Goal: Information Seeking & Learning: Find specific fact

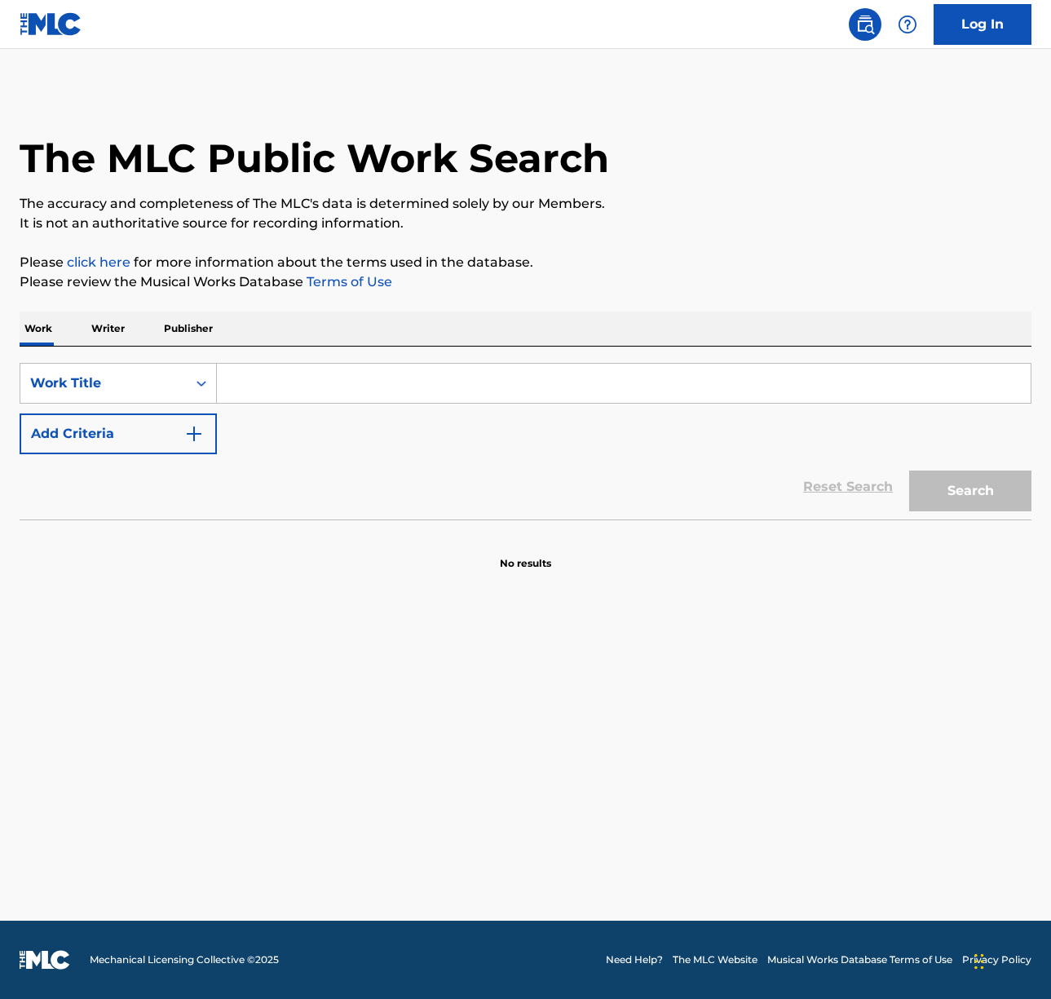
click at [393, 382] on input "Search Form" at bounding box center [624, 383] width 814 height 39
type input "Lujon"
click at [978, 498] on button "Search" at bounding box center [970, 490] width 122 height 41
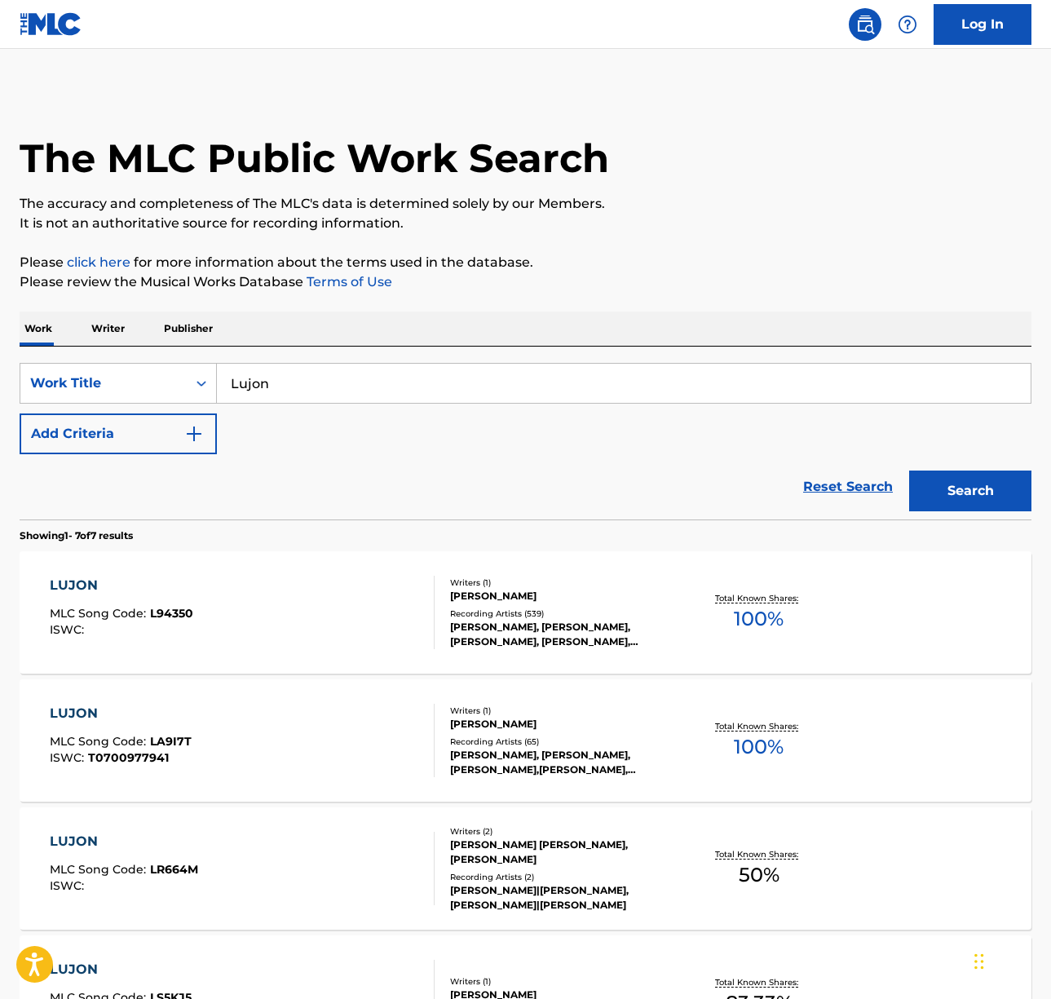
click at [263, 614] on div "LUJON MLC Song Code : L94350 ISWC :" at bounding box center [242, 612] width 385 height 73
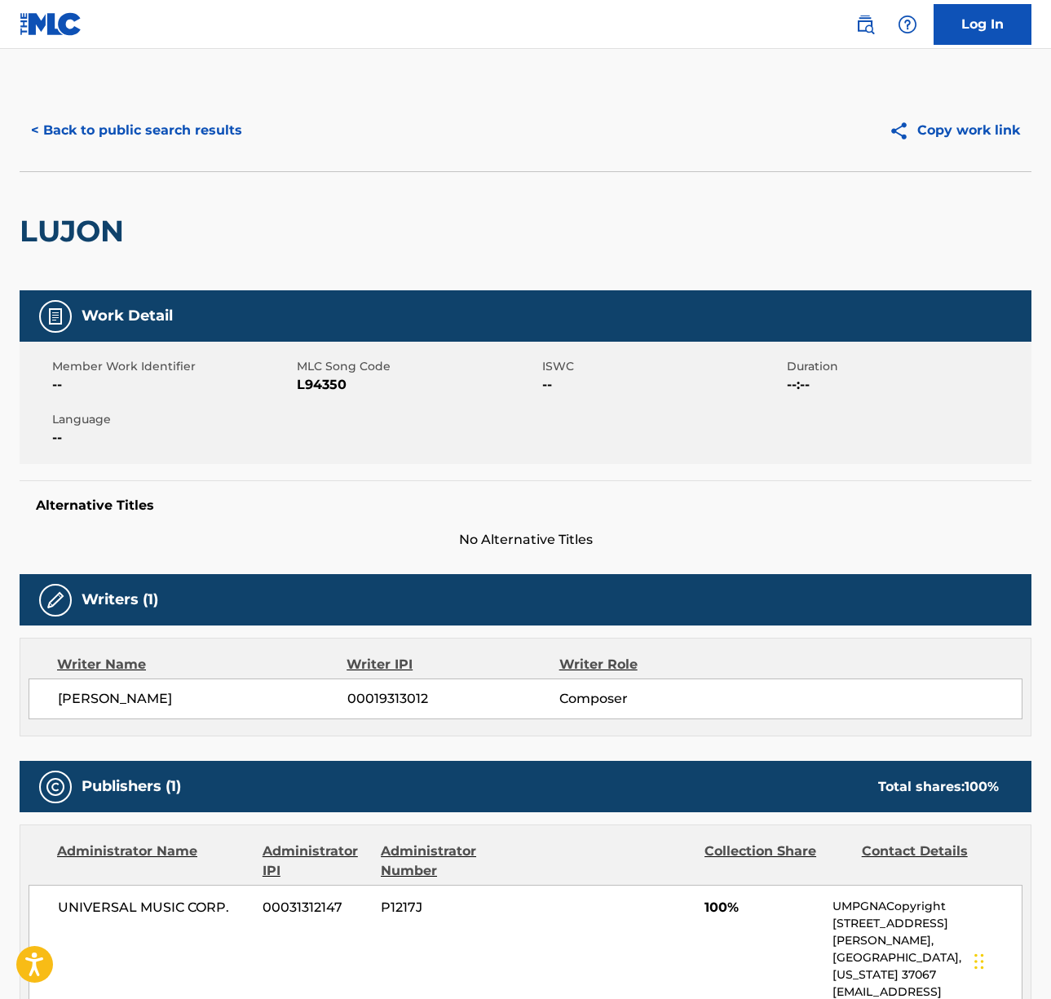
click at [94, 691] on span "[PERSON_NAME]" at bounding box center [202, 699] width 289 height 20
copy div "[PERSON_NAME]"
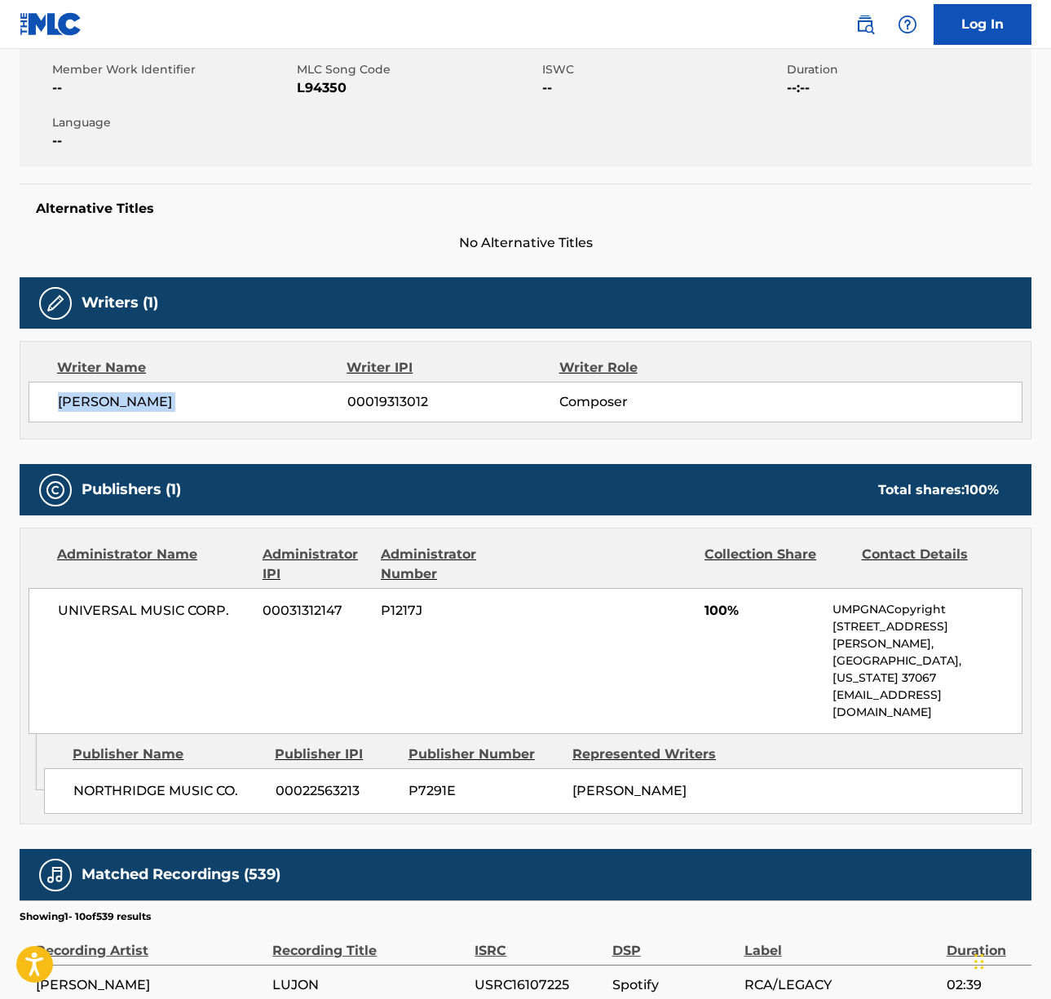
scroll to position [323, 0]
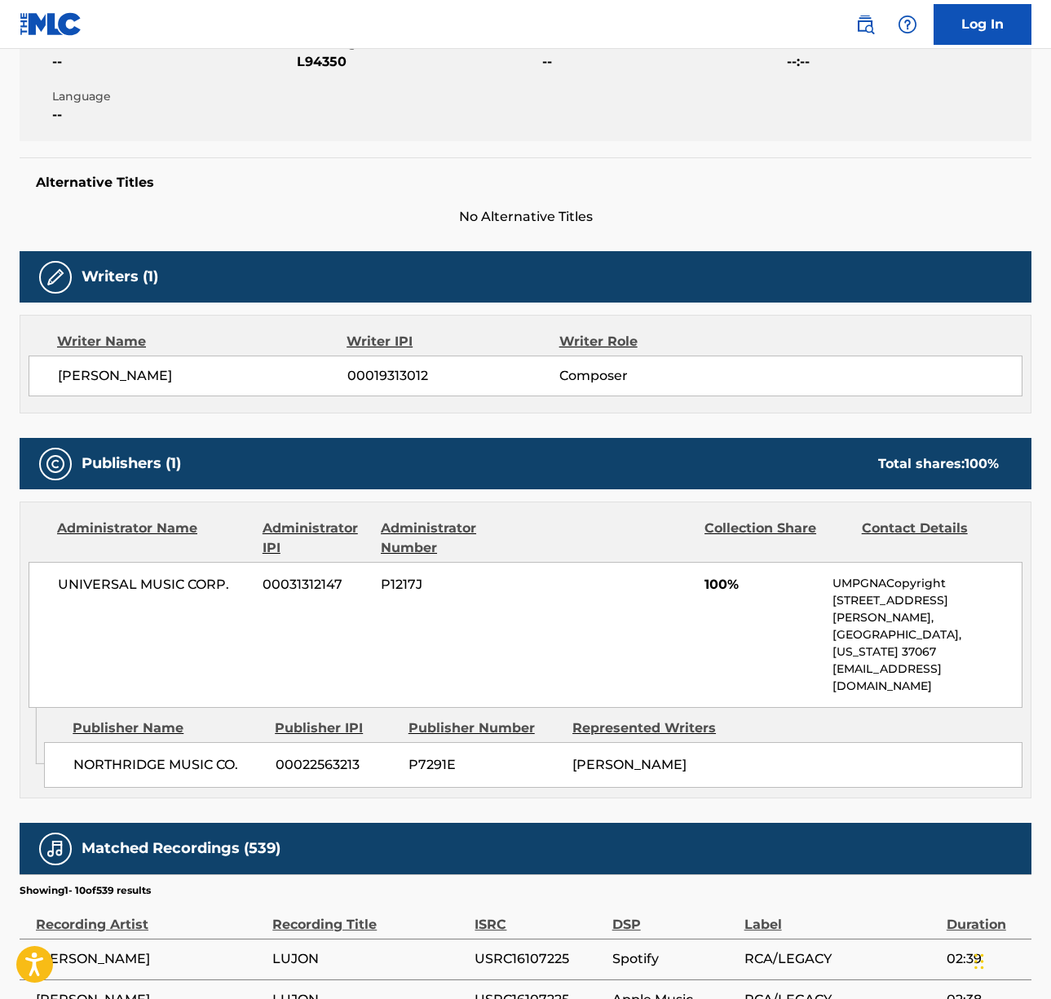
click at [90, 578] on span "UNIVERSAL MUSIC CORP." at bounding box center [154, 585] width 192 height 20
copy div "UNIVERSAL MUSIC CORP."
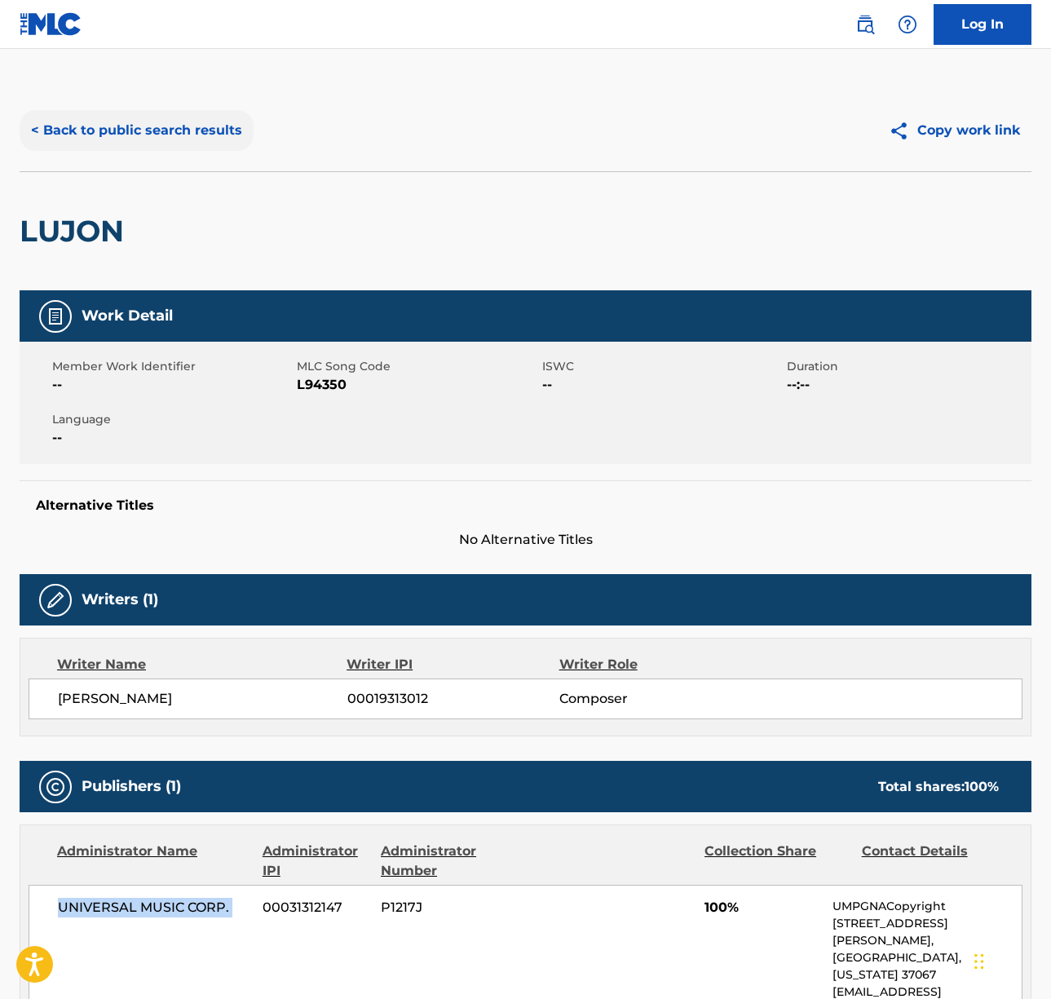
click at [139, 128] on button "< Back to public search results" at bounding box center [137, 130] width 234 height 41
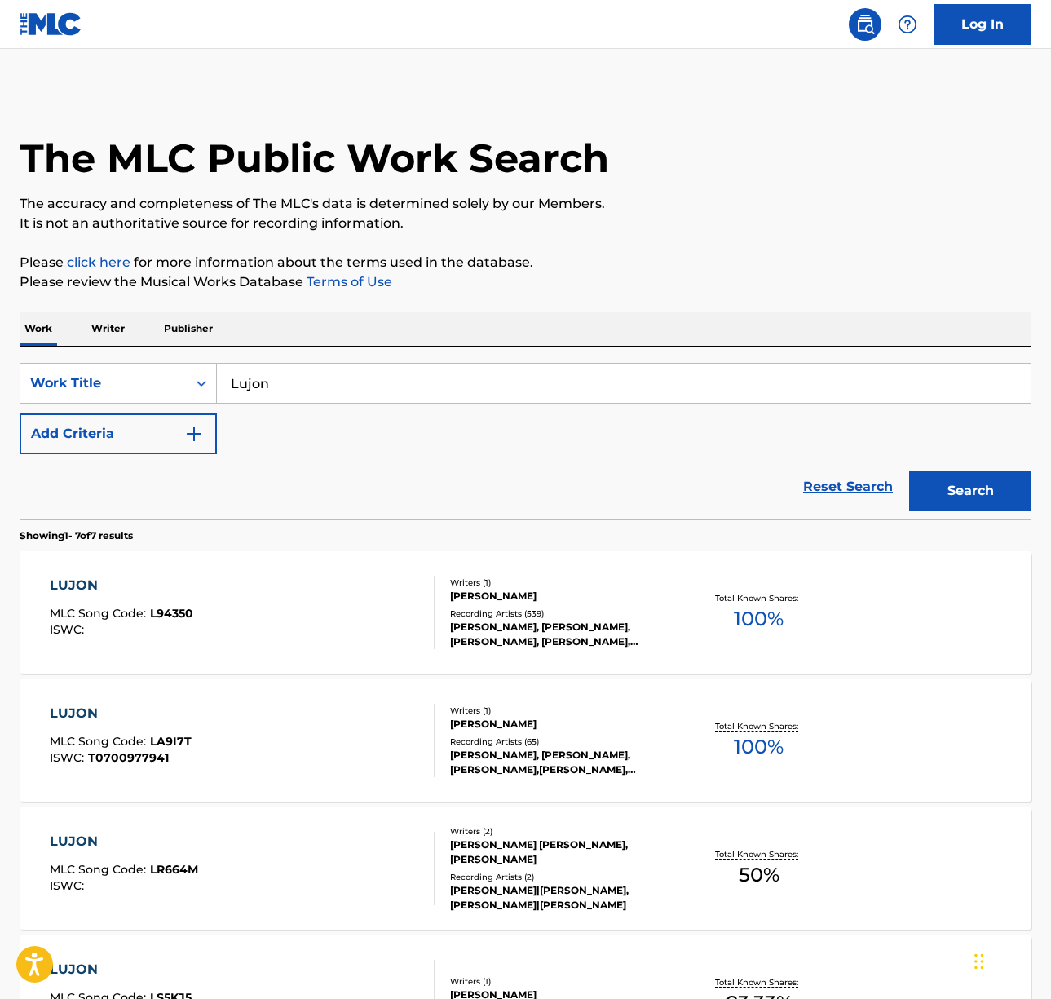
click at [316, 371] on input "Lujon" at bounding box center [624, 383] width 814 height 39
paste input "[PERSON_NAME]"
type input "[PERSON_NAME]"
click at [647, 298] on div "The MLC Public Work Search The accuracy and completeness of The MLC's data is d…" at bounding box center [525, 804] width 1051 height 1429
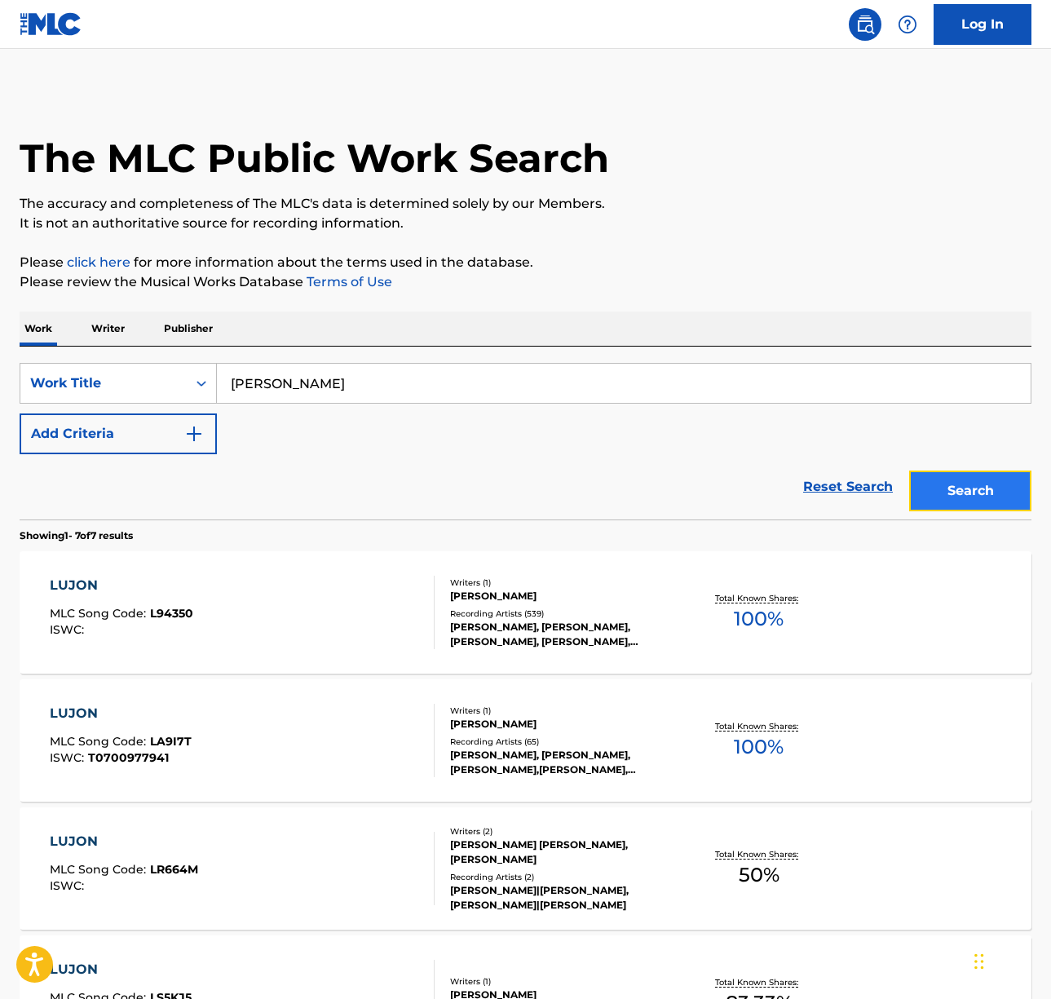
click at [969, 487] on button "Search" at bounding box center [970, 490] width 122 height 41
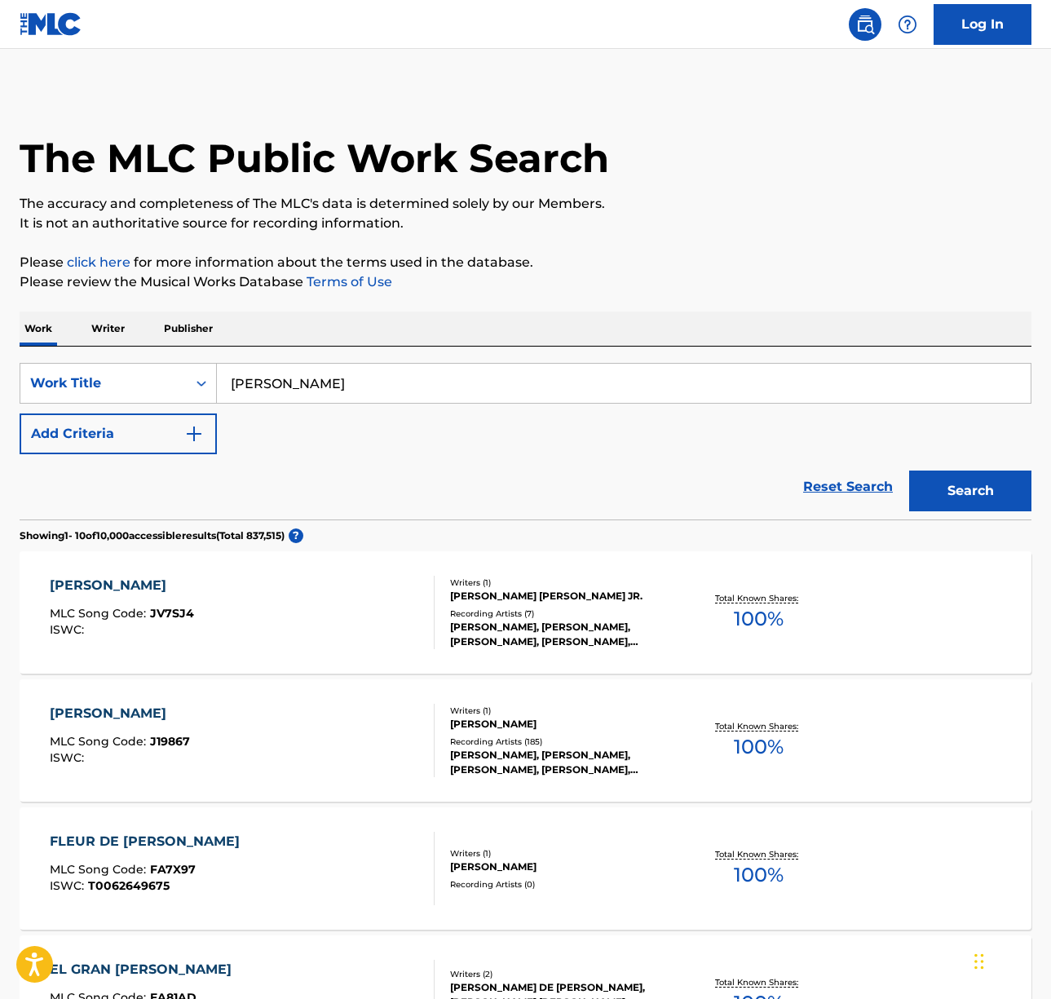
click at [289, 716] on div "[PERSON_NAME] MLC Song Code : J19867 ISWC :" at bounding box center [242, 740] width 385 height 73
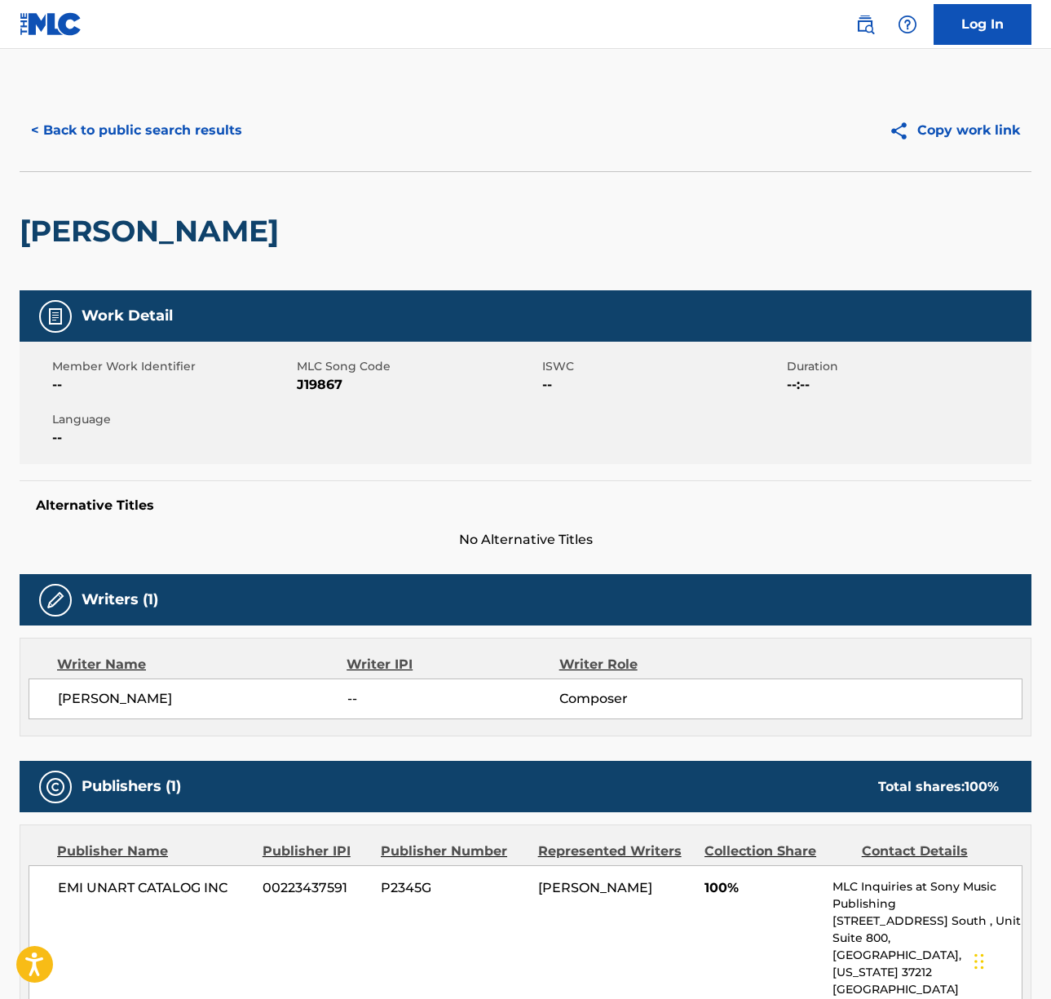
click at [119, 704] on span "[PERSON_NAME]" at bounding box center [202, 699] width 289 height 20
copy div "[PERSON_NAME]"
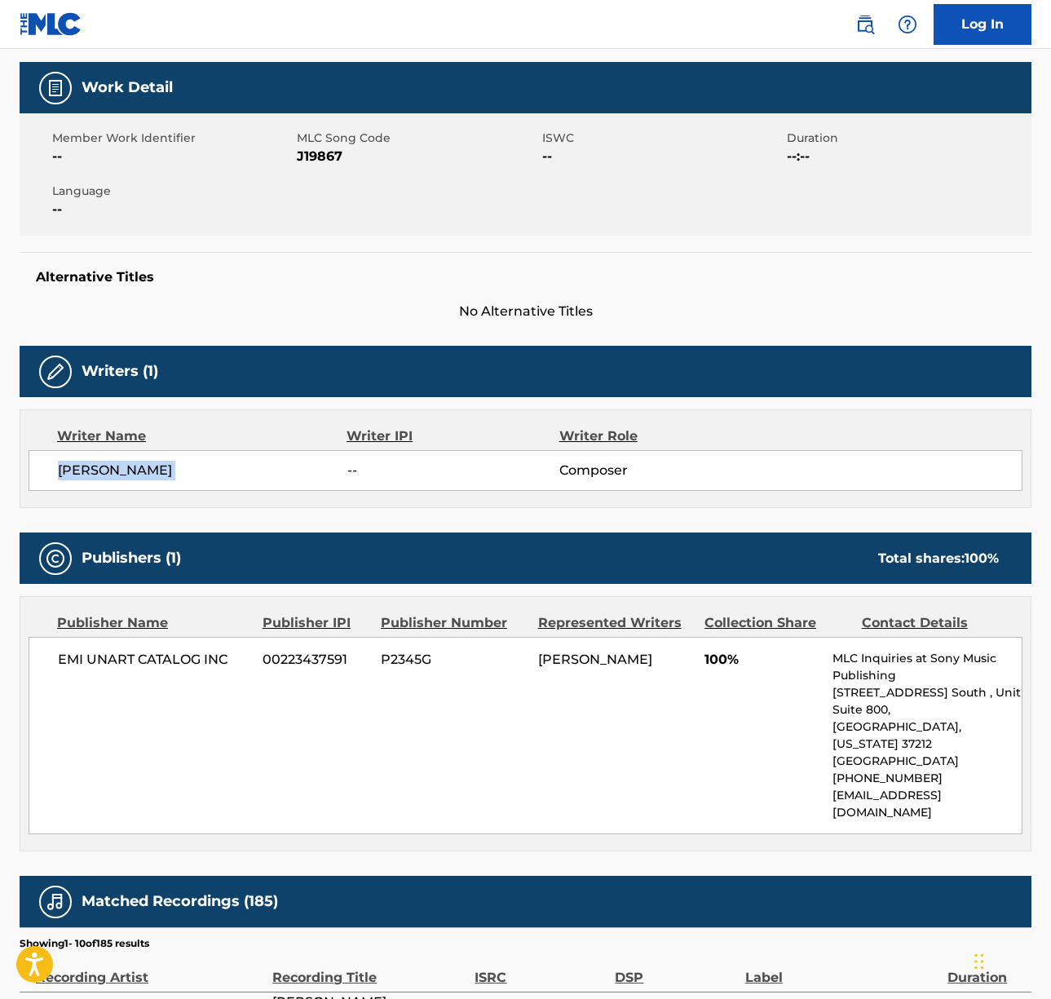
scroll to position [277, 0]
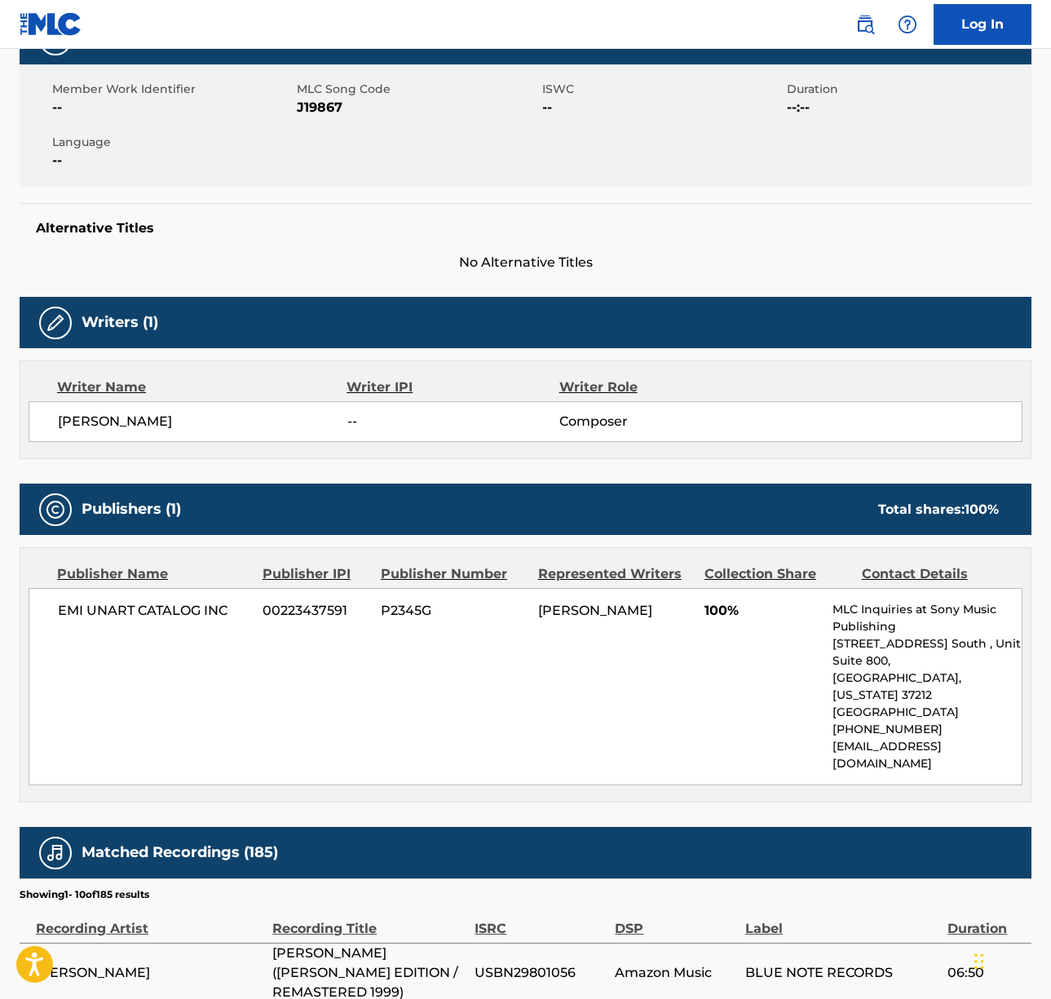
click at [150, 617] on span "EMI UNART CATALOG INC" at bounding box center [154, 611] width 192 height 20
copy div "EMI UNART CATALOG INC"
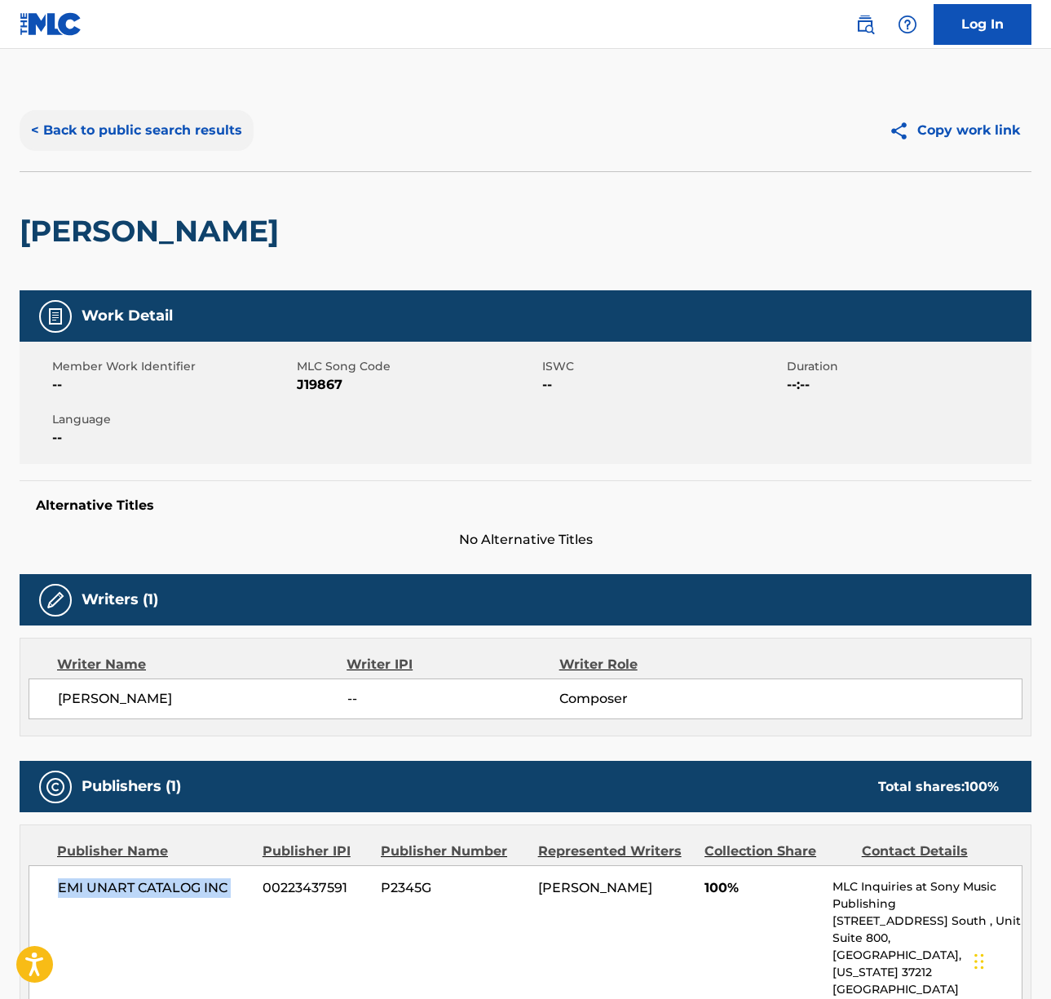
click at [159, 127] on button "< Back to public search results" at bounding box center [137, 130] width 234 height 41
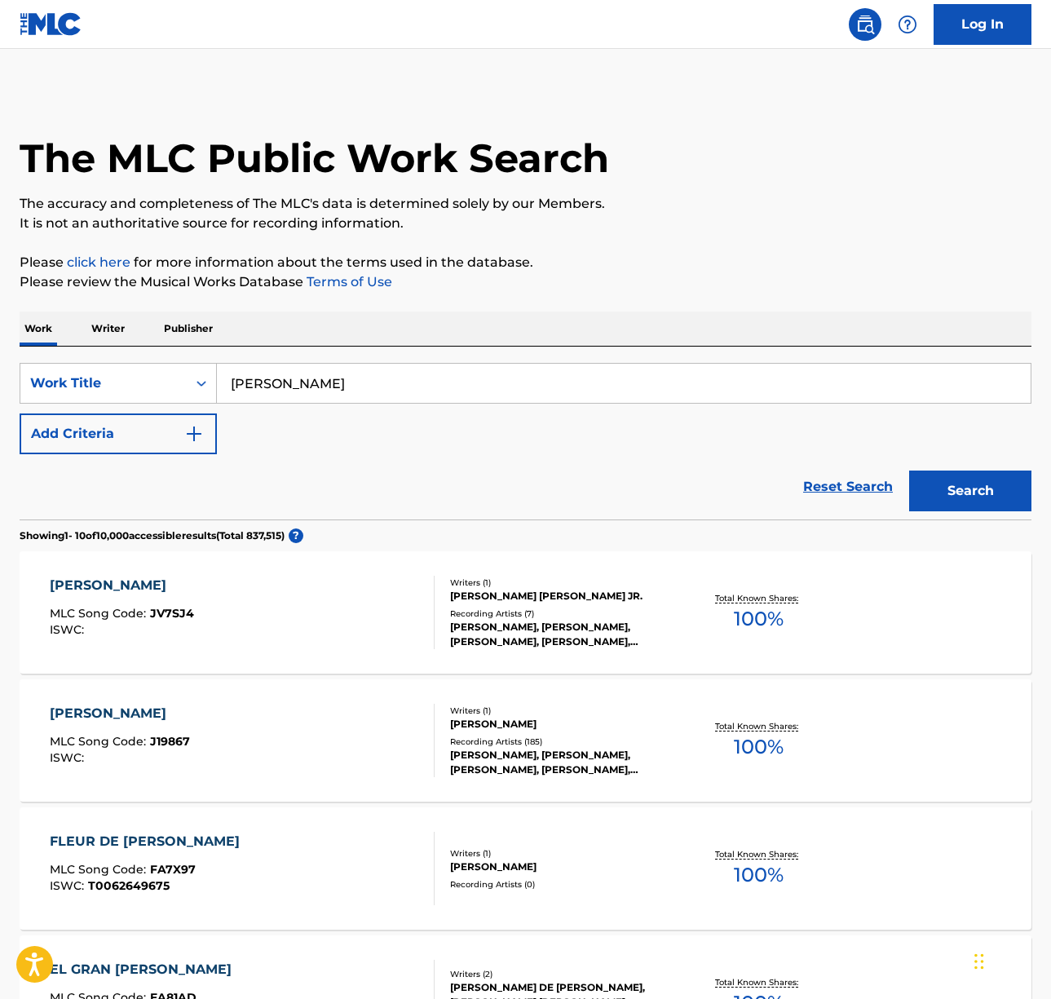
click at [270, 363] on div "[PERSON_NAME]" at bounding box center [624, 383] width 815 height 41
click at [292, 385] on input "[PERSON_NAME]" at bounding box center [624, 383] width 814 height 39
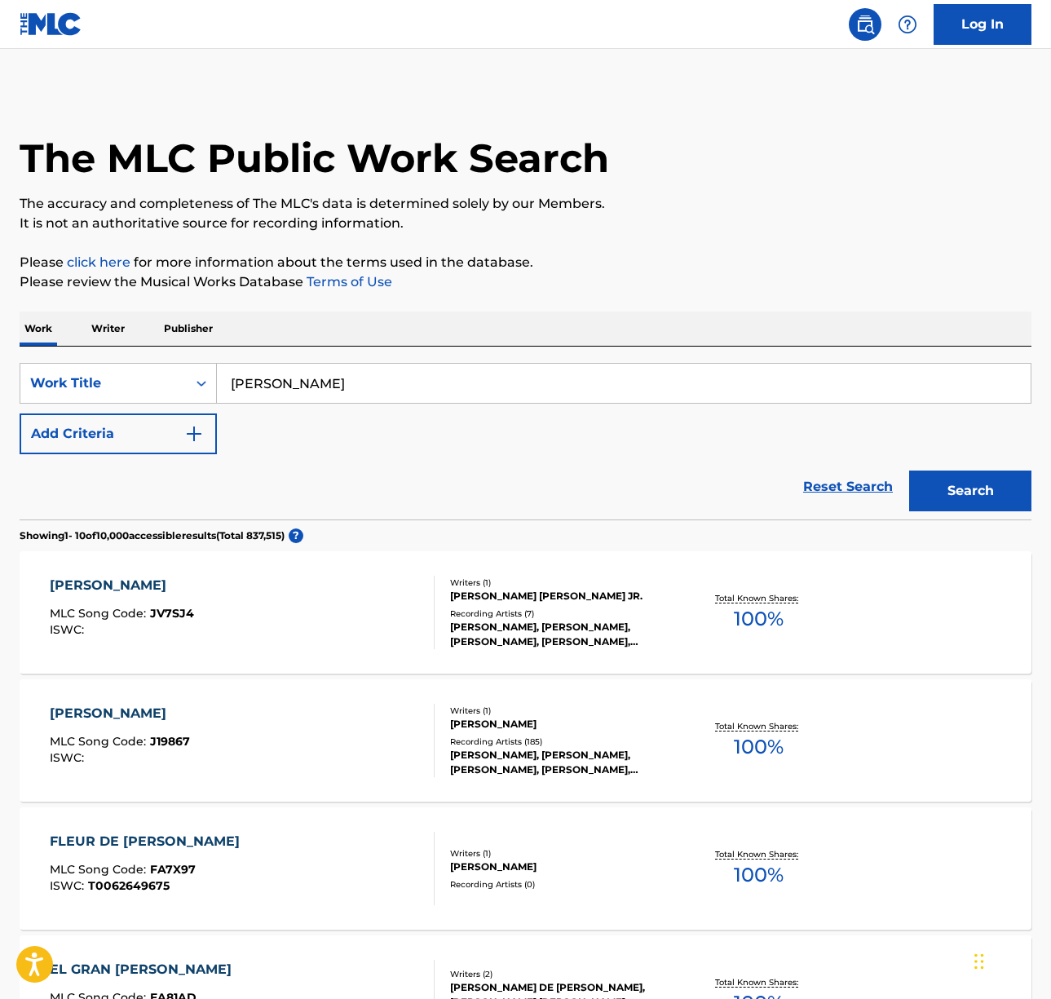
click at [292, 385] on input "[PERSON_NAME]" at bounding box center [624, 383] width 814 height 39
paste input "[PERSON_NAME]"
type input "[PERSON_NAME]"
click at [925, 479] on button "Search" at bounding box center [970, 490] width 122 height 41
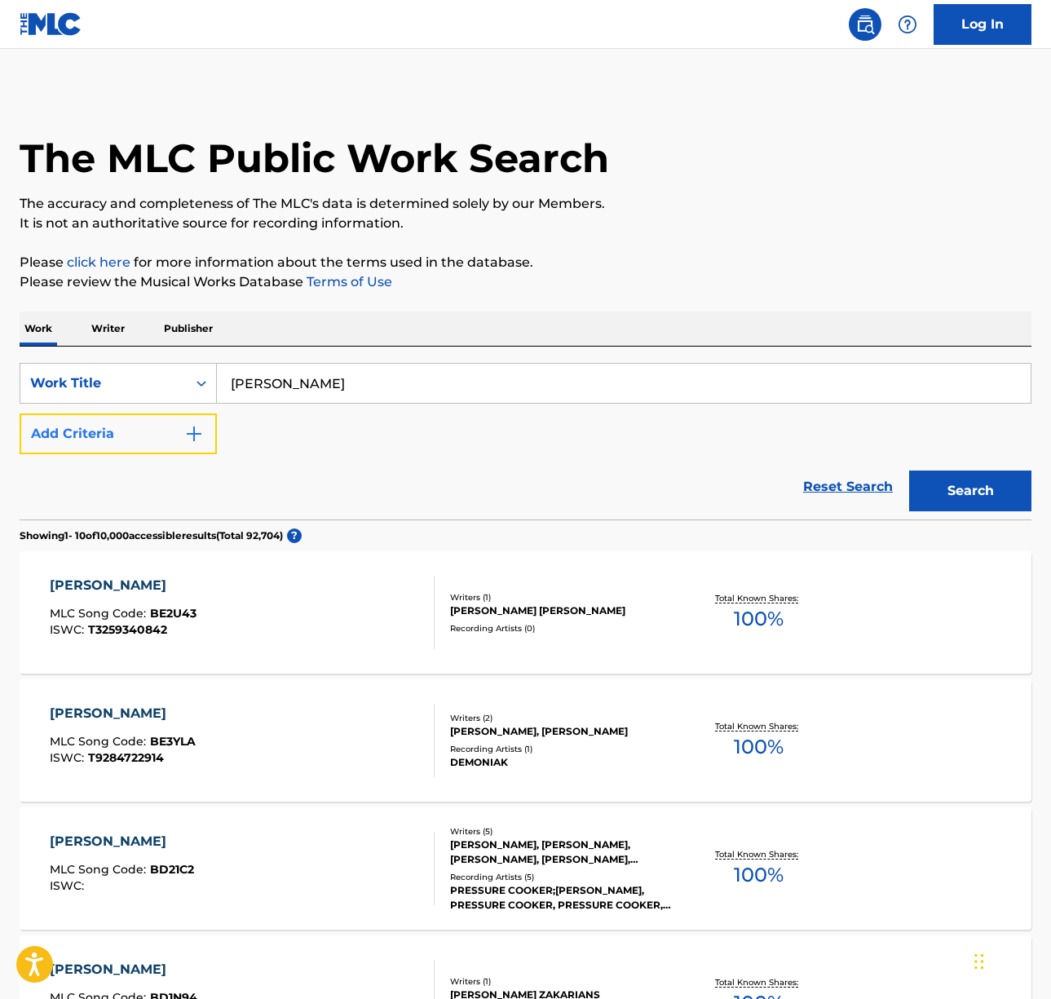
click at [181, 444] on button "Add Criteria" at bounding box center [118, 433] width 197 height 41
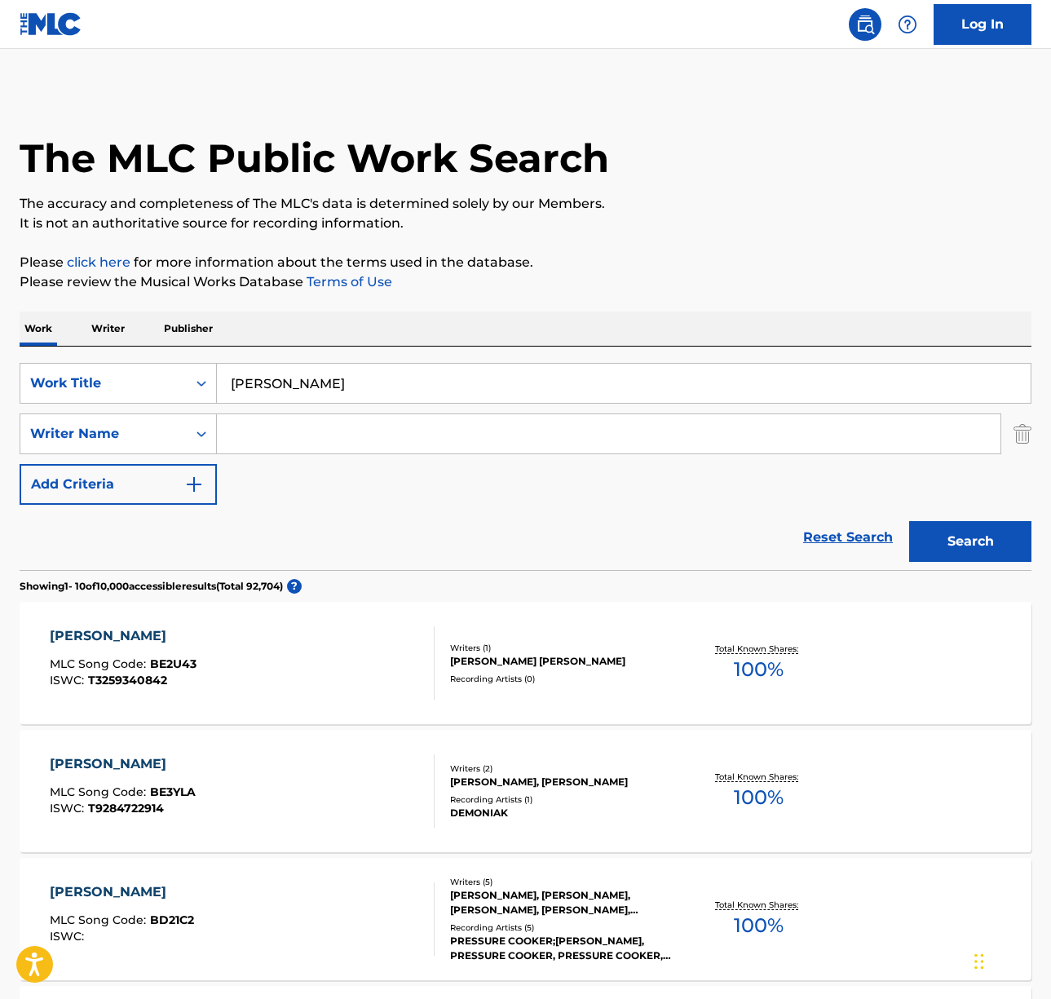
click at [262, 439] on input "Search Form" at bounding box center [609, 433] width 784 height 39
type input "lead"
click at [909, 521] on button "Search" at bounding box center [970, 541] width 122 height 41
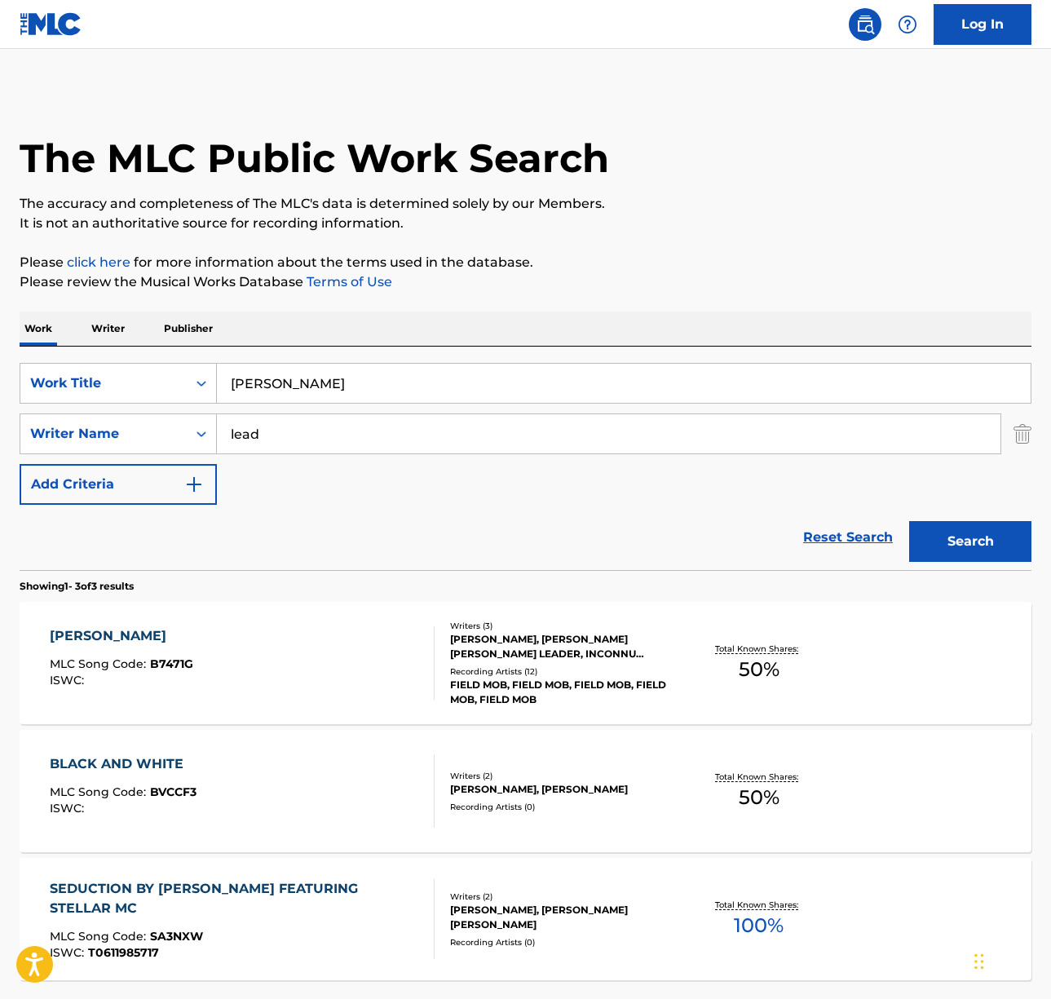
click at [297, 438] on input "lead" at bounding box center [609, 433] width 784 height 39
type input "[PERSON_NAME]"
click at [909, 521] on button "Search" at bounding box center [970, 541] width 122 height 41
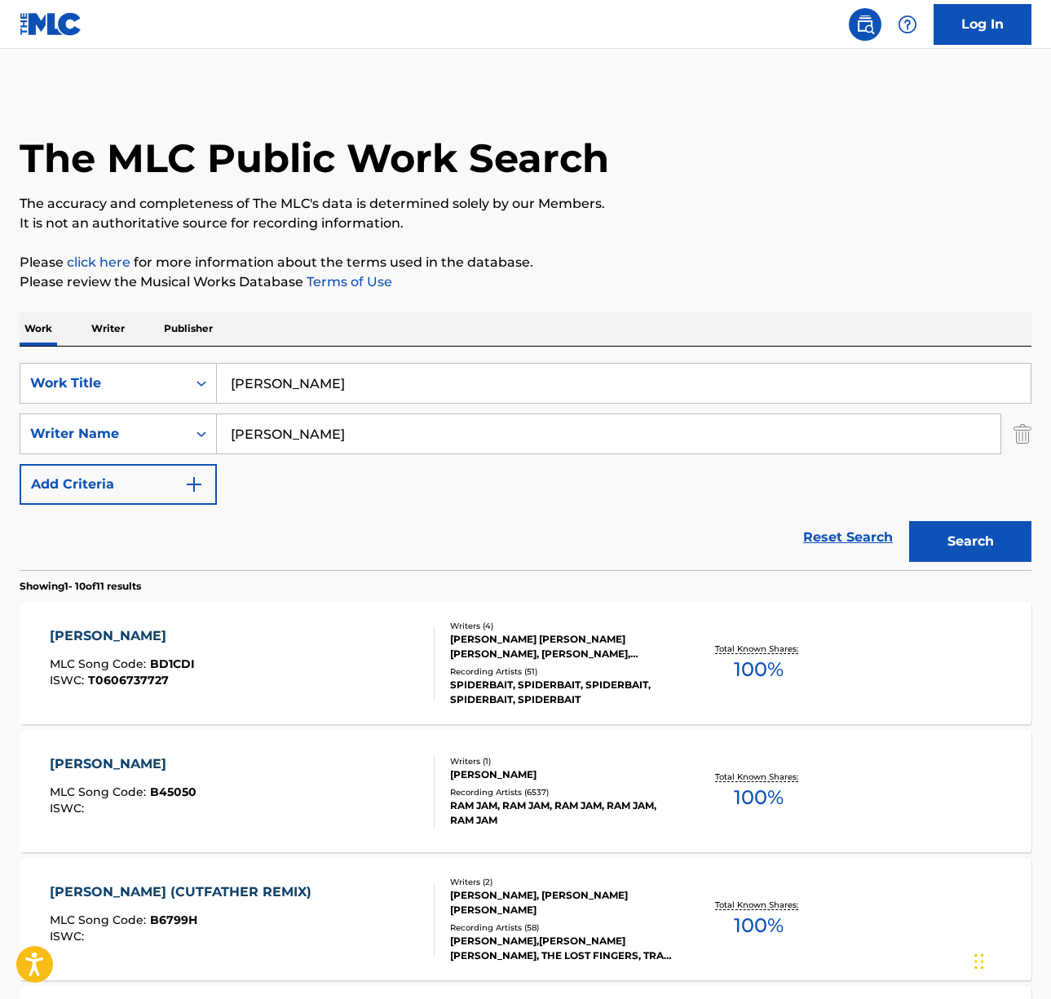
click at [272, 788] on div "[PERSON_NAME] MLC Song Code : B45050 ISWC :" at bounding box center [242, 790] width 385 height 73
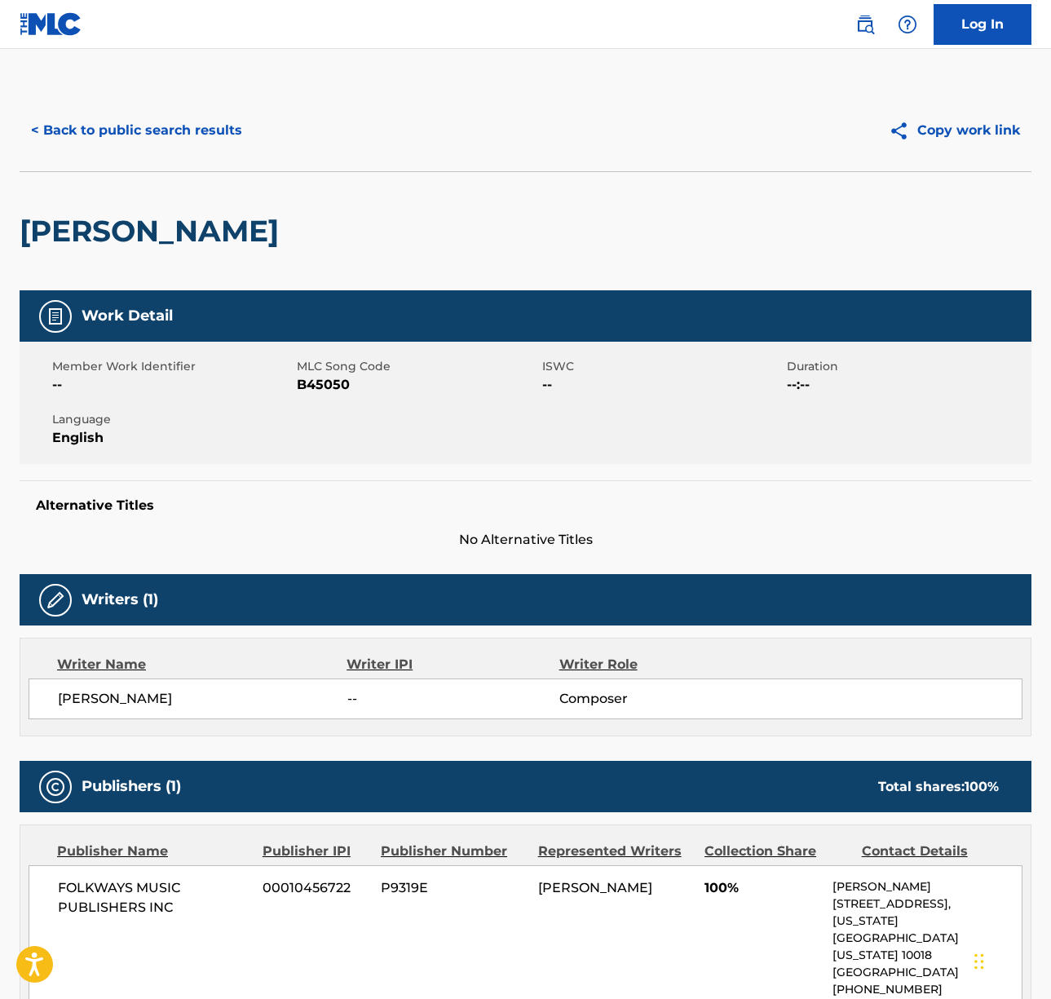
click at [144, 692] on span "[PERSON_NAME]" at bounding box center [202, 699] width 289 height 20
copy div "[PERSON_NAME]"
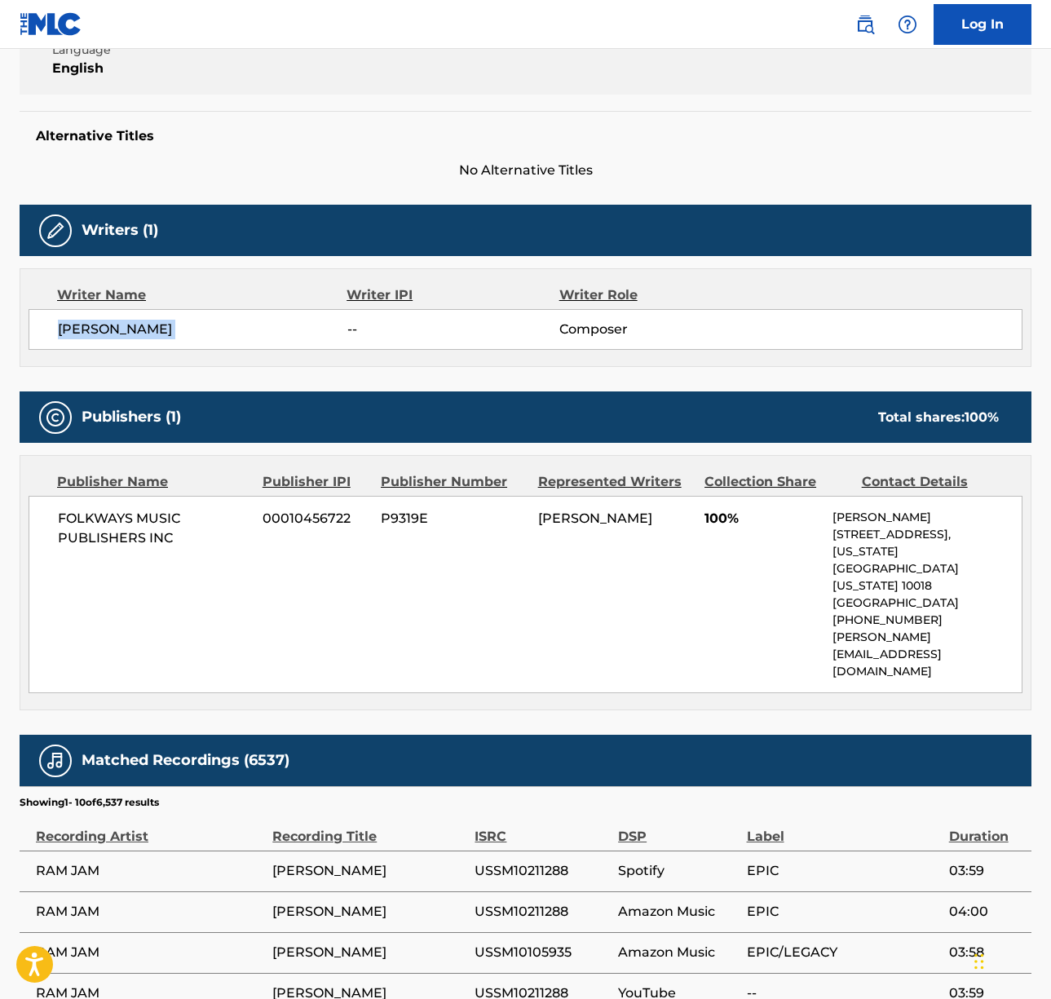
scroll to position [499, 0]
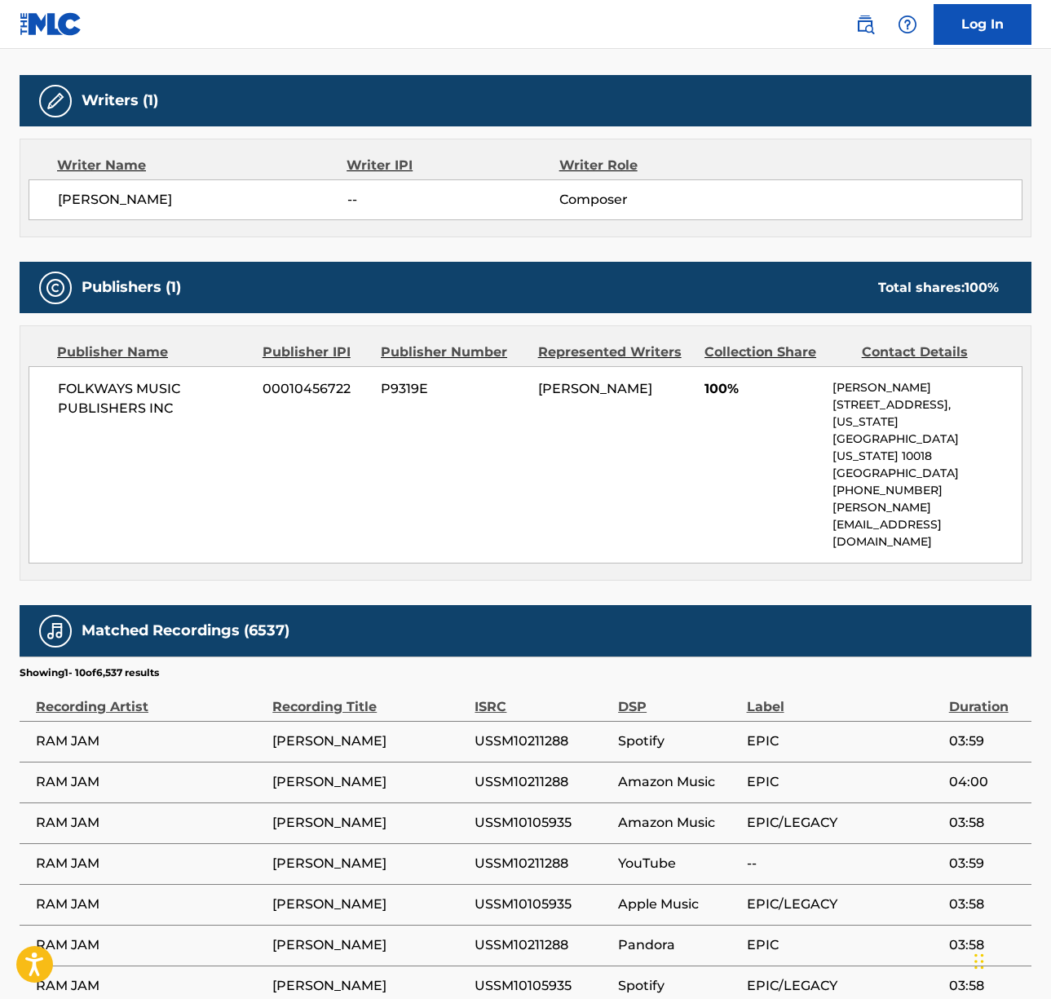
click at [110, 391] on span "FOLKWAYS MUSIC PUBLISHERS INC" at bounding box center [154, 398] width 192 height 39
copy div "FOLKWAYS MUSIC PUBLISHERS INC"
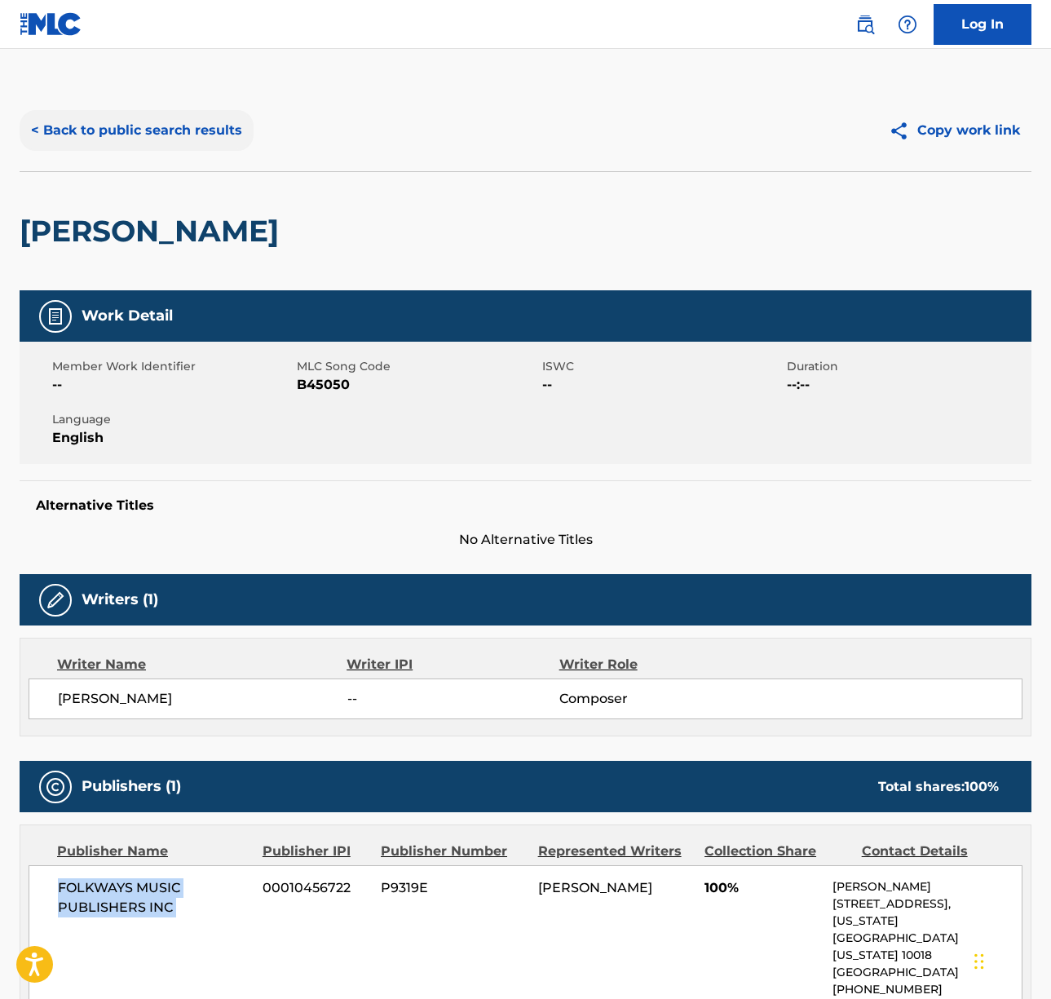
click at [164, 146] on button "< Back to public search results" at bounding box center [137, 130] width 234 height 41
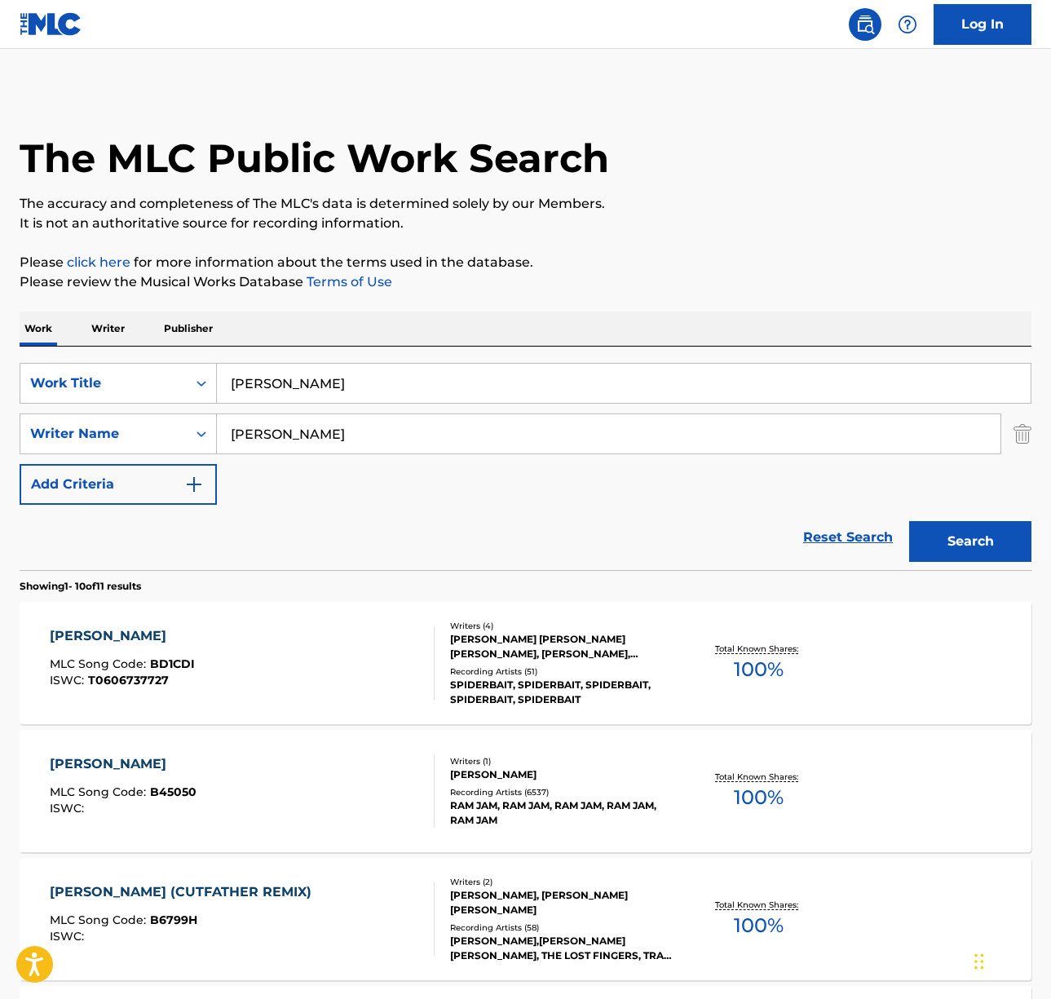
click at [286, 431] on input "[PERSON_NAME]" at bounding box center [609, 433] width 784 height 39
click at [287, 431] on input "[PERSON_NAME]" at bounding box center [609, 433] width 784 height 39
type input "[PERSON_NAME]"
type input "ferrari"
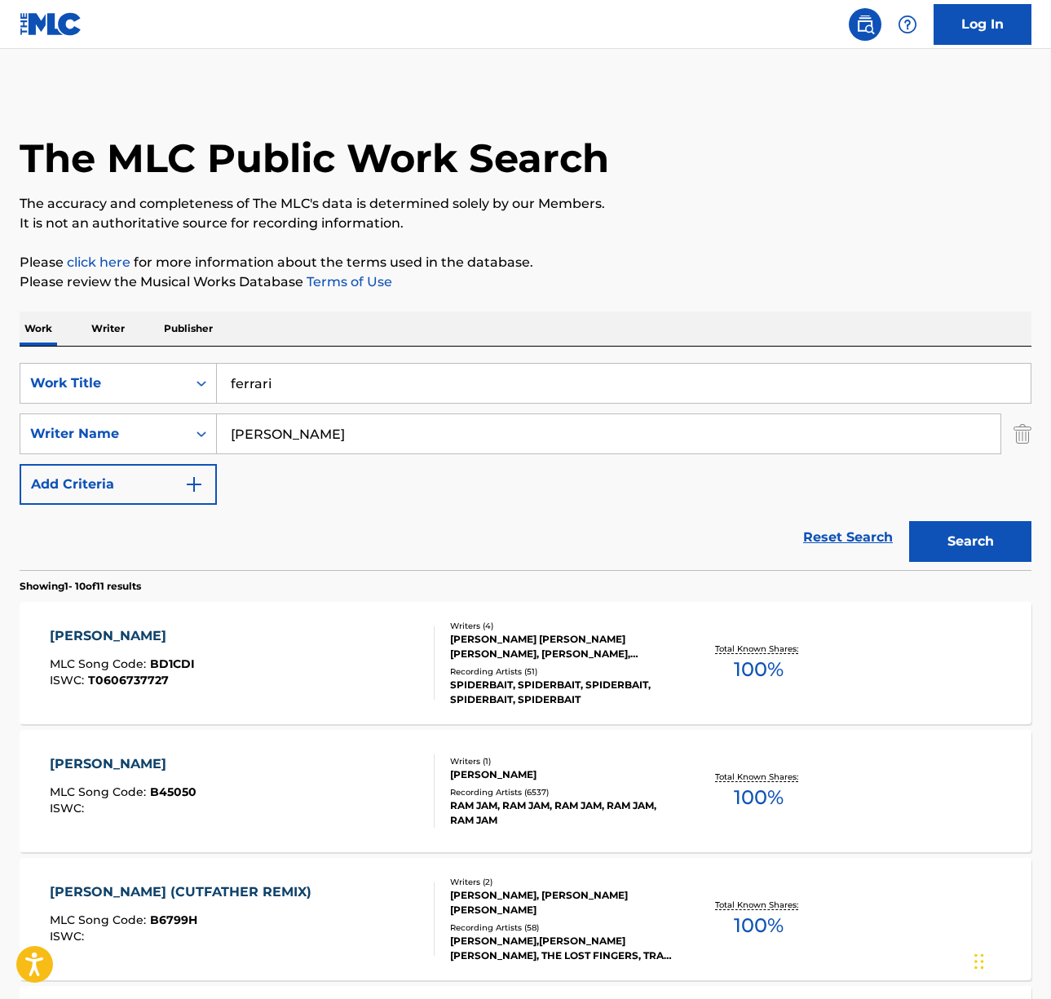
click at [909, 521] on button "Search" at bounding box center [970, 541] width 122 height 41
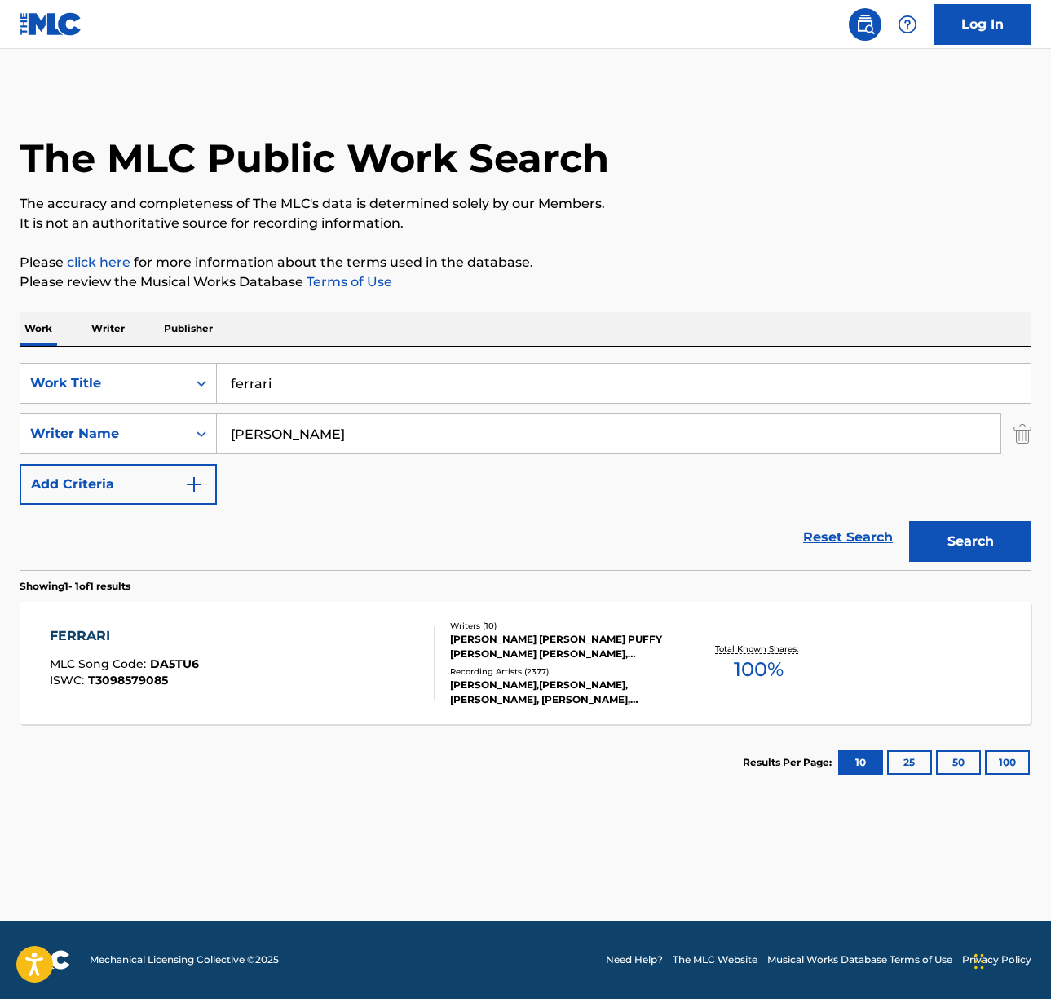
click at [333, 667] on div "FERRARI MLC Song Code : DA5TU6 ISWC : T3098579085" at bounding box center [242, 662] width 385 height 73
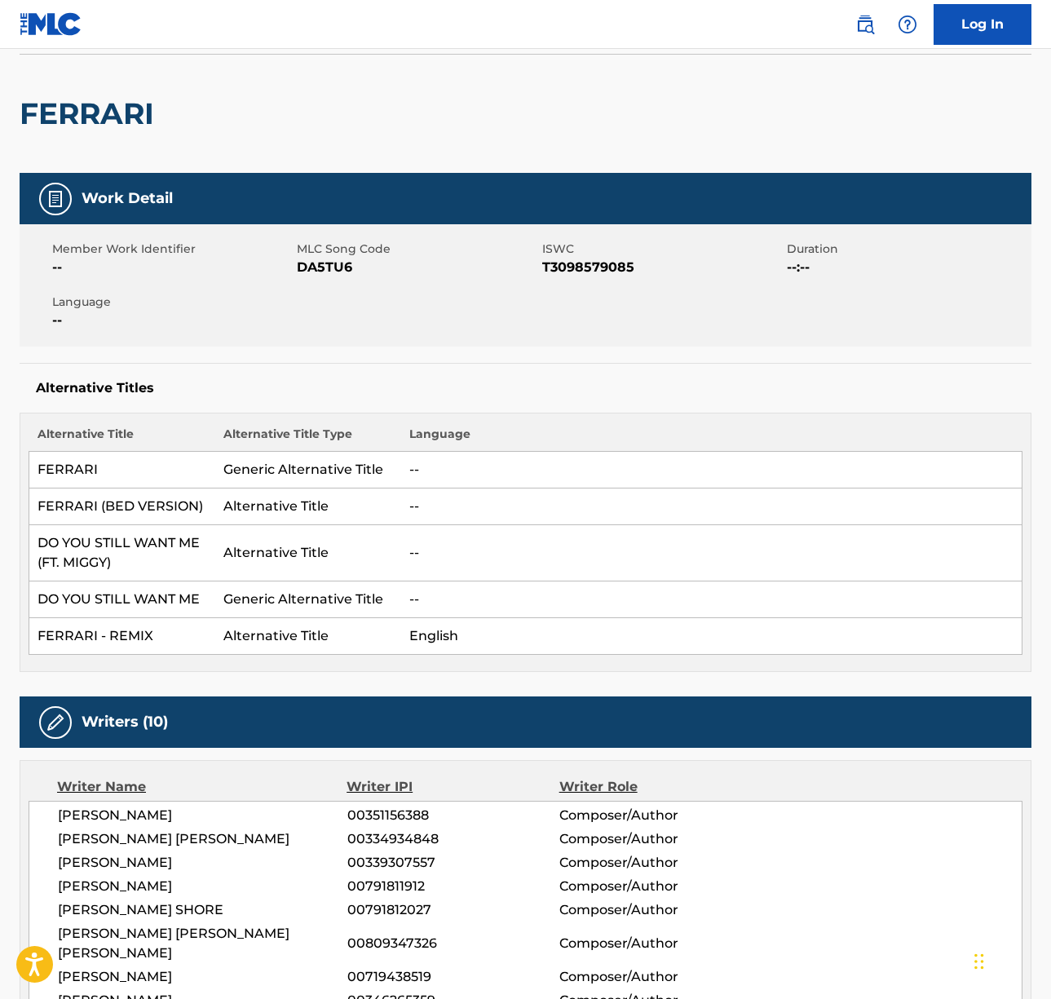
scroll to position [250, 0]
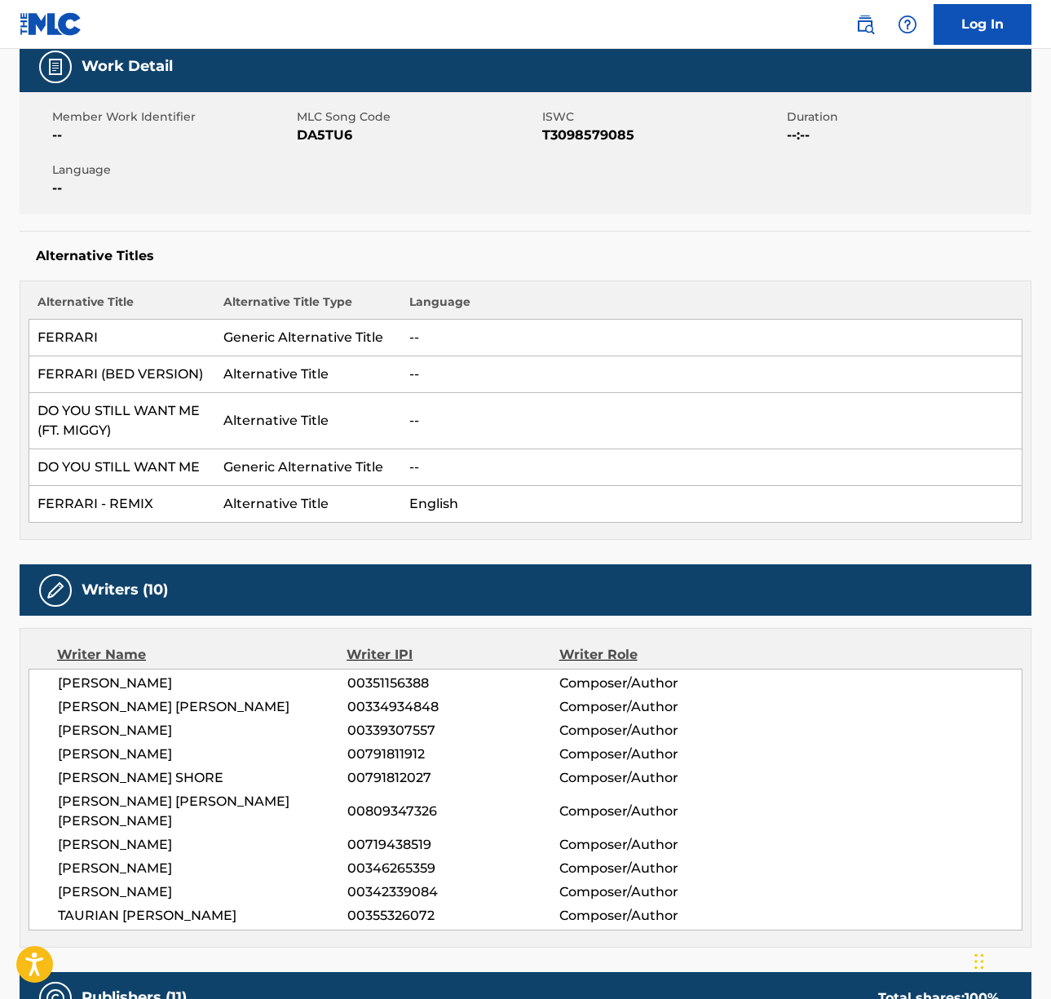
click at [190, 677] on span "[PERSON_NAME]" at bounding box center [202, 683] width 289 height 20
copy div "[PERSON_NAME]"
click at [98, 708] on span "[PERSON_NAME] [PERSON_NAME]" at bounding box center [202, 707] width 289 height 20
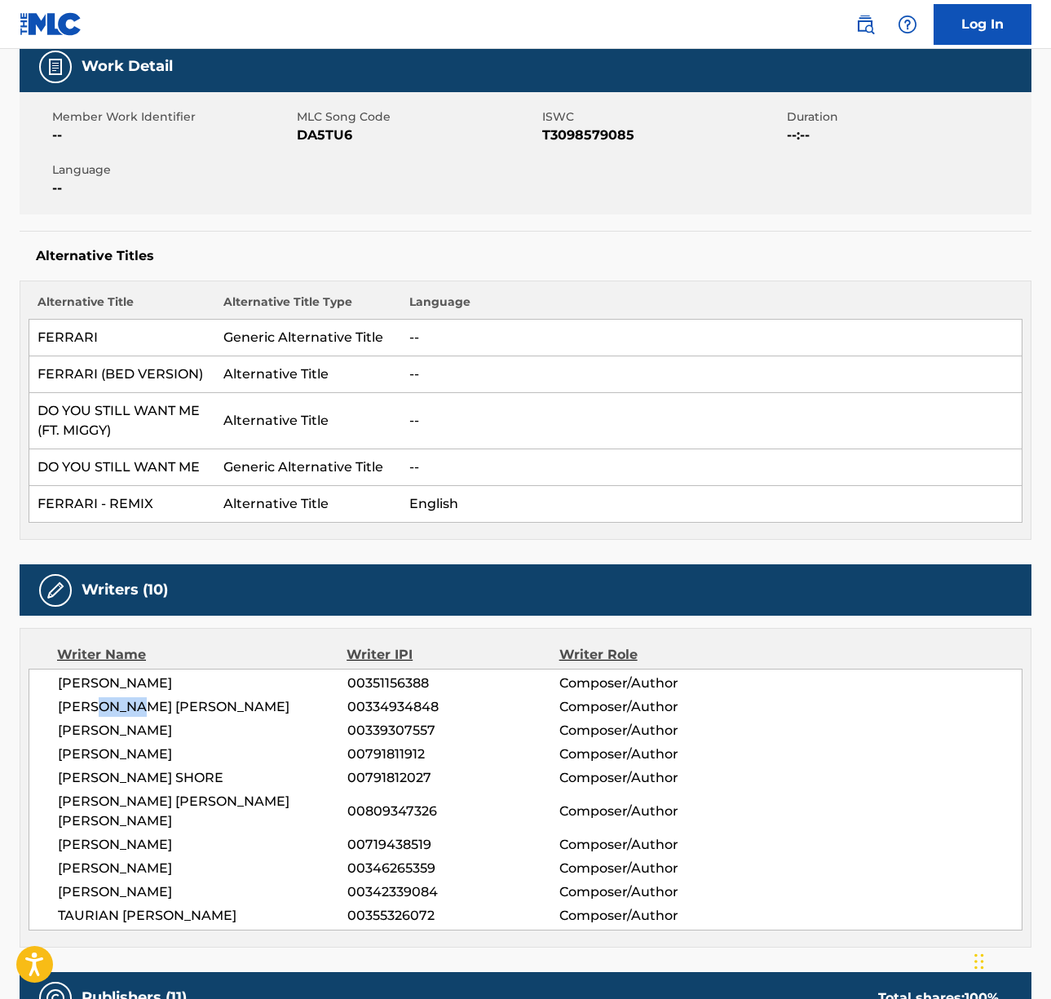
click at [98, 708] on span "[PERSON_NAME] [PERSON_NAME]" at bounding box center [202, 707] width 289 height 20
copy div "[PERSON_NAME] [PERSON_NAME]"
click at [171, 726] on span "[PERSON_NAME]" at bounding box center [202, 731] width 289 height 20
click at [172, 726] on span "[PERSON_NAME]" at bounding box center [202, 731] width 289 height 20
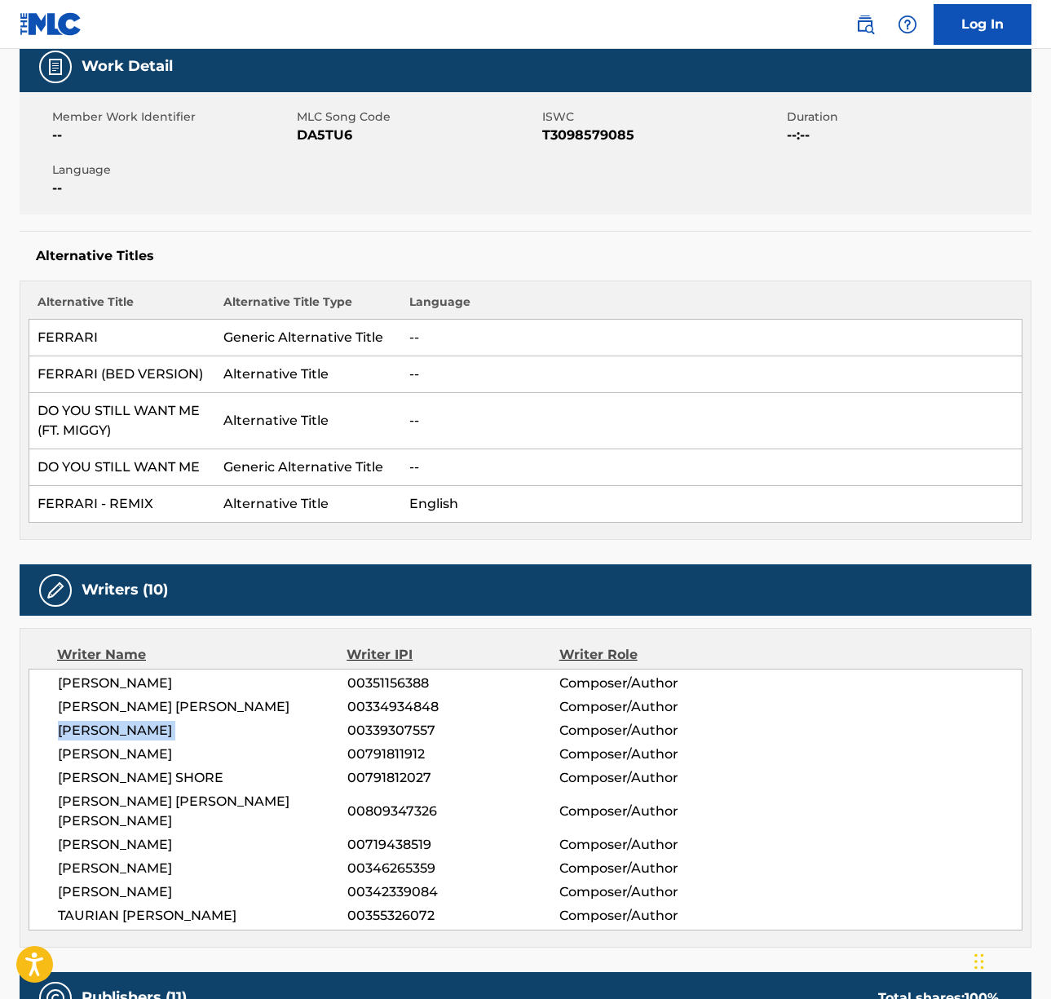
click at [172, 726] on span "[PERSON_NAME]" at bounding box center [202, 731] width 289 height 20
copy div "[PERSON_NAME]"
click at [187, 753] on span "[PERSON_NAME]" at bounding box center [202, 754] width 289 height 20
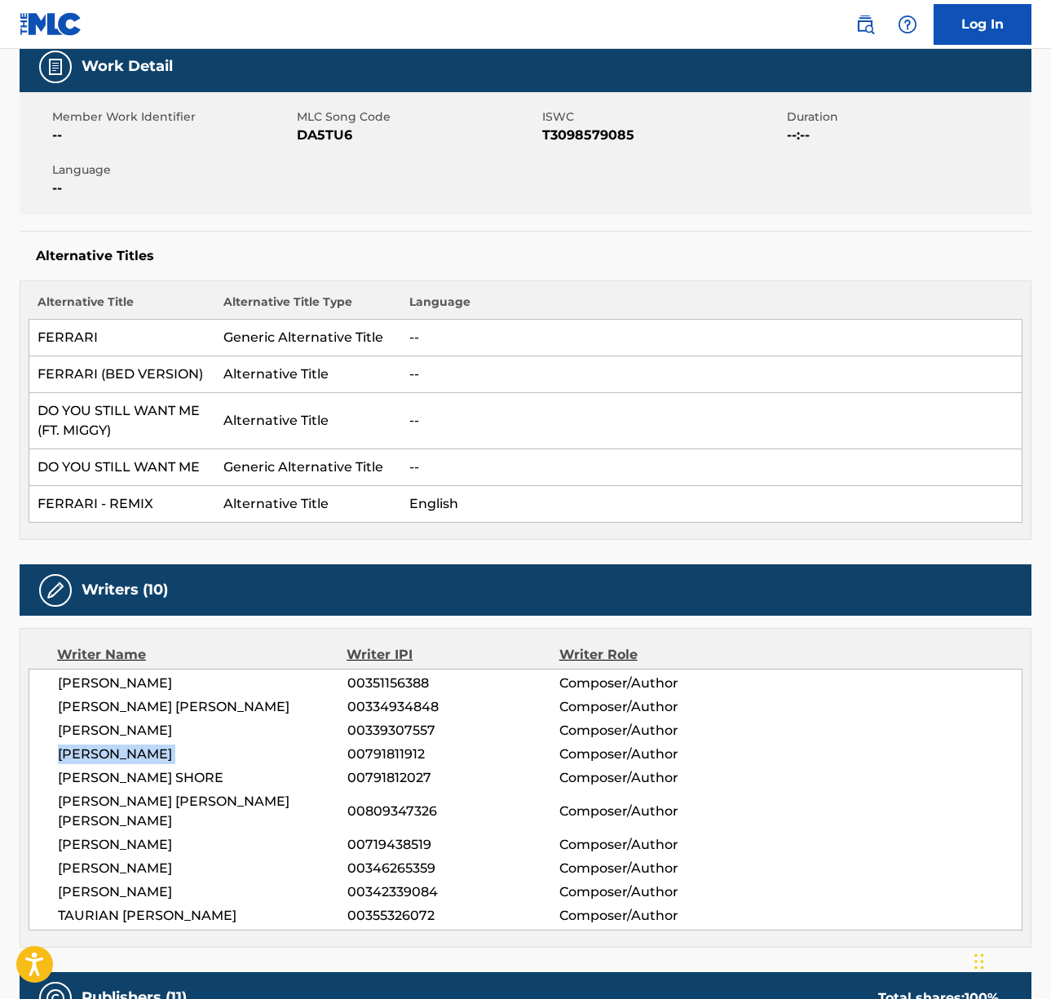
copy div "[PERSON_NAME]"
click at [117, 774] on span "[PERSON_NAME] SHORE" at bounding box center [202, 778] width 289 height 20
click at [117, 773] on span "[PERSON_NAME] SHORE" at bounding box center [202, 778] width 289 height 20
click at [139, 802] on span "[PERSON_NAME] [PERSON_NAME] [PERSON_NAME]" at bounding box center [202, 811] width 289 height 39
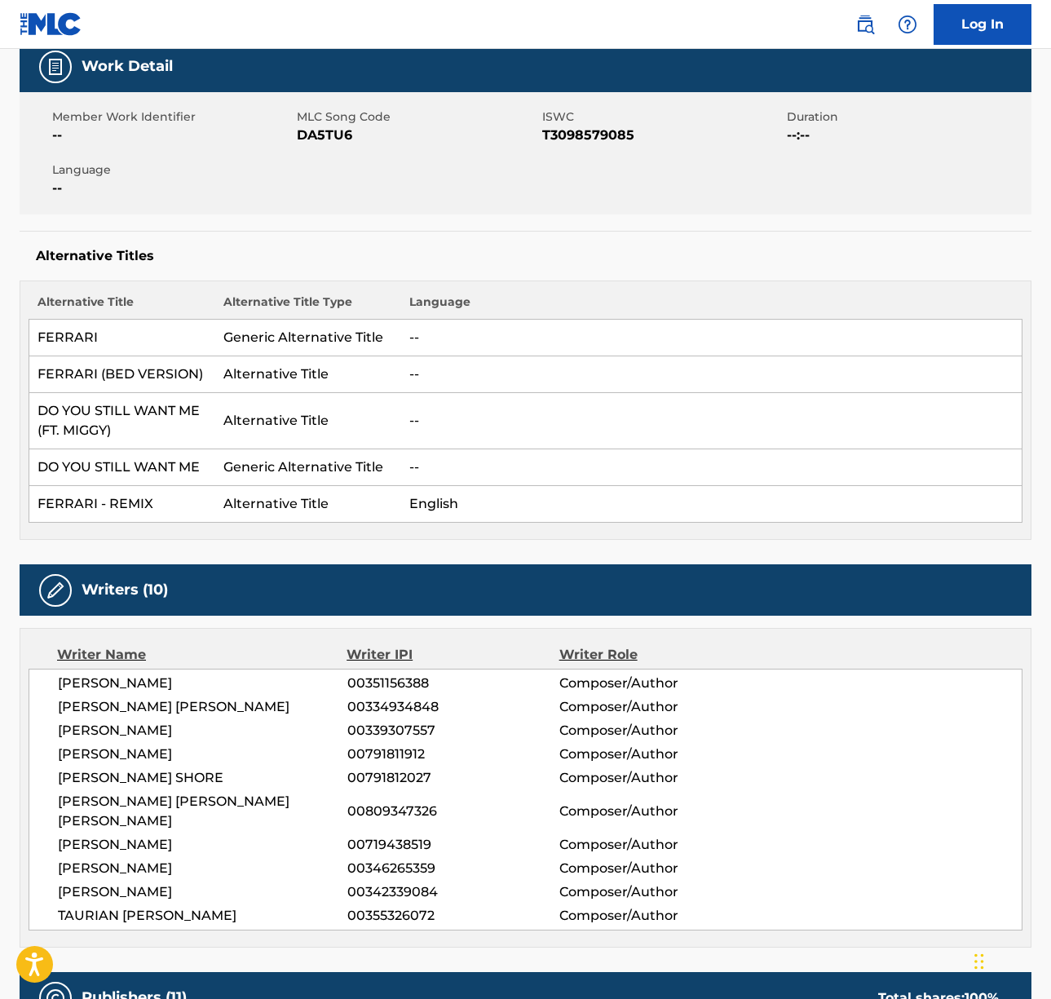
click at [139, 802] on span "[PERSON_NAME] [PERSON_NAME] [PERSON_NAME]" at bounding box center [202, 811] width 289 height 39
click at [177, 835] on span "[PERSON_NAME]" at bounding box center [202, 845] width 289 height 20
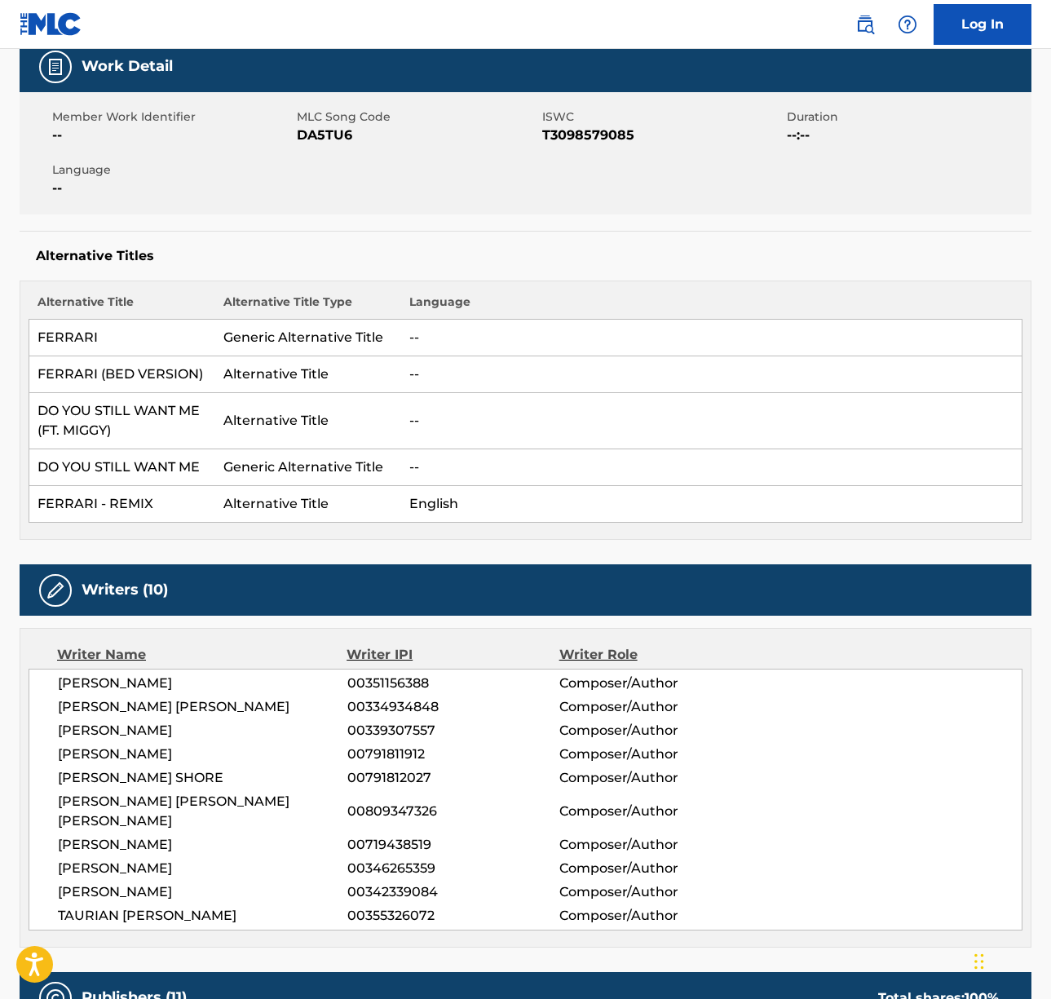
click at [139, 859] on span "[PERSON_NAME]" at bounding box center [202, 869] width 289 height 20
click at [148, 882] on span "[PERSON_NAME]" at bounding box center [202, 892] width 289 height 20
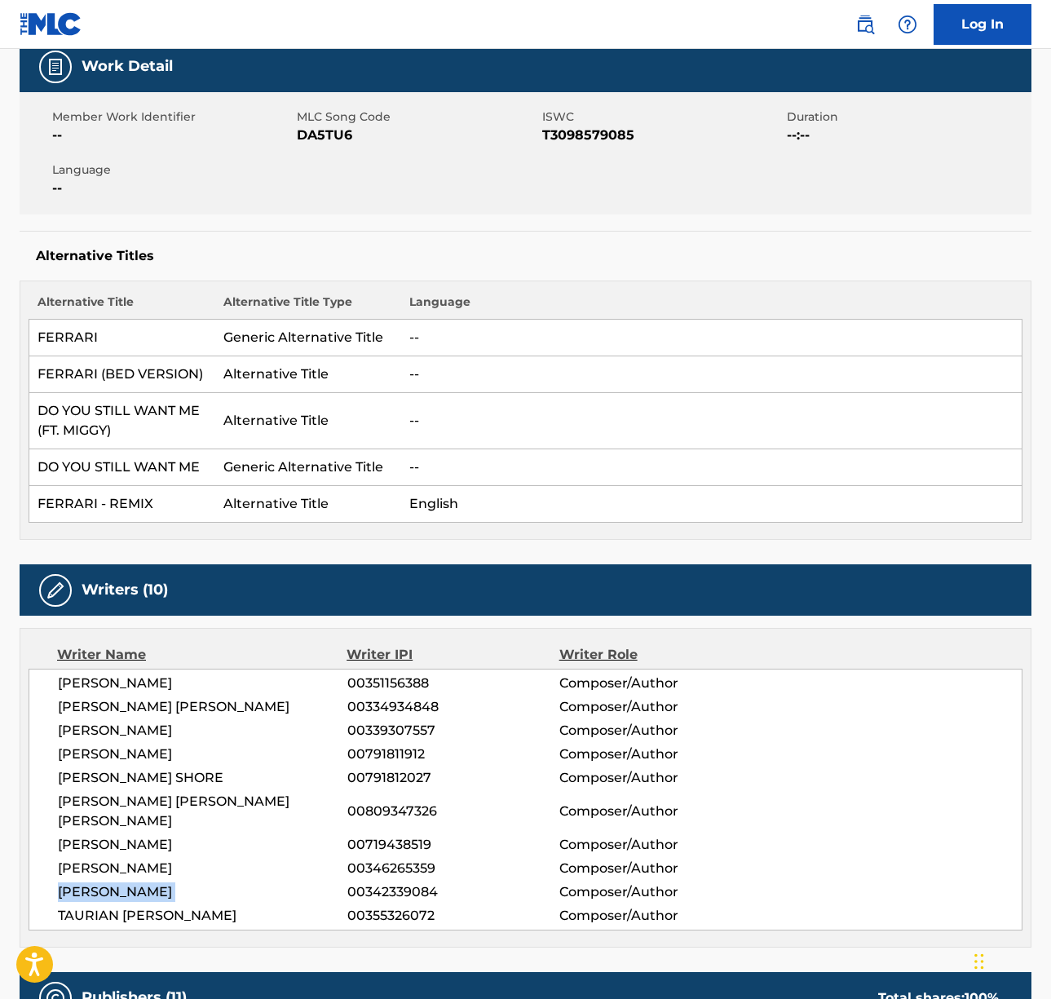
click at [148, 882] on span "[PERSON_NAME]" at bounding box center [202, 892] width 289 height 20
click at [157, 906] on span "TAURIAN [PERSON_NAME]" at bounding box center [202, 916] width 289 height 20
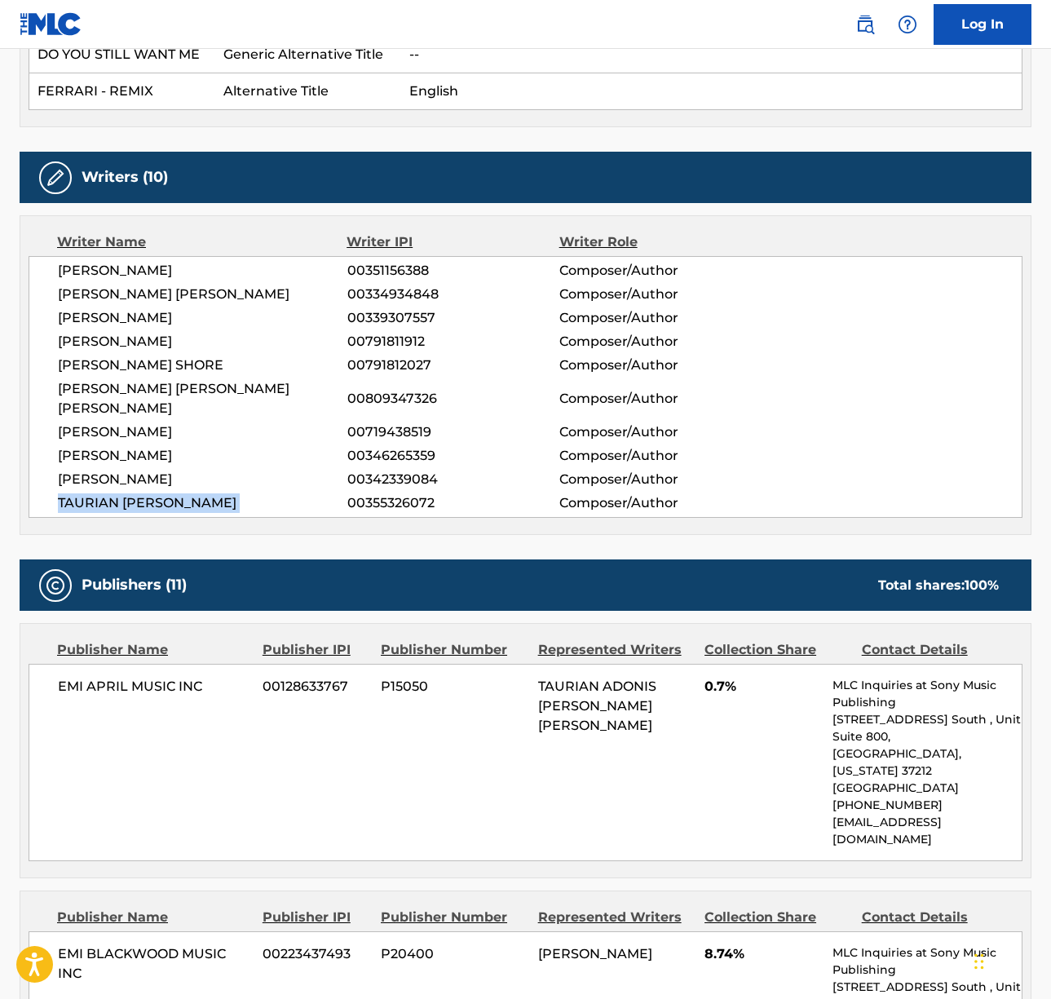
scroll to position [729, 0]
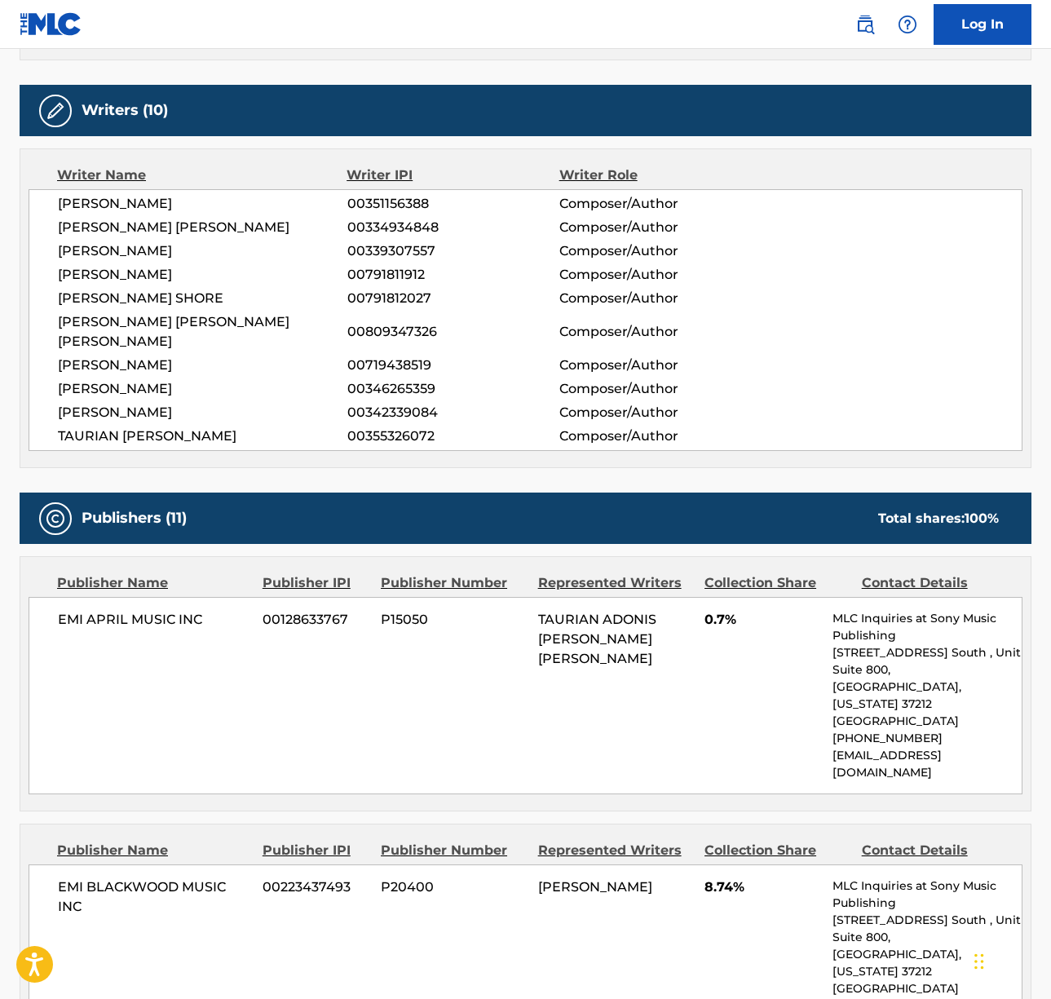
click at [124, 610] on span "EMI APRIL MUSIC INC" at bounding box center [154, 620] width 192 height 20
click at [123, 610] on span "EMI APRIL MUSIC INC" at bounding box center [154, 620] width 192 height 20
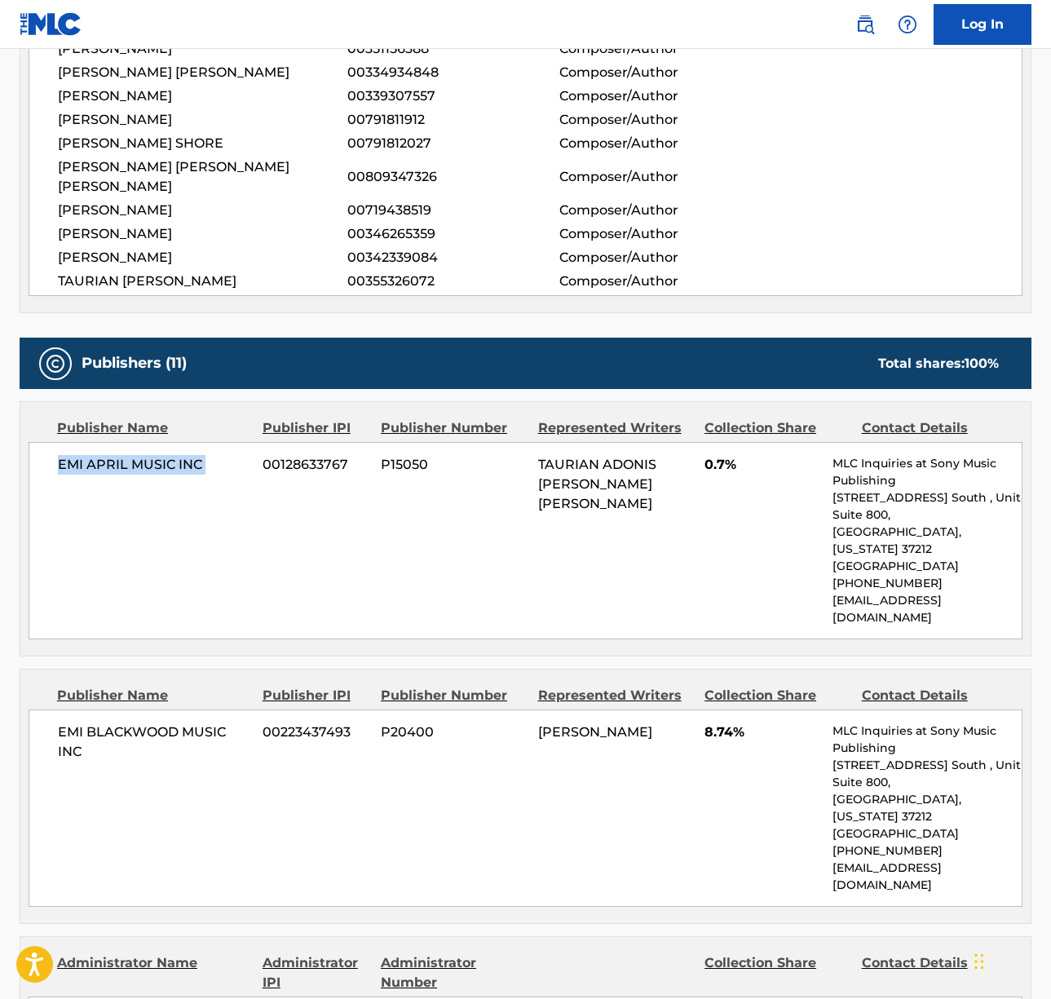
scroll to position [999, 0]
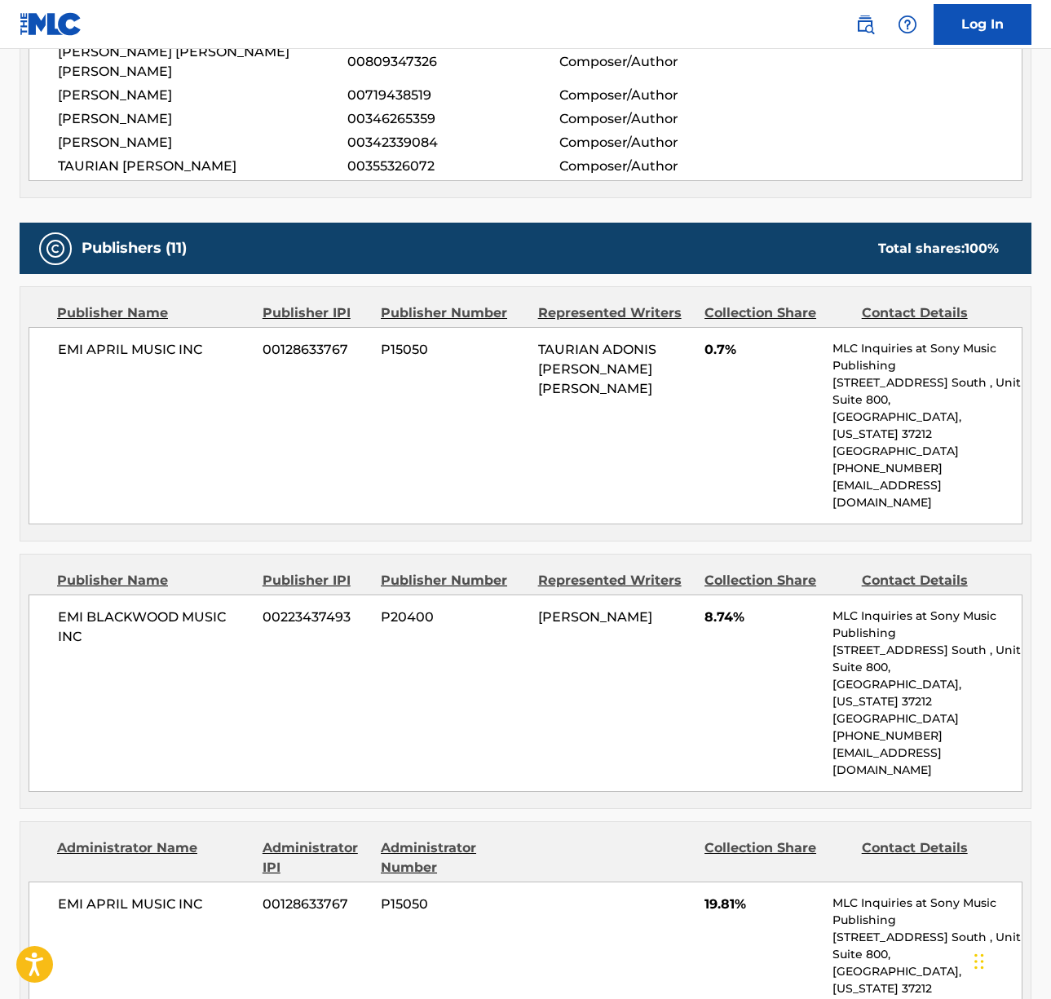
click at [173, 607] on span "EMI BLACKWOOD MUSIC INC" at bounding box center [154, 626] width 192 height 39
drag, startPoint x: 173, startPoint y: 563, endPoint x: 24, endPoint y: 541, distance: 150.7
click at [173, 607] on span "EMI BLACKWOOD MUSIC INC" at bounding box center [154, 626] width 192 height 39
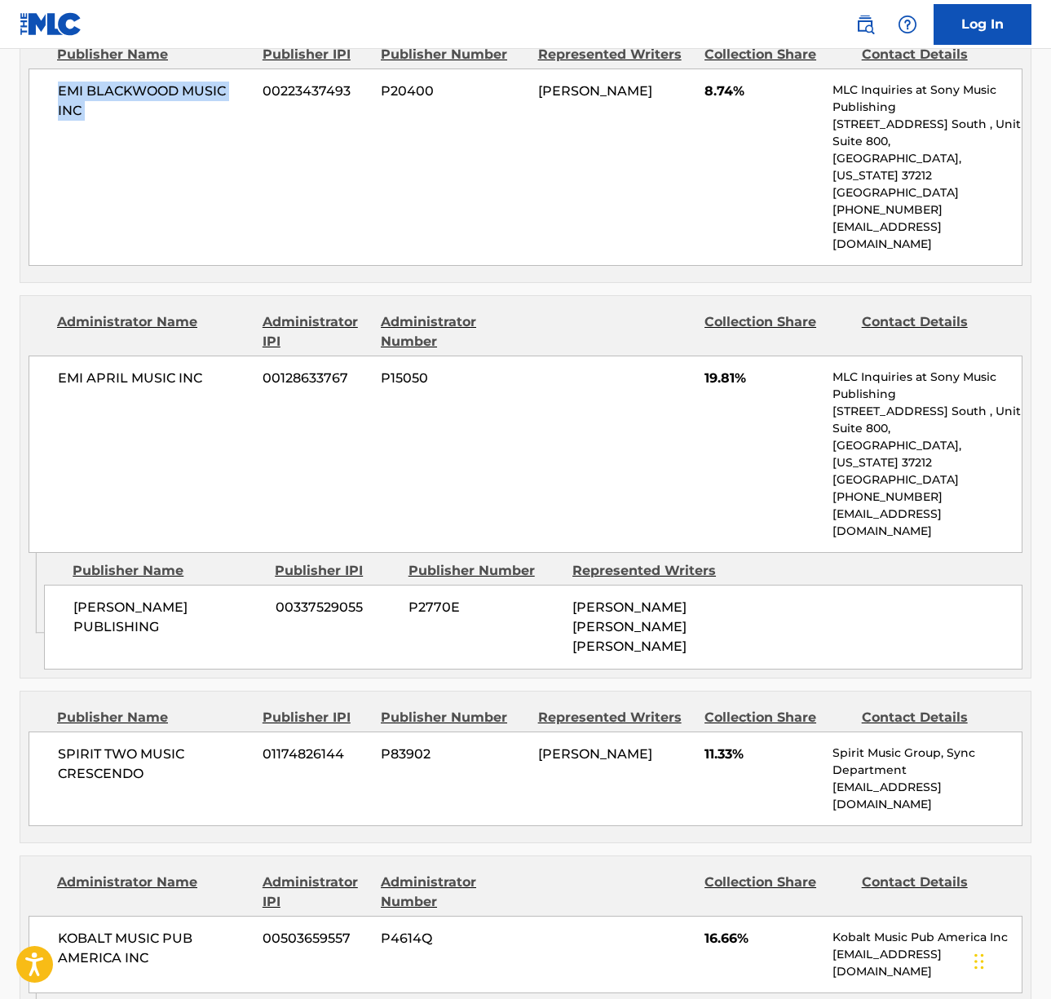
scroll to position [1526, 0]
click at [116, 744] on span "SPIRIT TWO MUSIC CRESCENDO" at bounding box center [154, 763] width 192 height 39
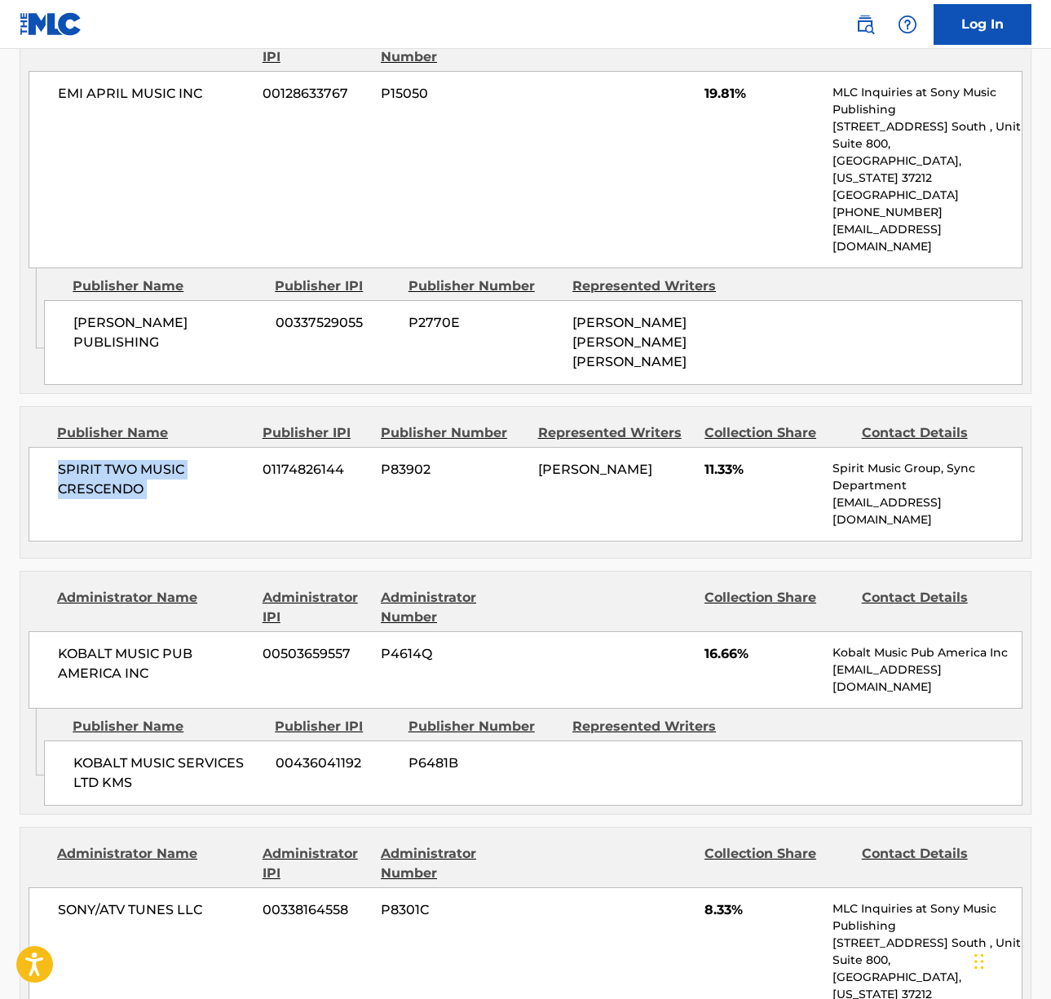
scroll to position [1989, 0]
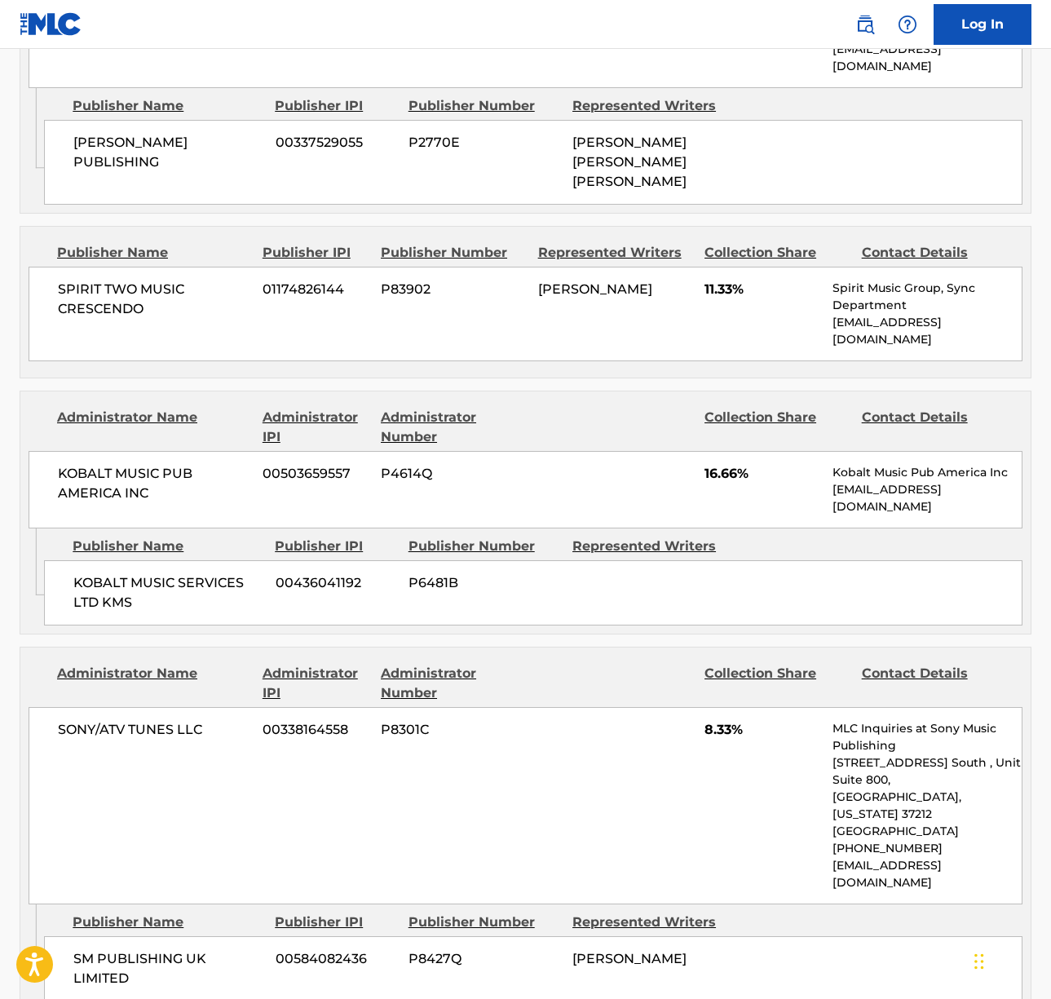
click at [124, 464] on span "KOBALT MUSIC PUB AMERICA INC" at bounding box center [154, 483] width 192 height 39
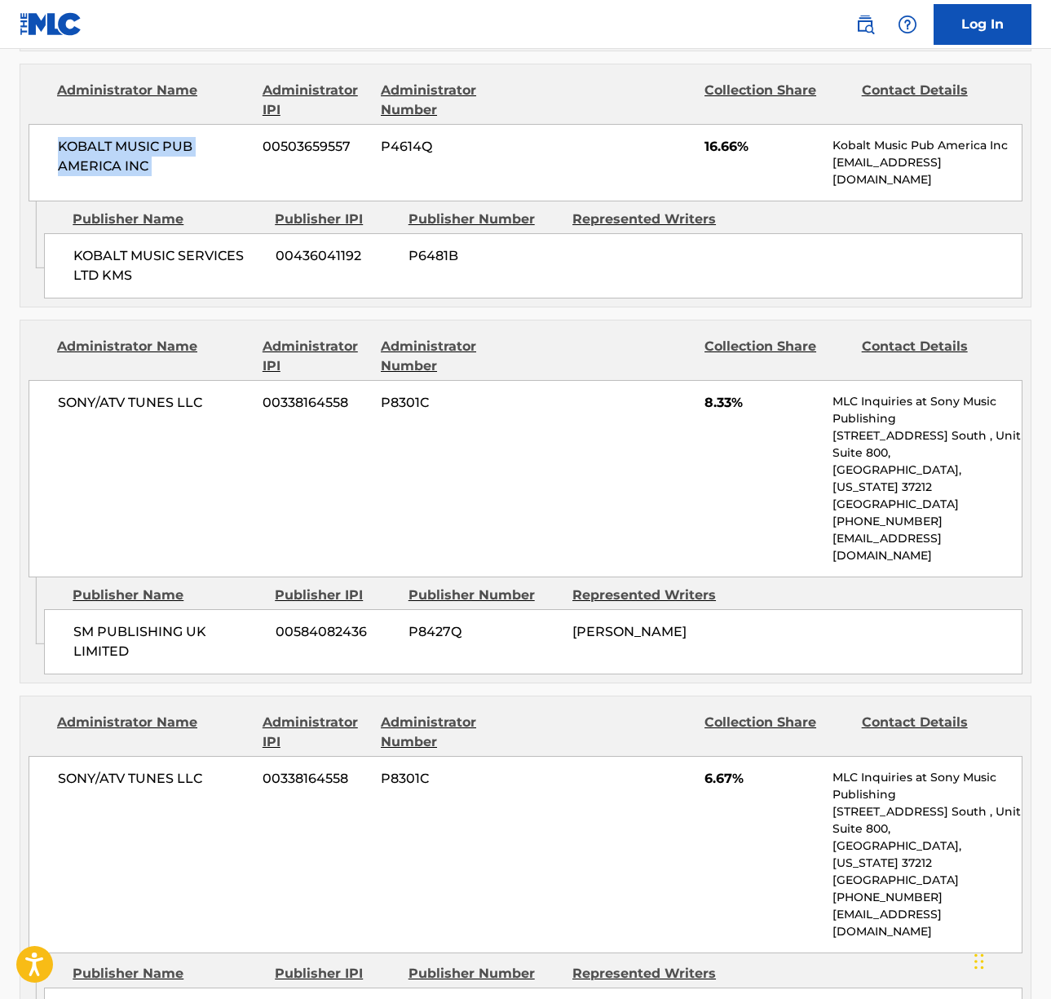
scroll to position [2500, 0]
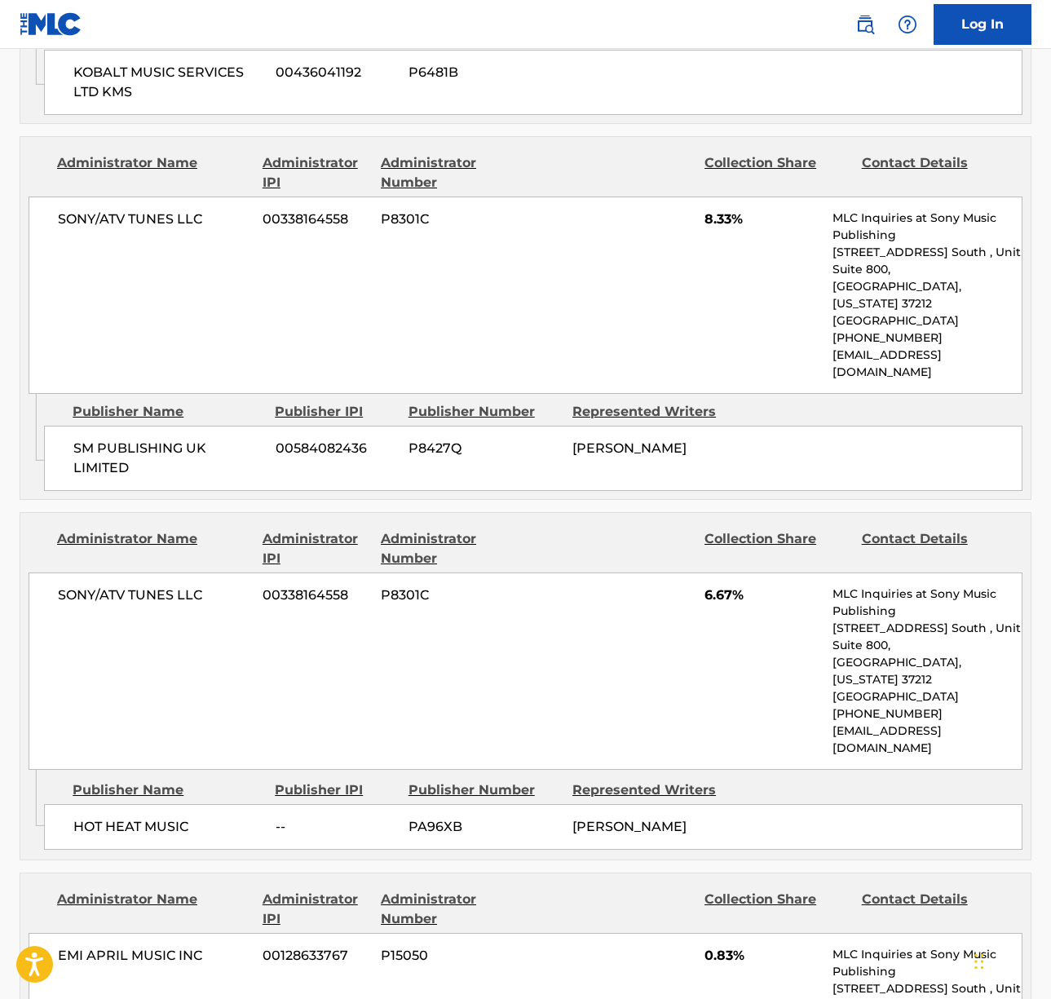
click at [154, 585] on span "SONY/ATV TUNES LLC" at bounding box center [154, 595] width 192 height 20
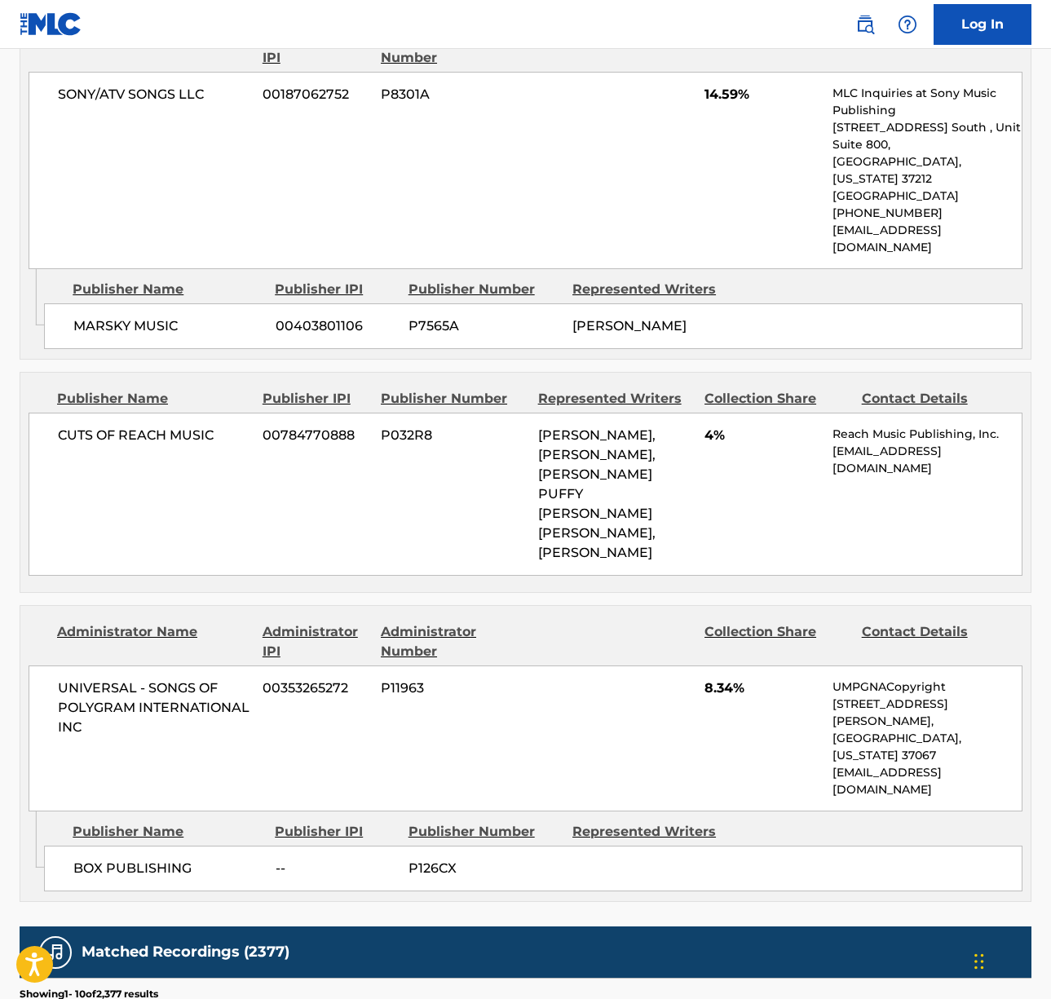
scroll to position [3741, 0]
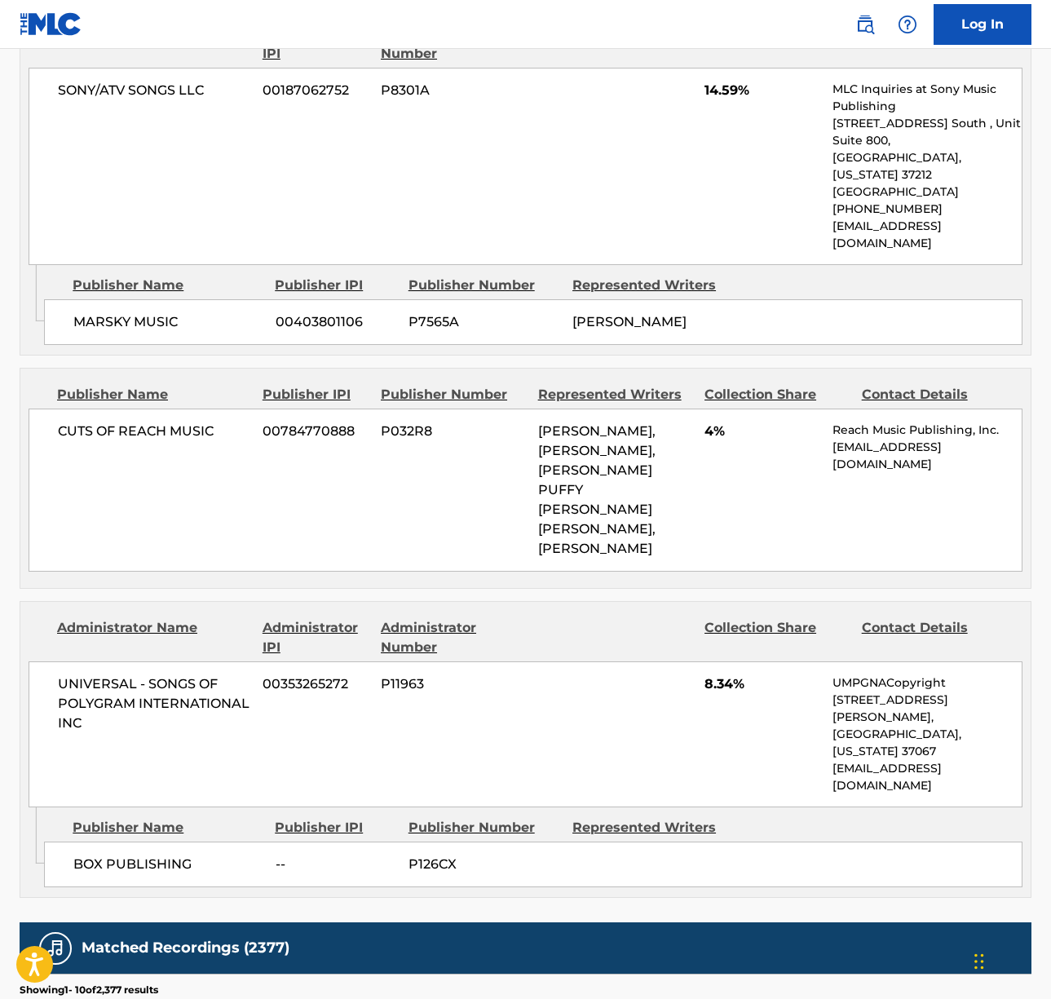
click at [139, 674] on span "UNIVERSAL - SONGS OF POLYGRAM INTERNATIONAL INC" at bounding box center [154, 703] width 192 height 59
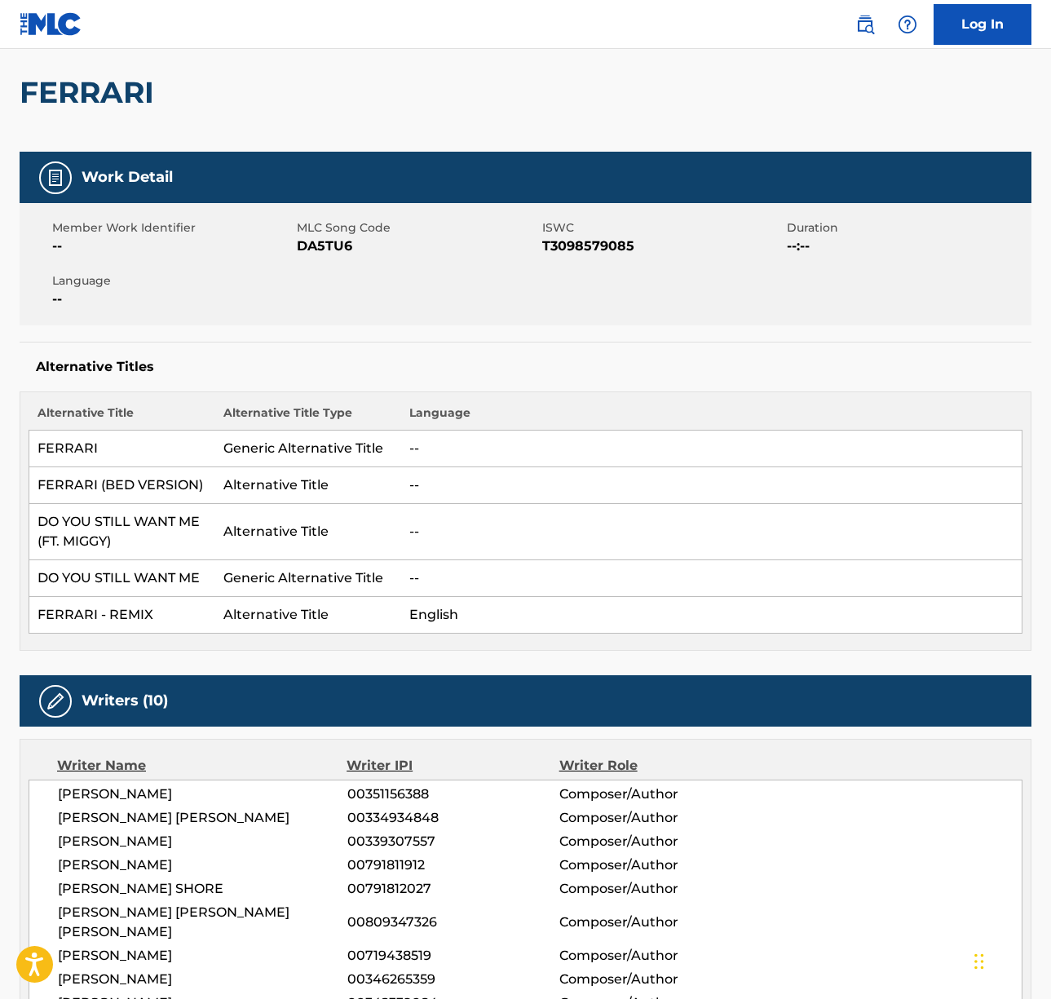
scroll to position [31, 0]
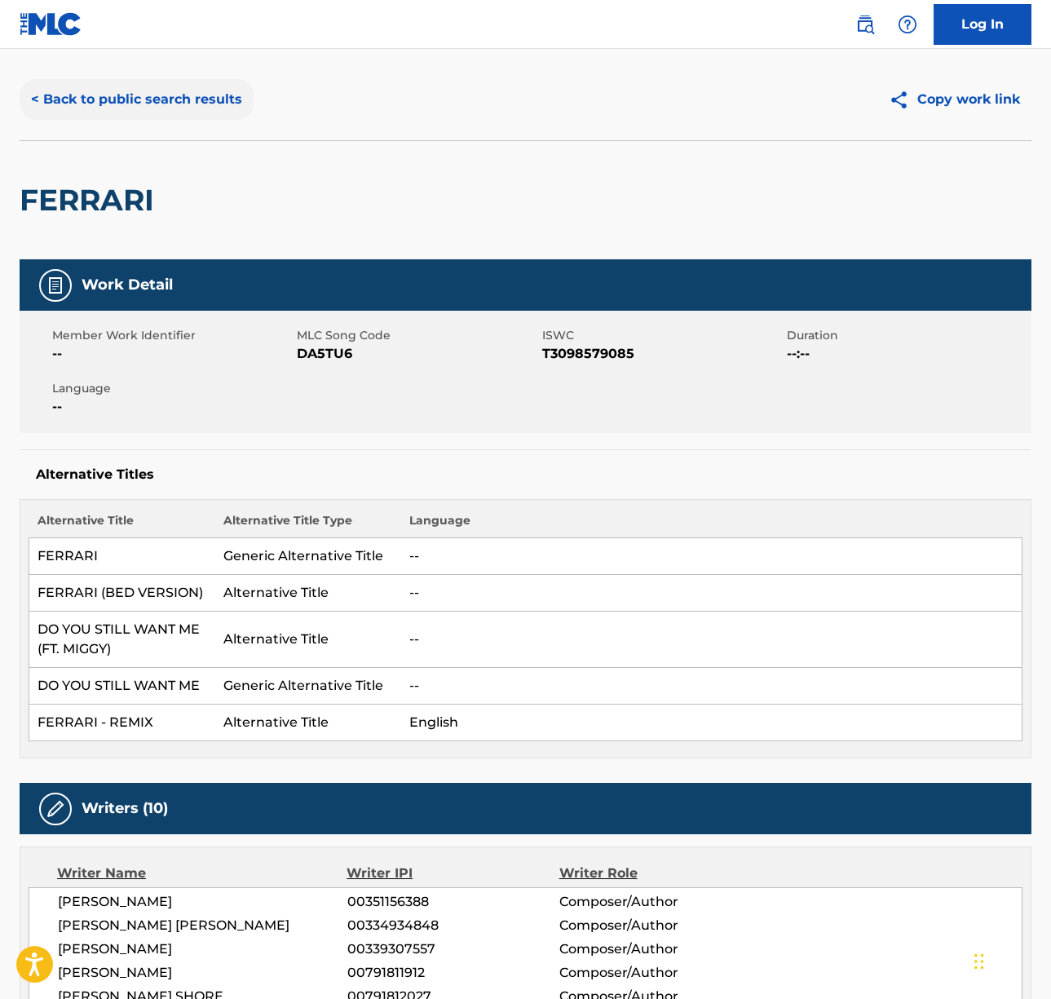
click at [152, 97] on button "< Back to public search results" at bounding box center [137, 99] width 234 height 41
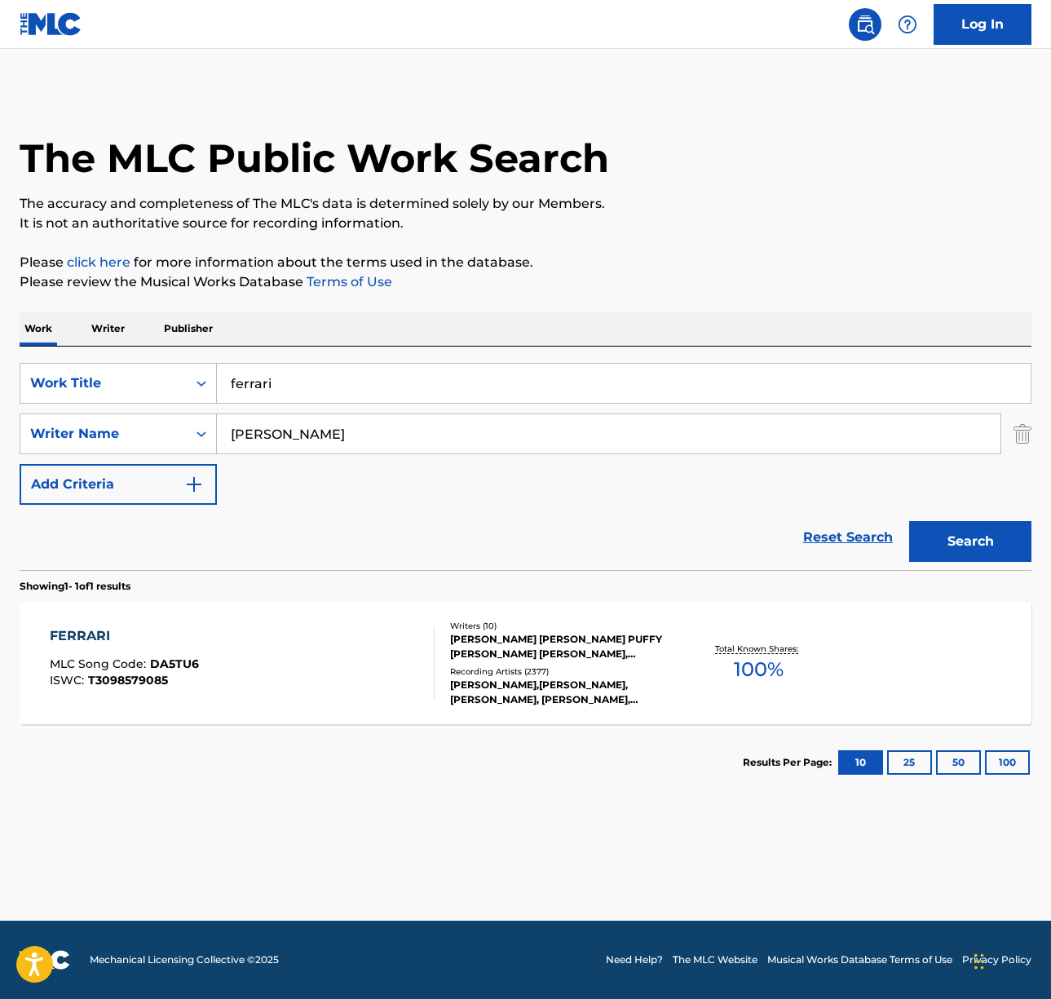
click at [302, 388] on input "ferrari" at bounding box center [624, 383] width 814 height 39
click at [302, 387] on input "ferrari" at bounding box center [624, 383] width 814 height 39
paste input "Tattoo"
type input "Tattoo"
click at [654, 253] on p "Please click here for more information about the terms used in the database." at bounding box center [526, 263] width 1012 height 20
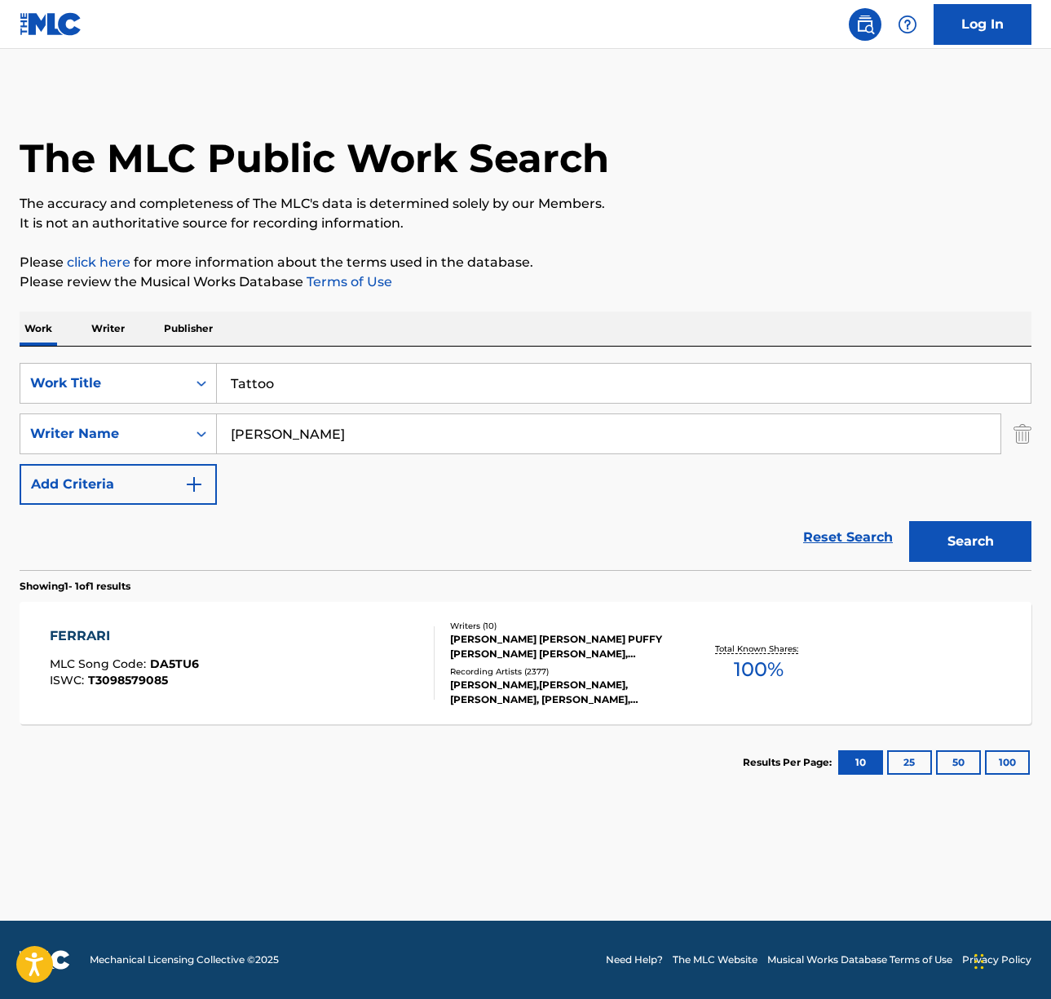
click at [306, 429] on input "[PERSON_NAME]" at bounding box center [609, 433] width 784 height 39
click at [308, 429] on input "[PERSON_NAME]" at bounding box center [609, 433] width 784 height 39
click at [308, 430] on input "[PERSON_NAME]" at bounding box center [609, 433] width 784 height 39
paste input "[PERSON_NAME]"
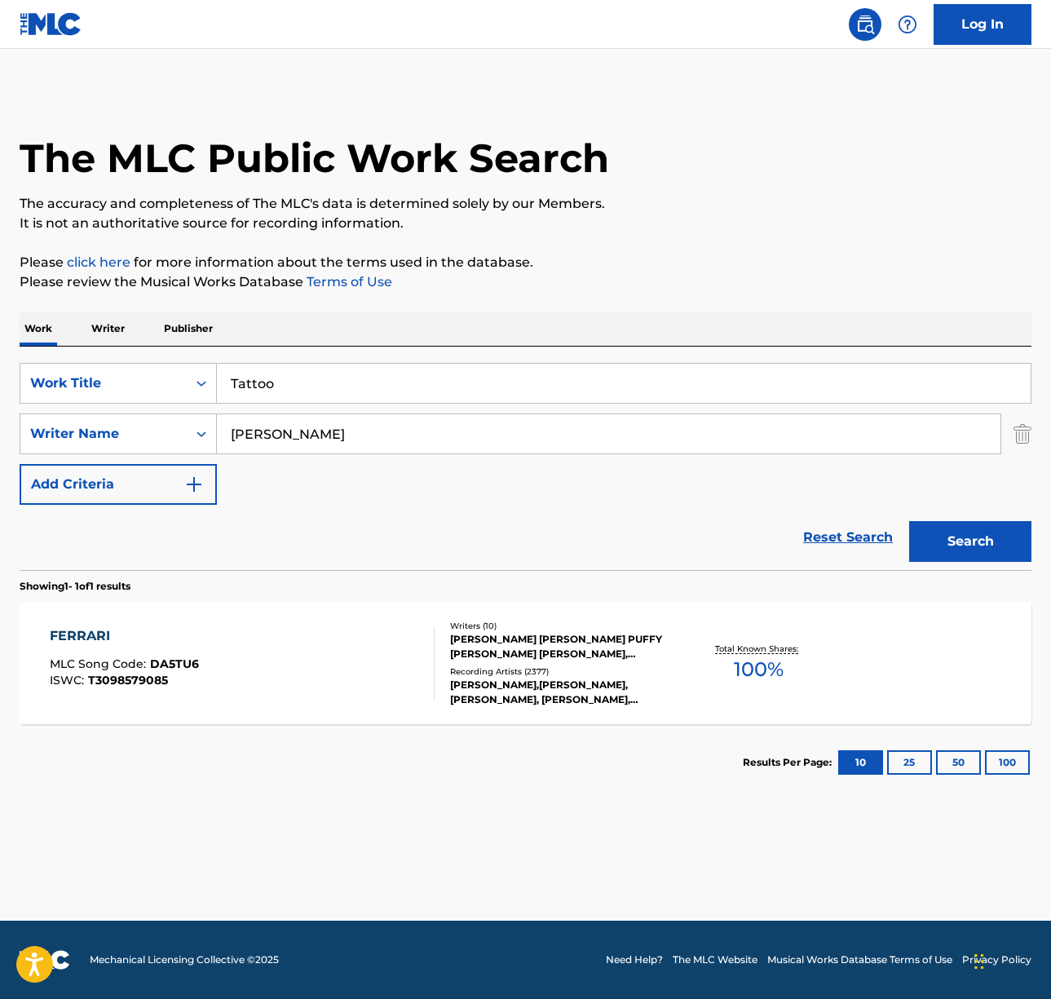
type input "[PERSON_NAME]"
click at [909, 521] on button "Search" at bounding box center [970, 541] width 122 height 41
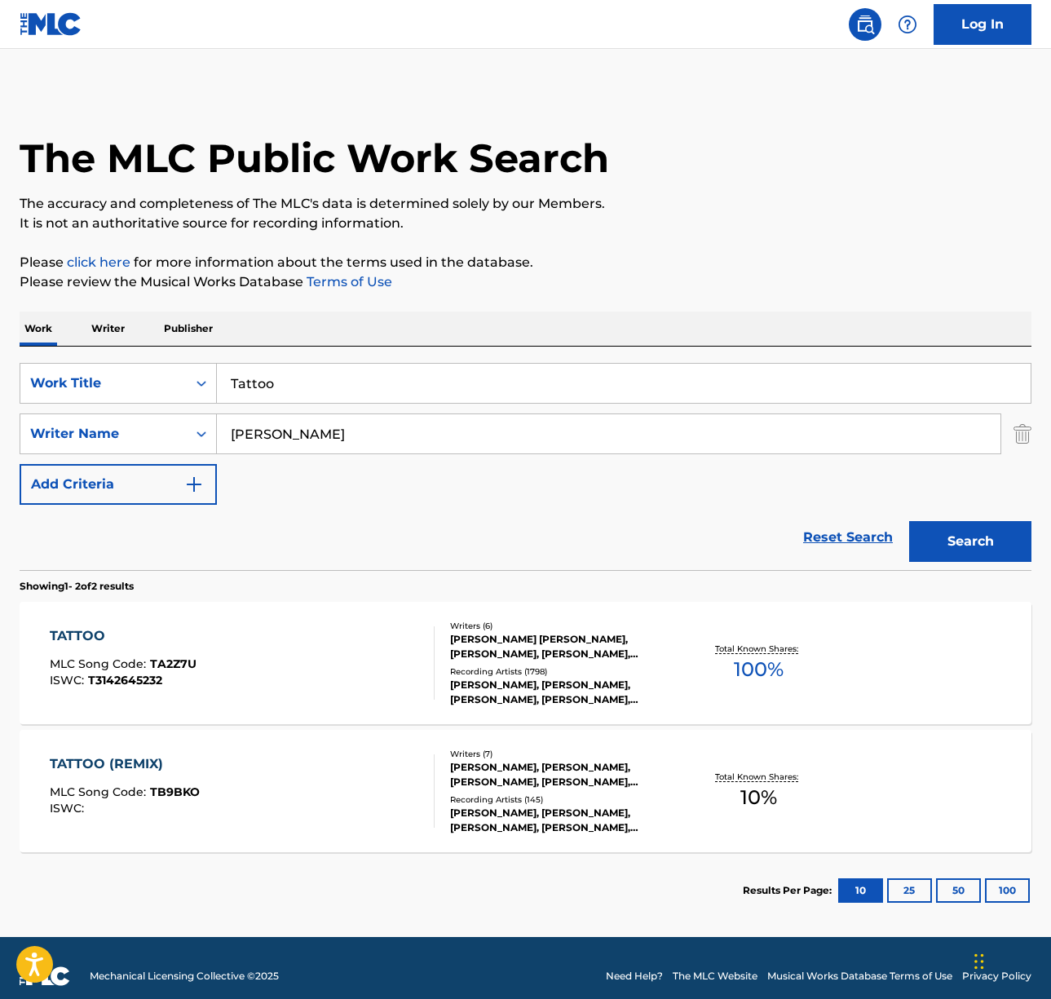
click at [335, 670] on div "TATTOO MLC Song Code : TA2Z7U ISWC : T3142645232" at bounding box center [242, 662] width 385 height 73
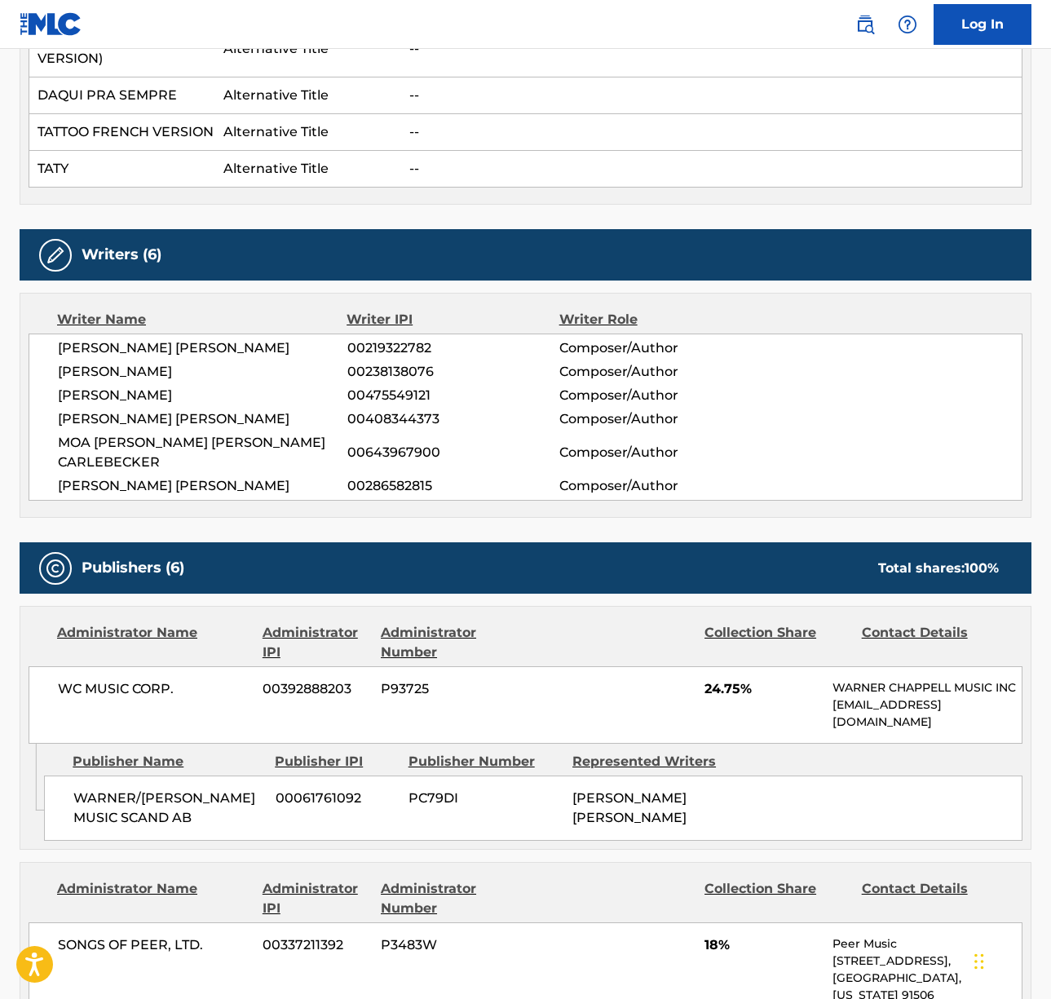
scroll to position [738, 0]
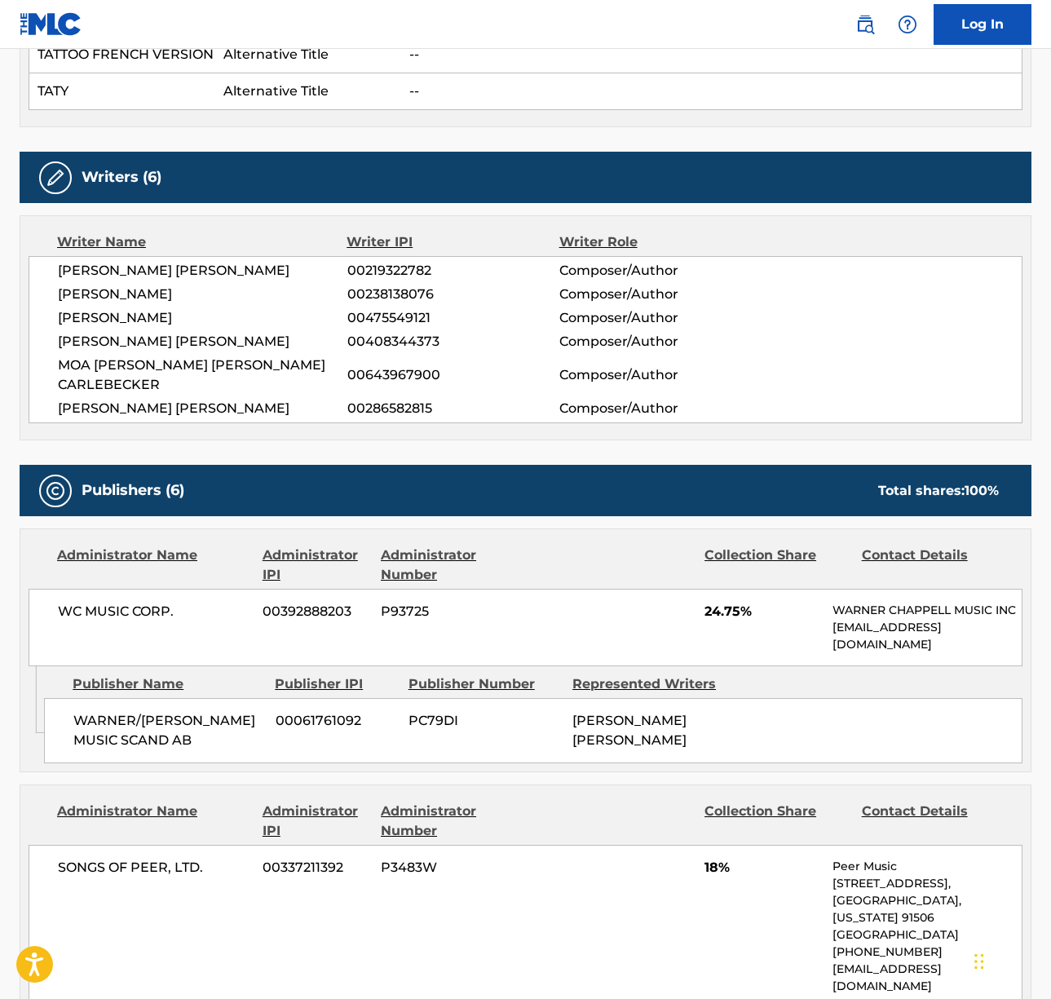
click at [141, 280] on span "[PERSON_NAME] [PERSON_NAME]" at bounding box center [202, 271] width 289 height 20
click at [118, 304] on span "[PERSON_NAME]" at bounding box center [202, 295] width 289 height 20
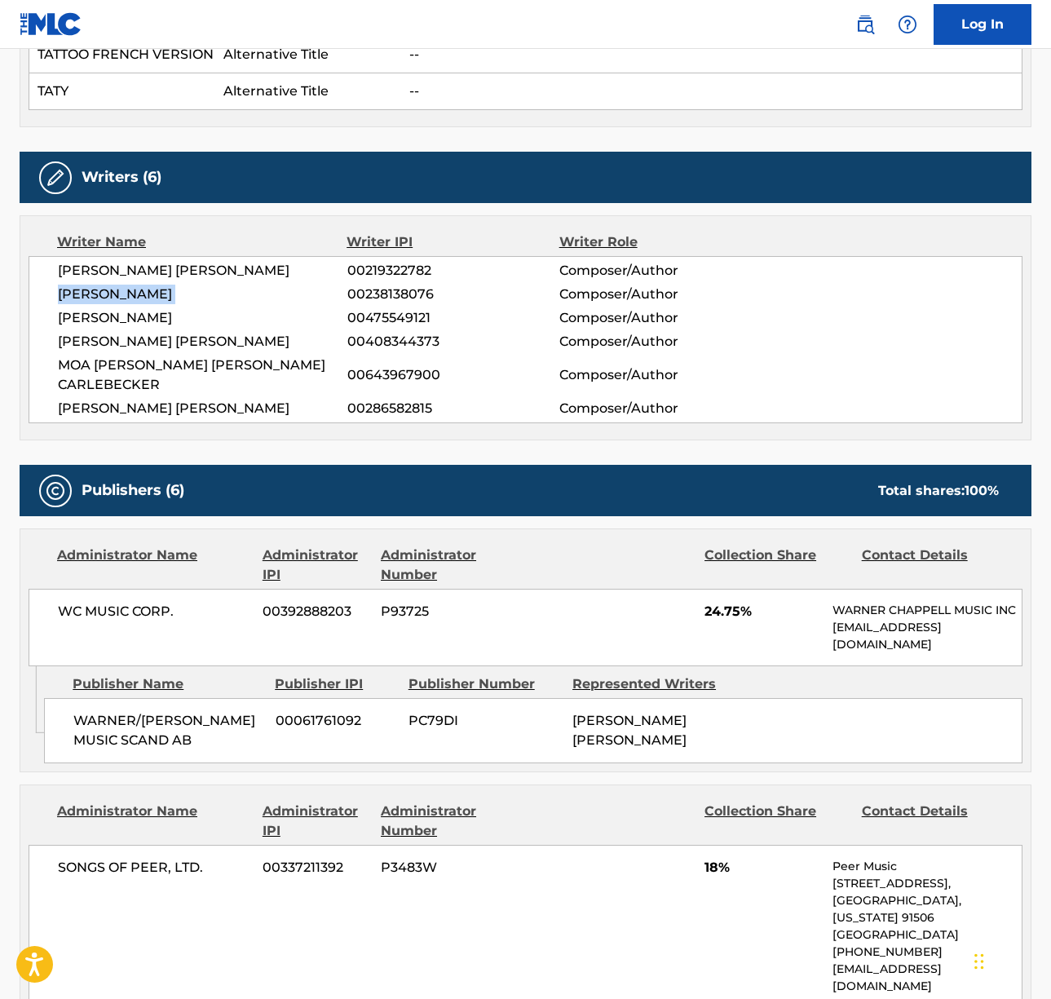
click at [118, 304] on span "[PERSON_NAME]" at bounding box center [202, 295] width 289 height 20
click at [113, 328] on span "[PERSON_NAME]" at bounding box center [202, 318] width 289 height 20
click at [127, 351] on span "[PERSON_NAME] [PERSON_NAME]" at bounding box center [202, 342] width 289 height 20
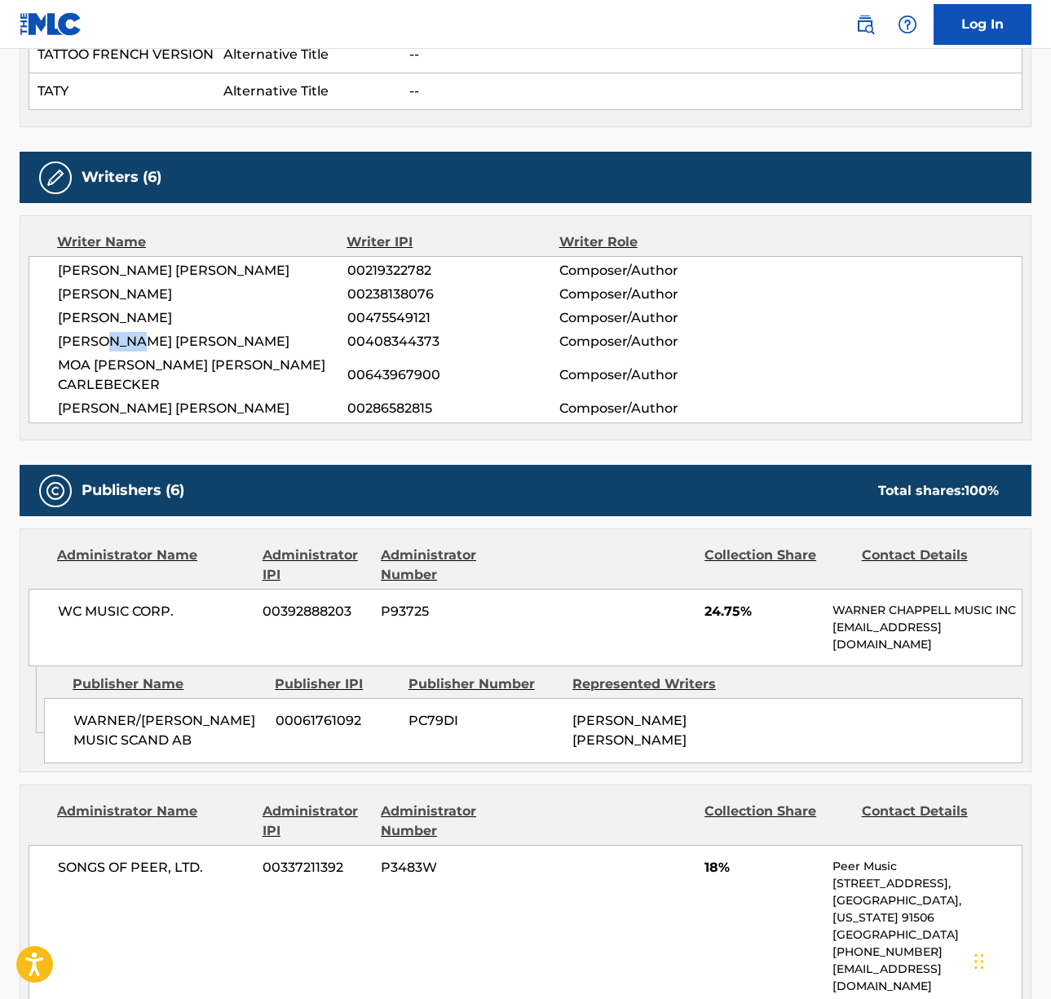
click at [127, 351] on span "[PERSON_NAME] [PERSON_NAME]" at bounding box center [202, 342] width 289 height 20
click at [126, 389] on span "MOA [PERSON_NAME] [PERSON_NAME] CARLEBECKER" at bounding box center [202, 374] width 289 height 39
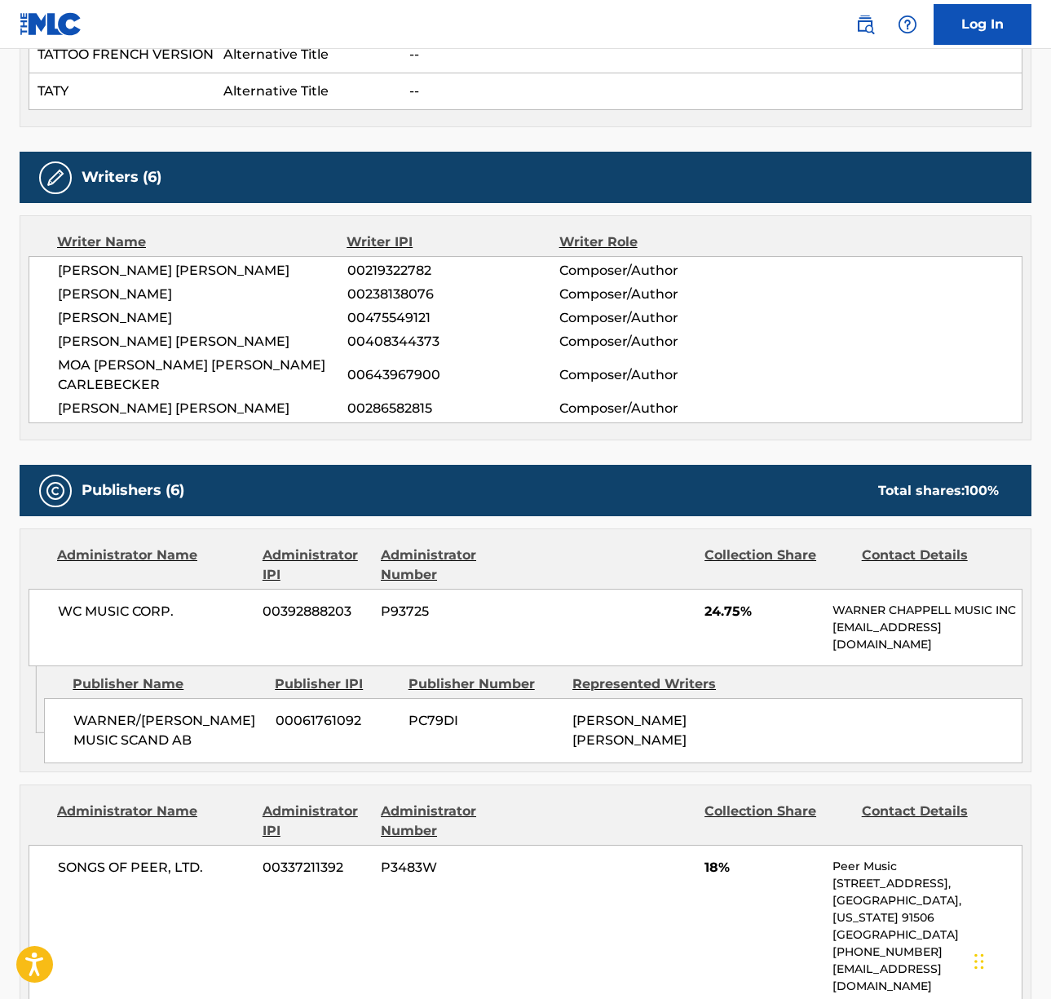
click at [173, 408] on span "[PERSON_NAME] [PERSON_NAME]" at bounding box center [202, 409] width 289 height 20
click at [102, 613] on span "WC MUSIC CORP." at bounding box center [154, 612] width 192 height 20
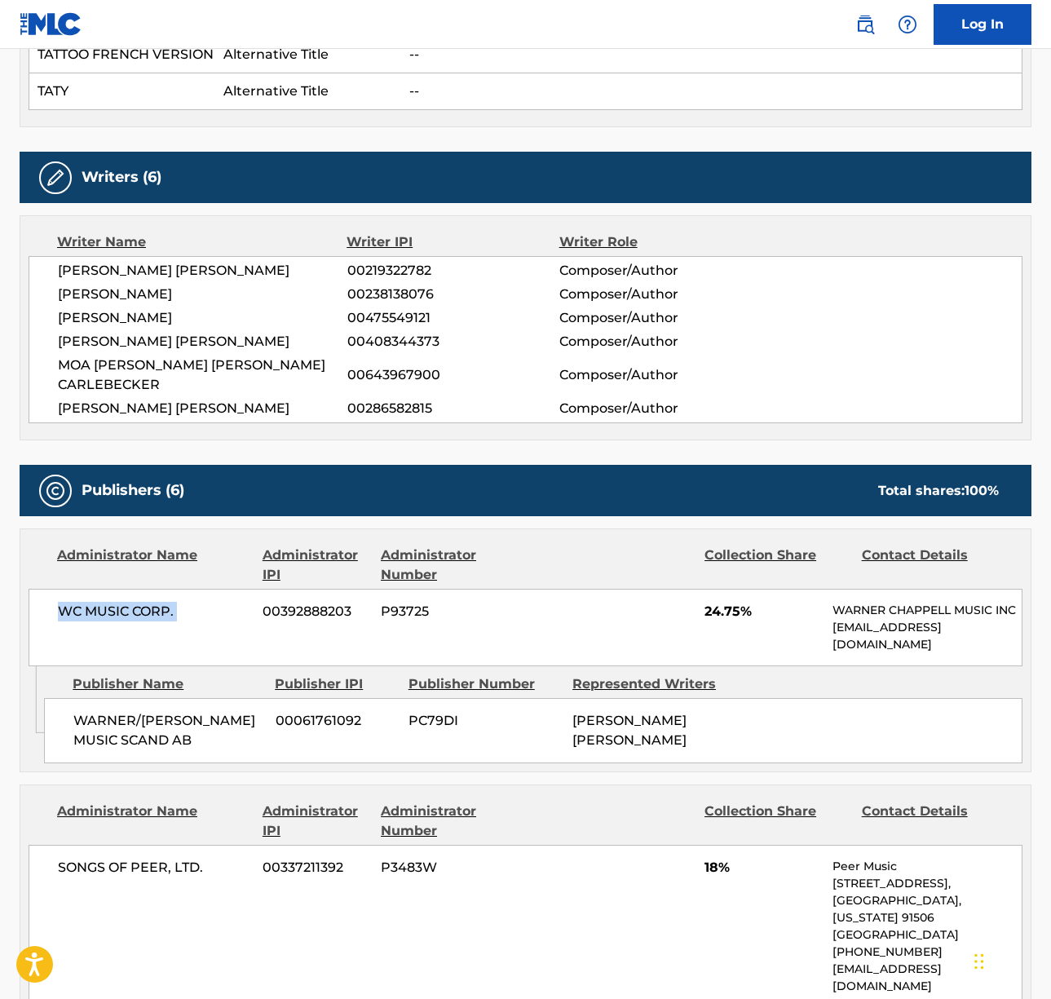
click at [102, 613] on span "WC MUSIC CORP." at bounding box center [154, 612] width 192 height 20
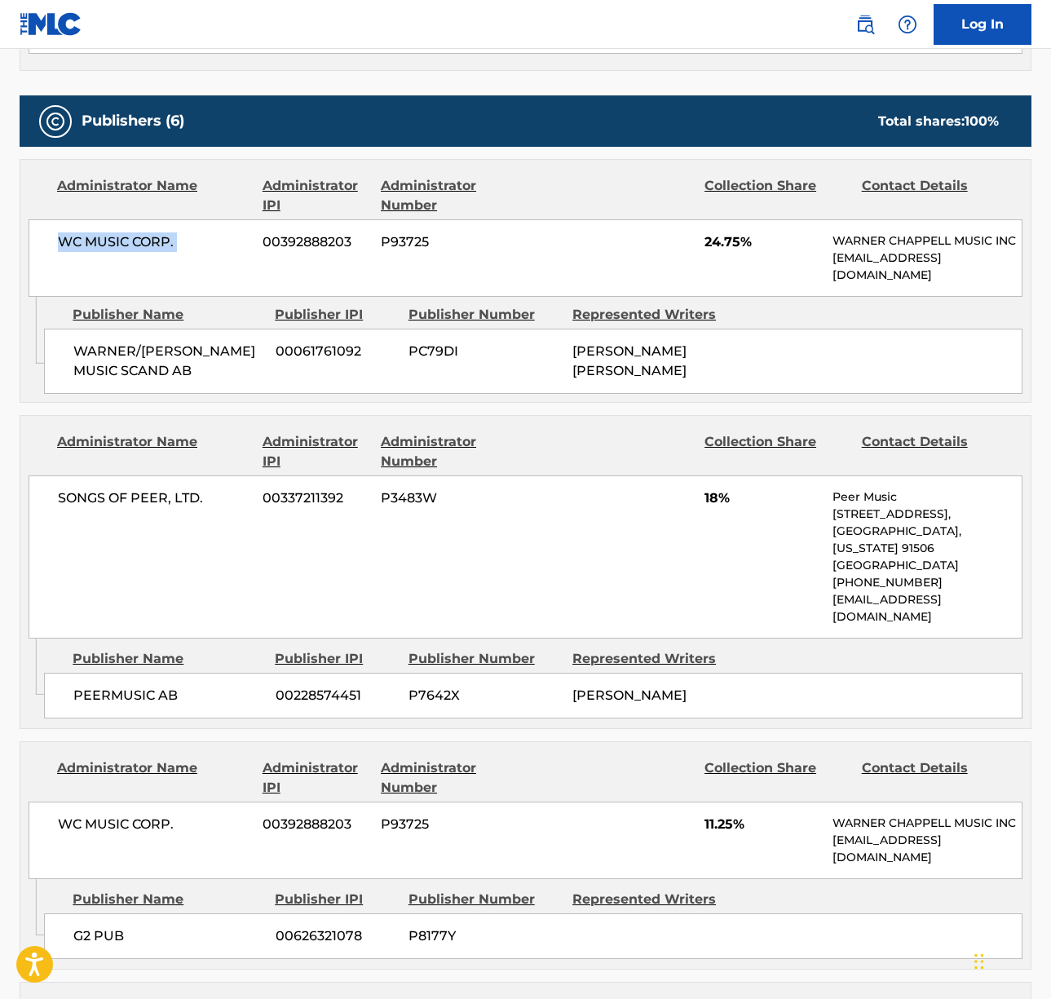
scroll to position [1165, 0]
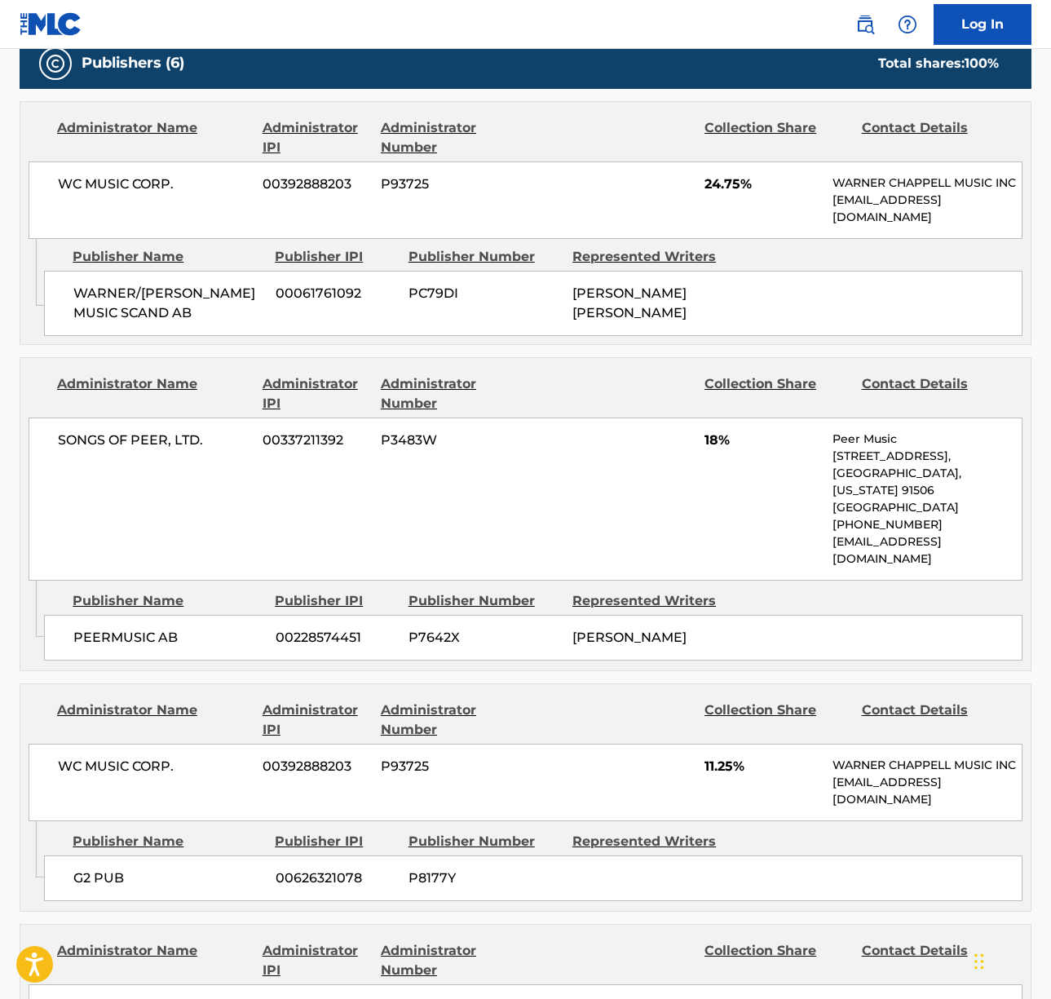
click at [99, 431] on span "SONGS OF PEER, LTD." at bounding box center [154, 441] width 192 height 20
click at [89, 444] on span "SONGS OF PEER, LTD." at bounding box center [154, 441] width 192 height 20
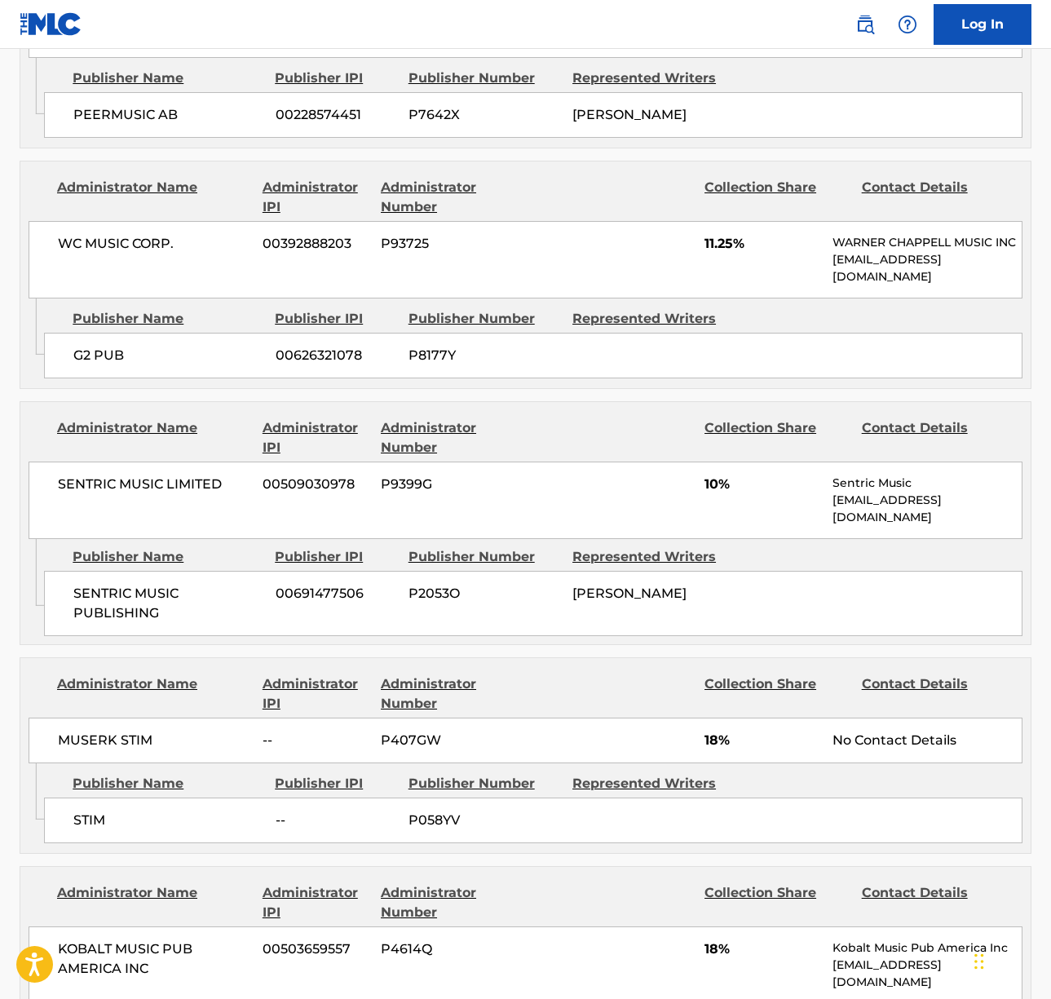
scroll to position [1727, 0]
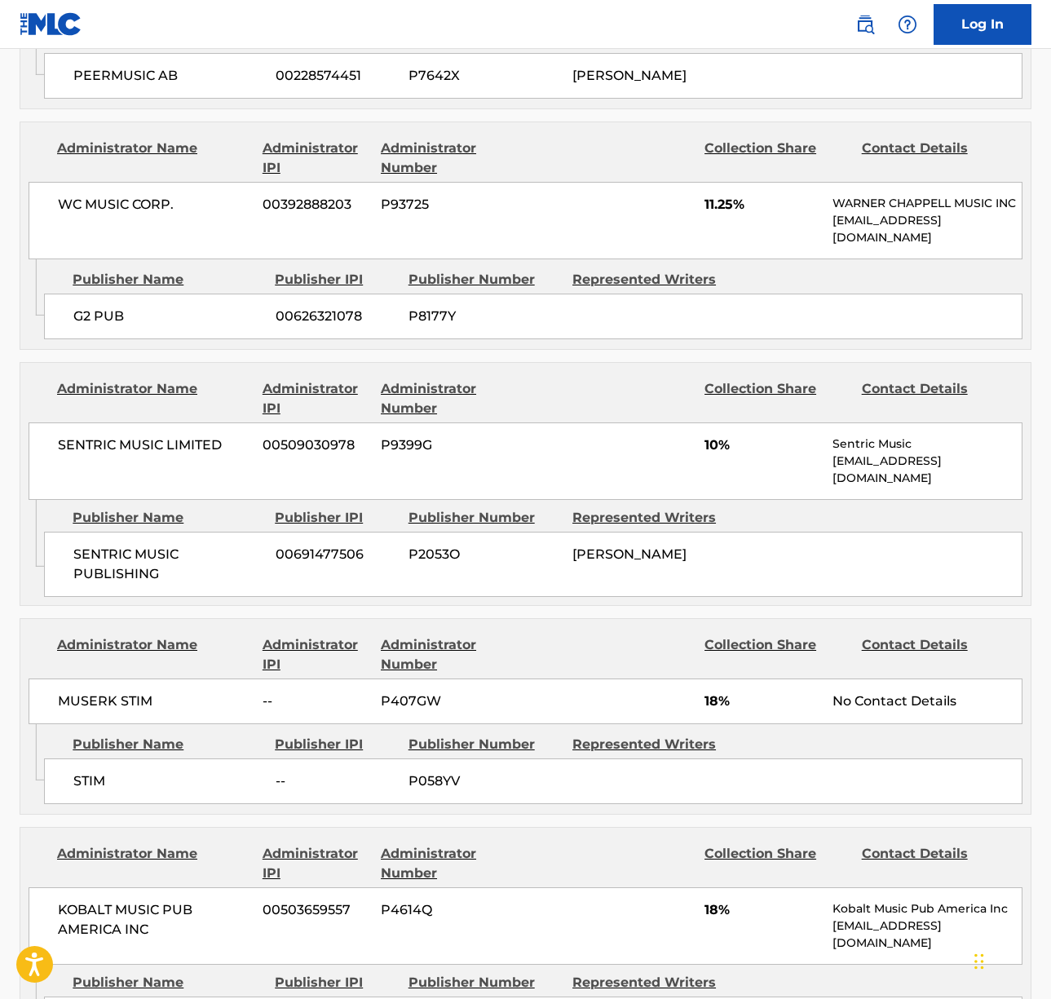
drag, startPoint x: 144, startPoint y: 434, endPoint x: 143, endPoint y: 426, distance: 8.3
click at [144, 434] on div "SENTRIC MUSIC LIMITED 00509030978 P9399G 10% Sentric Music [EMAIL_ADDRESS][DOMA…" at bounding box center [526, 460] width 994 height 77
click at [144, 435] on span "SENTRIC MUSIC LIMITED" at bounding box center [154, 445] width 192 height 20
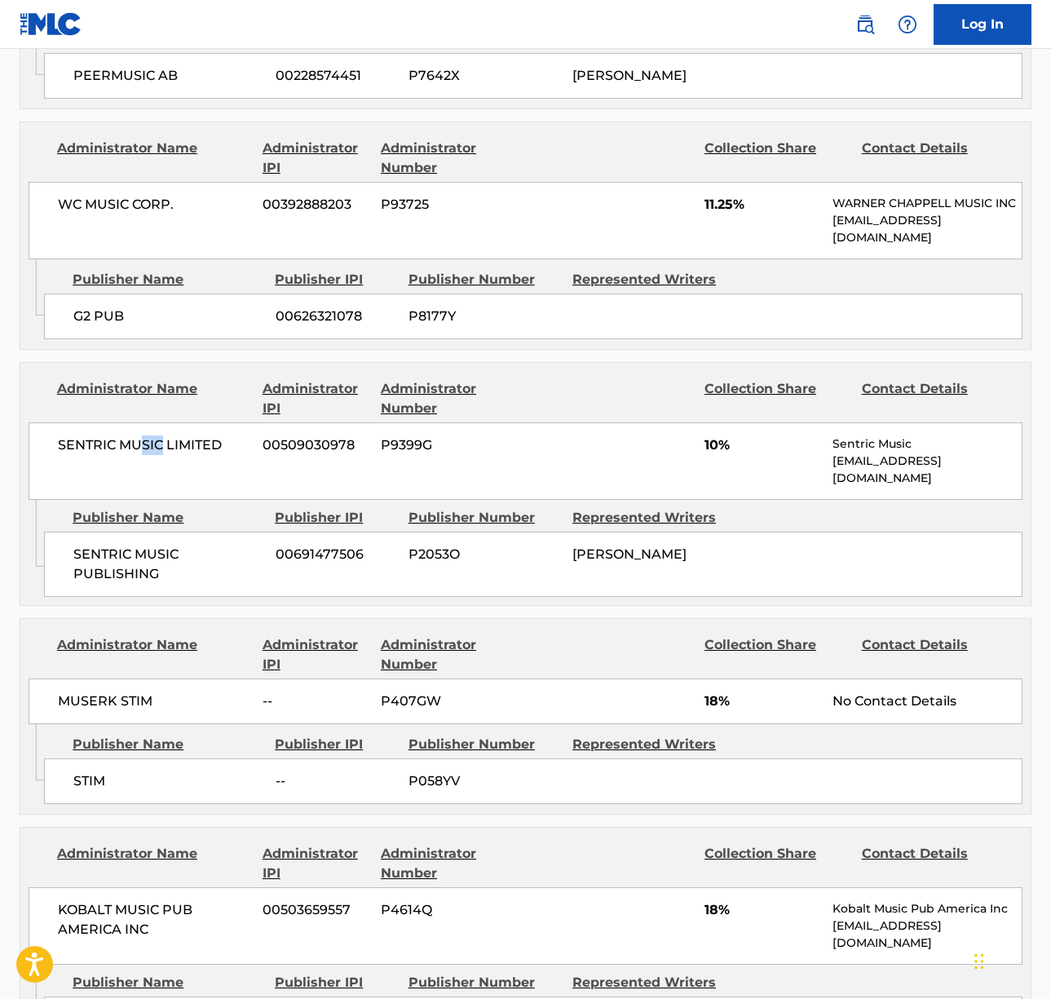
click at [143, 435] on span "SENTRIC MUSIC LIMITED" at bounding box center [154, 445] width 192 height 20
click at [98, 691] on span "MUSERK STIM" at bounding box center [154, 701] width 192 height 20
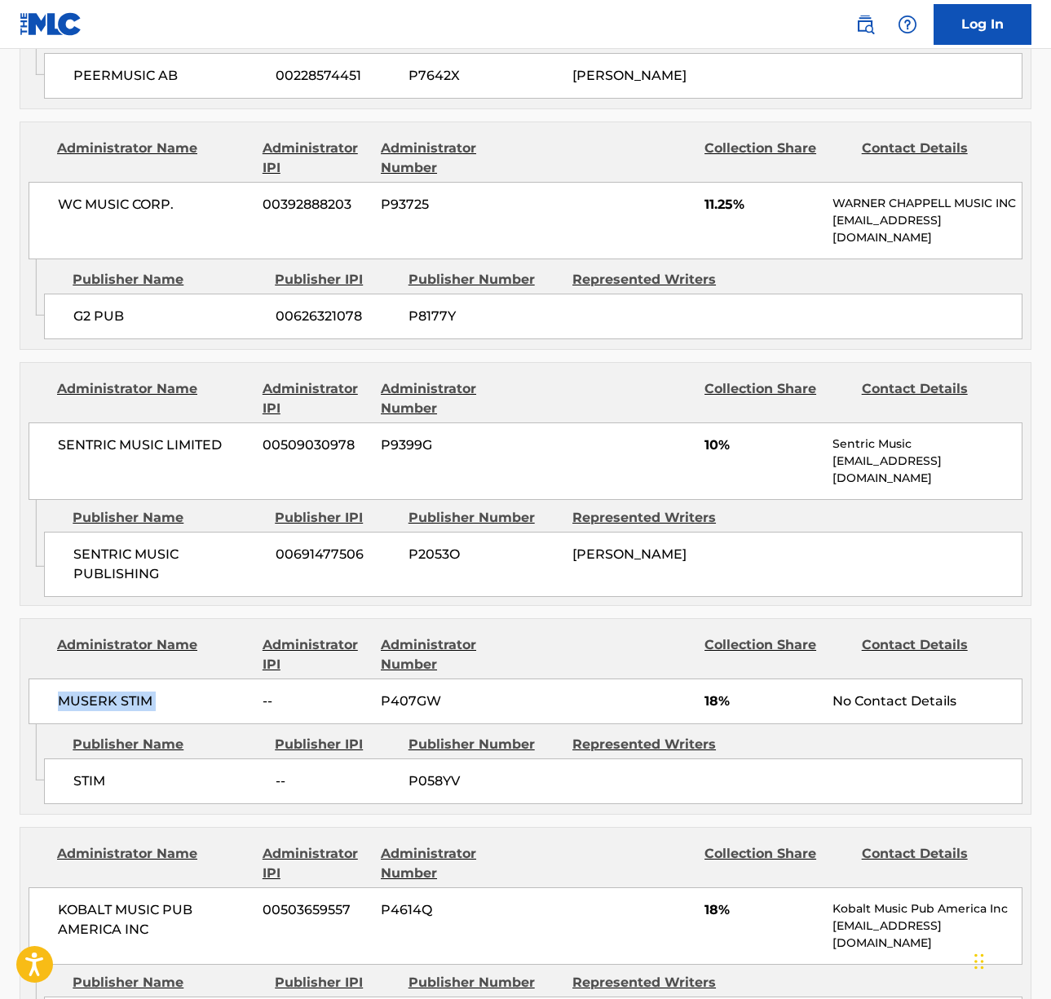
click at [98, 691] on span "MUSERK STIM" at bounding box center [154, 701] width 192 height 20
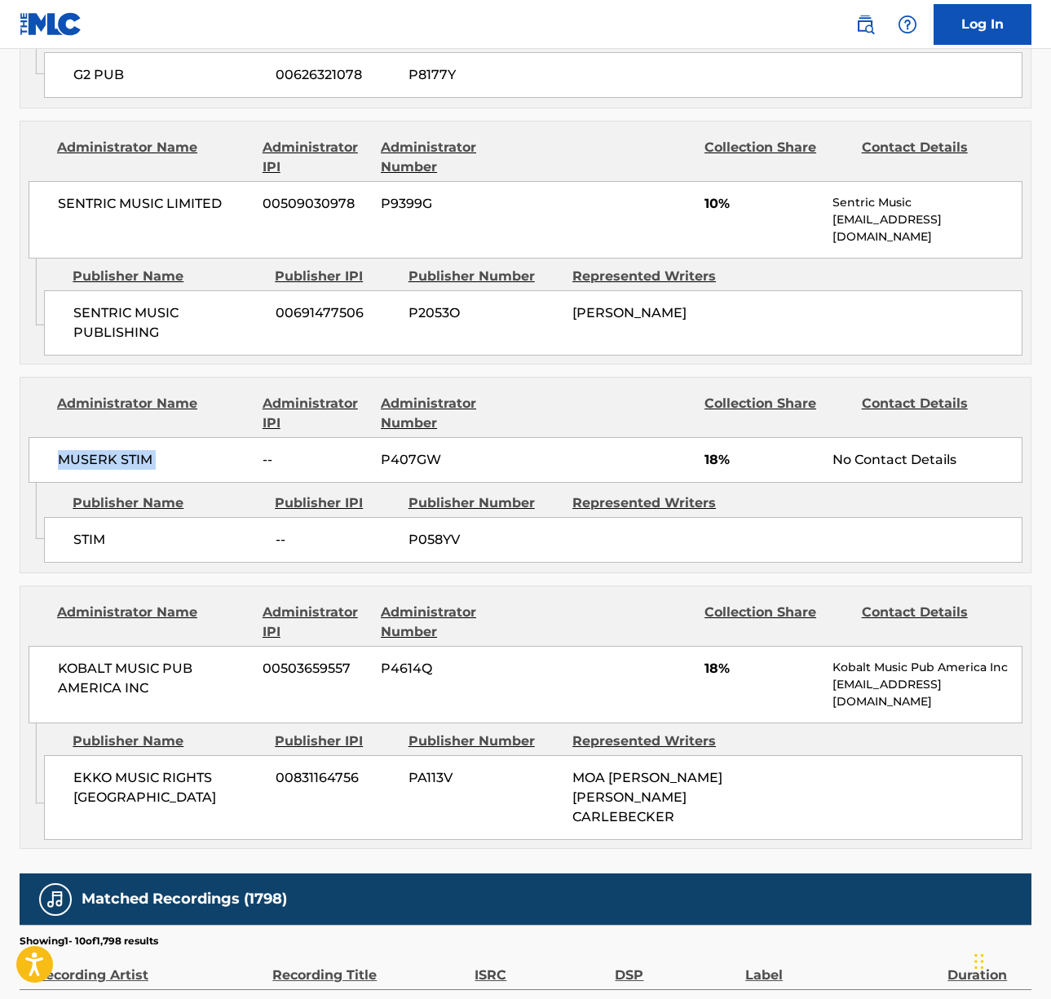
scroll to position [2110, 0]
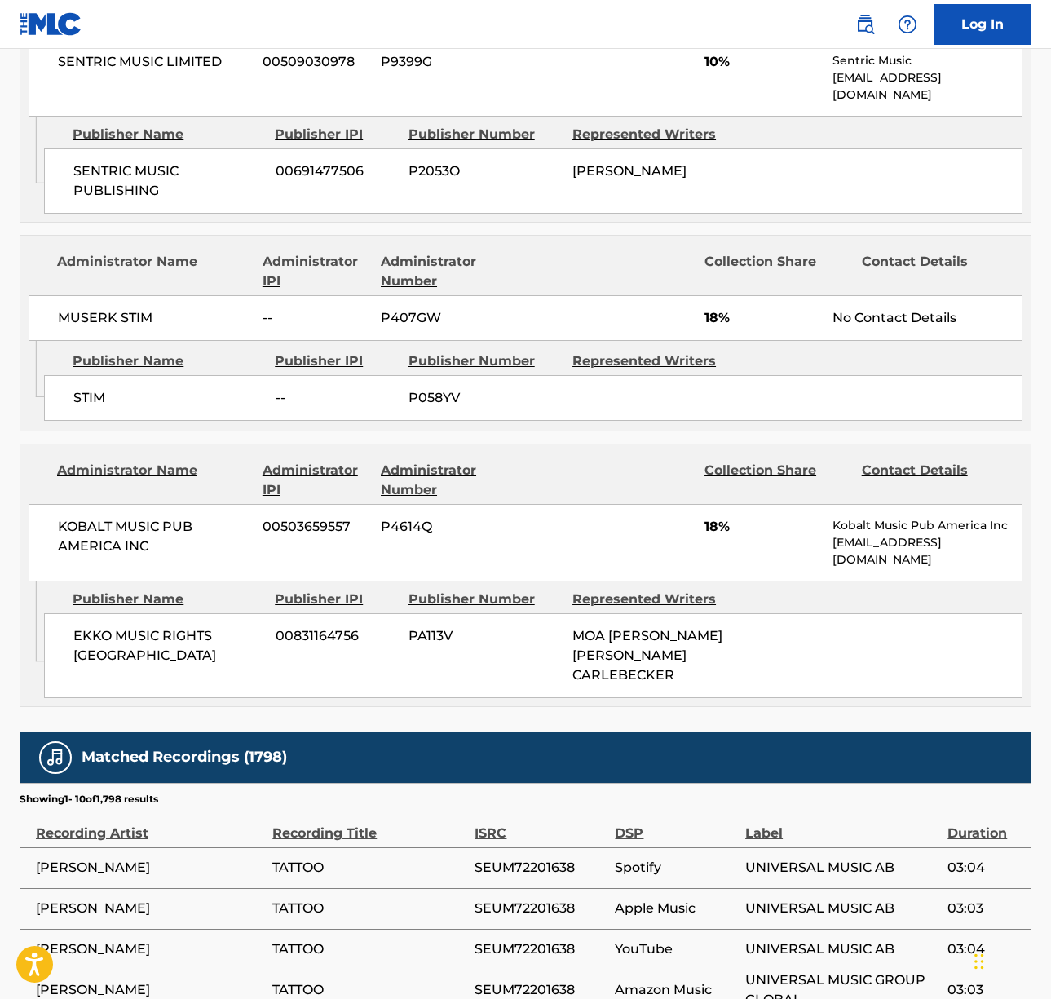
click at [115, 517] on span "KOBALT MUSIC PUB AMERICA INC" at bounding box center [154, 536] width 192 height 39
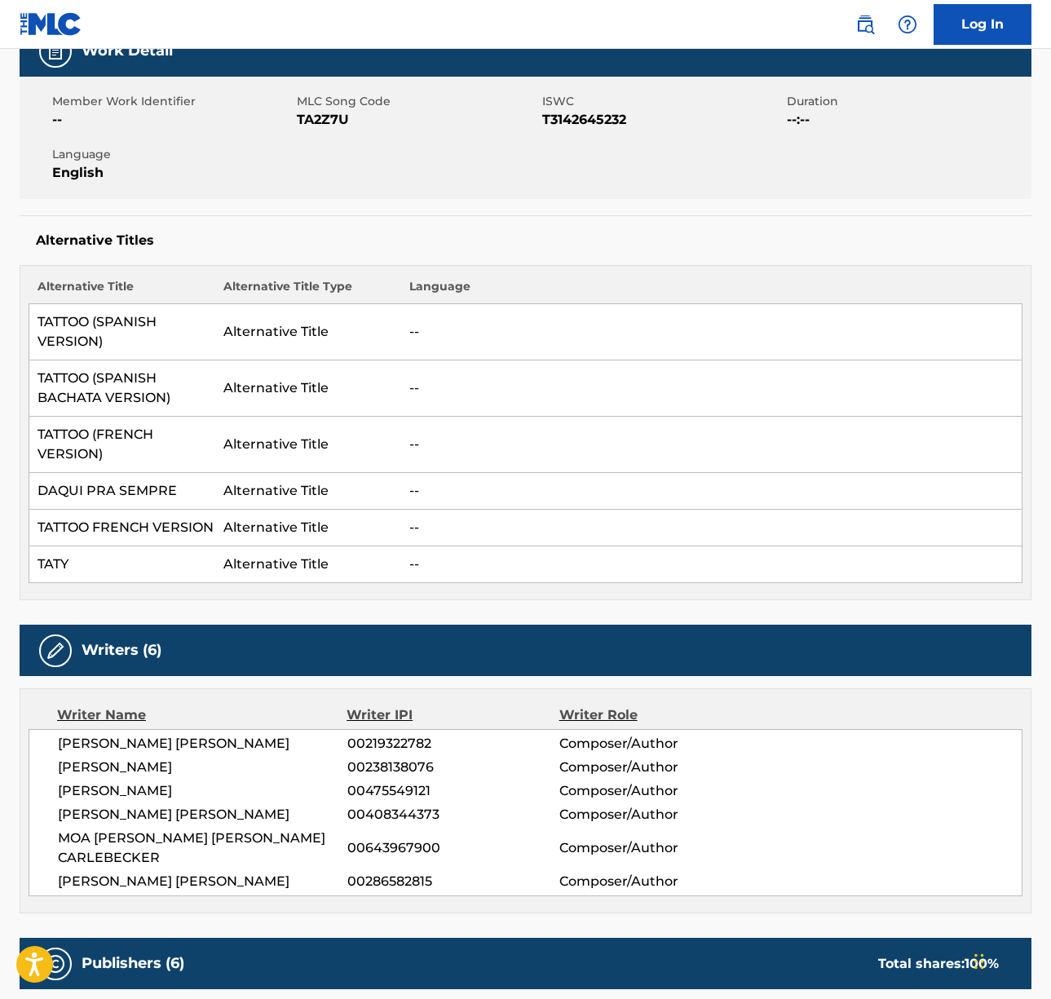
scroll to position [0, 0]
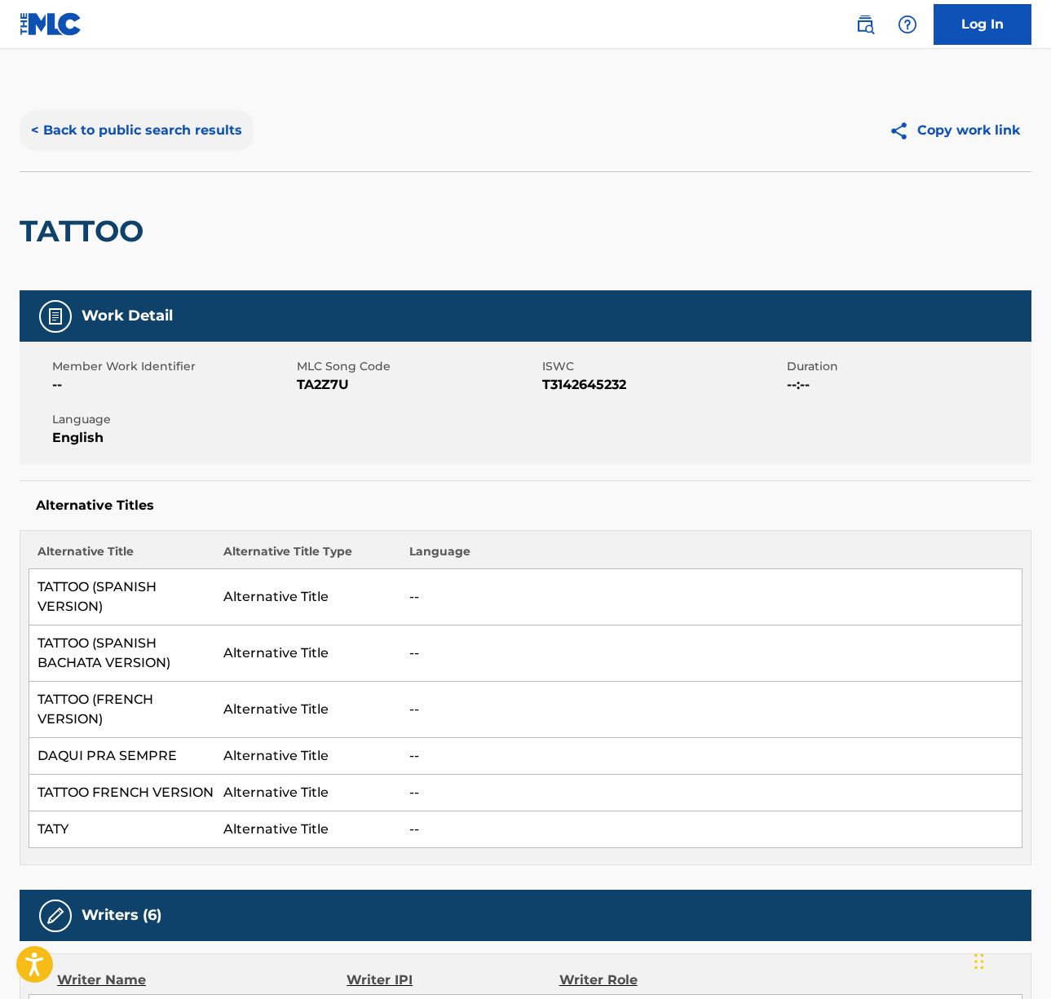
click at [153, 139] on button "< Back to public search results" at bounding box center [137, 130] width 234 height 41
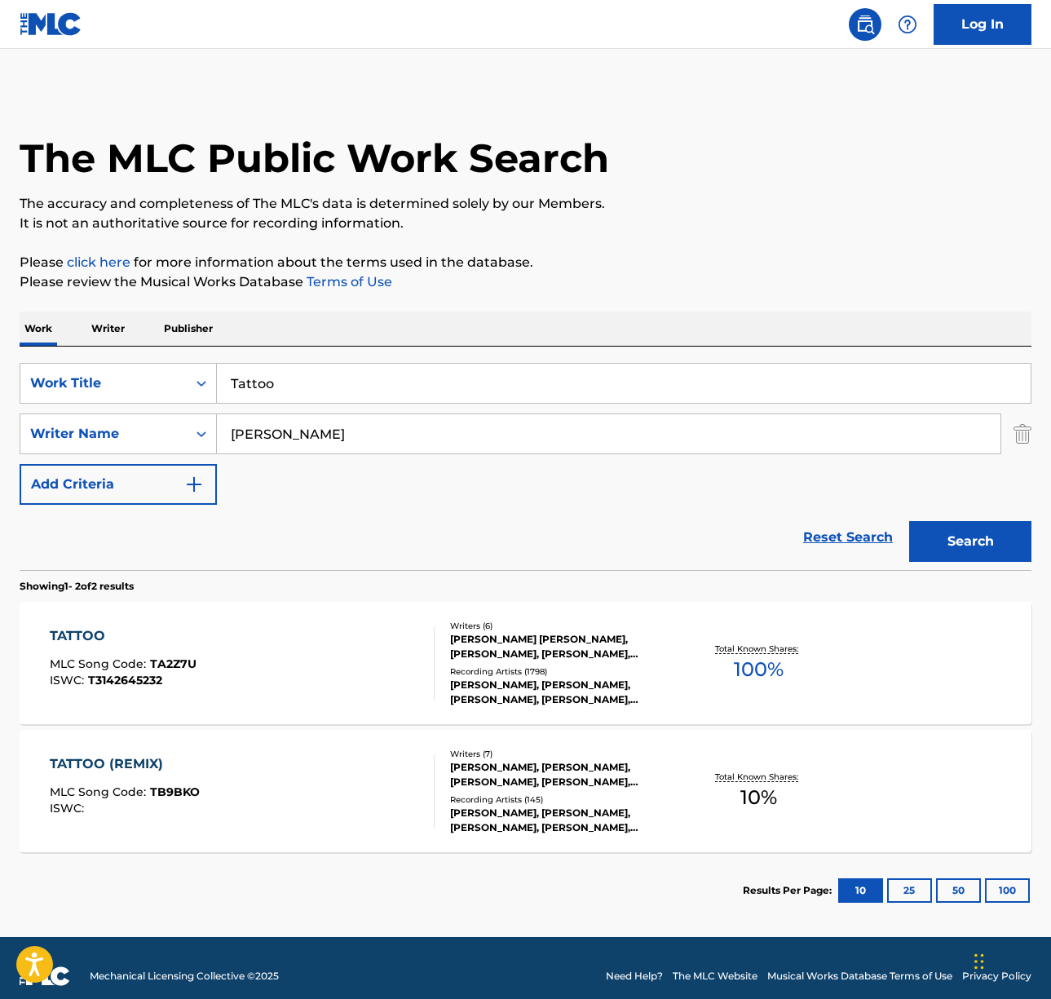
click at [287, 416] on input "[PERSON_NAME]" at bounding box center [609, 433] width 784 height 39
type input "[PERSON_NAME]"
click at [311, 381] on input "Tattoo" at bounding box center [624, 383] width 814 height 39
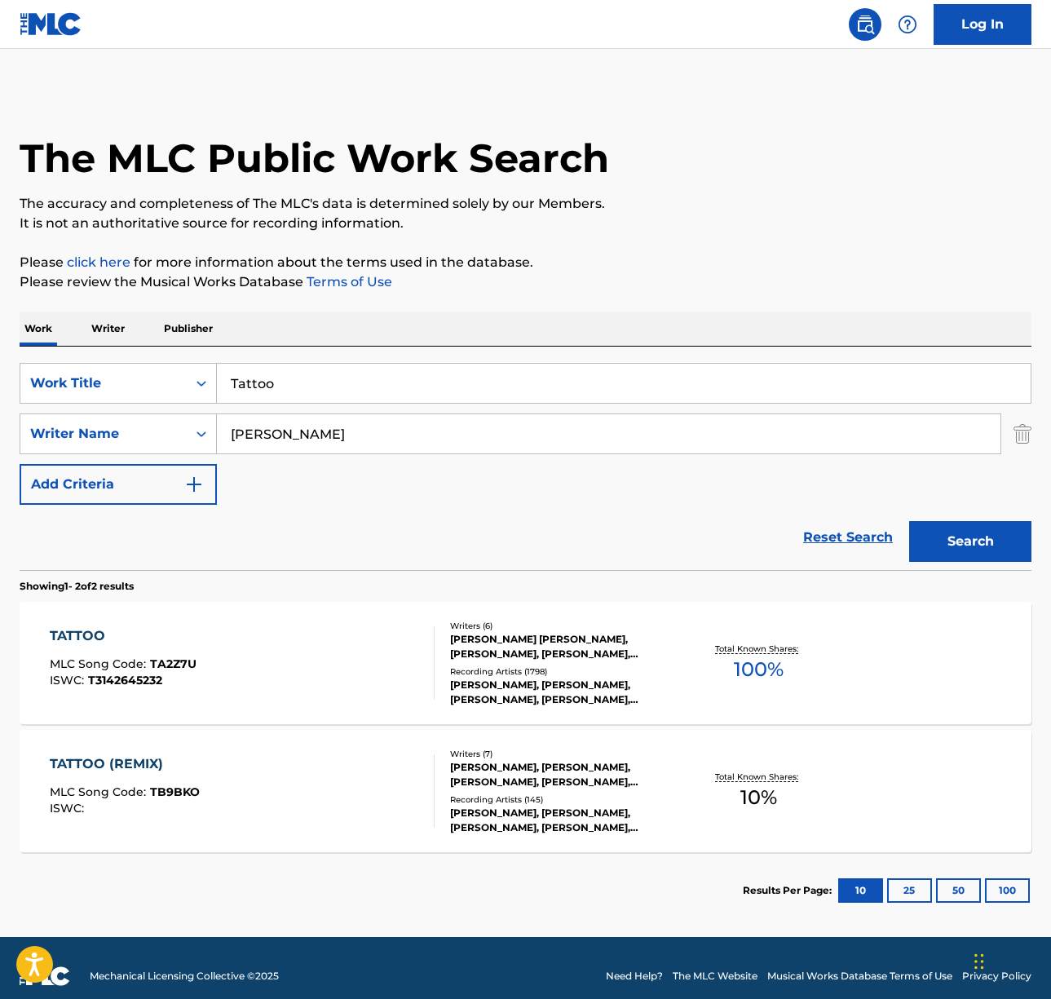
paste input "Jealous Type"
type input "Jealous Type"
click at [975, 542] on button "Search" at bounding box center [970, 541] width 122 height 41
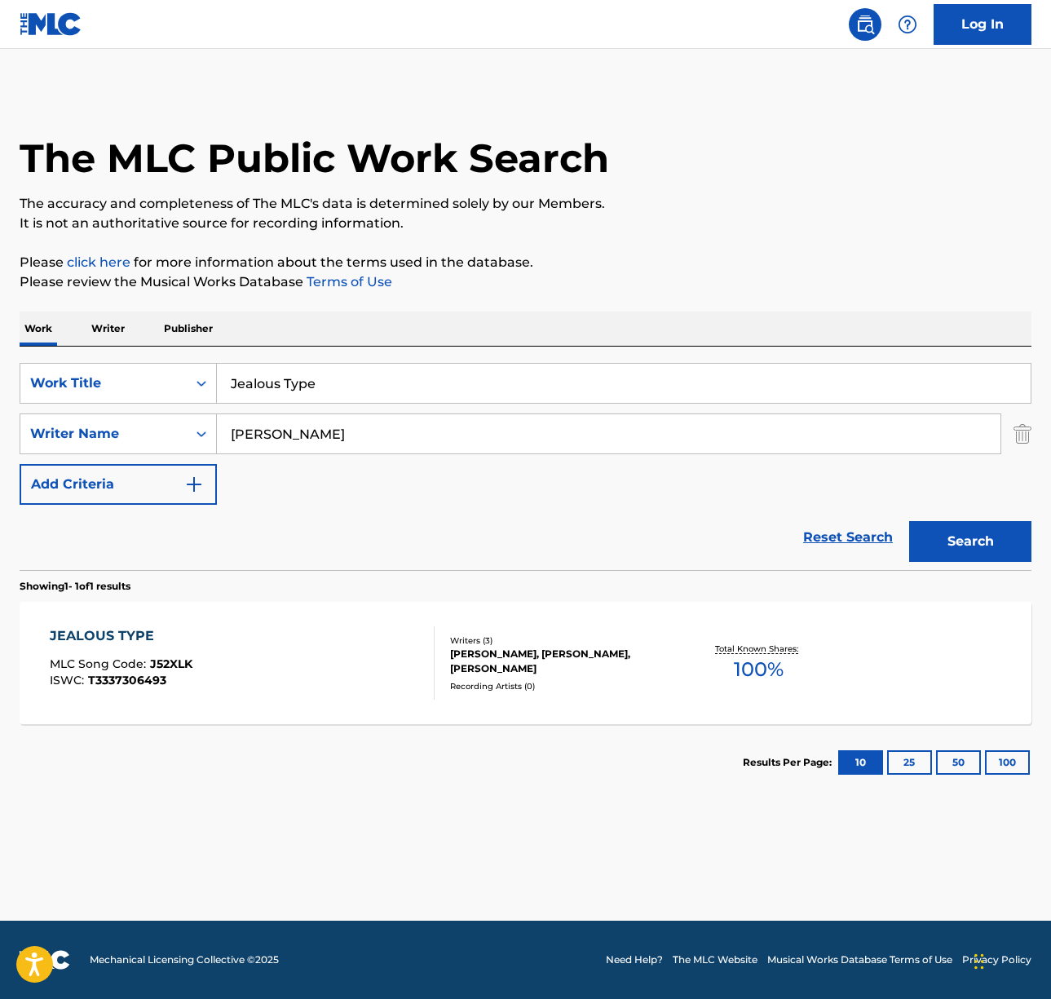
click at [325, 669] on div "JEALOUS TYPE MLC Song Code : J52XLK ISWC : T3337306493" at bounding box center [242, 662] width 385 height 73
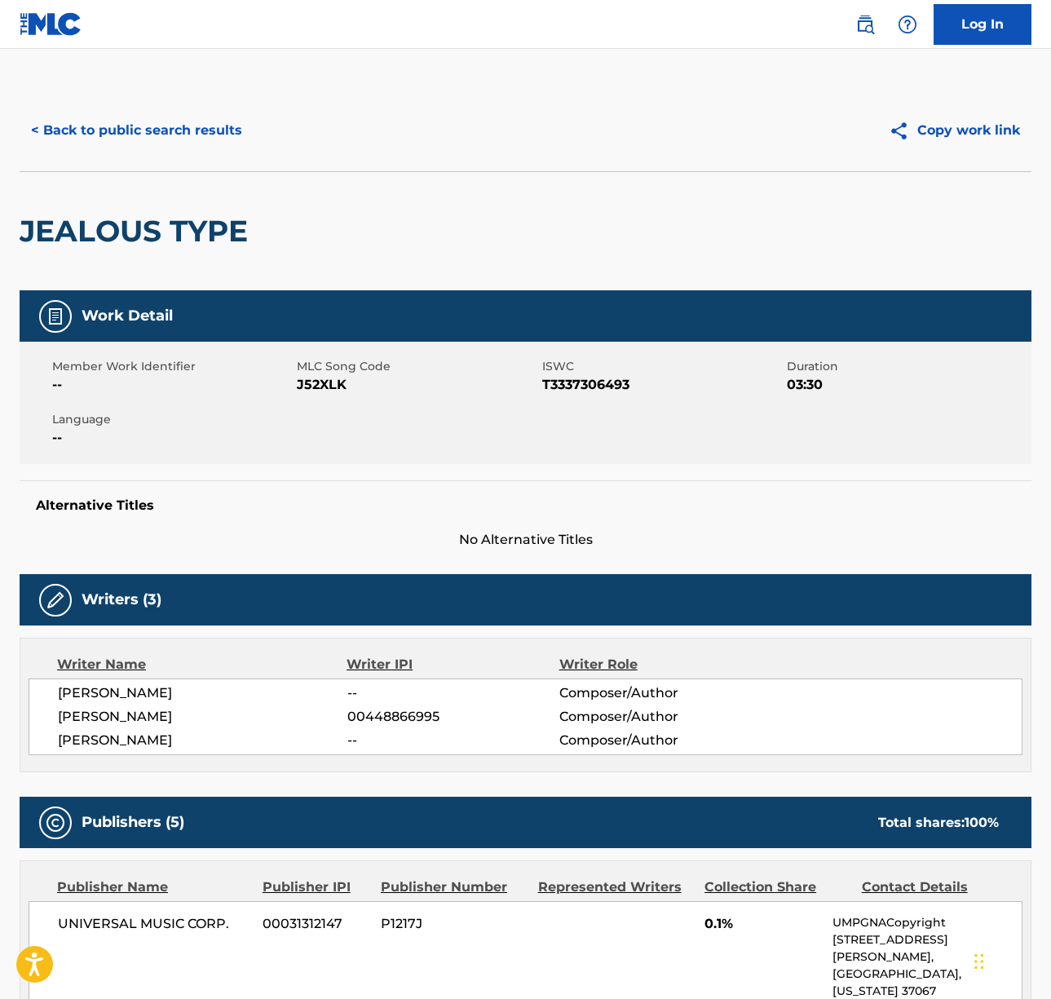
click at [113, 696] on span "[PERSON_NAME]" at bounding box center [202, 693] width 289 height 20
click at [208, 714] on span "[PERSON_NAME]" at bounding box center [202, 717] width 289 height 20
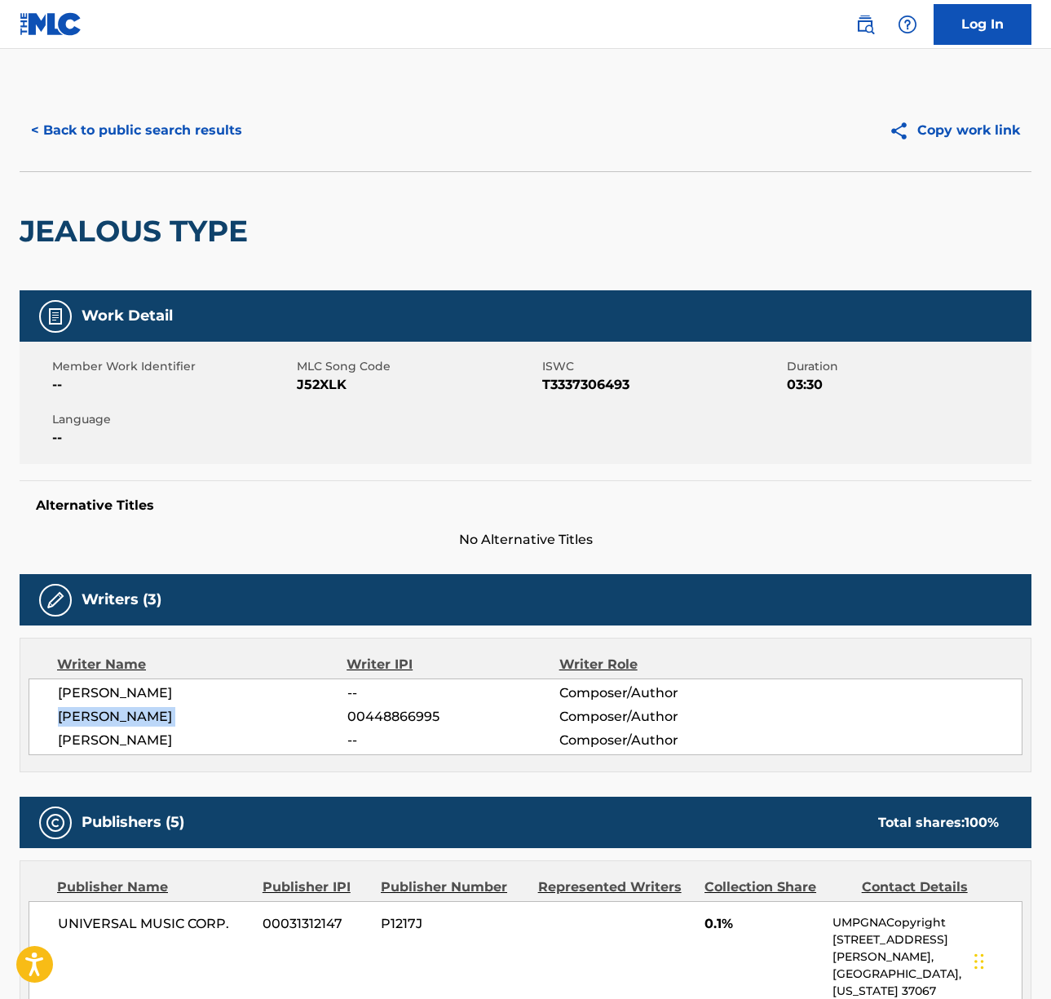
click at [208, 714] on span "[PERSON_NAME]" at bounding box center [202, 717] width 289 height 20
click at [95, 735] on span "[PERSON_NAME]" at bounding box center [202, 741] width 289 height 20
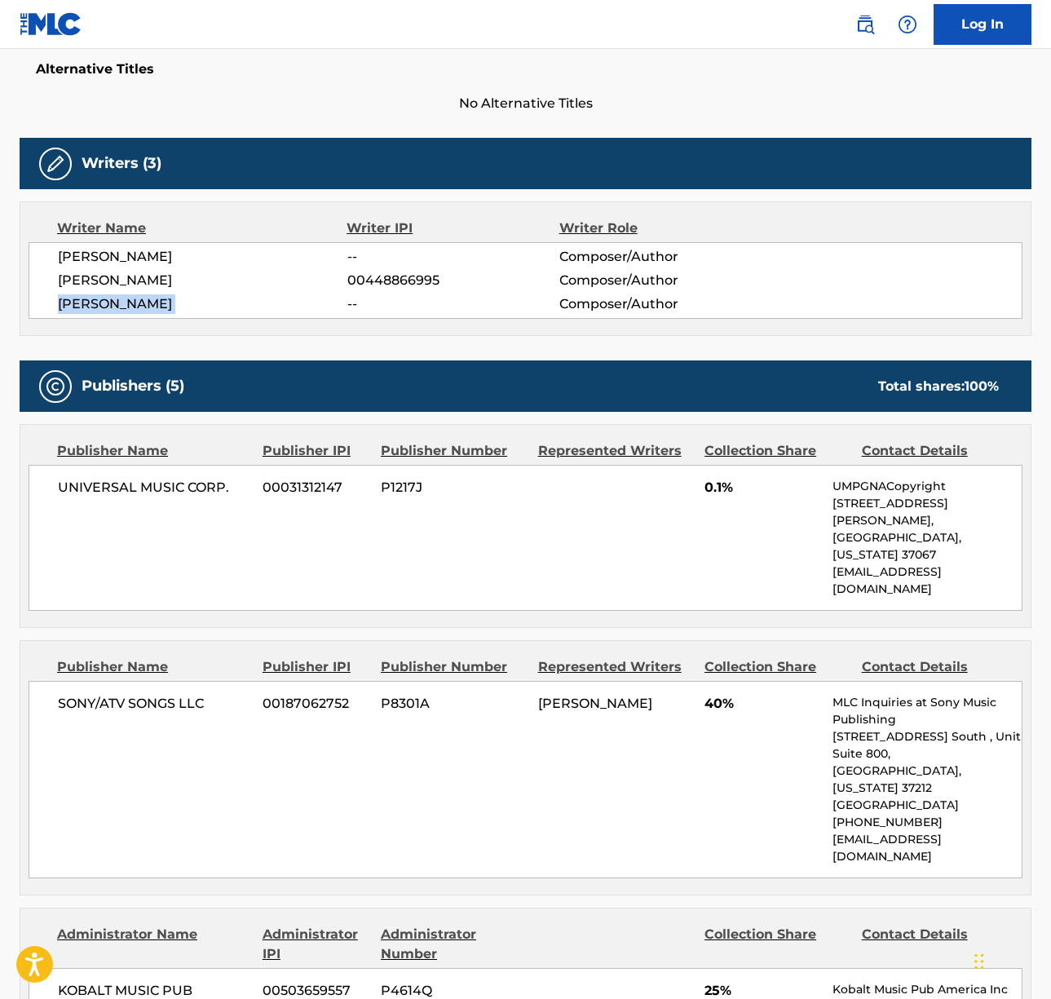
scroll to position [559, 0]
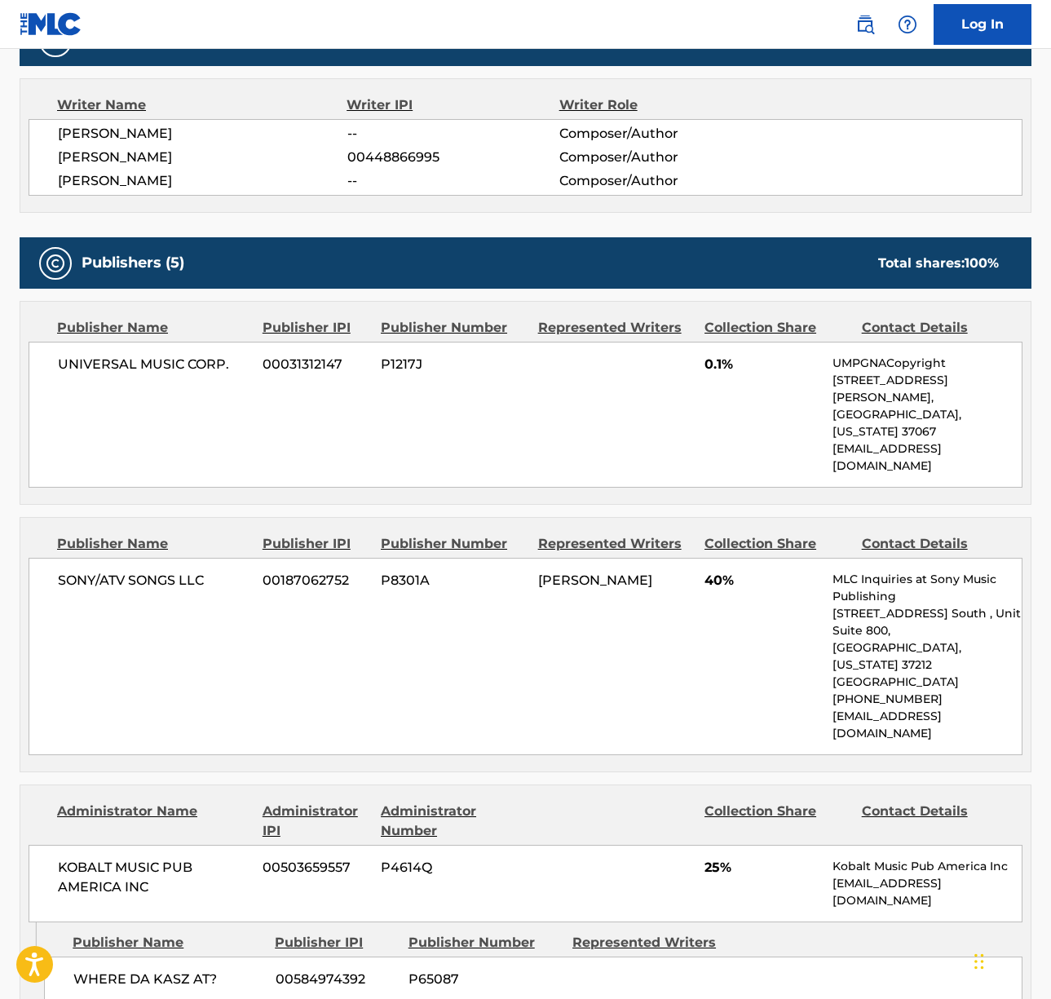
click at [154, 571] on span "SONY/ATV SONGS LLC" at bounding box center [154, 581] width 192 height 20
click at [153, 571] on span "SONY/ATV SONGS LLC" at bounding box center [154, 581] width 192 height 20
click at [152, 571] on span "SONY/ATV SONGS LLC" at bounding box center [154, 581] width 192 height 20
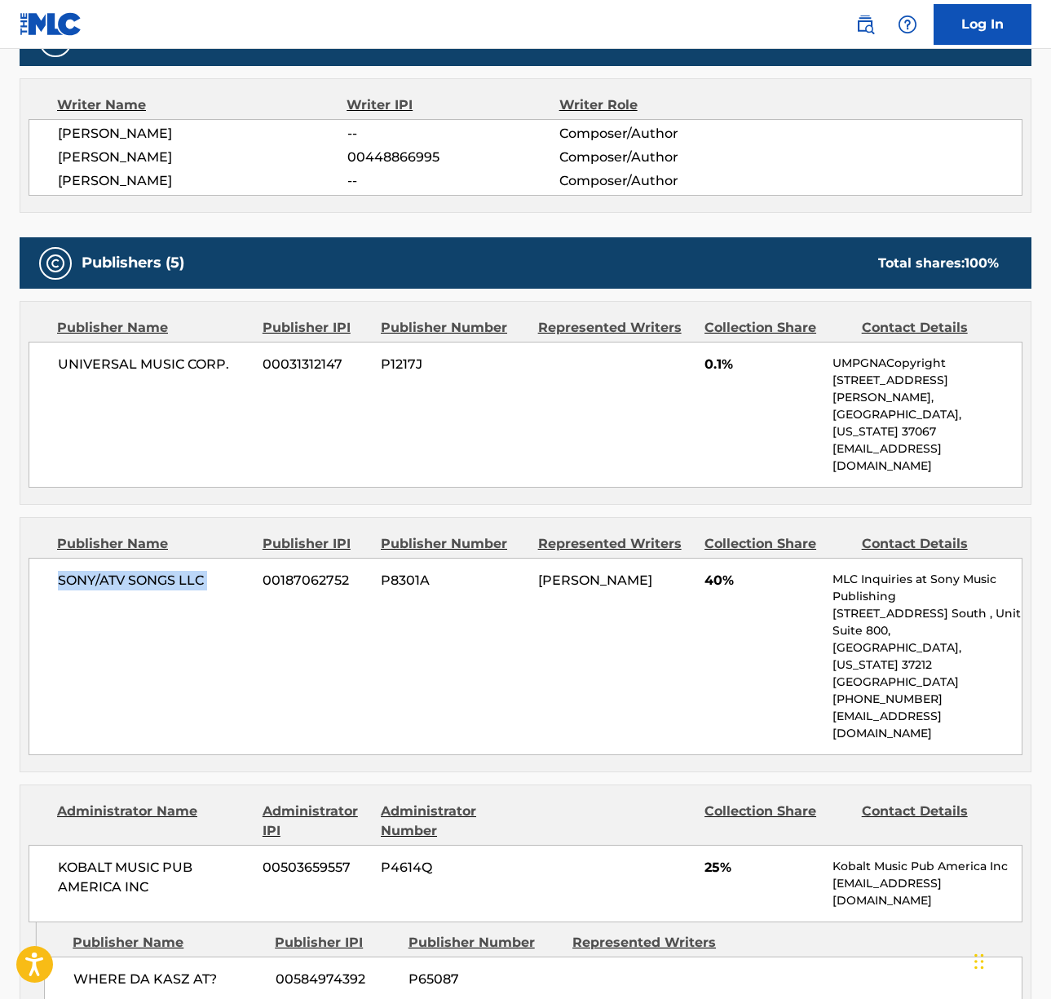
click at [152, 571] on span "SONY/ATV SONGS LLC" at bounding box center [154, 581] width 192 height 20
click at [115, 357] on span "UNIVERSAL MUSIC CORP." at bounding box center [154, 365] width 192 height 20
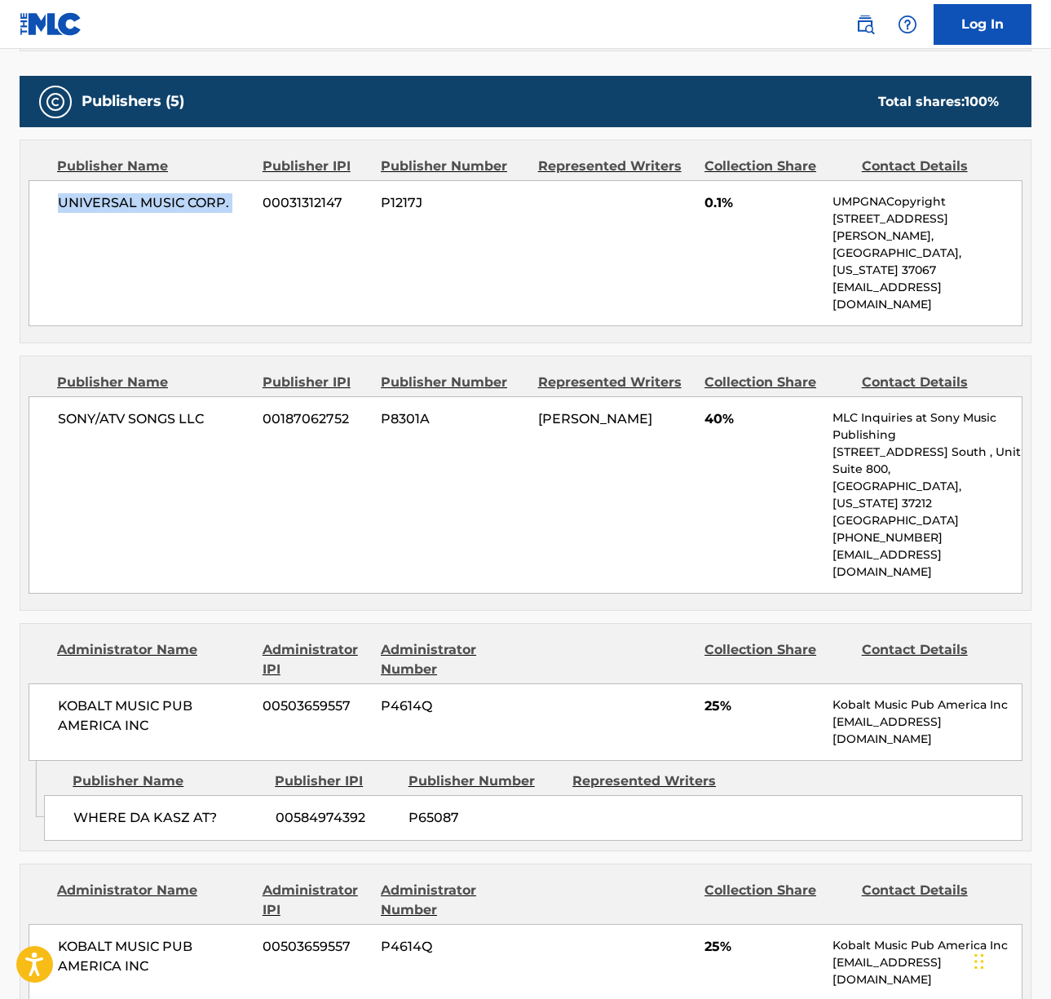
scroll to position [1212, 0]
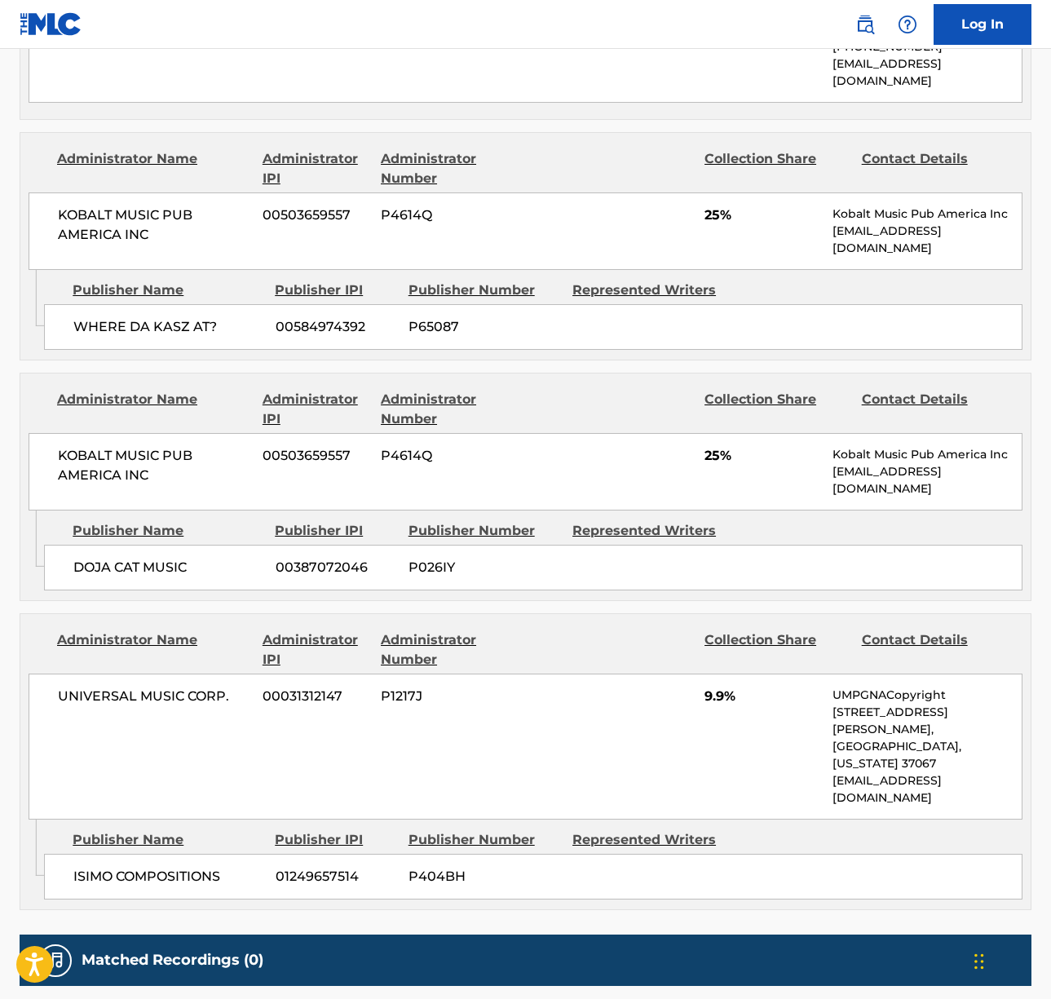
click at [134, 205] on span "KOBALT MUSIC PUB AMERICA INC" at bounding box center [154, 224] width 192 height 39
click at [132, 205] on span "KOBALT MUSIC PUB AMERICA INC" at bounding box center [154, 224] width 192 height 39
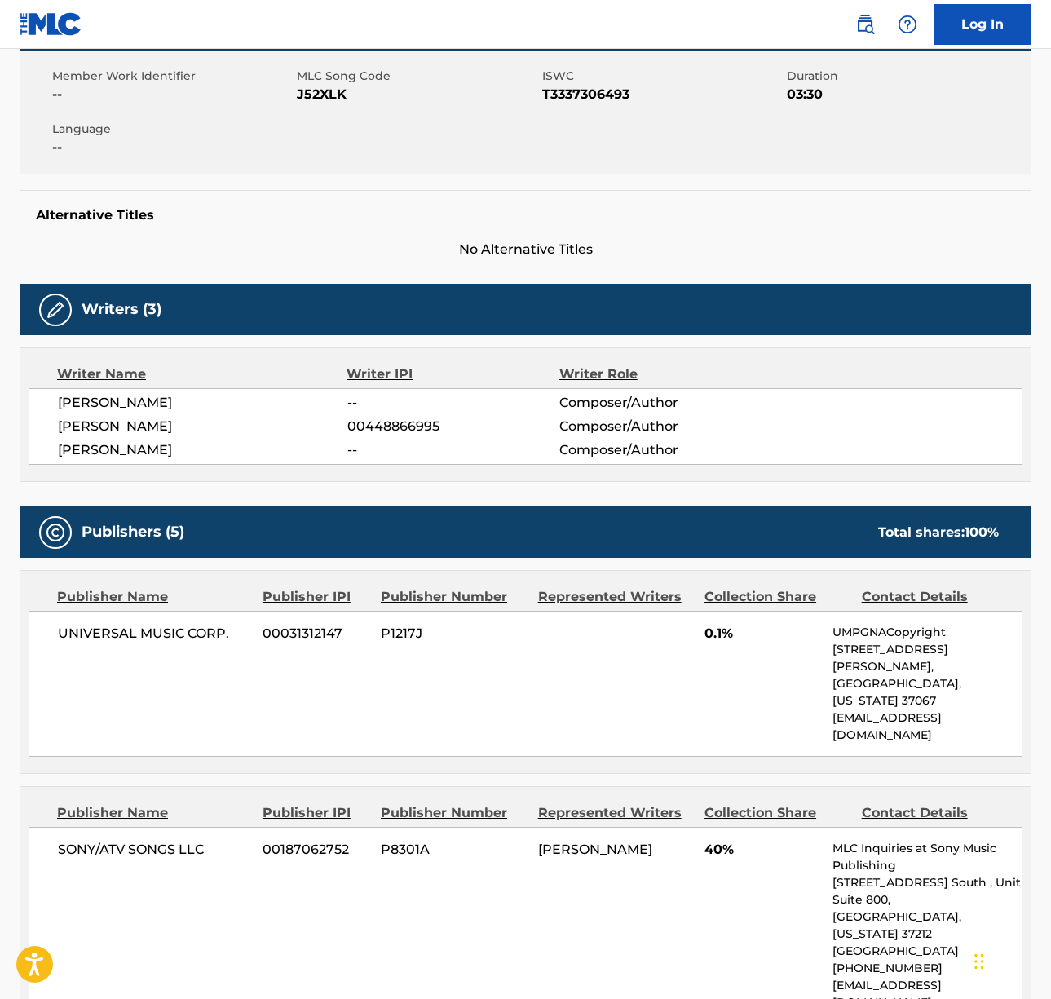
scroll to position [0, 0]
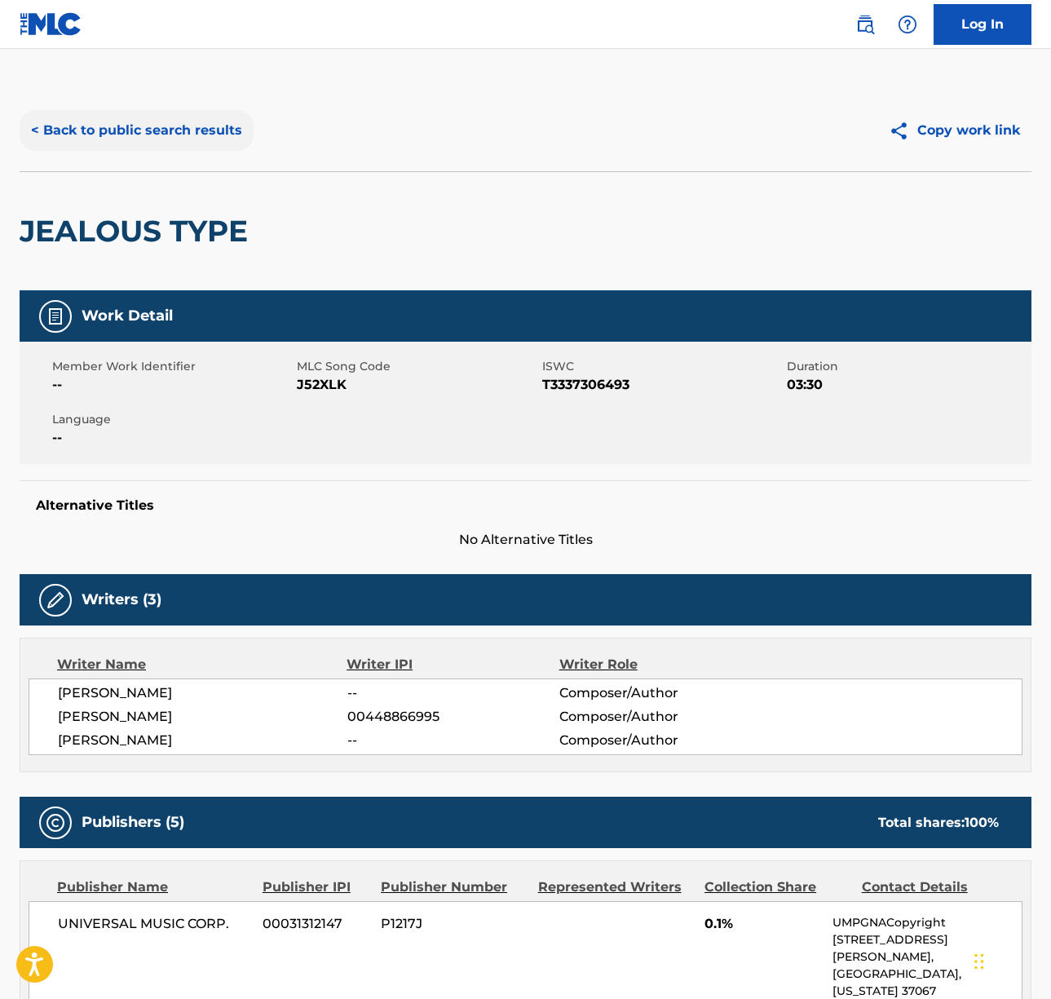
click at [141, 130] on button "< Back to public search results" at bounding box center [137, 130] width 234 height 41
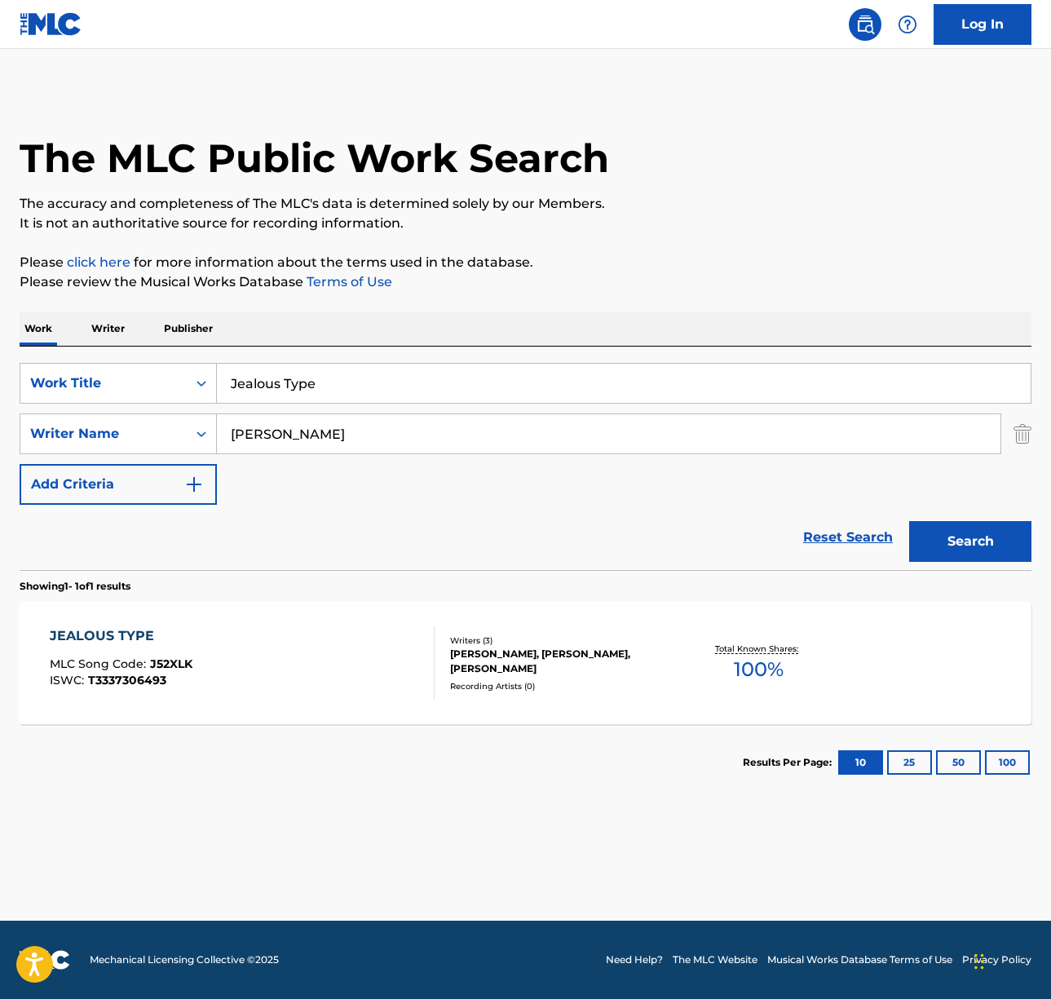
click at [294, 395] on input "Jealous Type" at bounding box center [624, 383] width 814 height 39
paste input "Man I Need"
type input "Man I Need"
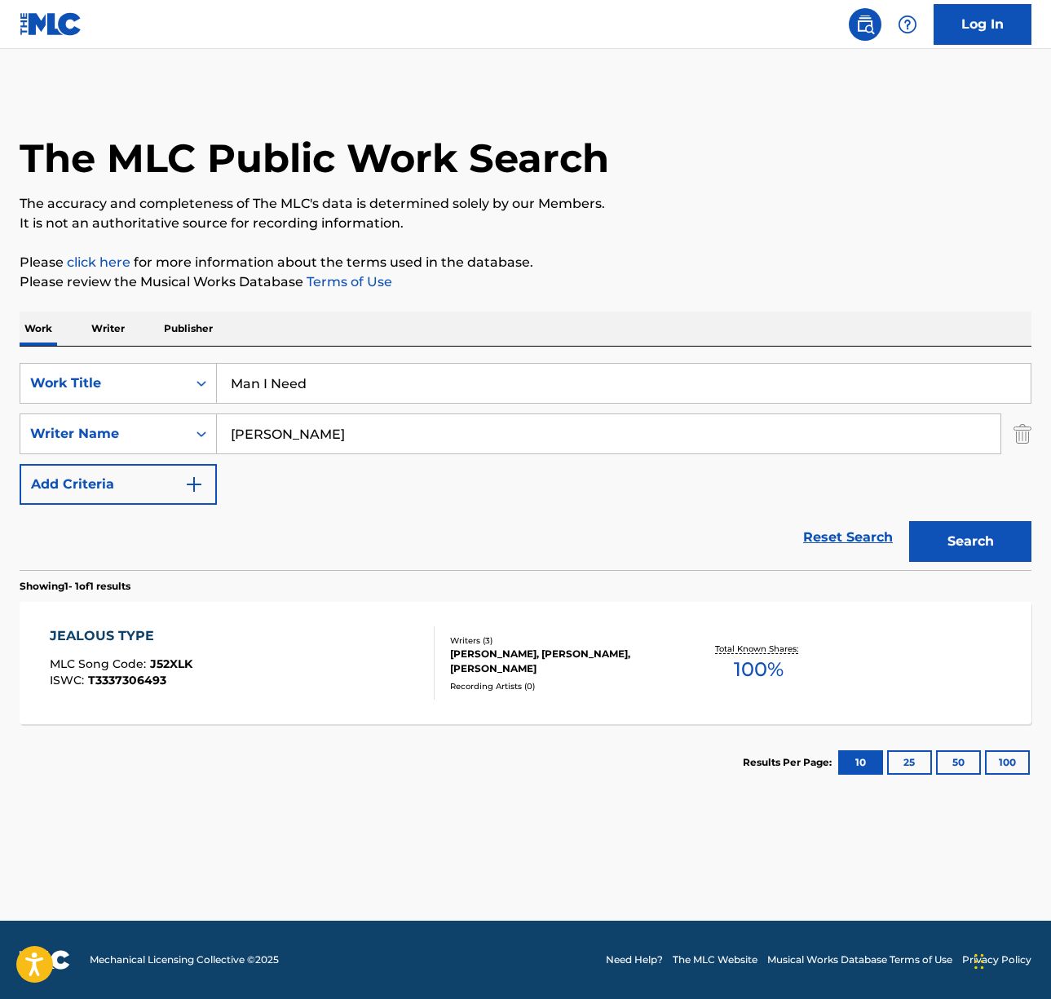
click at [481, 333] on div "Work Writer Publisher" at bounding box center [526, 328] width 1012 height 34
click at [355, 412] on div "SearchWithCriteria2c5e6a34-3c67-4f48-84d1-b2927b8f1118 Work Title Man I Need Se…" at bounding box center [526, 434] width 1012 height 142
click at [314, 436] on input "[PERSON_NAME]" at bounding box center [609, 433] width 784 height 39
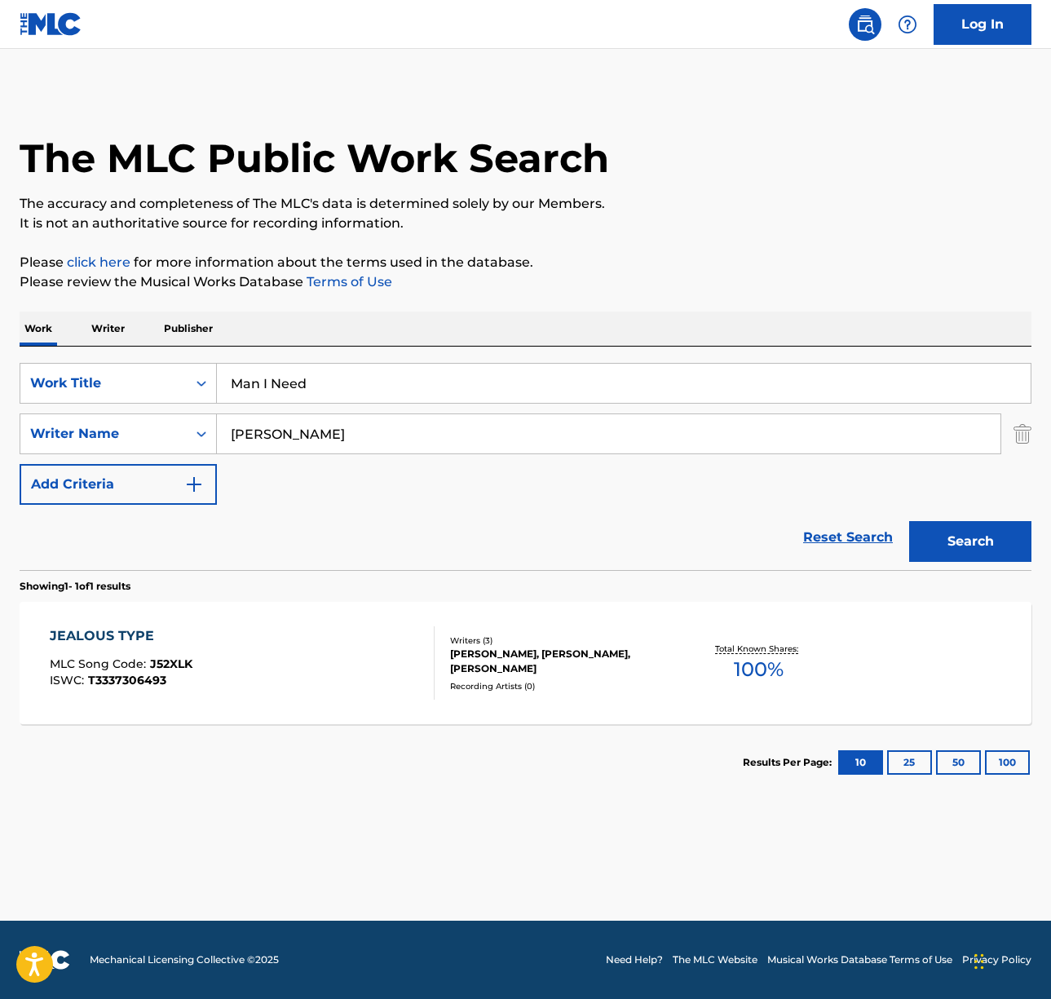
type input "[PERSON_NAME]"
click at [909, 521] on button "Search" at bounding box center [970, 541] width 122 height 41
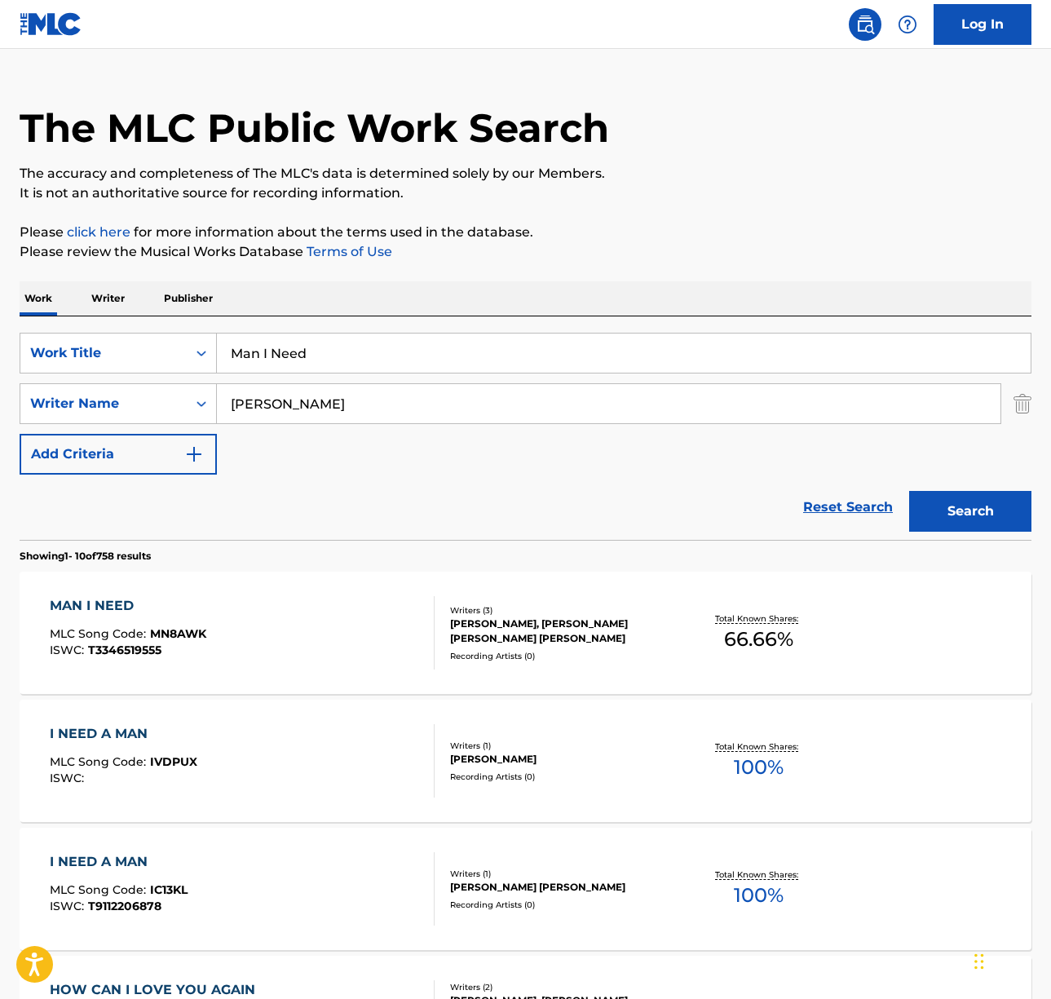
scroll to position [33, 0]
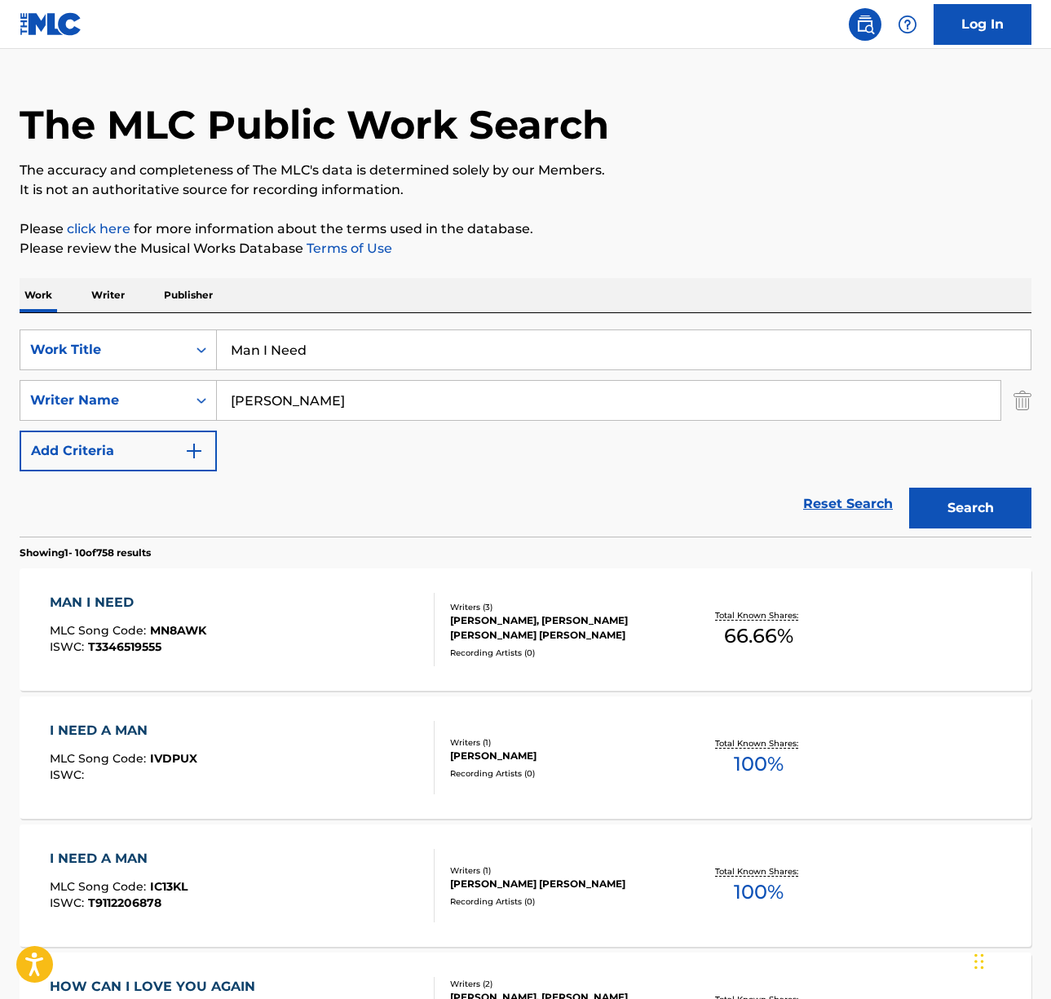
click at [291, 649] on div "MAN I NEED MLC Song Code : MN8AWK ISWC : T3346519555" at bounding box center [242, 629] width 385 height 73
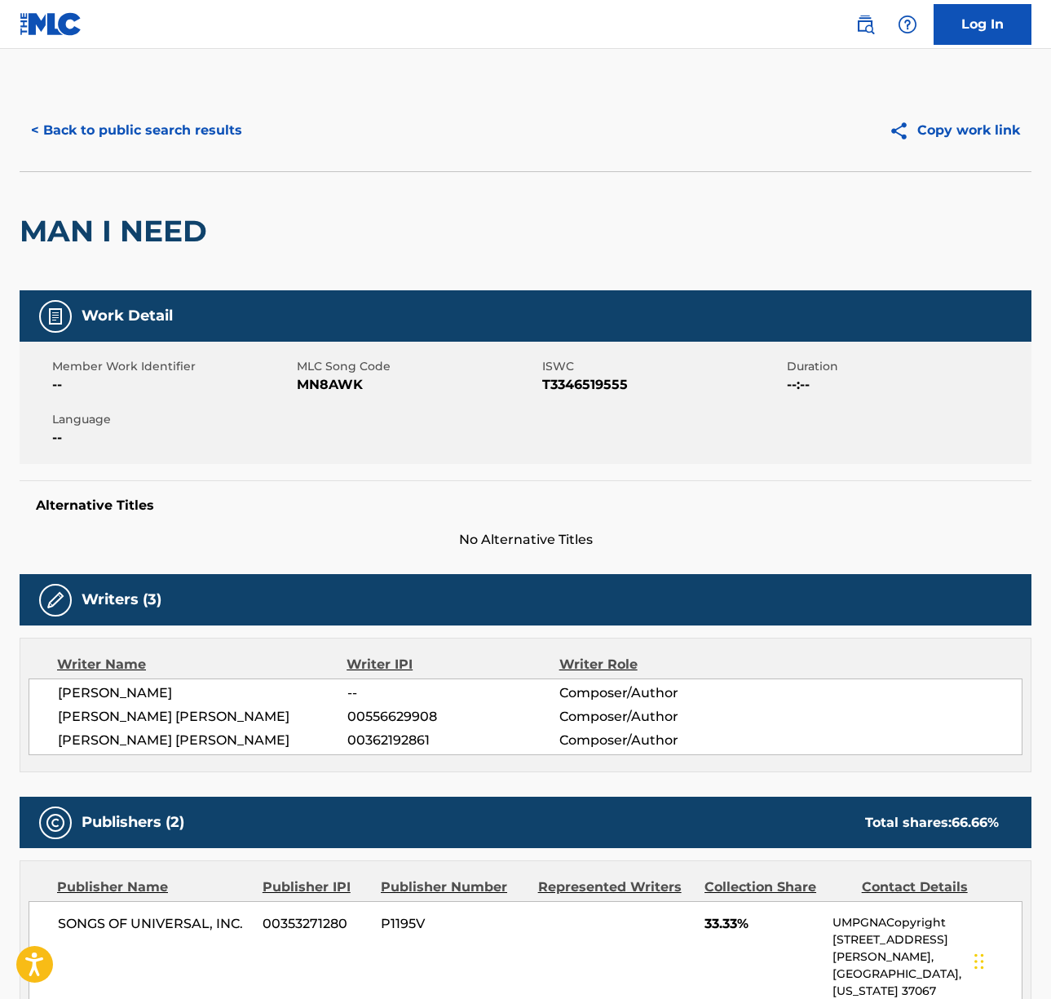
click at [122, 744] on span "[PERSON_NAME] [PERSON_NAME]" at bounding box center [202, 741] width 289 height 20
click at [148, 713] on span "[PERSON_NAME] [PERSON_NAME]" at bounding box center [202, 717] width 289 height 20
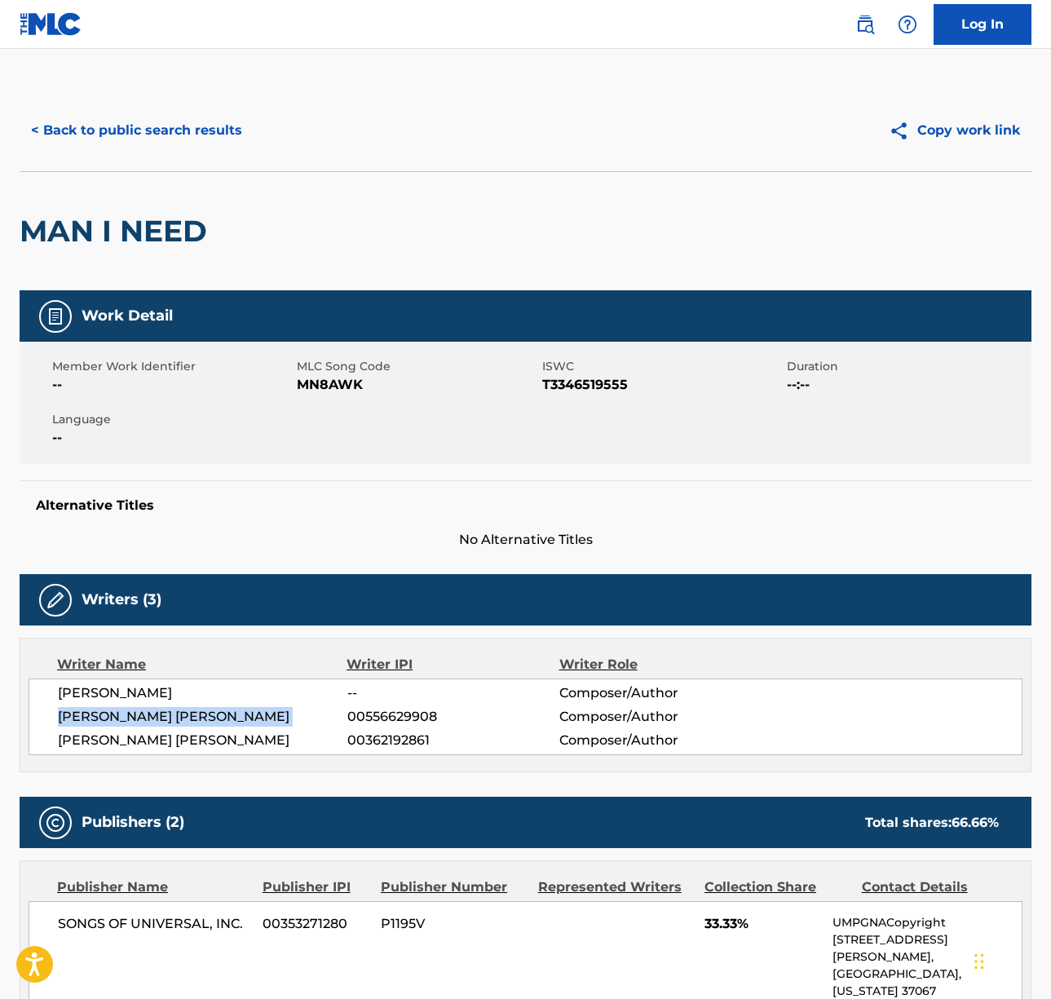
click at [148, 713] on span "[PERSON_NAME] [PERSON_NAME]" at bounding box center [202, 717] width 289 height 20
click at [117, 691] on span "[PERSON_NAME]" at bounding box center [202, 693] width 289 height 20
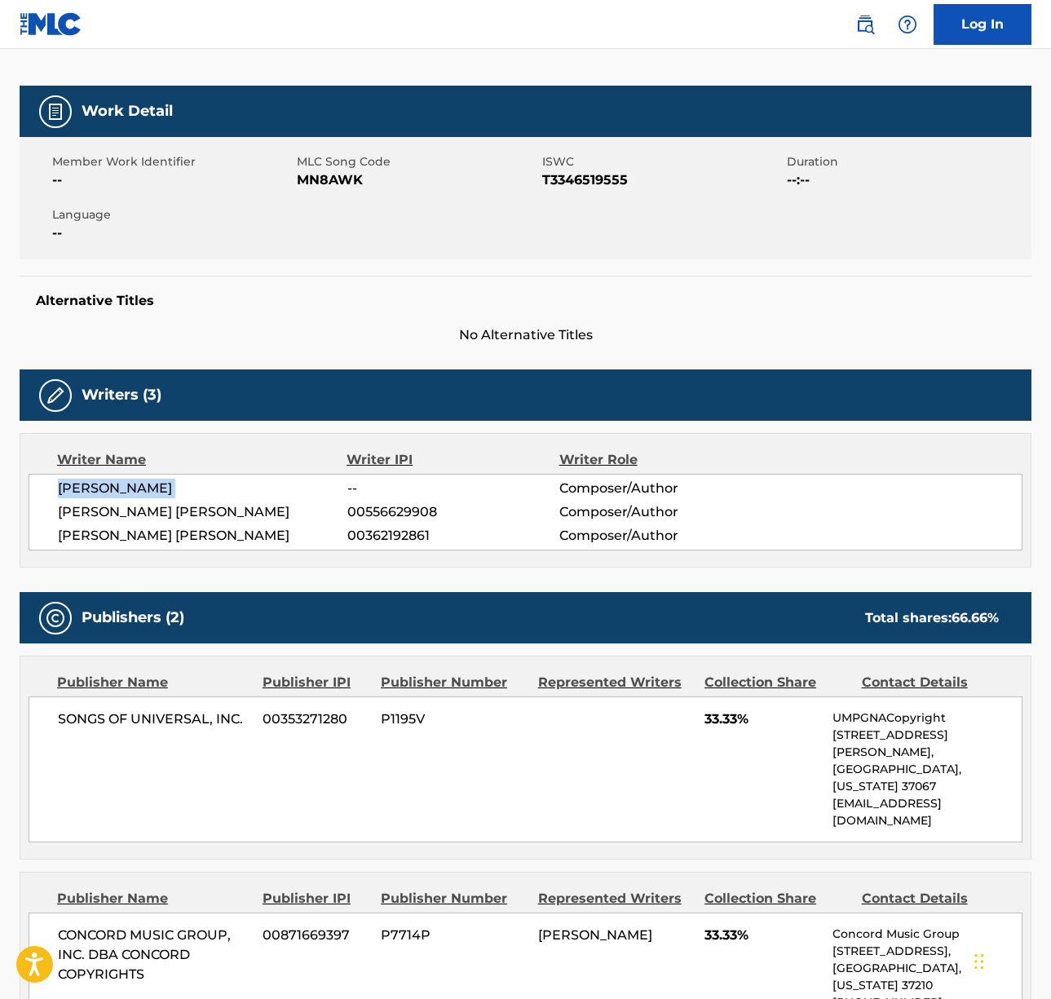
scroll to position [424, 0]
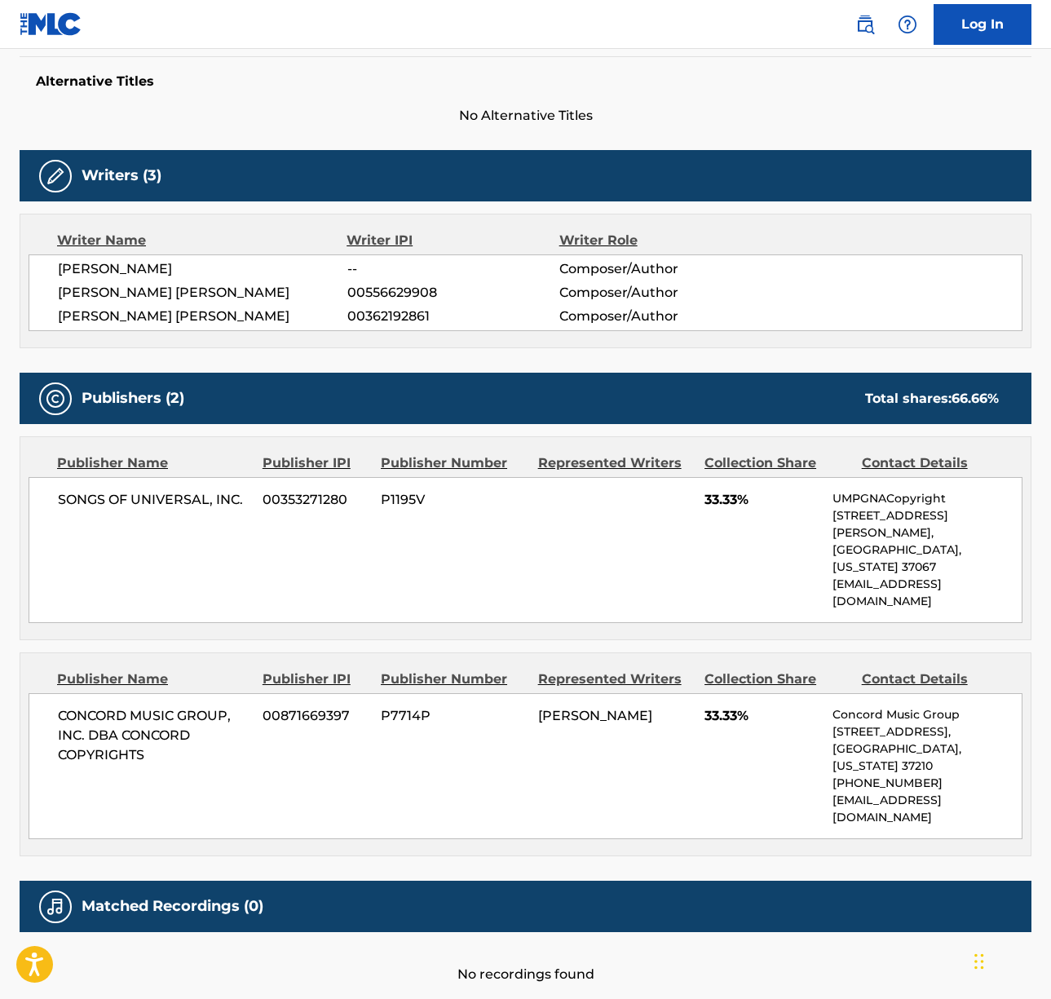
click at [166, 496] on span "SONGS OF UNIVERSAL, INC." at bounding box center [154, 500] width 192 height 20
drag, startPoint x: 56, startPoint y: 662, endPoint x: 231, endPoint y: 656, distance: 174.6
click at [230, 693] on div "CONCORD MUSIC GROUP, INC. DBA CONCORD COPYRIGHTS 00871669397 P7714P [PERSON_NAM…" at bounding box center [526, 766] width 994 height 146
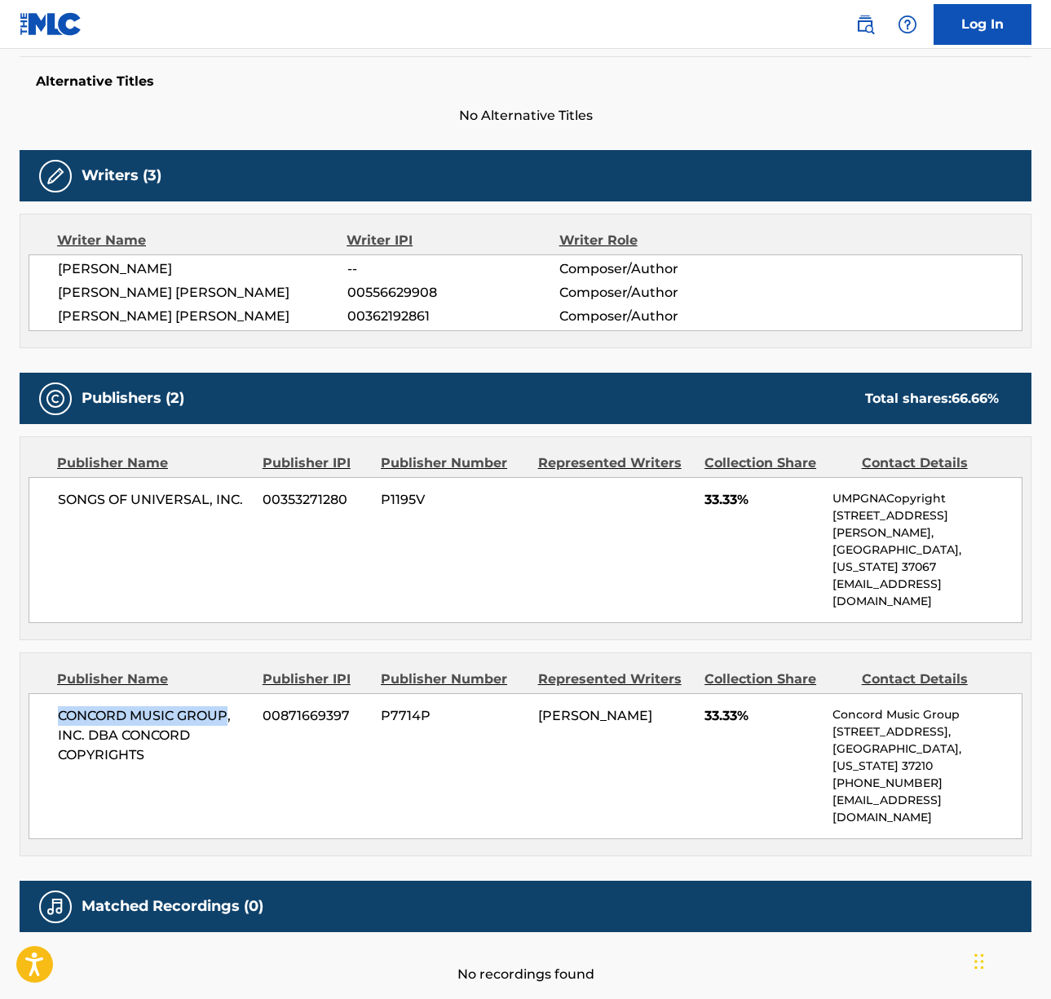
scroll to position [0, 0]
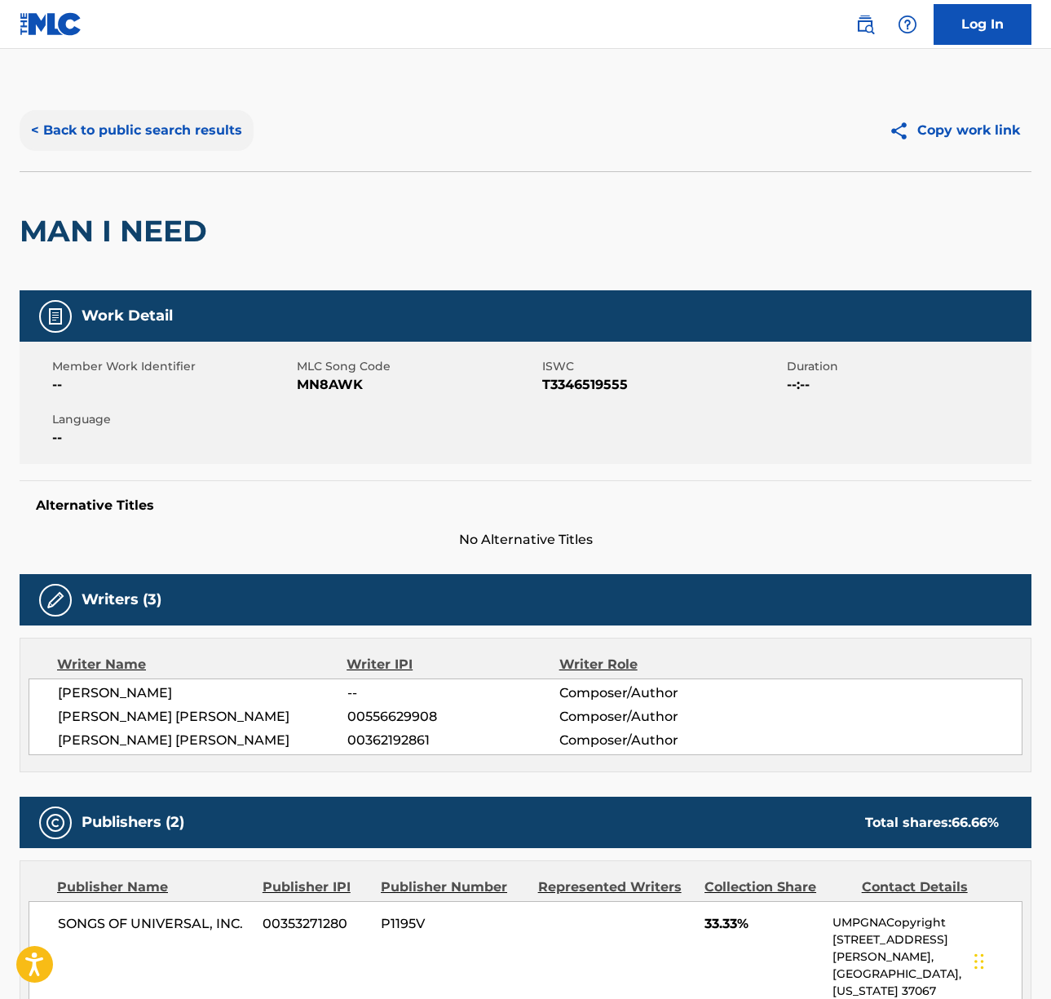
click at [162, 144] on button "< Back to public search results" at bounding box center [137, 130] width 234 height 41
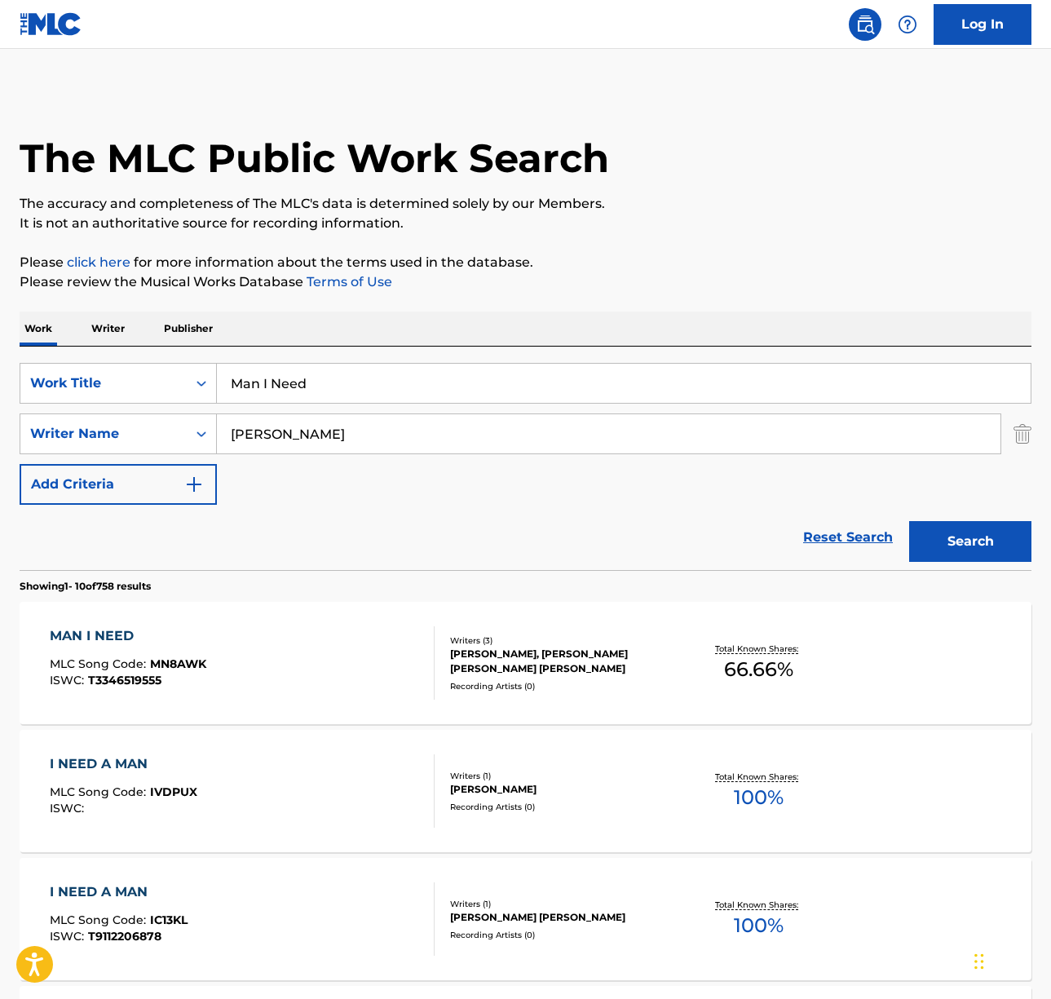
scroll to position [33, 0]
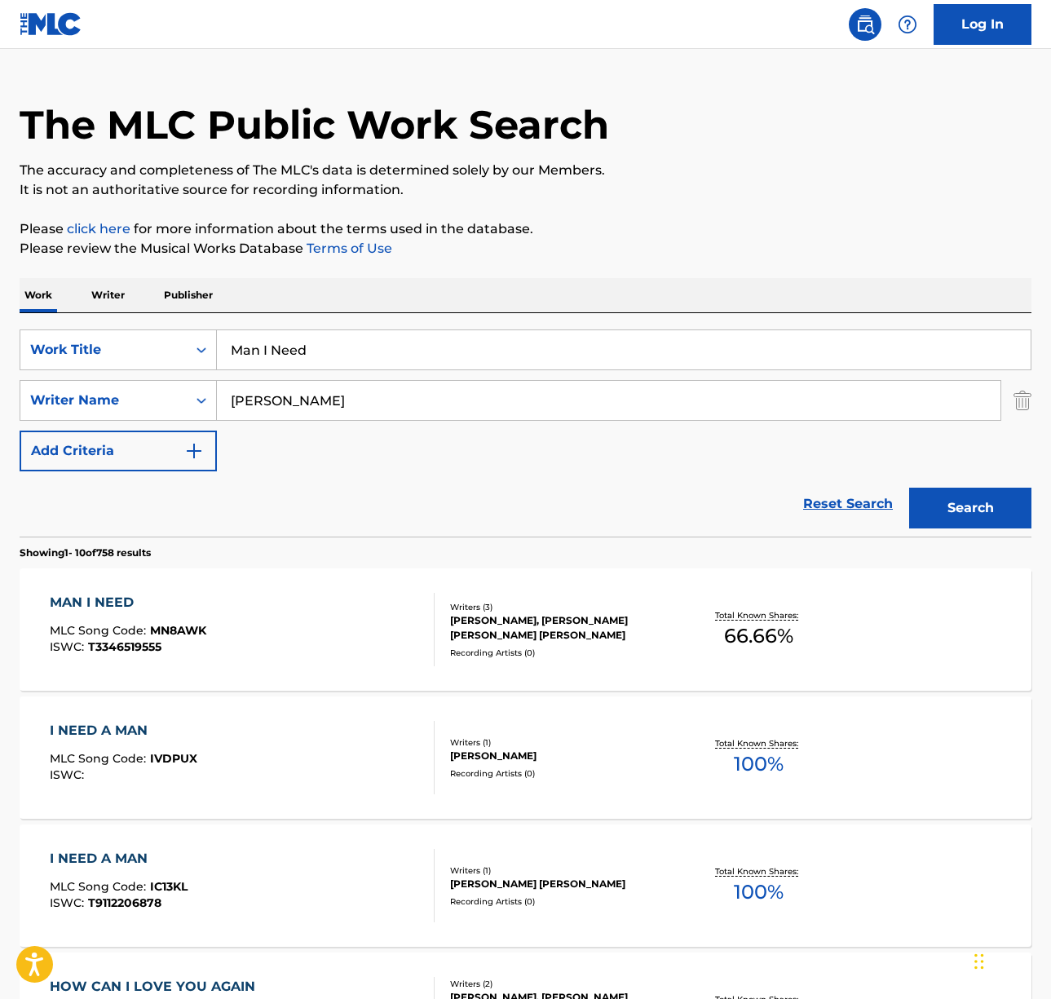
click at [254, 335] on input "Man I Need" at bounding box center [624, 349] width 814 height 39
paste input "Ni una sola palabra"
type input "Ni una sola palabra"
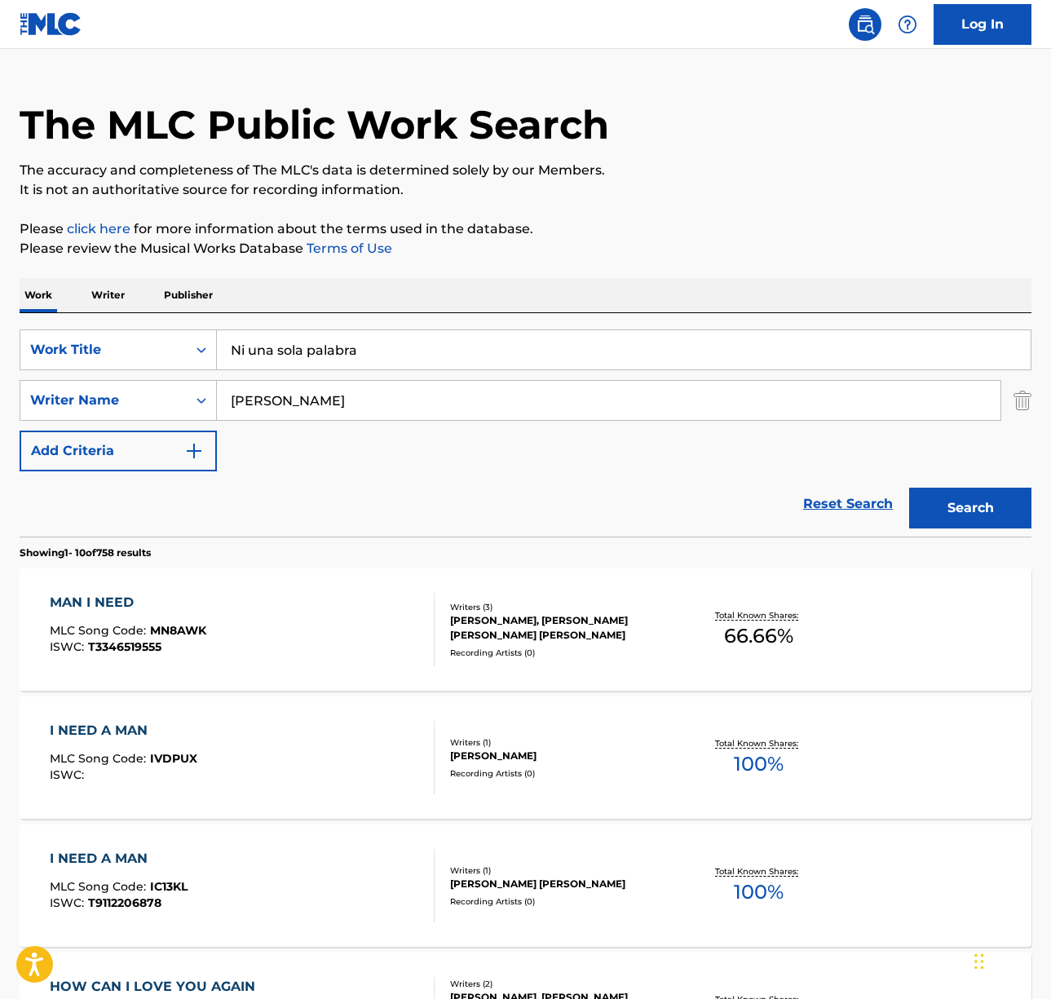
drag, startPoint x: 439, startPoint y: 322, endPoint x: 326, endPoint y: 379, distance: 126.2
click at [439, 322] on div "SearchWithCriteria2c5e6a34-3c67-4f48-84d1-b2927b8f1118 Work Title Ni una sola p…" at bounding box center [526, 424] width 1012 height 223
click at [326, 378] on div "SearchWithCriteria2c5e6a34-3c67-4f48-84d1-b2927b8f1118 Work Title Ni una sola p…" at bounding box center [526, 400] width 1012 height 142
click at [299, 391] on input "[PERSON_NAME]" at bounding box center [609, 400] width 784 height 39
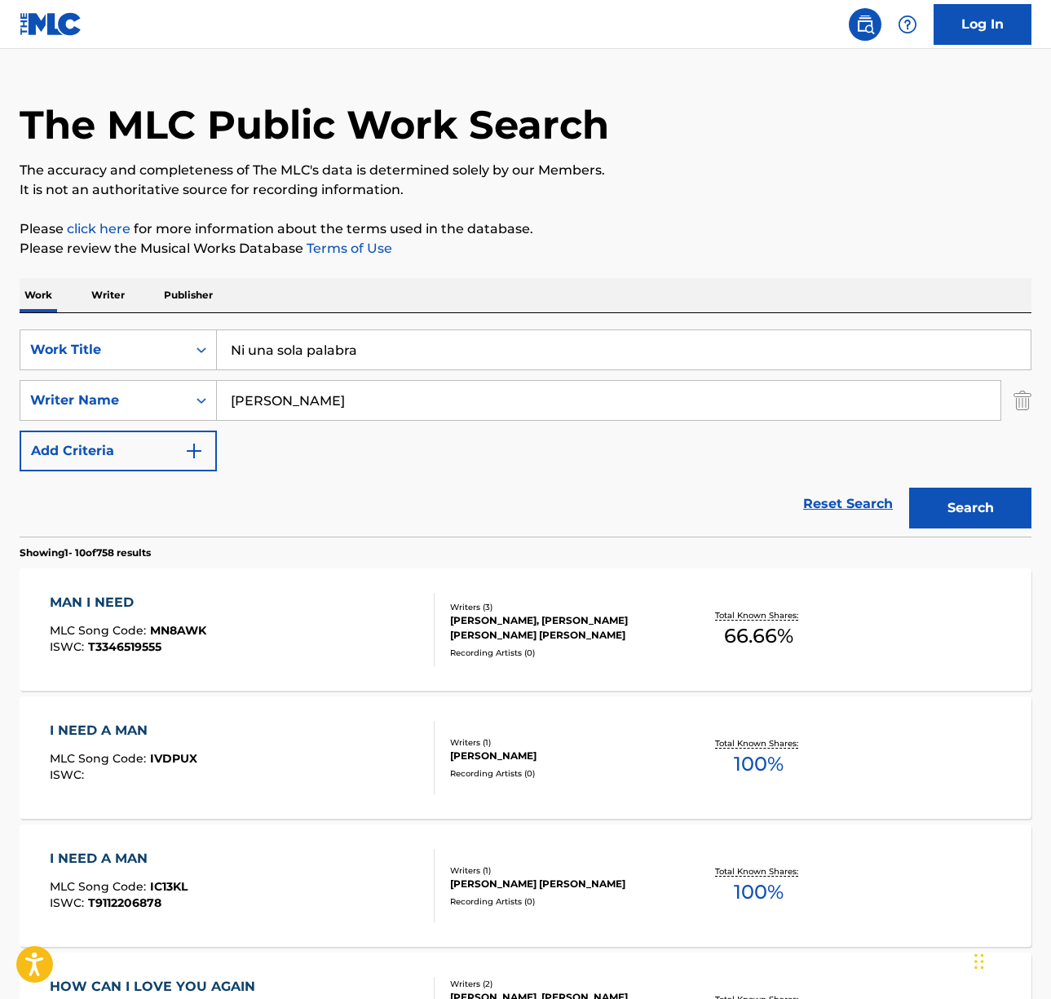
click at [299, 391] on input "[PERSON_NAME]" at bounding box center [609, 400] width 784 height 39
click at [909, 488] on button "Search" at bounding box center [970, 508] width 122 height 41
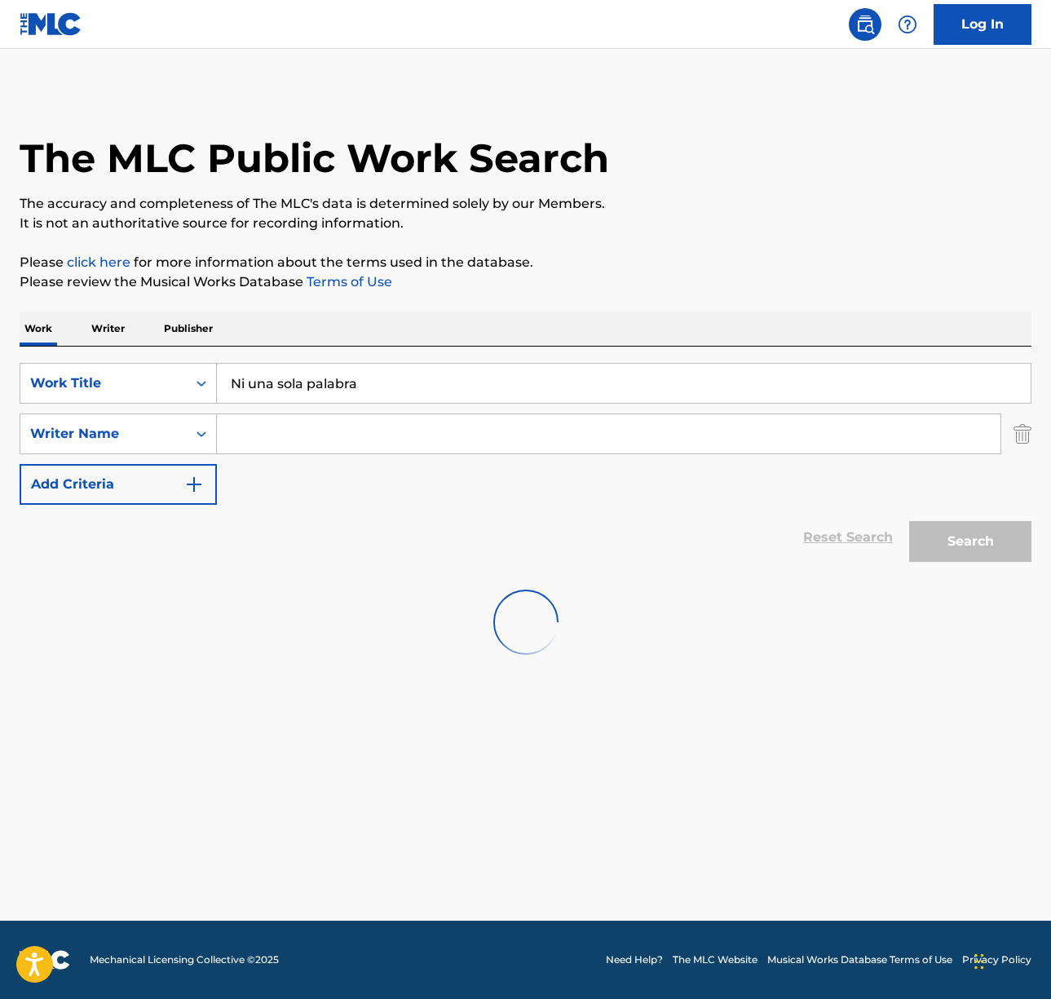
scroll to position [0, 0]
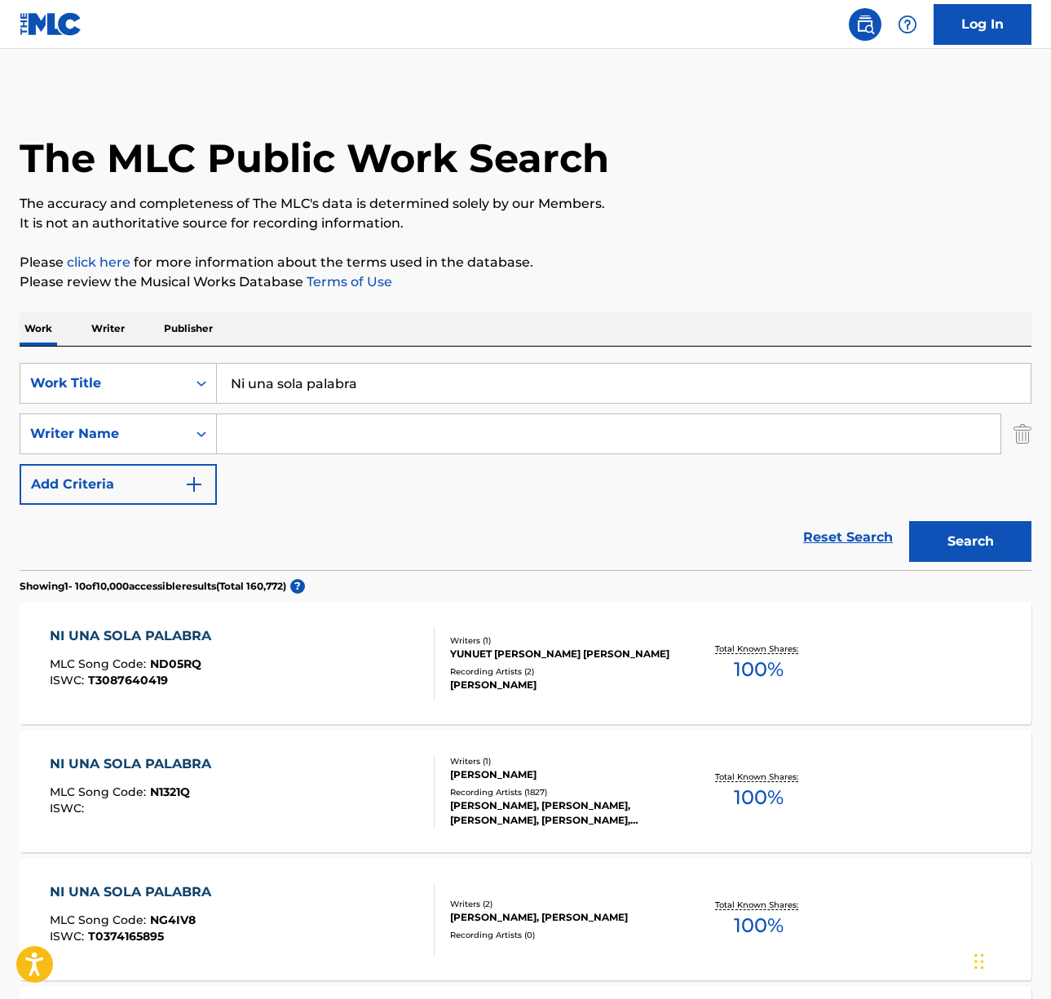
click at [254, 433] on input "Search Form" at bounding box center [609, 433] width 784 height 39
paste input "[PERSON_NAME]"
type input "[PERSON_NAME]"
click at [947, 542] on button "Search" at bounding box center [970, 541] width 122 height 41
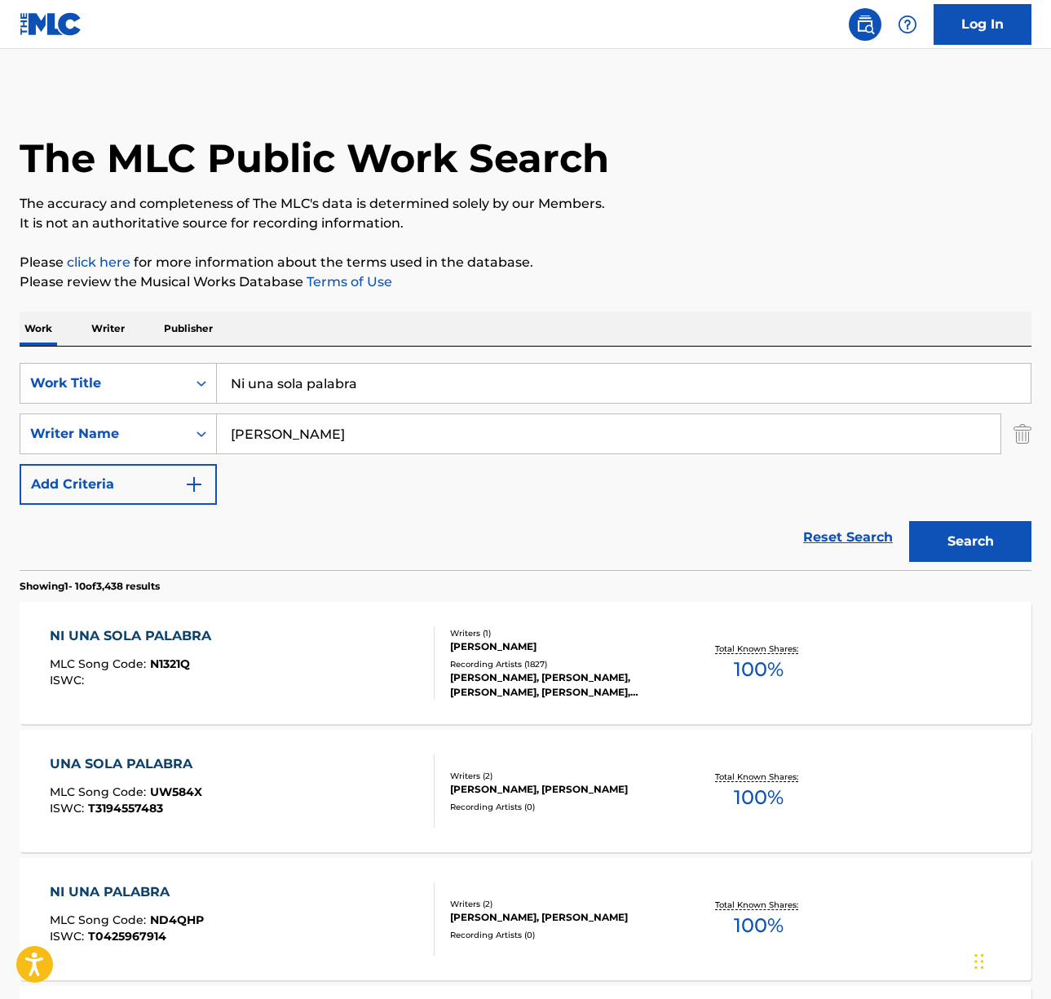
click at [318, 669] on div "NI UNA SOLA PALABRA MLC Song Code : N1321Q ISWC :" at bounding box center [242, 662] width 385 height 73
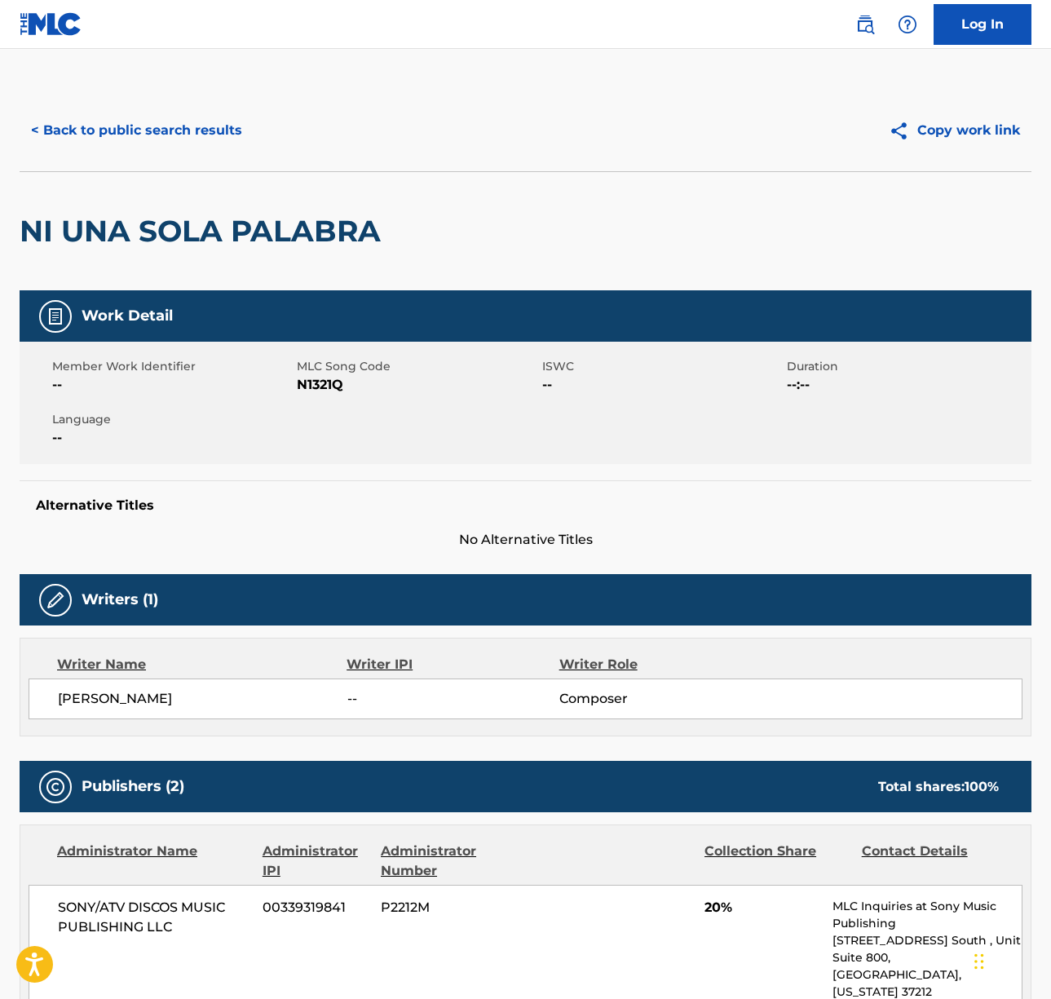
click at [157, 701] on span "[PERSON_NAME]" at bounding box center [202, 699] width 289 height 20
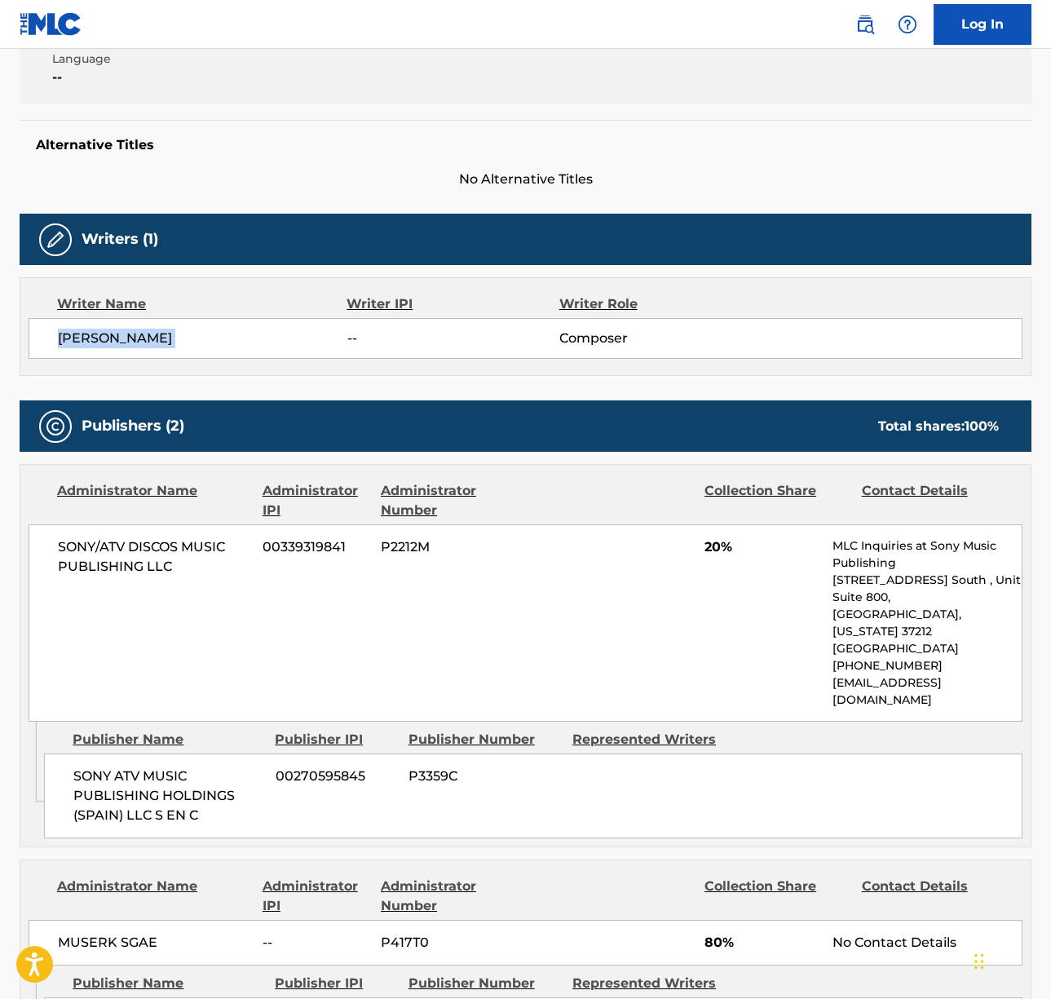
scroll to position [457, 0]
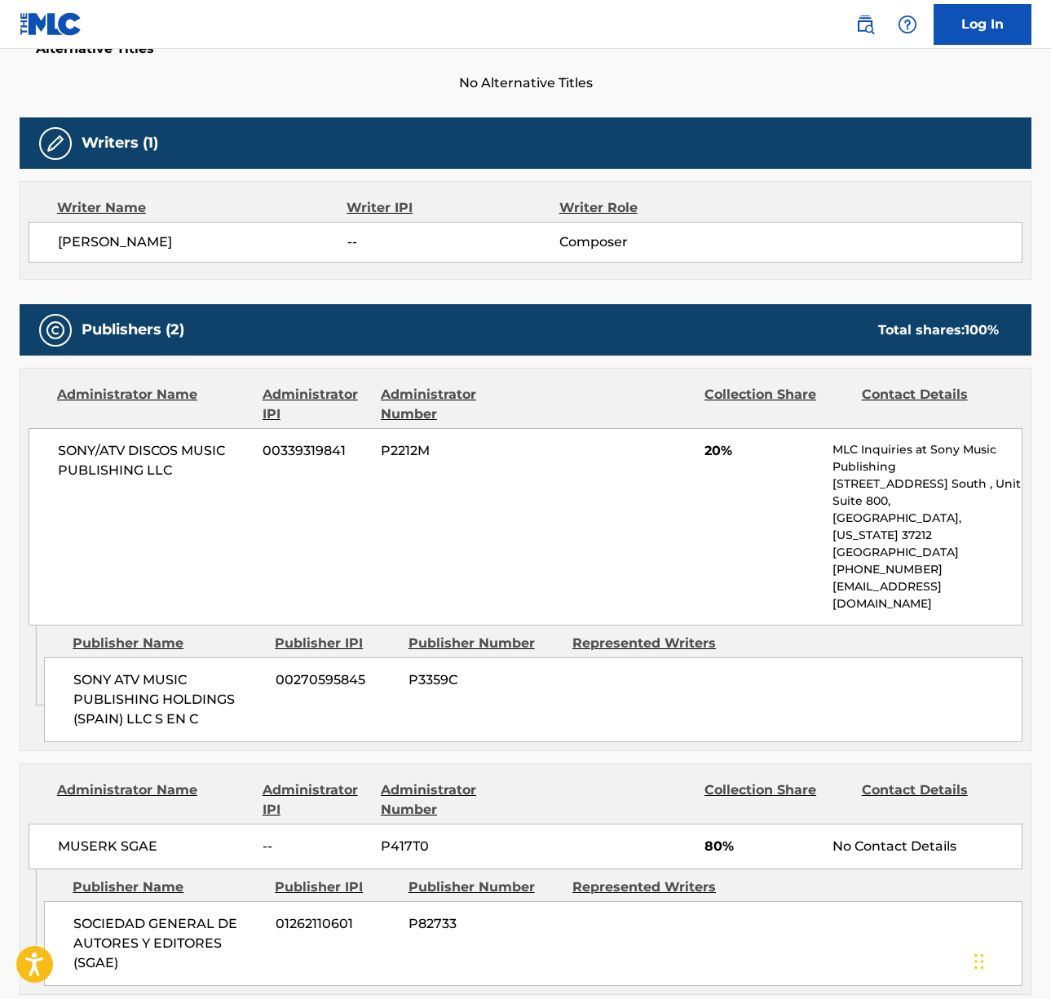
click at [86, 445] on span "SONY/ATV DISCOS MUSIC PUBLISHING LLC" at bounding box center [154, 460] width 192 height 39
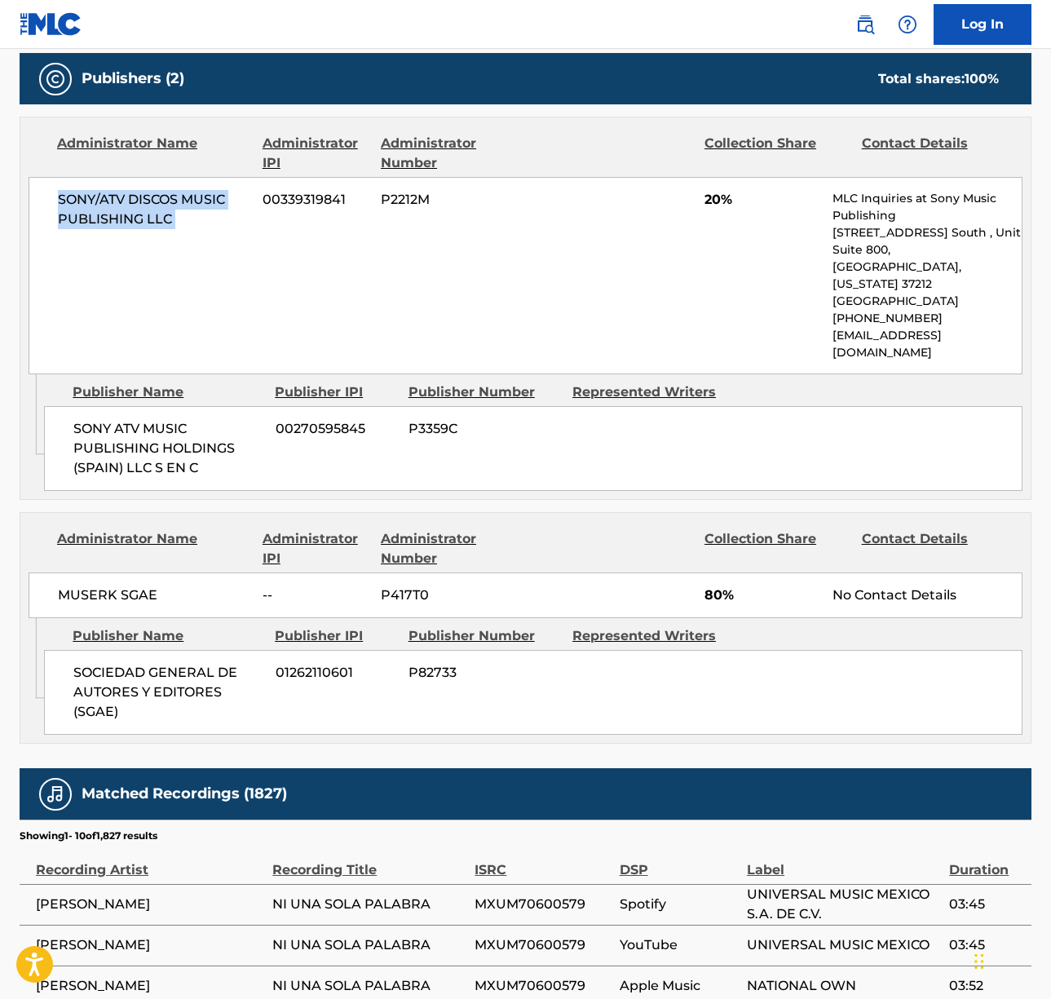
scroll to position [878, 0]
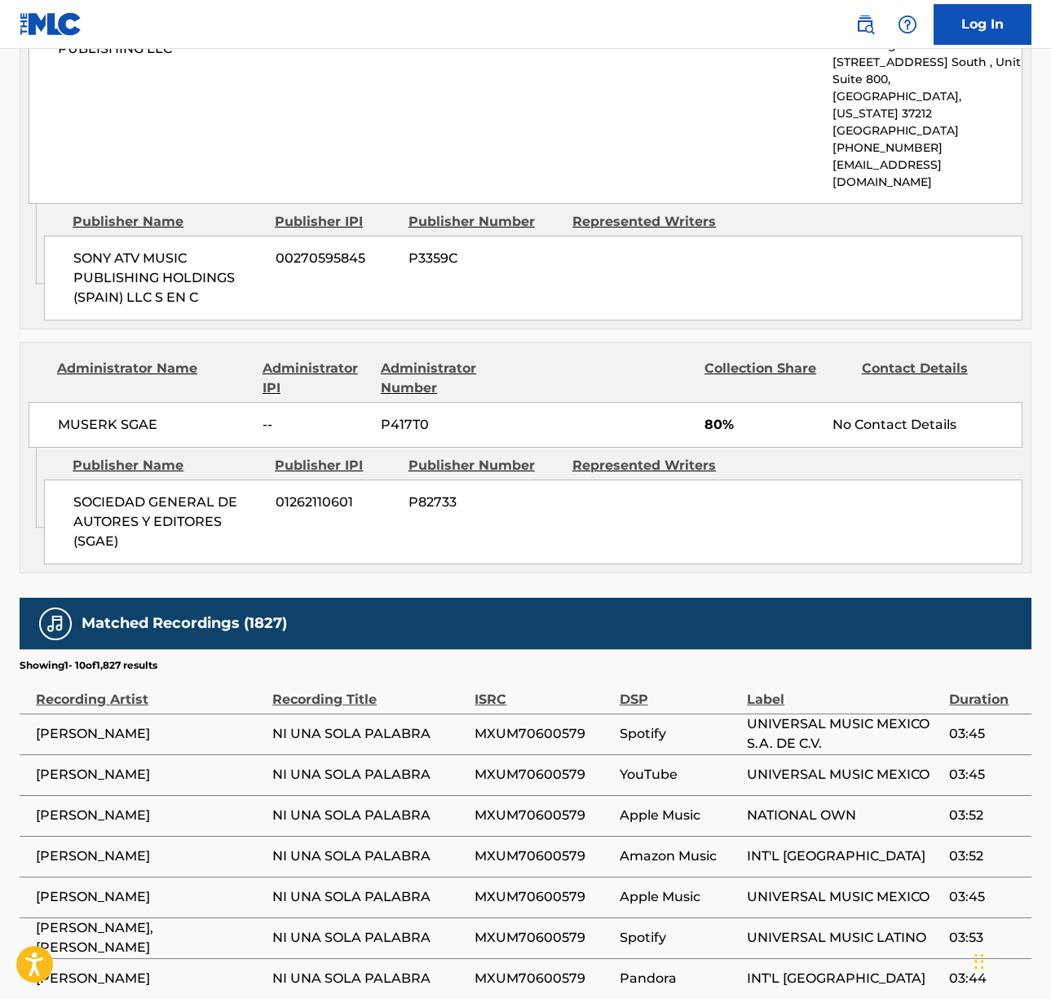
click at [108, 415] on span "MUSERK SGAE" at bounding box center [154, 425] width 192 height 20
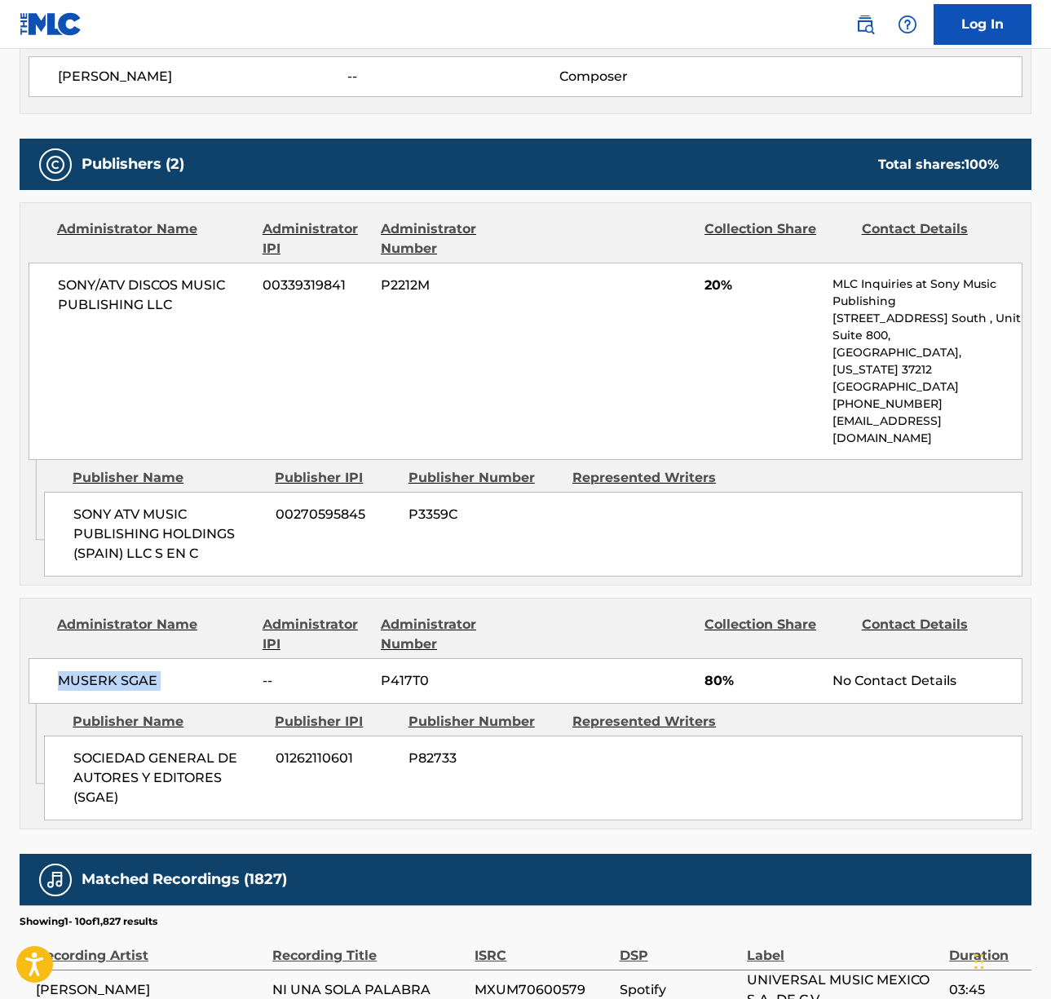
scroll to position [0, 0]
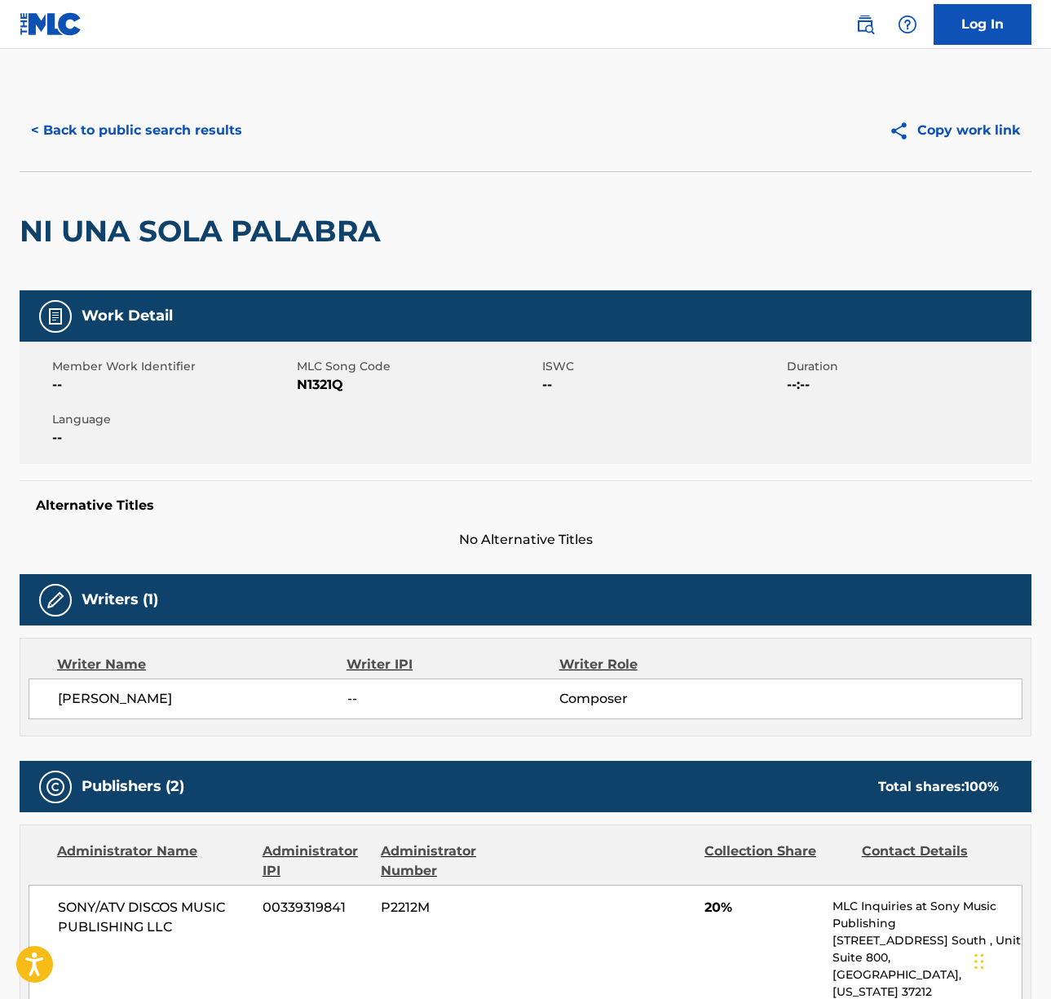
click at [196, 156] on div "< Back to public search results Copy work link" at bounding box center [526, 131] width 1012 height 82
click at [197, 144] on button "< Back to public search results" at bounding box center [137, 130] width 234 height 41
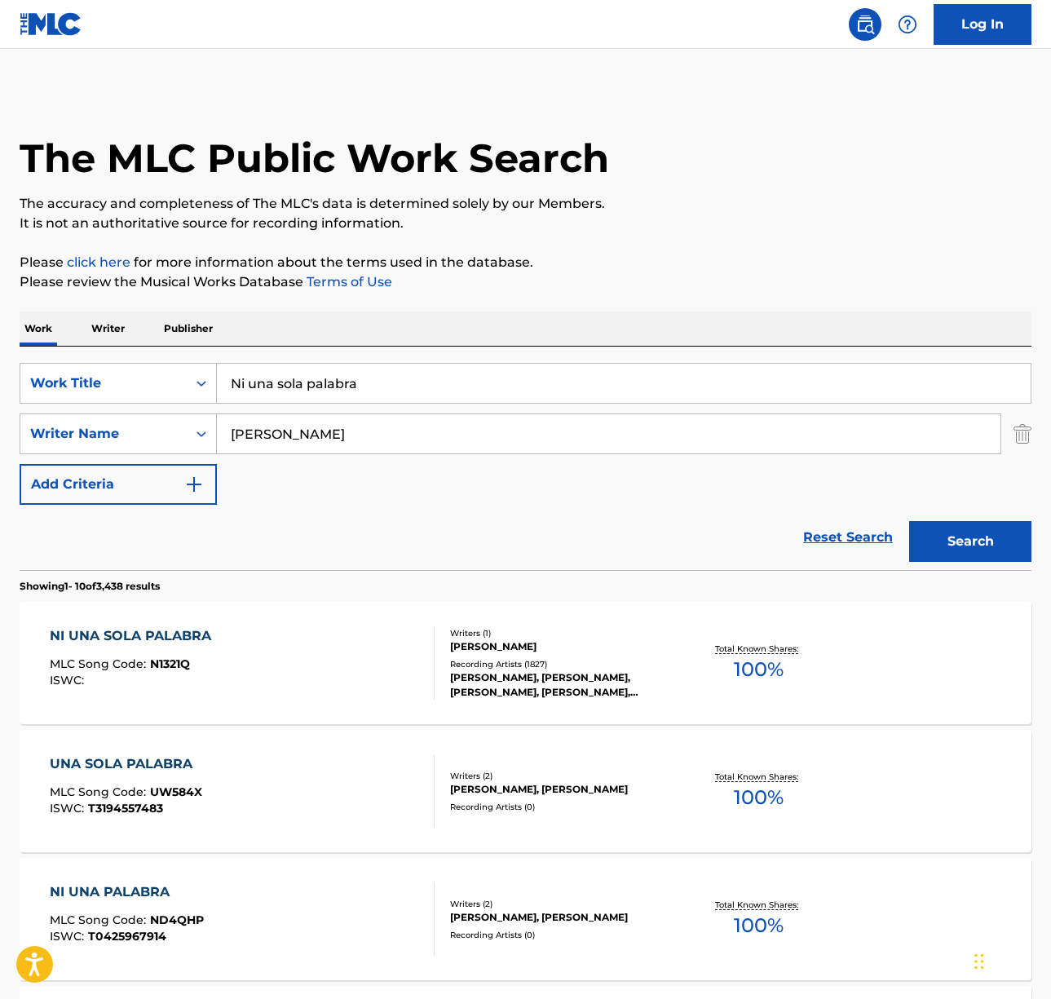
click at [355, 386] on input "Ni una sola palabra" at bounding box center [624, 383] width 814 height 39
paste input "Hero Rider Jeans"
type input "Hero Rider Jeans"
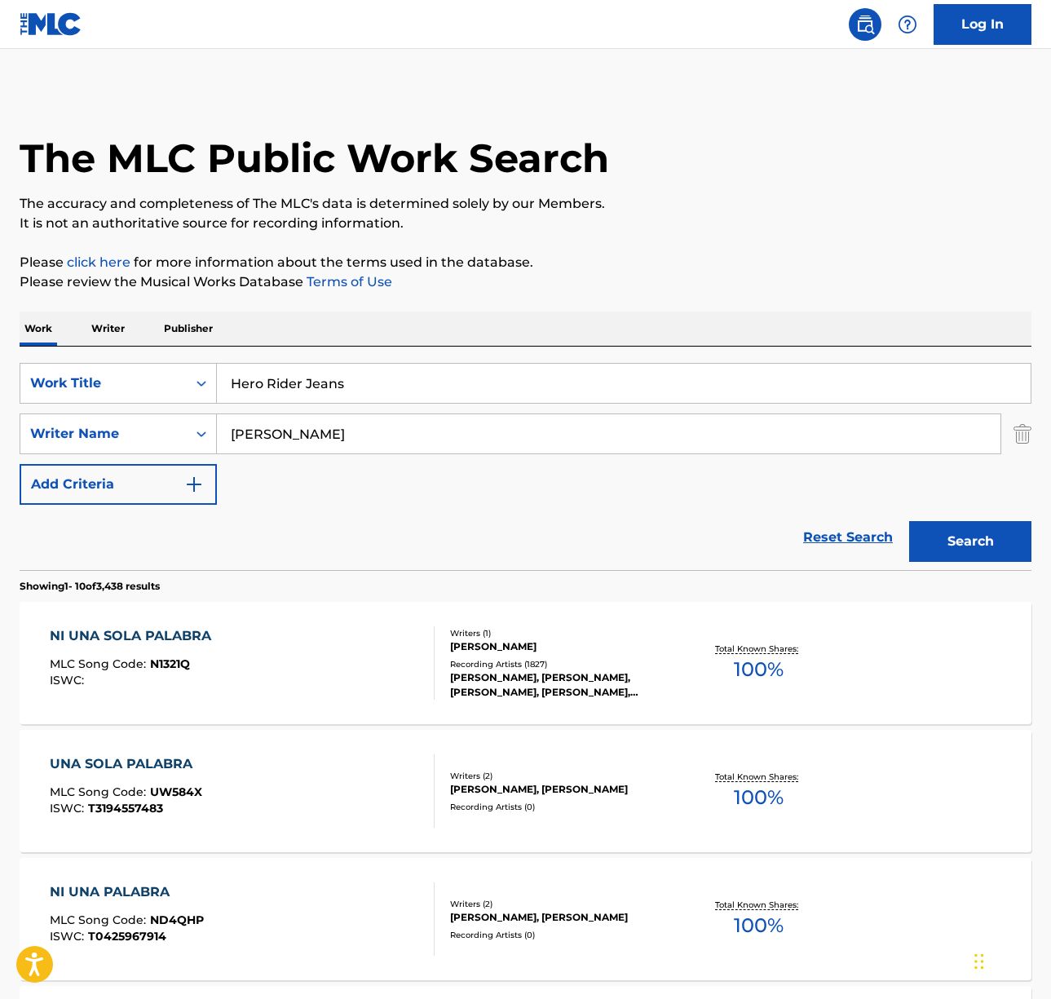
drag, startPoint x: 535, startPoint y: 326, endPoint x: 466, endPoint y: 368, distance: 80.8
click at [534, 327] on div "Work Writer Publisher" at bounding box center [526, 328] width 1012 height 34
click at [351, 429] on input "[PERSON_NAME]" at bounding box center [609, 433] width 784 height 39
click at [909, 521] on button "Search" at bounding box center [970, 541] width 122 height 41
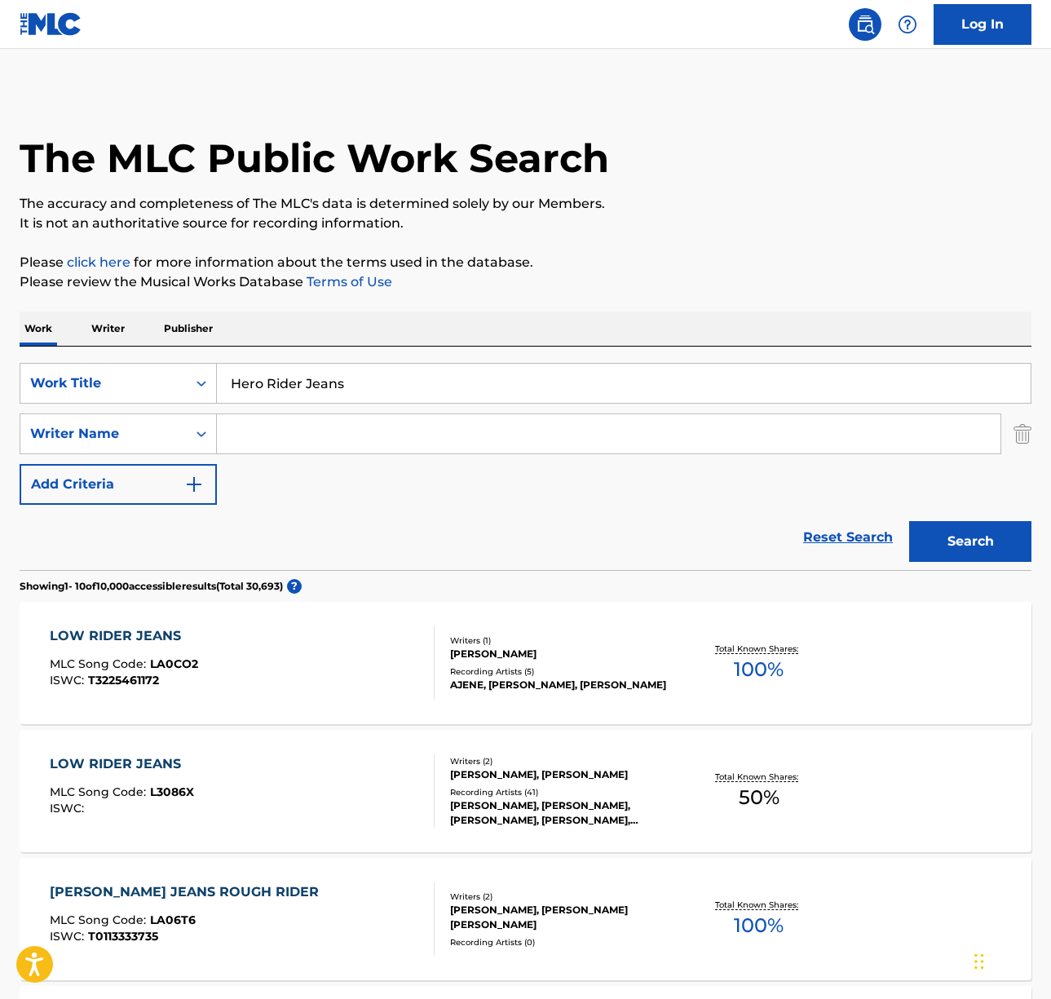
click at [289, 398] on input "Hero Rider Jeans" at bounding box center [624, 383] width 814 height 39
type input "[PERSON_NAME][GEOGRAPHIC_DATA]"
paste input "[PERSON_NAME]"
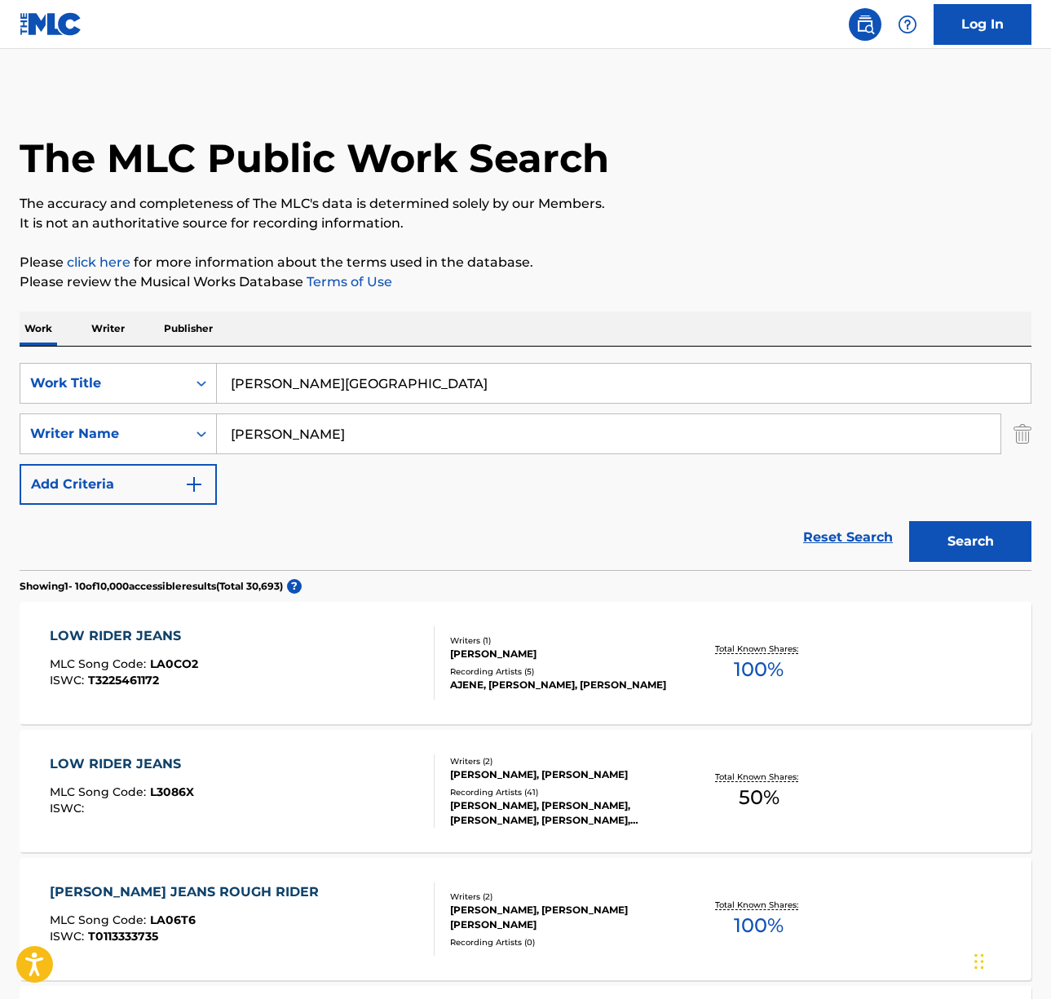
type input "[PERSON_NAME]"
click at [909, 521] on button "Search" at bounding box center [970, 541] width 122 height 41
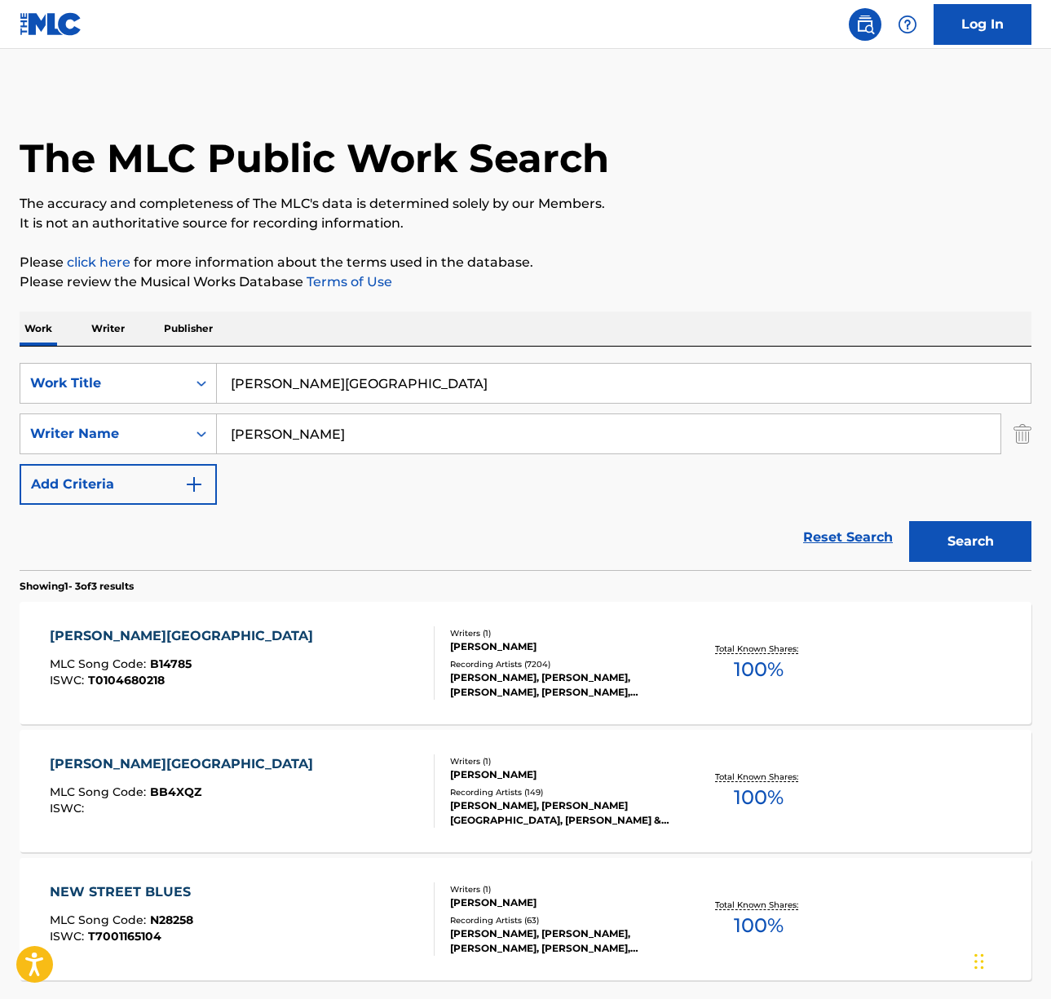
click at [294, 652] on div "[PERSON_NAME] STREET MLC Song Code : B14785 ISWC : T0104680218" at bounding box center [242, 662] width 385 height 73
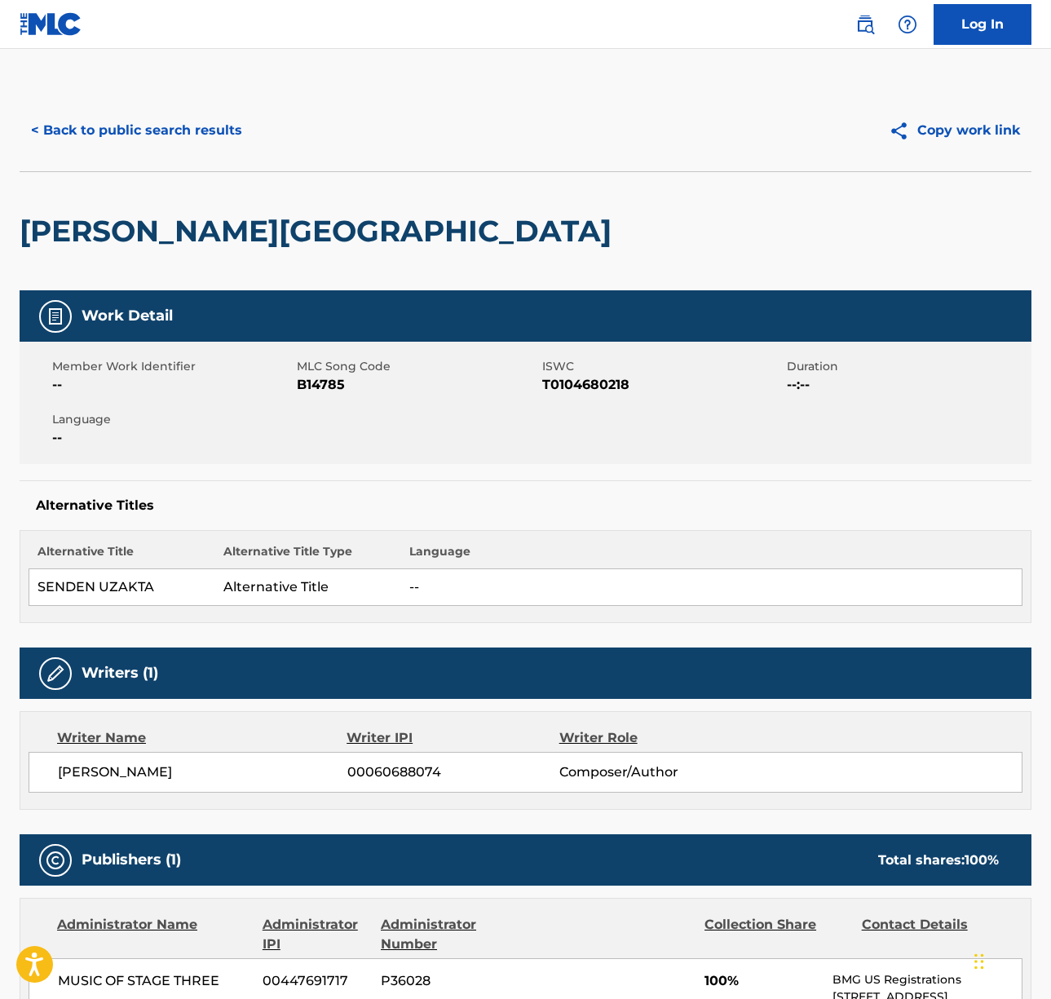
click at [132, 770] on span "[PERSON_NAME]" at bounding box center [202, 772] width 289 height 20
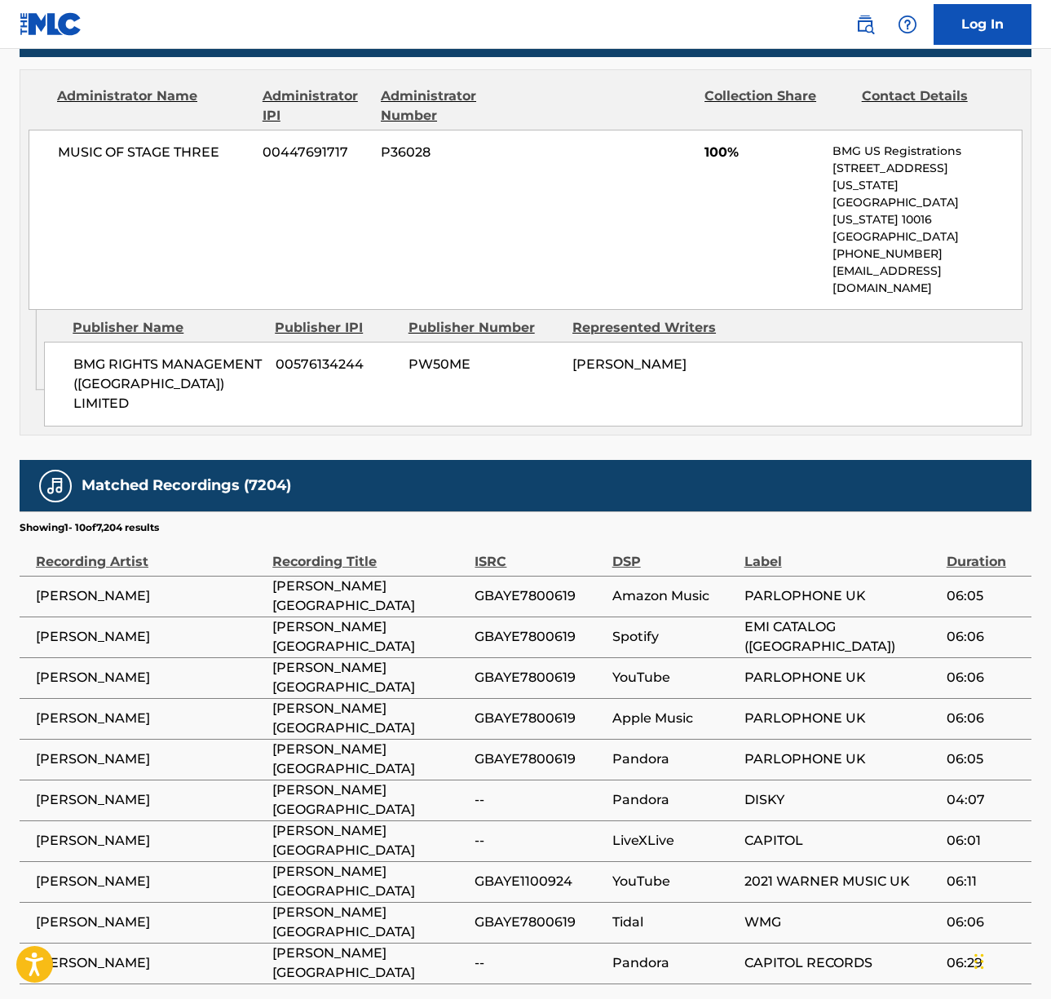
scroll to position [802, 0]
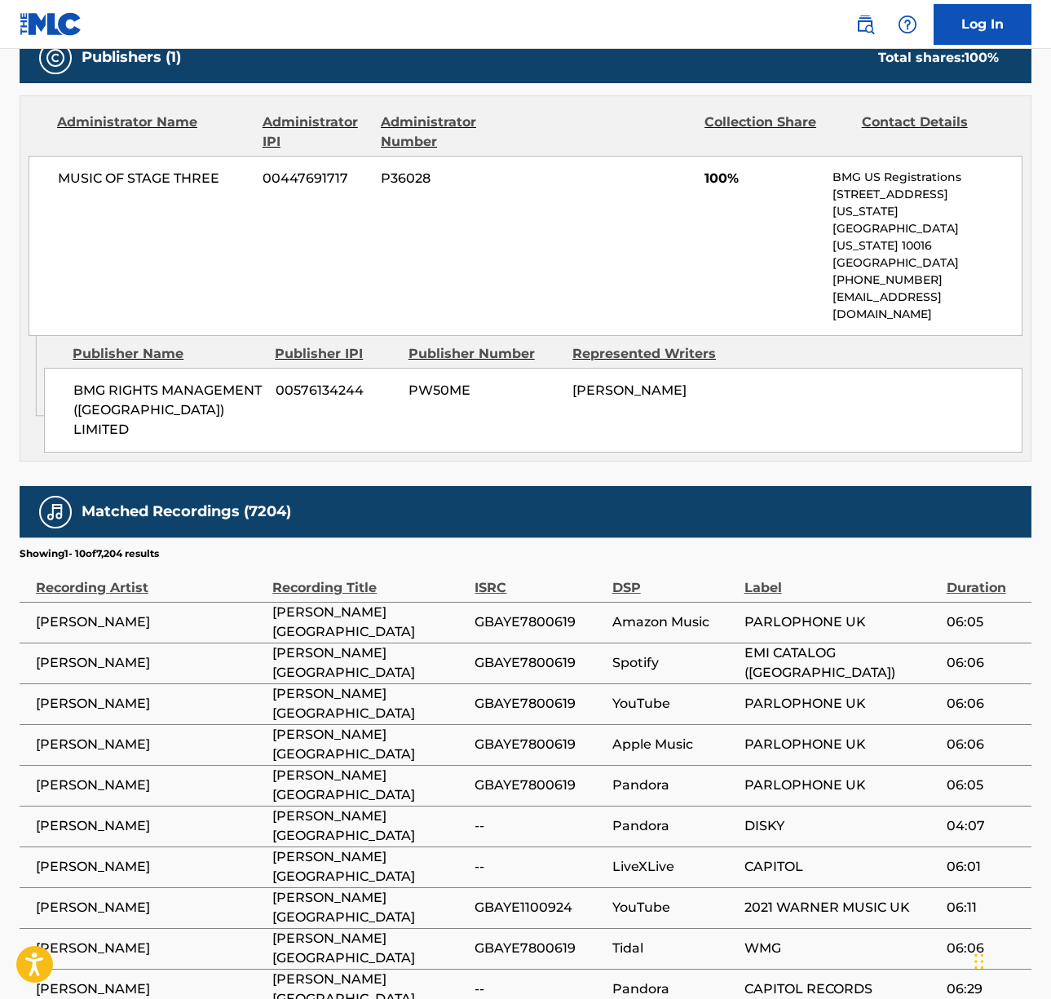
click at [143, 179] on span "MUSIC OF STAGE THREE" at bounding box center [154, 179] width 192 height 20
drag, startPoint x: 143, startPoint y: 179, endPoint x: 157, endPoint y: 214, distance: 38.5
click at [143, 179] on span "MUSIC OF STAGE THREE" at bounding box center [154, 179] width 192 height 20
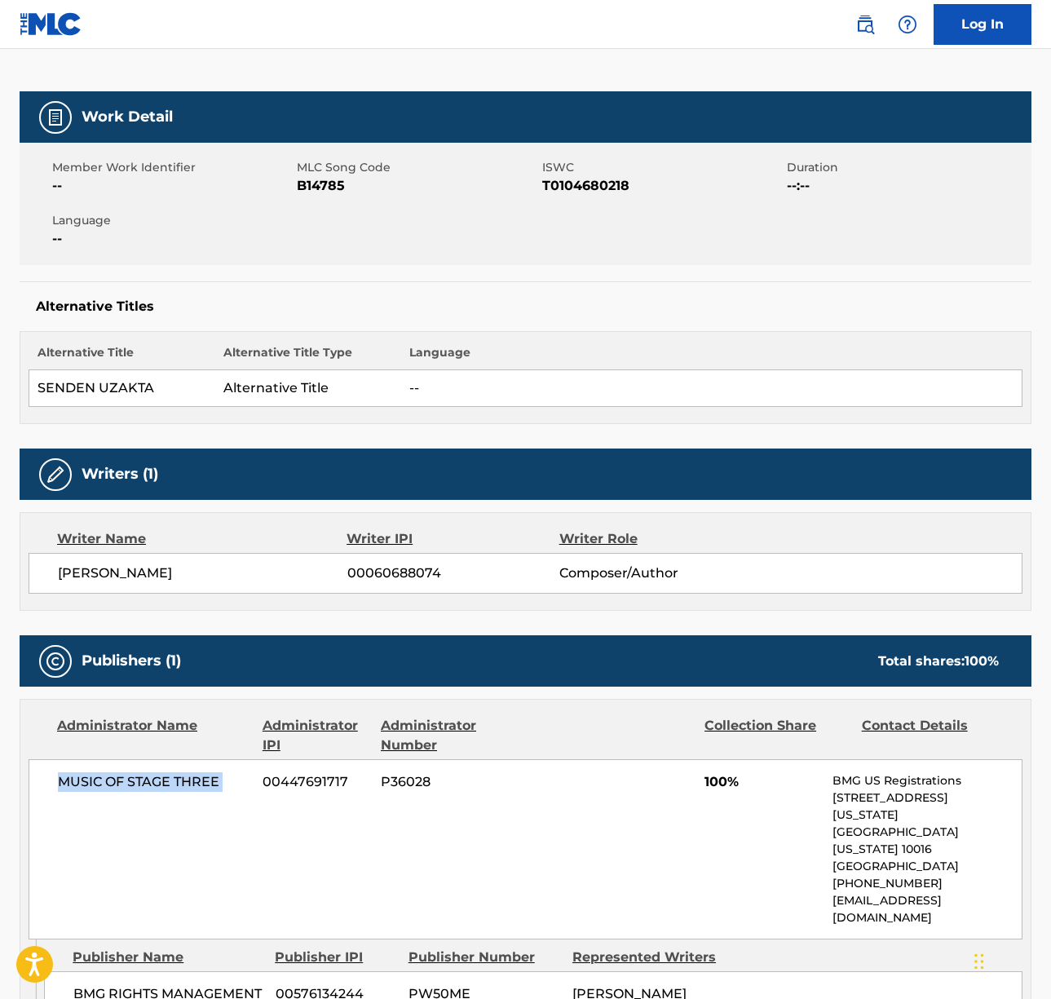
scroll to position [0, 0]
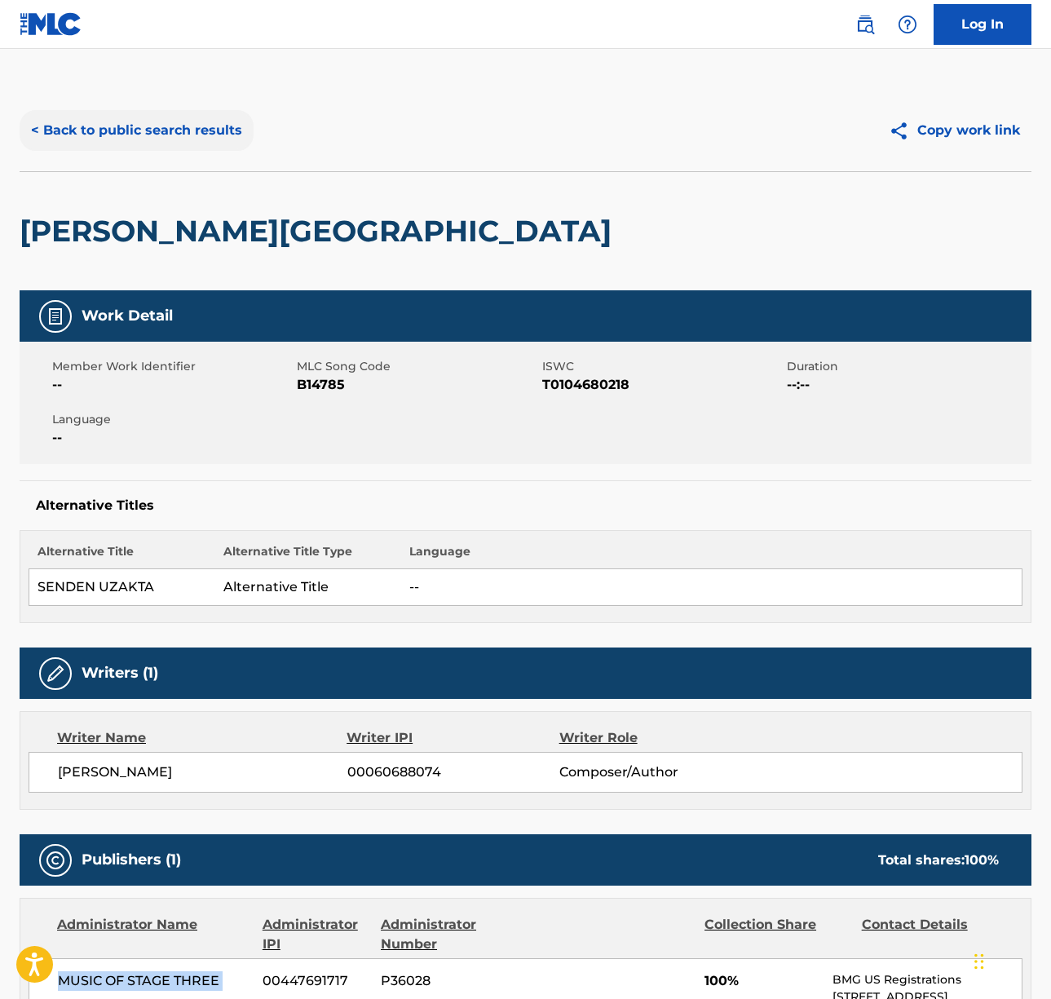
click at [154, 137] on button "< Back to public search results" at bounding box center [137, 130] width 234 height 41
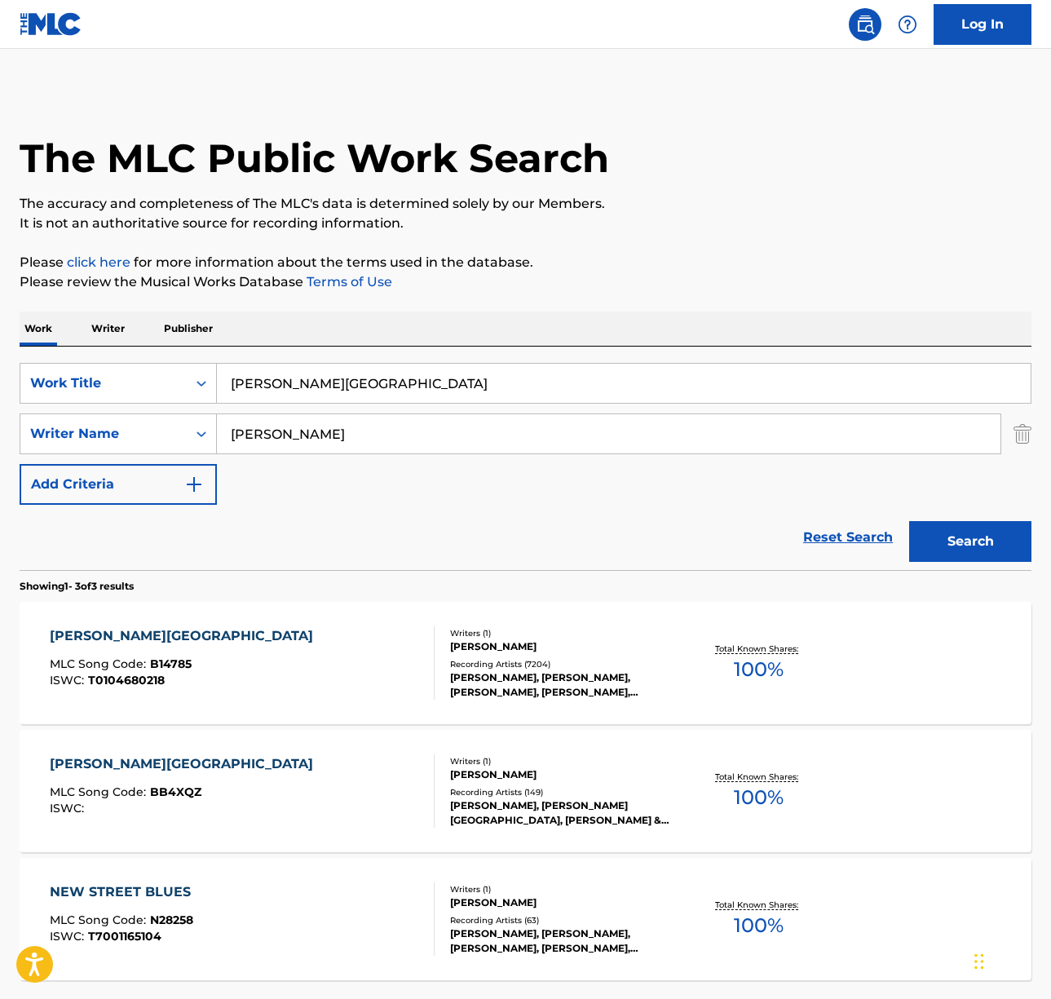
click at [321, 379] on input "[PERSON_NAME][GEOGRAPHIC_DATA]" at bounding box center [624, 383] width 814 height 39
paste input "Should I Stay or Should I Go?"
type input "Should I Stay or Should I Go?"
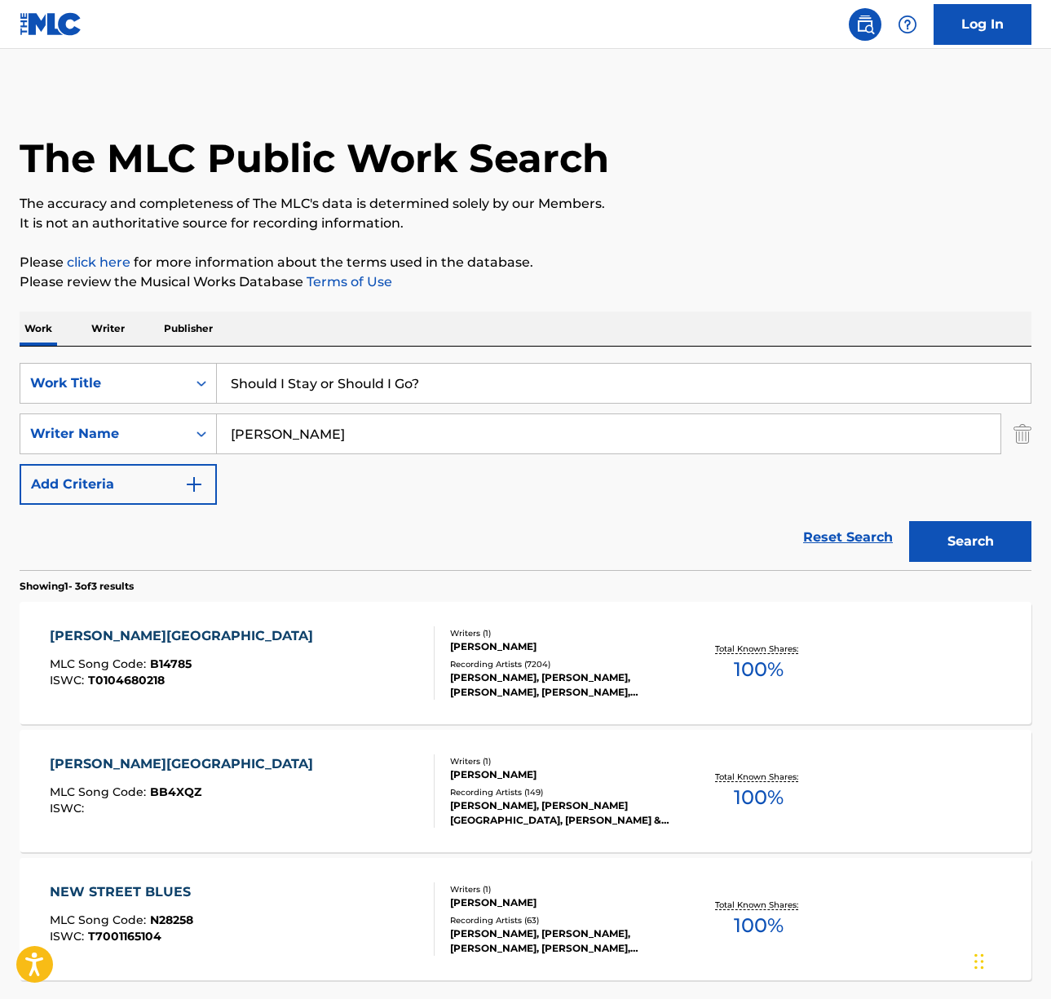
click at [510, 333] on div "Work Writer Publisher" at bounding box center [526, 328] width 1012 height 34
click at [325, 448] on input "[PERSON_NAME]" at bounding box center [609, 433] width 784 height 39
click at [909, 521] on button "Search" at bounding box center [970, 541] width 122 height 41
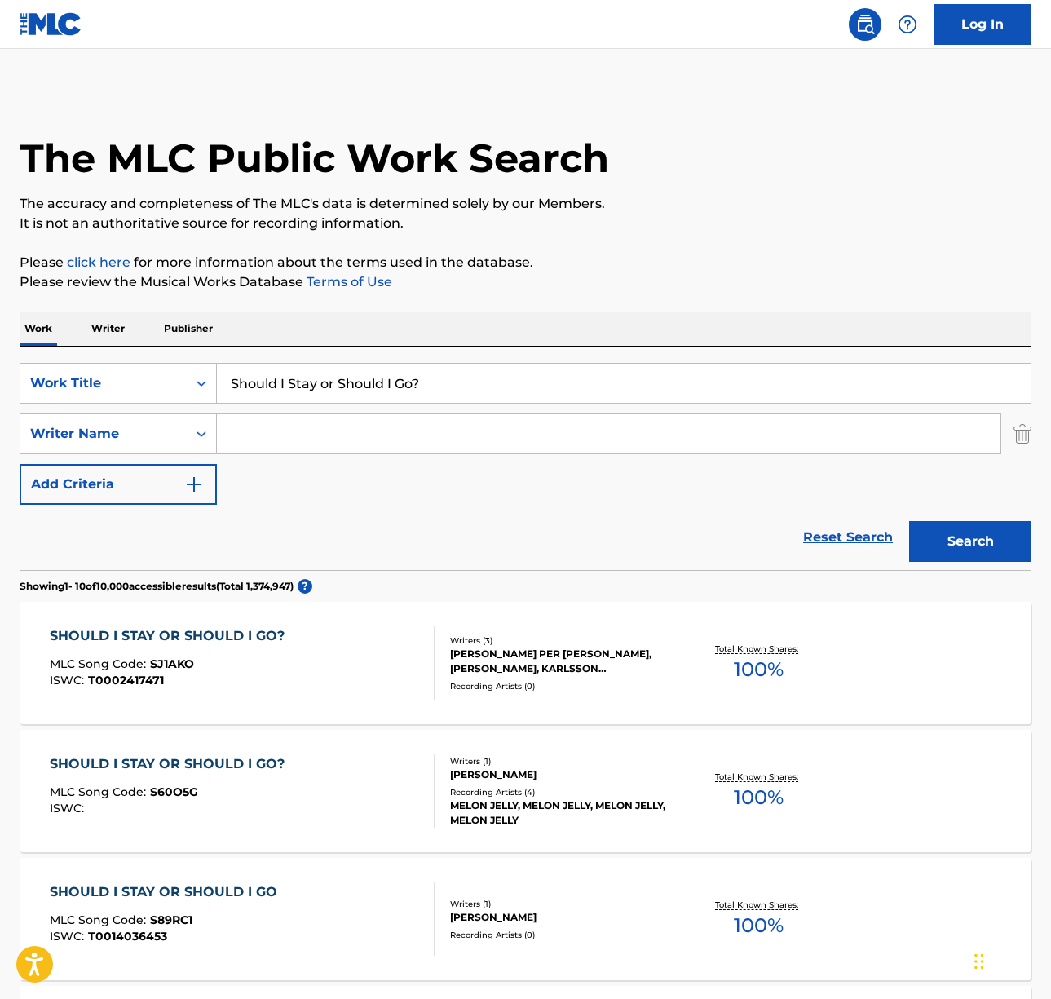
click at [331, 449] on input "Search Form" at bounding box center [609, 433] width 784 height 39
click at [909, 521] on button "Search" at bounding box center [970, 541] width 122 height 41
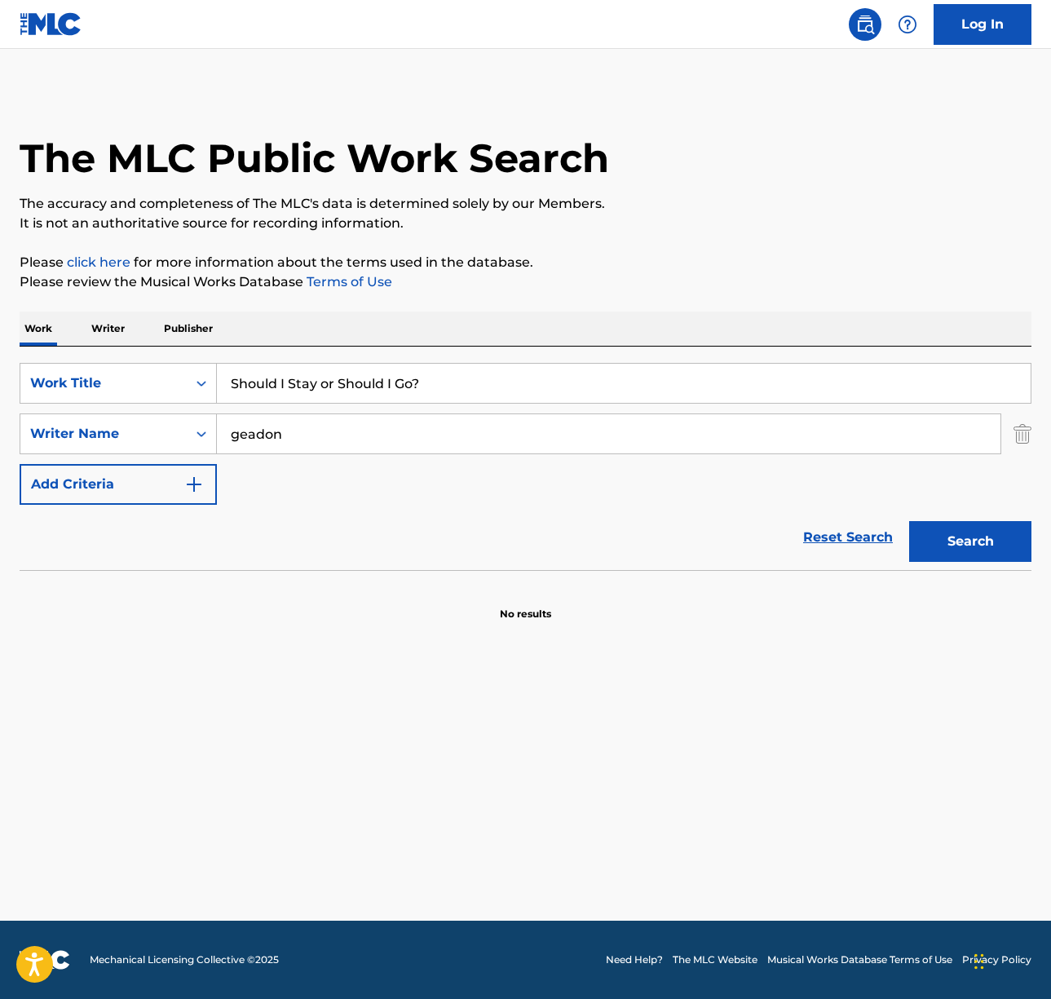
drag, startPoint x: 237, startPoint y: 435, endPoint x: 282, endPoint y: 422, distance: 46.7
click at [237, 435] on input "geadon" at bounding box center [609, 433] width 784 height 39
type input "headon"
click at [909, 521] on button "Search" at bounding box center [970, 541] width 122 height 41
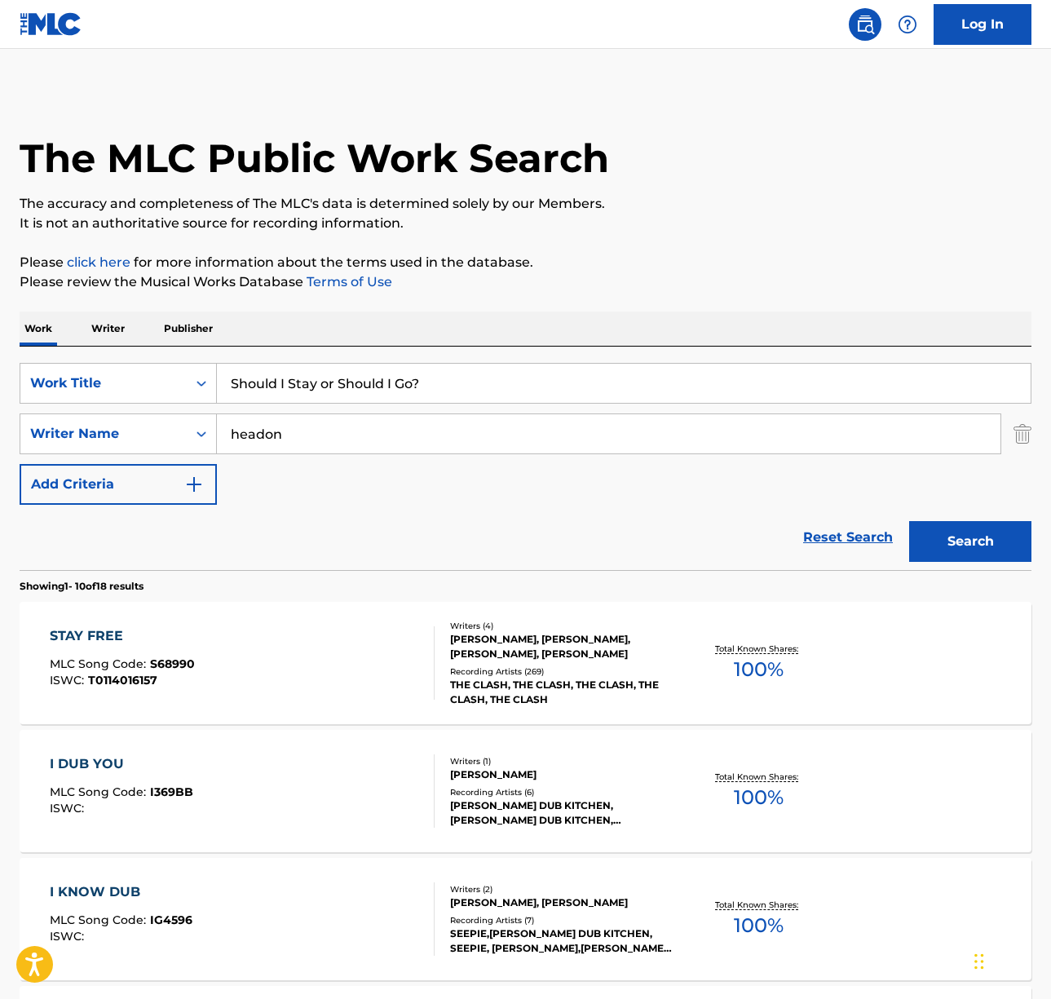
click at [428, 378] on input "Should I Stay or Should I Go?" at bounding box center [624, 383] width 814 height 39
type input "Should I Stay or Should I Go"
click at [909, 521] on button "Search" at bounding box center [970, 541] width 122 height 41
click at [422, 510] on div "Reset Search Search" at bounding box center [526, 537] width 1012 height 65
click at [285, 436] on input "headon" at bounding box center [609, 433] width 784 height 39
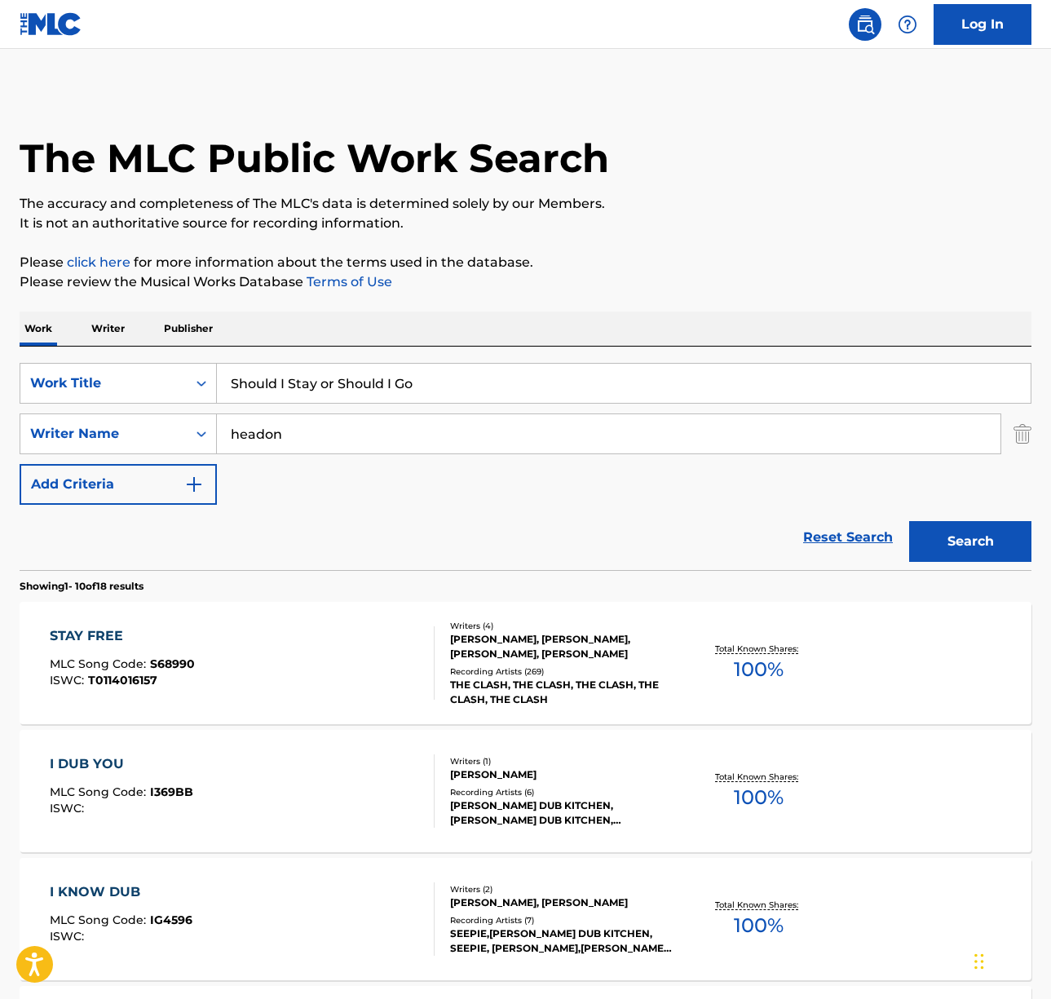
click at [285, 436] on input "headon" at bounding box center [609, 433] width 784 height 39
click at [909, 521] on button "Search" at bounding box center [970, 541] width 122 height 41
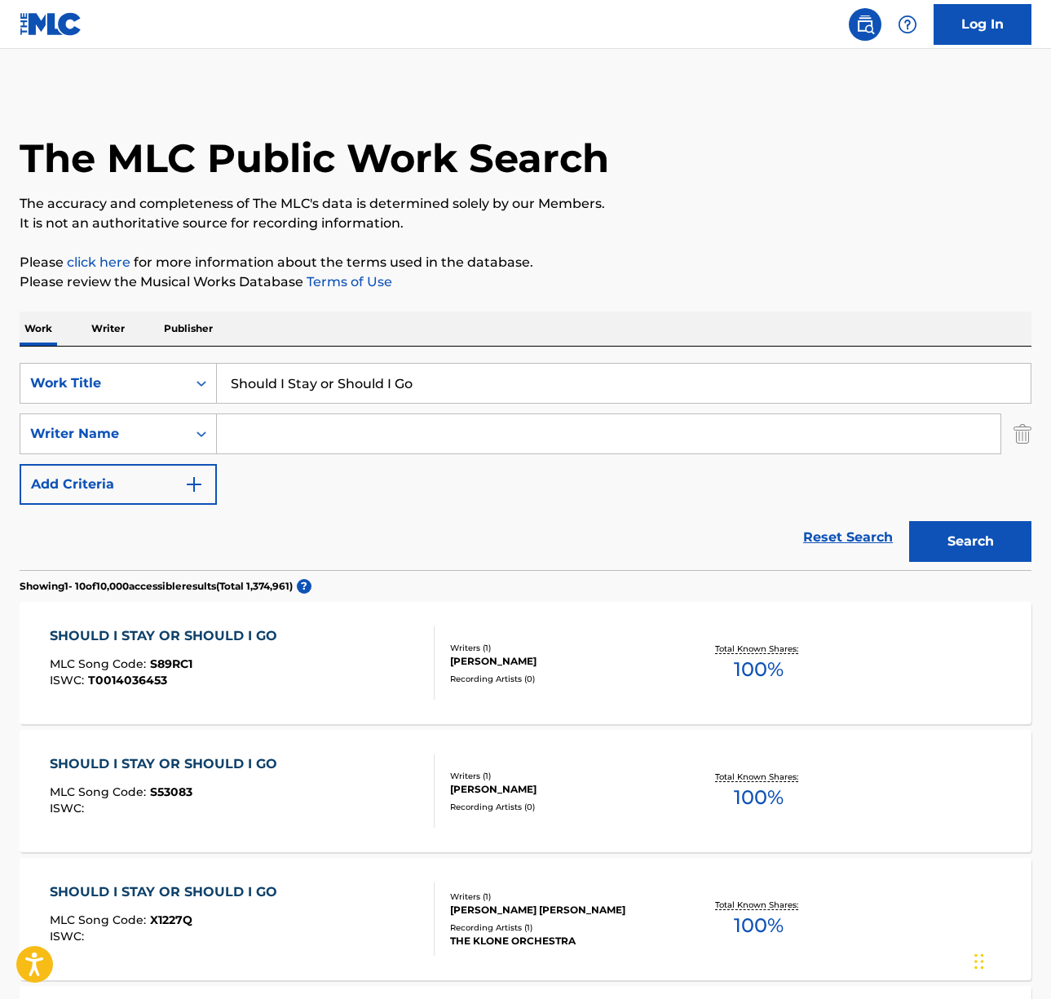
click at [304, 442] on input "Search Form" at bounding box center [609, 433] width 784 height 39
type input "jones"
click at [909, 521] on button "Search" at bounding box center [970, 541] width 122 height 41
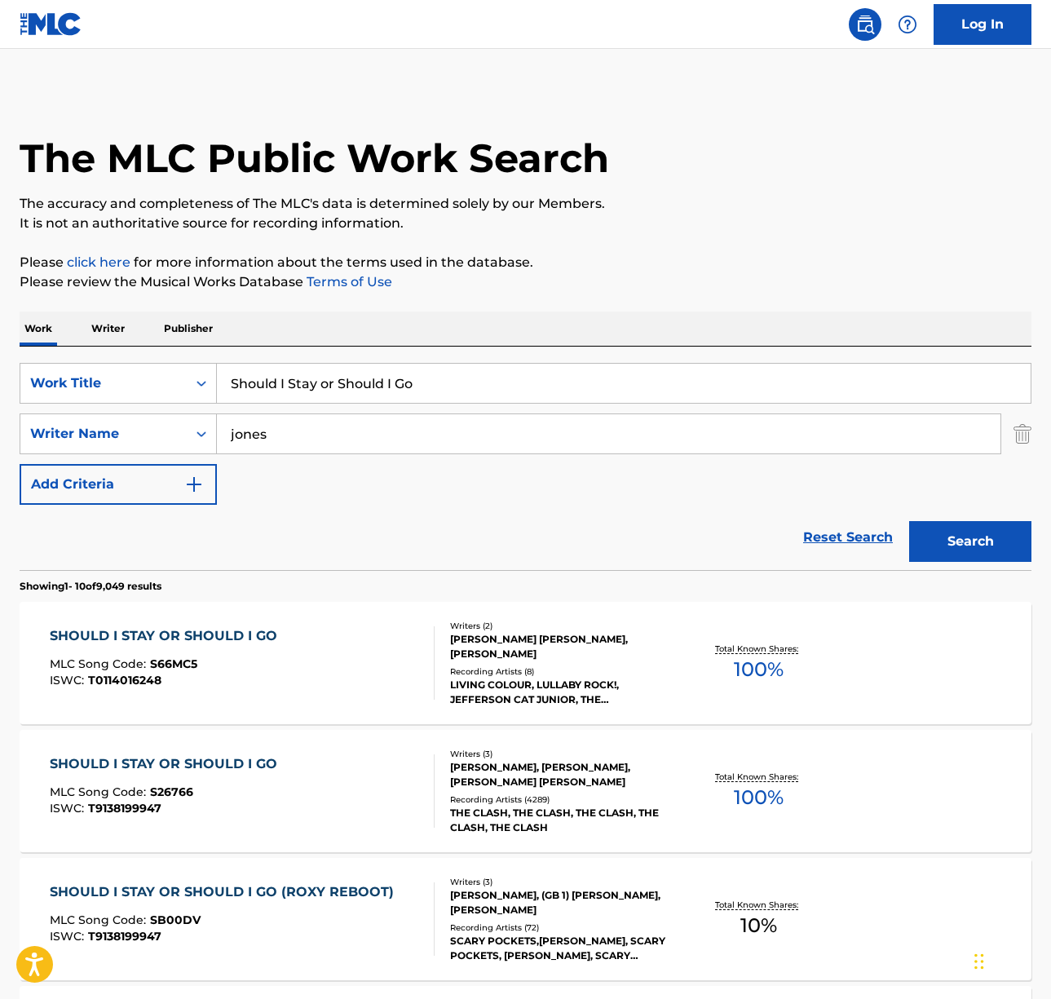
click at [358, 795] on div "SHOULD I STAY OR SHOULD I GO MLC Song Code : S26766 ISWC : T9138199947" at bounding box center [242, 790] width 385 height 73
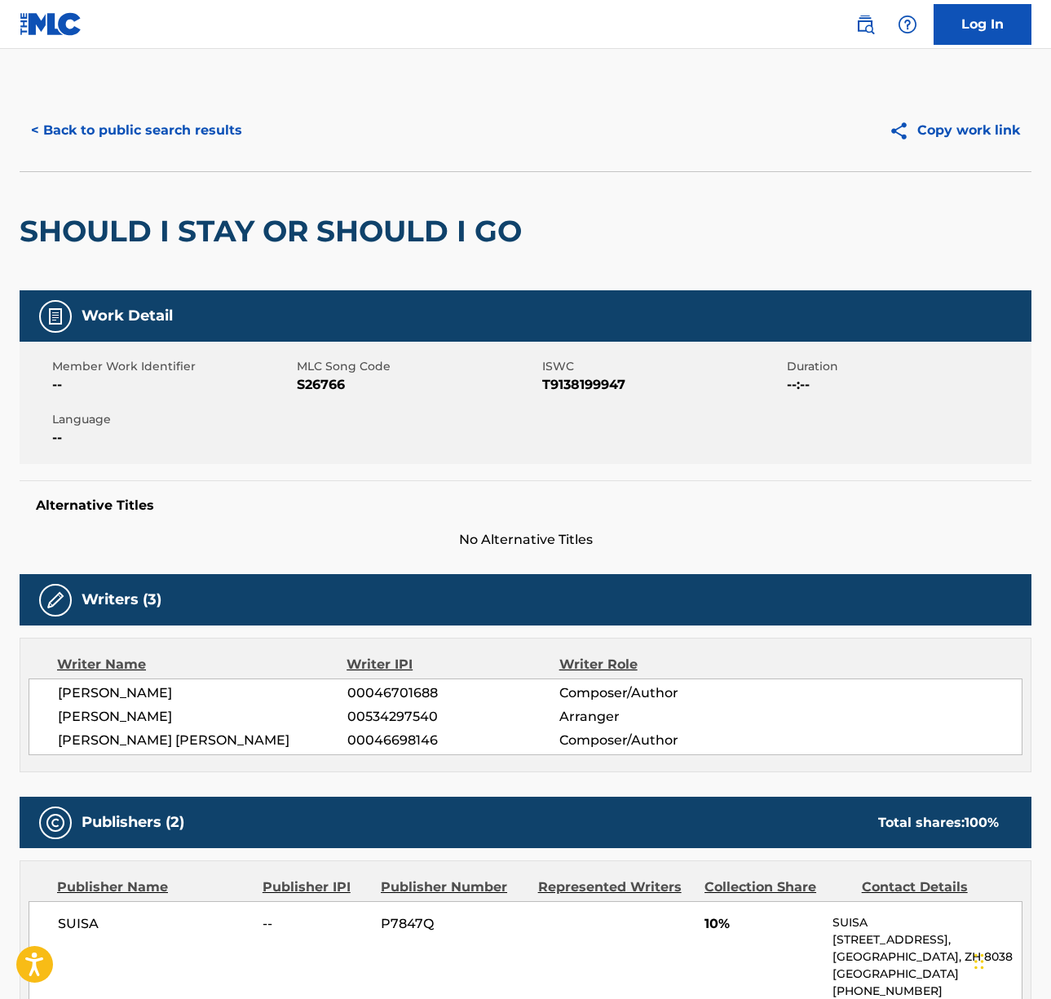
click at [110, 682] on div "[PERSON_NAME] 00046701688 Composer/Author [PERSON_NAME] 00534297540 Arranger [P…" at bounding box center [526, 716] width 994 height 77
click at [80, 714] on span "[PERSON_NAME]" at bounding box center [202, 717] width 289 height 20
click at [80, 713] on span "[PERSON_NAME]" at bounding box center [202, 717] width 289 height 20
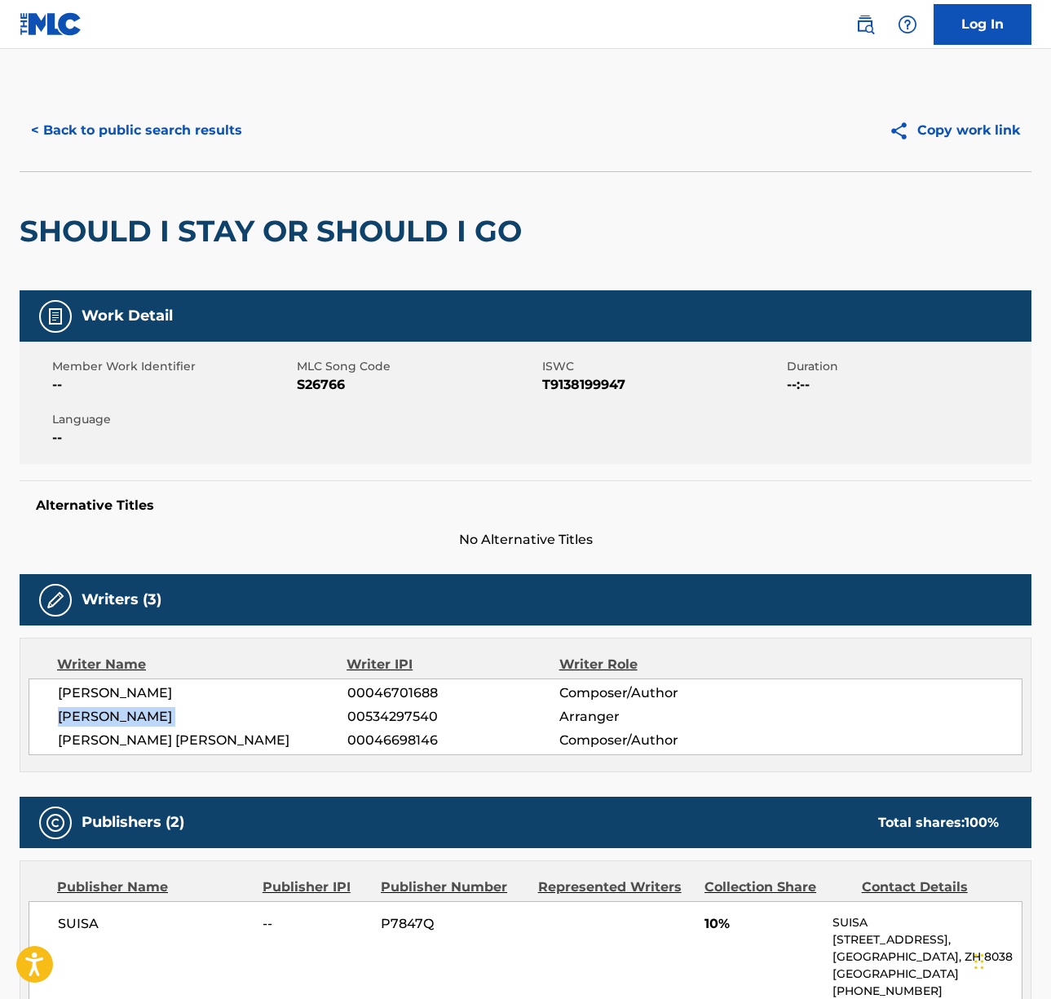
click at [79, 713] on span "[PERSON_NAME]" at bounding box center [202, 717] width 289 height 20
click at [152, 737] on span "[PERSON_NAME] [PERSON_NAME]" at bounding box center [202, 741] width 289 height 20
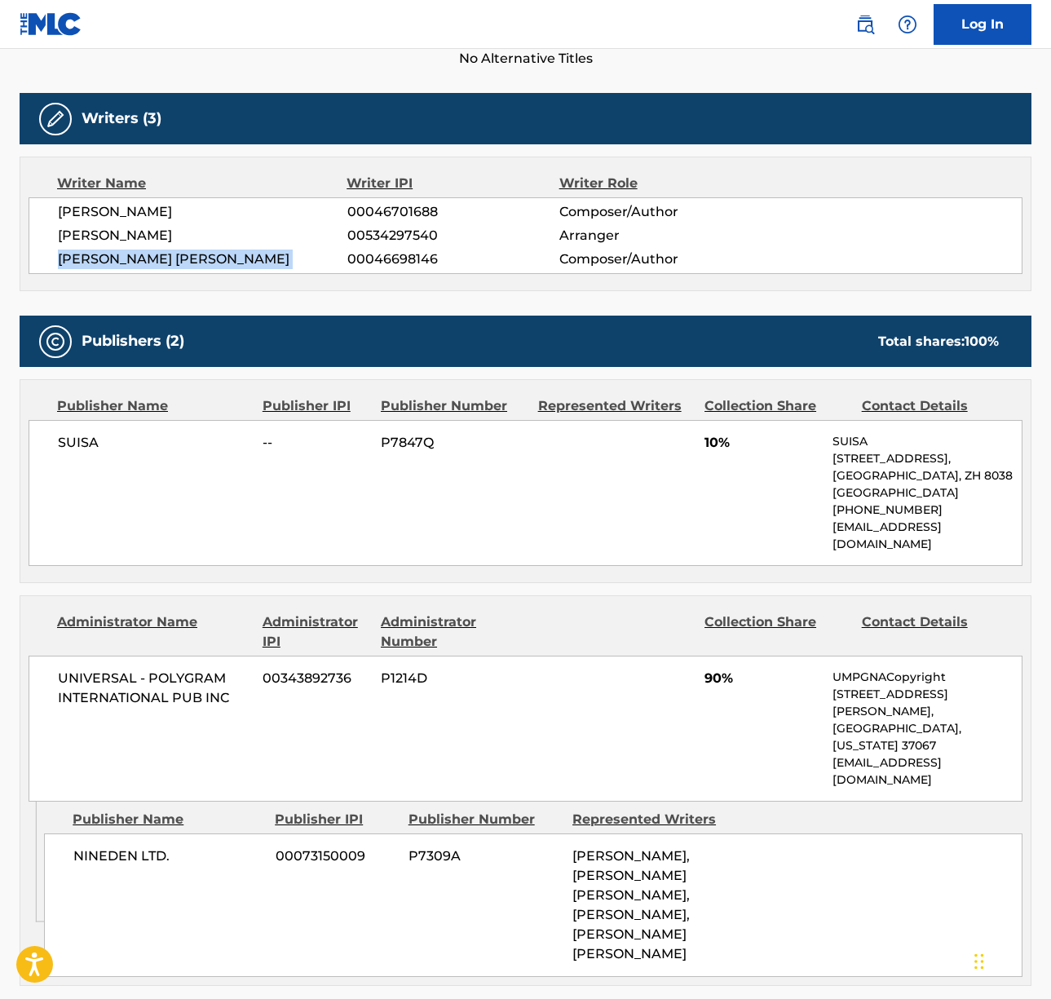
scroll to position [645, 0]
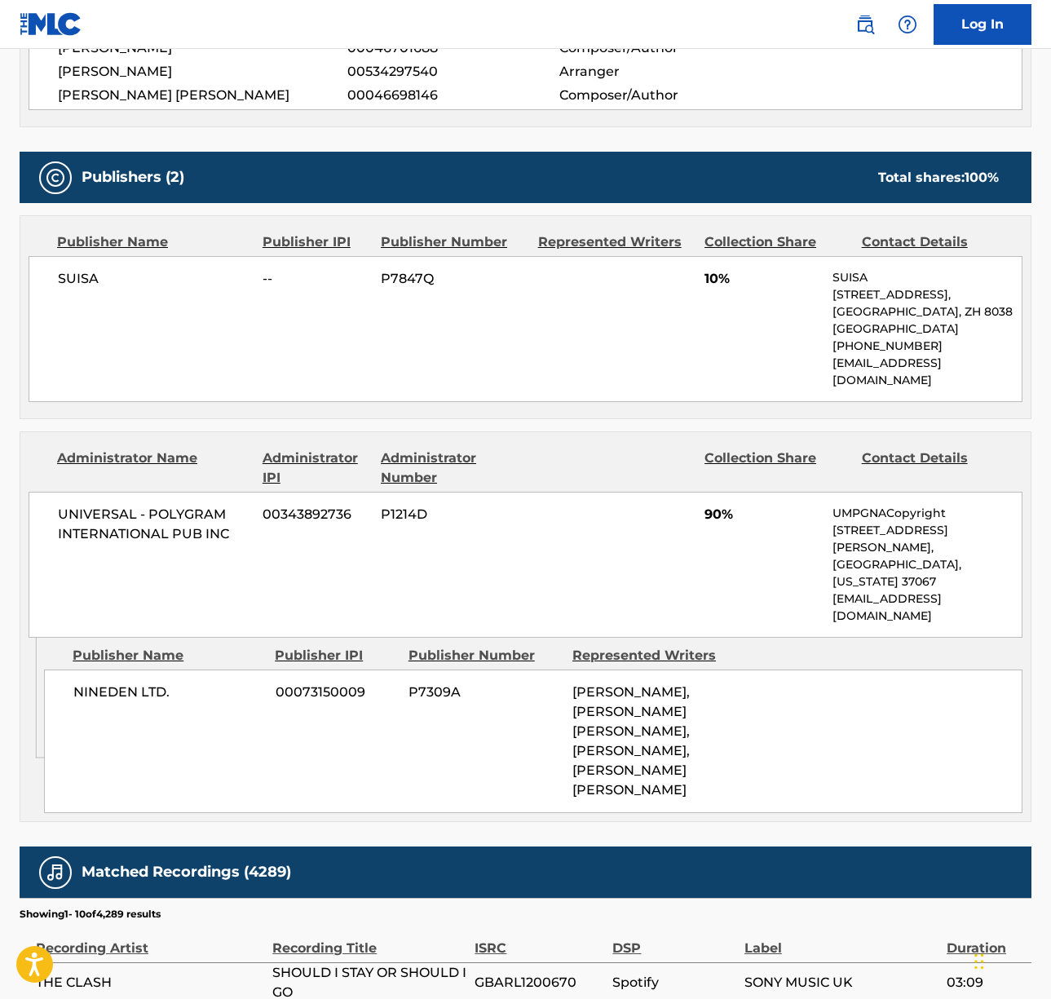
click at [130, 505] on span "UNIVERSAL - POLYGRAM INTERNATIONAL PUB INC" at bounding box center [154, 524] width 192 height 39
click at [75, 272] on span "SUISA" at bounding box center [154, 279] width 192 height 20
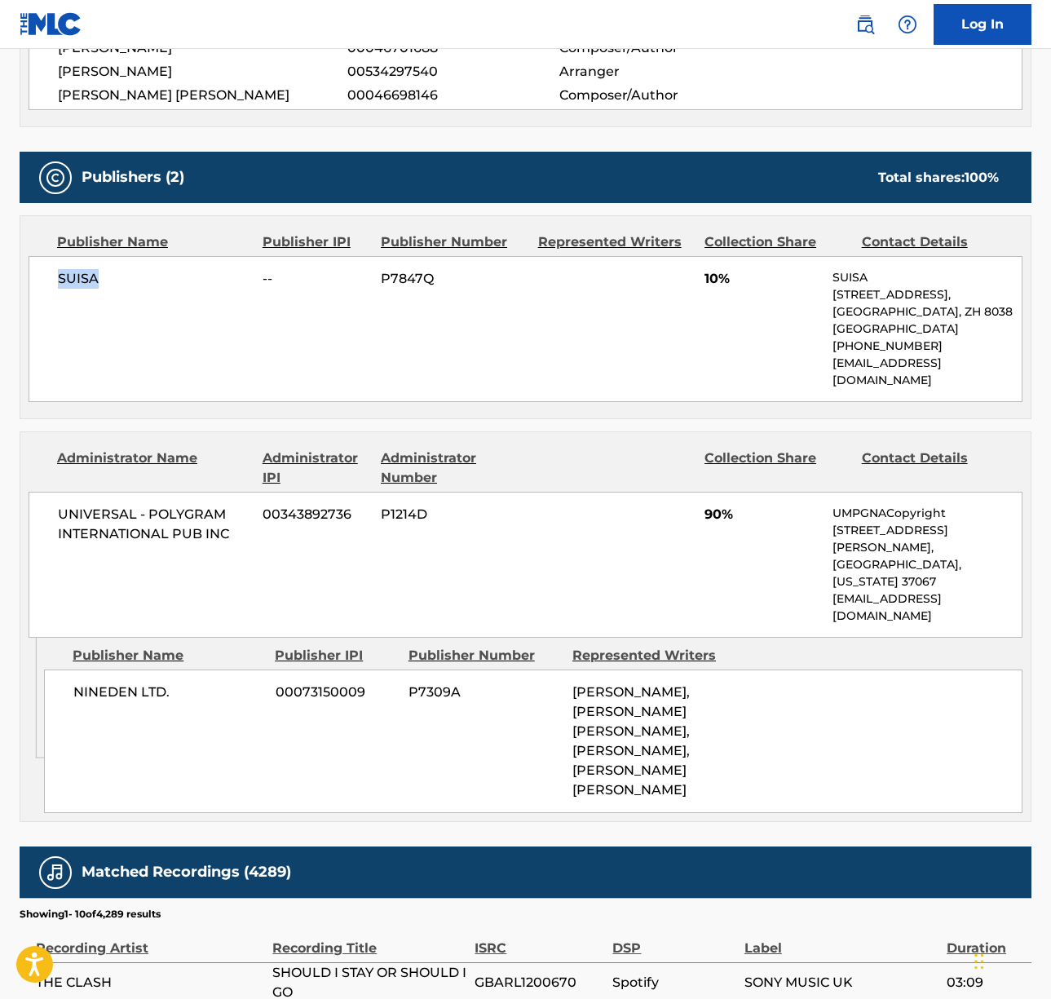
scroll to position [0, 0]
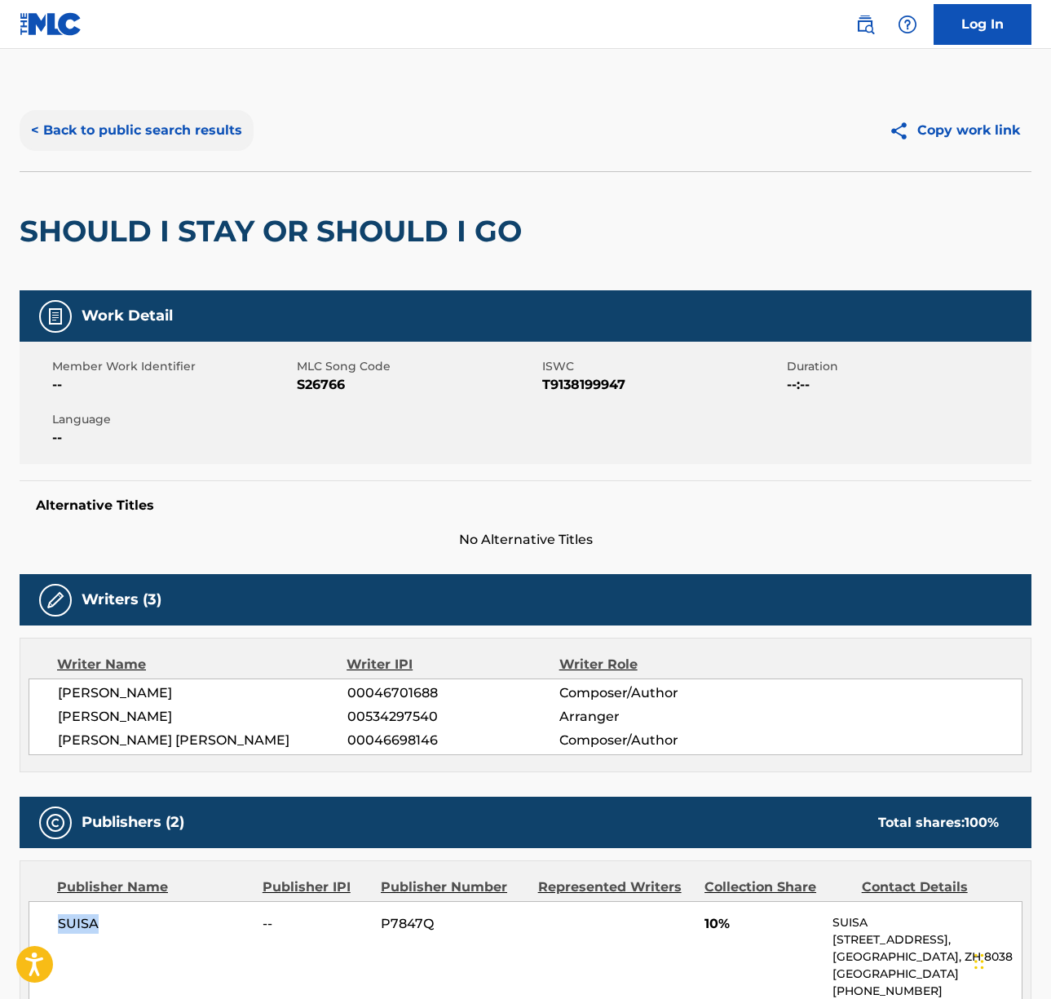
click at [128, 130] on button "< Back to public search results" at bounding box center [137, 130] width 234 height 41
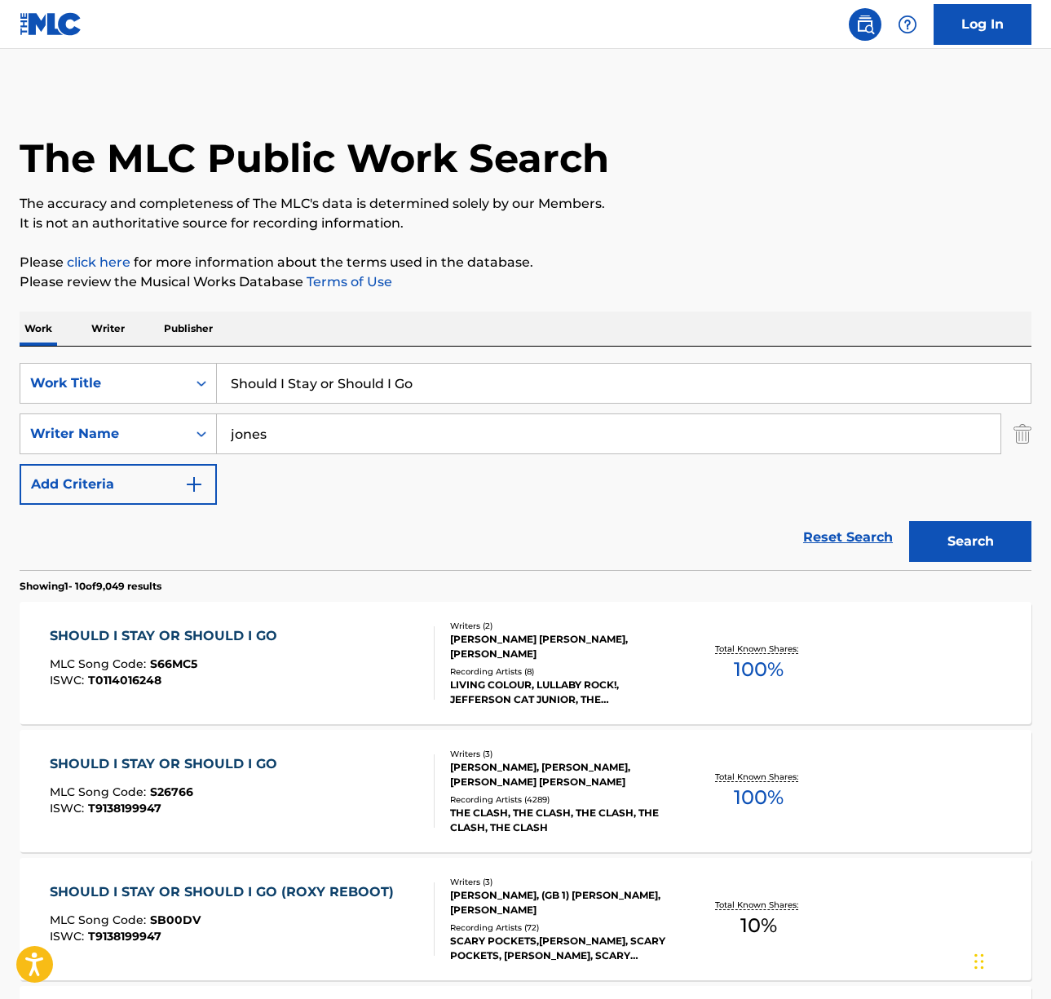
click at [285, 379] on input "Should I Stay or Should I Go" at bounding box center [624, 383] width 814 height 39
paste input "Gimme Some Lovin"
type input "Gimme Some Lovin"
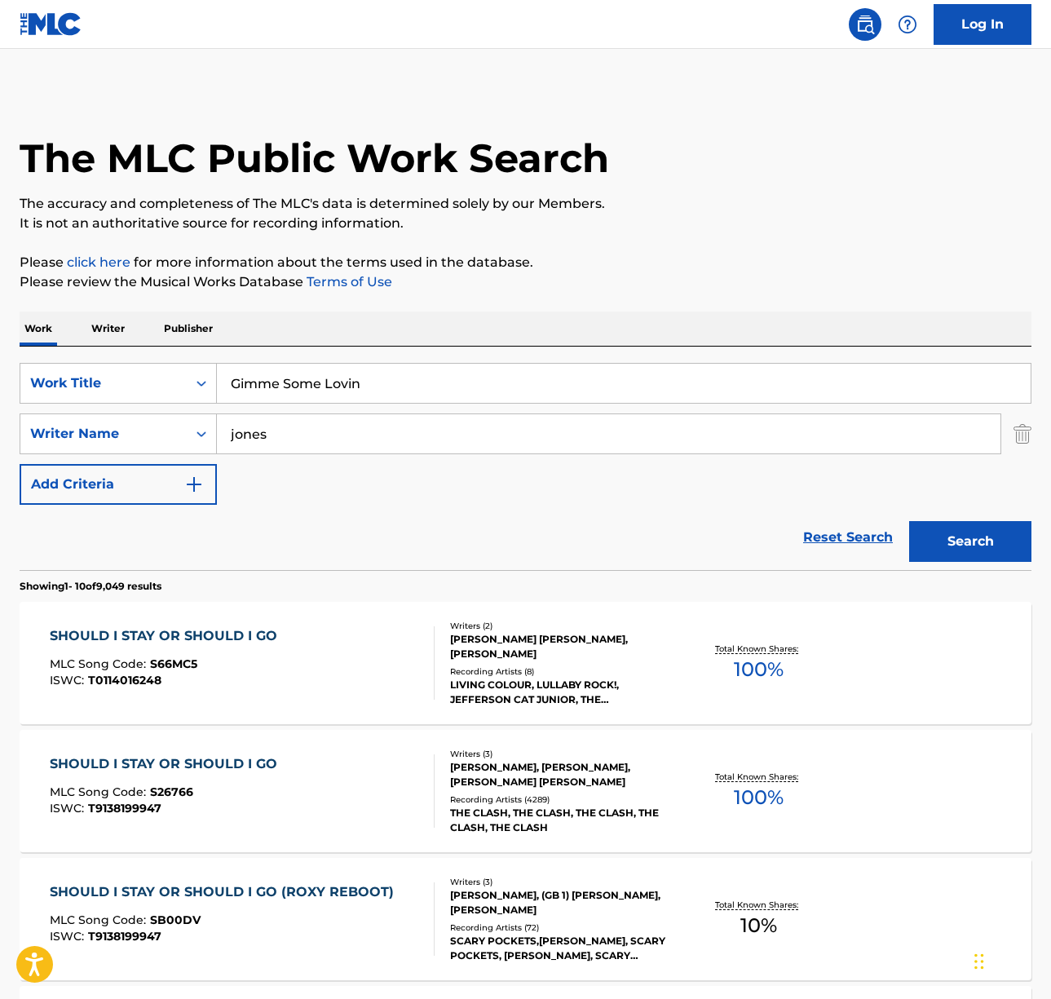
drag, startPoint x: 499, startPoint y: 330, endPoint x: 316, endPoint y: 421, distance: 203.8
click at [497, 333] on div "Work Writer Publisher" at bounding box center [526, 328] width 1012 height 34
click at [311, 423] on input "jones" at bounding box center [609, 433] width 784 height 39
click at [909, 521] on button "Search" at bounding box center [970, 541] width 122 height 41
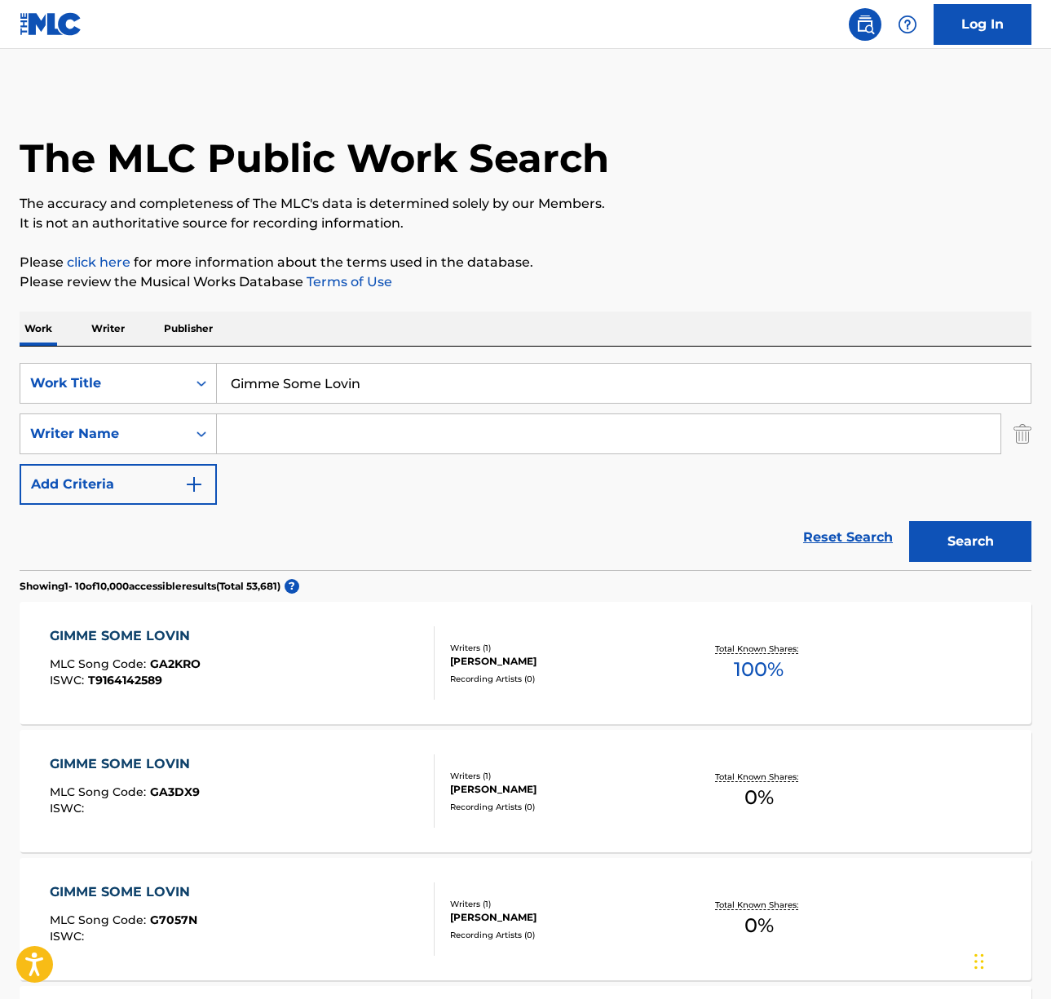
click at [319, 431] on input "Search Form" at bounding box center [609, 433] width 784 height 39
type input "muff"
click at [909, 521] on button "Search" at bounding box center [970, 541] width 122 height 41
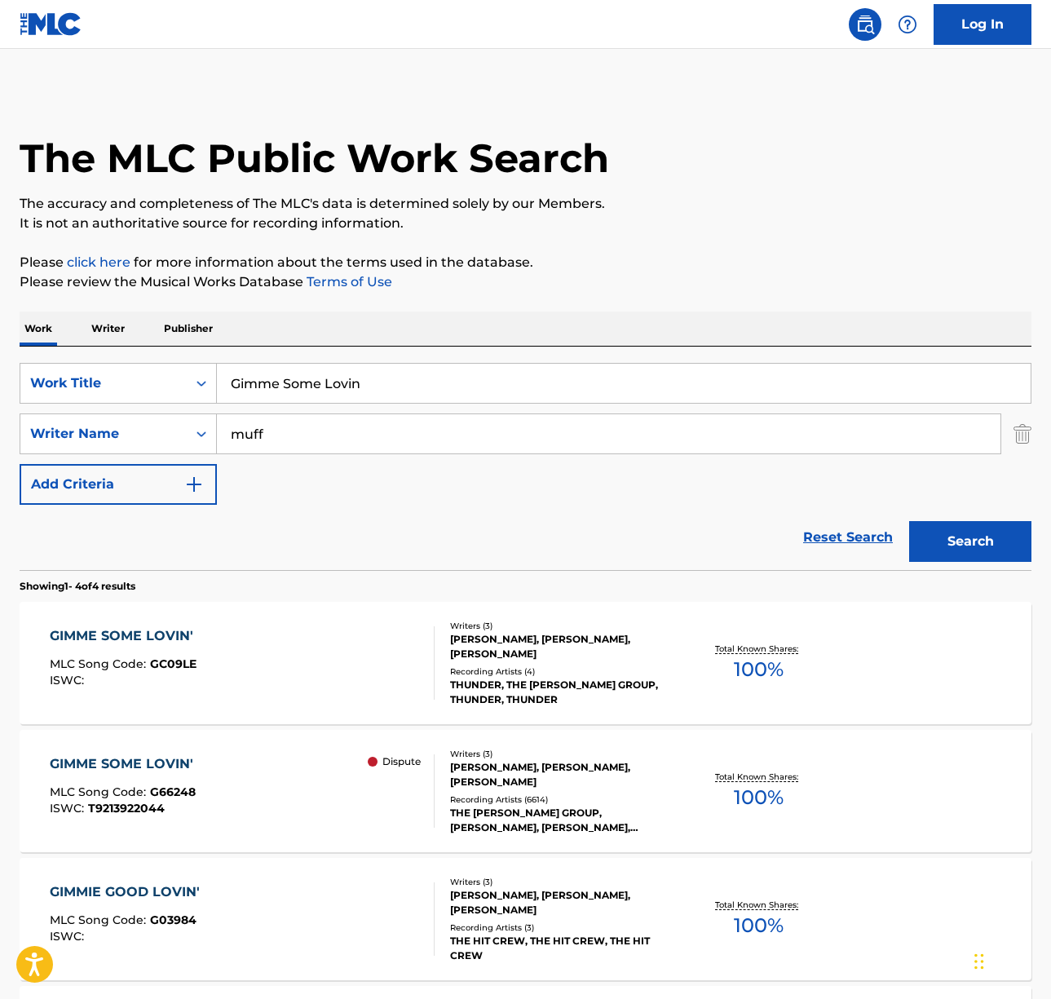
click at [280, 658] on div "GIMME SOME LOVIN' MLC Song Code : GC09LE ISWC :" at bounding box center [242, 662] width 385 height 73
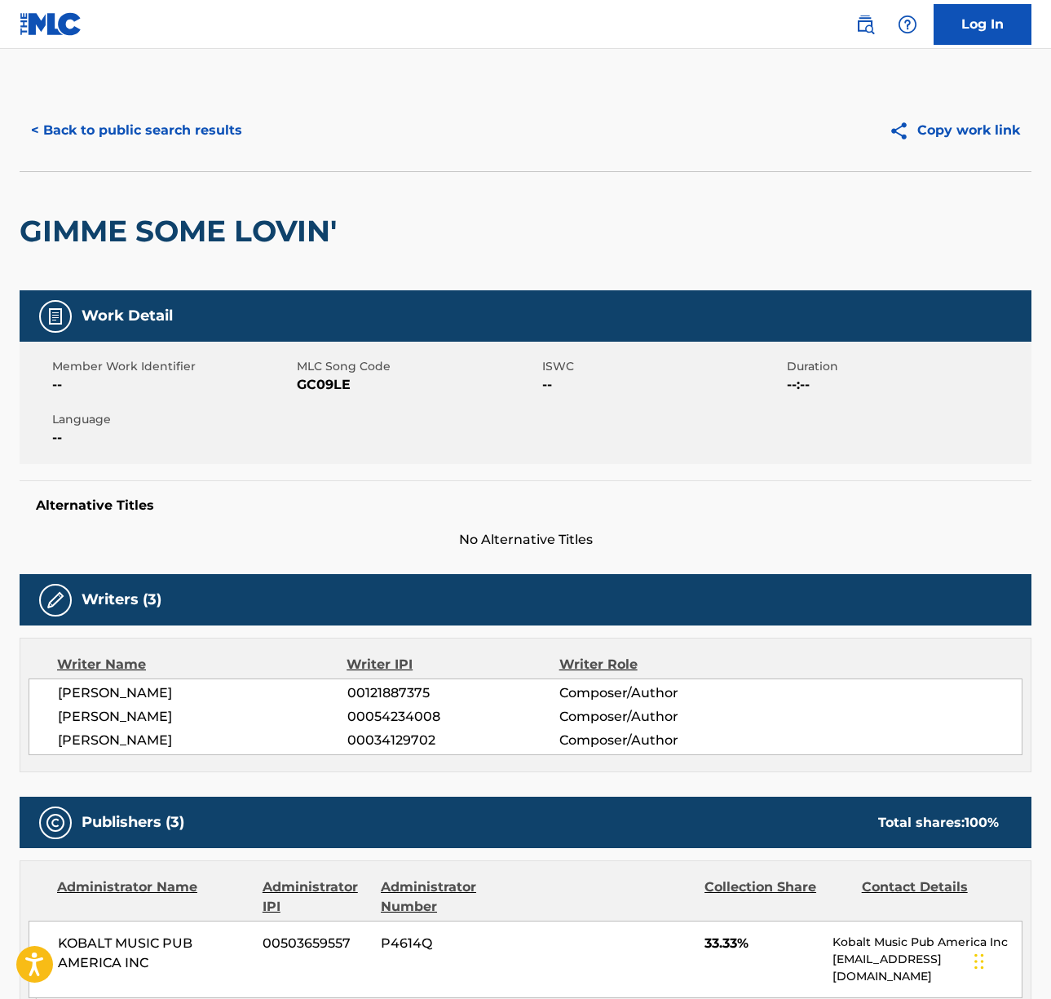
click at [131, 685] on span "[PERSON_NAME]" at bounding box center [202, 693] width 289 height 20
click at [128, 690] on span "[PERSON_NAME]" at bounding box center [202, 693] width 289 height 20
click at [113, 711] on span "[PERSON_NAME]" at bounding box center [202, 717] width 289 height 20
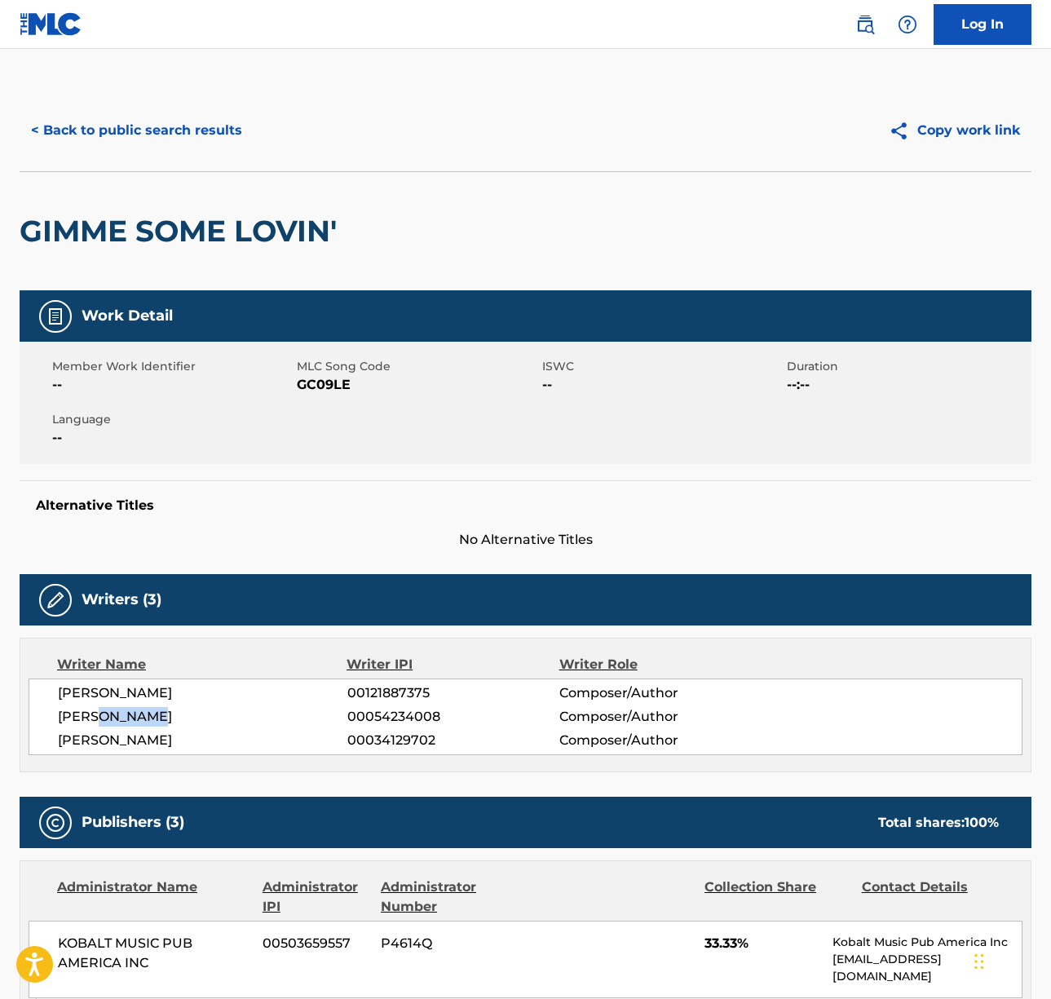
click at [113, 711] on span "[PERSON_NAME]" at bounding box center [202, 717] width 289 height 20
click at [111, 738] on span "[PERSON_NAME]" at bounding box center [202, 741] width 289 height 20
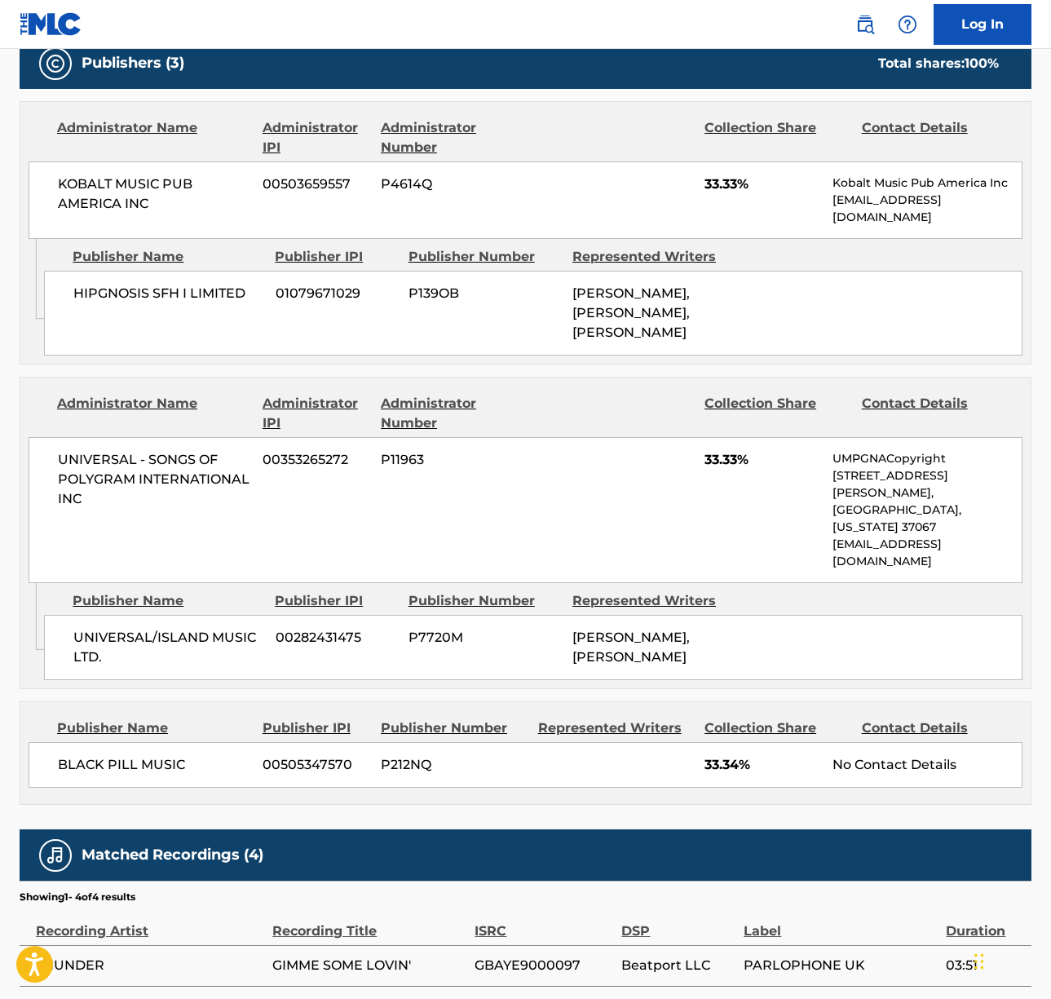
scroll to position [788, 0]
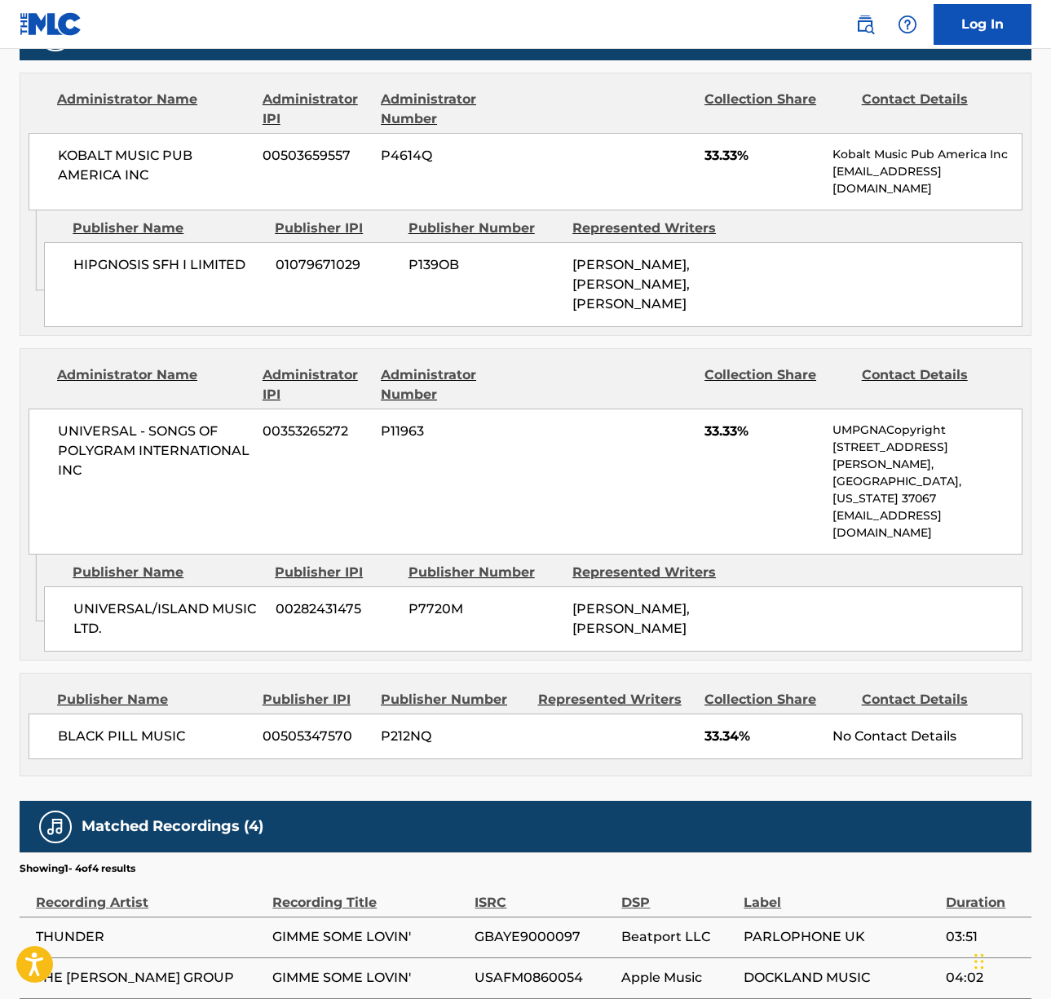
click at [135, 157] on span "KOBALT MUSIC PUB AMERICA INC" at bounding box center [154, 165] width 192 height 39
click at [130, 432] on span "UNIVERSAL - SONGS OF POLYGRAM INTERNATIONAL INC" at bounding box center [154, 451] width 192 height 59
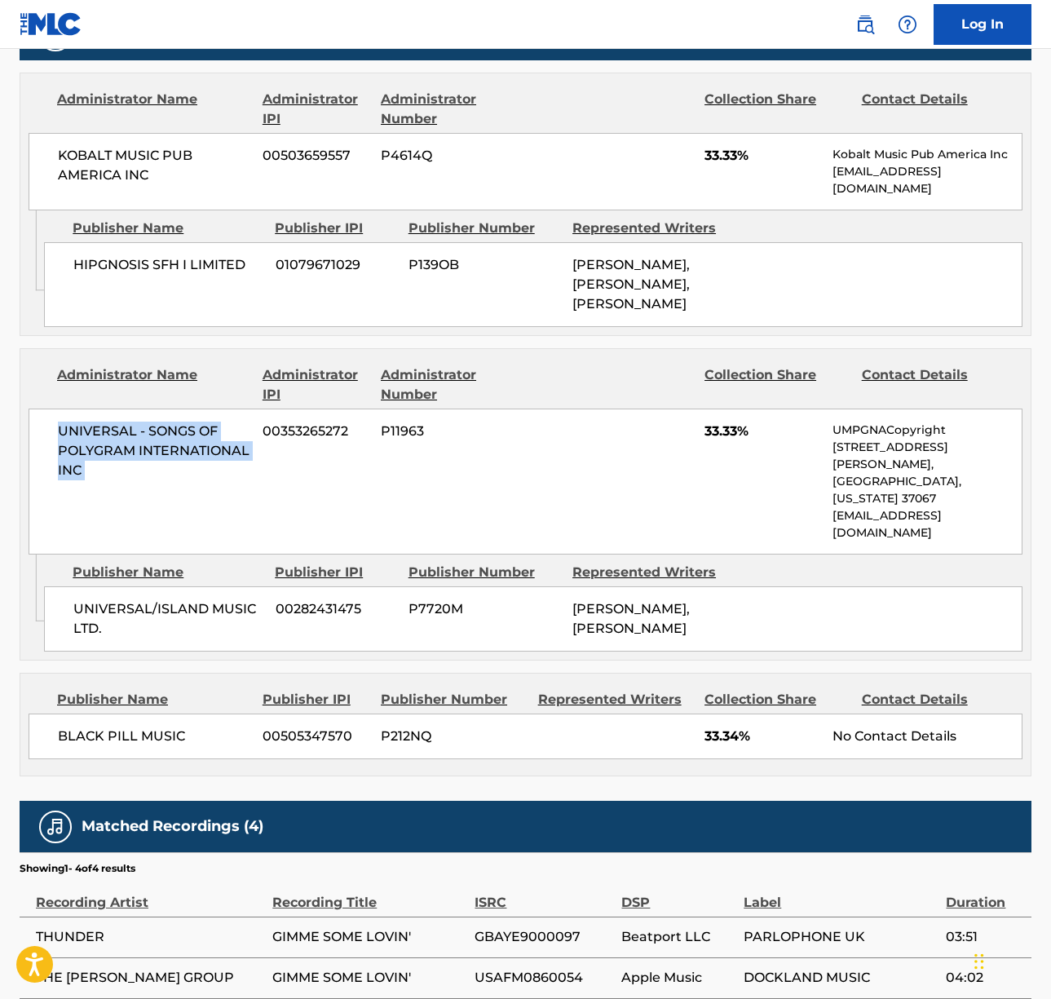
click at [130, 432] on span "UNIVERSAL - SONGS OF POLYGRAM INTERNATIONAL INC" at bounding box center [154, 451] width 192 height 59
click at [112, 726] on span "BLACK PILL MUSIC" at bounding box center [154, 736] width 192 height 20
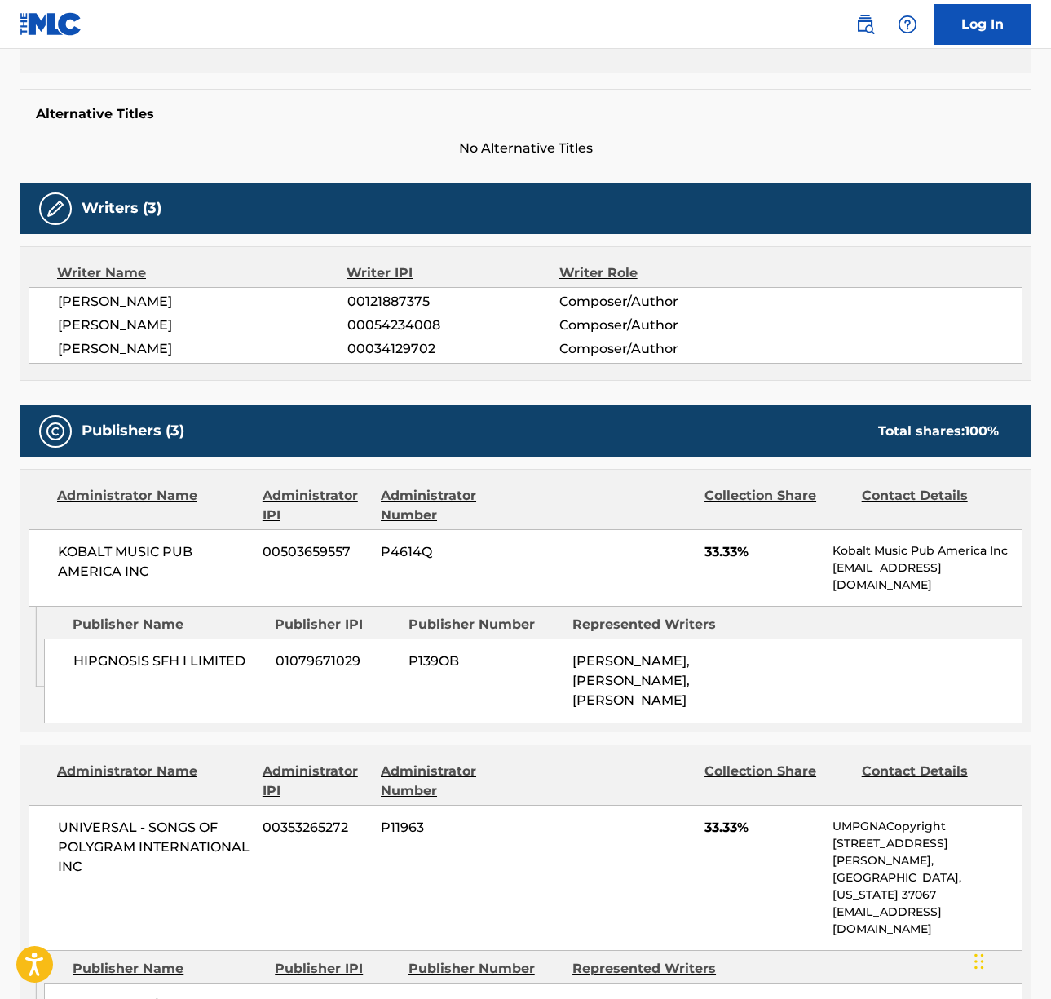
scroll to position [0, 0]
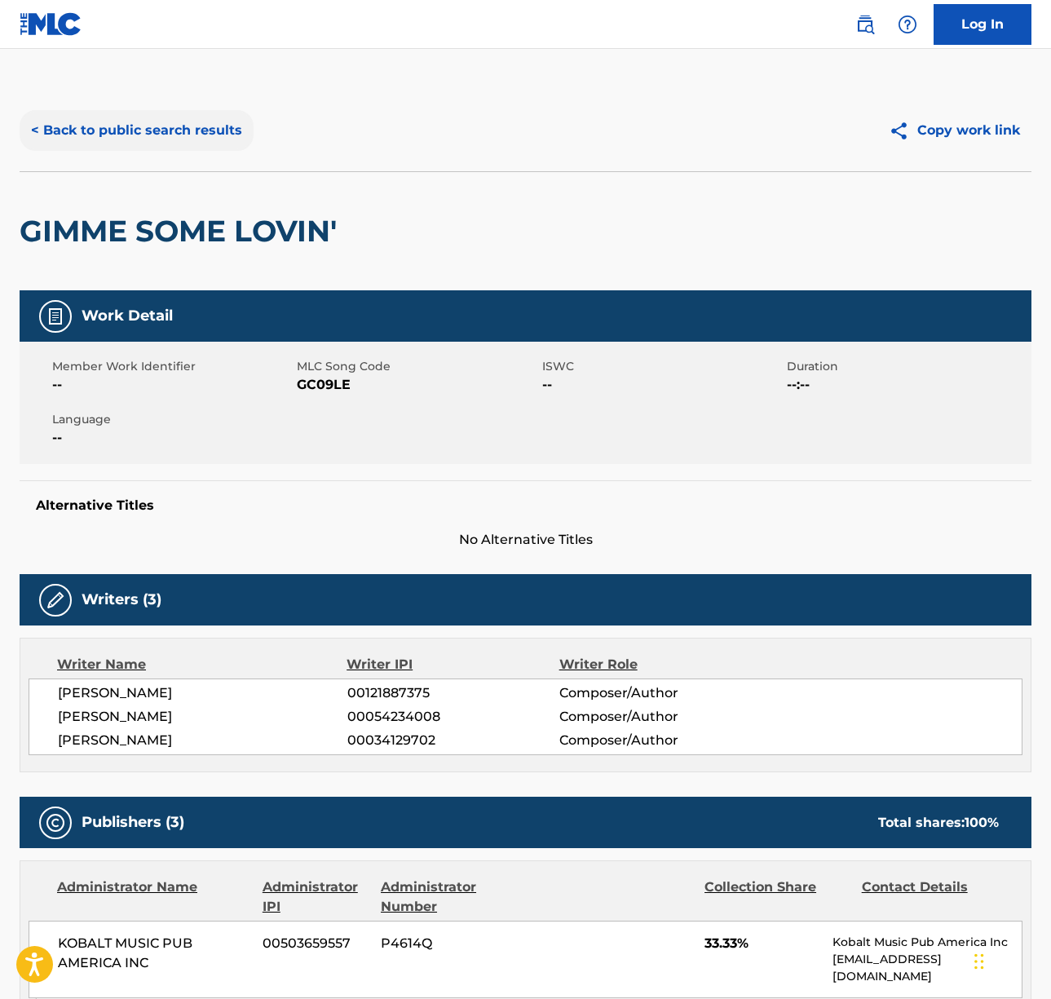
click at [197, 113] on button "< Back to public search results" at bounding box center [137, 130] width 234 height 41
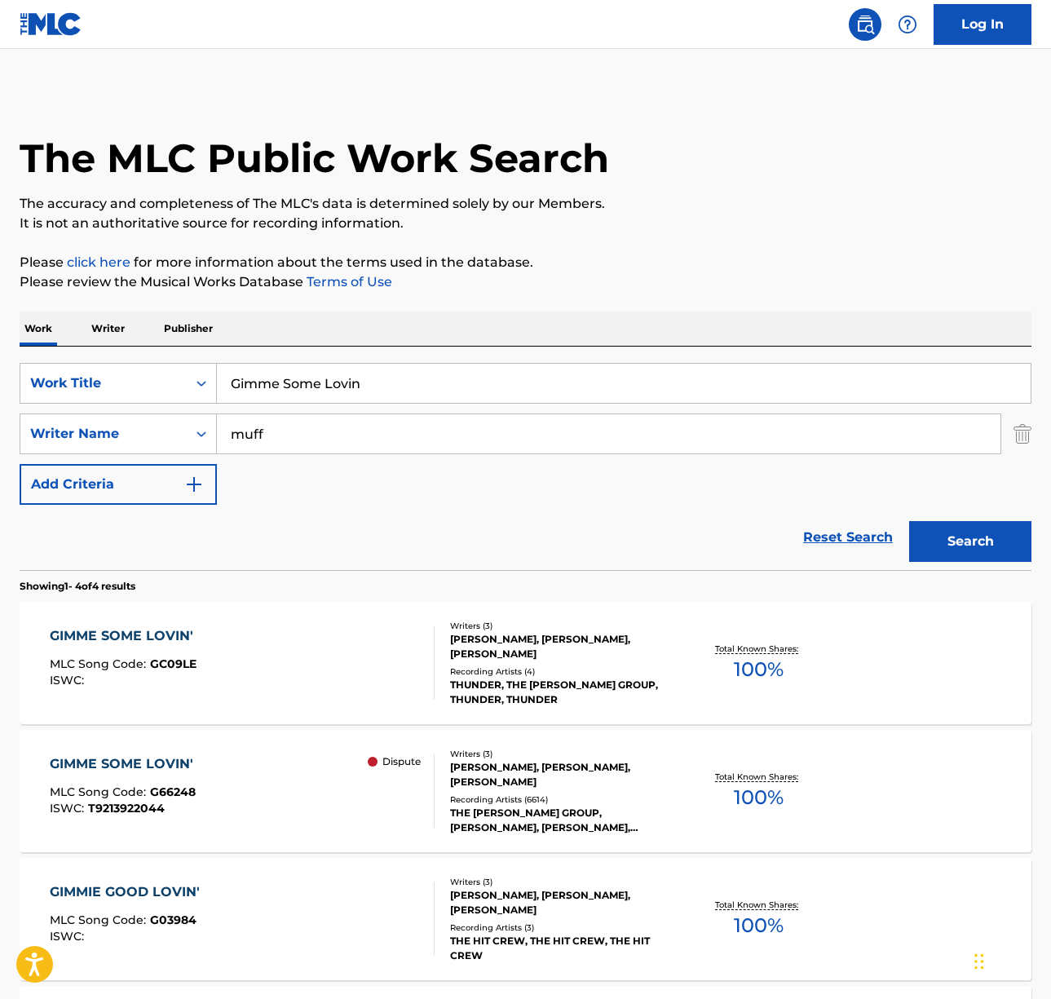
click at [301, 380] on input "Gimme Some Lovin" at bounding box center [624, 383] width 814 height 39
paste input "Just What I Needed"
type input "Just What I Needed"
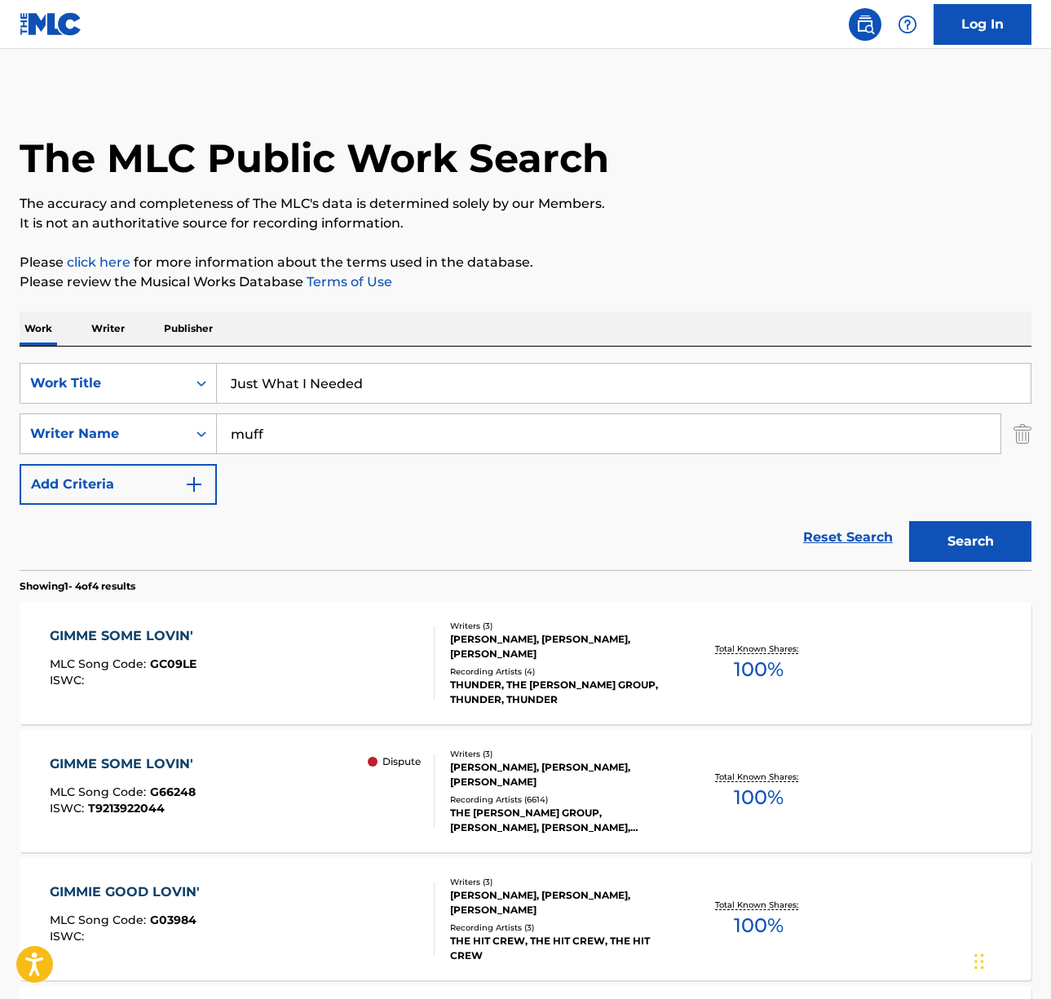
drag, startPoint x: 572, startPoint y: 329, endPoint x: 541, endPoint y: 341, distance: 32.3
click at [572, 329] on div "Work Writer Publisher" at bounding box center [526, 328] width 1012 height 34
click at [345, 433] on input "muff" at bounding box center [609, 433] width 784 height 39
click at [345, 428] on input "muff" at bounding box center [609, 433] width 784 height 39
click at [347, 428] on input "muff" at bounding box center [609, 433] width 784 height 39
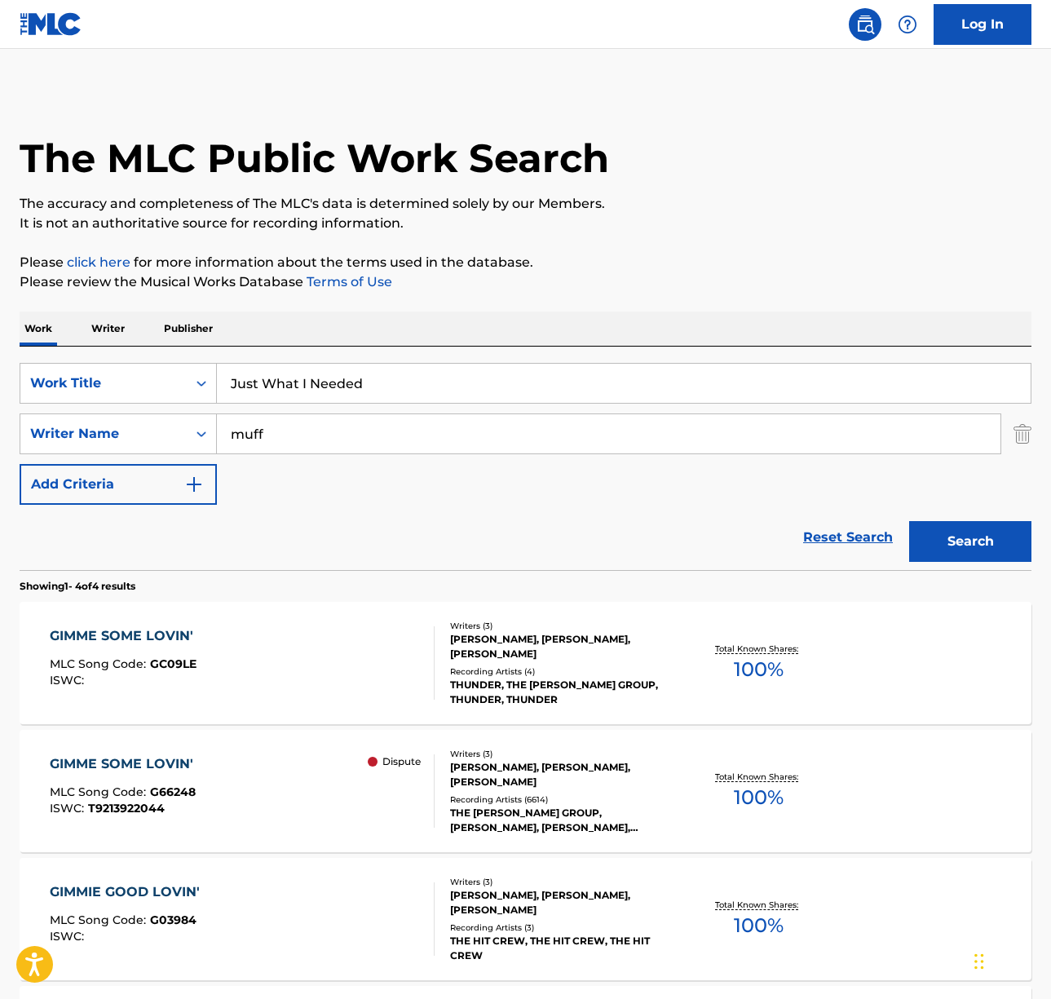
click at [347, 428] on input "muff" at bounding box center [609, 433] width 784 height 39
type input "ric"
click at [909, 521] on button "Search" at bounding box center [970, 541] width 122 height 41
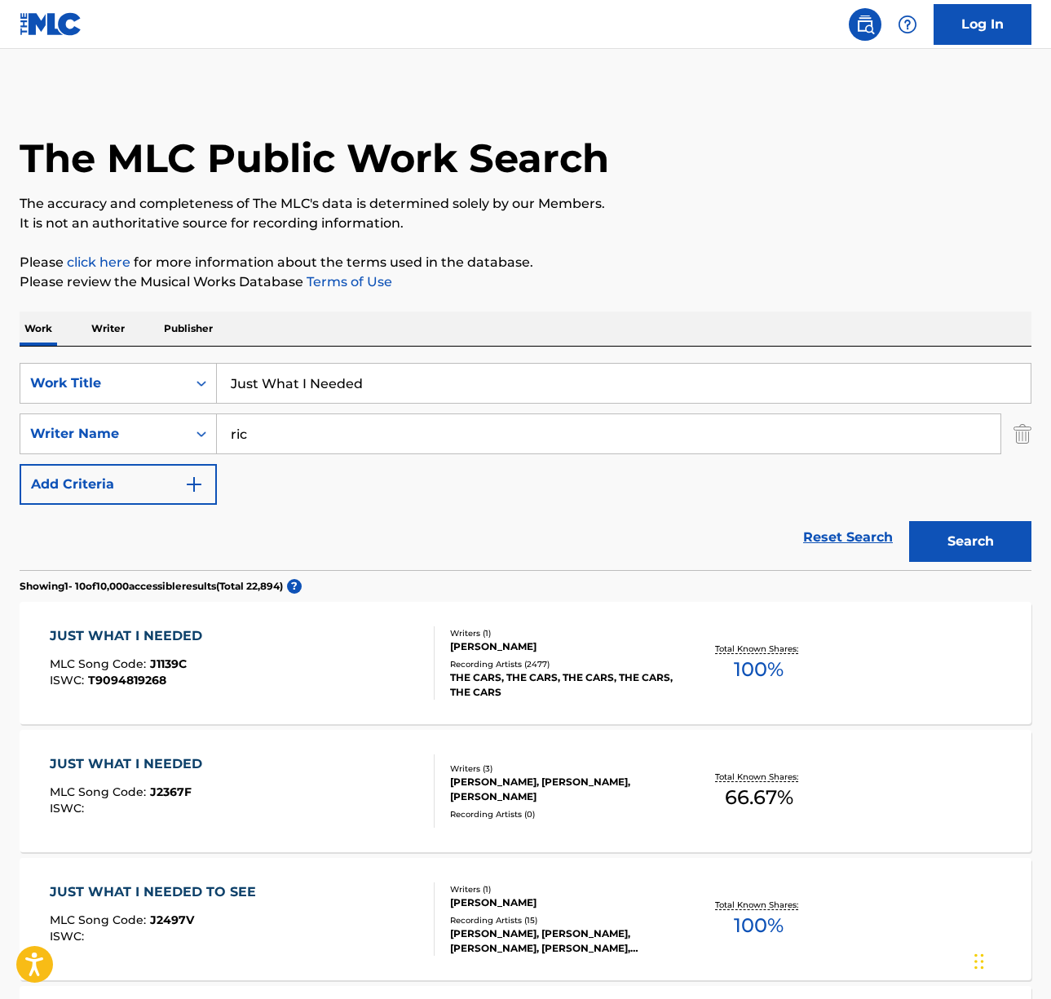
click at [279, 691] on div "JUST WHAT I NEEDED MLC Song Code : J1139C ISWC : T9094819268" at bounding box center [242, 662] width 385 height 73
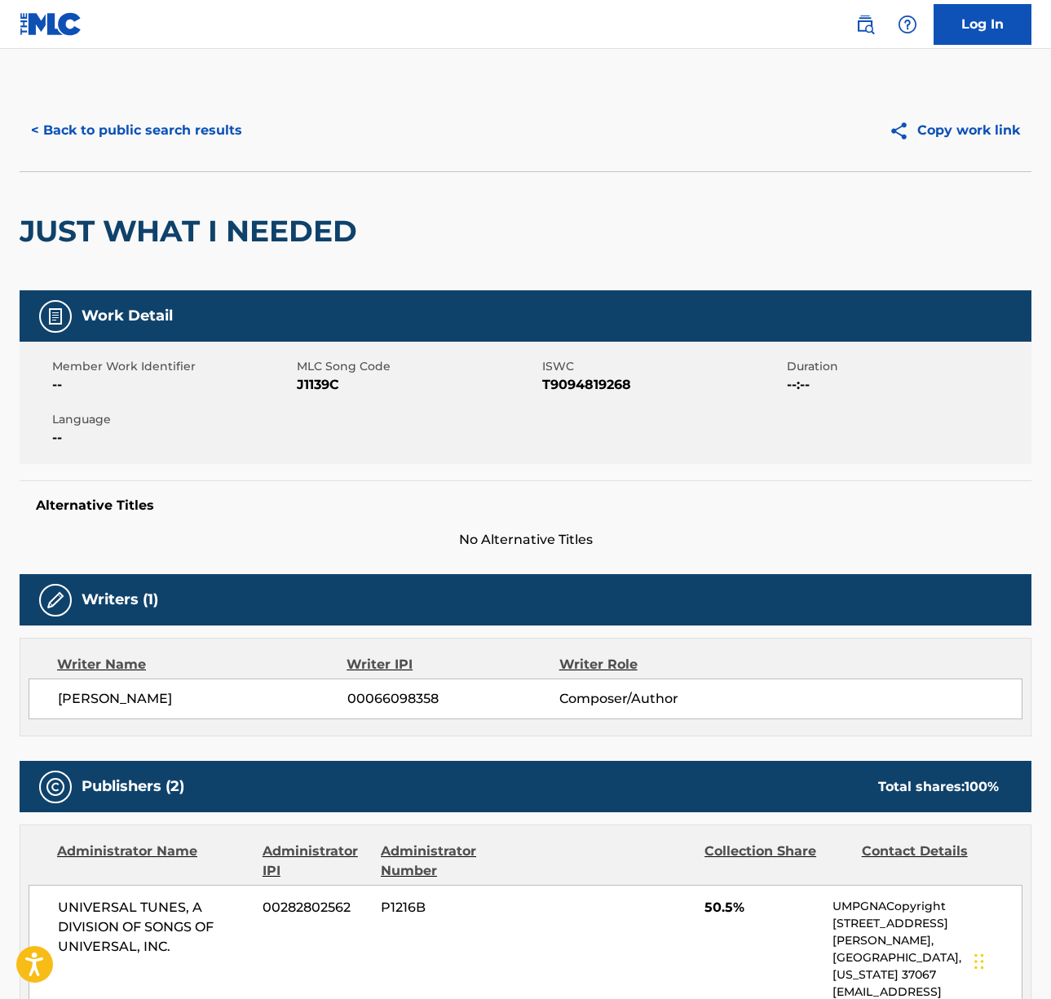
click at [124, 698] on span "[PERSON_NAME]" at bounding box center [202, 699] width 289 height 20
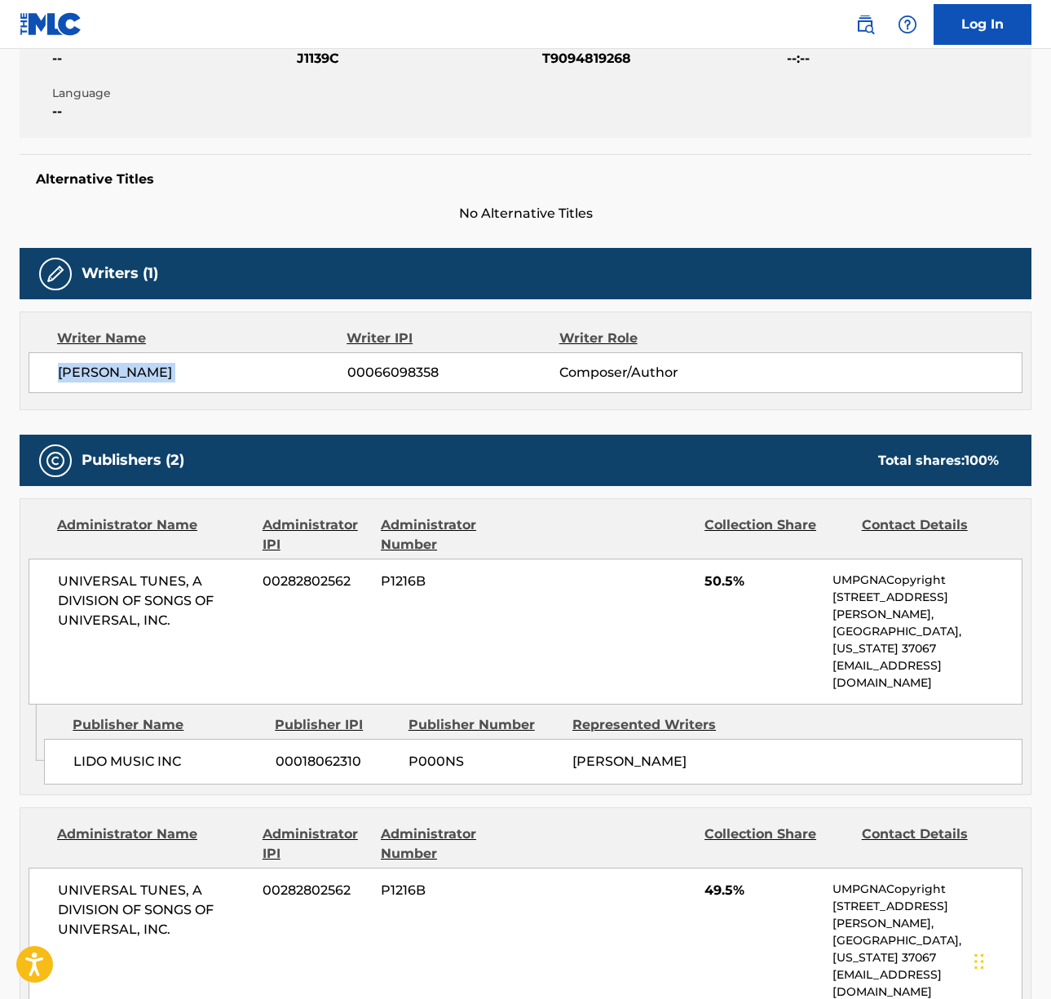
scroll to position [677, 0]
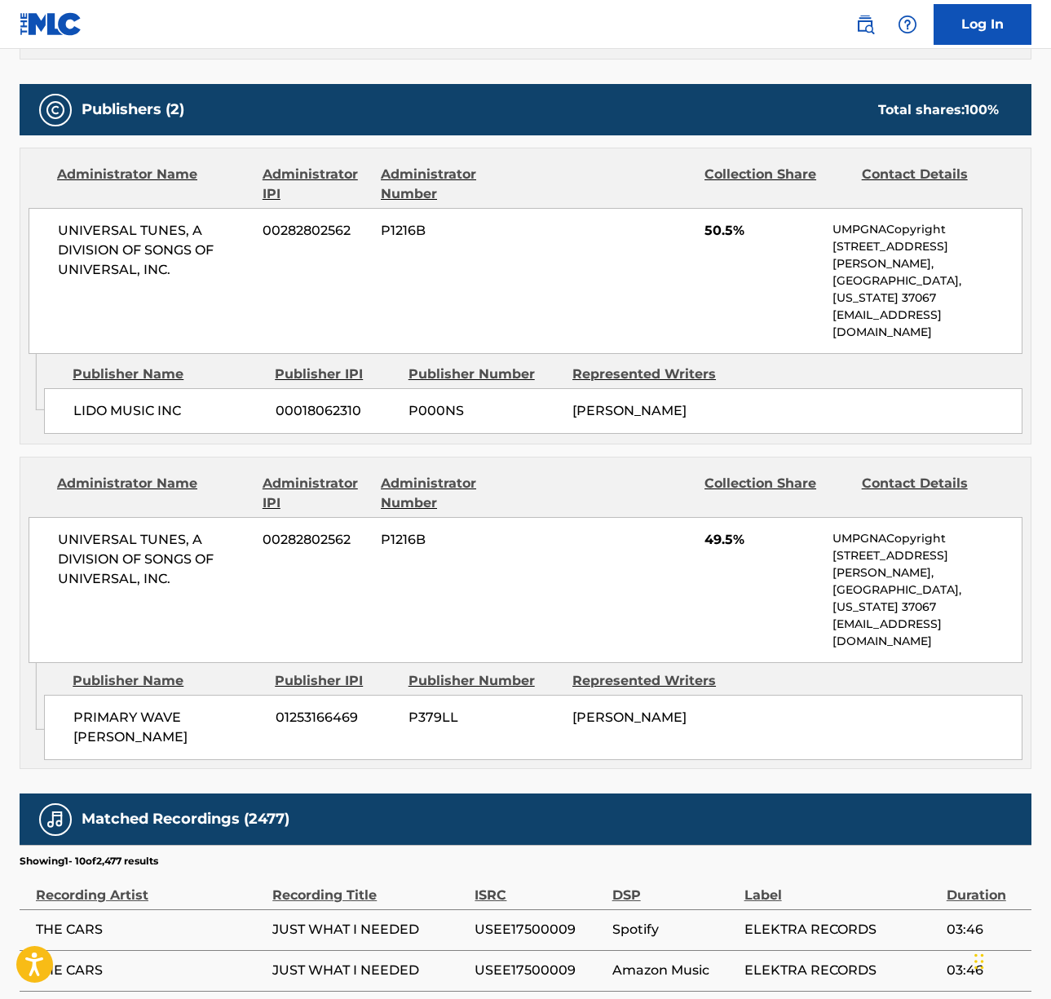
click at [104, 246] on span "UNIVERSAL TUNES, A DIVISION OF SONGS OF UNIVERSAL, INC." at bounding box center [154, 250] width 192 height 59
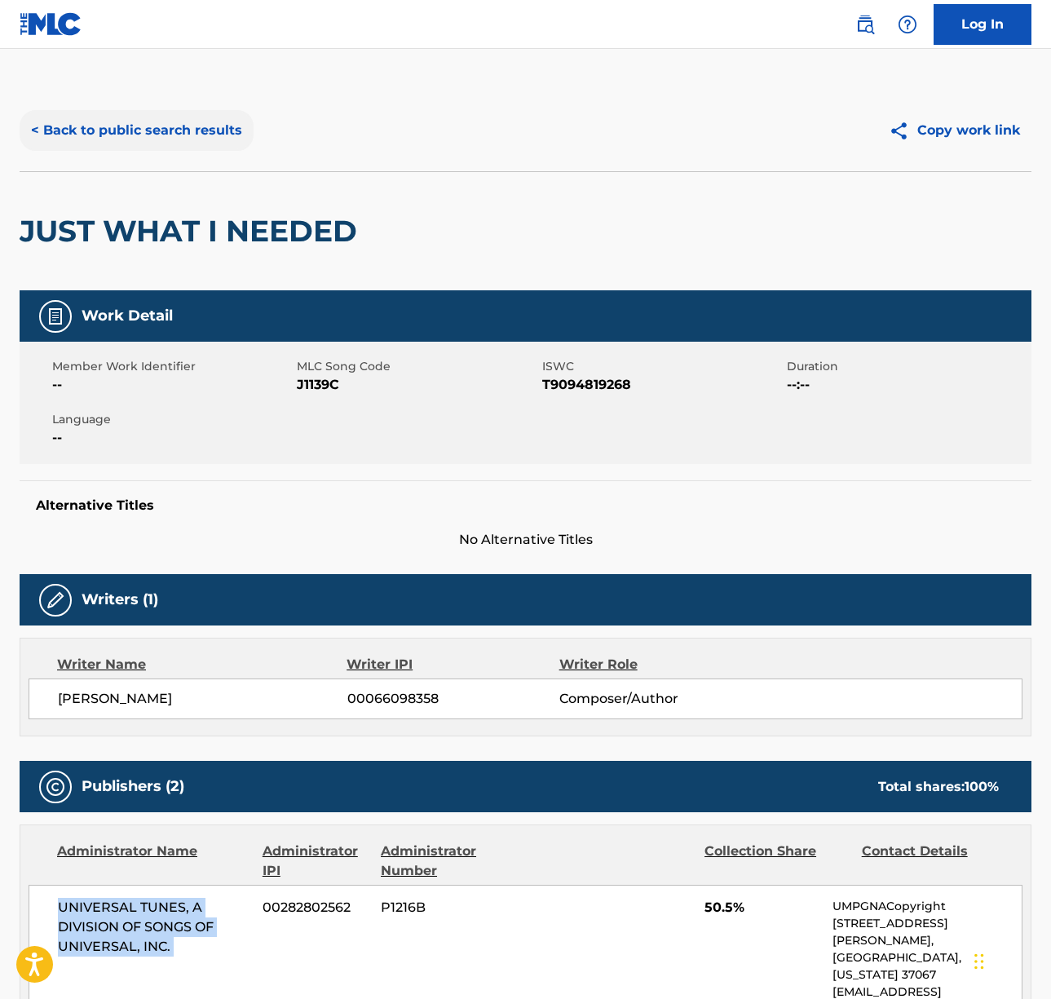
click at [162, 117] on button "< Back to public search results" at bounding box center [137, 130] width 234 height 41
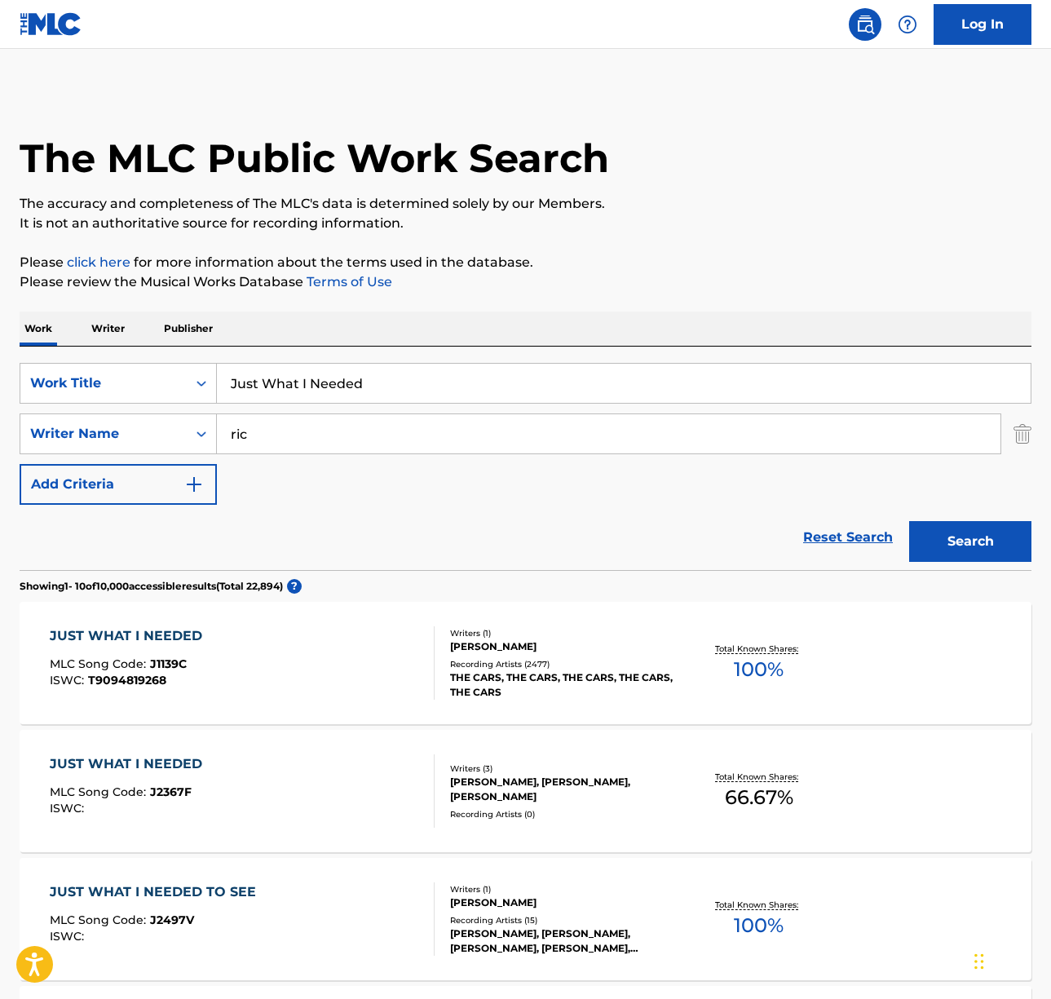
click at [320, 383] on input "Just What I Needed" at bounding box center [624, 383] width 814 height 39
type input "miss you"
type input "[PERSON_NAME]"
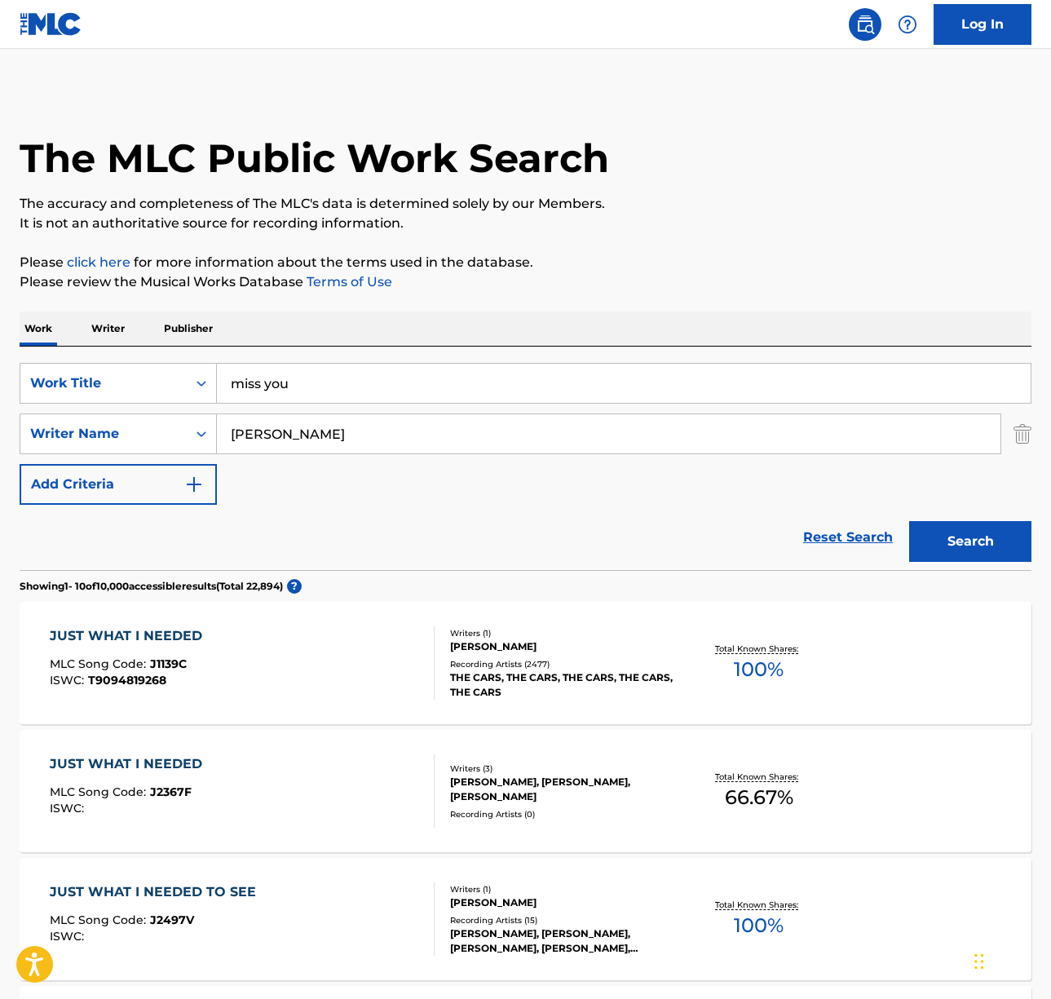
click at [909, 521] on button "Search" at bounding box center [970, 541] width 122 height 41
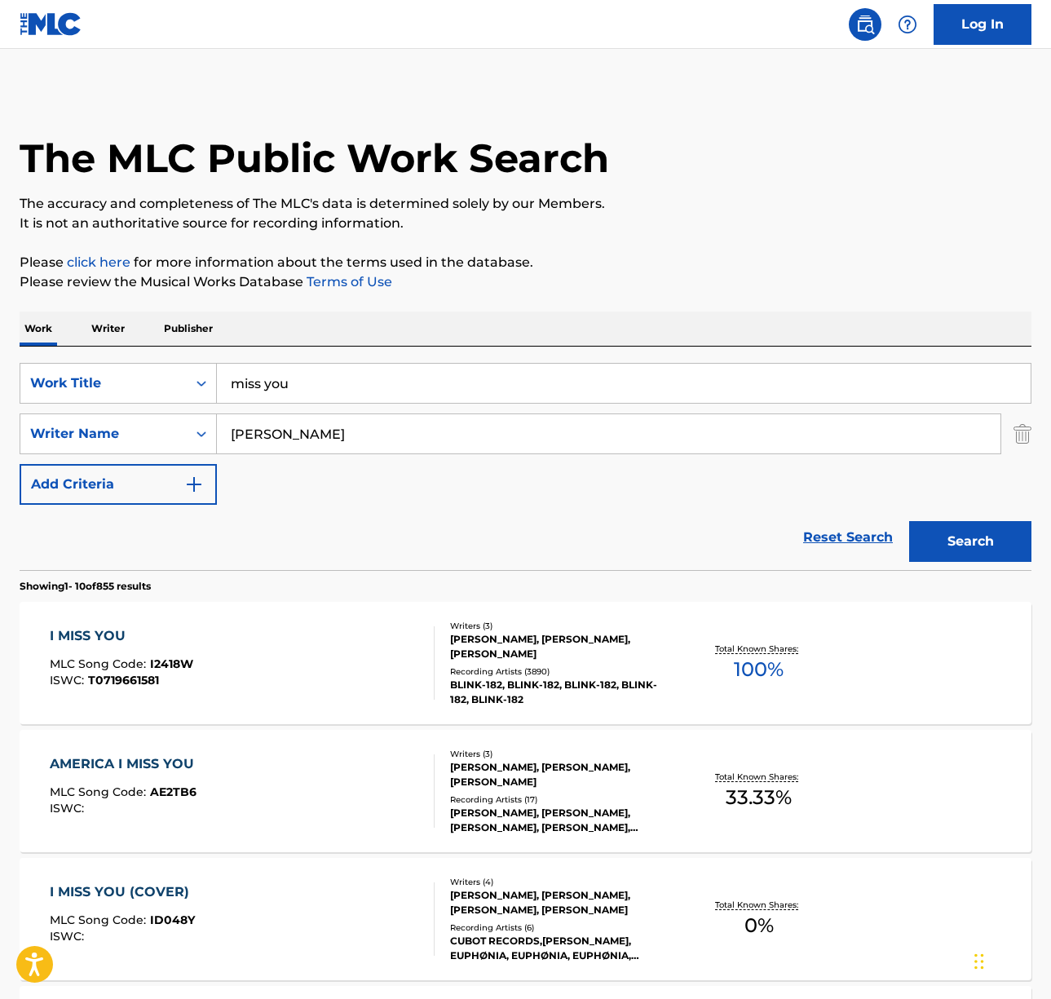
click at [278, 664] on div "I MISS YOU MLC Song Code : I2418W ISWC : T0719661581" at bounding box center [242, 662] width 385 height 73
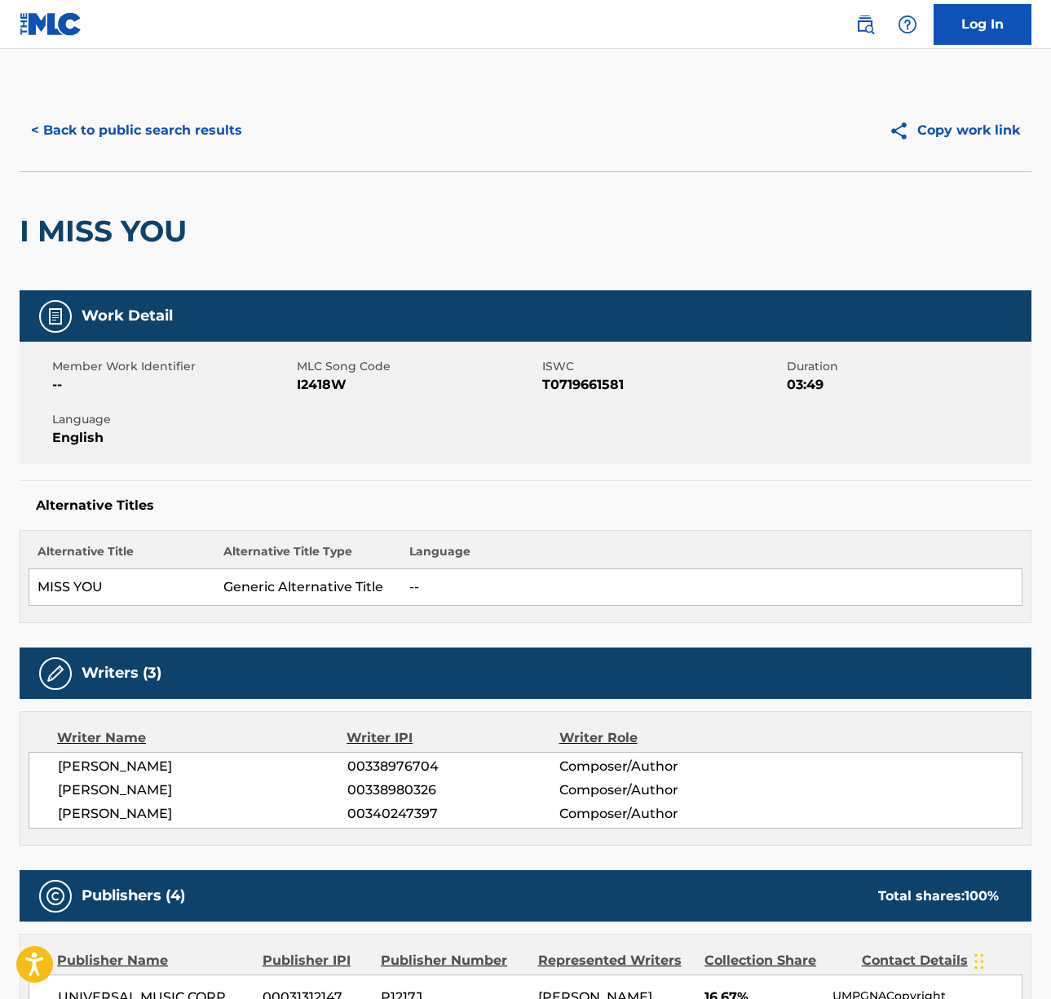
click at [117, 762] on span "[PERSON_NAME]" at bounding box center [202, 767] width 289 height 20
click at [110, 793] on span "[PERSON_NAME]" at bounding box center [202, 790] width 289 height 20
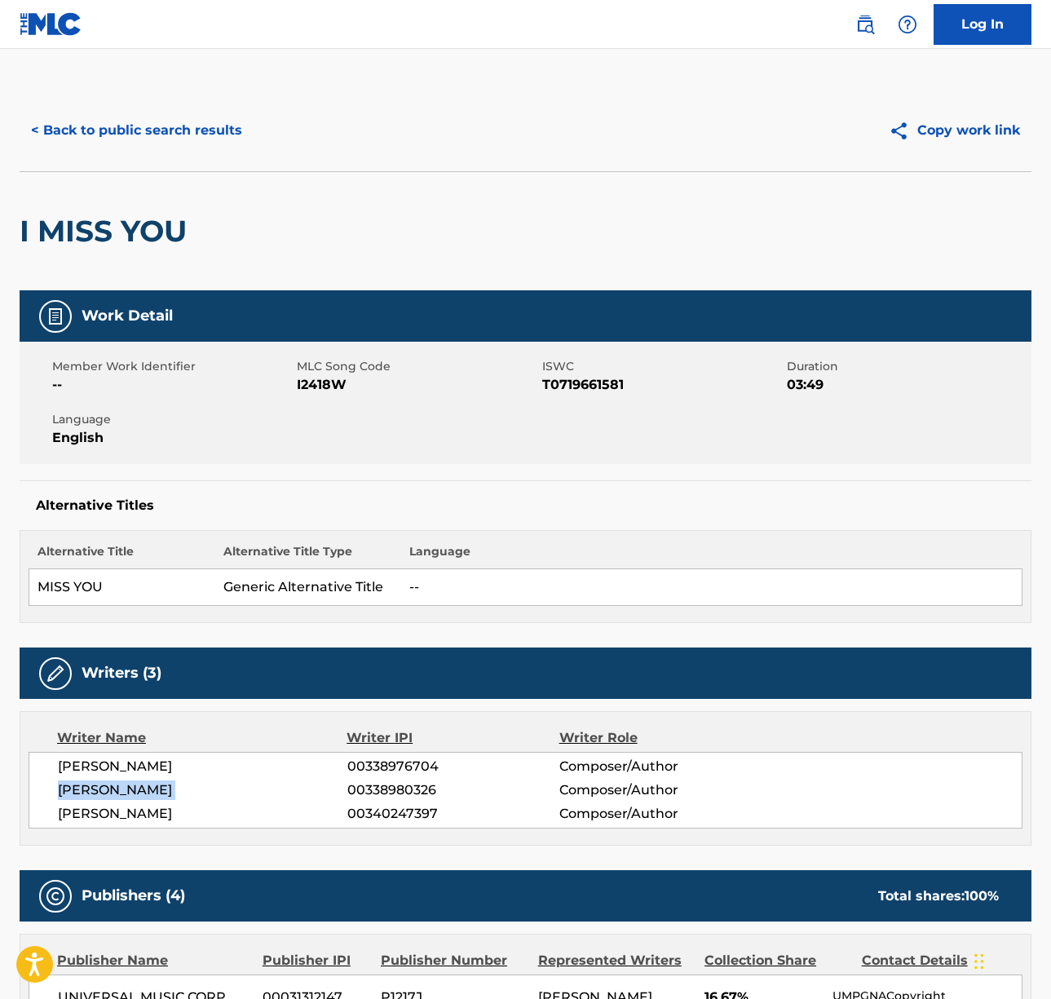
click at [110, 793] on span "[PERSON_NAME]" at bounding box center [202, 790] width 289 height 20
click at [130, 810] on span "[PERSON_NAME]" at bounding box center [202, 814] width 289 height 20
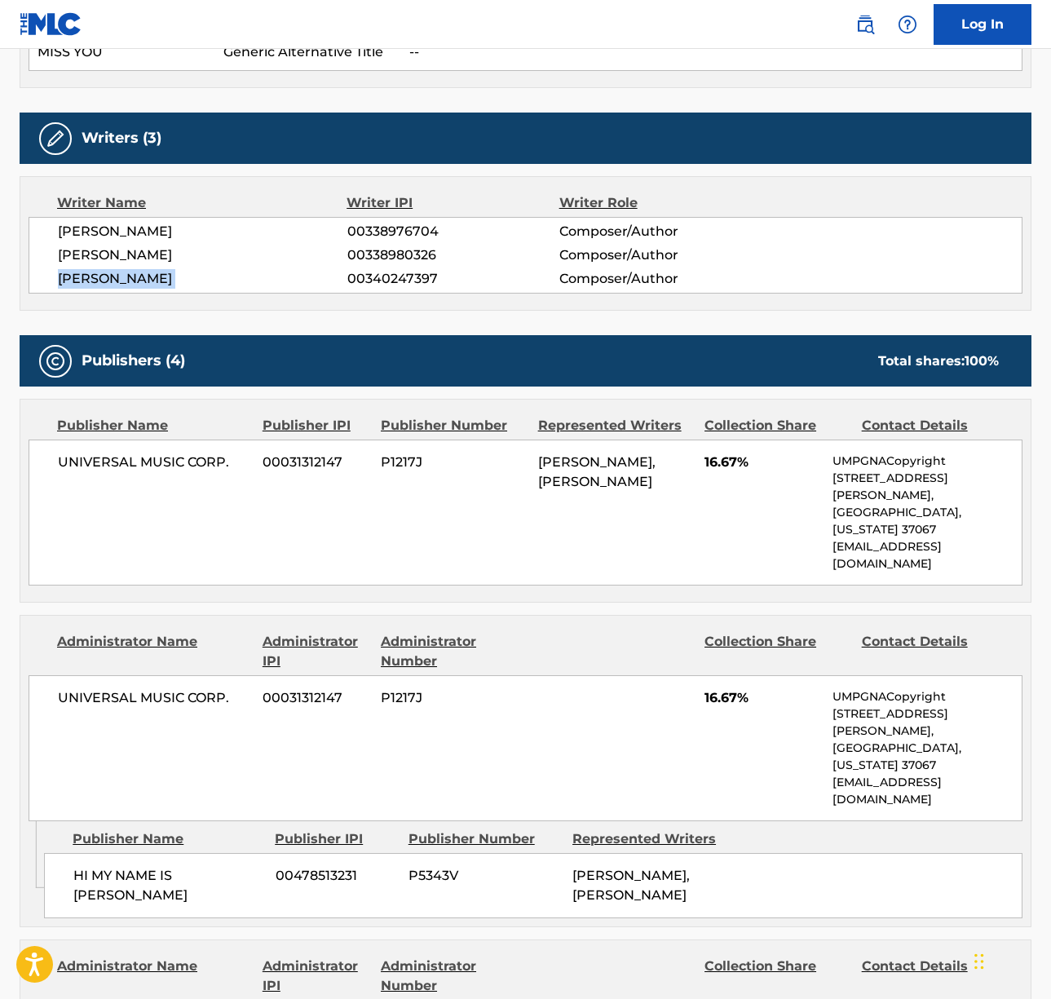
scroll to position [626, 0]
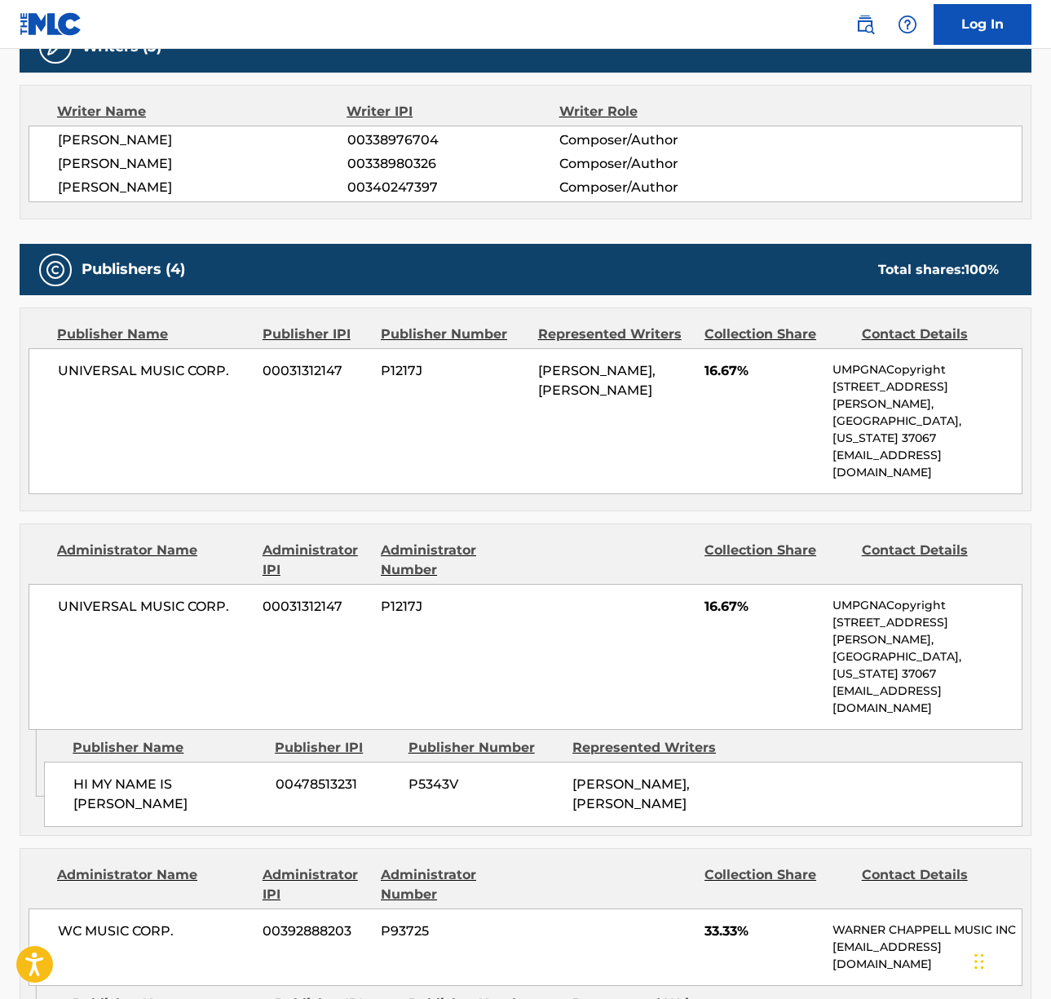
click at [140, 365] on span "UNIVERSAL MUSIC CORP." at bounding box center [154, 371] width 192 height 20
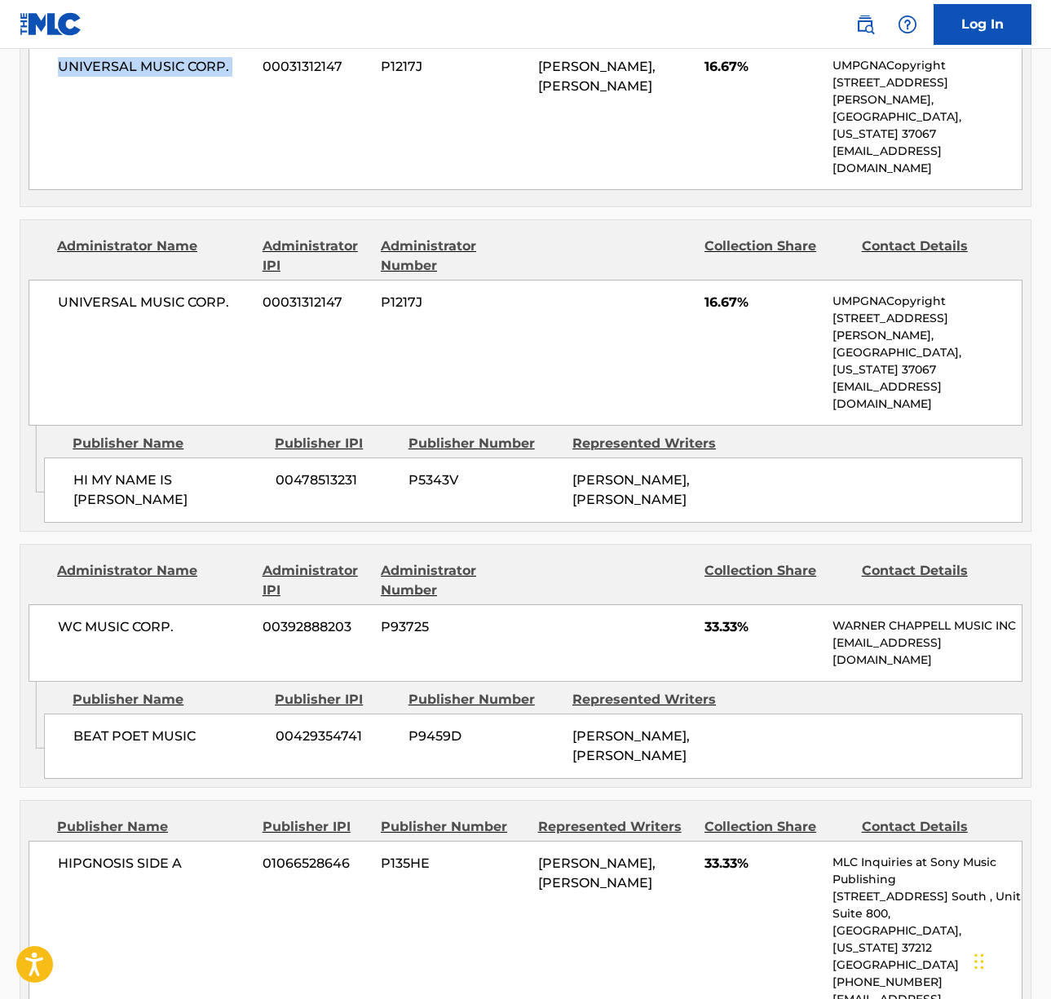
scroll to position [1216, 0]
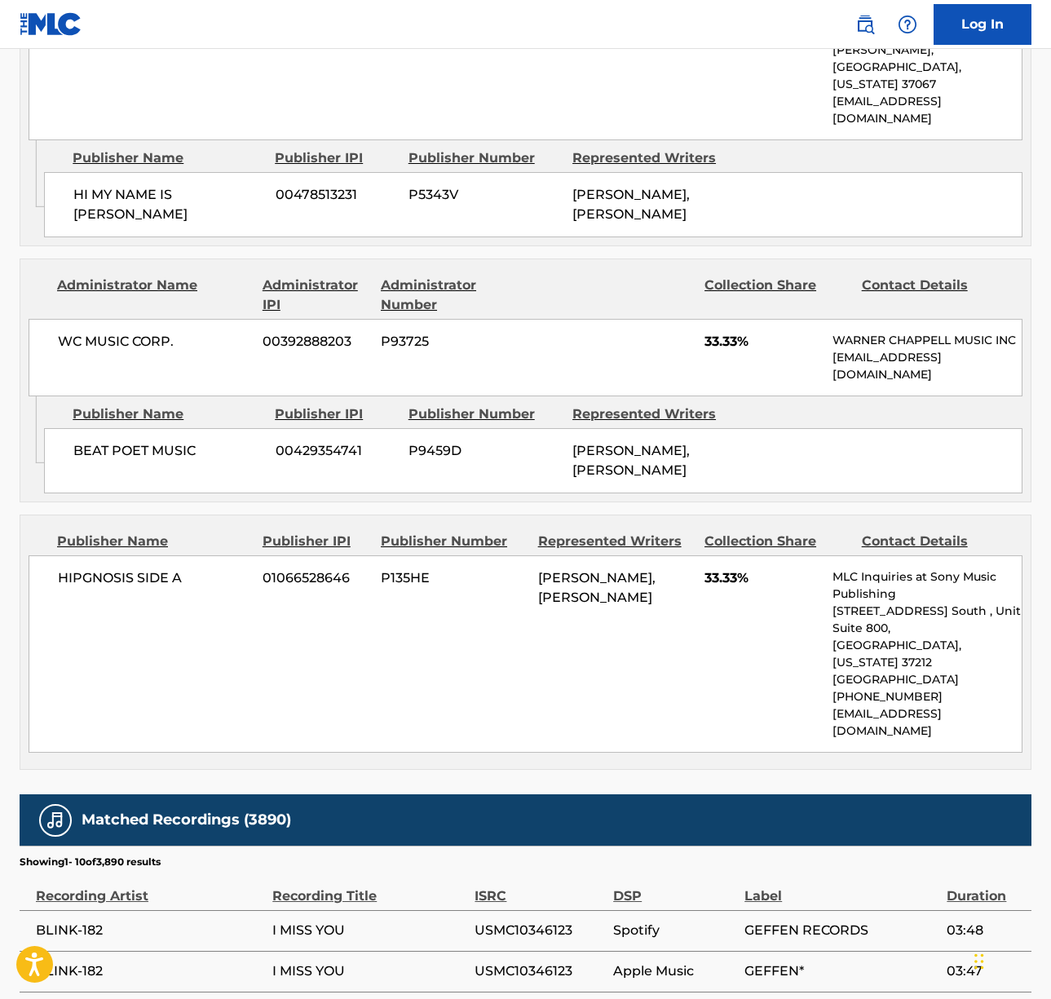
click at [144, 332] on span "WC MUSIC CORP." at bounding box center [154, 342] width 192 height 20
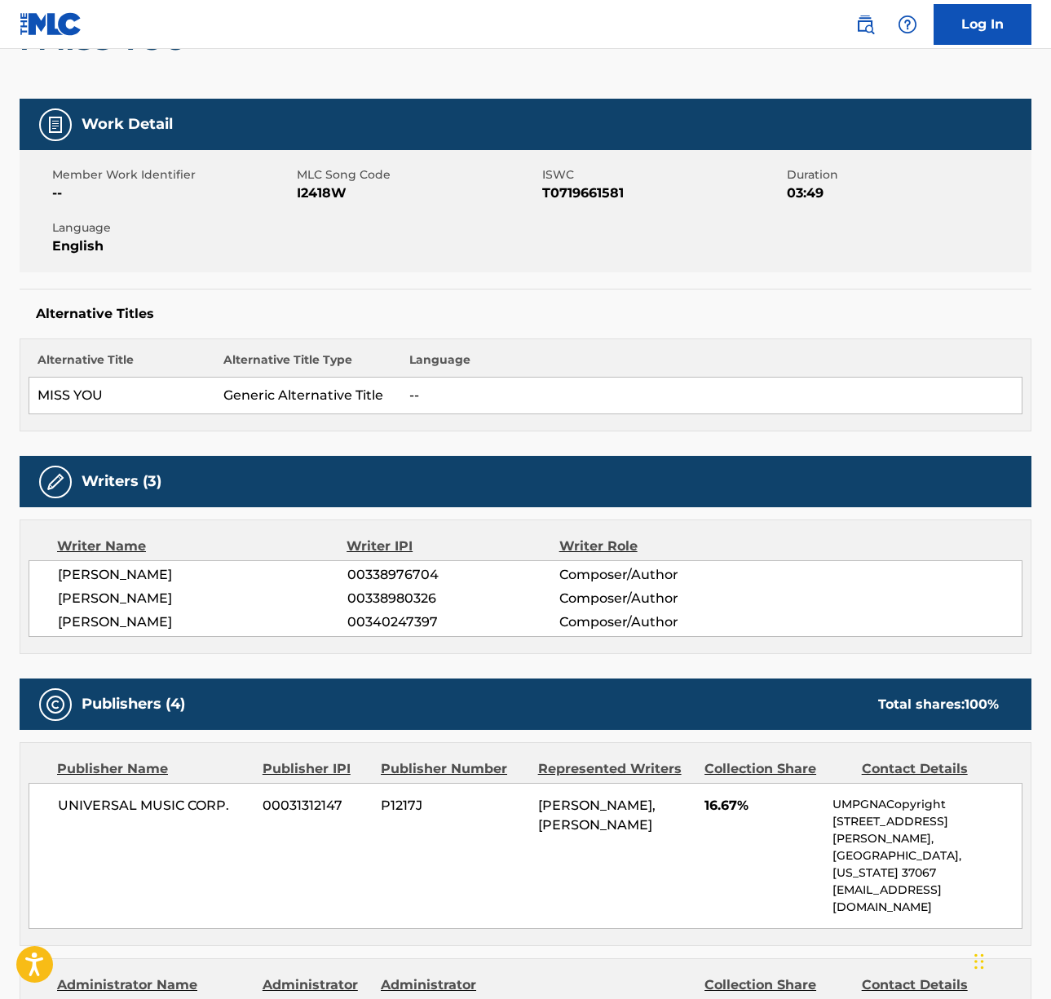
scroll to position [0, 0]
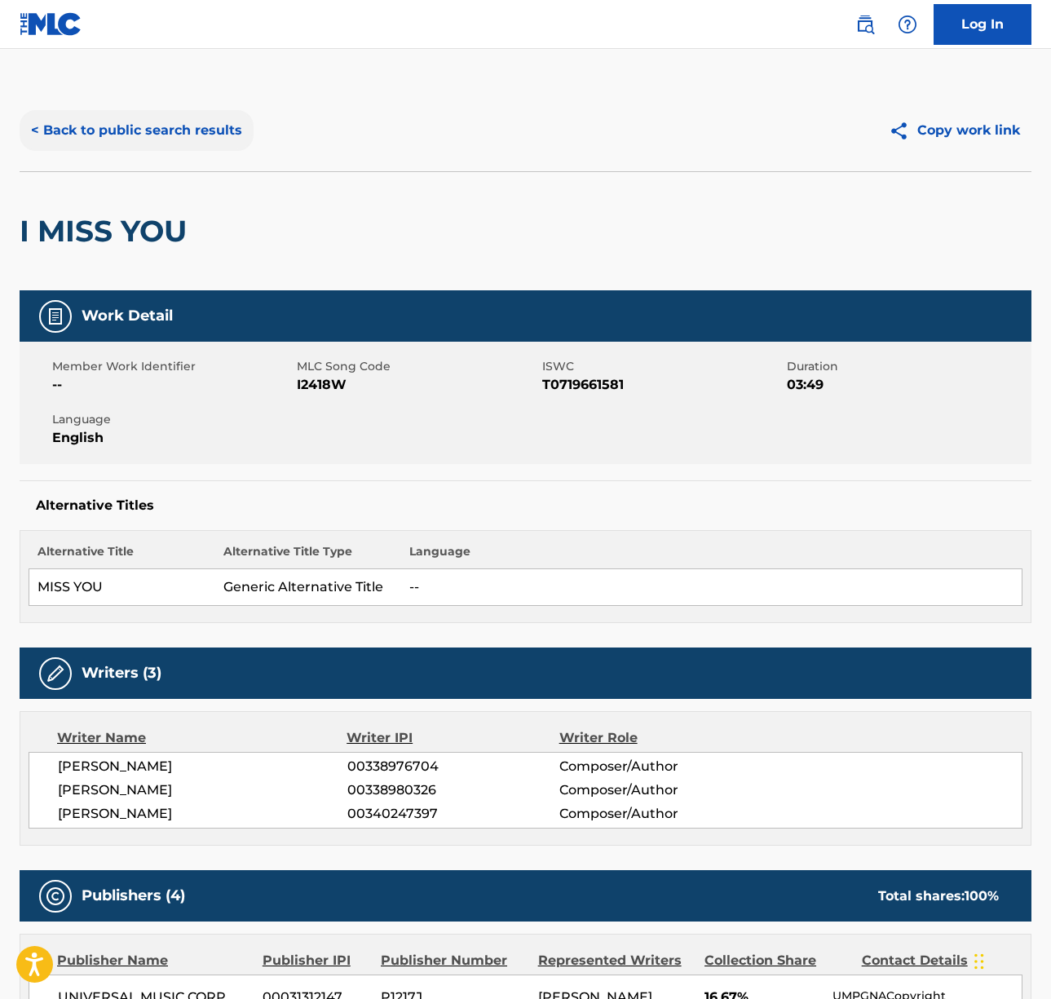
click at [130, 150] on button "< Back to public search results" at bounding box center [137, 130] width 234 height 41
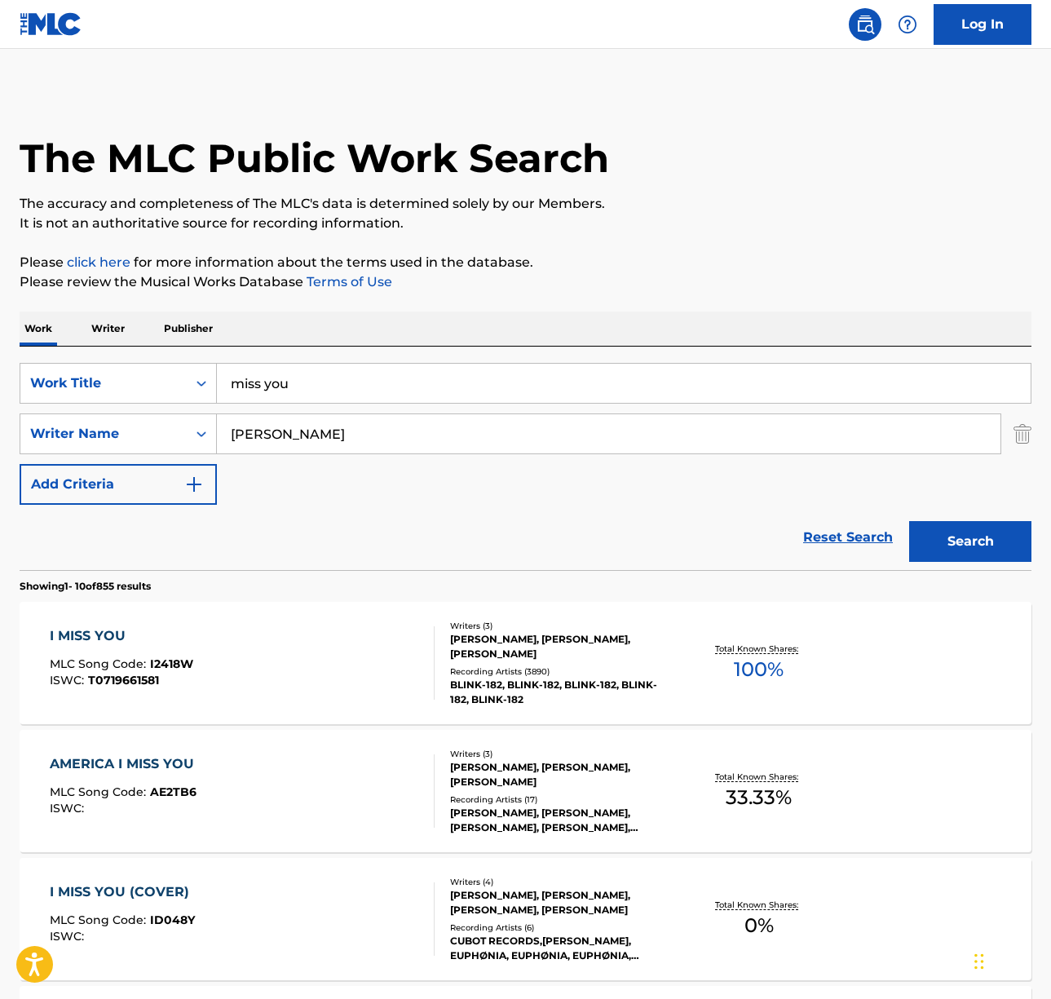
click at [304, 399] on input "miss you" at bounding box center [624, 383] width 814 height 39
click at [303, 399] on input "miss you" at bounding box center [624, 383] width 814 height 39
paste input "We're Not Gonna Take It"
type input "We're Not Gonna Take It"
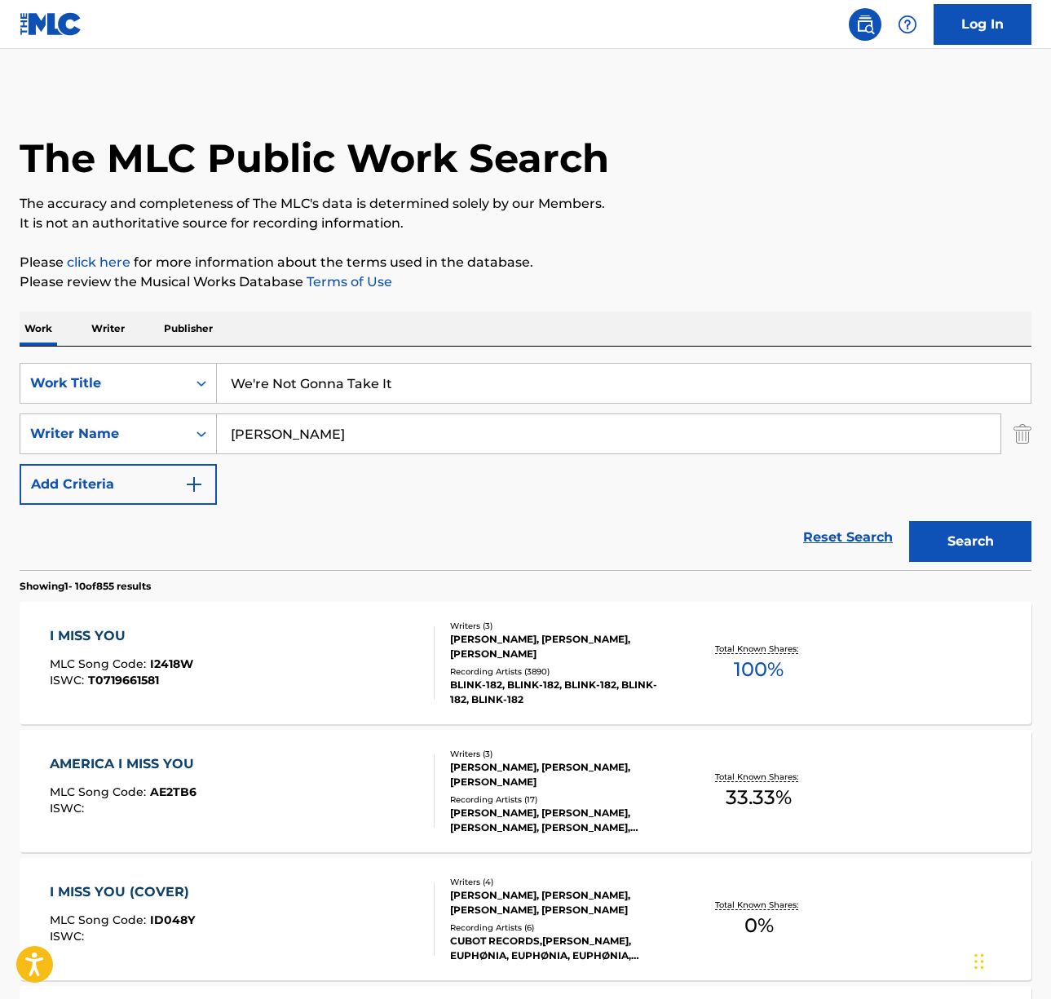
drag, startPoint x: 463, startPoint y: 325, endPoint x: 364, endPoint y: 401, distance: 125.6
click at [463, 325] on div "Work Writer Publisher" at bounding box center [526, 328] width 1012 height 34
click at [294, 428] on input "[PERSON_NAME]" at bounding box center [609, 433] width 784 height 39
type input "[PERSON_NAME]"
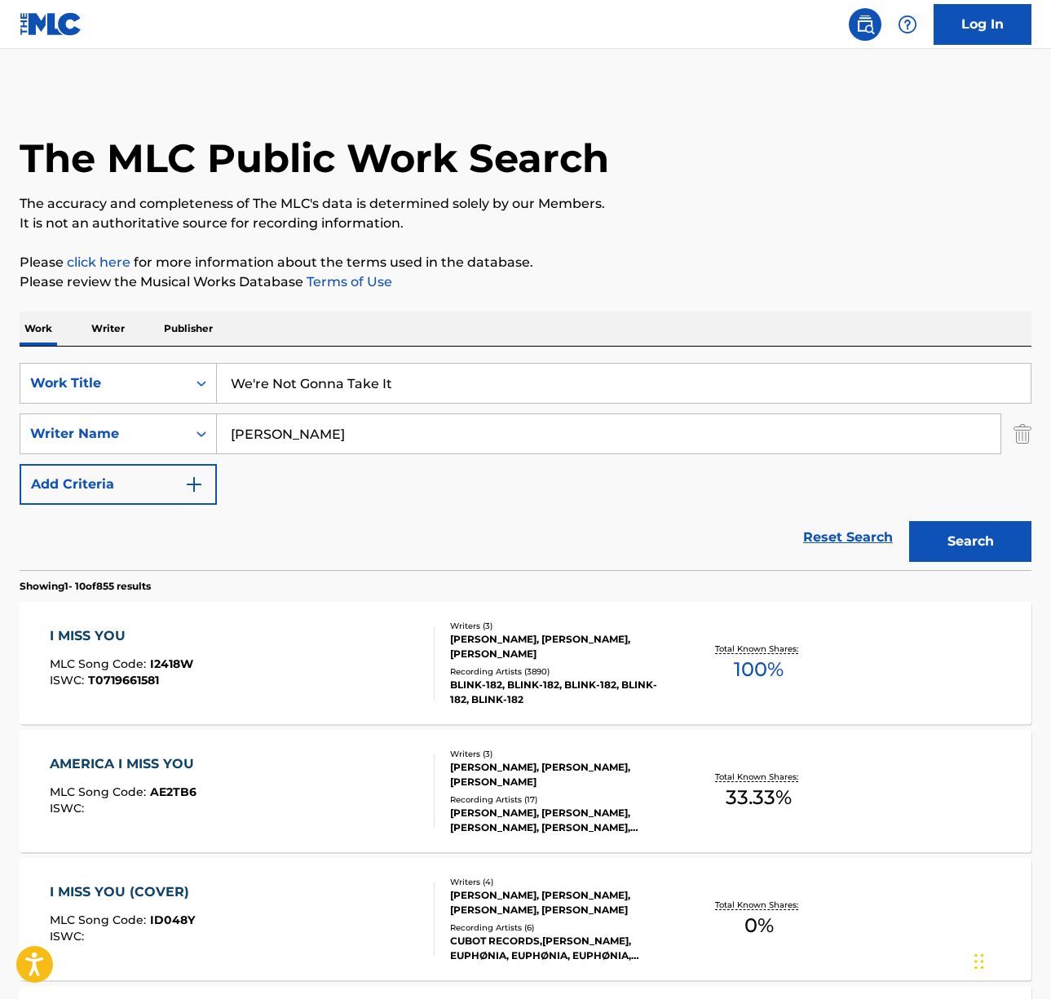
click at [909, 521] on button "Search" at bounding box center [970, 541] width 122 height 41
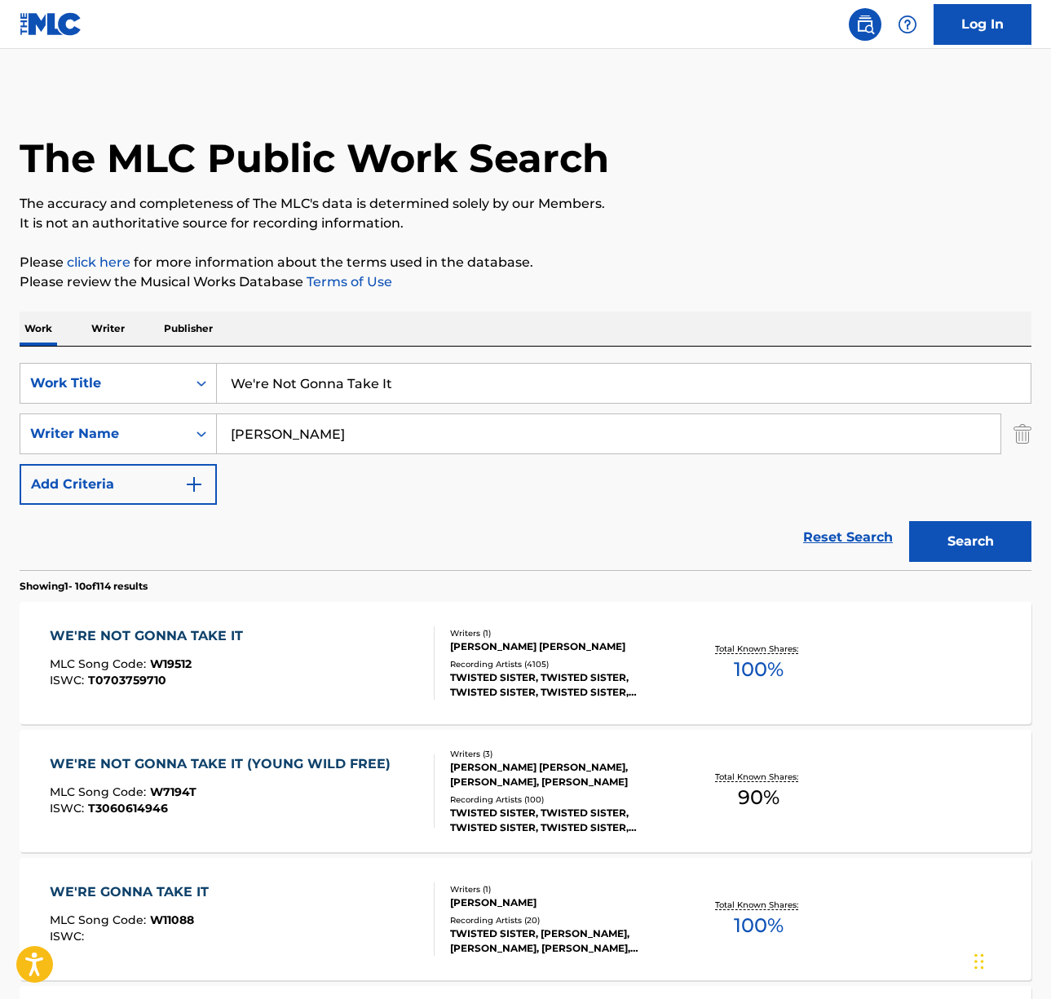
click at [326, 658] on div "WE'RE NOT GONNA TAKE IT MLC Song Code : W19512 ISWC : T0703759710" at bounding box center [242, 662] width 385 height 73
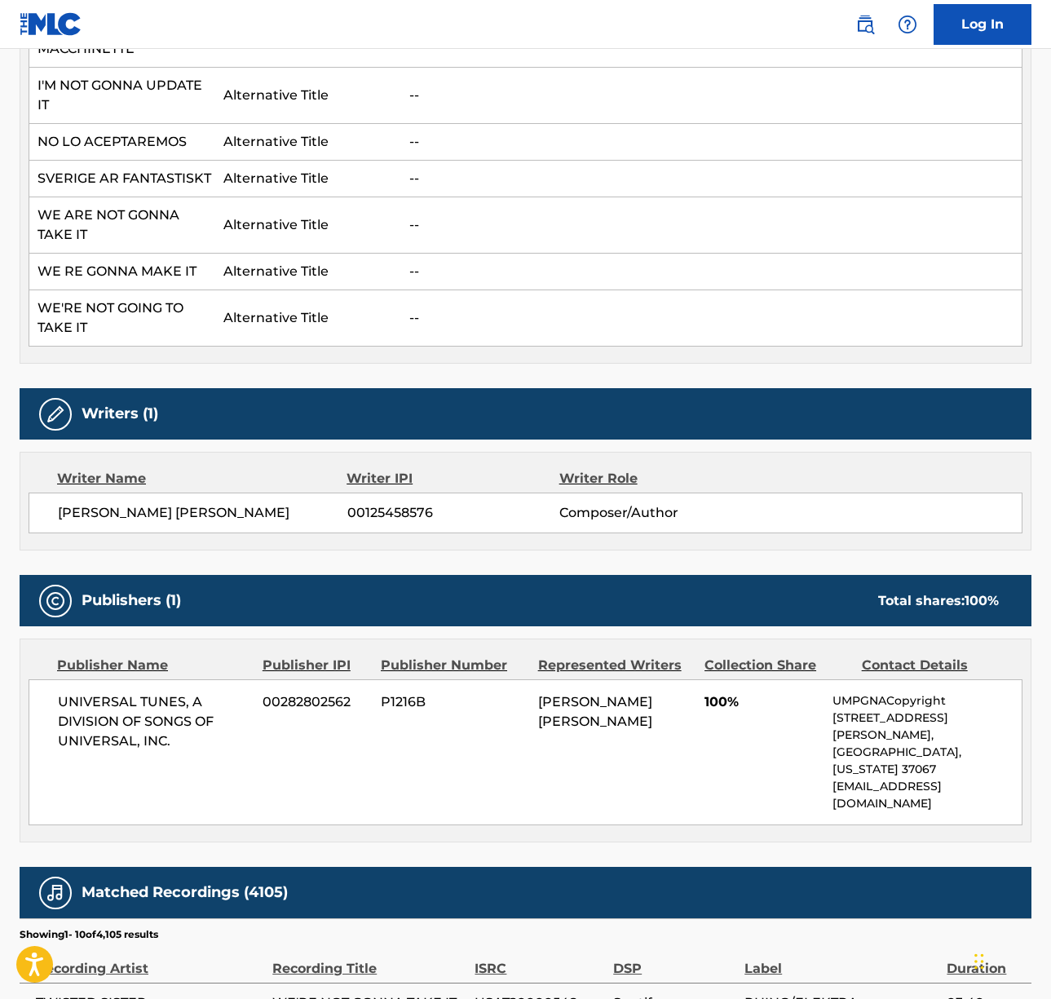
scroll to position [1984, 0]
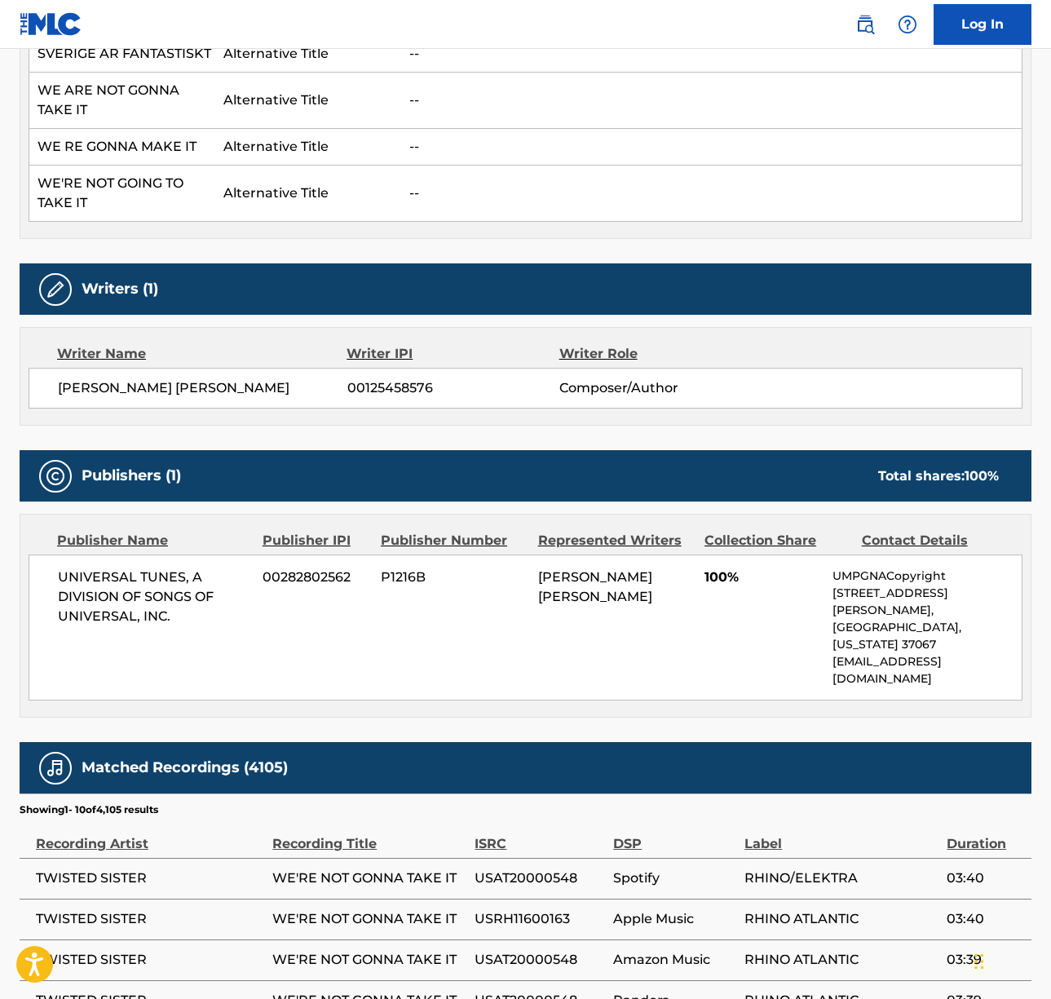
click at [117, 378] on span "[PERSON_NAME] [PERSON_NAME]" at bounding box center [202, 388] width 289 height 20
click at [95, 567] on span "UNIVERSAL TUNES, A DIVISION OF SONGS OF UNIVERSAL, INC." at bounding box center [154, 596] width 192 height 59
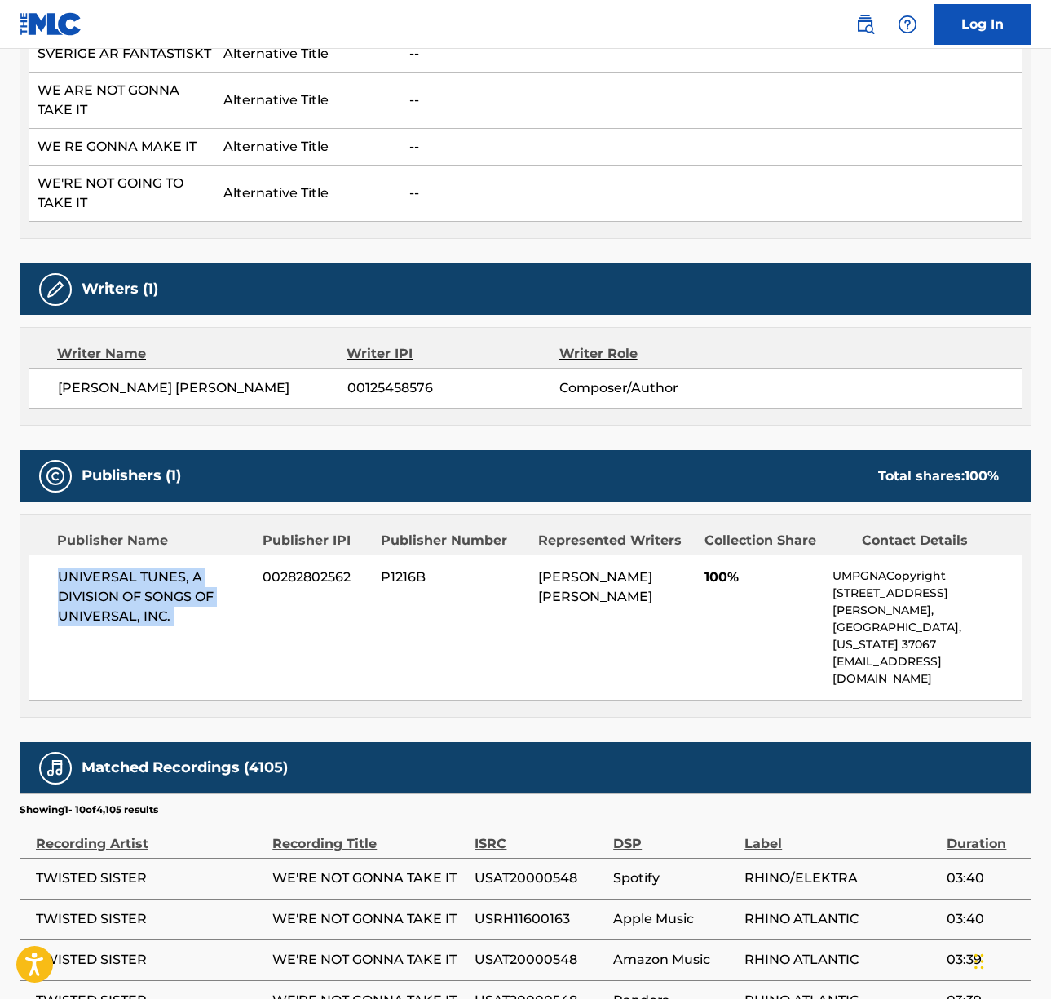
click at [95, 567] on span "UNIVERSAL TUNES, A DIVISION OF SONGS OF UNIVERSAL, INC." at bounding box center [154, 596] width 192 height 59
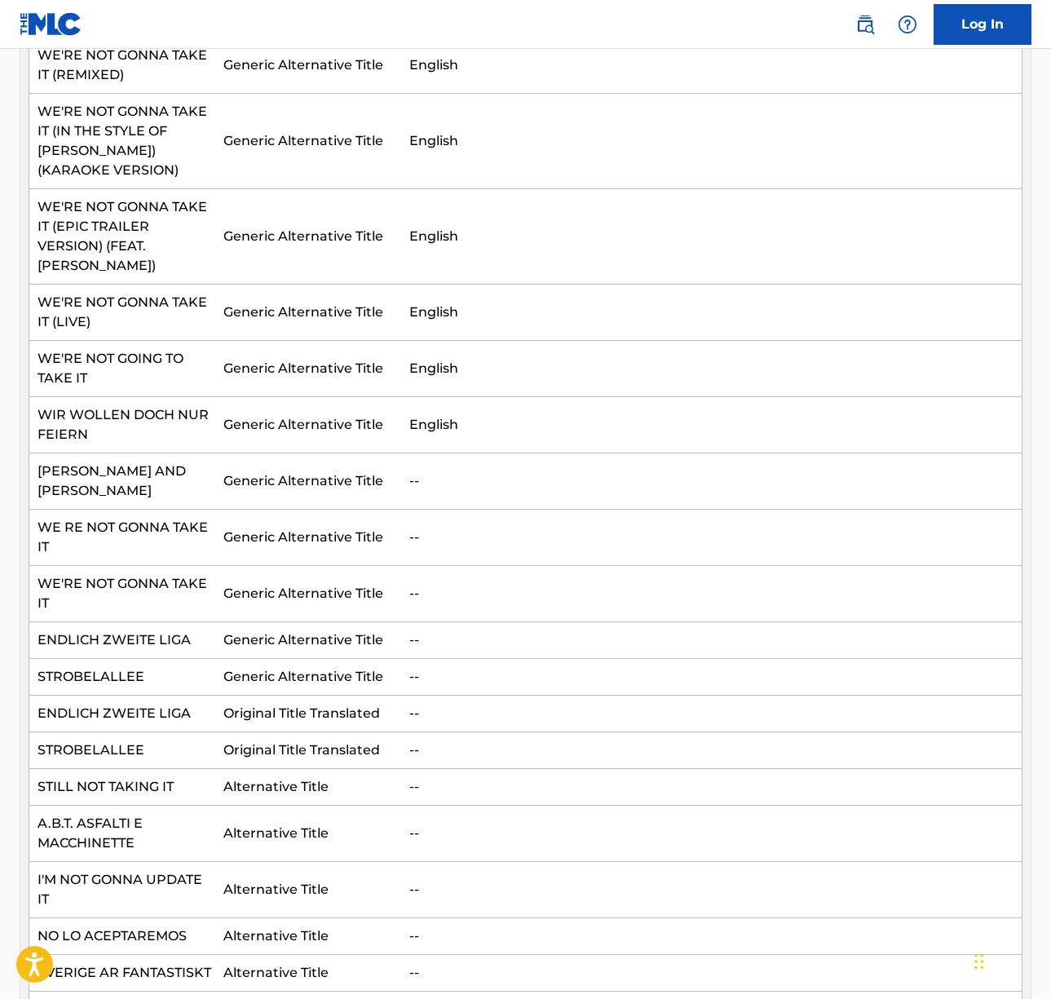
scroll to position [0, 0]
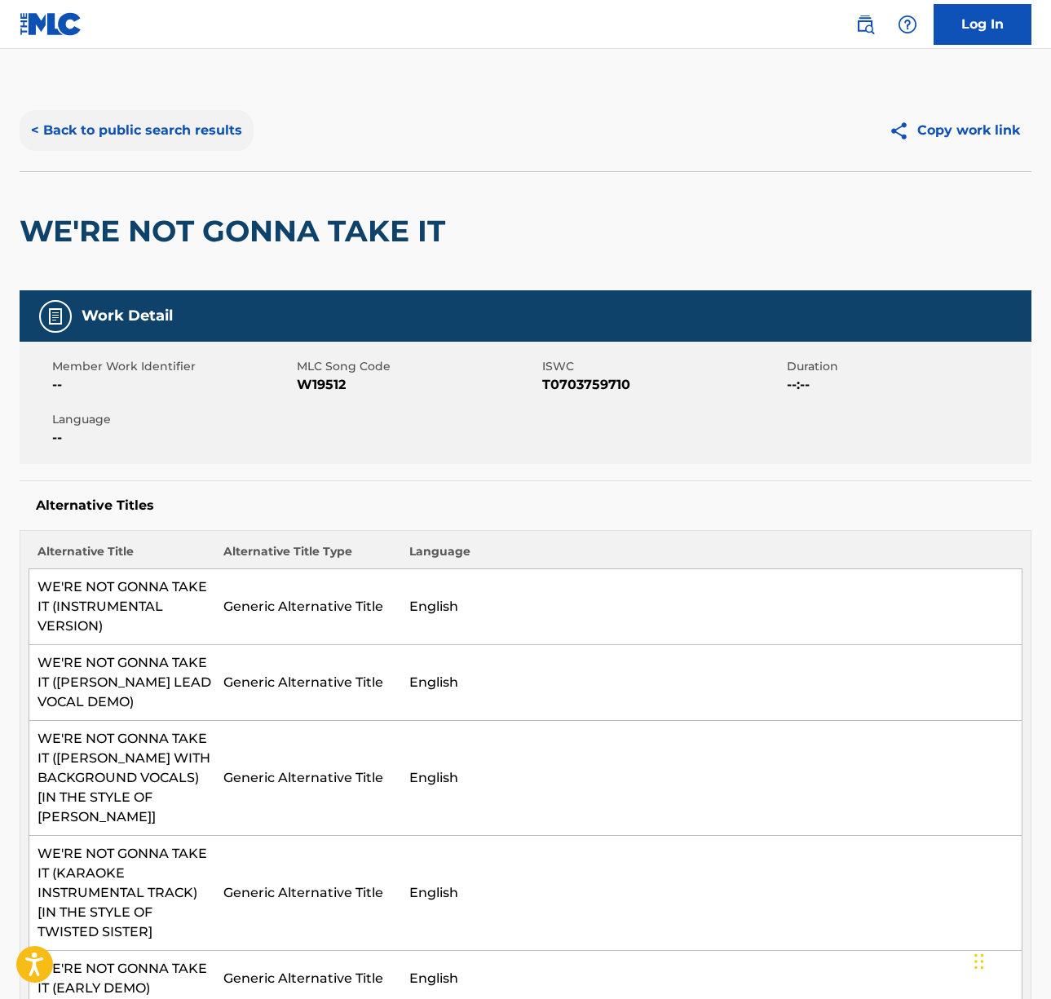
click at [152, 144] on button "< Back to public search results" at bounding box center [137, 130] width 234 height 41
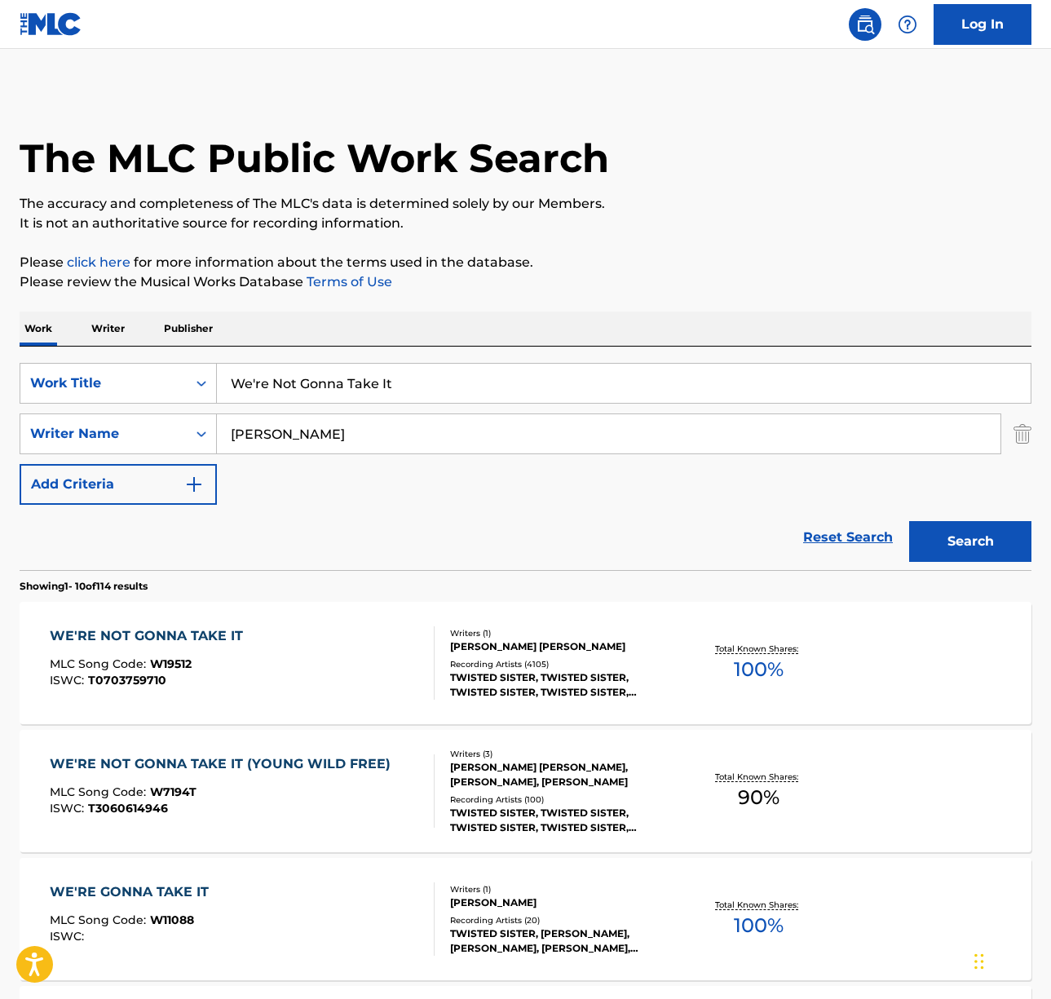
click at [303, 384] on input "We're Not Gonna Take It" at bounding box center [624, 383] width 814 height 39
paste input "Comfortably Numb"
type input "Comfortably Numb"
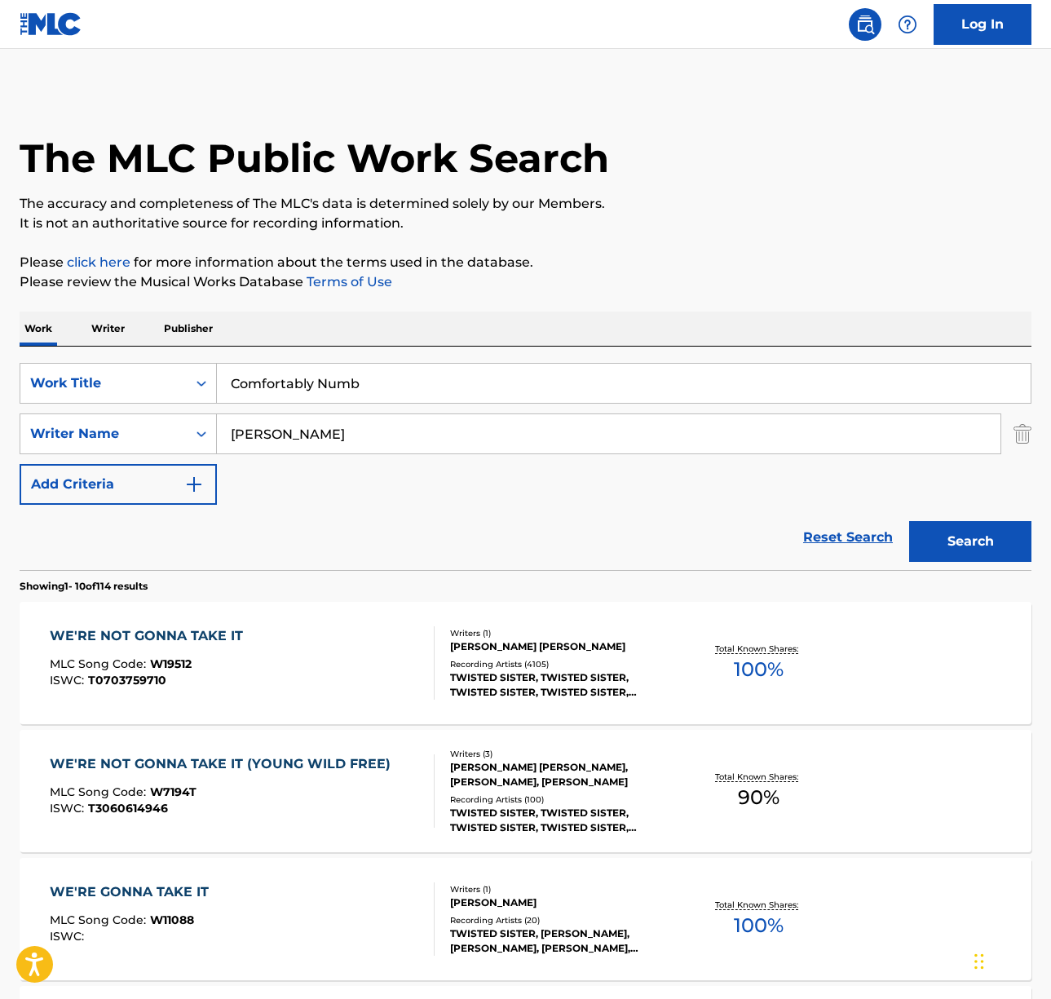
drag, startPoint x: 602, startPoint y: 302, endPoint x: 299, endPoint y: 470, distance: 346.4
click at [280, 435] on input "[PERSON_NAME]" at bounding box center [609, 433] width 784 height 39
click at [909, 521] on button "Search" at bounding box center [970, 541] width 122 height 41
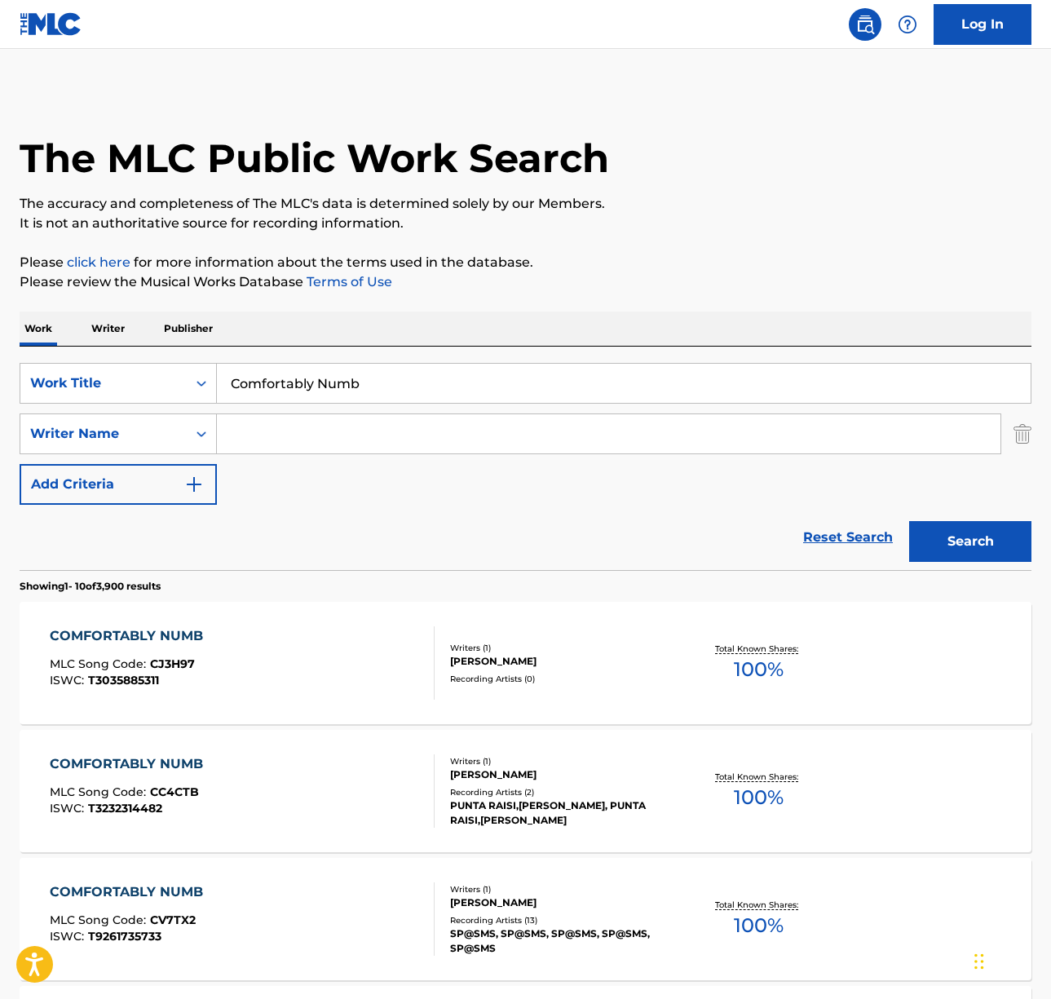
click at [305, 417] on input "Search Form" at bounding box center [609, 433] width 784 height 39
type input "waters"
click at [909, 521] on button "Search" at bounding box center [970, 541] width 122 height 41
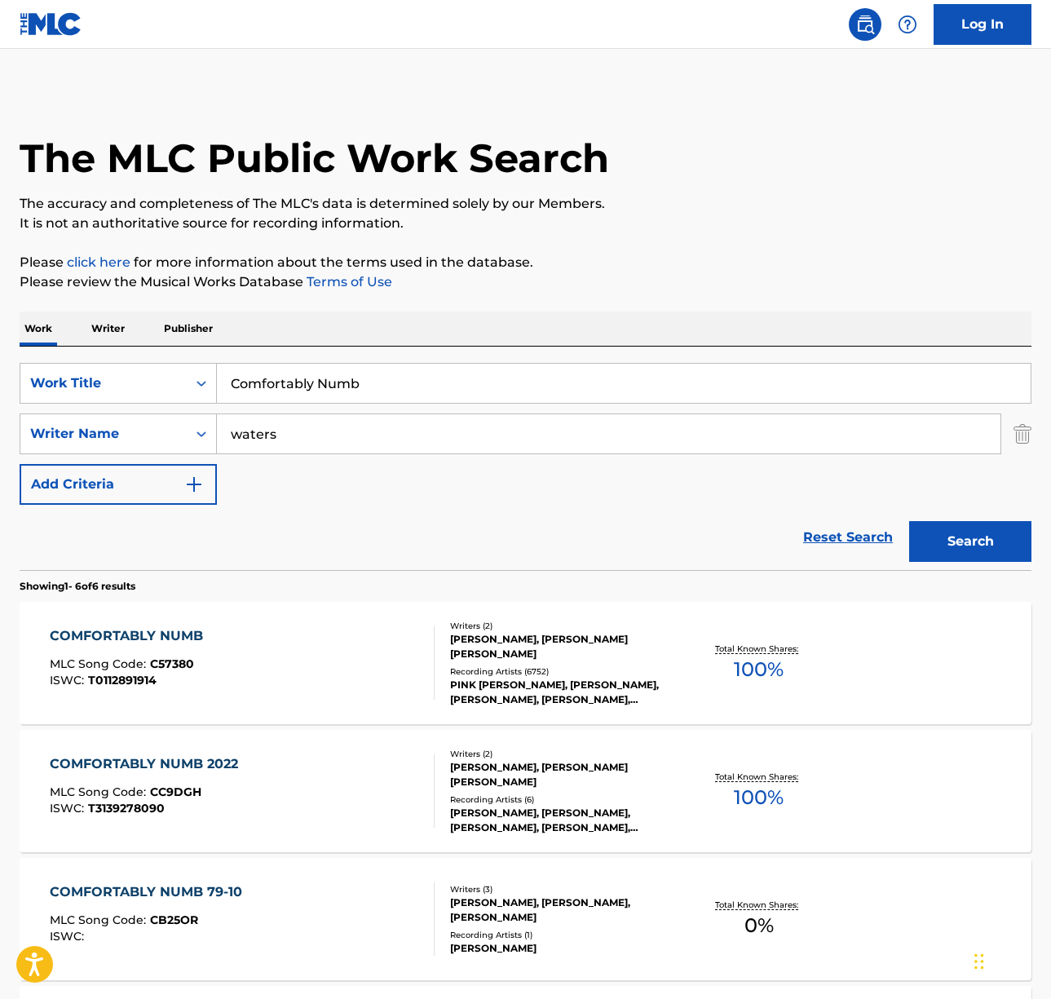
click at [317, 661] on div "COMFORTABLY NUMB MLC Song Code : C57380 ISWC : T0112891914" at bounding box center [242, 662] width 385 height 73
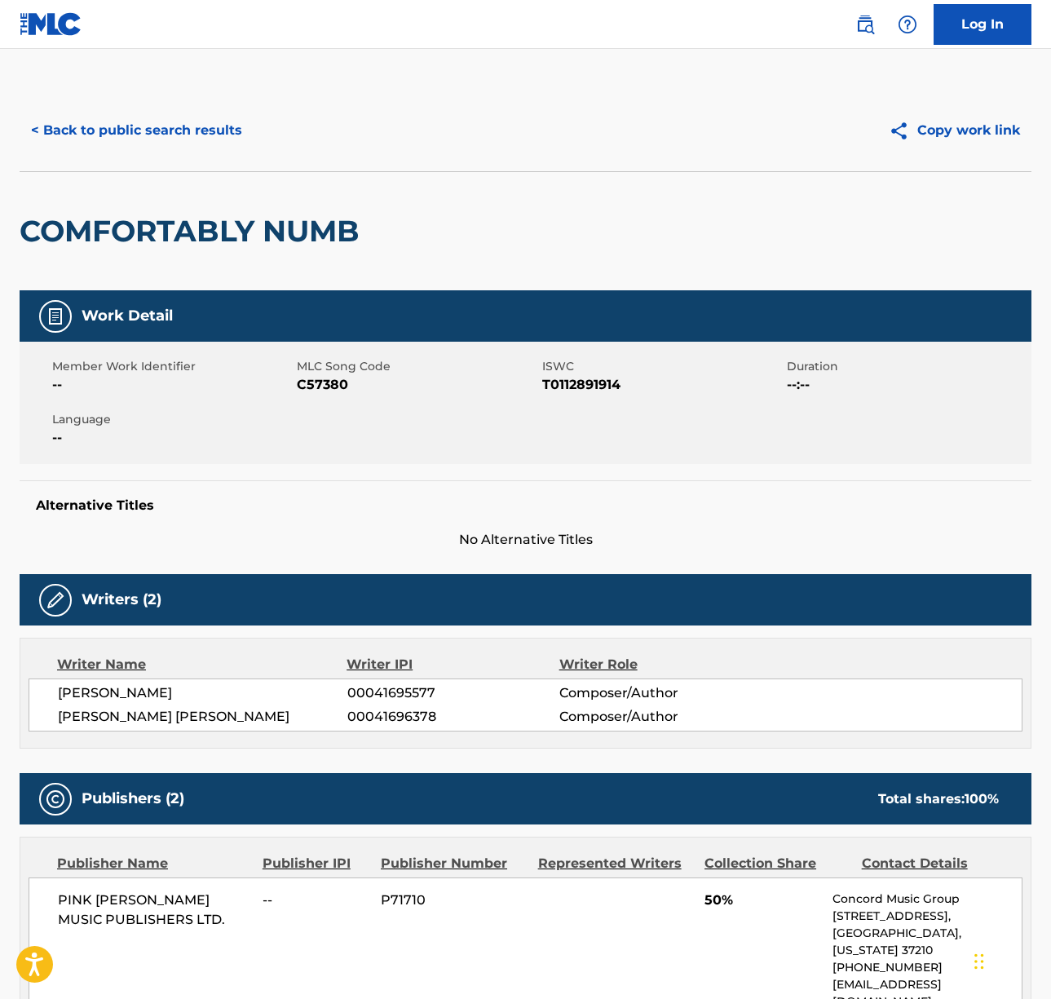
click at [128, 691] on span "[PERSON_NAME]" at bounding box center [202, 693] width 289 height 20
click at [132, 714] on span "[PERSON_NAME] [PERSON_NAME]" at bounding box center [202, 717] width 289 height 20
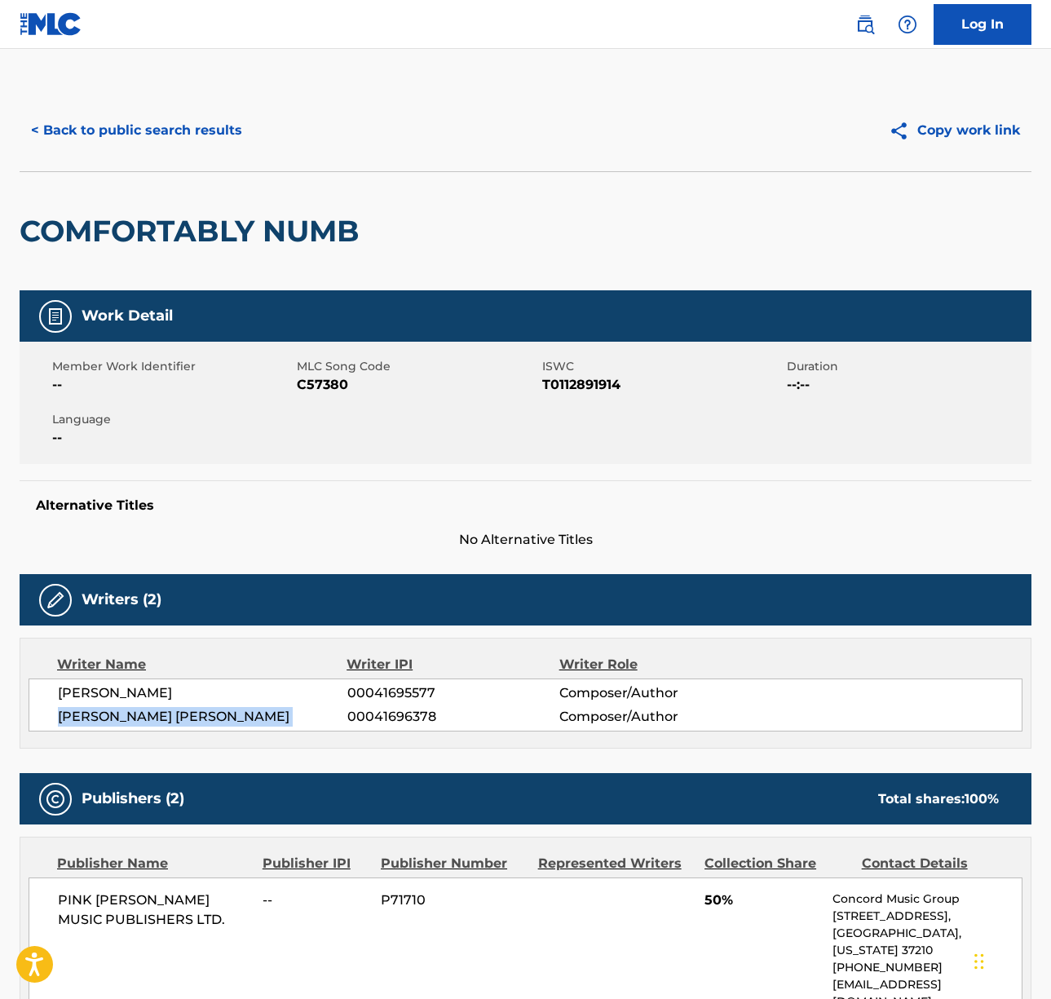
click at [132, 714] on span "[PERSON_NAME] [PERSON_NAME]" at bounding box center [202, 717] width 289 height 20
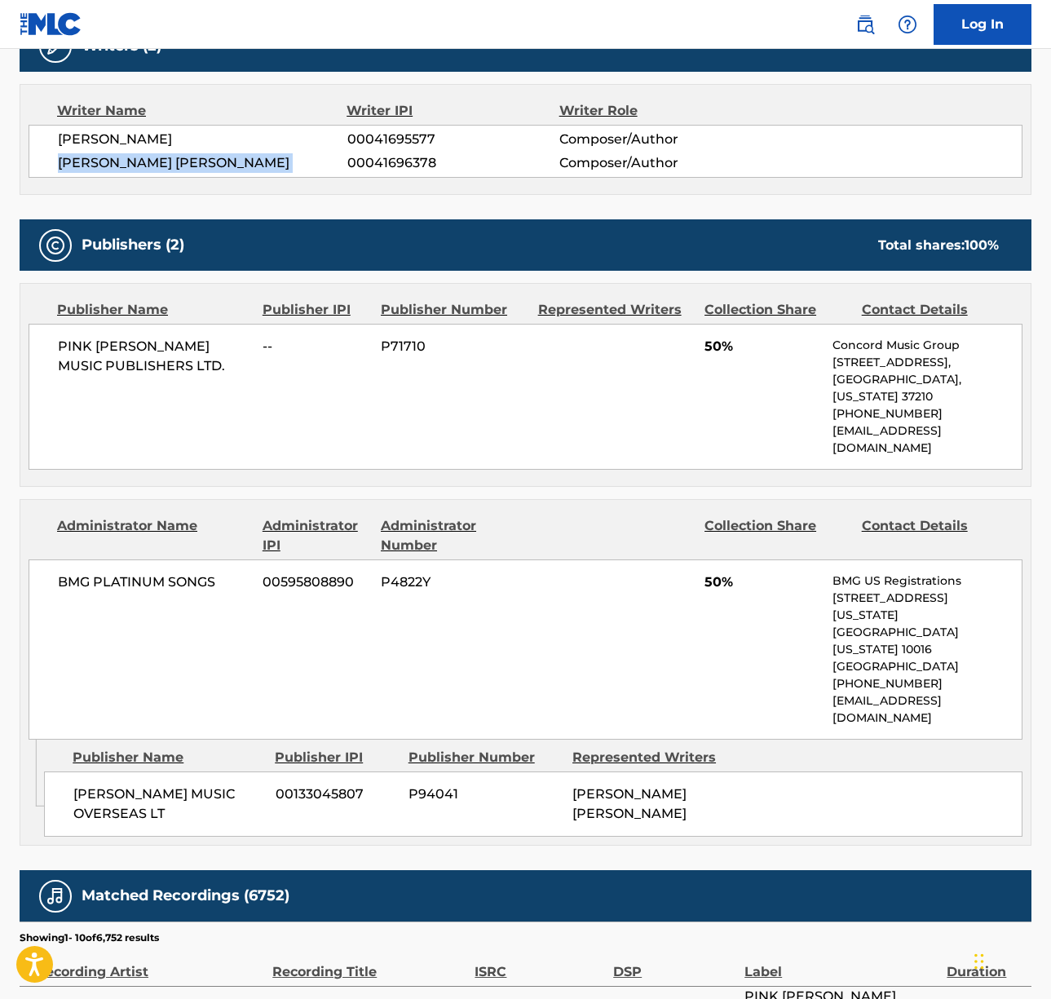
scroll to position [698, 0]
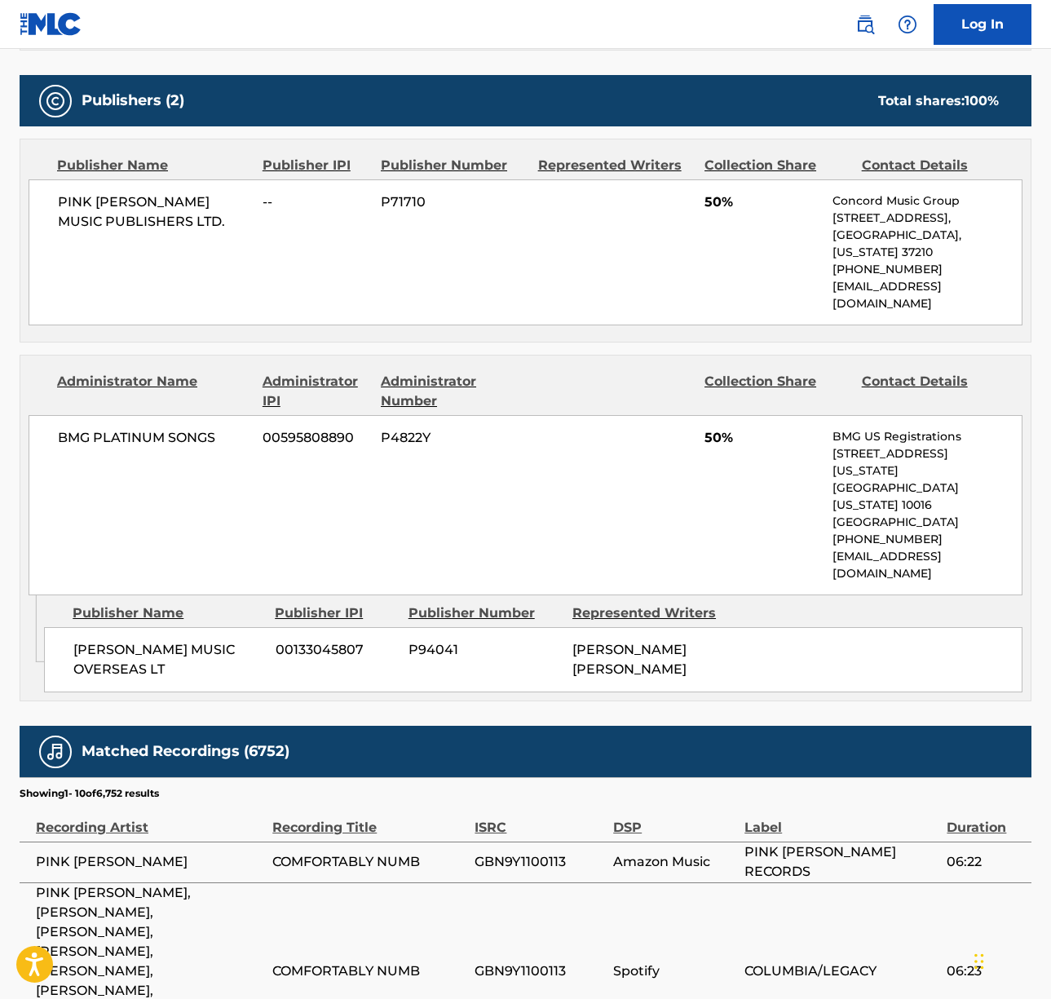
click at [141, 428] on span "BMG PLATINUM SONGS" at bounding box center [154, 438] width 192 height 20
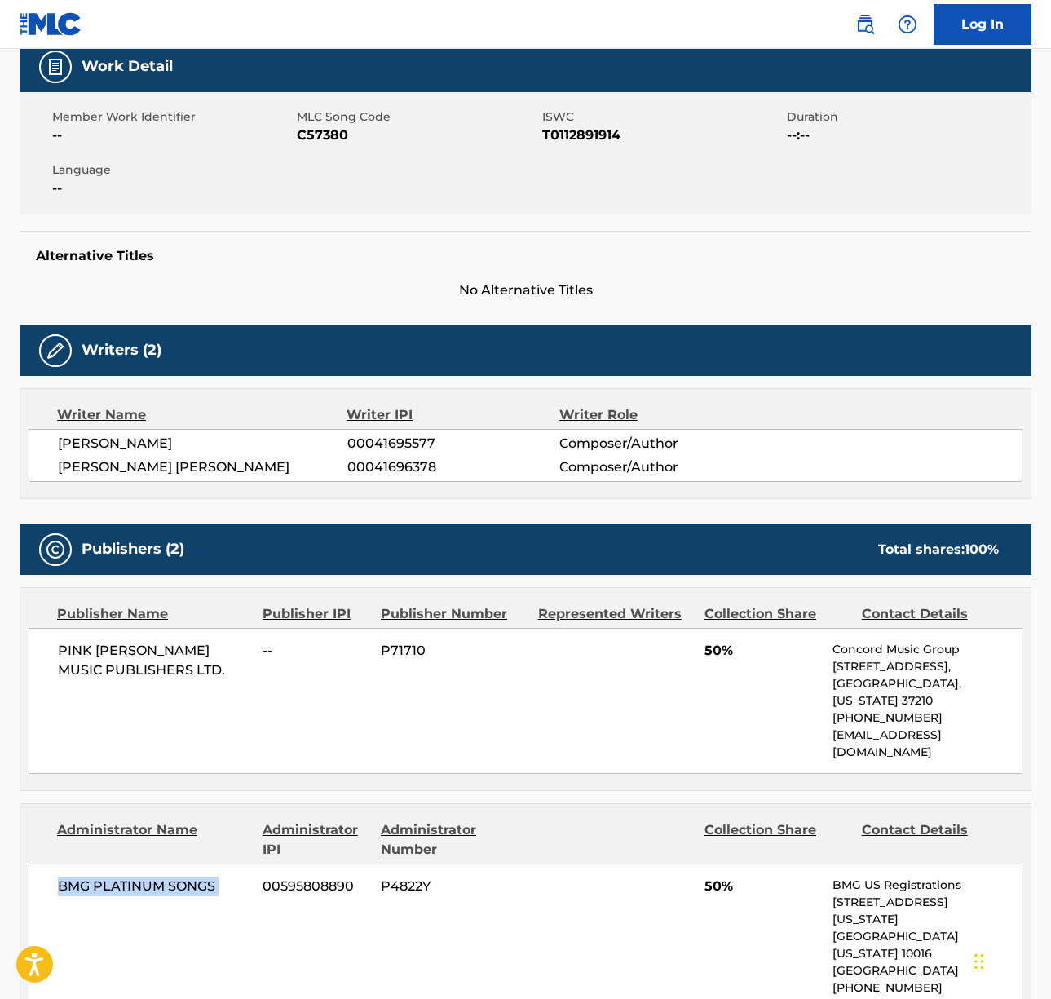
scroll to position [0, 0]
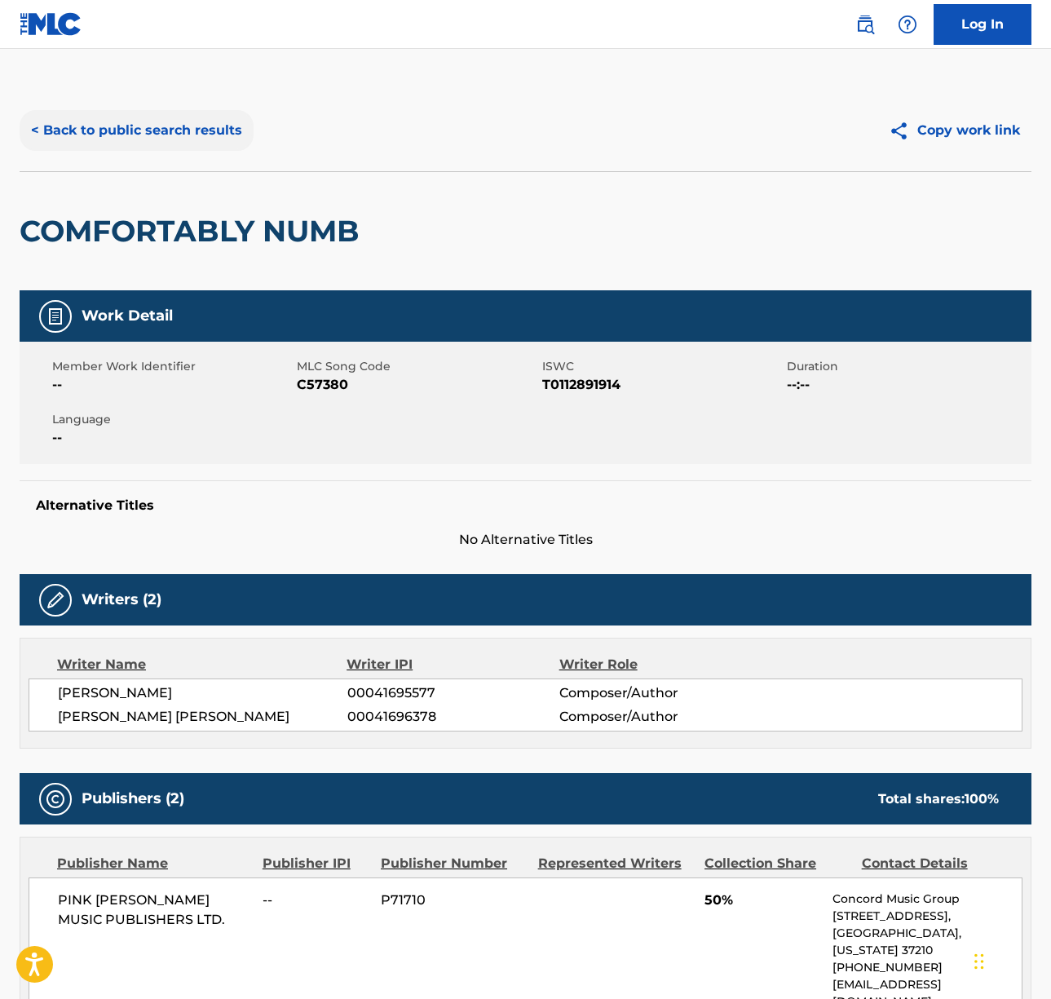
click at [152, 130] on button "< Back to public search results" at bounding box center [137, 130] width 234 height 41
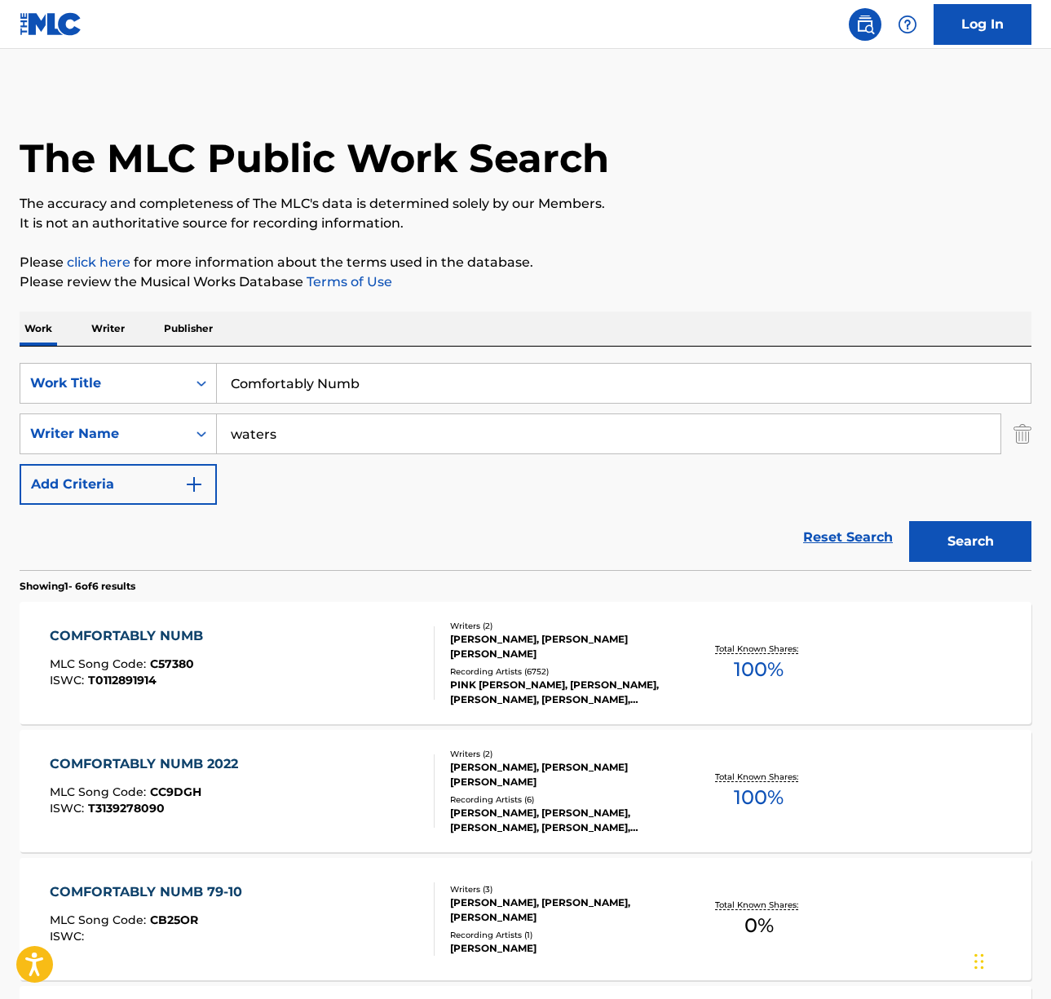
click at [245, 378] on input "Comfortably Numb" at bounding box center [624, 383] width 814 height 39
paste input "Paint It Black"
type input "Paint It Black"
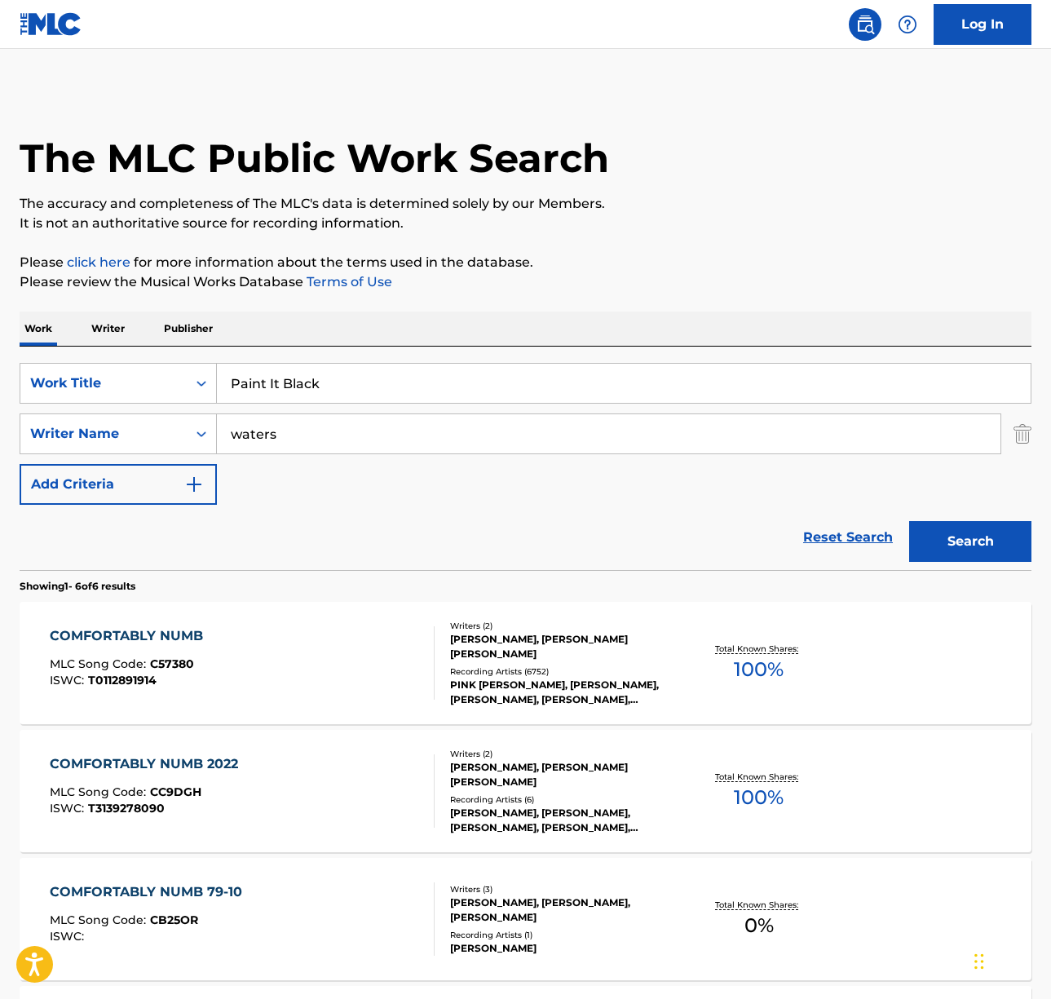
click at [487, 351] on div "SearchWithCriteria2c5e6a34-3c67-4f48-84d1-b2927b8f1118 Work Title Paint It Blac…" at bounding box center [526, 458] width 1012 height 223
click at [282, 433] on input "waters" at bounding box center [609, 433] width 784 height 39
click at [283, 433] on input "waters" at bounding box center [609, 433] width 784 height 39
type input "jagger"
click at [909, 521] on button "Search" at bounding box center [970, 541] width 122 height 41
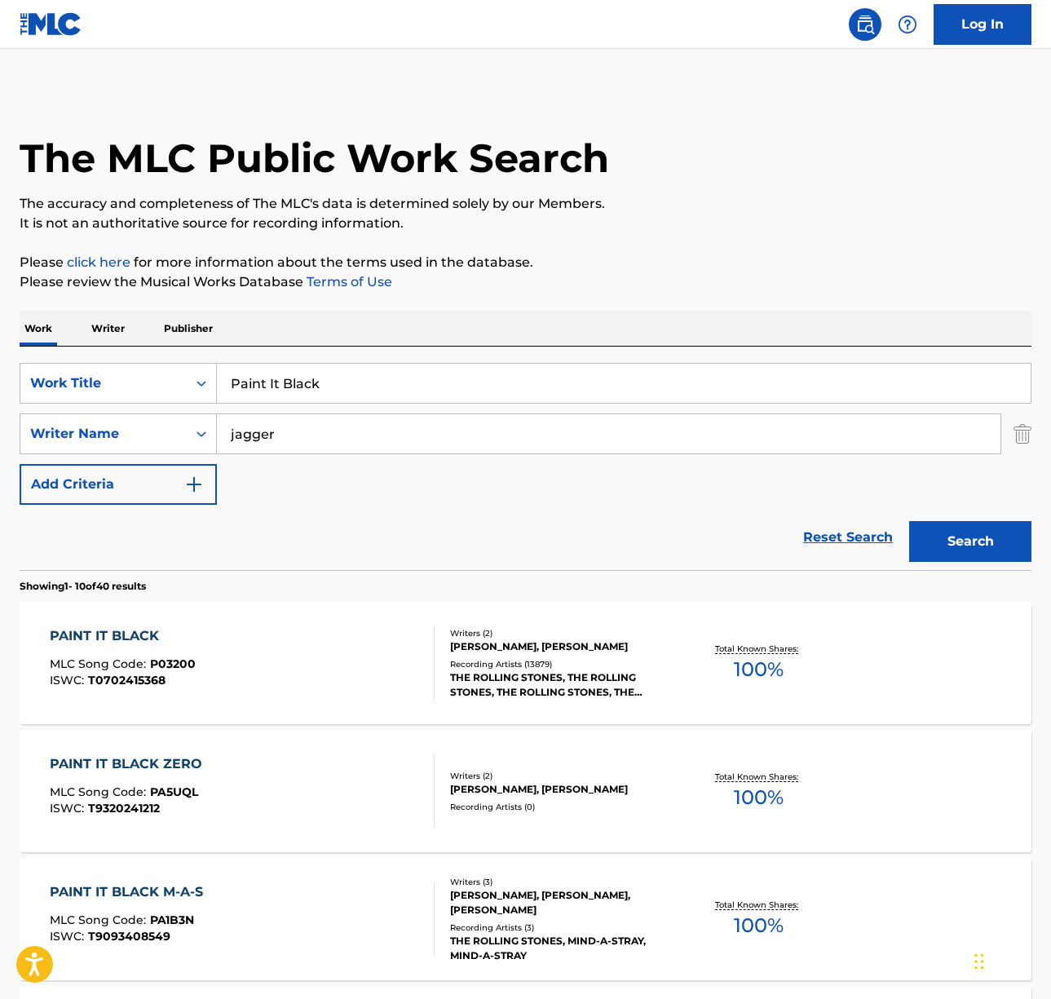
click at [338, 648] on div "PAINT IT BLACK MLC Song Code : P03200 ISWC : T0702415368" at bounding box center [242, 662] width 385 height 73
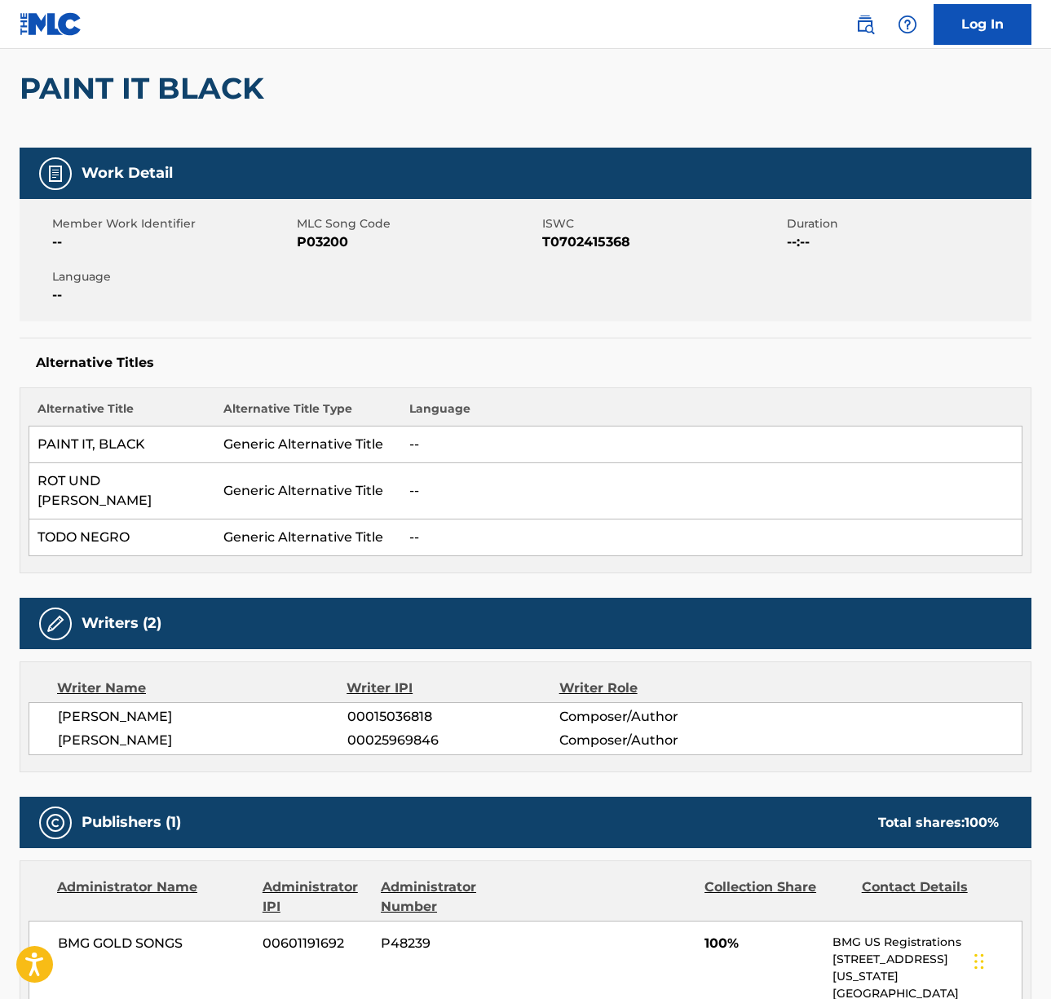
click at [159, 707] on span "[PERSON_NAME]" at bounding box center [202, 717] width 289 height 20
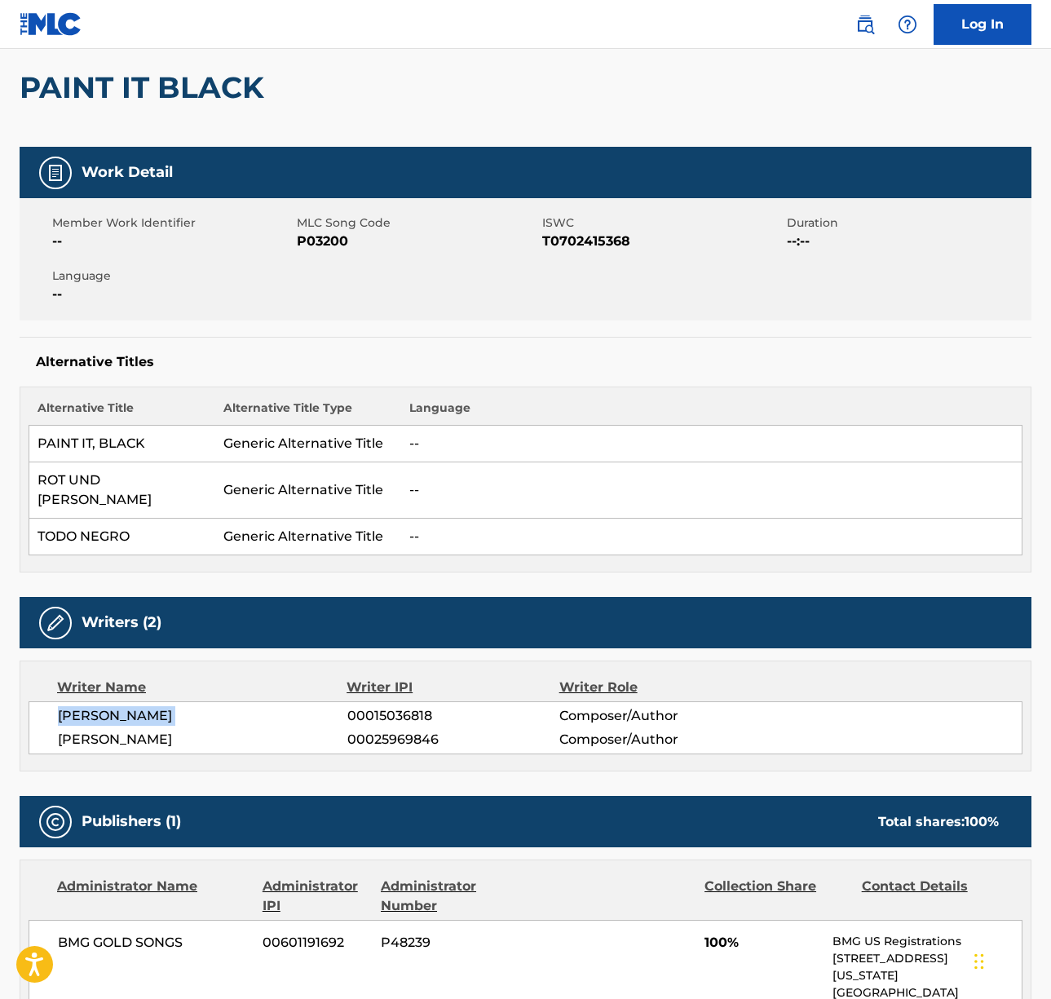
click at [159, 706] on span "[PERSON_NAME]" at bounding box center [202, 716] width 289 height 20
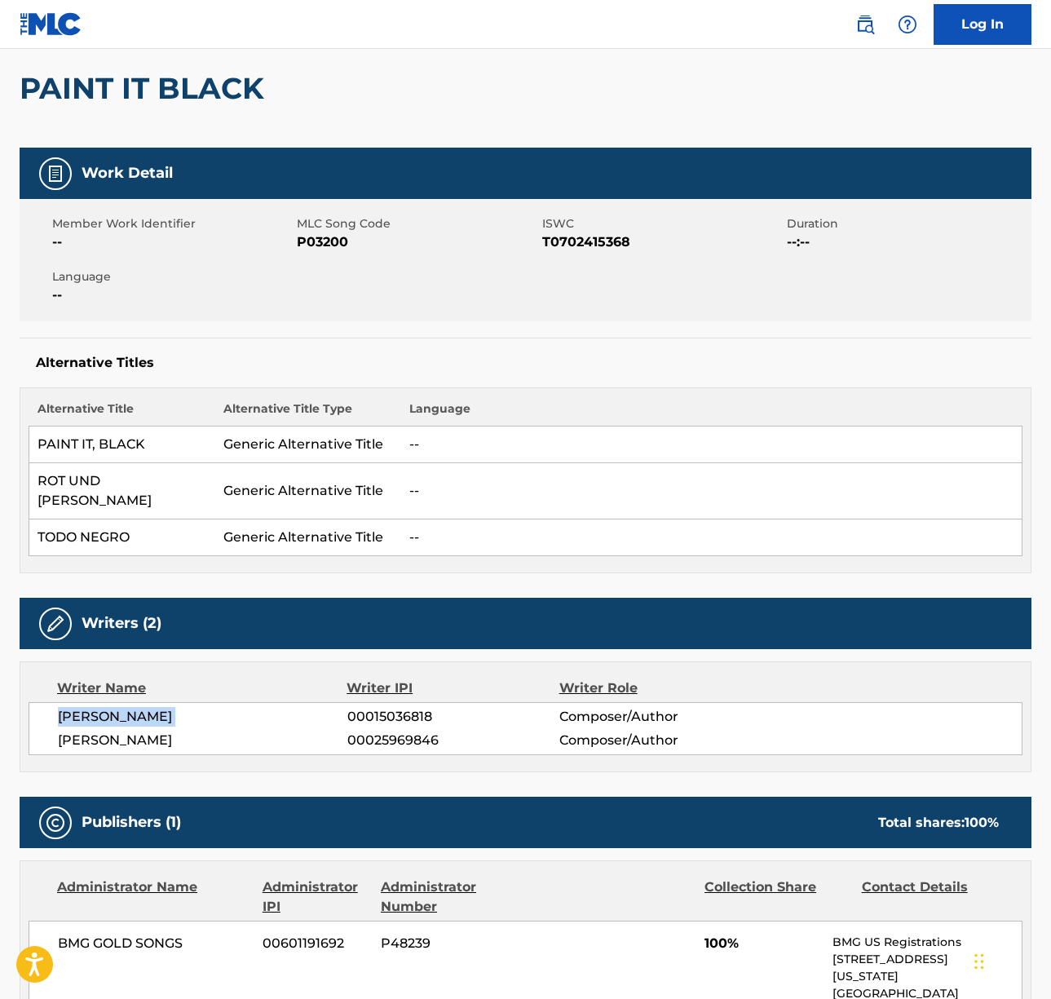
scroll to position [138, 0]
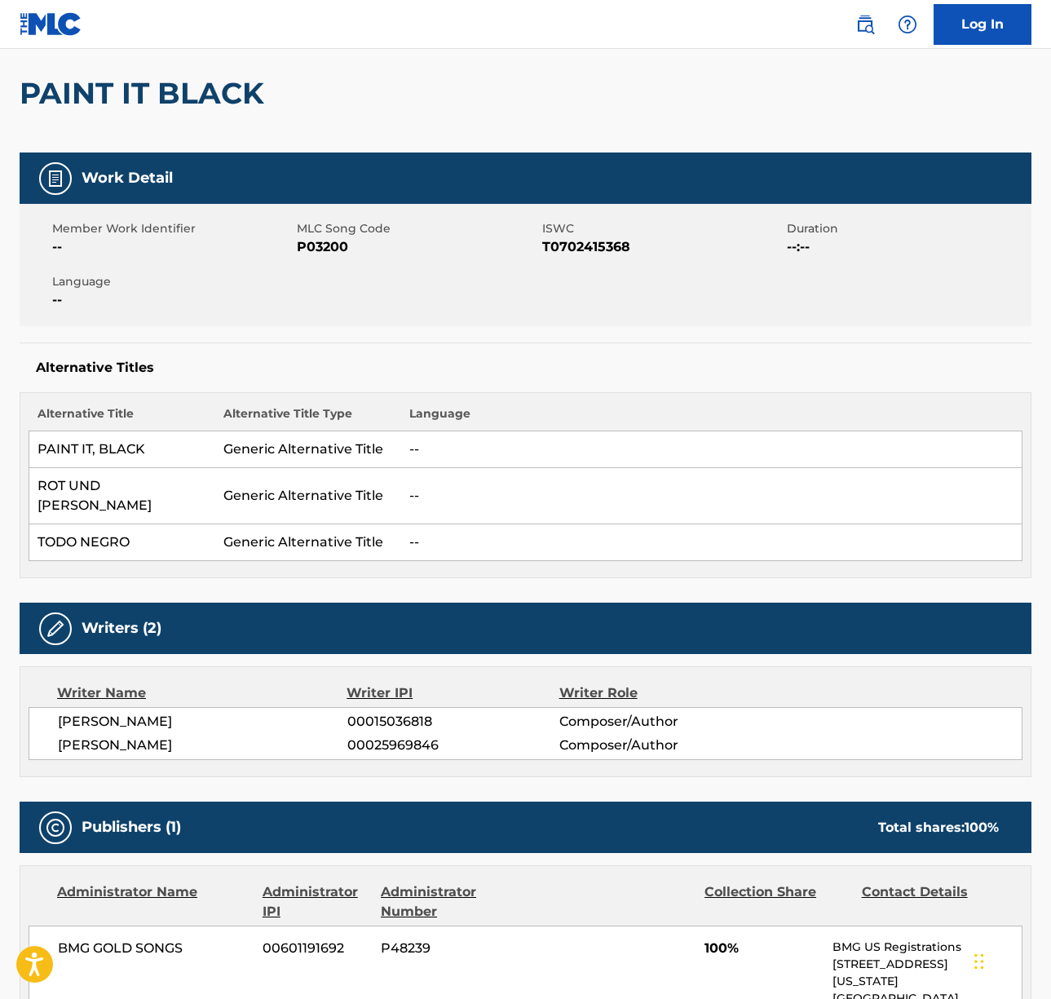
click at [112, 735] on span "[PERSON_NAME]" at bounding box center [202, 745] width 289 height 20
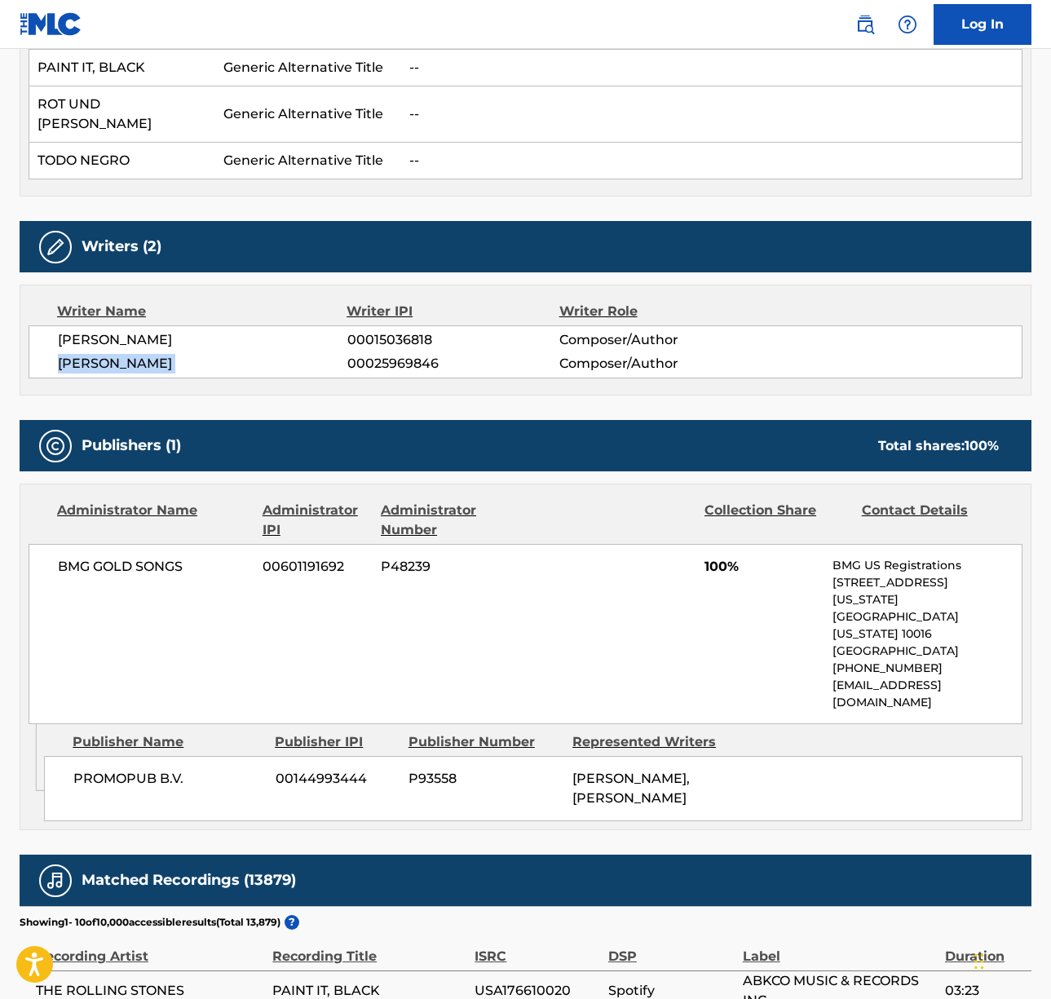
scroll to position [611, 0]
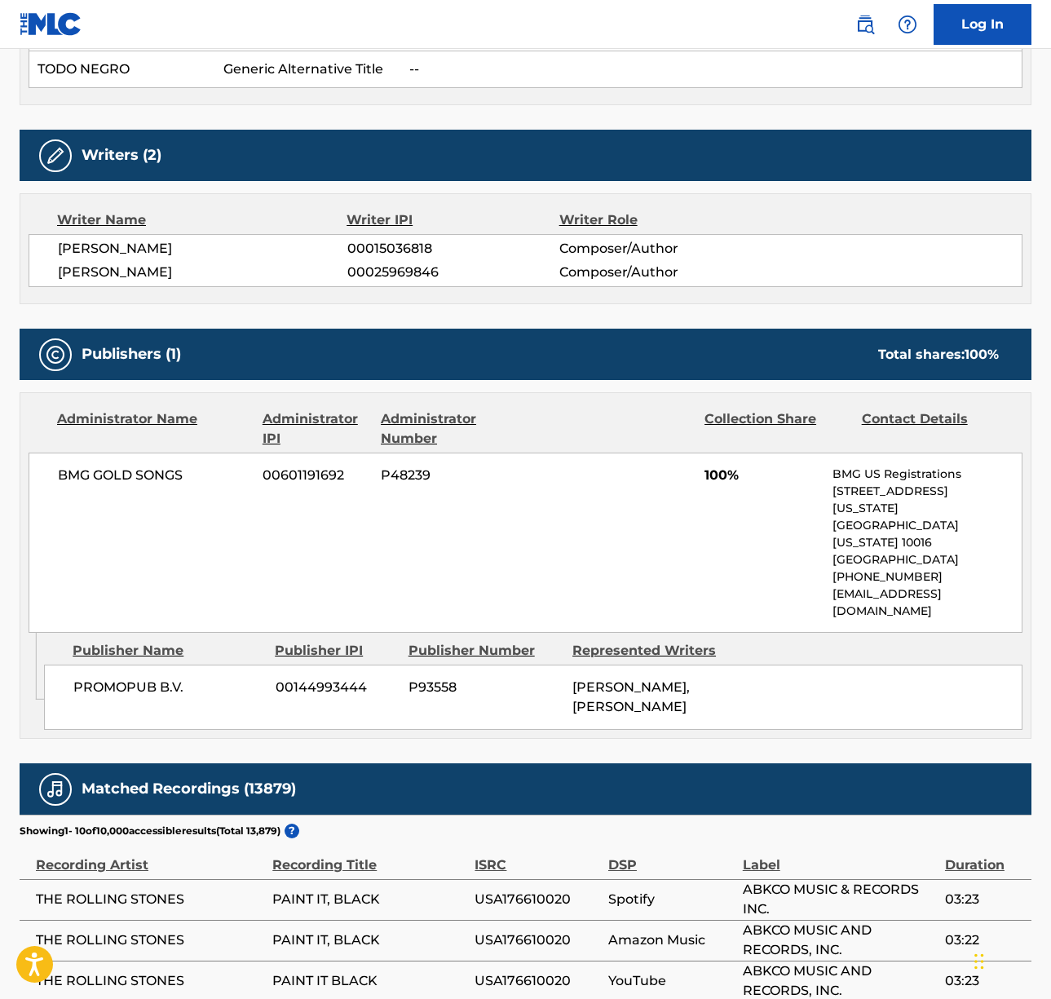
click at [126, 466] on span "BMG GOLD SONGS" at bounding box center [154, 476] width 192 height 20
drag, startPoint x: 126, startPoint y: 452, endPoint x: 98, endPoint y: 455, distance: 27.9
click at [126, 466] on span "BMG GOLD SONGS" at bounding box center [154, 476] width 192 height 20
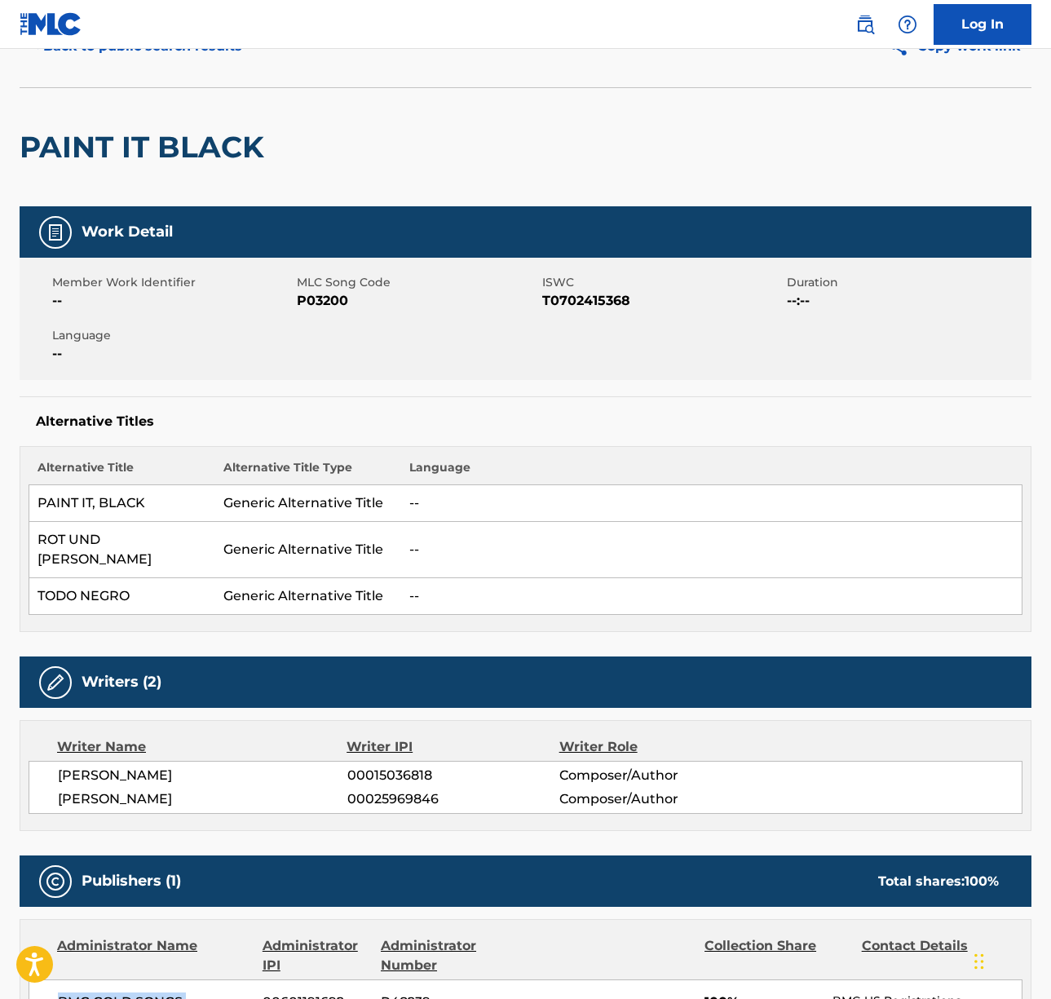
scroll to position [0, 0]
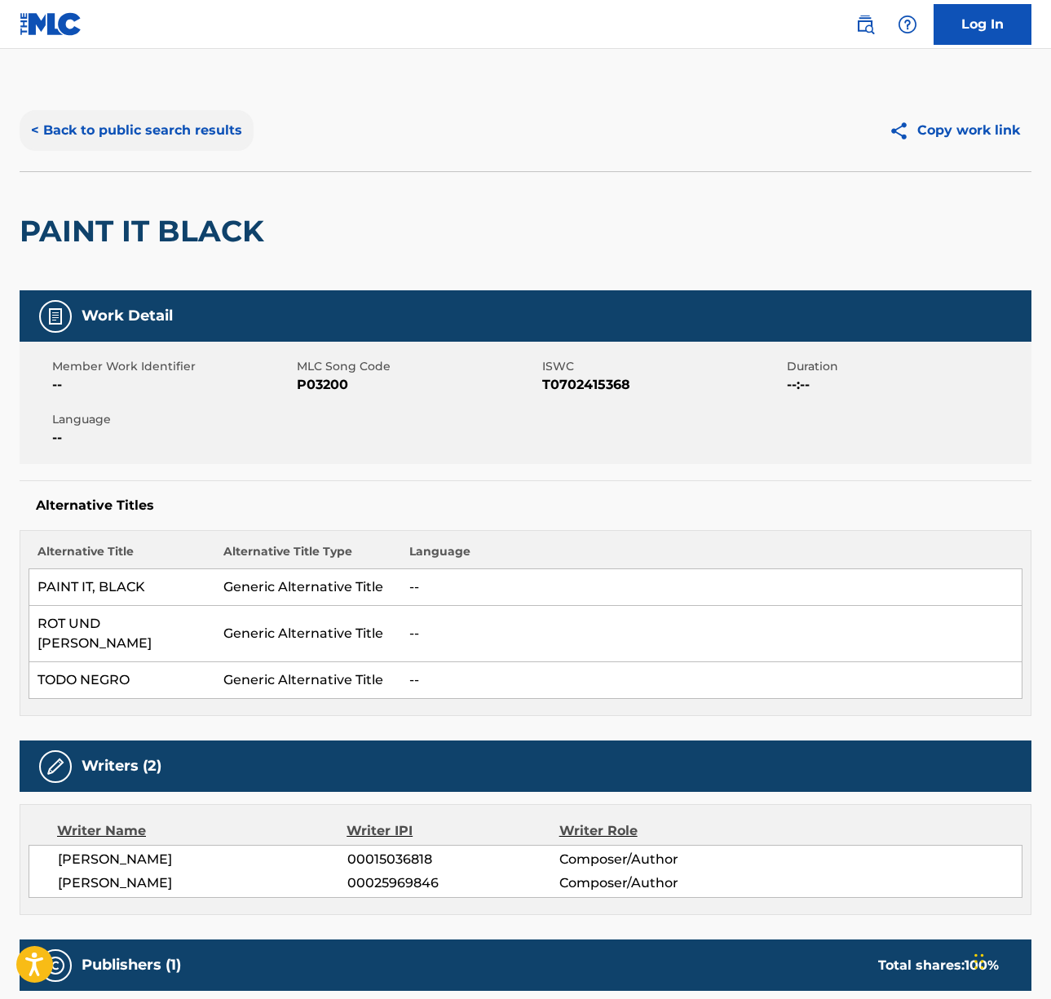
click at [140, 121] on button "< Back to public search results" at bounding box center [137, 130] width 234 height 41
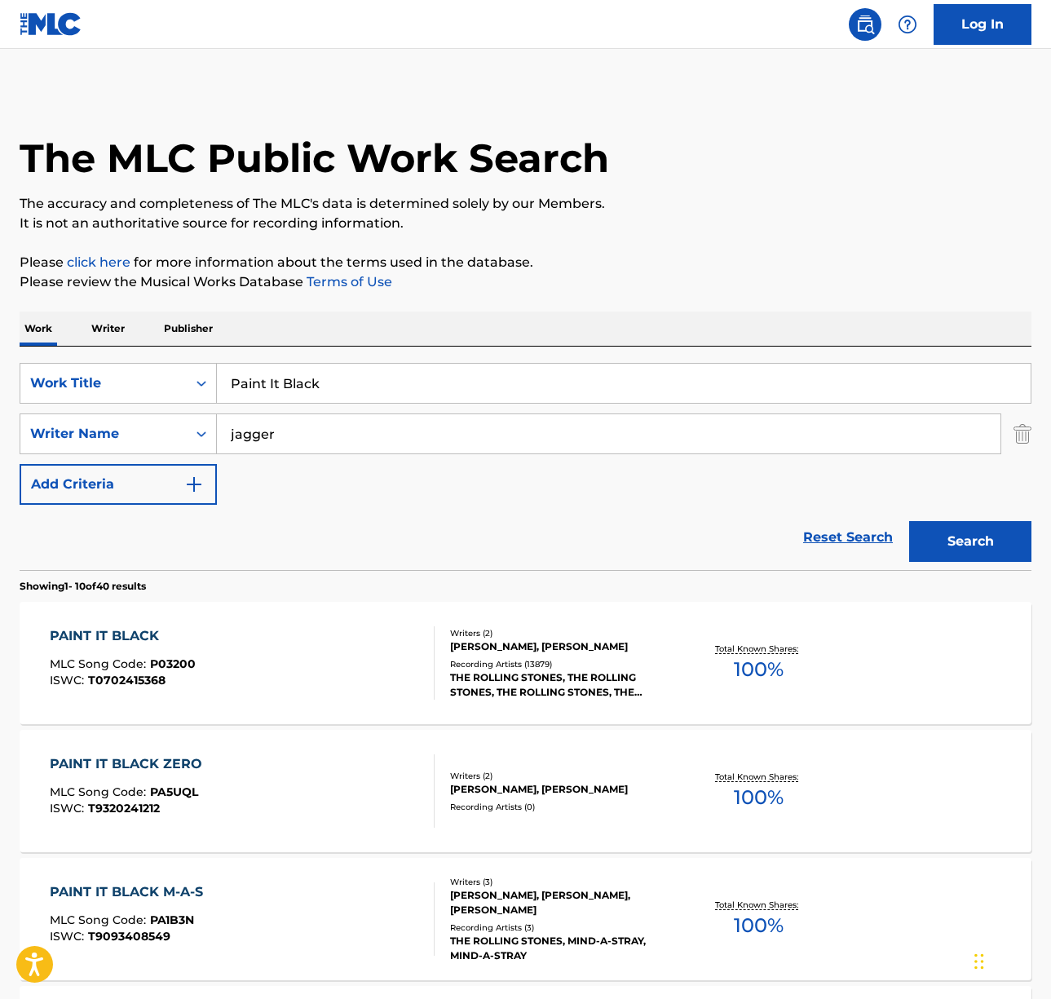
click at [317, 379] on input "Paint It Black" at bounding box center [624, 383] width 814 height 39
paste input "[DEMOGRAPHIC_DATA] Girl"
type input "[DEMOGRAPHIC_DATA] Girl"
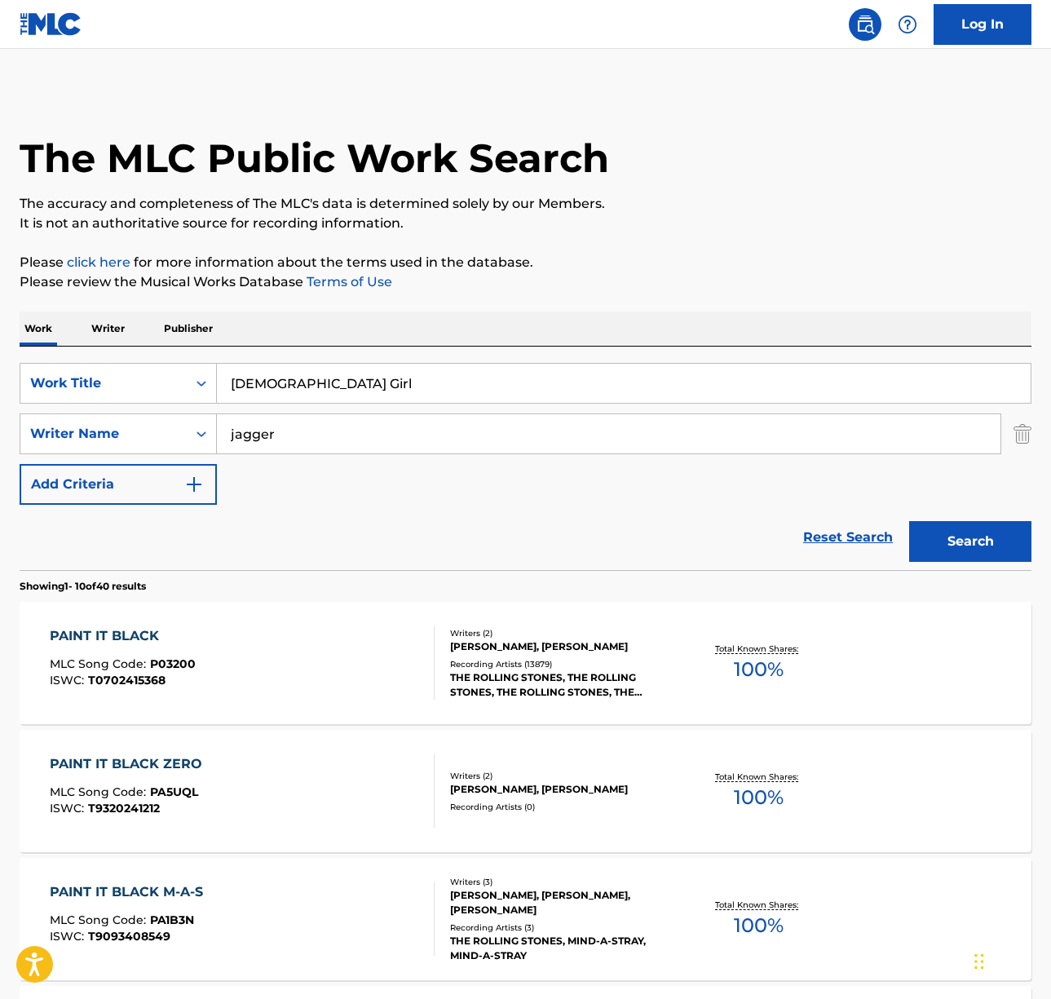
drag, startPoint x: 531, startPoint y: 333, endPoint x: 334, endPoint y: 426, distance: 217.4
click at [527, 336] on div "Work Writer Publisher" at bounding box center [526, 328] width 1012 height 34
click at [309, 438] on input "jagger" at bounding box center [609, 433] width 784 height 39
type input "[PERSON_NAME]"
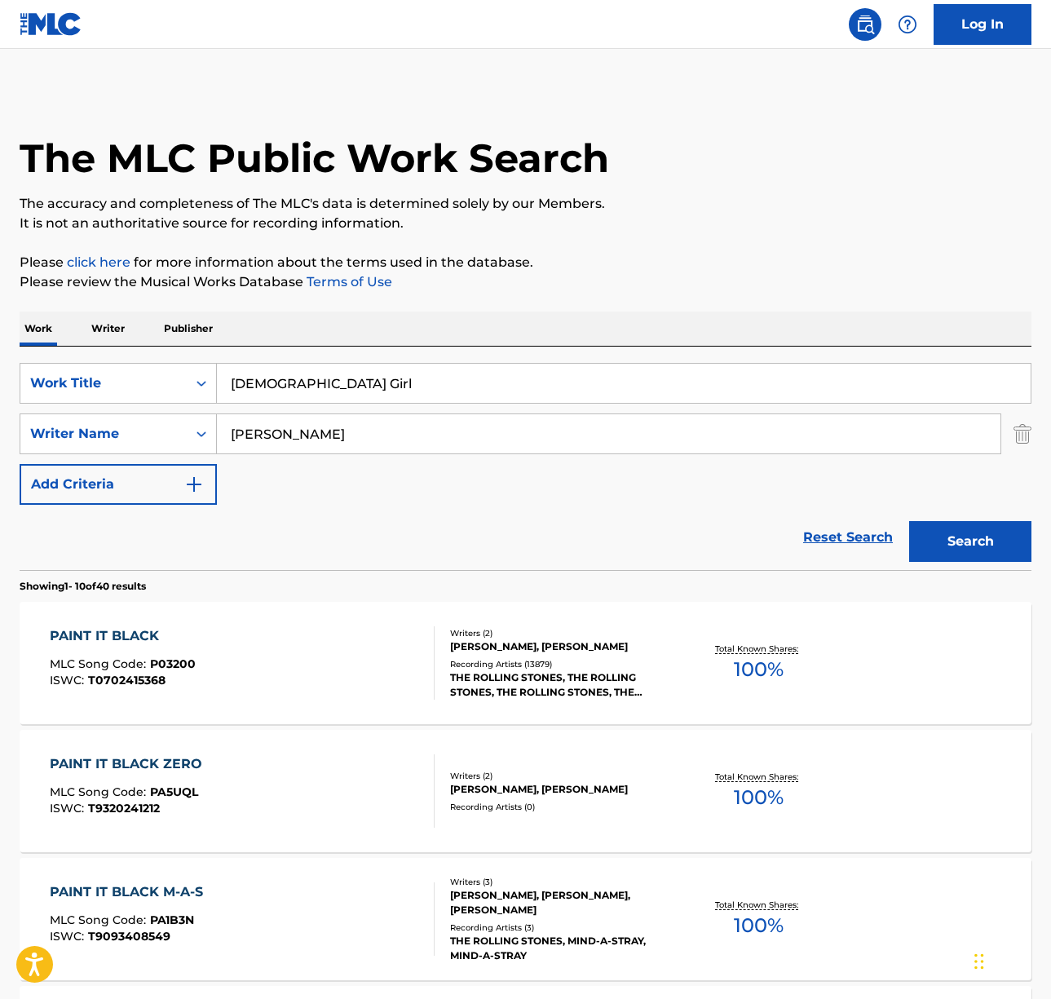
click at [909, 521] on button "Search" at bounding box center [970, 541] width 122 height 41
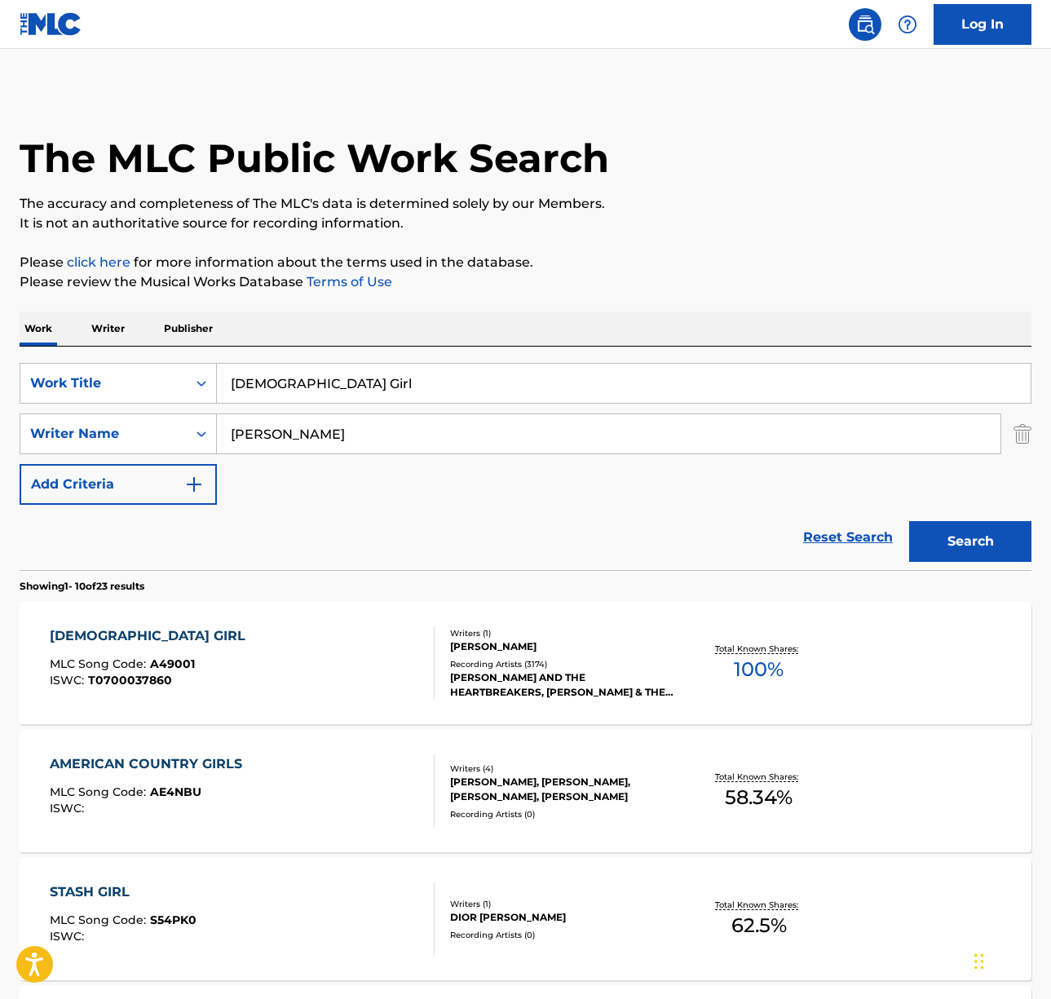
click at [285, 649] on div "AMERICAN GIRL MLC Song Code : A49001 ISWC : T0700037860" at bounding box center [242, 662] width 385 height 73
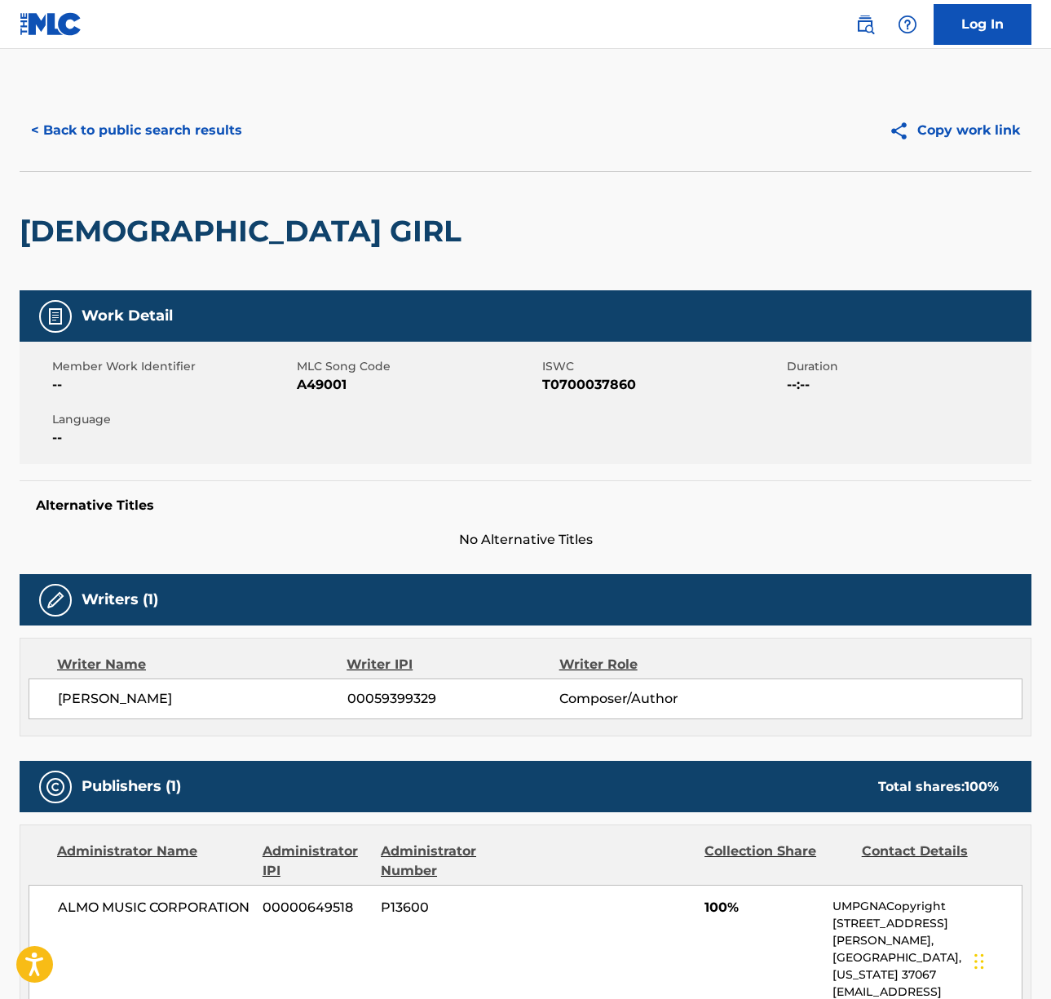
click at [135, 693] on span "[PERSON_NAME]" at bounding box center [202, 699] width 289 height 20
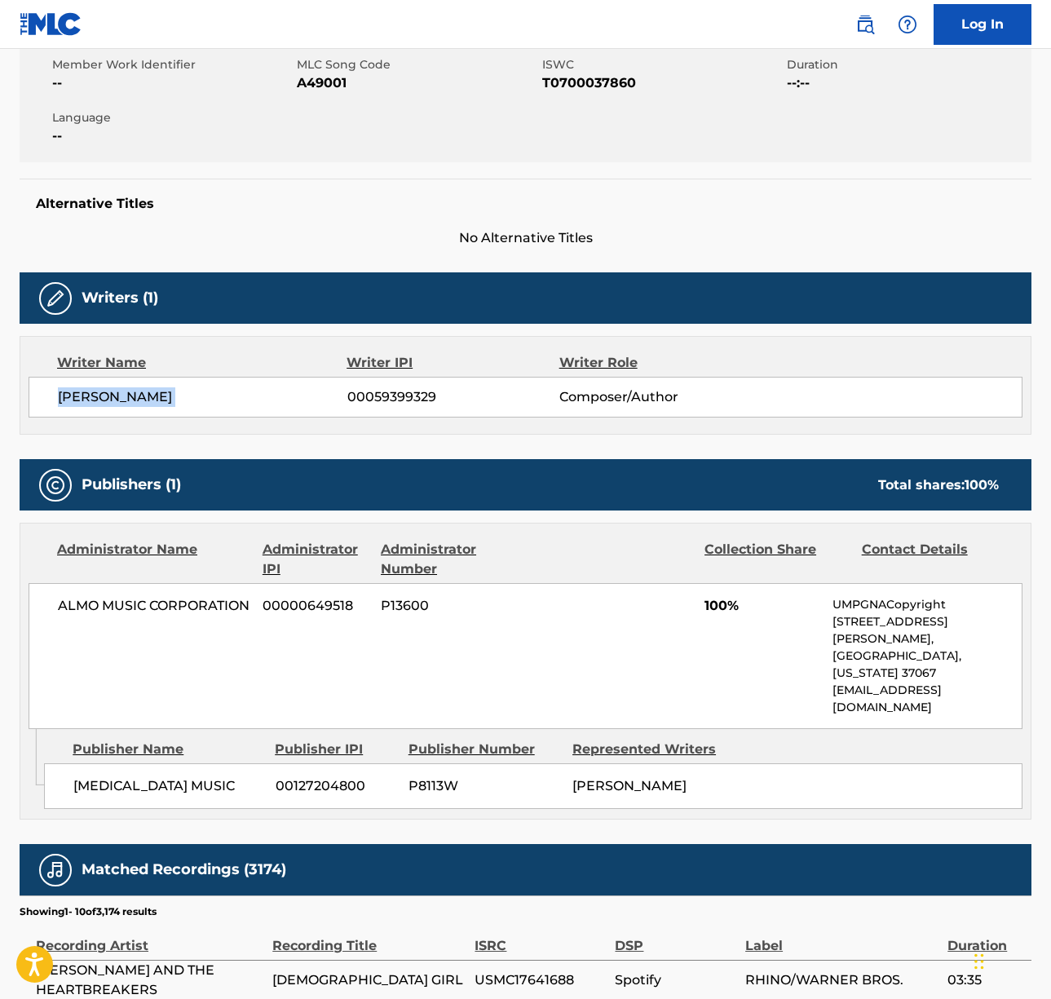
scroll to position [333, 0]
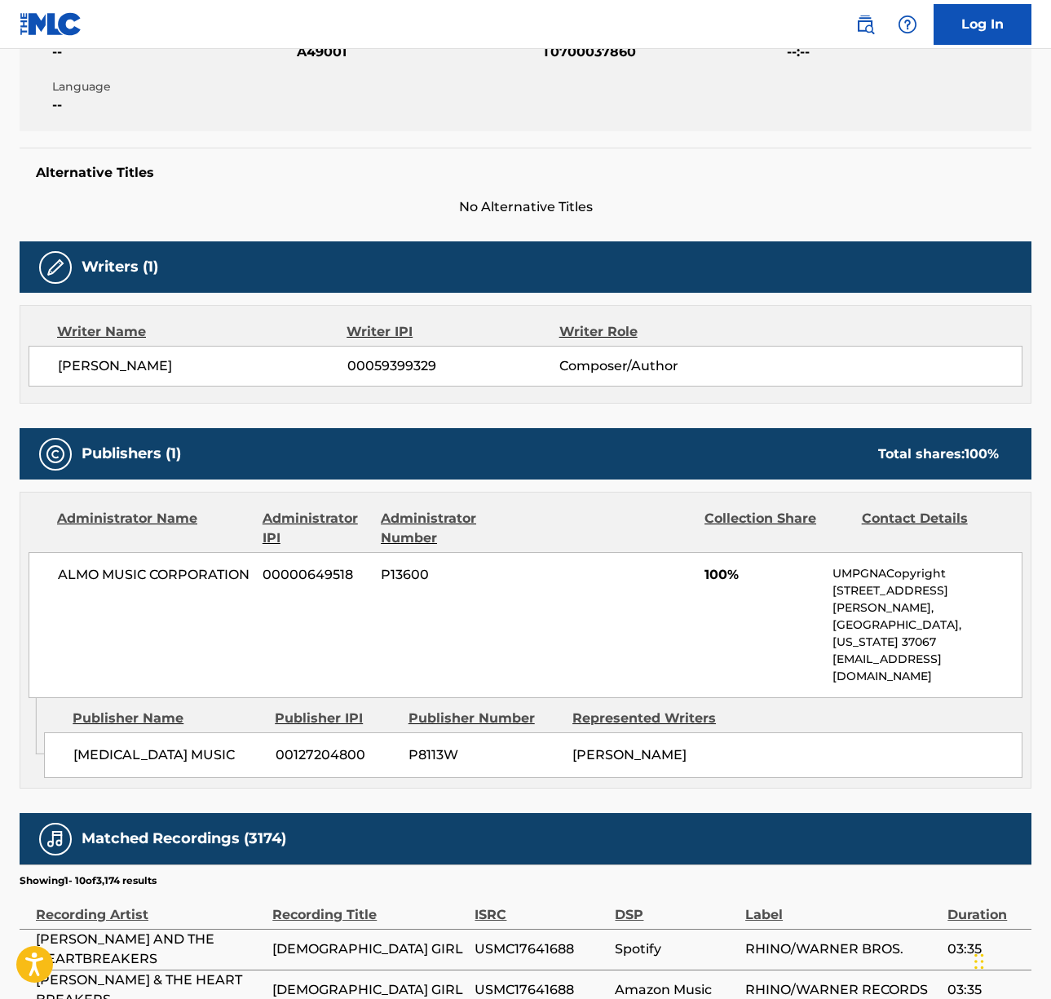
click at [110, 575] on span "ALMO MUSIC CORPORATION" at bounding box center [154, 575] width 192 height 20
click at [110, 576] on span "ALMO MUSIC CORPORATION" at bounding box center [154, 575] width 192 height 20
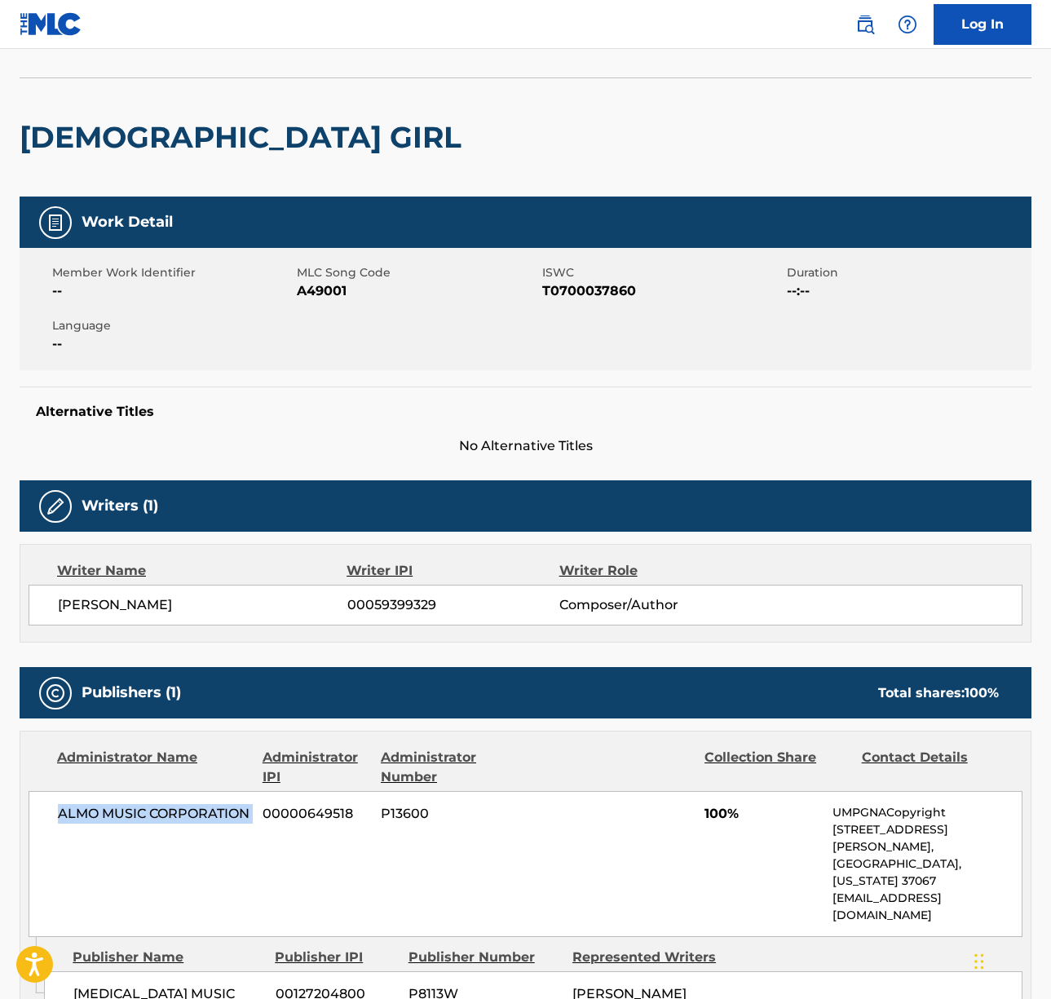
scroll to position [0, 0]
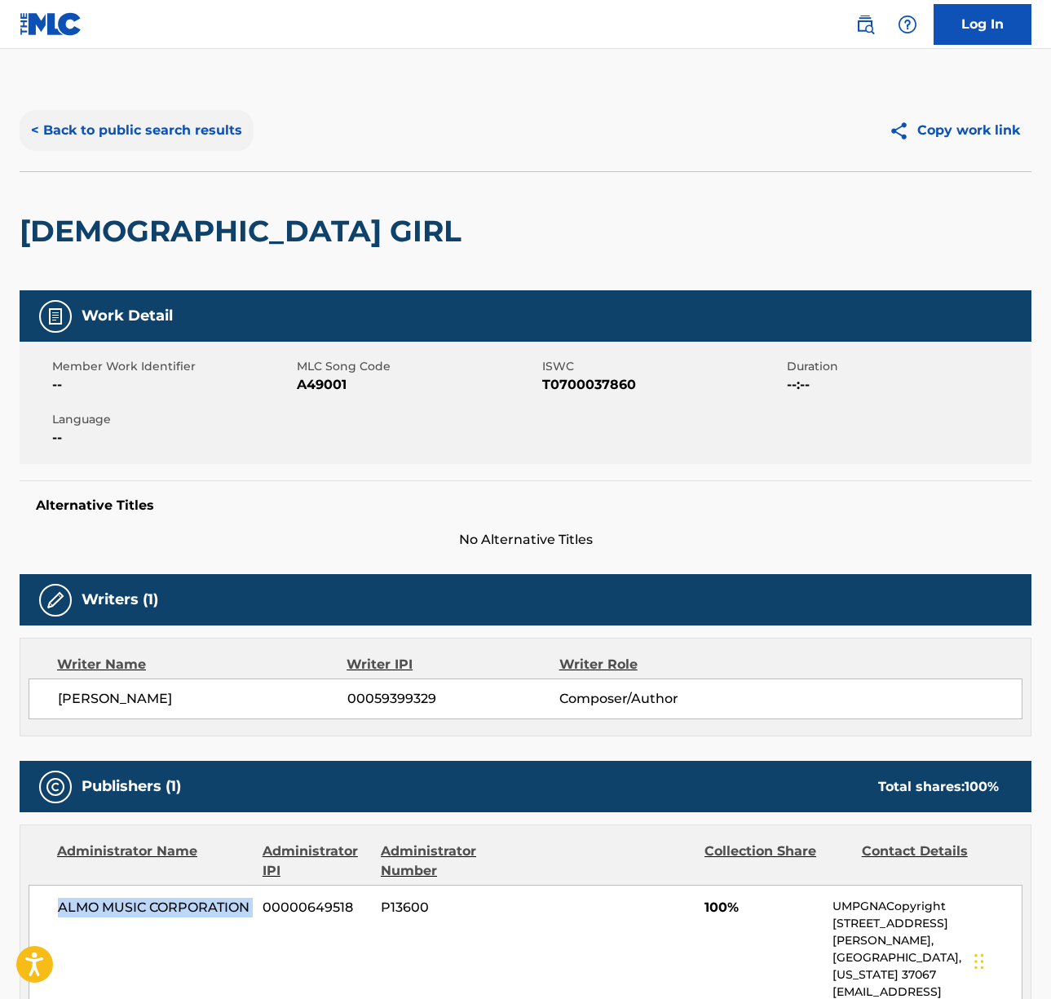
click at [126, 119] on button "< Back to public search results" at bounding box center [137, 130] width 234 height 41
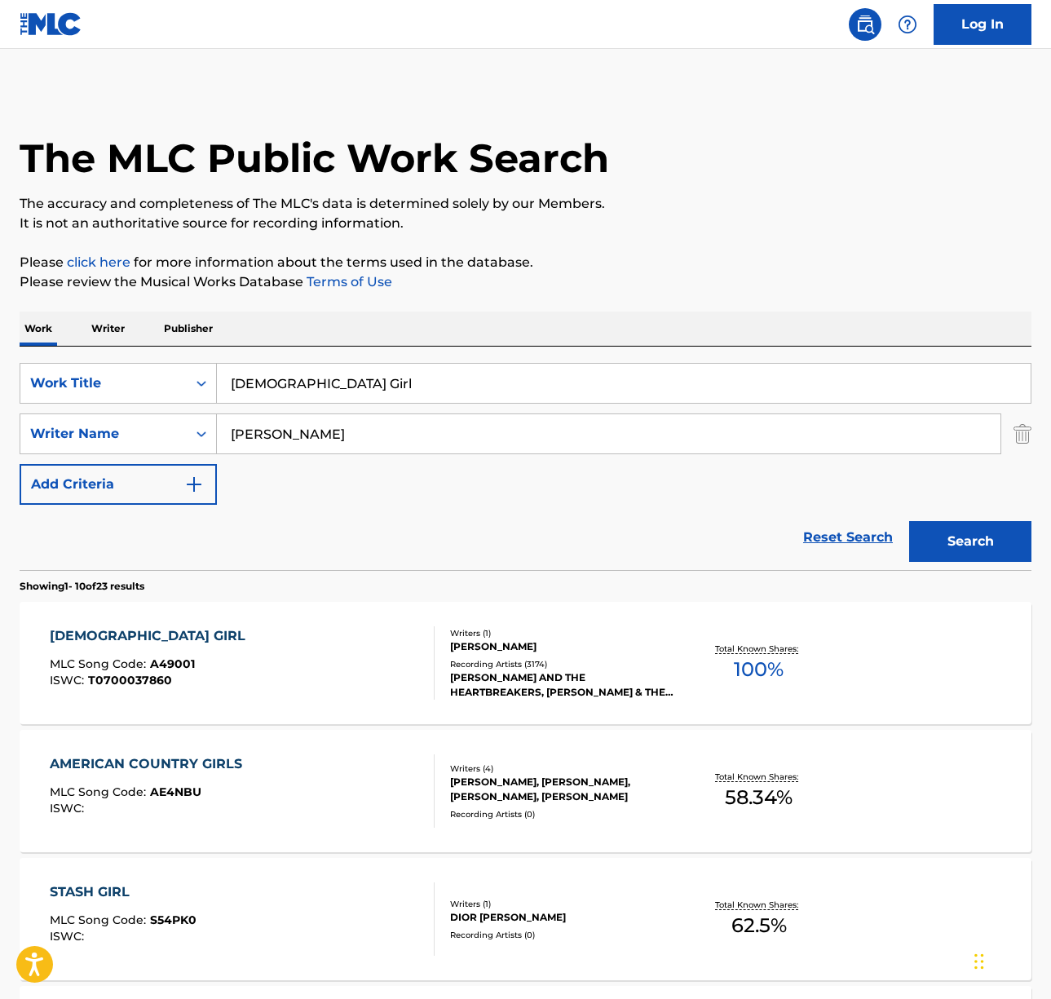
click at [315, 379] on input "[DEMOGRAPHIC_DATA] Girl" at bounding box center [624, 383] width 814 height 39
click at [314, 379] on input "[DEMOGRAPHIC_DATA] Girl" at bounding box center [624, 383] width 814 height 39
paste input "I'm Gonna Be (500 Miles)"
type input "I'm Gonna Be (500 Miles)"
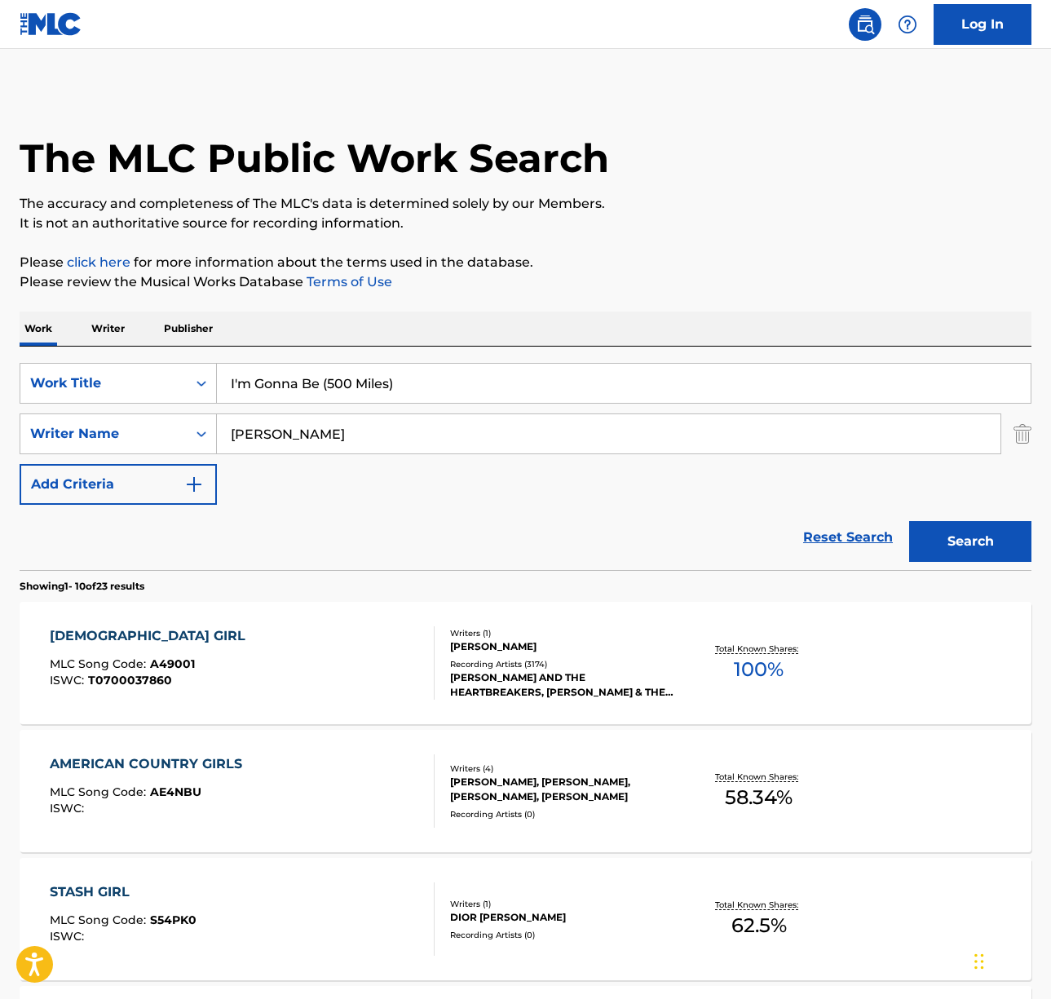
drag, startPoint x: 517, startPoint y: 342, endPoint x: 455, endPoint y: 351, distance: 62.6
click at [517, 342] on div "Work Writer Publisher" at bounding box center [526, 328] width 1012 height 34
click at [289, 429] on input "[PERSON_NAME]" at bounding box center [609, 433] width 784 height 39
type input "[PERSON_NAME]"
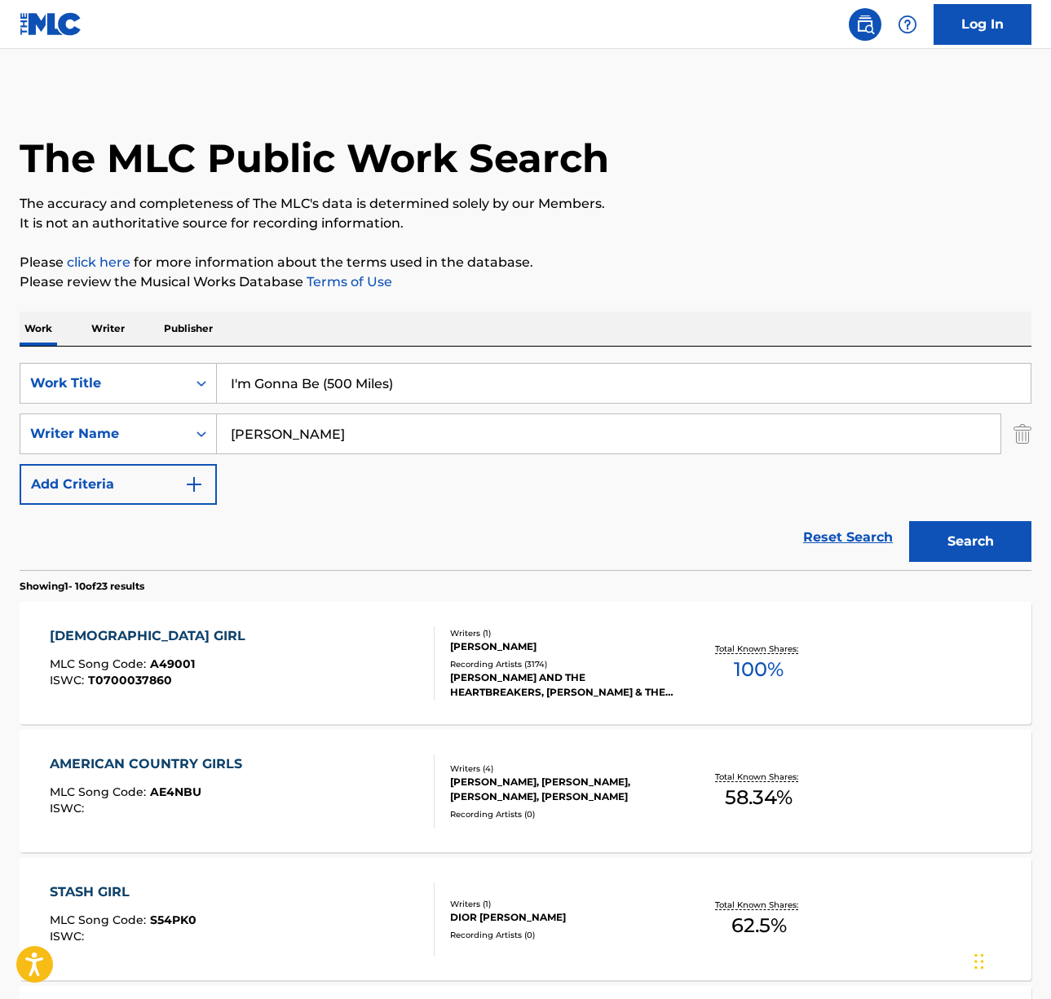
click at [909, 521] on button "Search" at bounding box center [970, 541] width 122 height 41
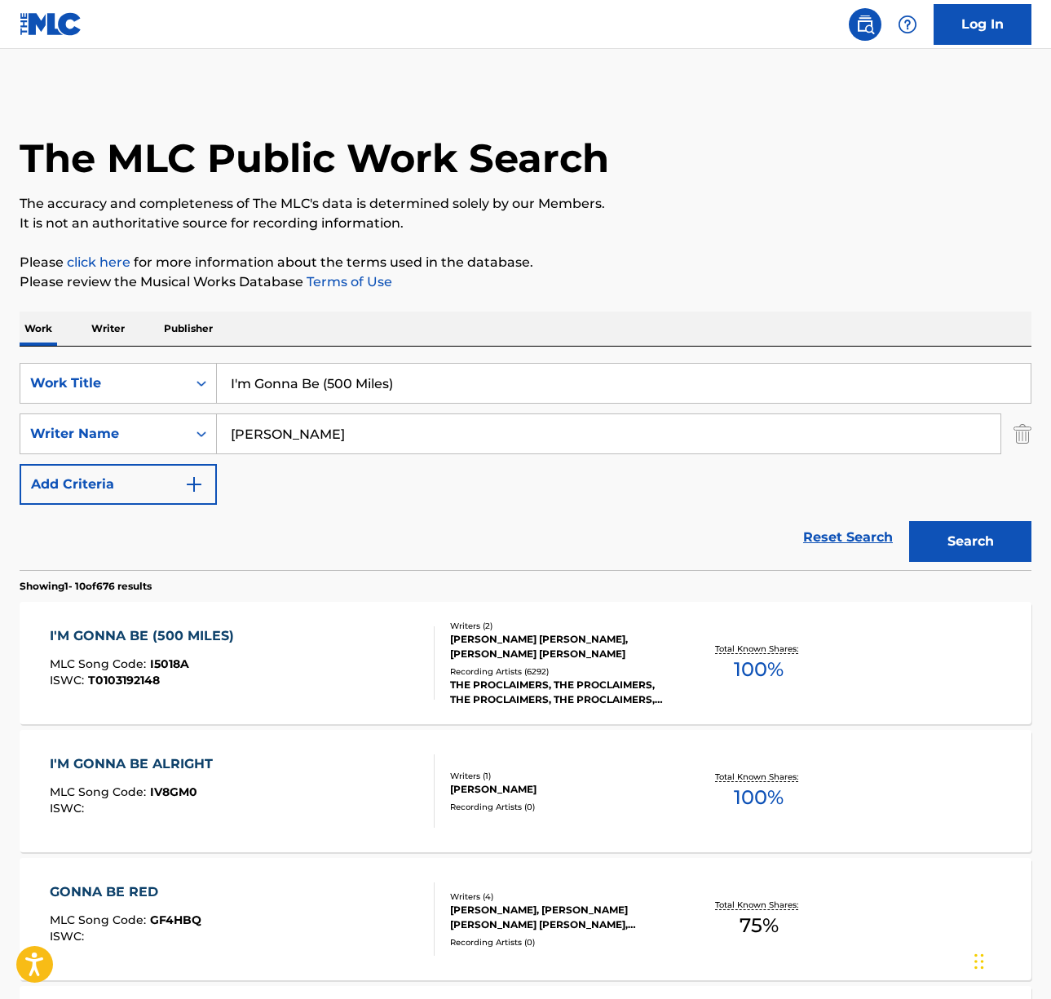
click at [289, 682] on div "I'M GONNA BE (500 MILES) MLC Song Code : I5018A ISWC : T0103192148" at bounding box center [242, 662] width 385 height 73
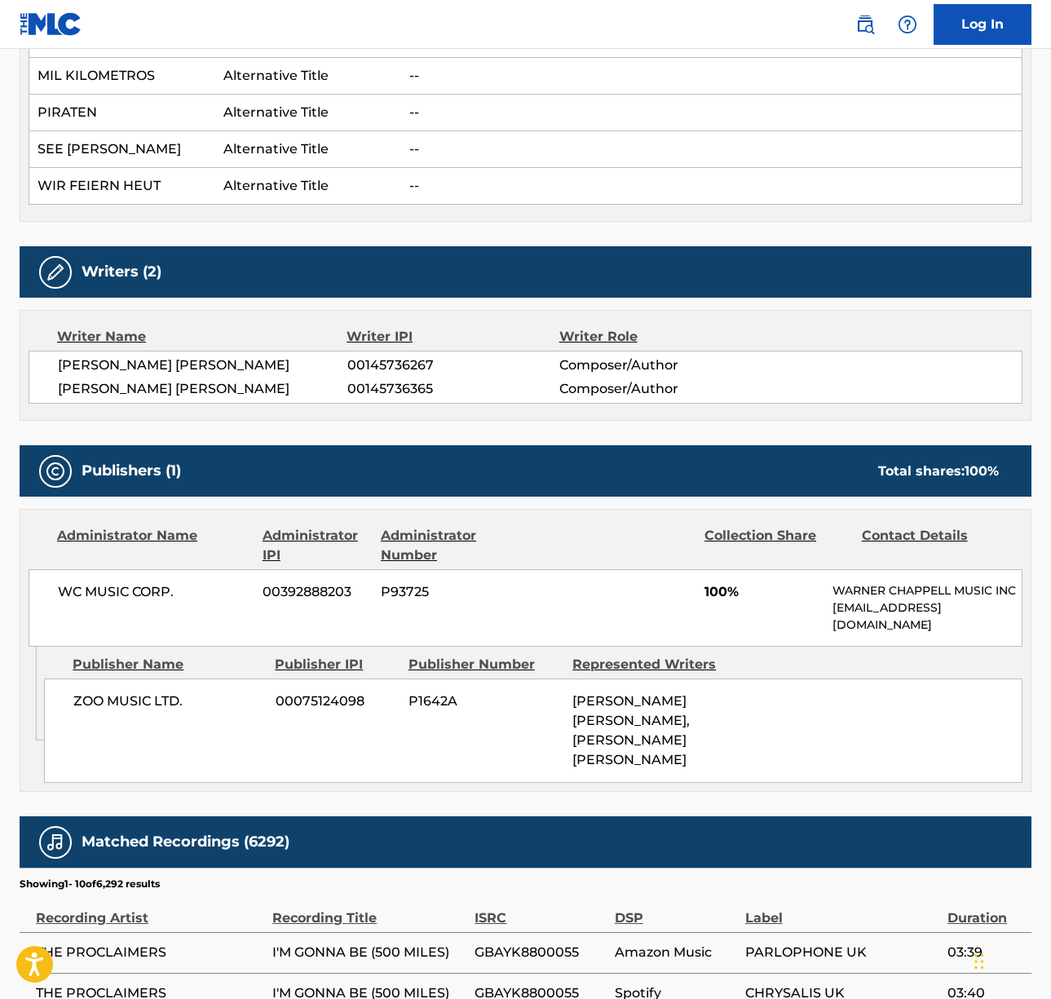
scroll to position [977, 0]
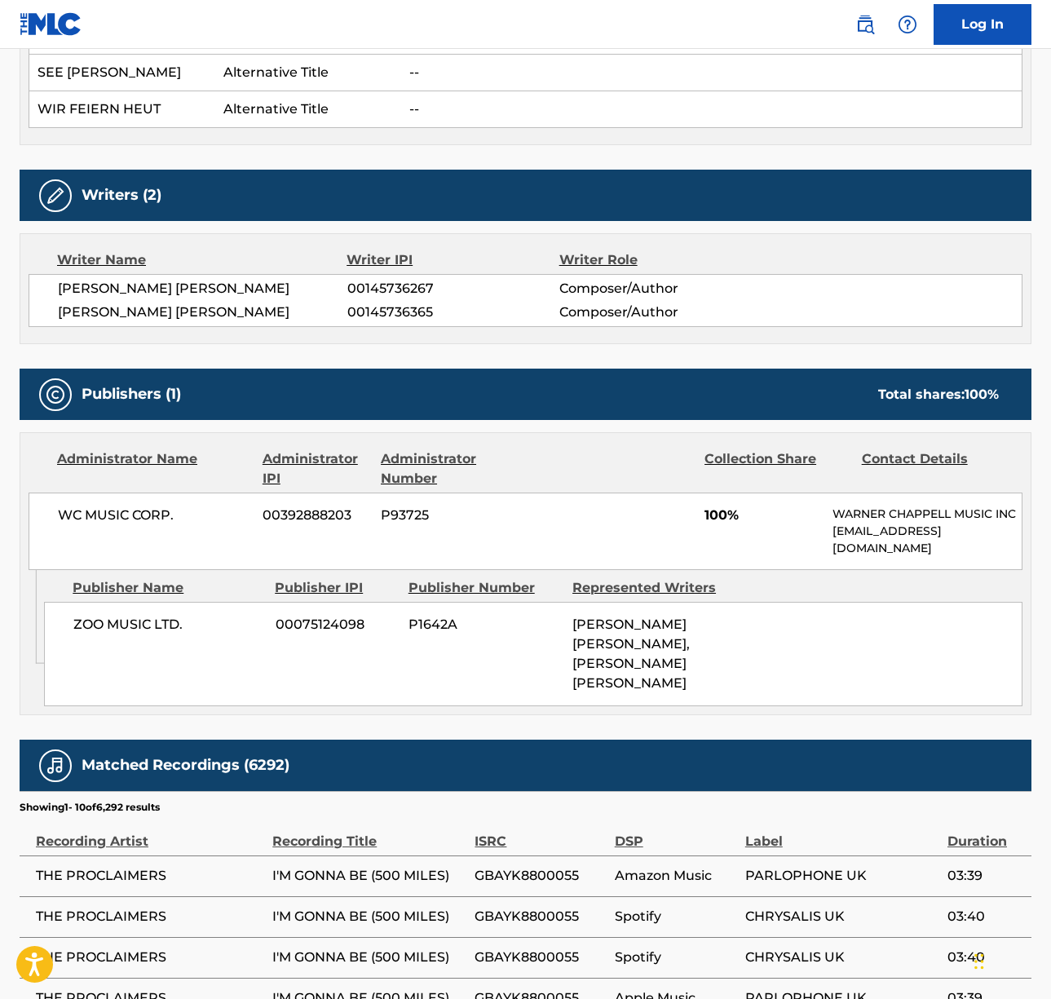
click at [128, 279] on span "[PERSON_NAME] [PERSON_NAME]" at bounding box center [202, 289] width 289 height 20
click at [126, 302] on span "[PERSON_NAME] [PERSON_NAME]" at bounding box center [202, 312] width 289 height 20
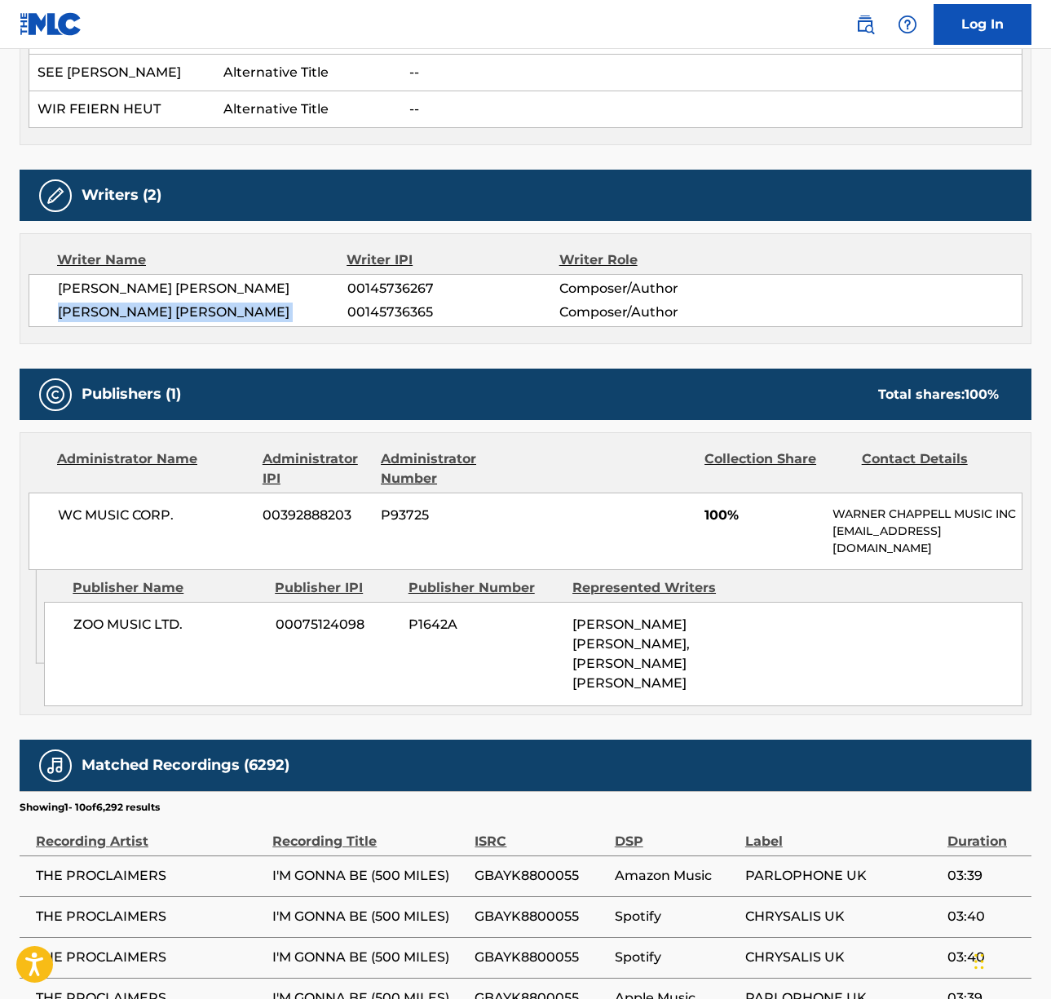
click at [126, 302] on span "[PERSON_NAME] [PERSON_NAME]" at bounding box center [202, 312] width 289 height 20
click at [122, 506] on span "WC MUSIC CORP." at bounding box center [154, 516] width 192 height 20
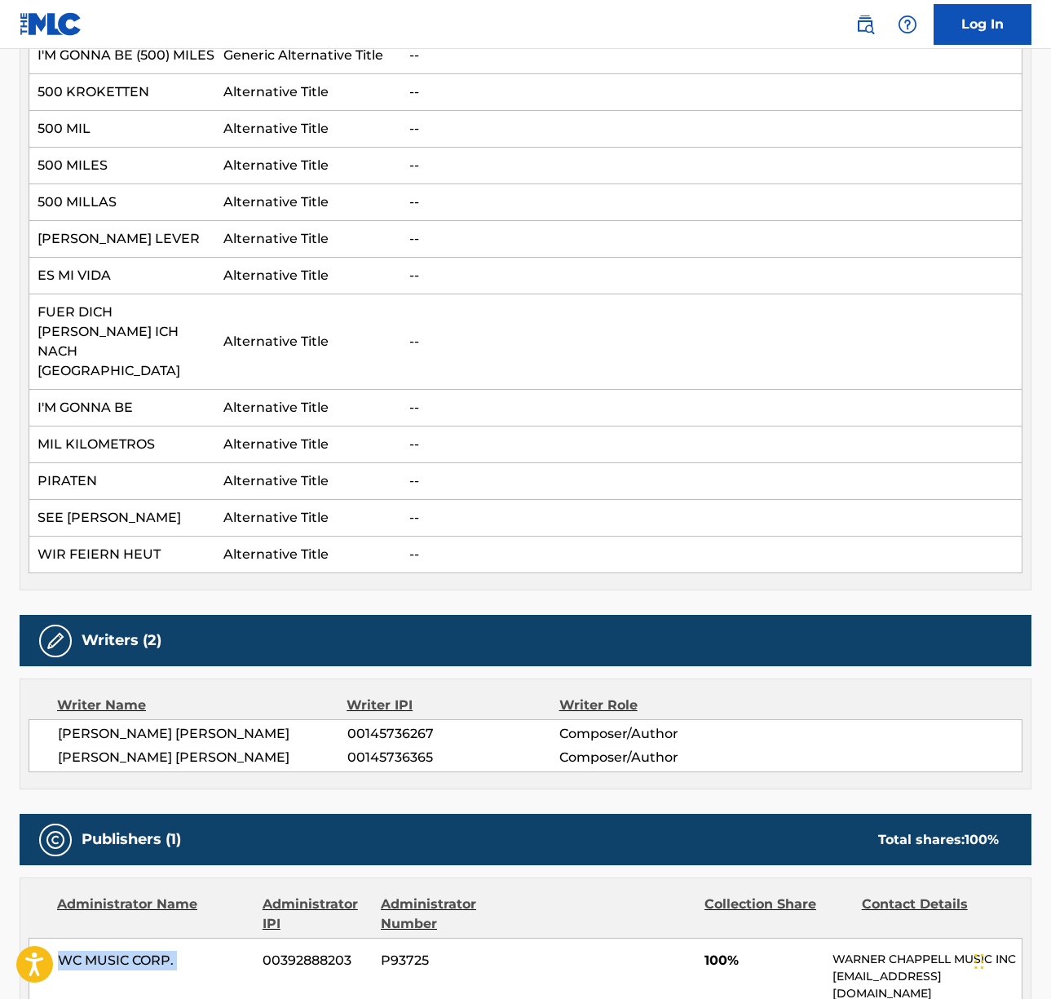
scroll to position [0, 0]
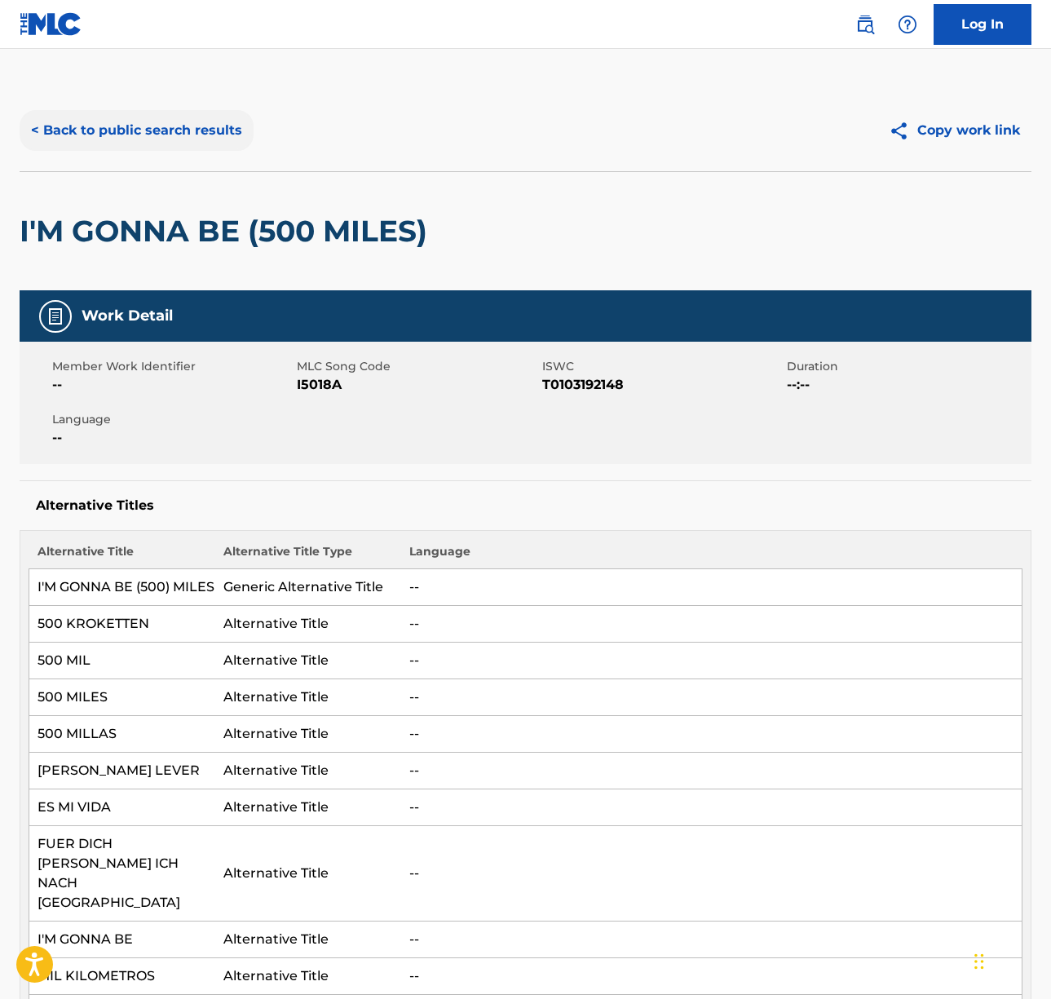
click at [168, 126] on button "< Back to public search results" at bounding box center [137, 130] width 234 height 41
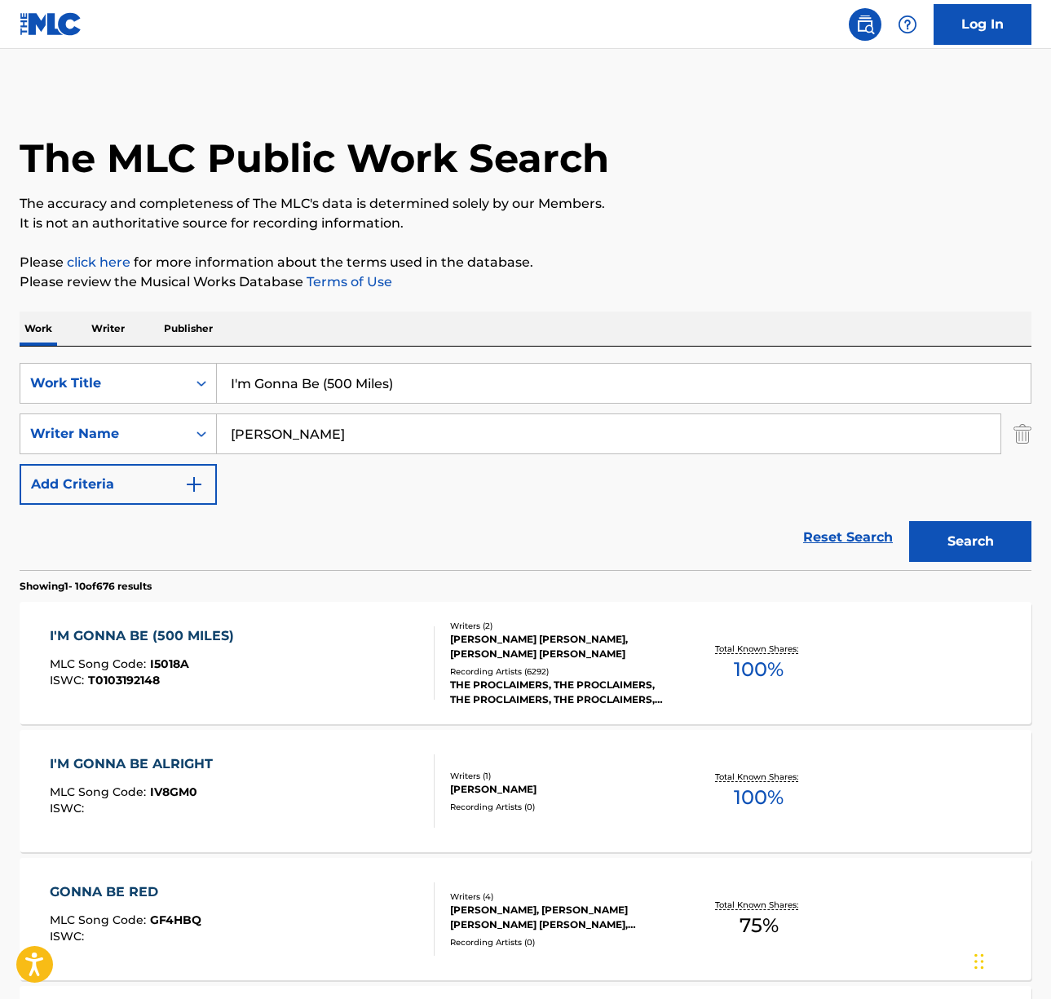
click at [326, 381] on input "I'm Gonna Be (500 Miles)" at bounding box center [624, 383] width 814 height 39
paste input "[PERSON_NAME] Mom"
type input "[PERSON_NAME] Mom"
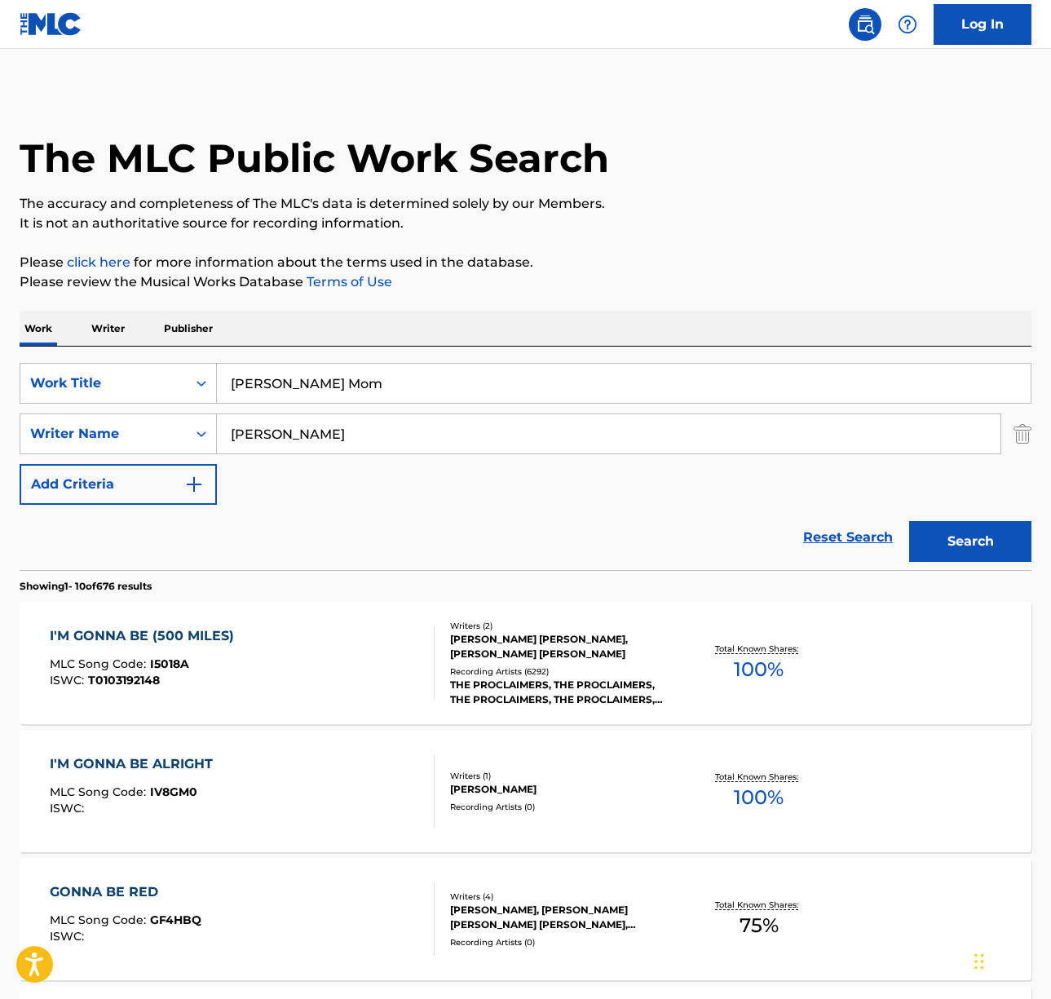
drag, startPoint x: 563, startPoint y: 318, endPoint x: 285, endPoint y: 425, distance: 297.8
click at [555, 322] on div "Work Writer Publisher" at bounding box center [526, 328] width 1012 height 34
click at [248, 437] on input "[PERSON_NAME]" at bounding box center [609, 433] width 784 height 39
type input "[PERSON_NAME]"
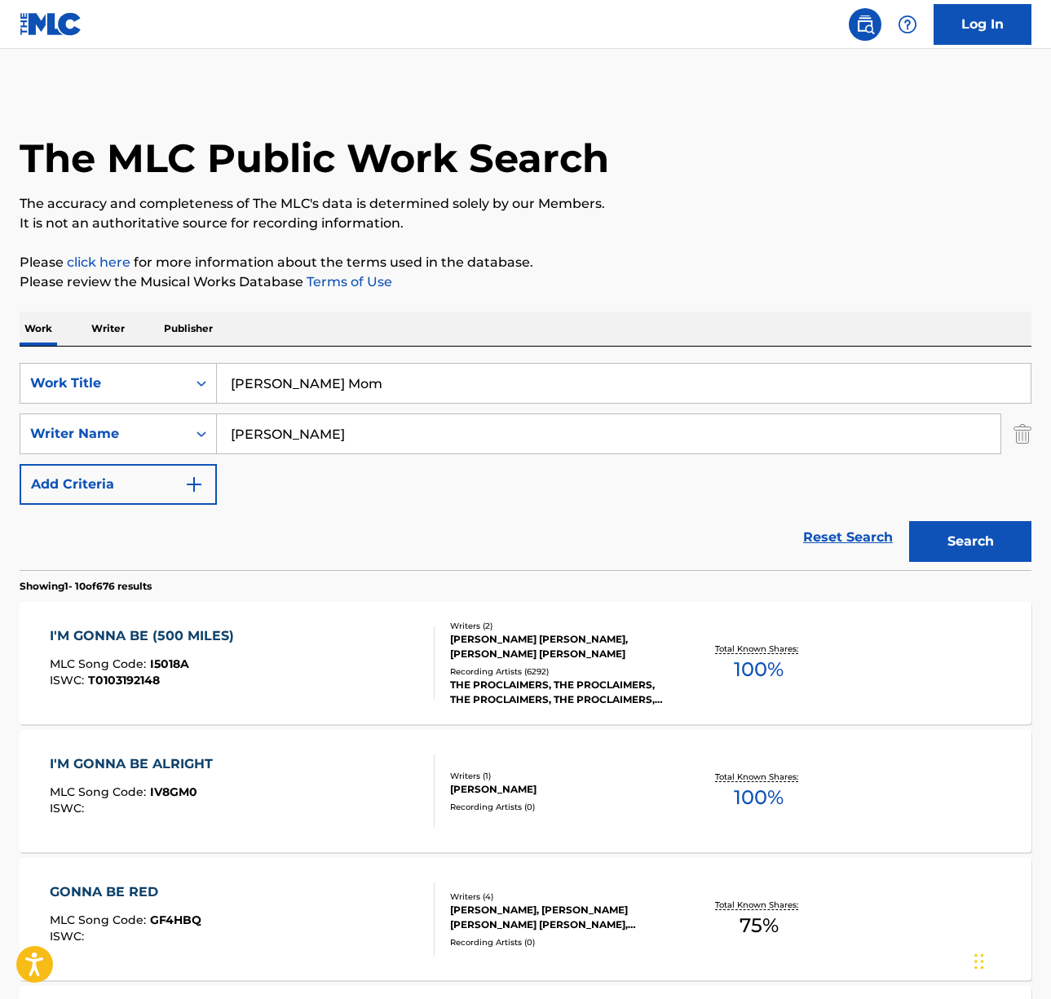
click at [909, 521] on button "Search" at bounding box center [970, 541] width 122 height 41
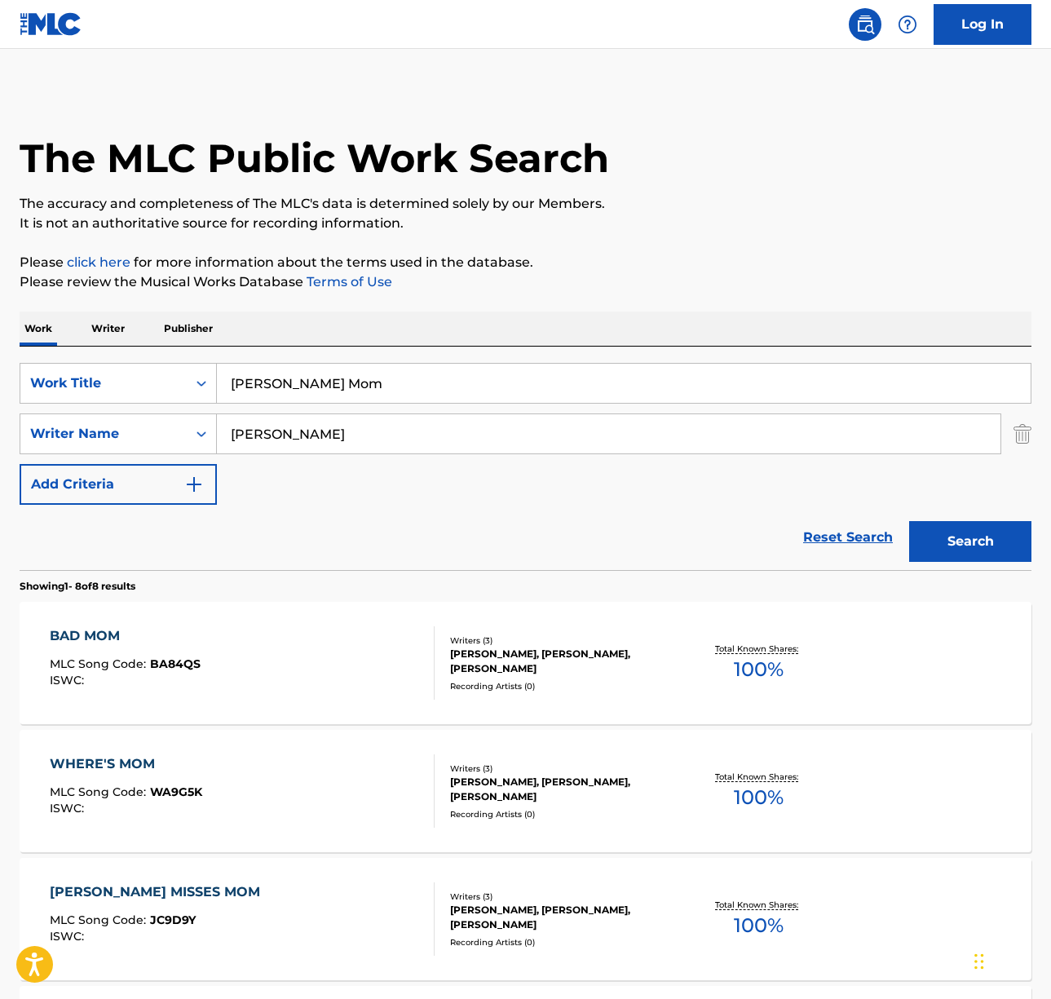
click at [289, 426] on input "[PERSON_NAME]" at bounding box center [609, 433] width 784 height 39
click at [909, 521] on button "Search" at bounding box center [970, 541] width 122 height 41
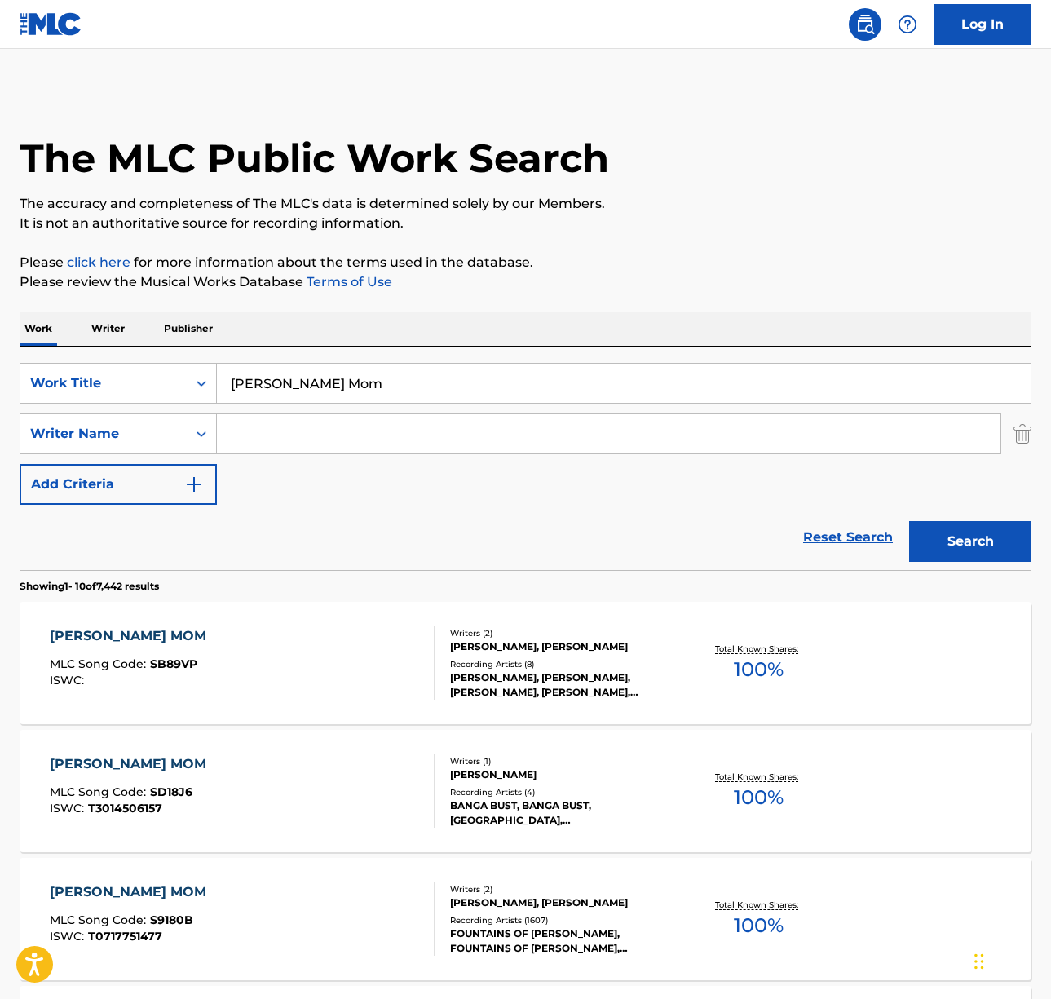
scroll to position [60, 0]
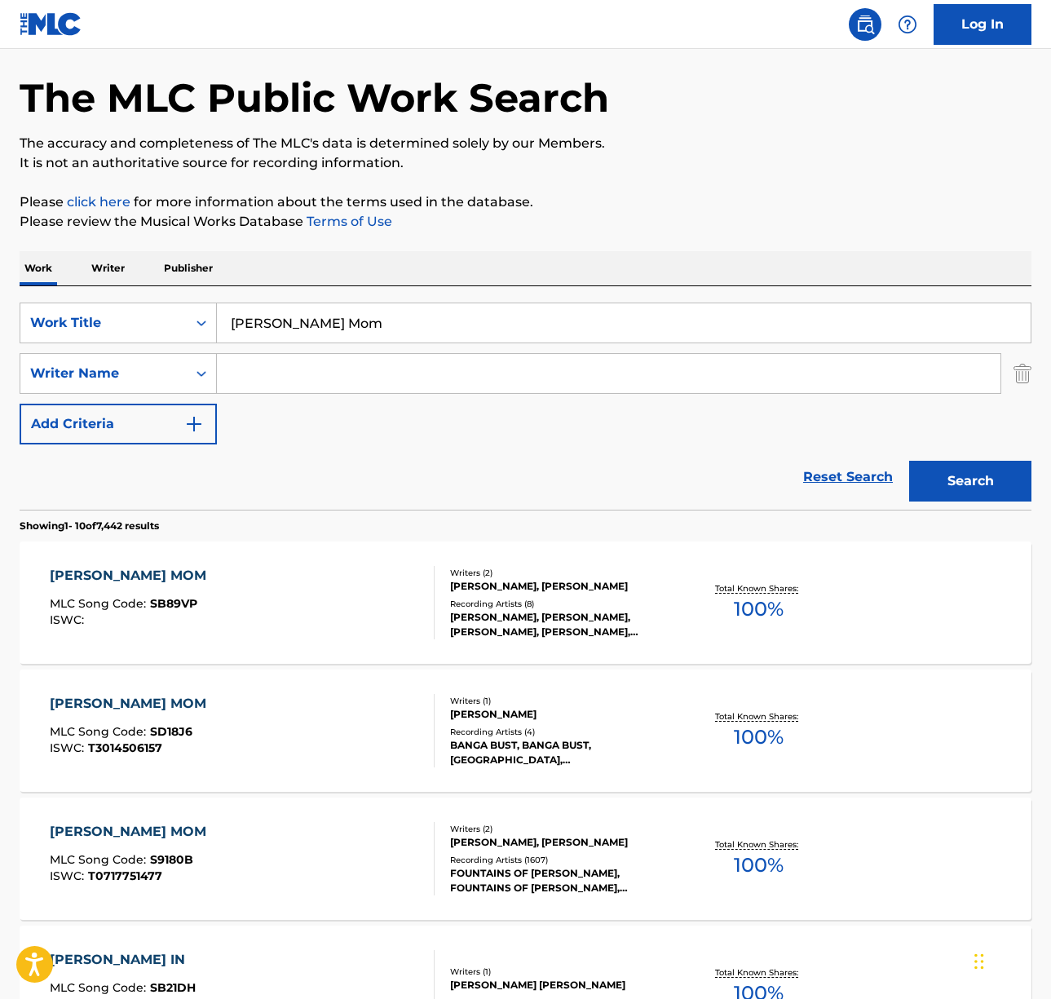
click at [291, 844] on div "[PERSON_NAME] MOM MLC Song Code : S9180B ISWC : T0717751477" at bounding box center [242, 858] width 385 height 73
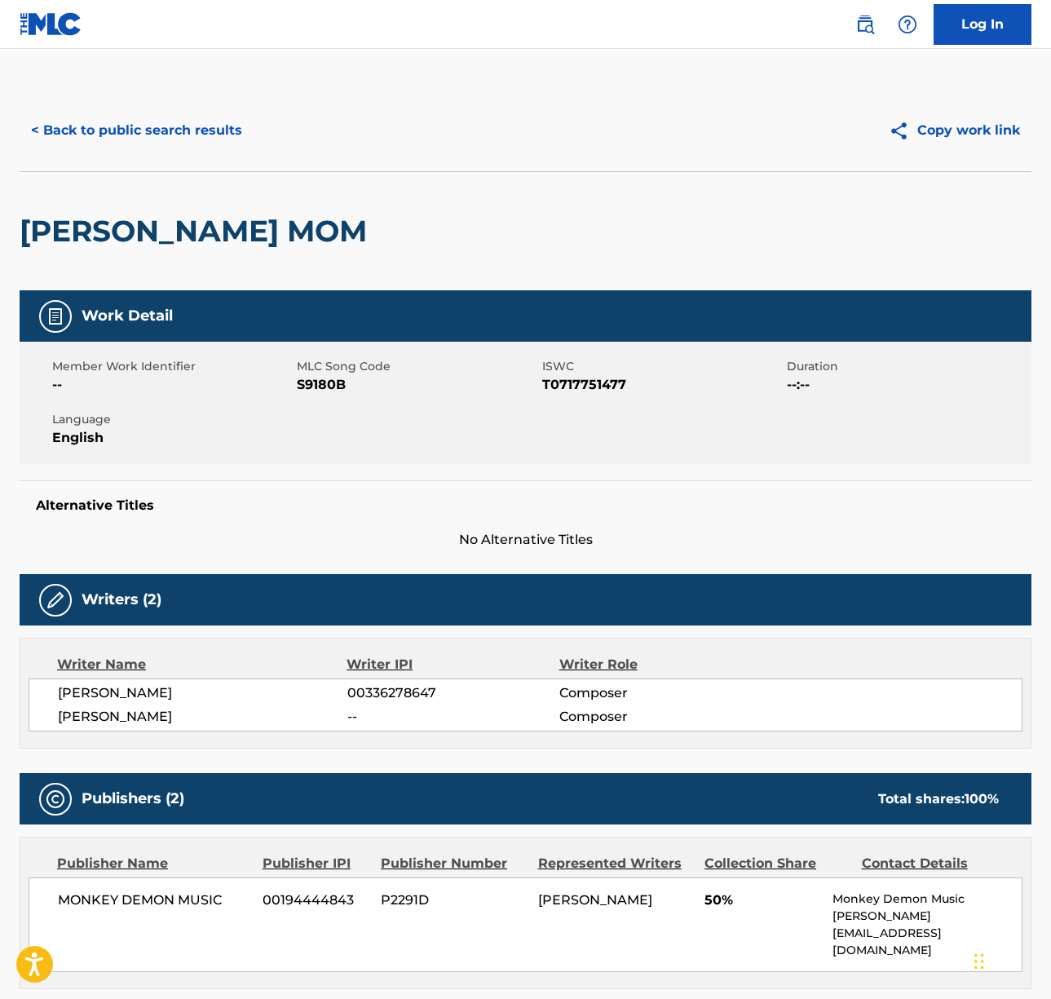
click at [141, 684] on span "[PERSON_NAME]" at bounding box center [202, 693] width 289 height 20
click at [168, 713] on span "[PERSON_NAME]" at bounding box center [202, 717] width 289 height 20
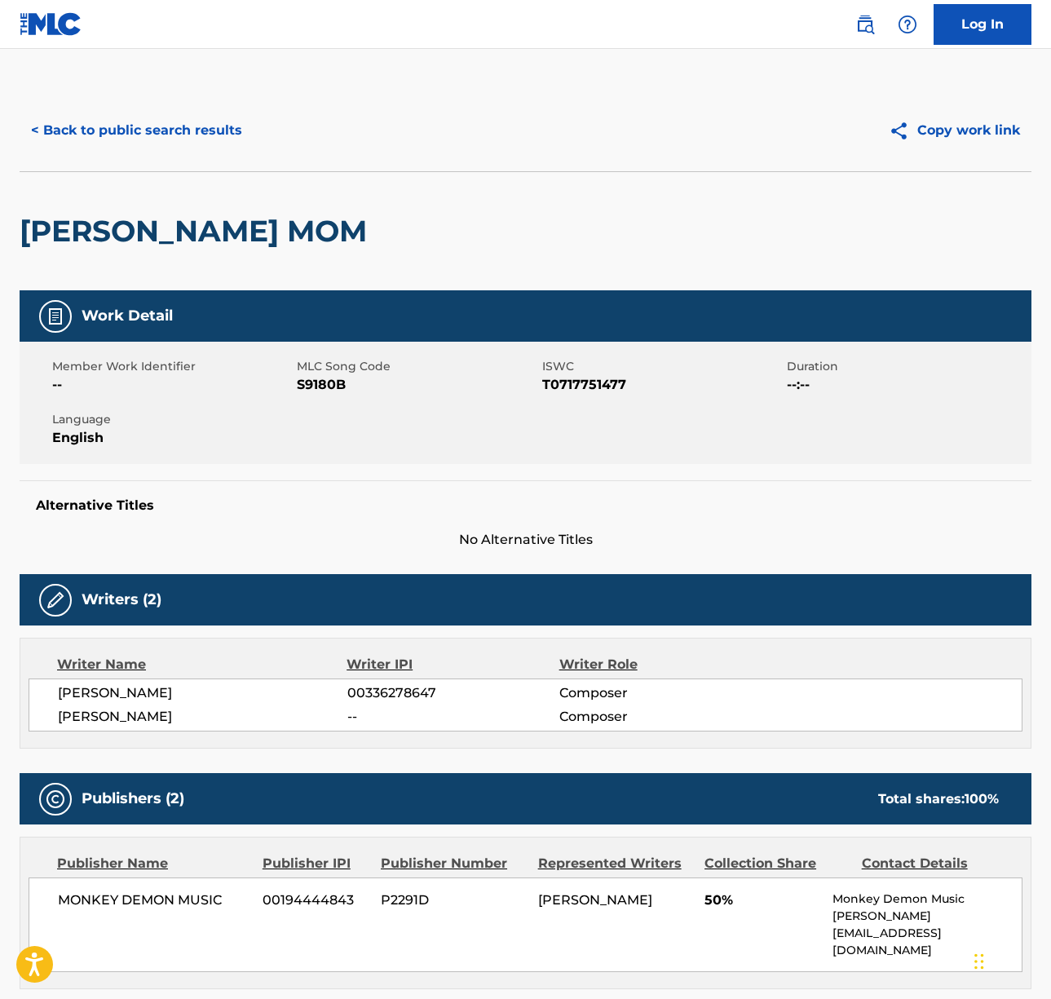
click at [169, 713] on span "[PERSON_NAME]" at bounding box center [202, 717] width 289 height 20
click at [106, 713] on span "[PERSON_NAME]" at bounding box center [202, 717] width 289 height 20
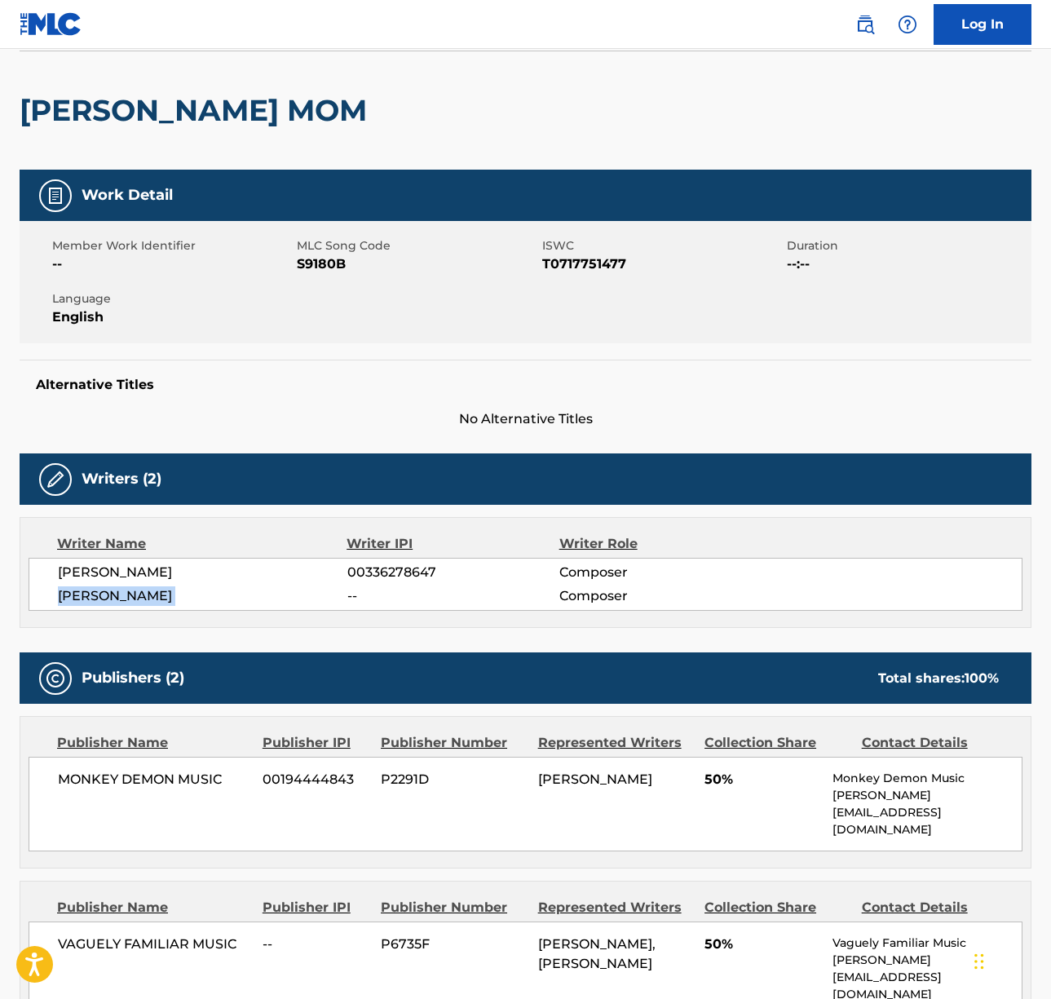
scroll to position [320, 0]
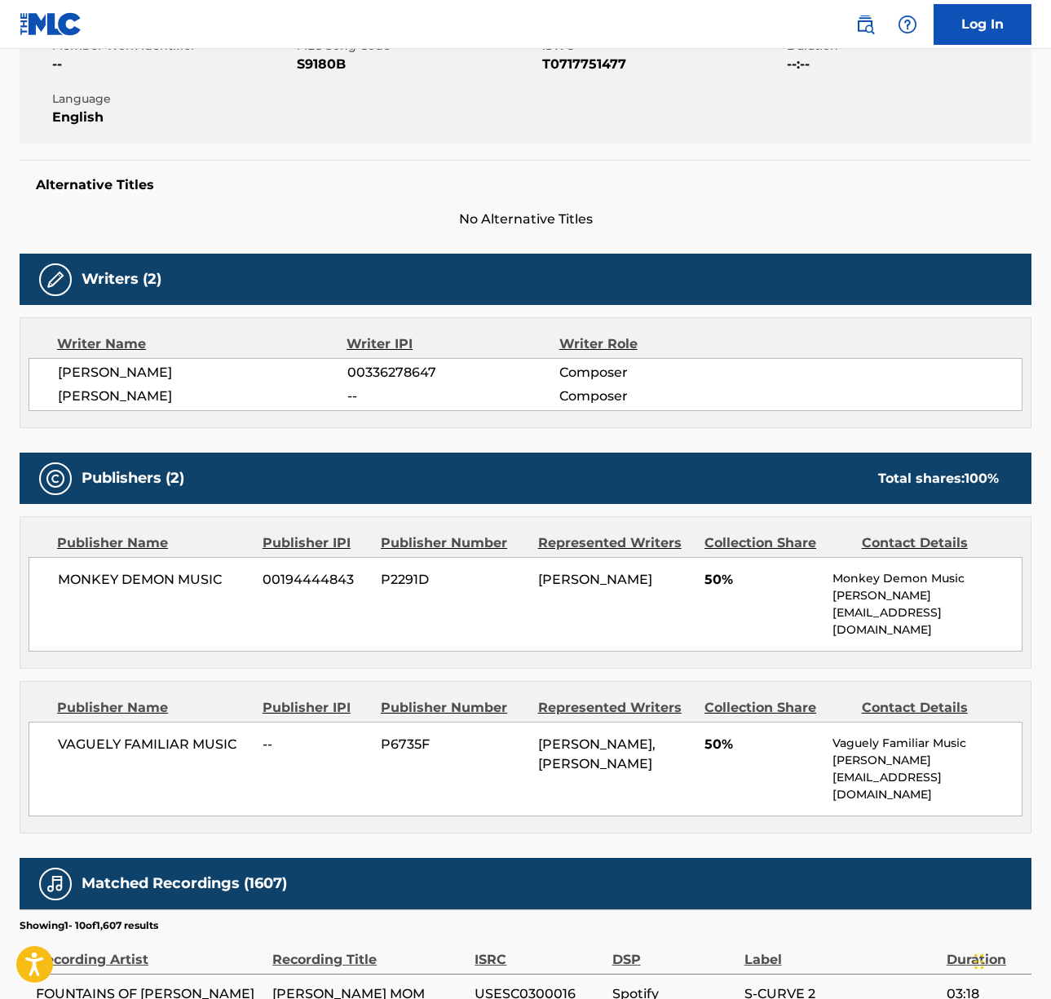
click at [142, 576] on span "MONKEY DEMON MUSIC" at bounding box center [154, 580] width 192 height 20
click at [127, 579] on span "MONKEY DEMON MUSIC" at bounding box center [154, 580] width 192 height 20
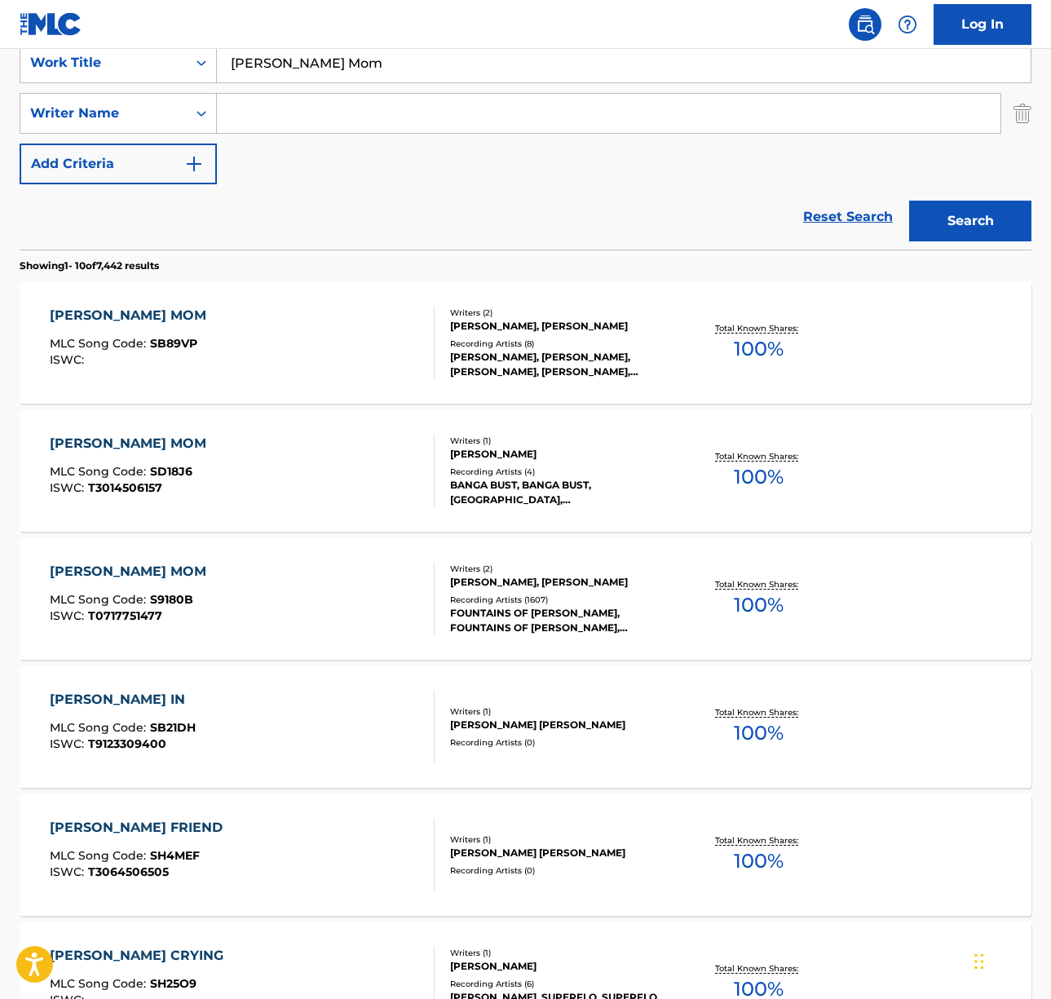
scroll to position [60, 0]
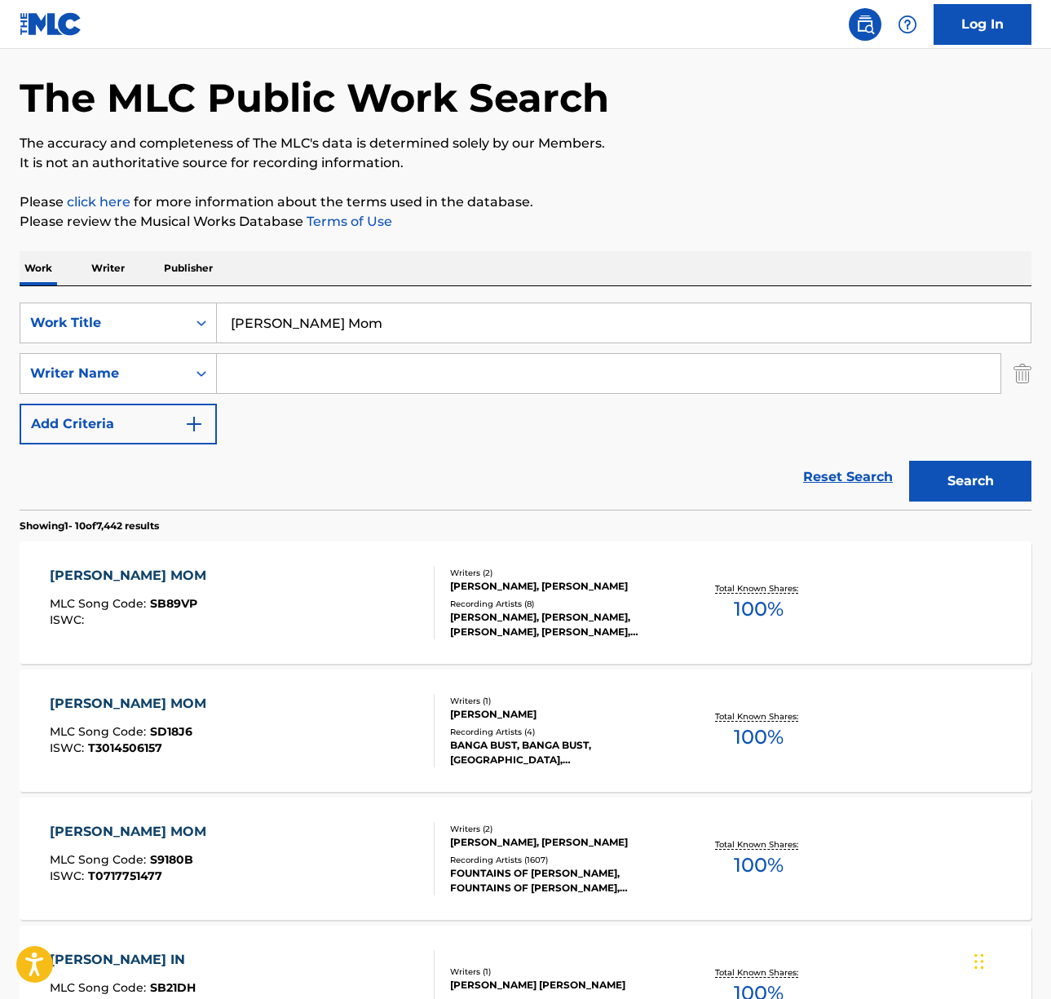
click at [357, 328] on input "[PERSON_NAME] Mom" at bounding box center [624, 322] width 814 height 39
paste input "Rock and Roll All Nite"
type input "Rock and Roll All Nite"
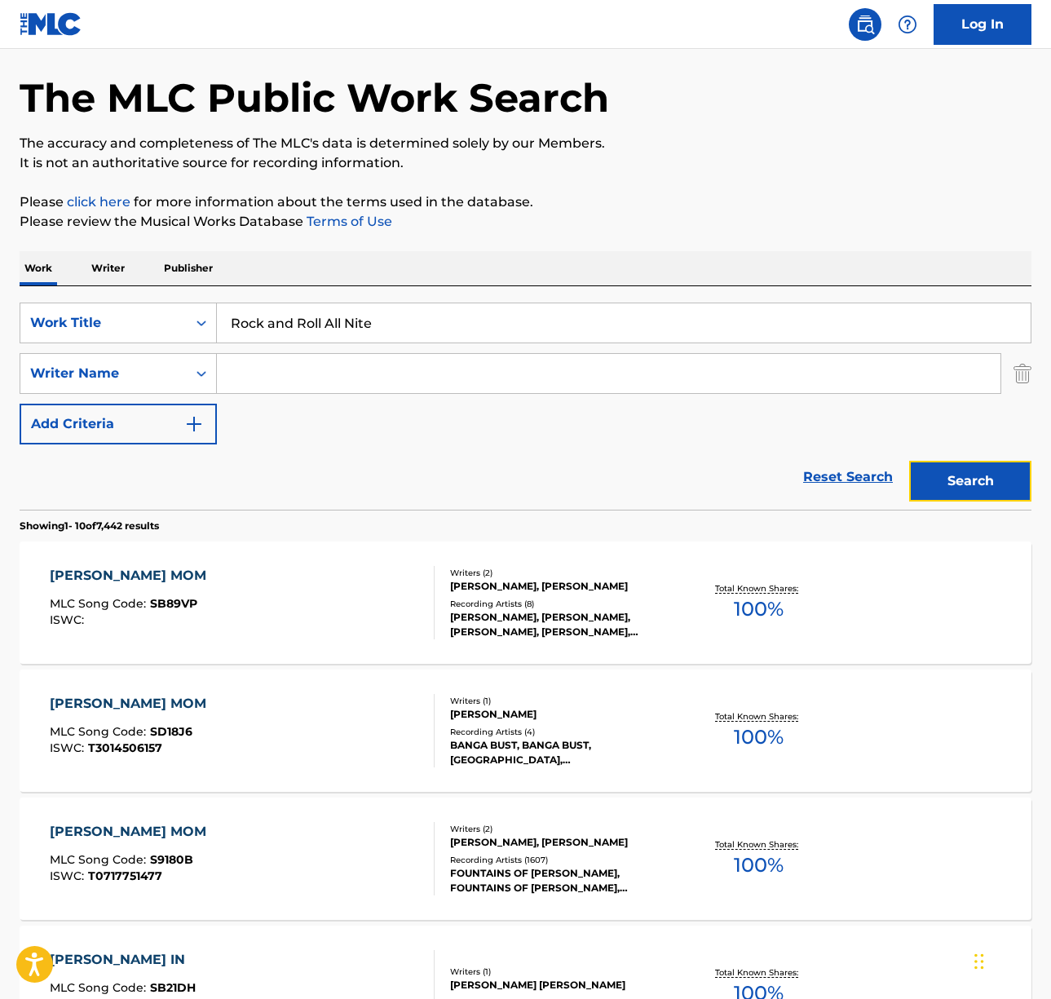
drag, startPoint x: 912, startPoint y: 475, endPoint x: 910, endPoint y: 465, distance: 10.7
click at [912, 475] on button "Search" at bounding box center [970, 481] width 122 height 41
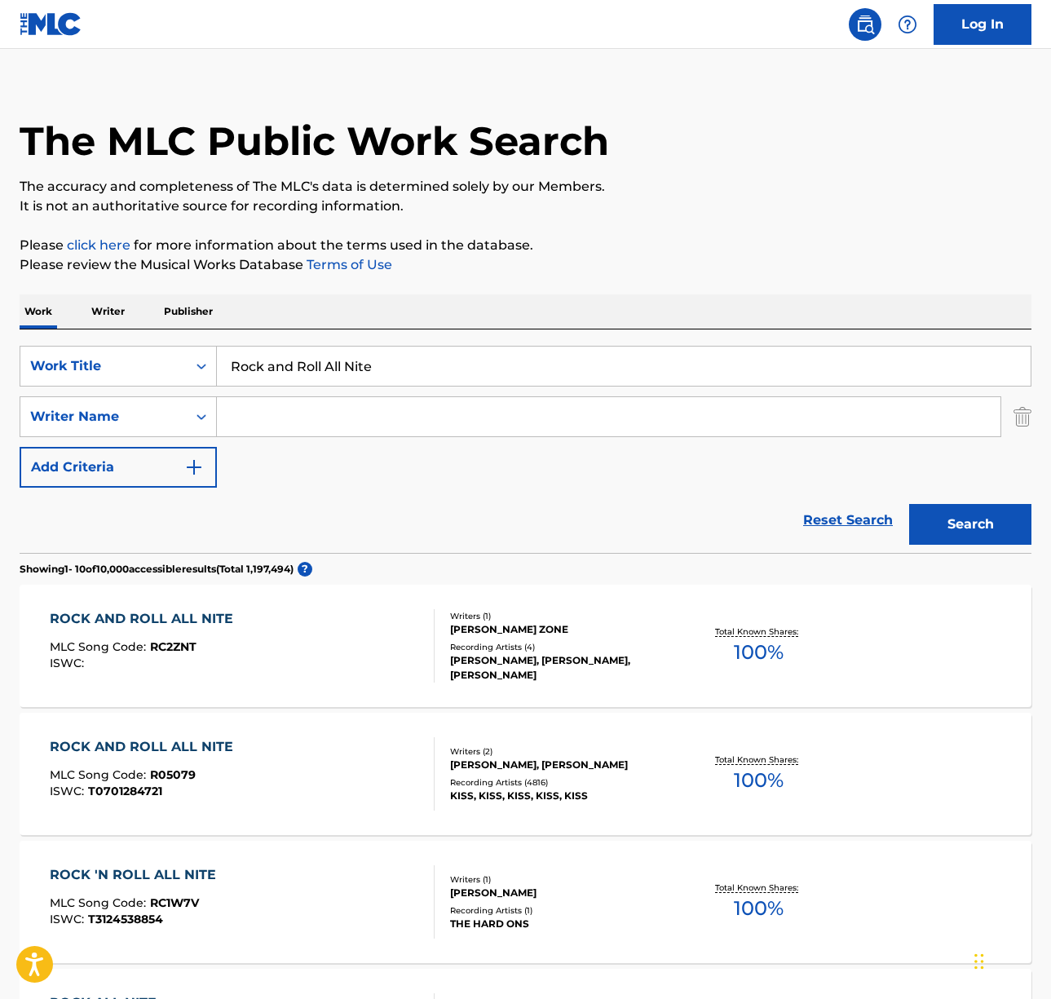
scroll to position [20, 0]
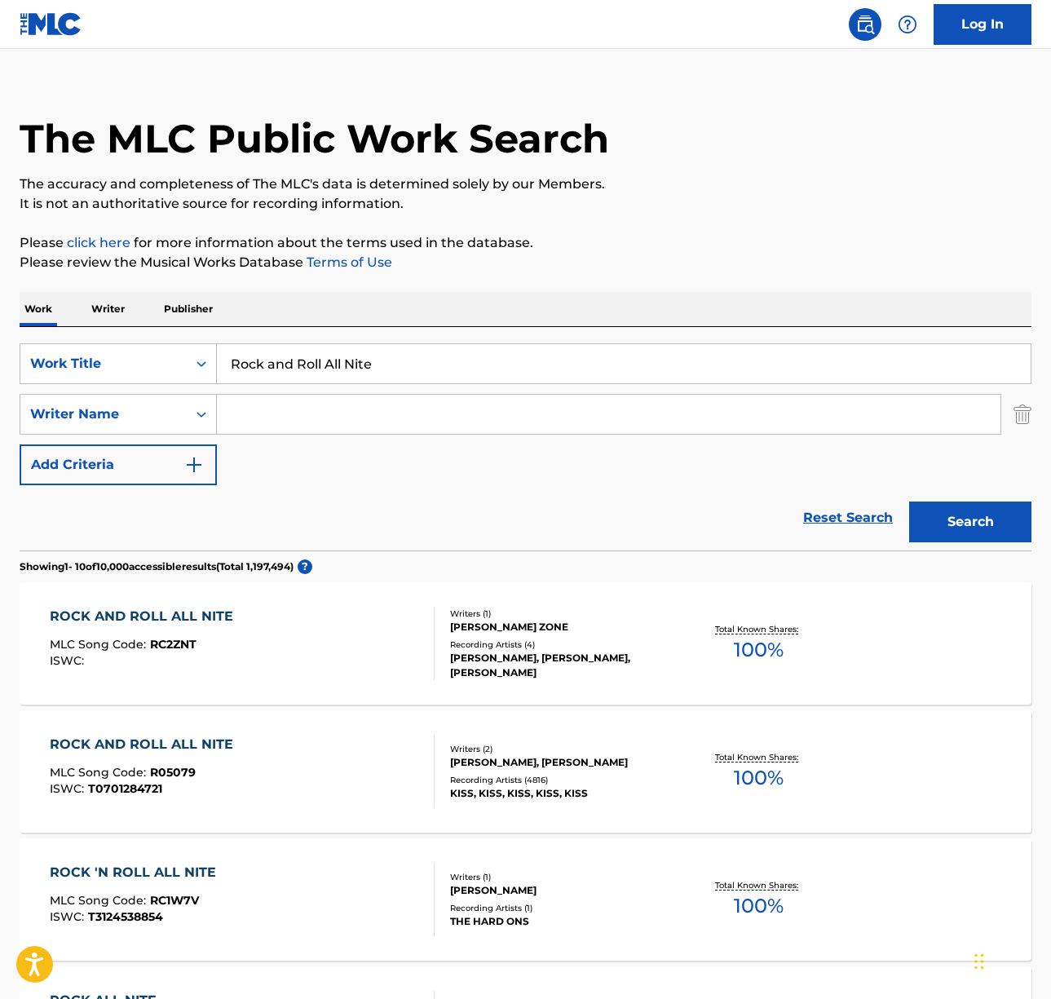
click at [325, 745] on div "ROCK AND ROLL ALL NITE MLC Song Code : R05079 ISWC : T0701284721" at bounding box center [242, 771] width 385 height 73
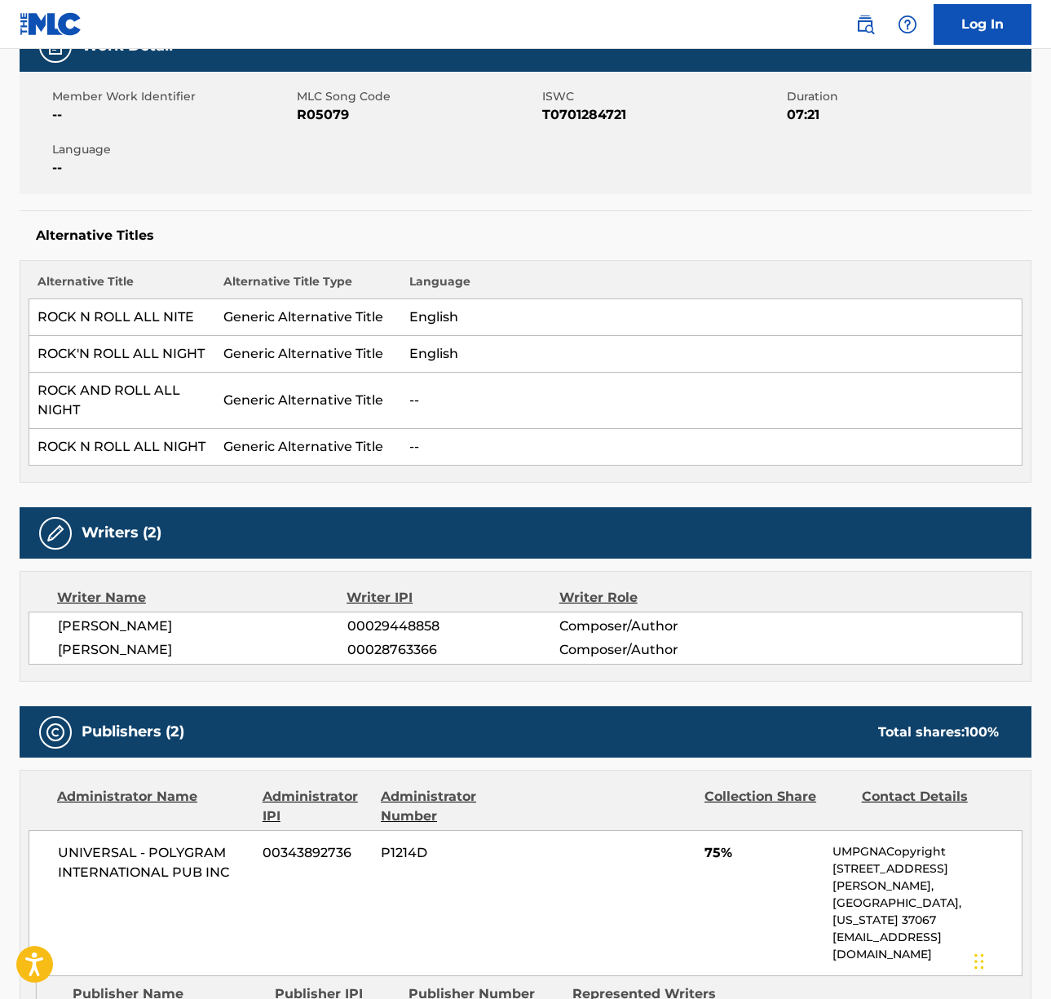
scroll to position [308, 0]
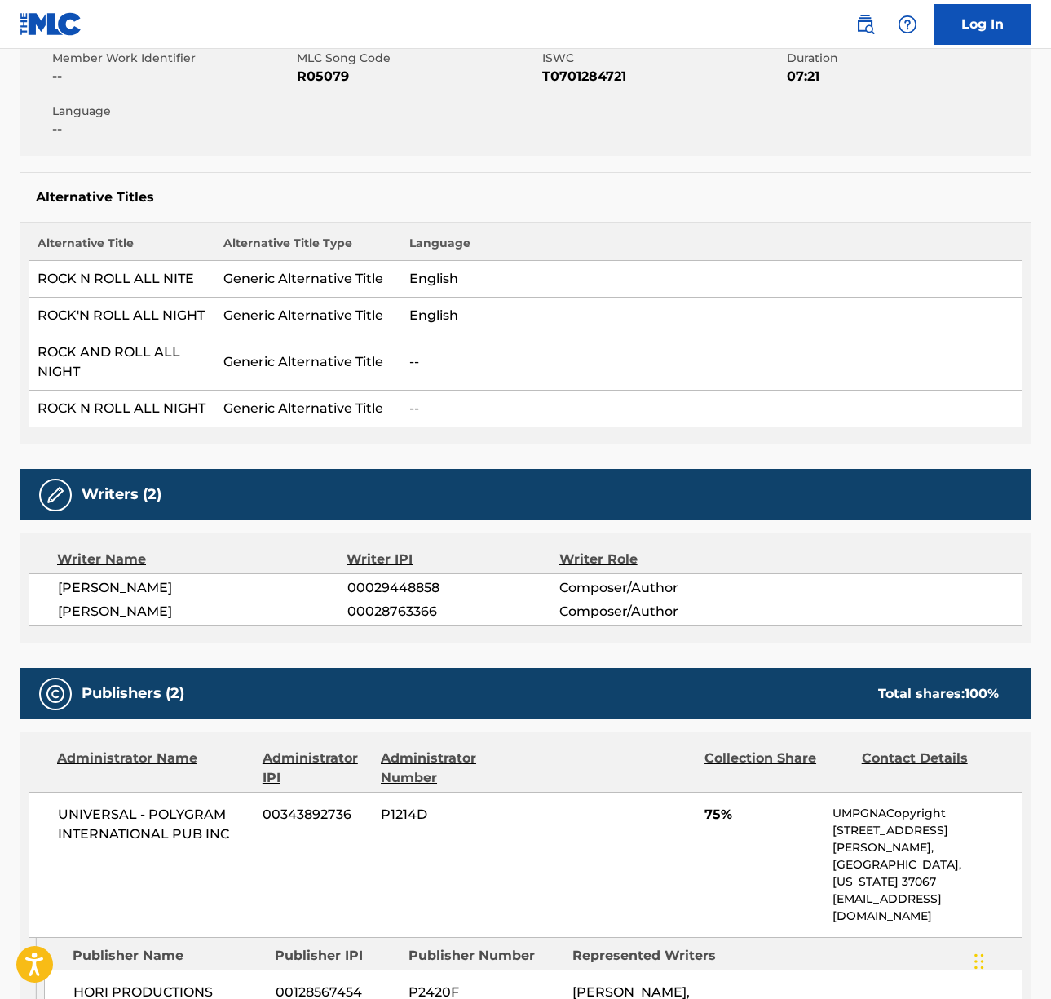
click at [115, 582] on span "[PERSON_NAME]" at bounding box center [202, 588] width 289 height 20
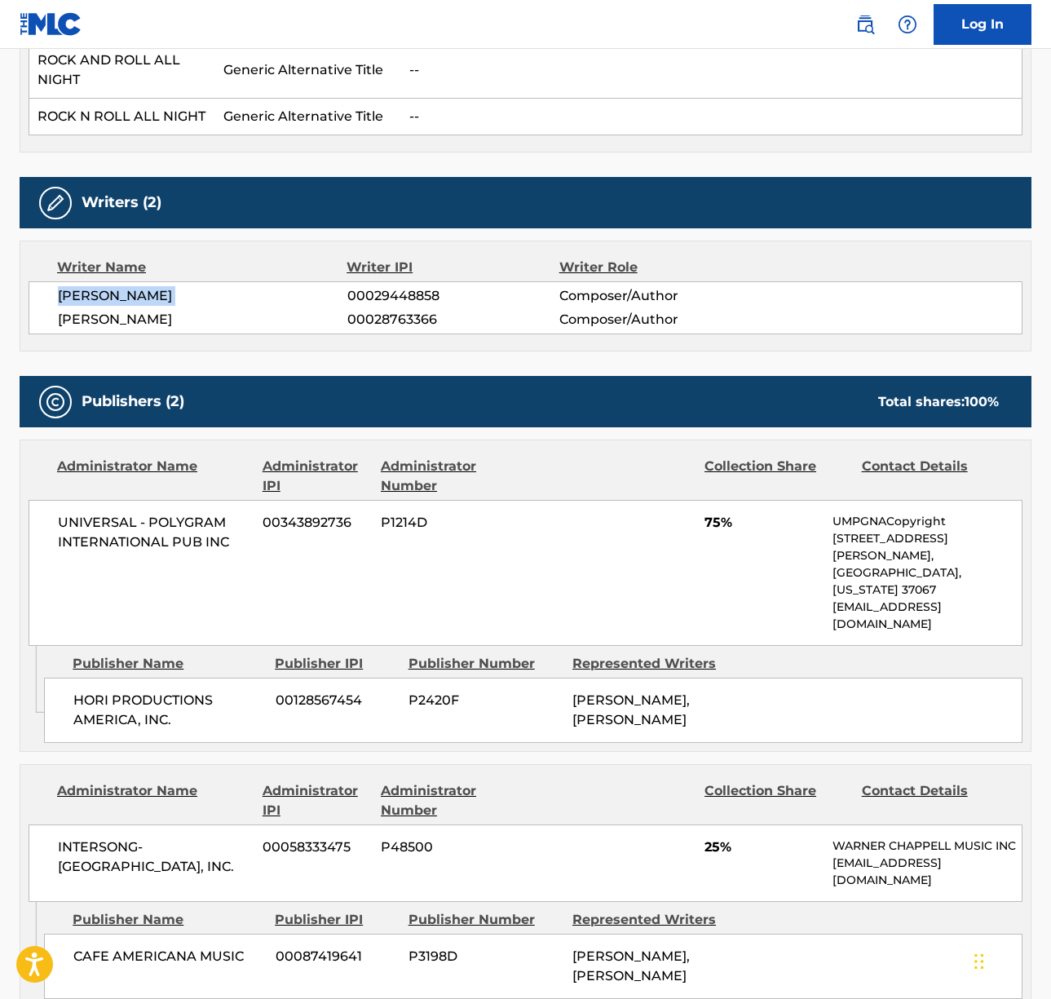
scroll to position [607, 0]
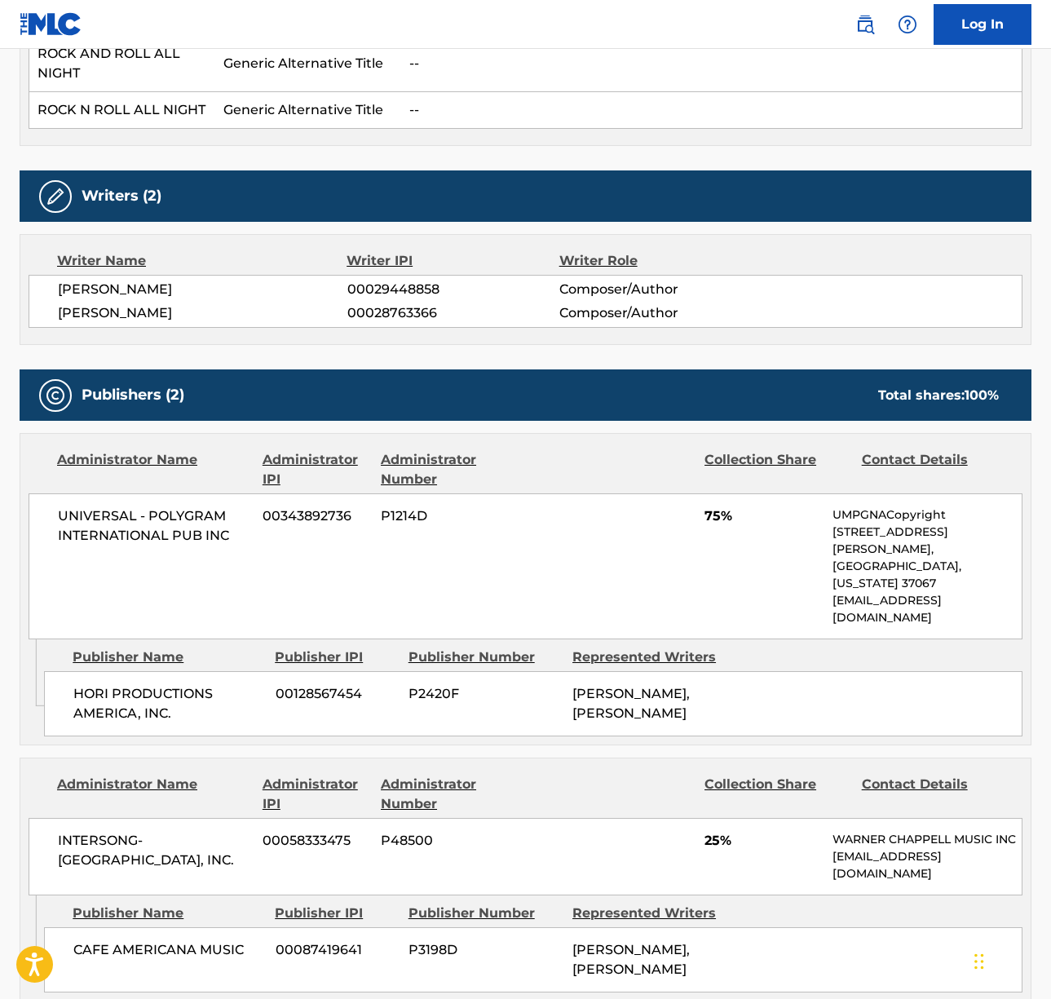
click at [150, 318] on span "[PERSON_NAME]" at bounding box center [202, 313] width 289 height 20
click at [111, 512] on span "UNIVERSAL - POLYGRAM INTERNATIONAL PUB INC" at bounding box center [154, 525] width 192 height 39
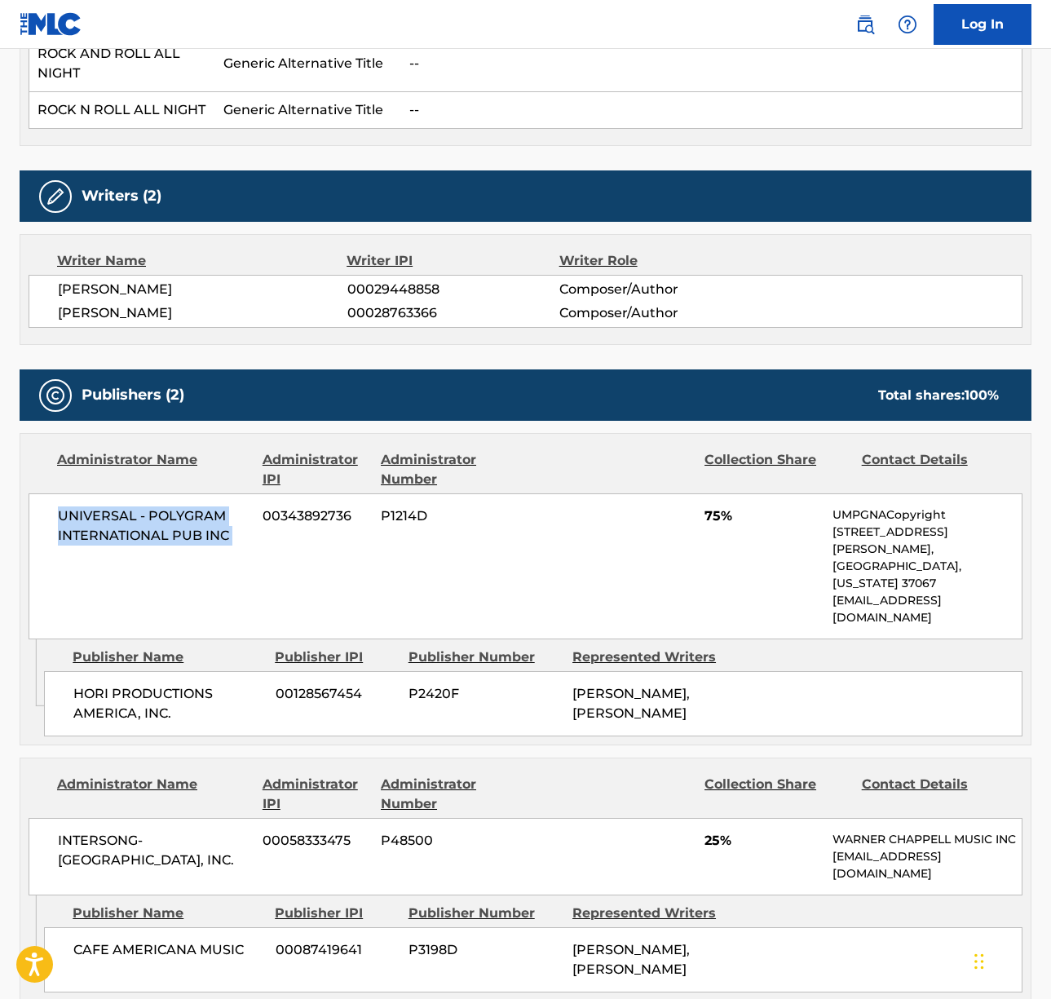
click at [111, 512] on span "UNIVERSAL - POLYGRAM INTERNATIONAL PUB INC" at bounding box center [154, 525] width 192 height 39
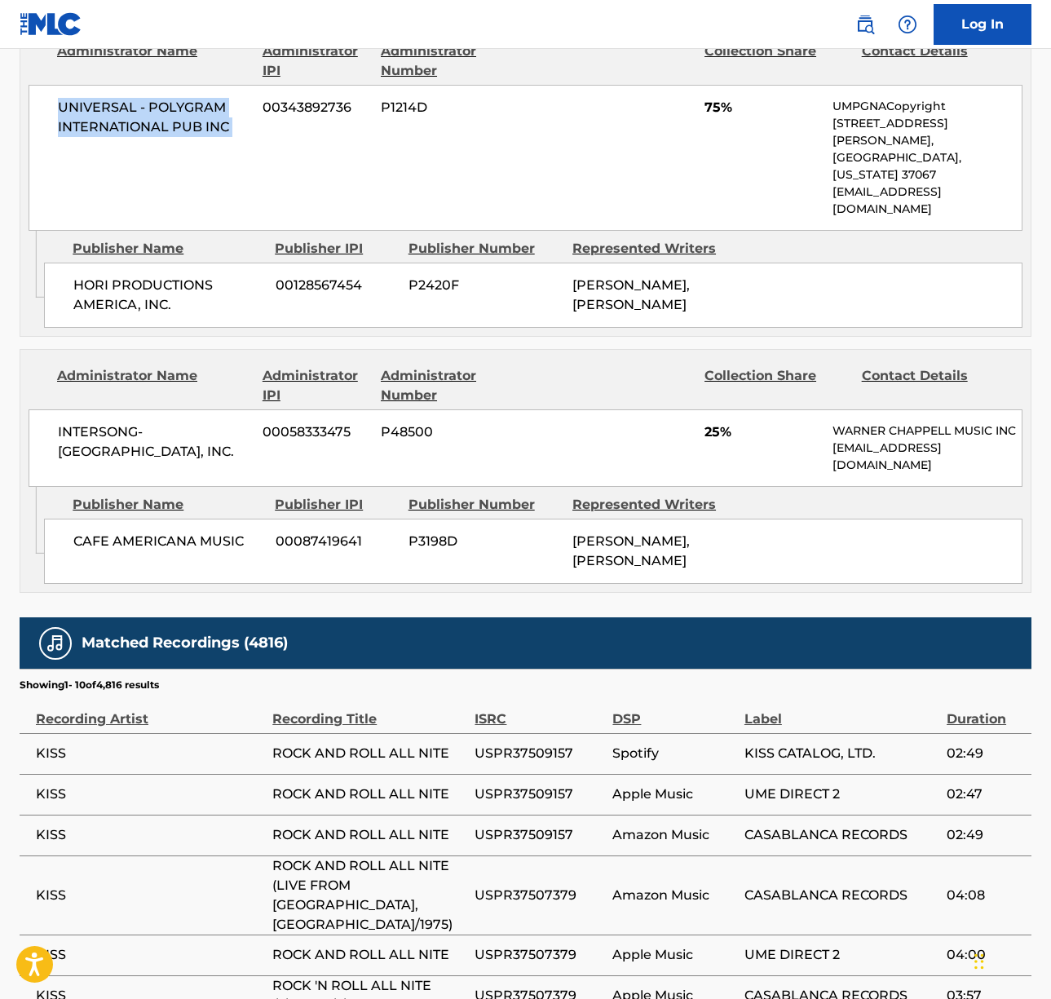
scroll to position [1042, 0]
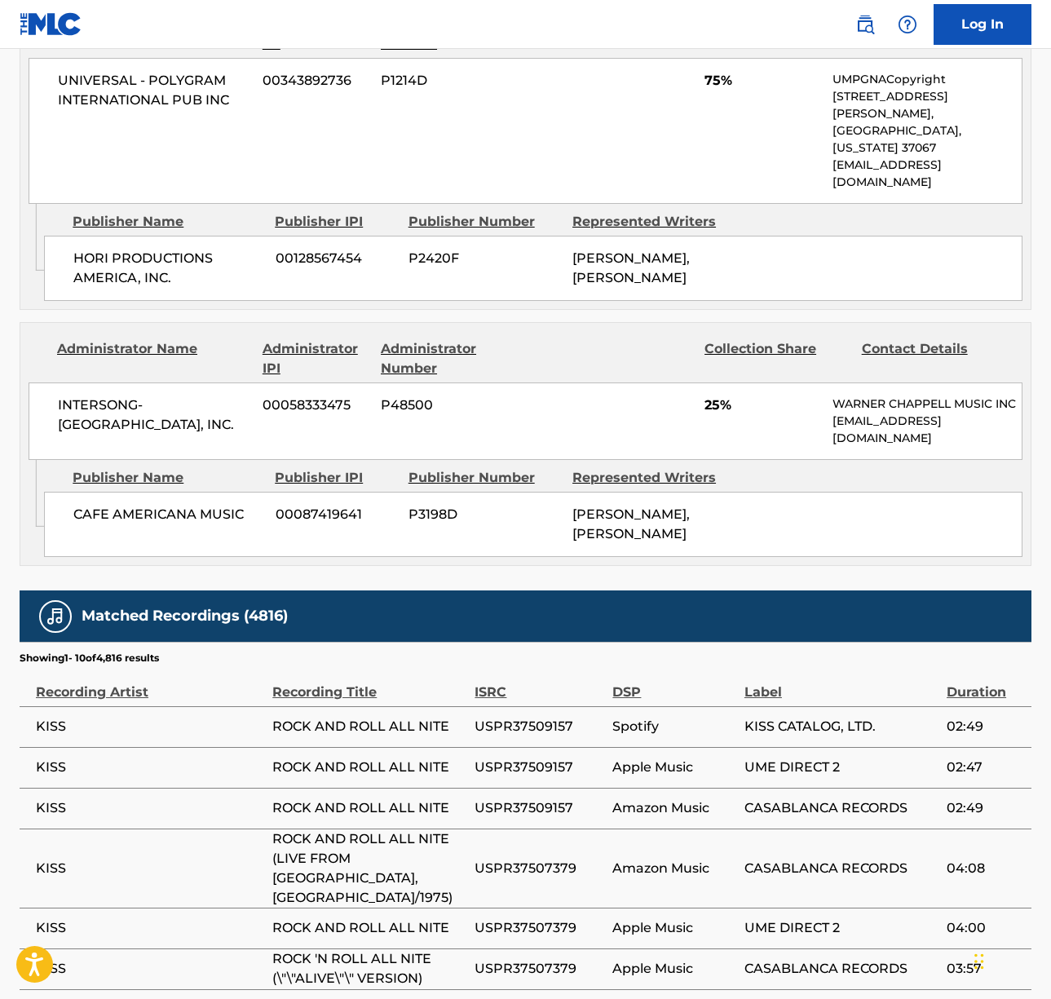
click at [80, 395] on span "INTERSONG-[GEOGRAPHIC_DATA], INC." at bounding box center [154, 414] width 192 height 39
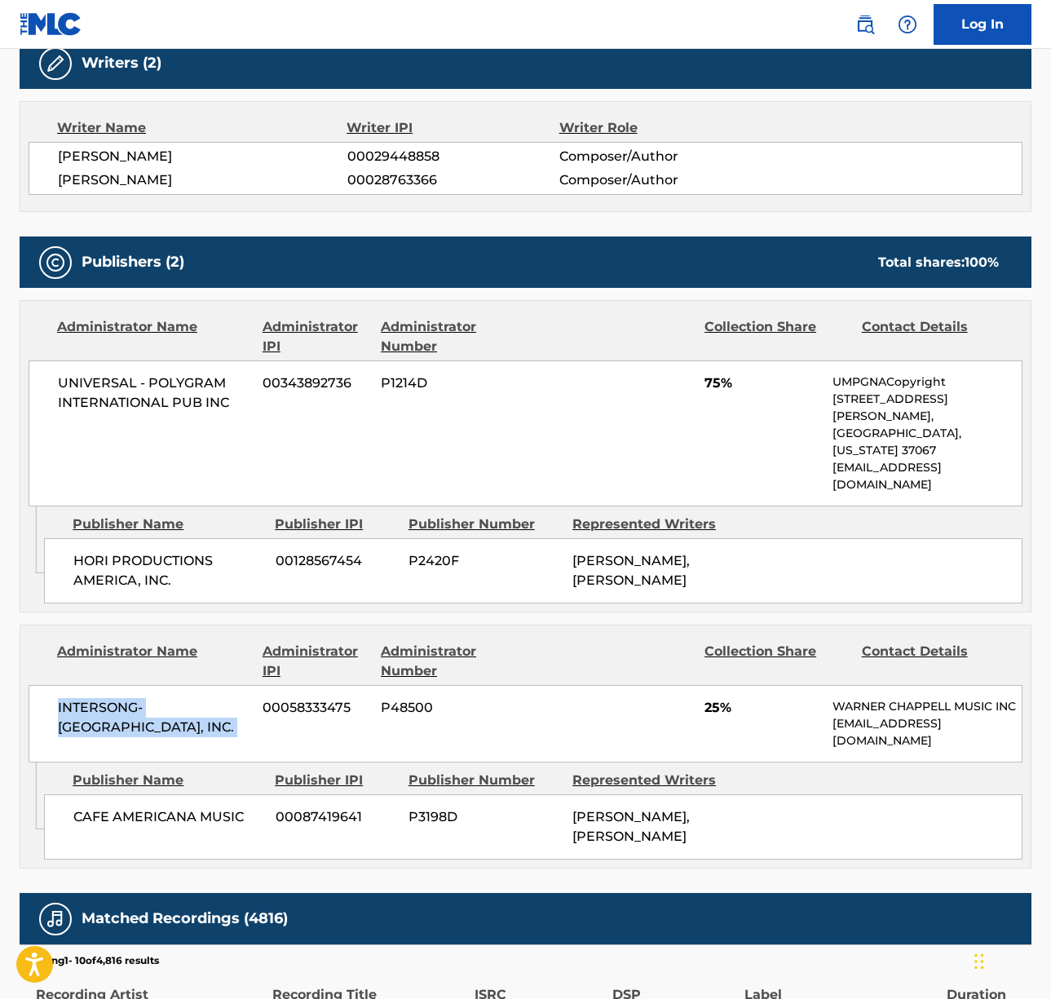
scroll to position [0, 0]
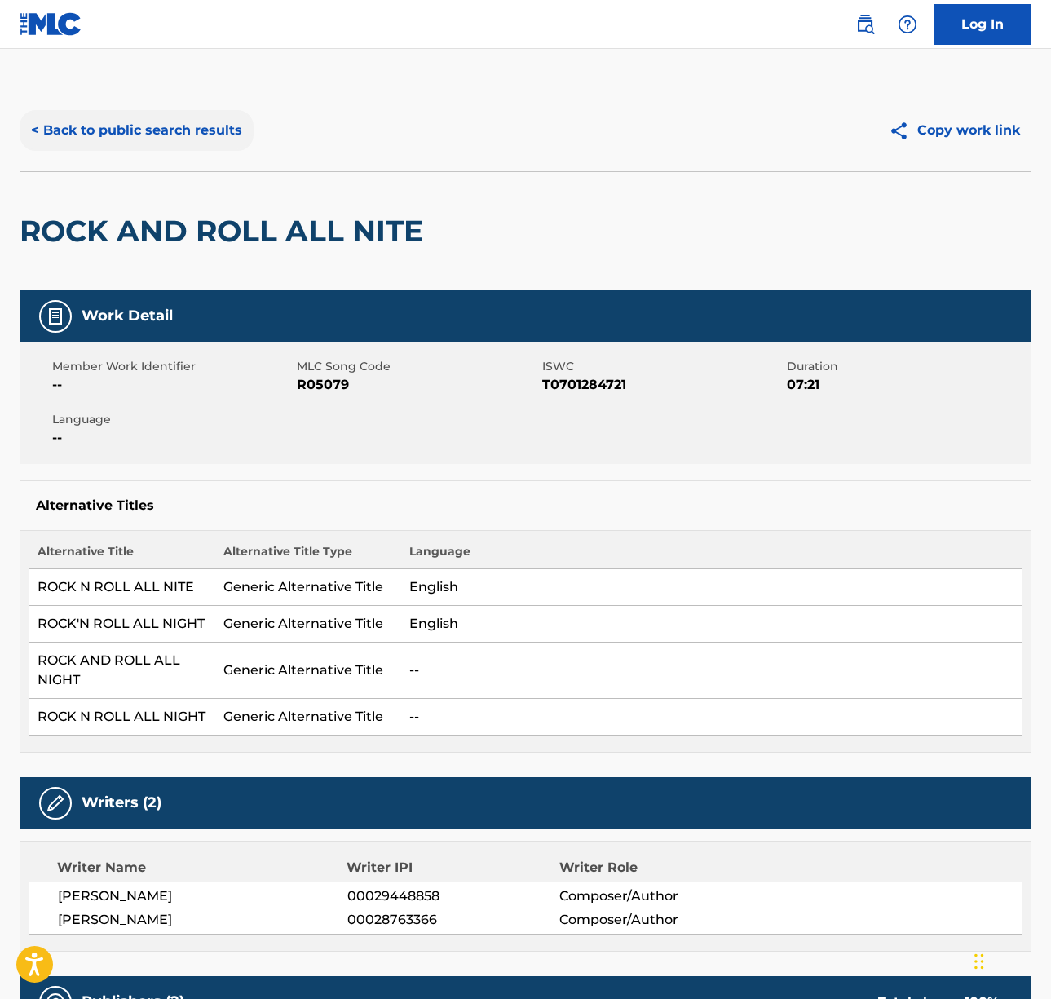
click at [190, 146] on button "< Back to public search results" at bounding box center [137, 130] width 234 height 41
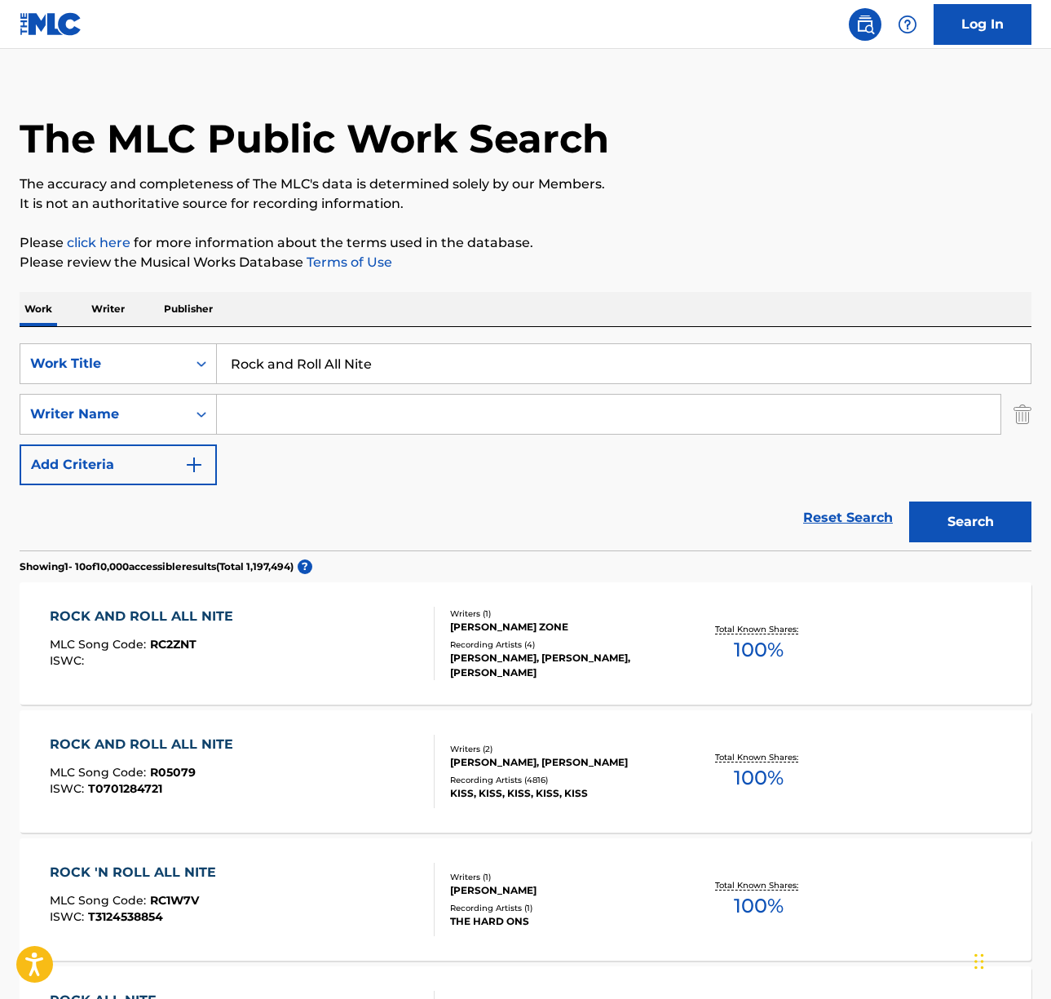
click at [347, 373] on input "Rock and Roll All Nite" at bounding box center [624, 363] width 814 height 39
paste input "Girls Talk"
type input "Girls Talk"
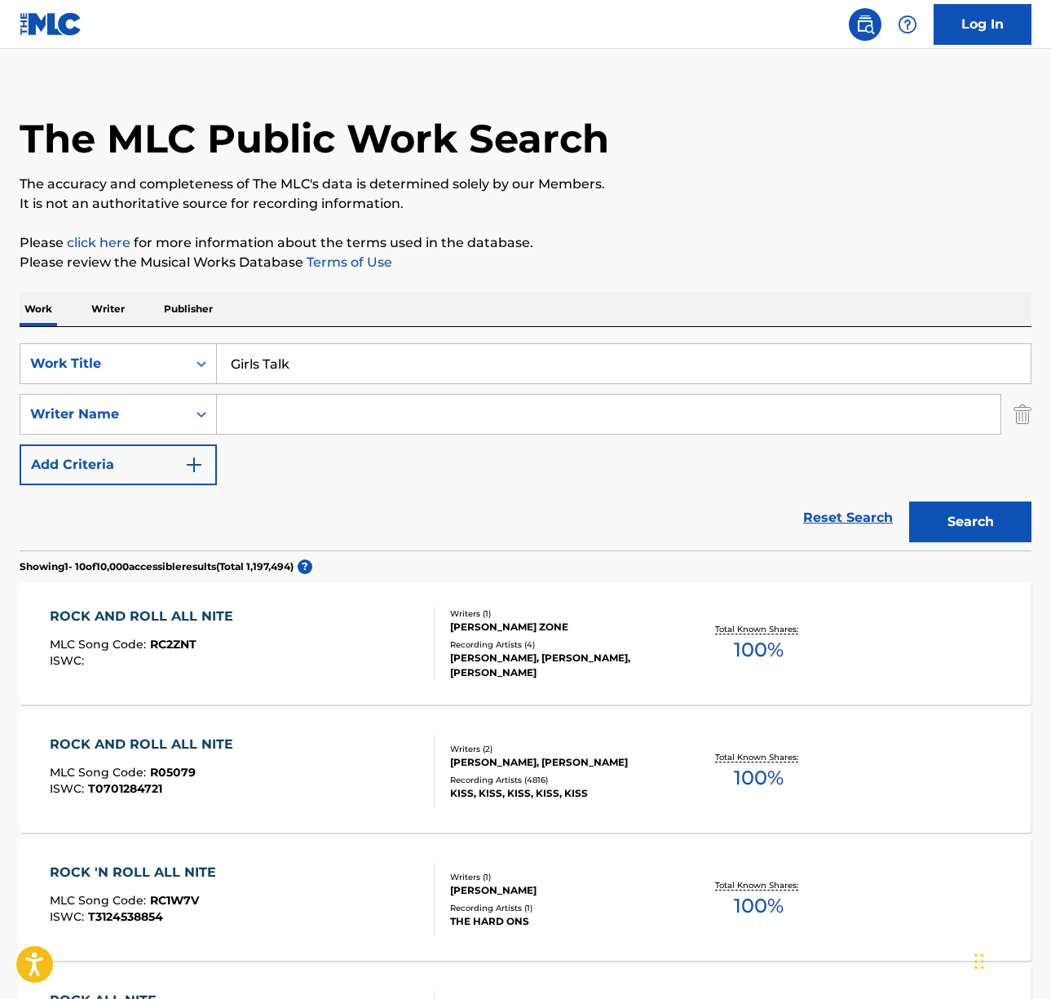
drag, startPoint x: 655, startPoint y: 291, endPoint x: 342, endPoint y: 413, distance: 335.1
click at [654, 291] on div "The MLC Public Work Search The accuracy and completeness of The MLC's data is d…" at bounding box center [525, 1005] width 1051 height 1870
click at [296, 408] on input "Search Form" at bounding box center [609, 414] width 784 height 39
type input "[PERSON_NAME]"
click at [909, 501] on button "Search" at bounding box center [970, 521] width 122 height 41
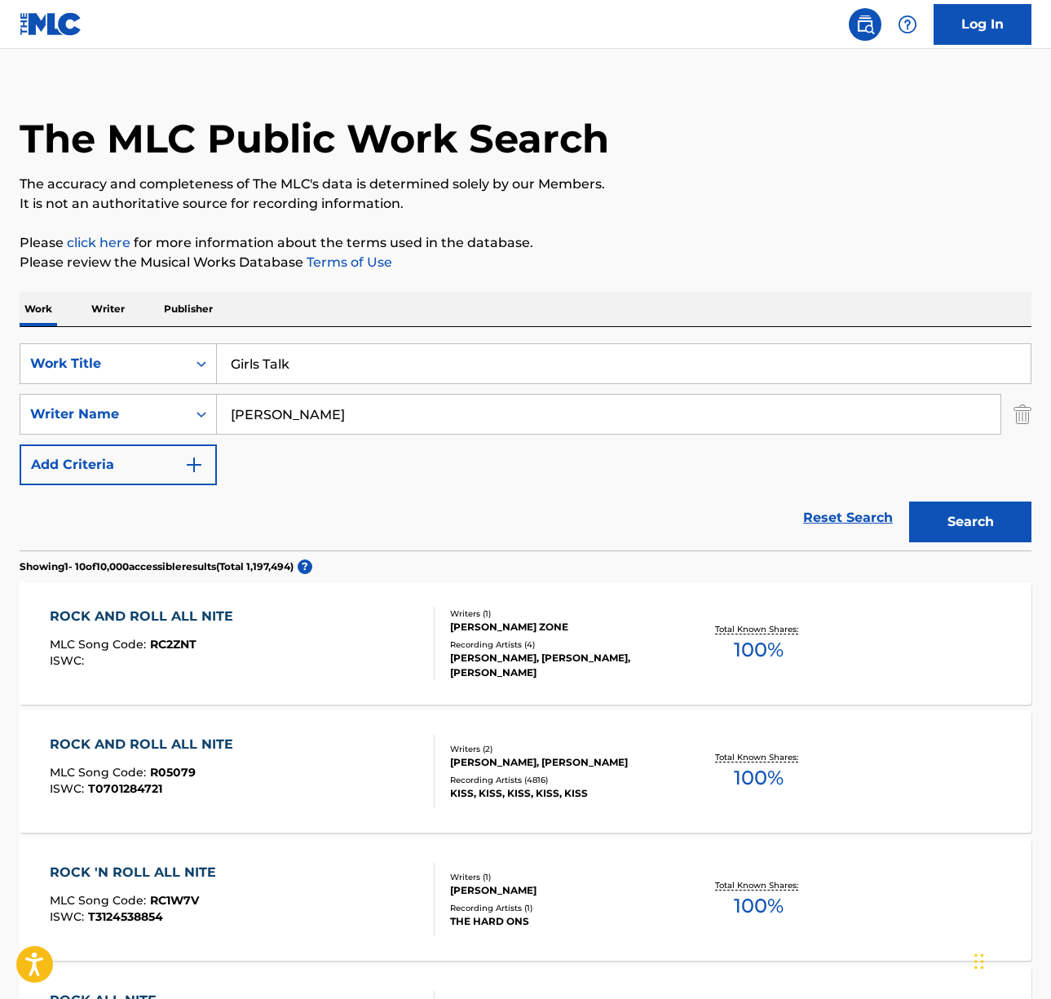
scroll to position [0, 0]
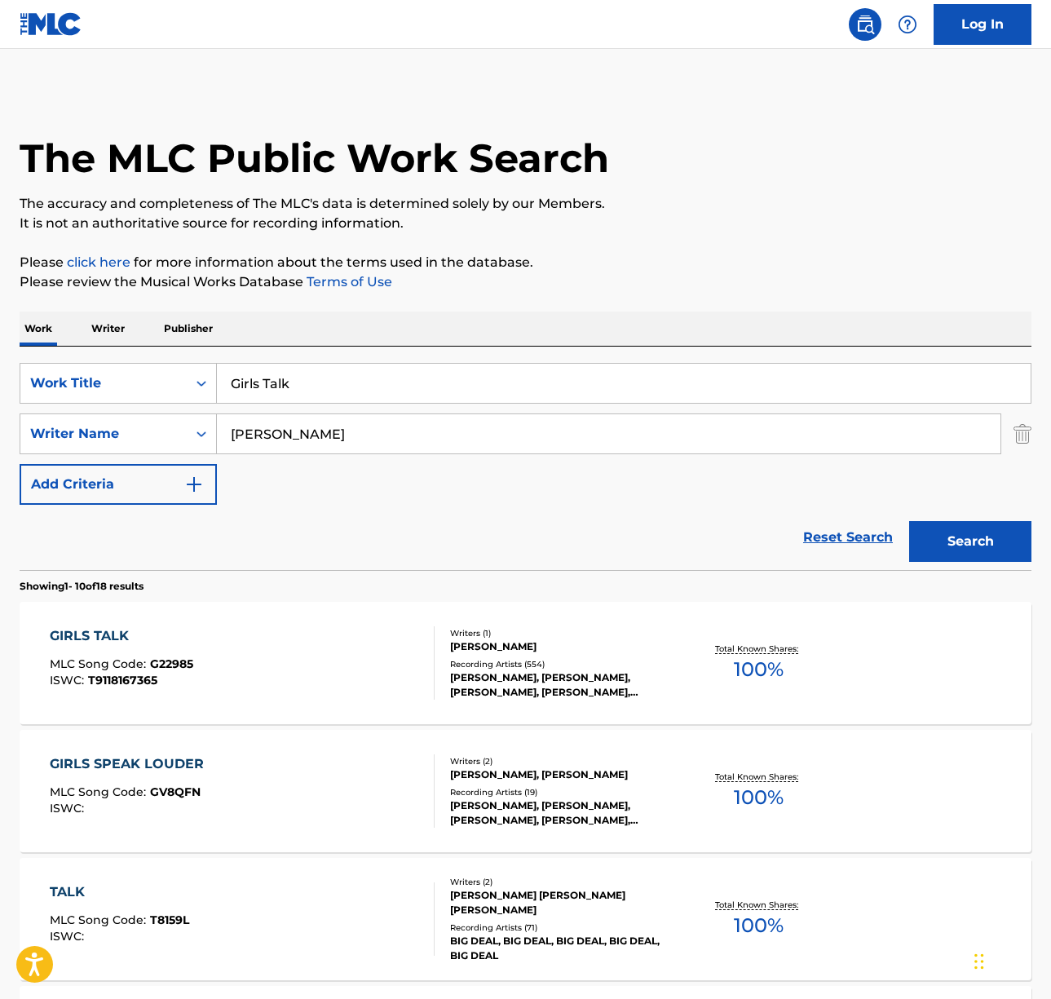
click at [325, 653] on div "GIRLS TALK MLC Song Code : G22985 ISWC : T9118167365" at bounding box center [242, 662] width 385 height 73
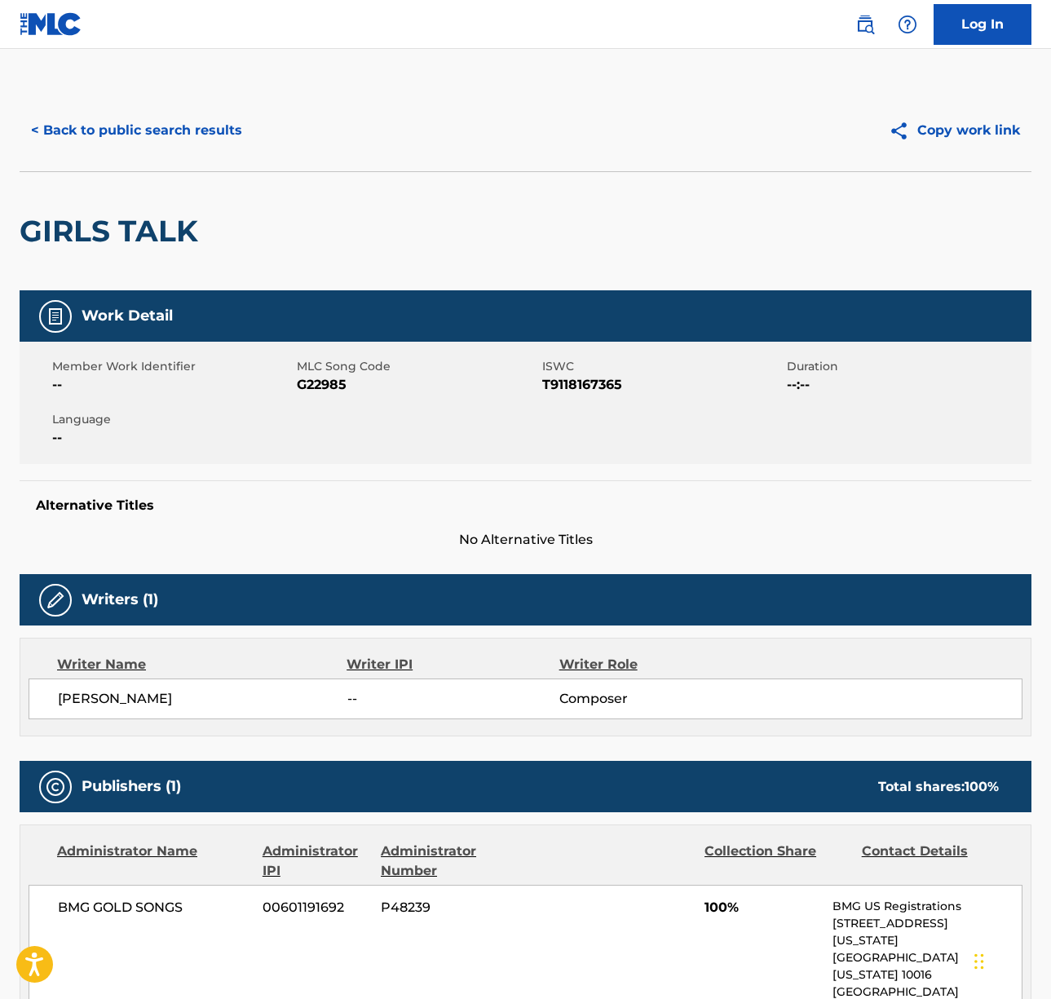
click at [79, 704] on span "[PERSON_NAME]" at bounding box center [202, 699] width 289 height 20
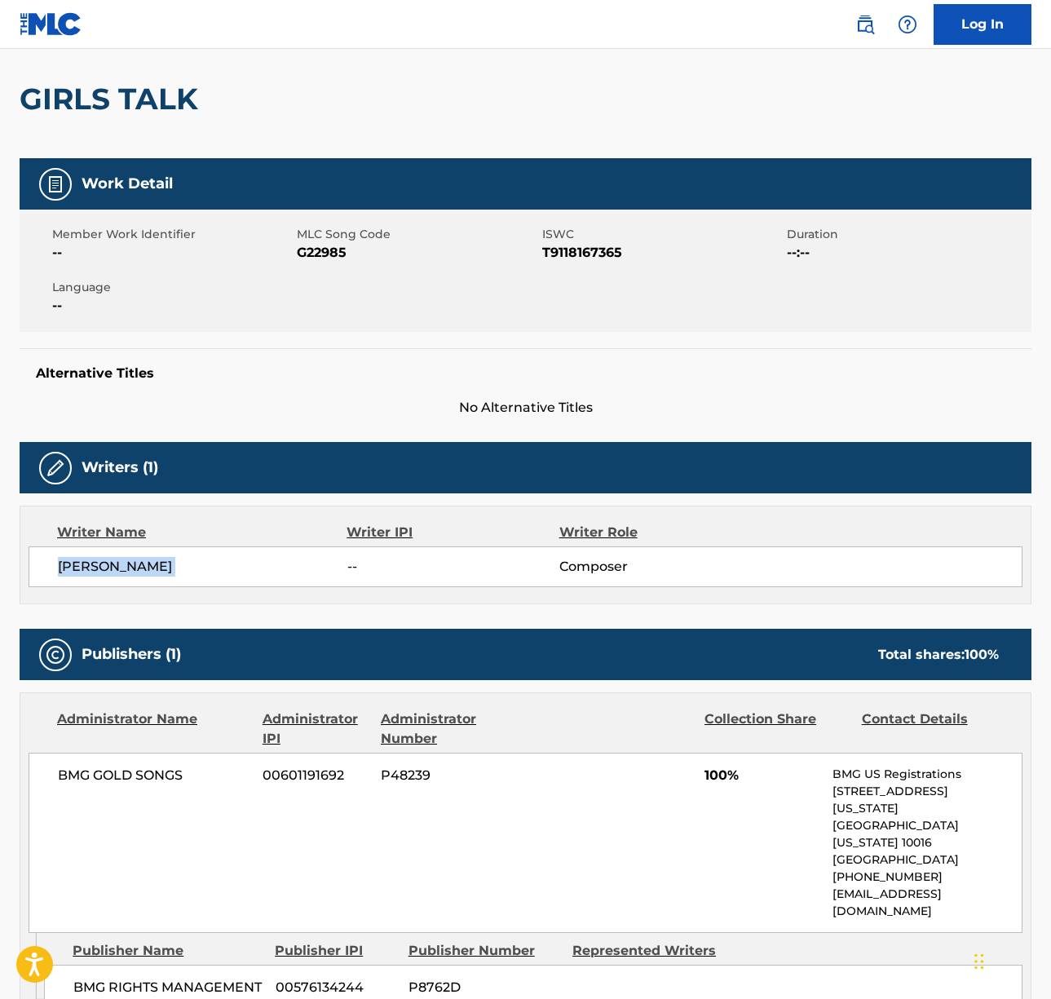
scroll to position [506, 0]
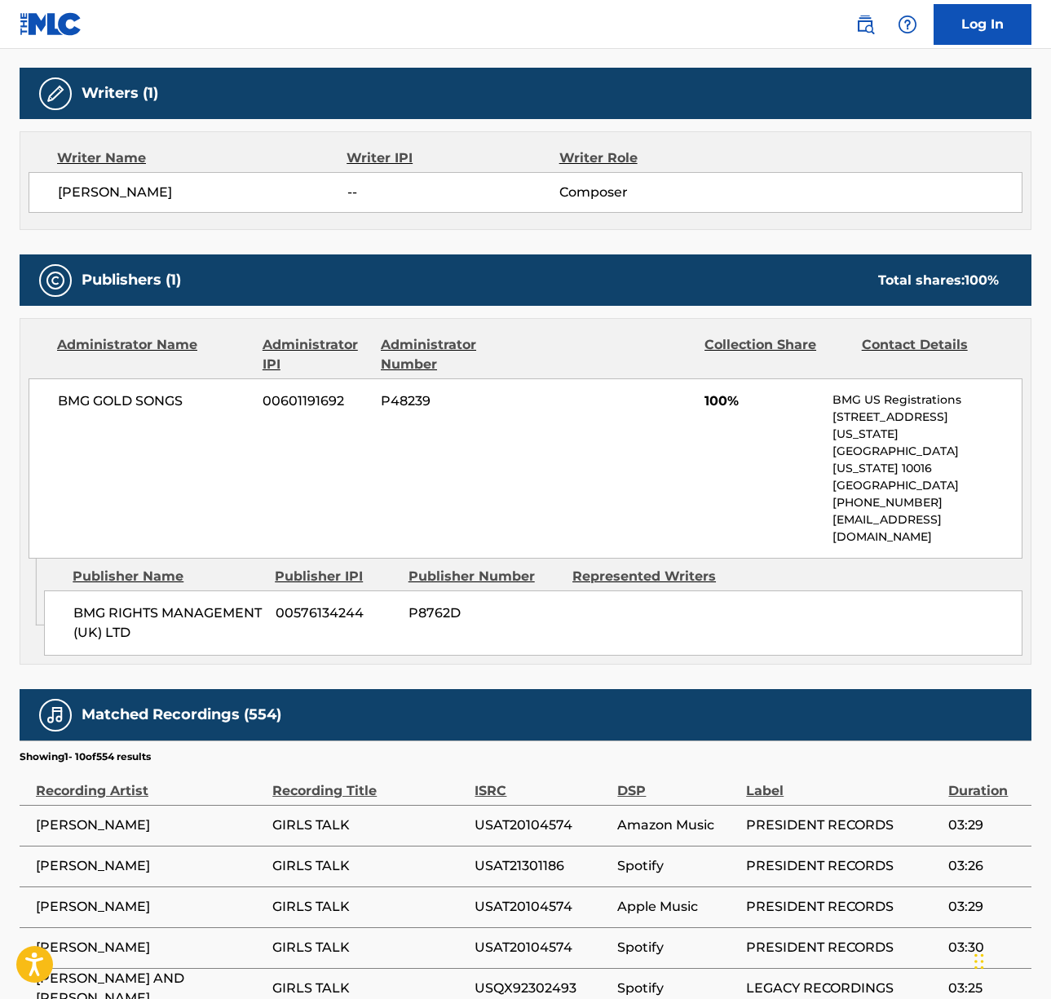
click at [138, 395] on span "BMG GOLD SONGS" at bounding box center [154, 401] width 192 height 20
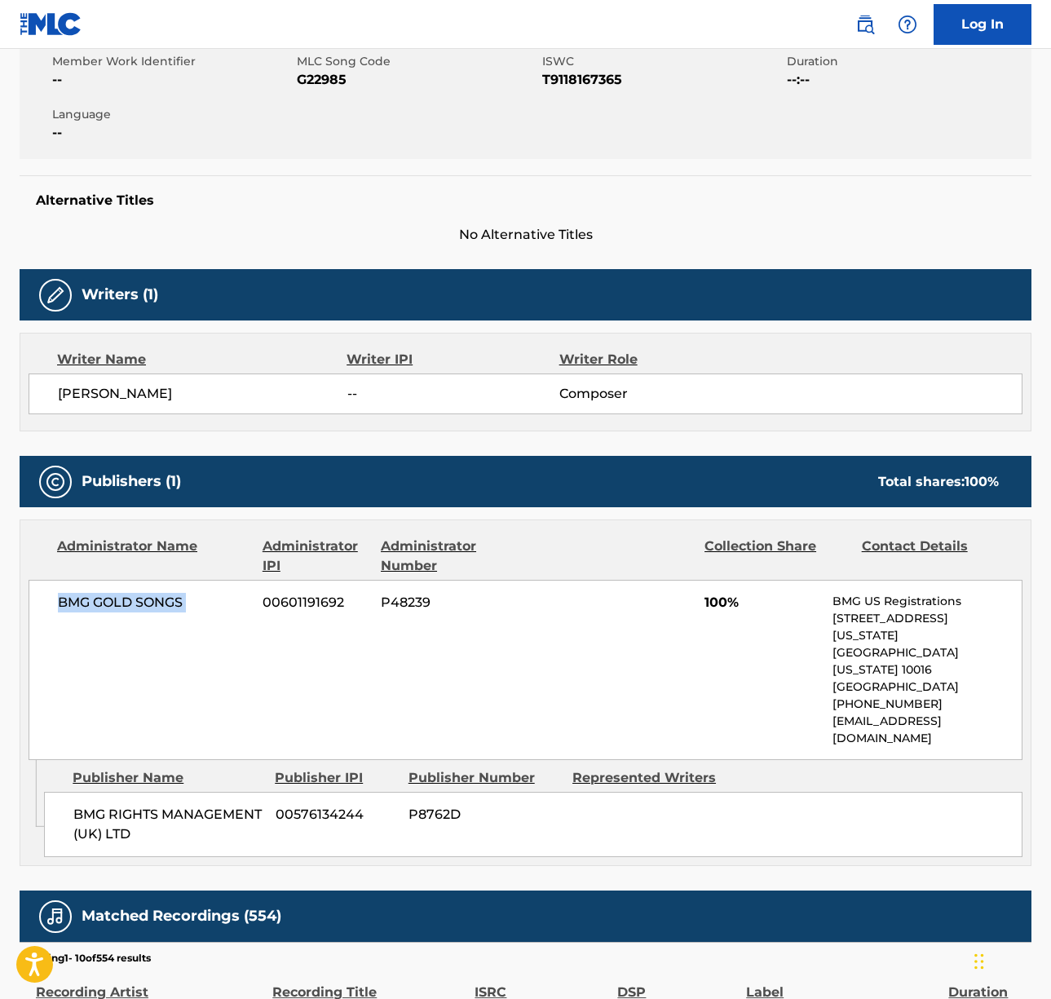
scroll to position [0, 0]
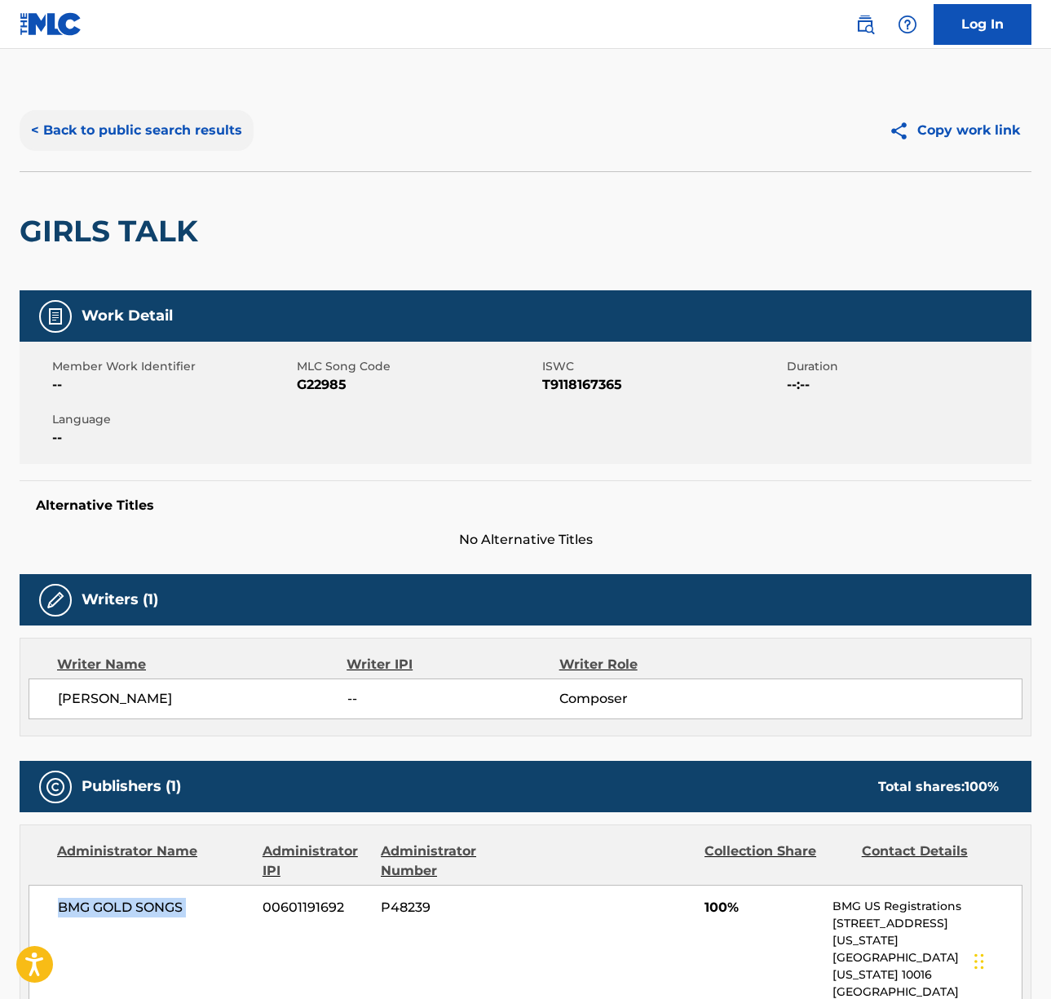
click at [132, 132] on button "< Back to public search results" at bounding box center [137, 130] width 234 height 41
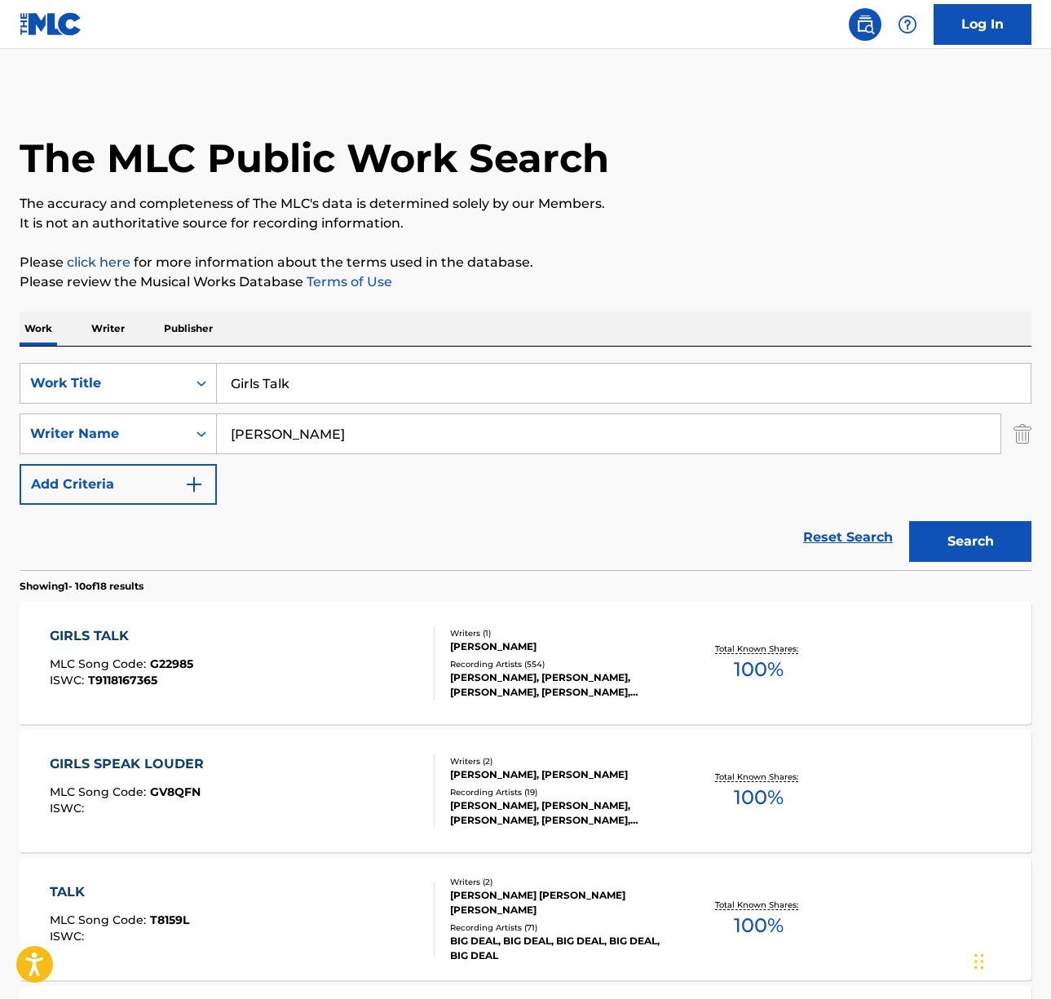
click at [320, 363] on div "Girls Talk" at bounding box center [624, 383] width 815 height 41
click at [314, 389] on input "Girls Talk" at bounding box center [624, 383] width 814 height 39
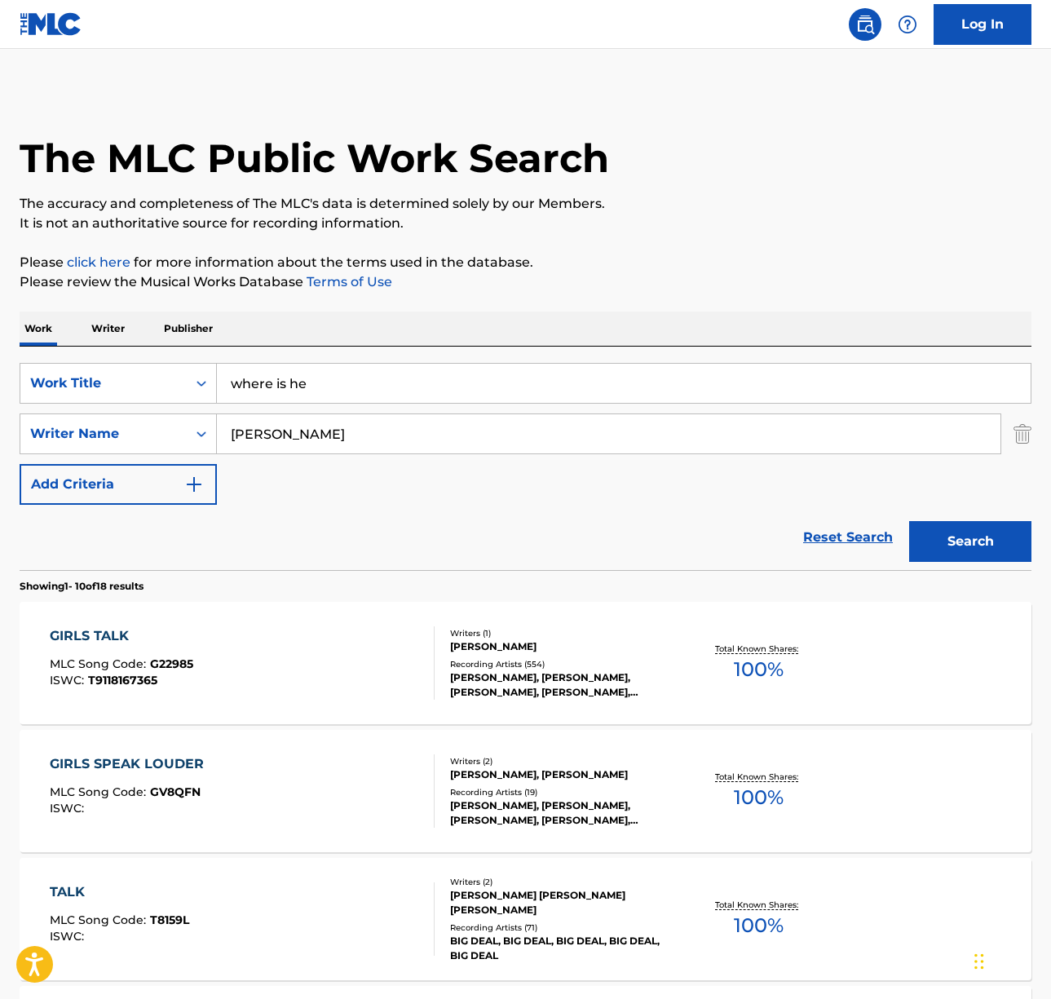
type input "where is he"
type input "[PERSON_NAME]"
click at [909, 521] on button "Search" at bounding box center [970, 541] width 122 height 41
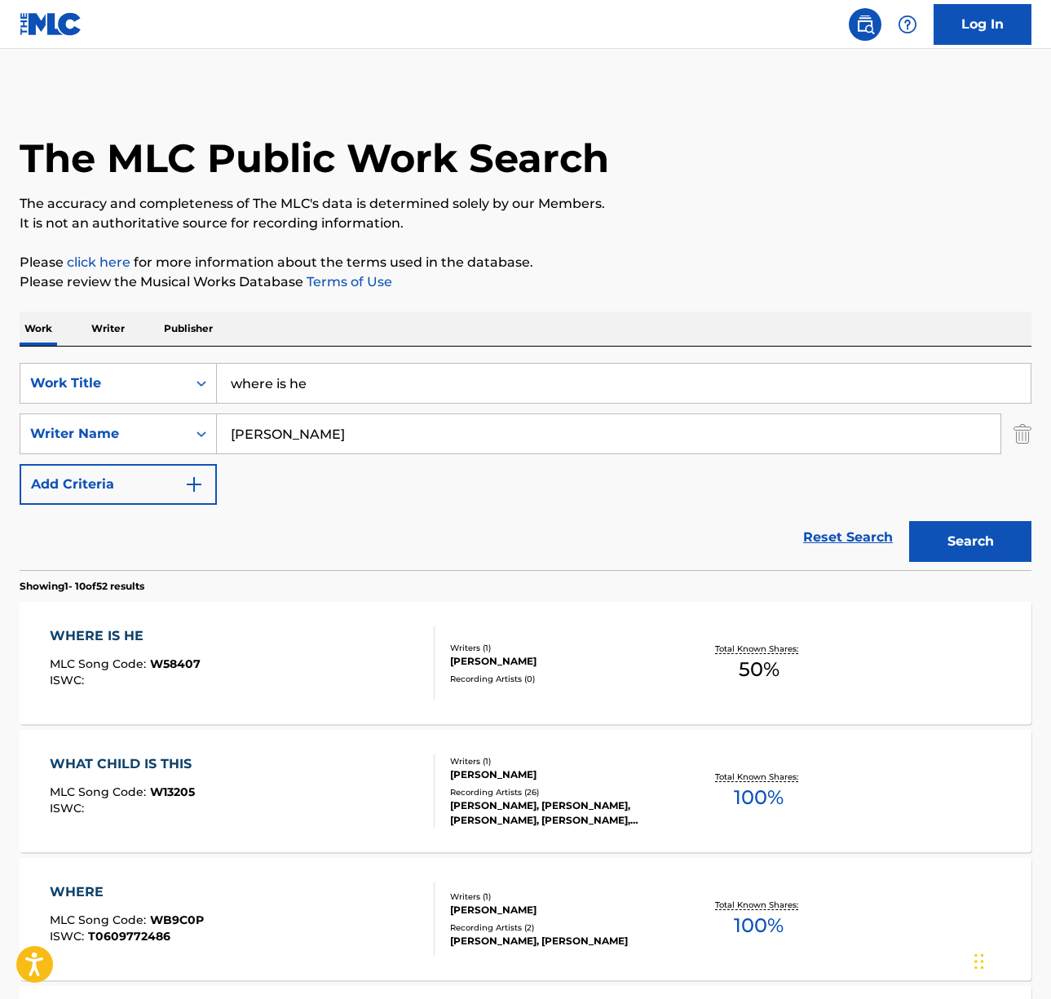
click at [294, 653] on div "WHERE IS HE MLC Song Code : W58407 ISWC :" at bounding box center [242, 662] width 385 height 73
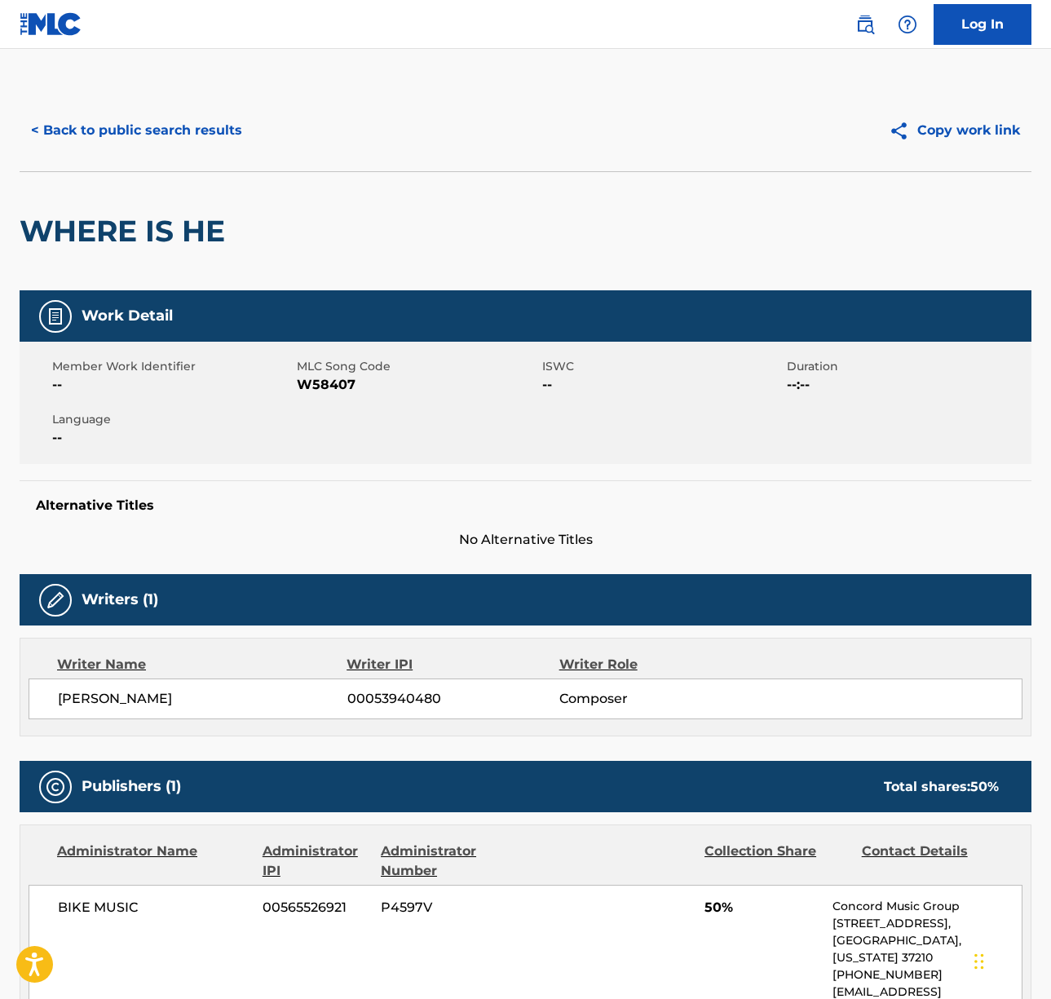
click at [179, 699] on span "[PERSON_NAME]" at bounding box center [202, 699] width 289 height 20
click at [147, 127] on button "< Back to public search results" at bounding box center [137, 130] width 234 height 41
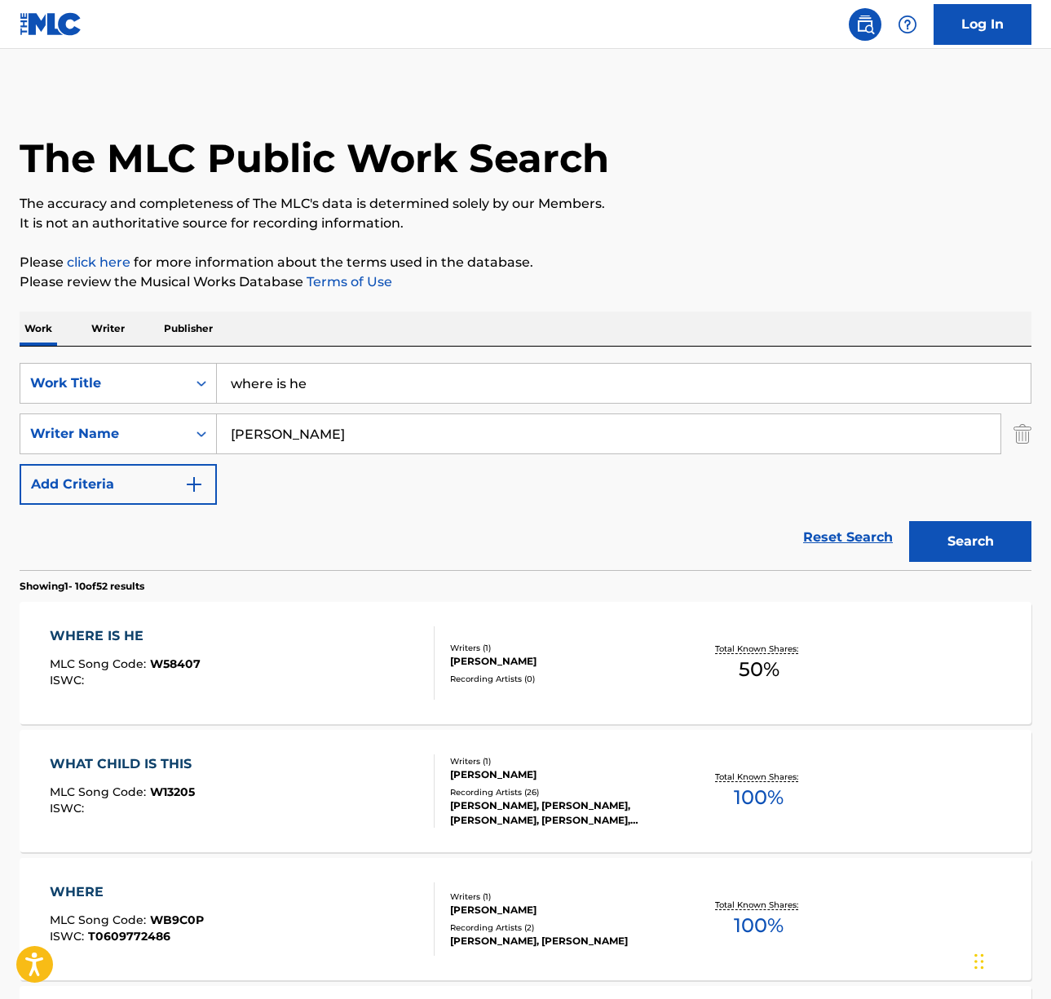
click at [269, 381] on input "where is he" at bounding box center [624, 383] width 814 height 39
paste input "I Love You"
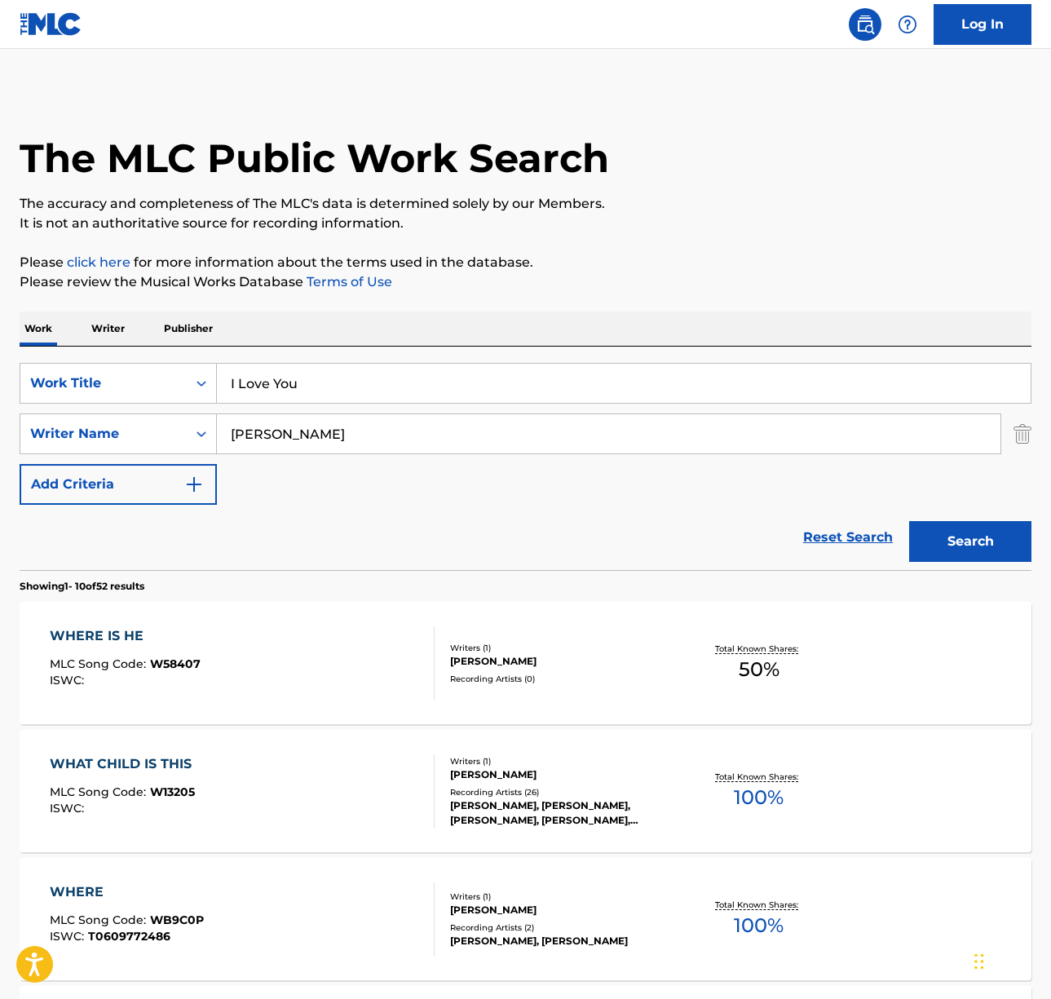
type input "I Love You"
click at [242, 436] on input "[PERSON_NAME]" at bounding box center [609, 433] width 784 height 39
type input "[PERSON_NAME]"
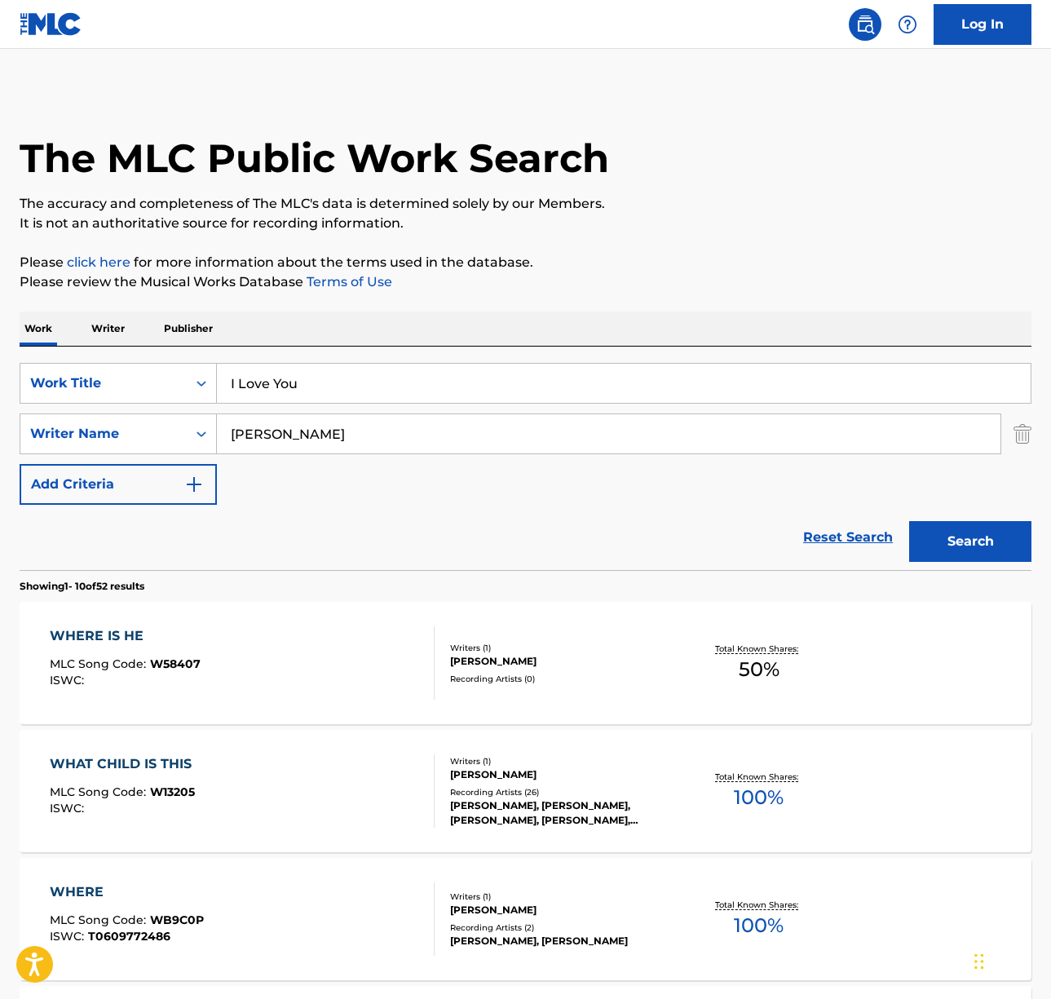
click at [909, 521] on button "Search" at bounding box center [970, 541] width 122 height 41
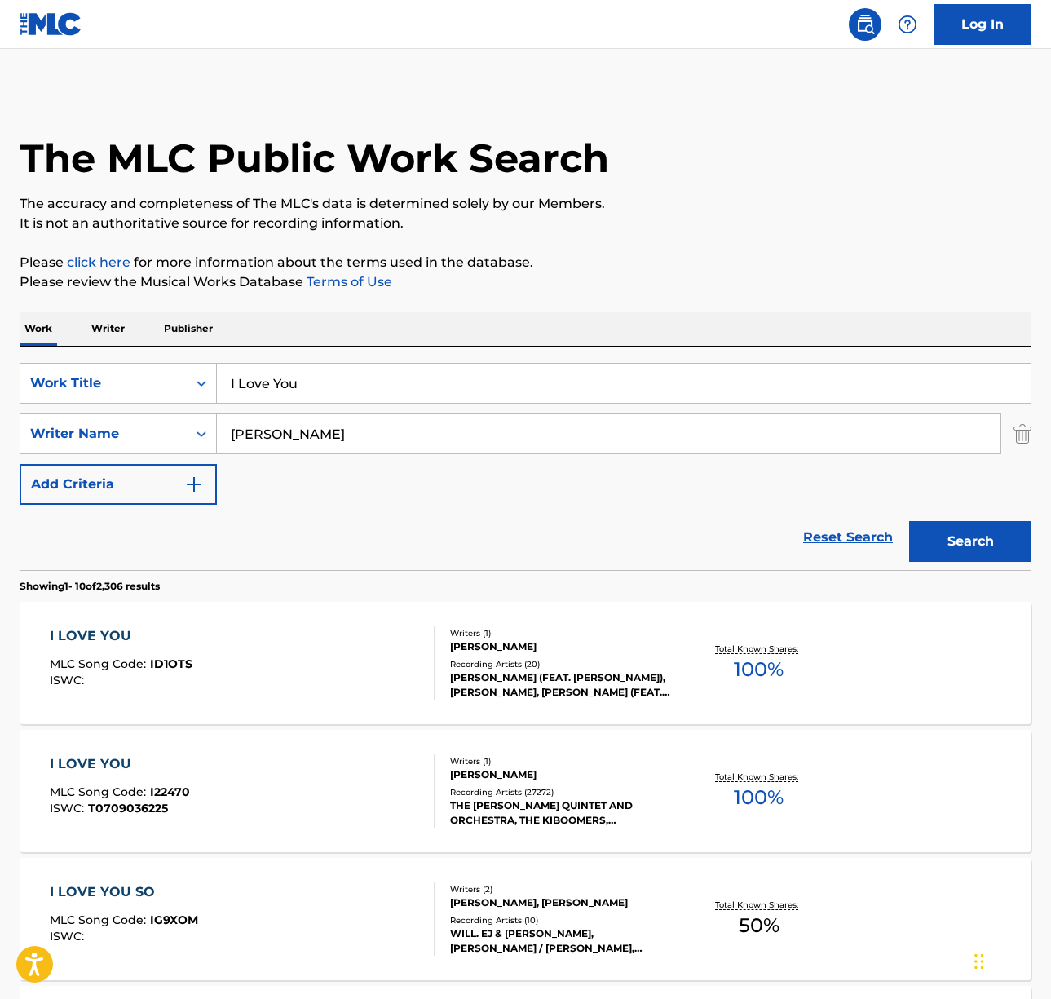
click at [333, 779] on div "I LOVE YOU MLC Song Code : I22470 ISWC : T0709036225" at bounding box center [242, 790] width 385 height 73
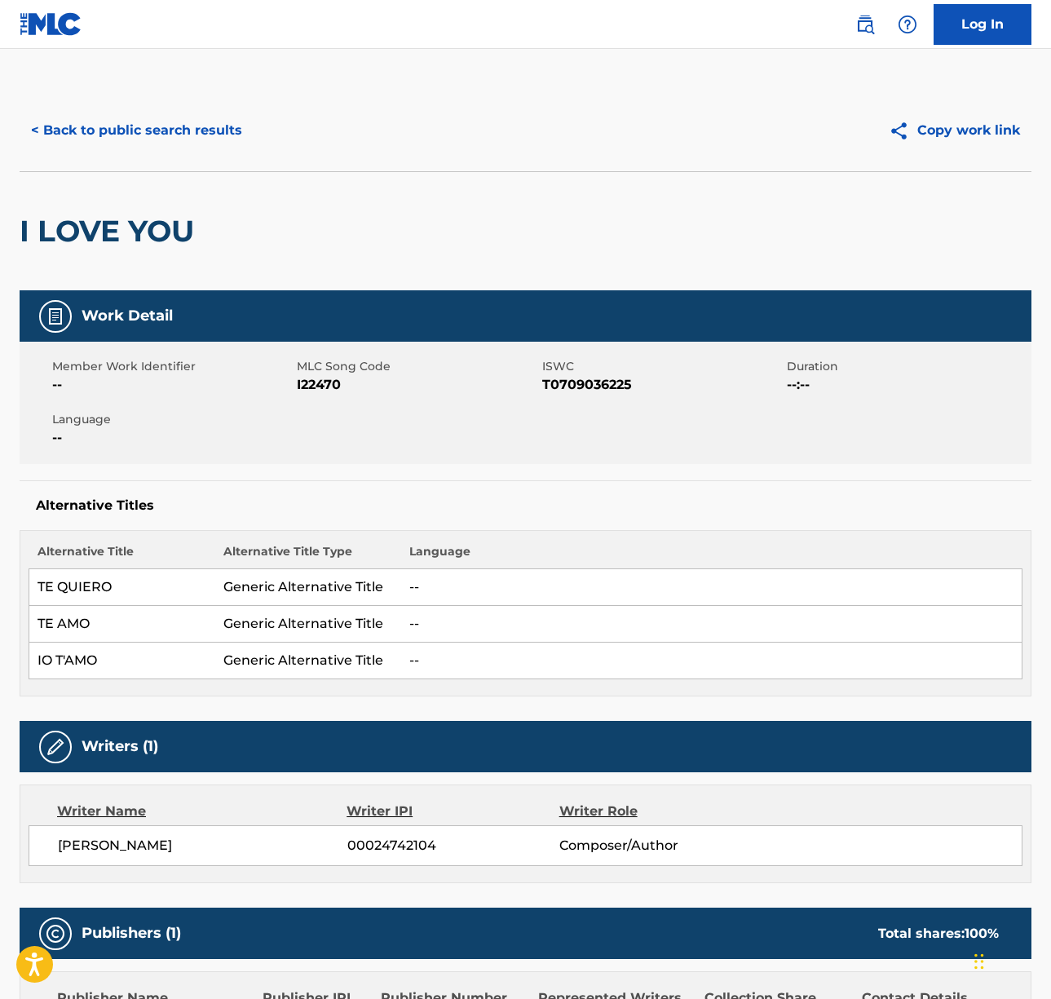
click at [133, 841] on span "[PERSON_NAME]" at bounding box center [202, 846] width 289 height 20
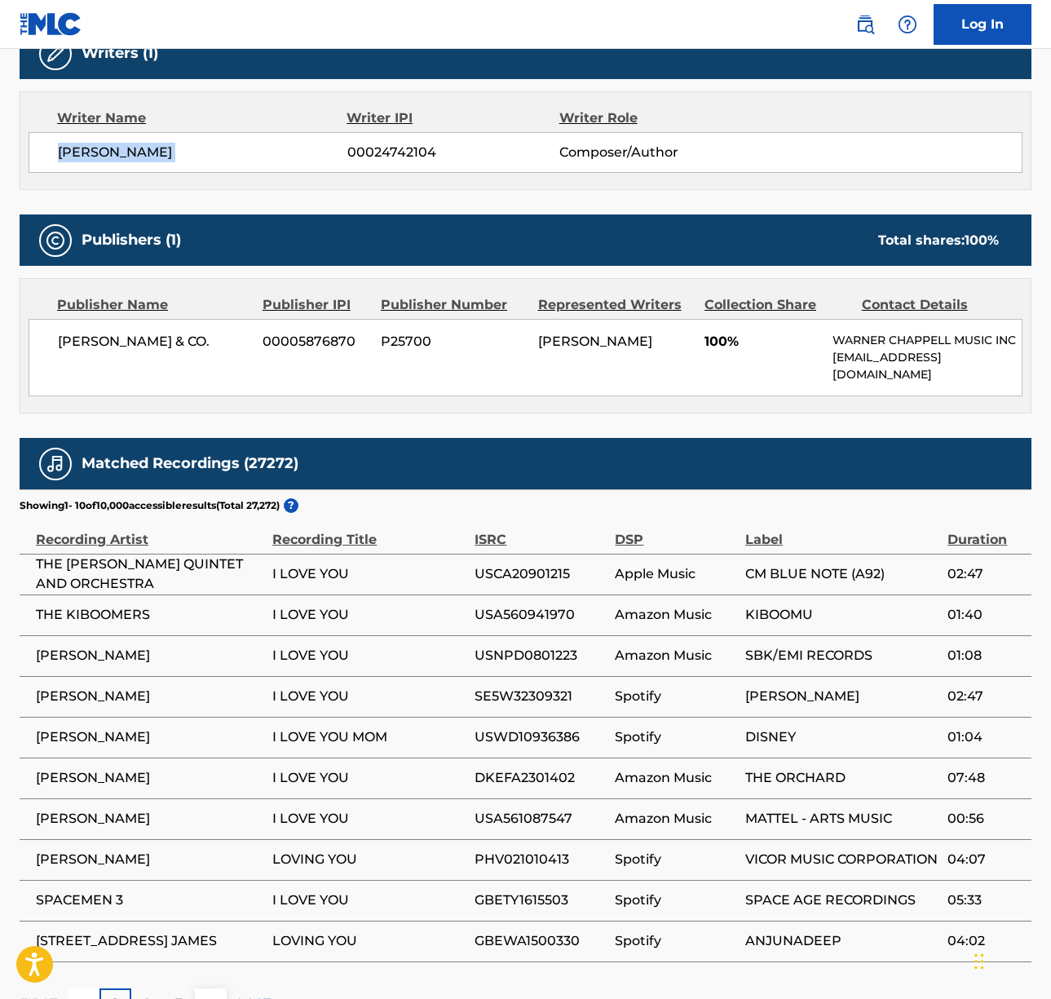
scroll to position [696, 0]
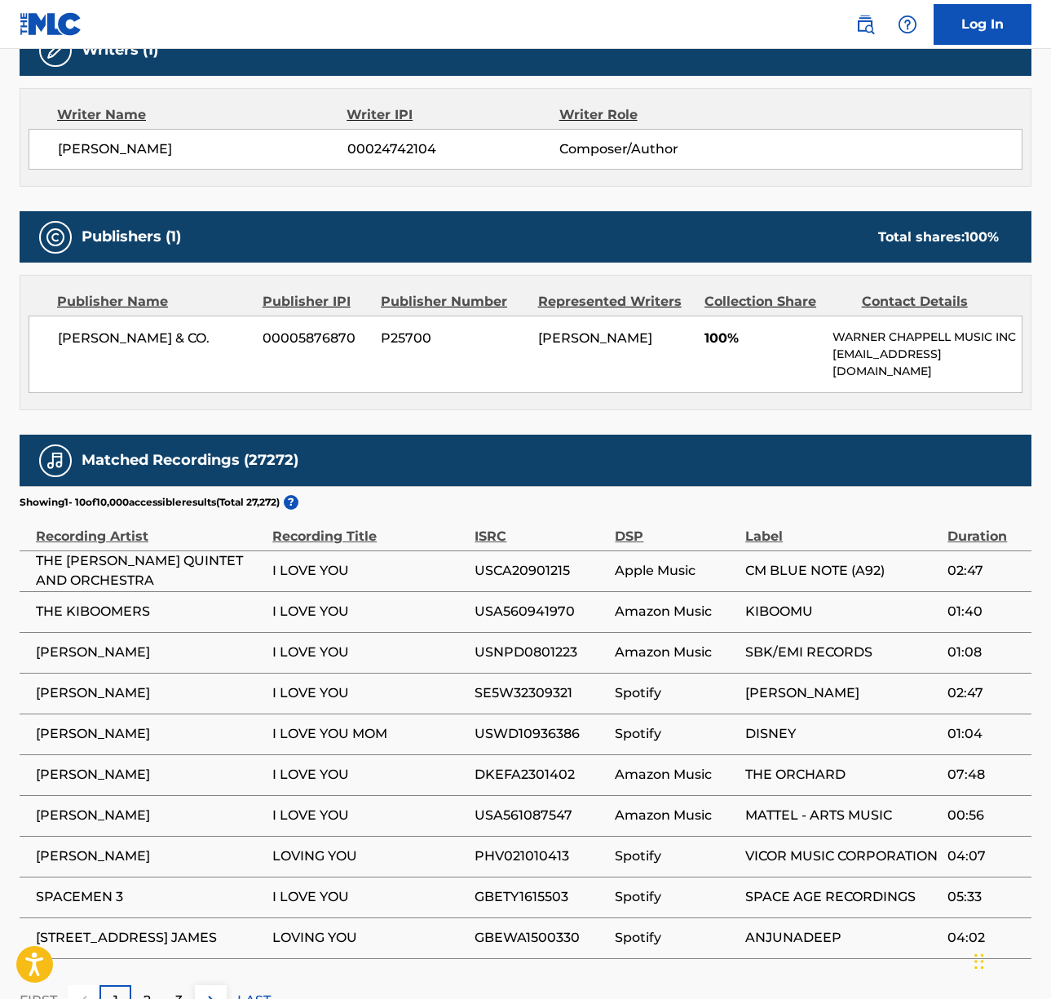
click at [91, 340] on span "[PERSON_NAME] & CO." at bounding box center [154, 339] width 192 height 20
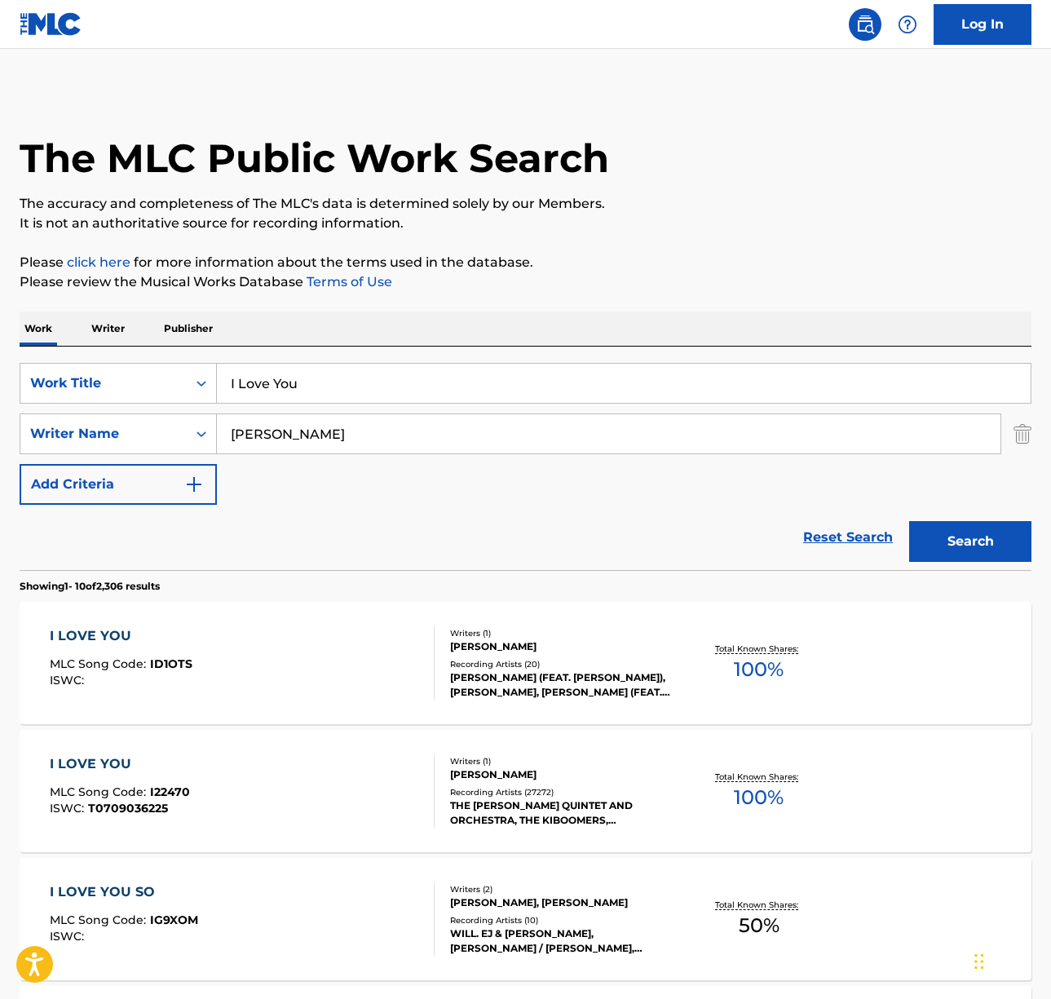
click at [325, 381] on input "I Love You" at bounding box center [624, 383] width 814 height 39
paste input "The Very Thought of"
type input "The Very Thought of You"
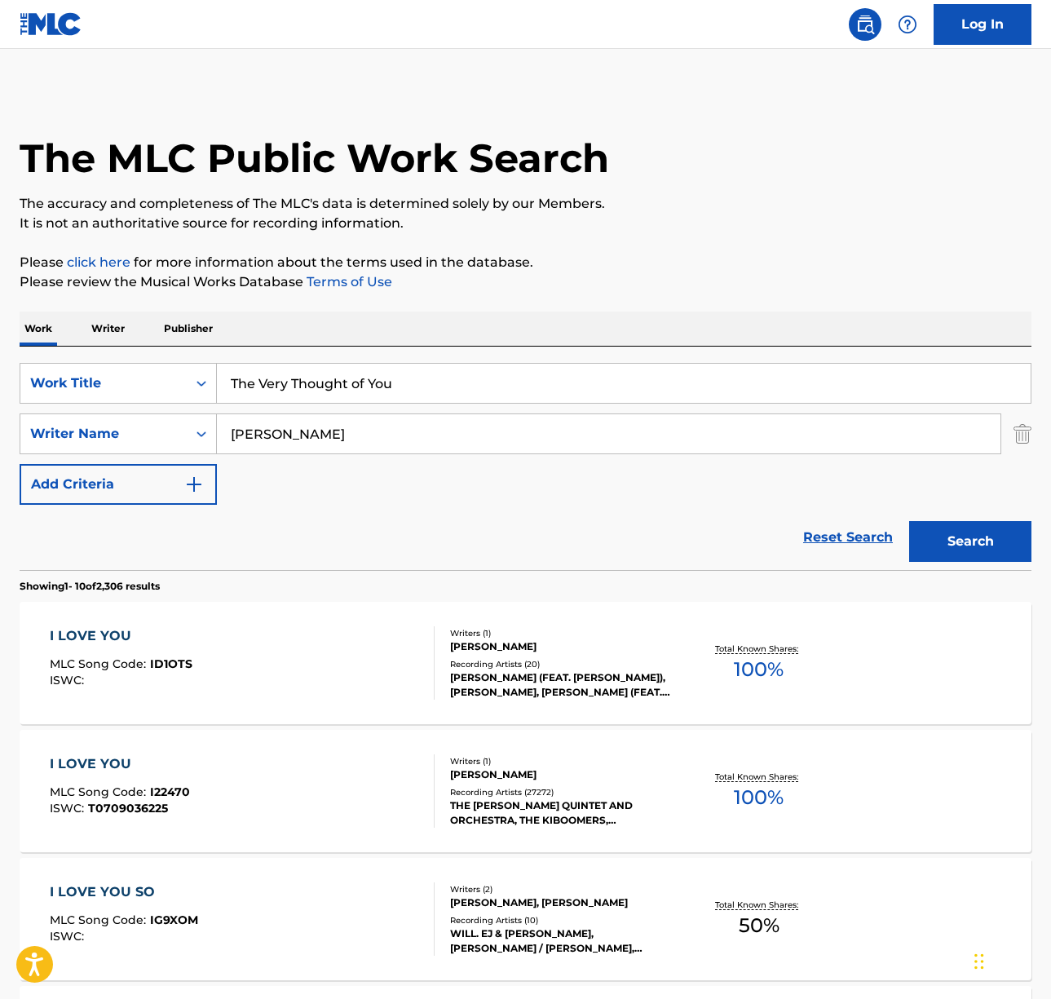
drag, startPoint x: 617, startPoint y: 307, endPoint x: 448, endPoint y: 412, distance: 199.6
click at [376, 435] on input "[PERSON_NAME]" at bounding box center [609, 433] width 784 height 39
type input "noble"
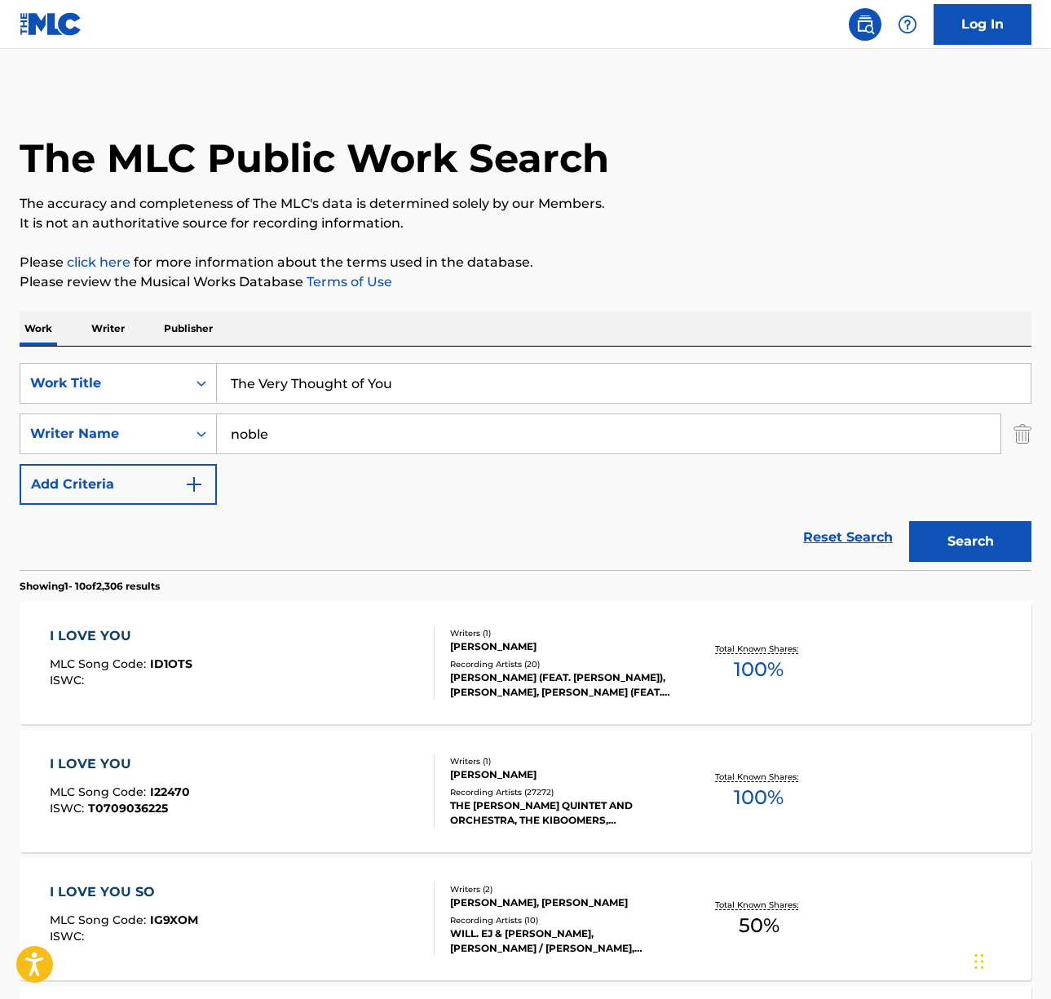
click at [909, 521] on button "Search" at bounding box center [970, 541] width 122 height 41
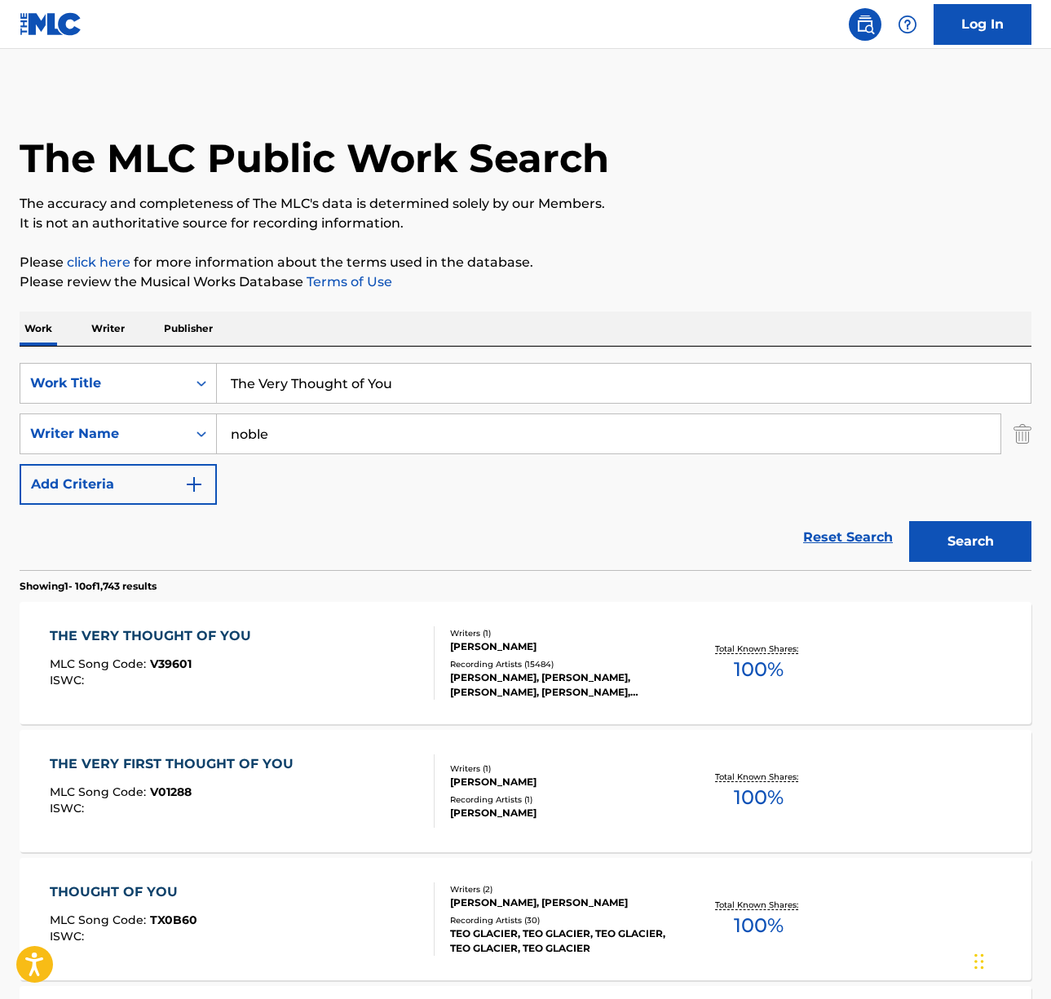
click at [363, 660] on div "THE VERY THOUGHT OF YOU MLC Song Code : V39601 ISWC :" at bounding box center [242, 662] width 385 height 73
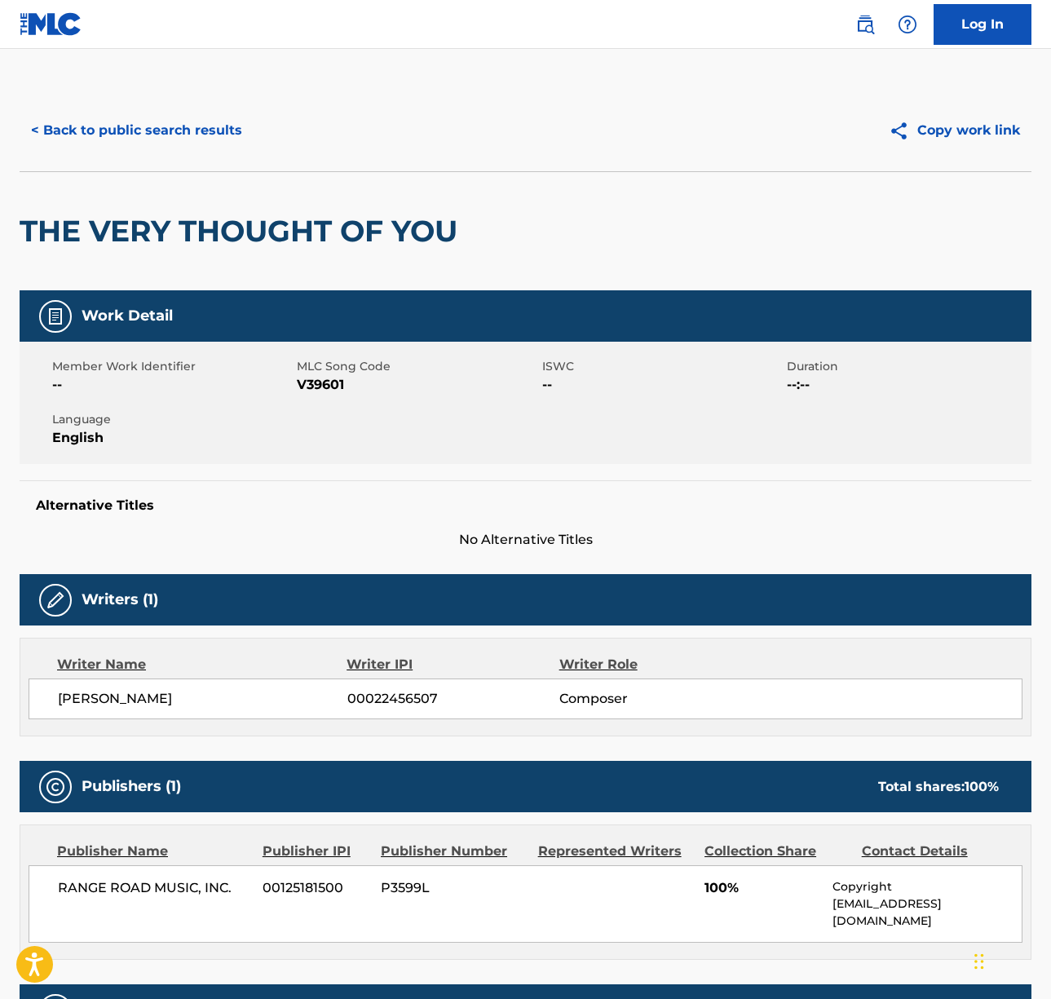
click at [101, 699] on span "[PERSON_NAME]" at bounding box center [202, 699] width 289 height 20
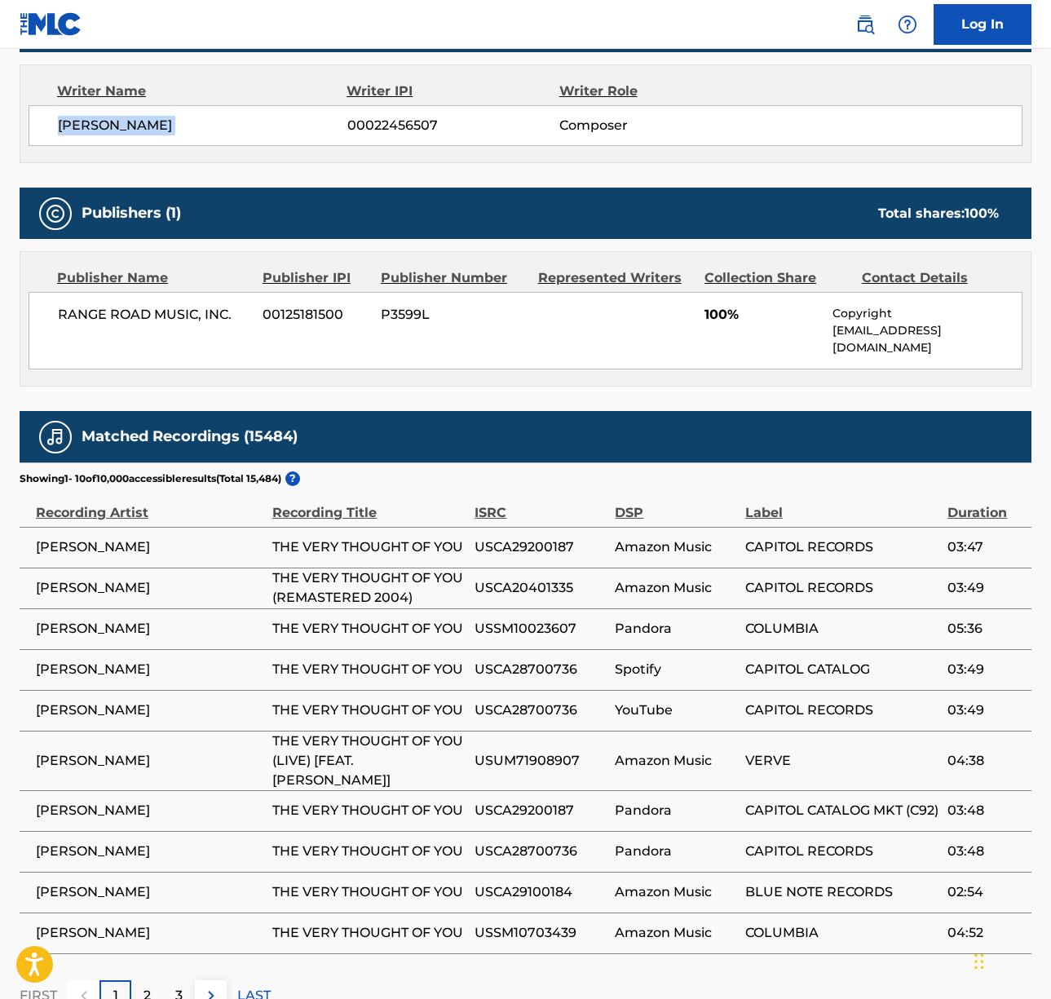
scroll to position [672, 0]
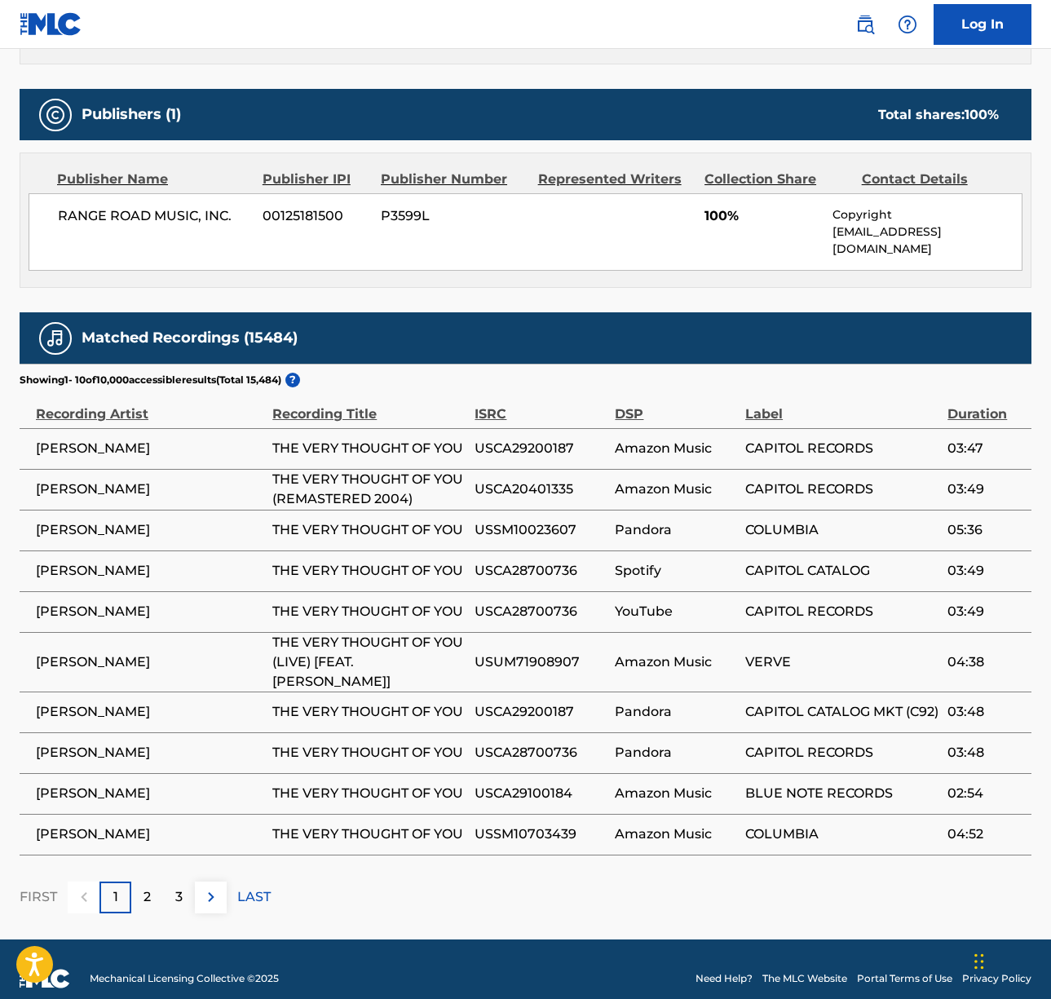
click at [141, 212] on span "RANGE ROAD MUSIC, INC." at bounding box center [154, 216] width 192 height 20
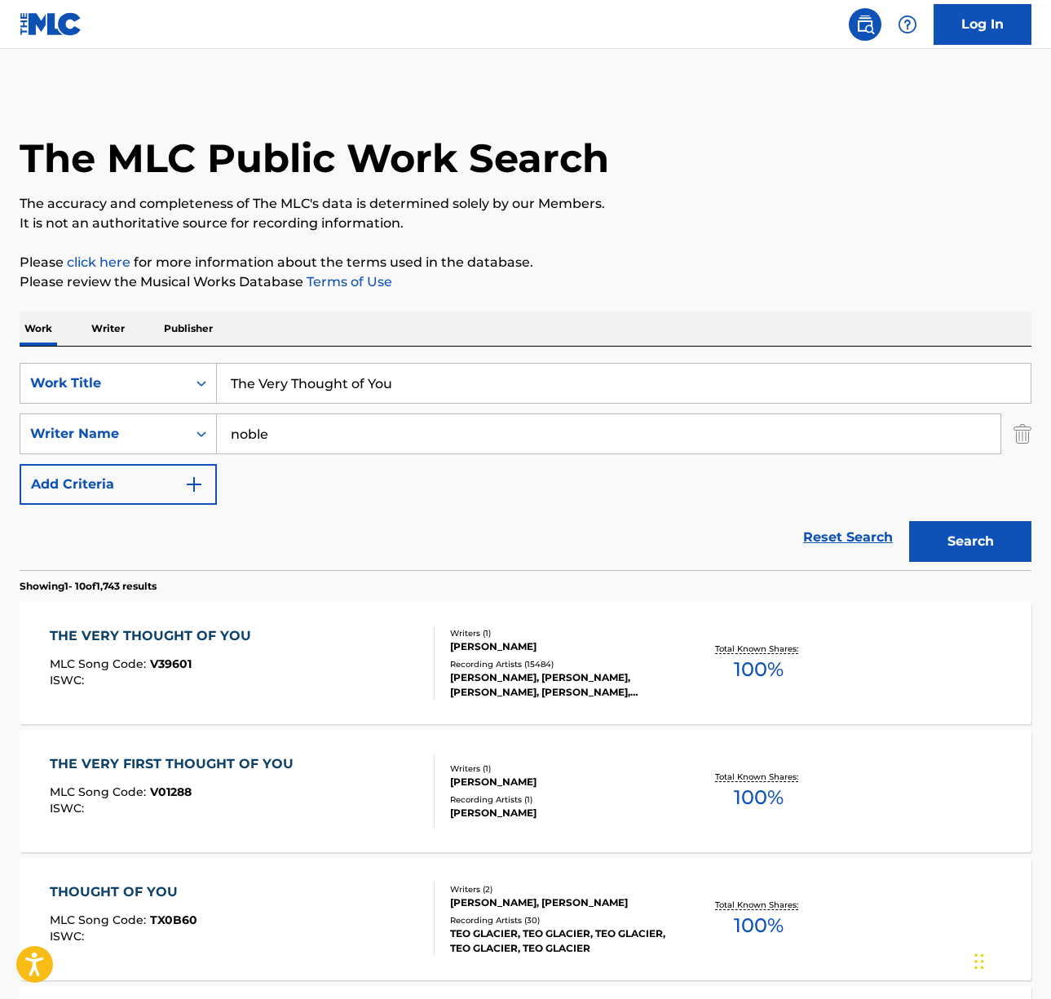
click at [336, 378] on input "The Very Thought of You" at bounding box center [624, 383] width 814 height 39
paste input "Little Boat"
type input "Little Boat"
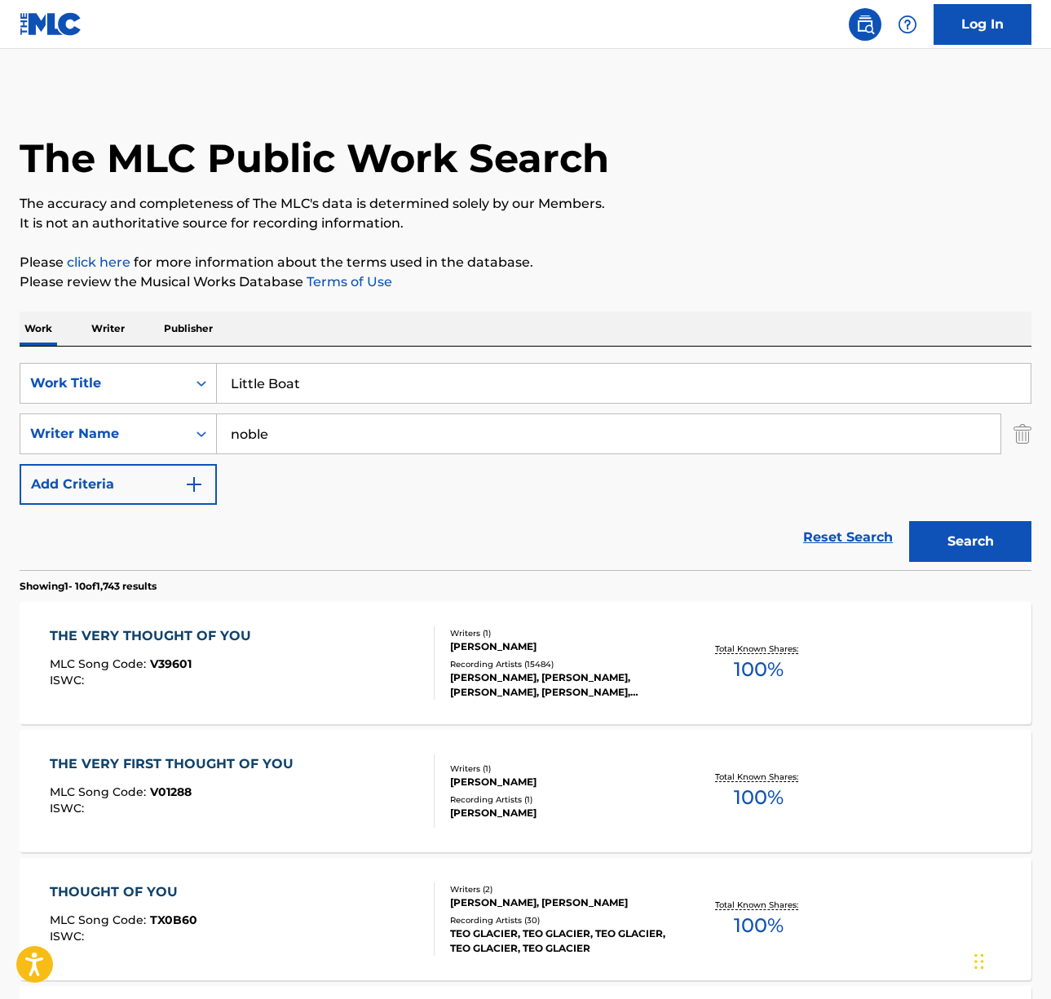
drag, startPoint x: 583, startPoint y: 314, endPoint x: 269, endPoint y: 421, distance: 331.6
click at [579, 316] on div "Work Writer Publisher" at bounding box center [526, 328] width 1012 height 34
click at [263, 433] on input "noble" at bounding box center [609, 433] width 784 height 39
type input "menescal"
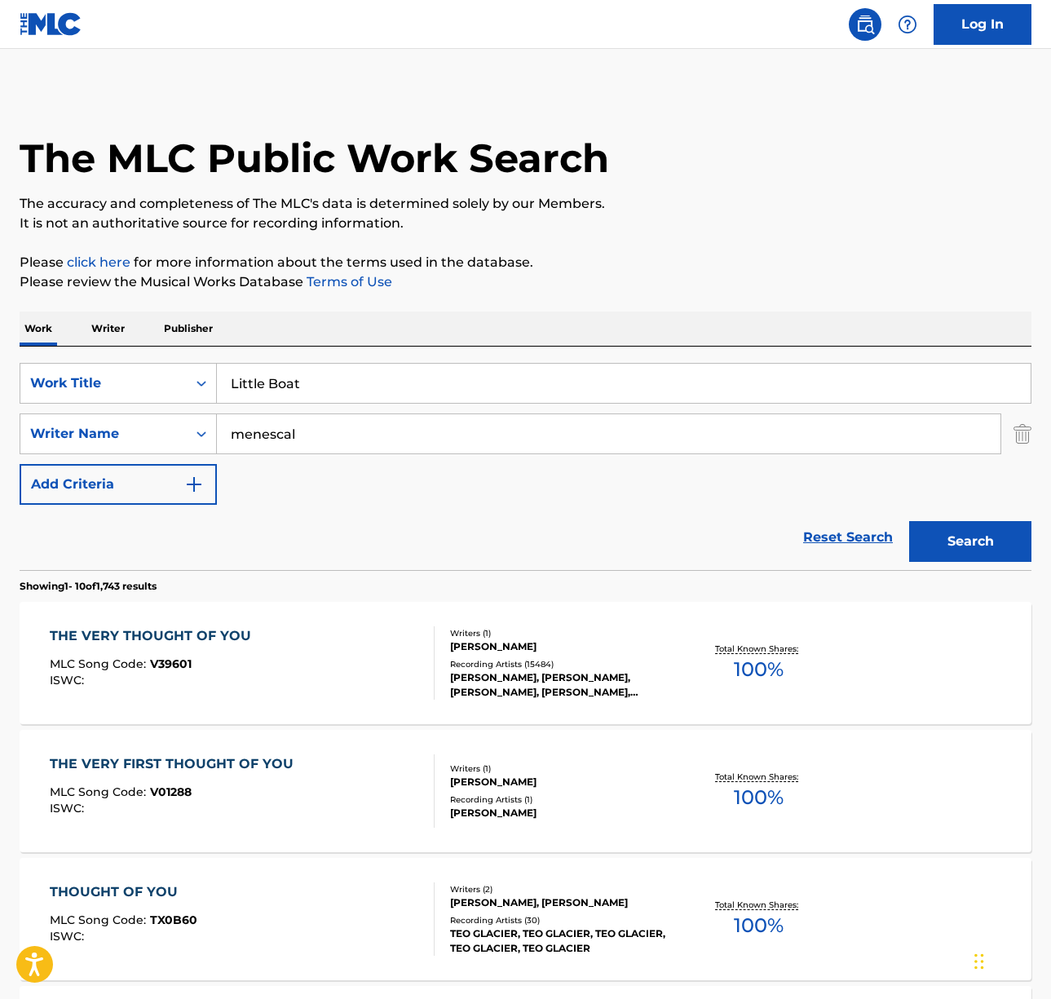
click at [909, 521] on button "Search" at bounding box center [970, 541] width 122 height 41
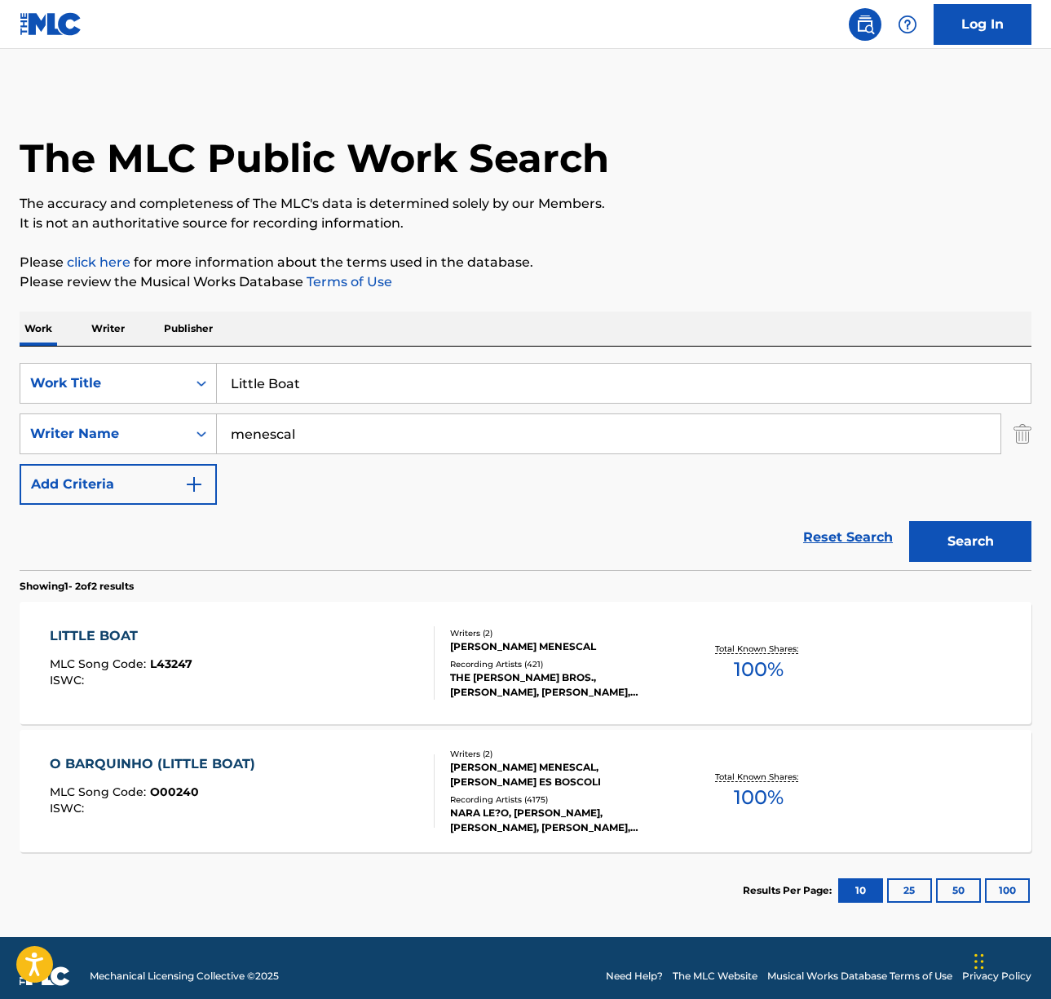
click at [285, 669] on div "LITTLE BOAT MLC Song Code : L43247 ISWC :" at bounding box center [242, 662] width 385 height 73
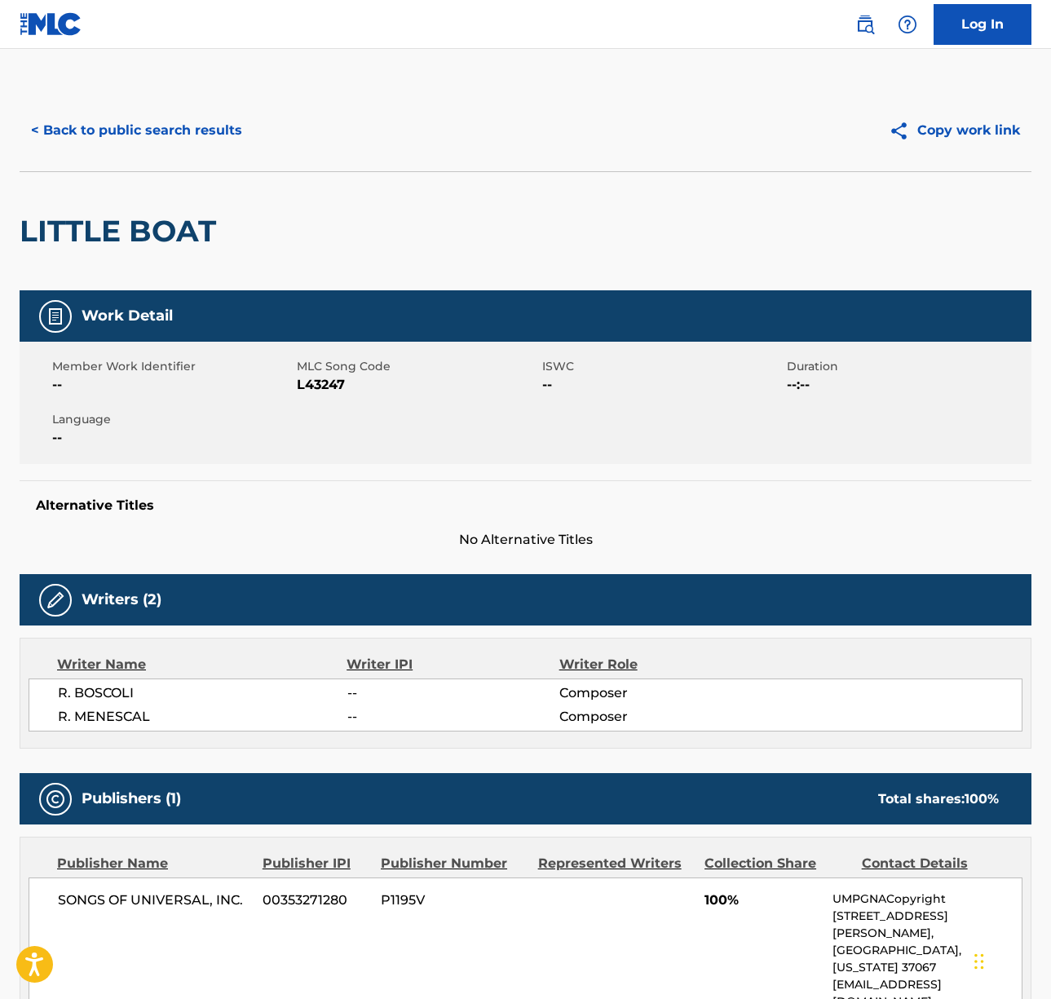
click at [94, 691] on span "R. BOSCOLI" at bounding box center [202, 693] width 289 height 20
click at [117, 721] on span "R. MENESCAL" at bounding box center [202, 717] width 289 height 20
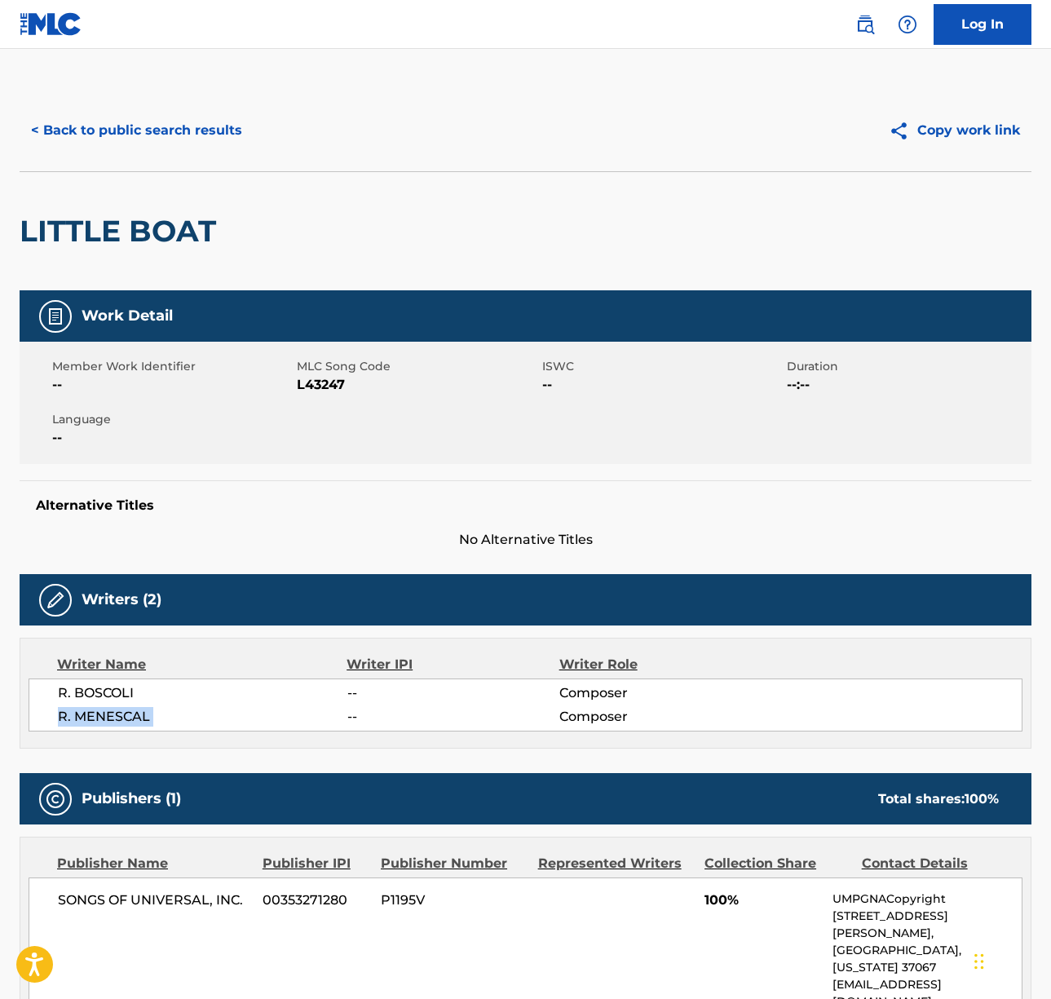
click at [117, 721] on span "R. MENESCAL" at bounding box center [202, 717] width 289 height 20
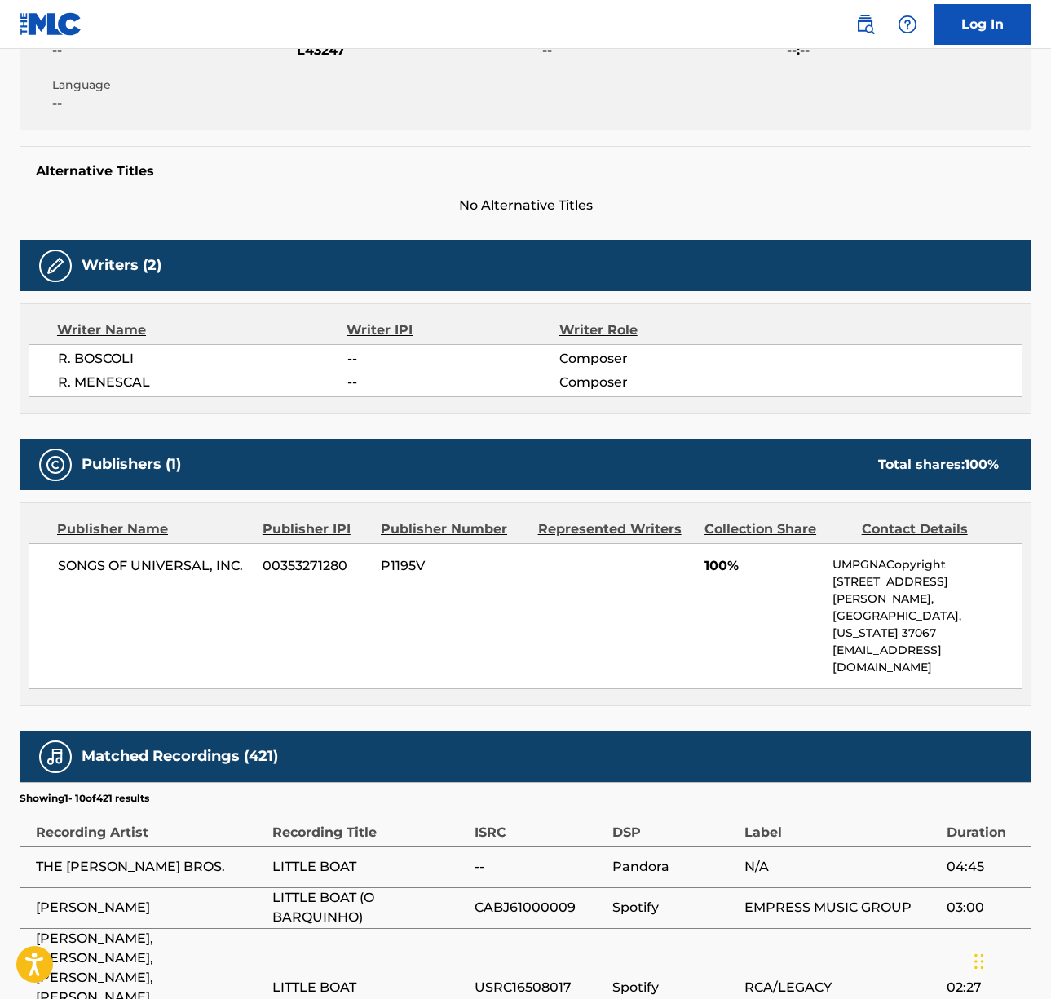
click at [155, 563] on span "SONGS OF UNIVERSAL, INC." at bounding box center [154, 566] width 192 height 20
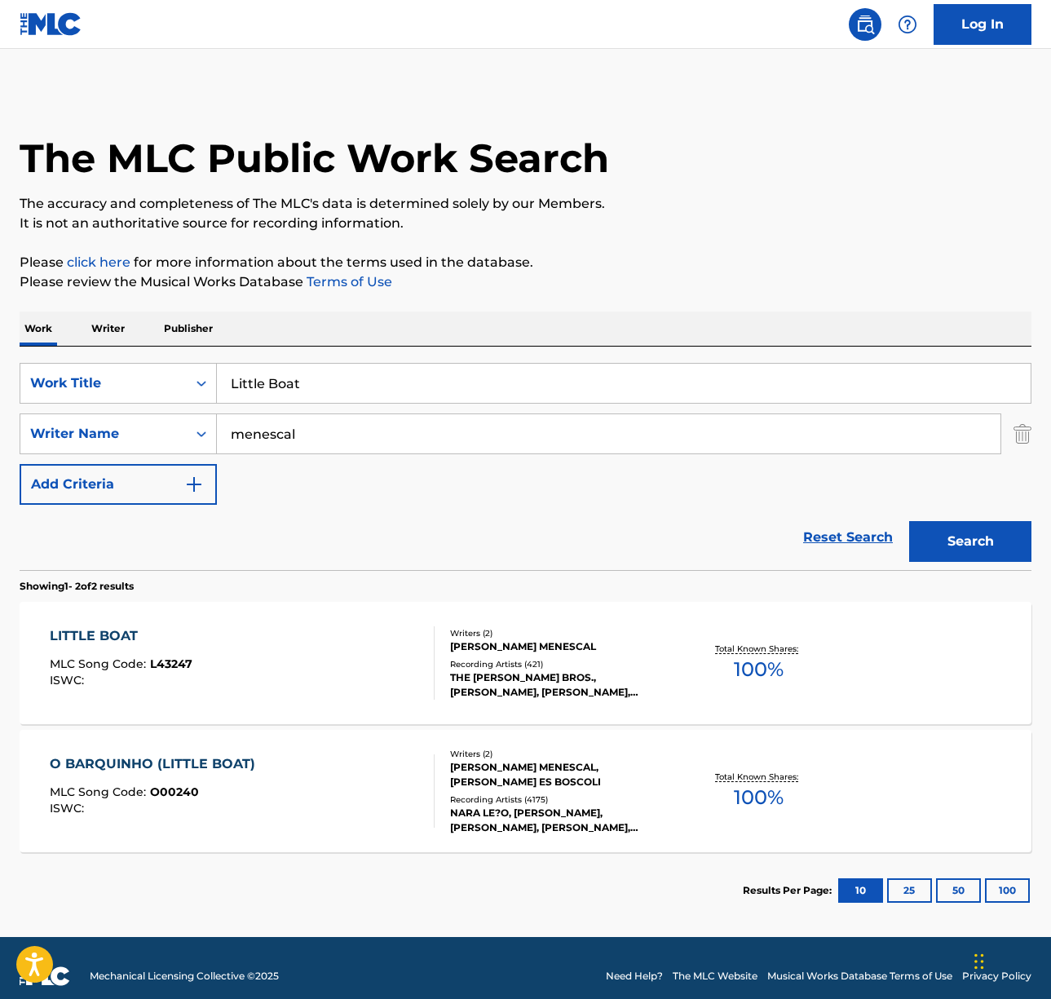
click at [334, 378] on input "Little Boat" at bounding box center [624, 383] width 814 height 39
paste input "What A Difference a Day Makes"
type input "What A Difference a Day Makes"
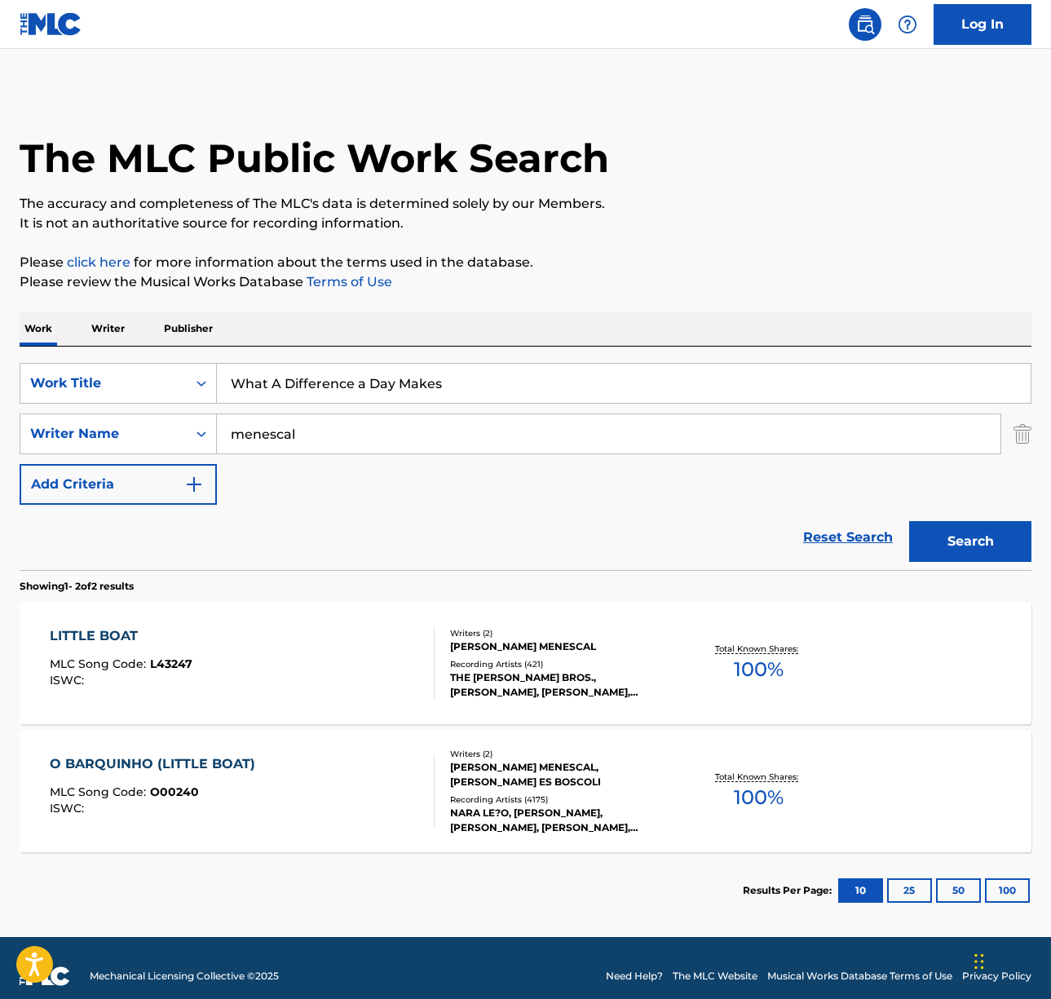
drag, startPoint x: 572, startPoint y: 302, endPoint x: 413, endPoint y: 338, distance: 162.2
click at [558, 308] on div "The MLC Public Work Search The accuracy and completeness of The MLC's data is d…" at bounding box center [525, 509] width 1051 height 839
click at [279, 431] on input "menescal" at bounding box center [609, 433] width 784 height 39
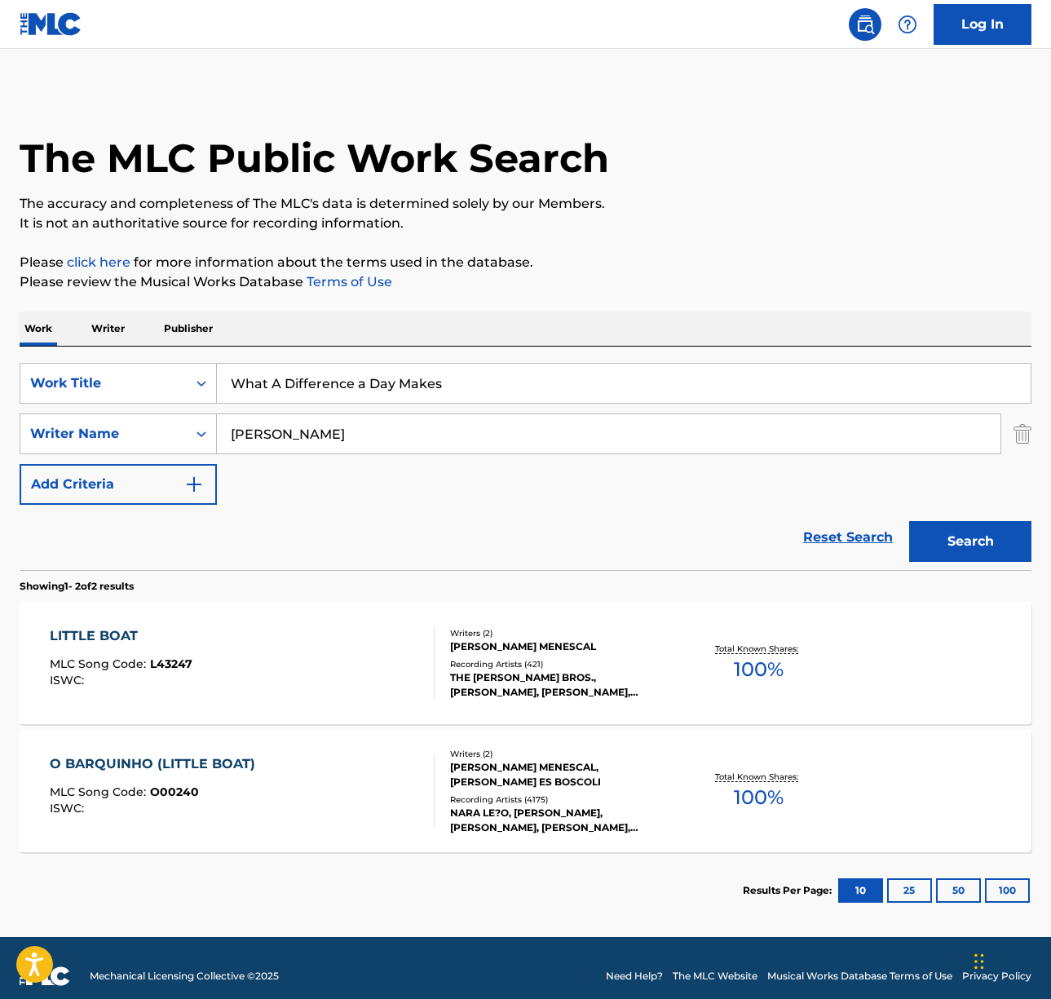
type input "[PERSON_NAME]"
click at [909, 521] on button "Search" at bounding box center [970, 541] width 122 height 41
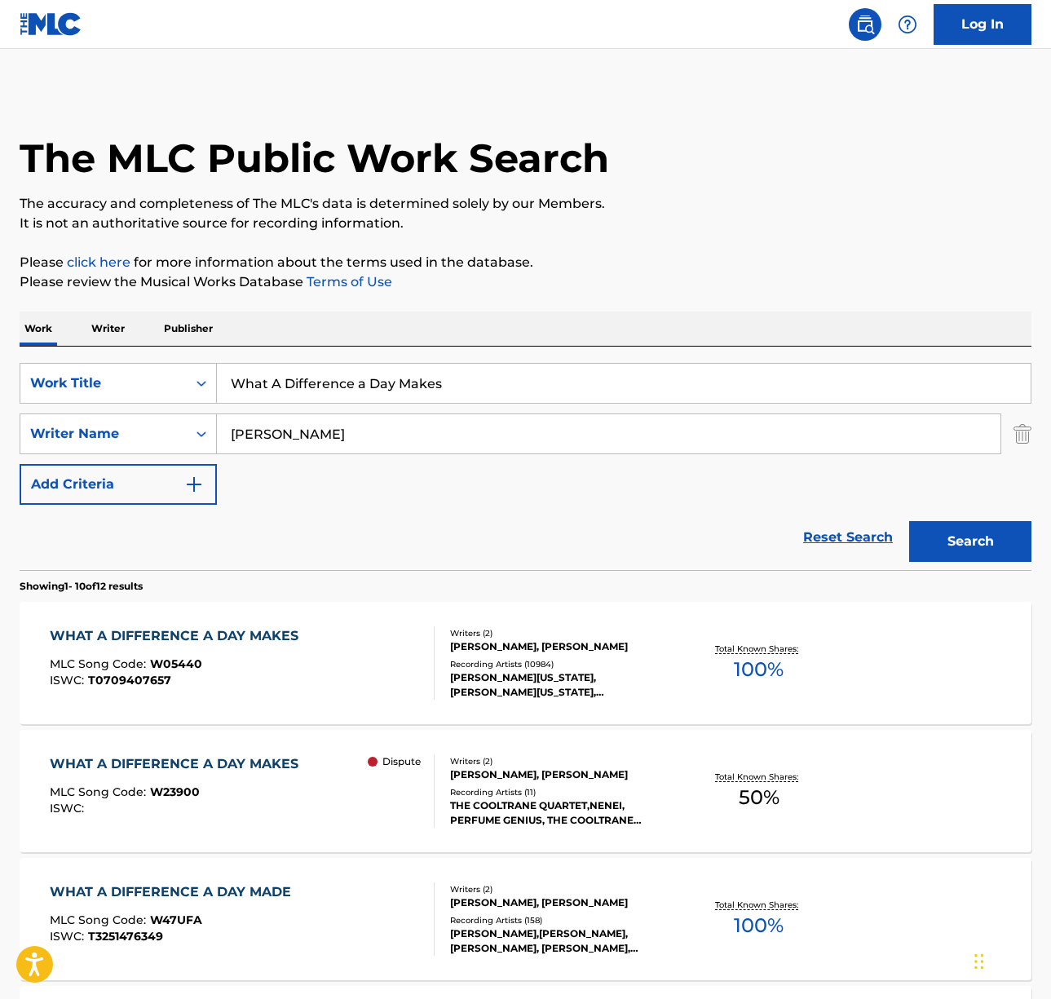
click at [362, 670] on div "WHAT A DIFFERENCE A DAY MAKES MLC Song Code : W05440 ISWC : T0709407657" at bounding box center [242, 662] width 385 height 73
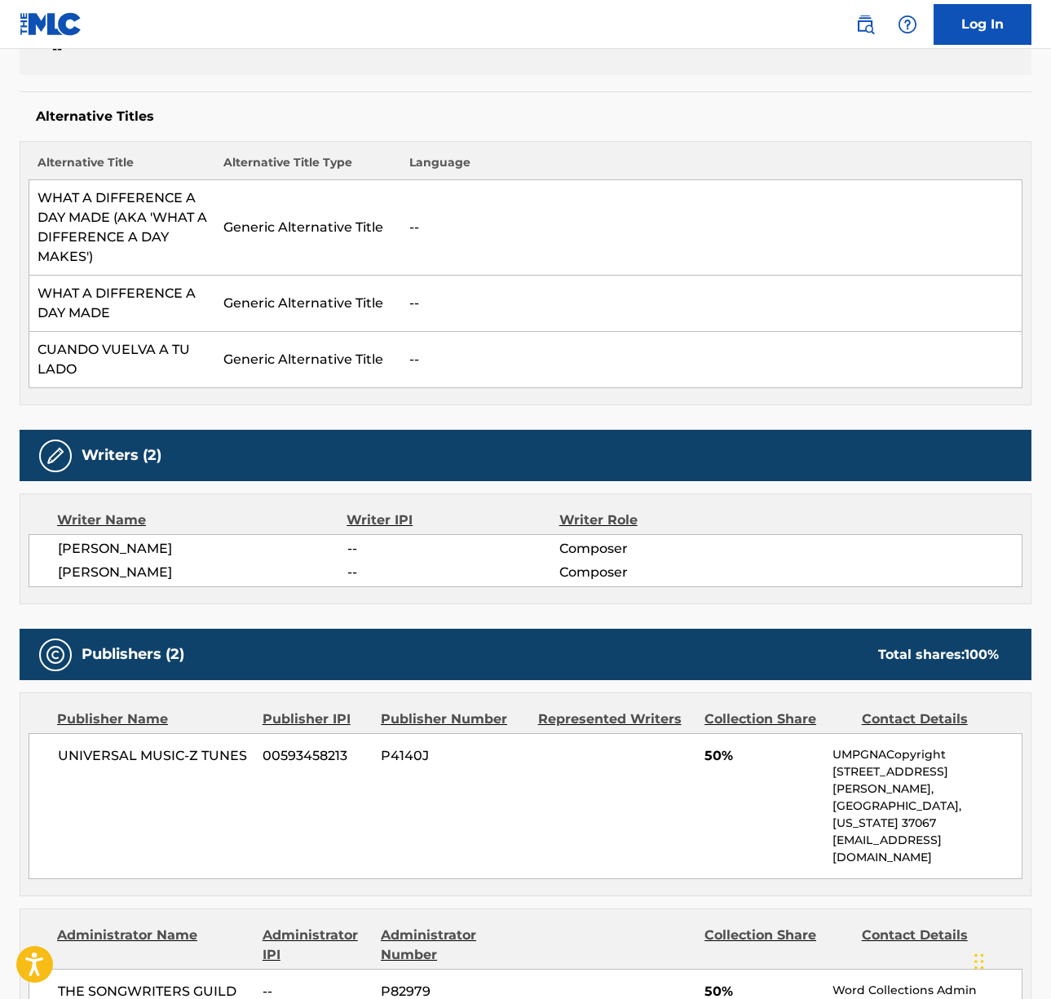
scroll to position [456, 0]
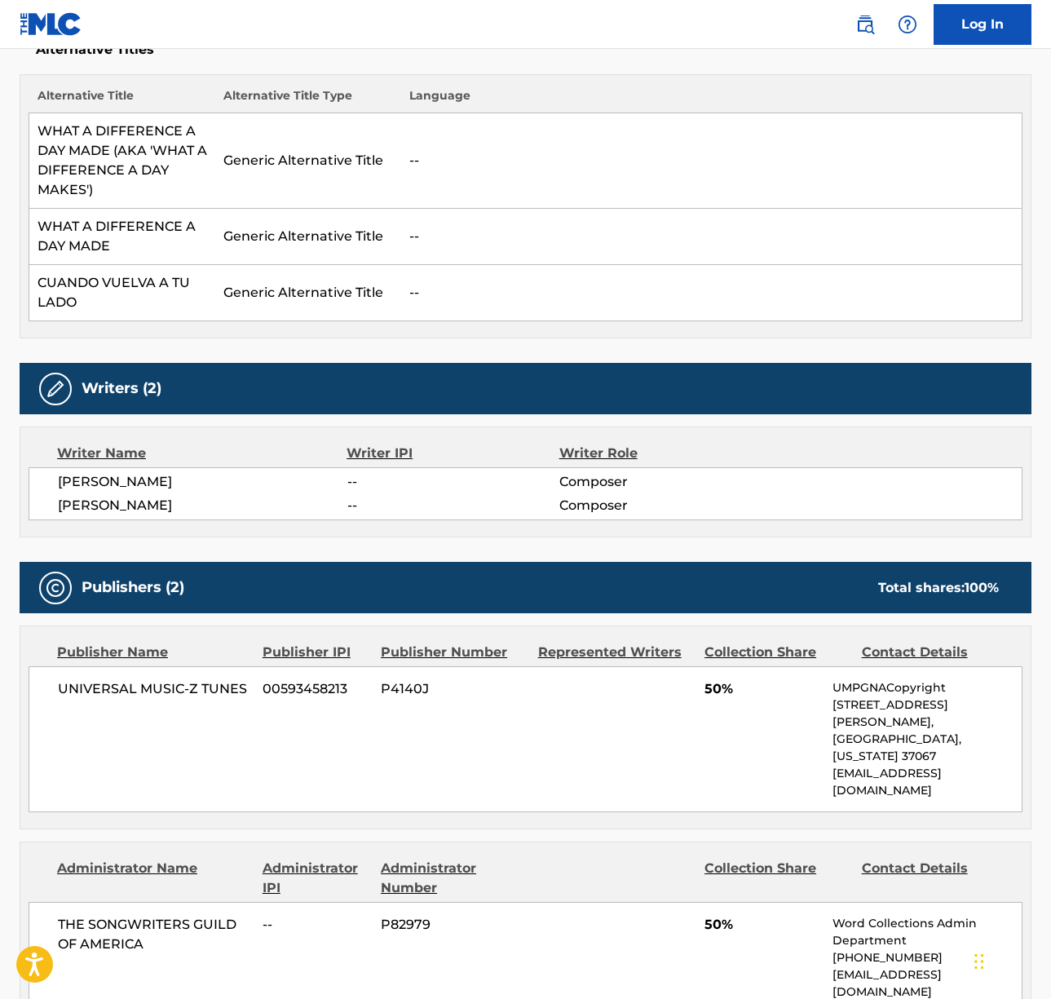
click at [100, 478] on span "[PERSON_NAME]" at bounding box center [202, 482] width 289 height 20
click at [87, 502] on span "[PERSON_NAME]" at bounding box center [202, 506] width 289 height 20
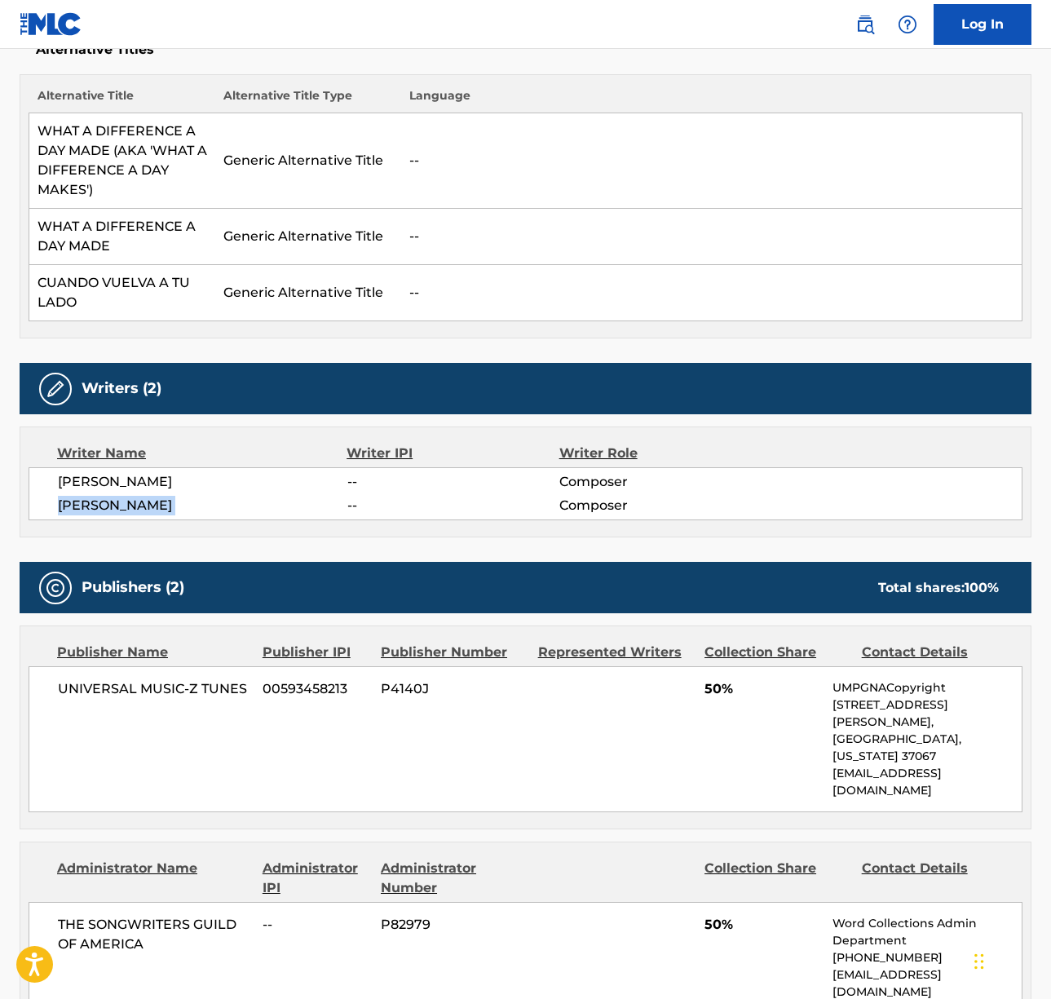
click at [87, 502] on span "[PERSON_NAME]" at bounding box center [202, 506] width 289 height 20
click at [182, 688] on span "UNIVERSAL MUSIC-Z TUNES" at bounding box center [154, 689] width 192 height 20
click at [181, 688] on span "UNIVERSAL MUSIC-Z TUNES" at bounding box center [154, 689] width 192 height 20
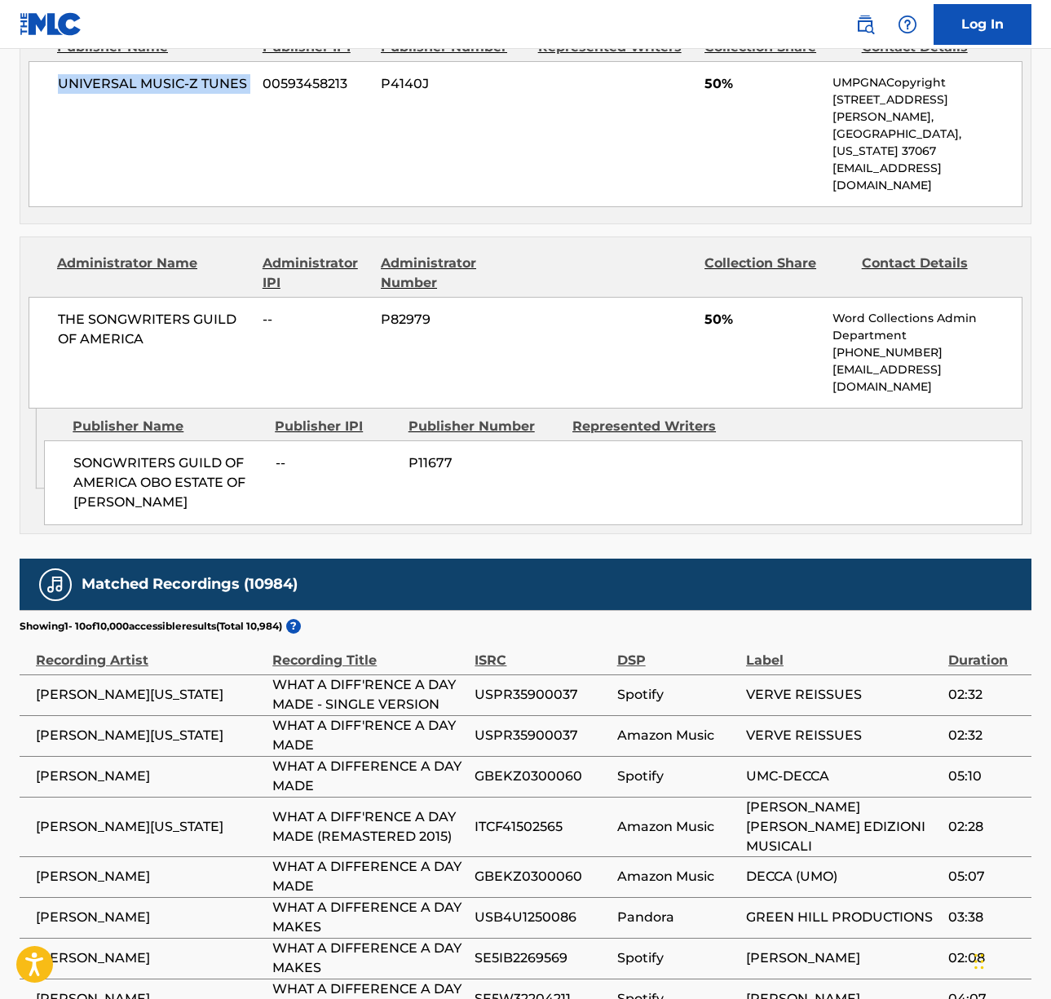
scroll to position [982, 0]
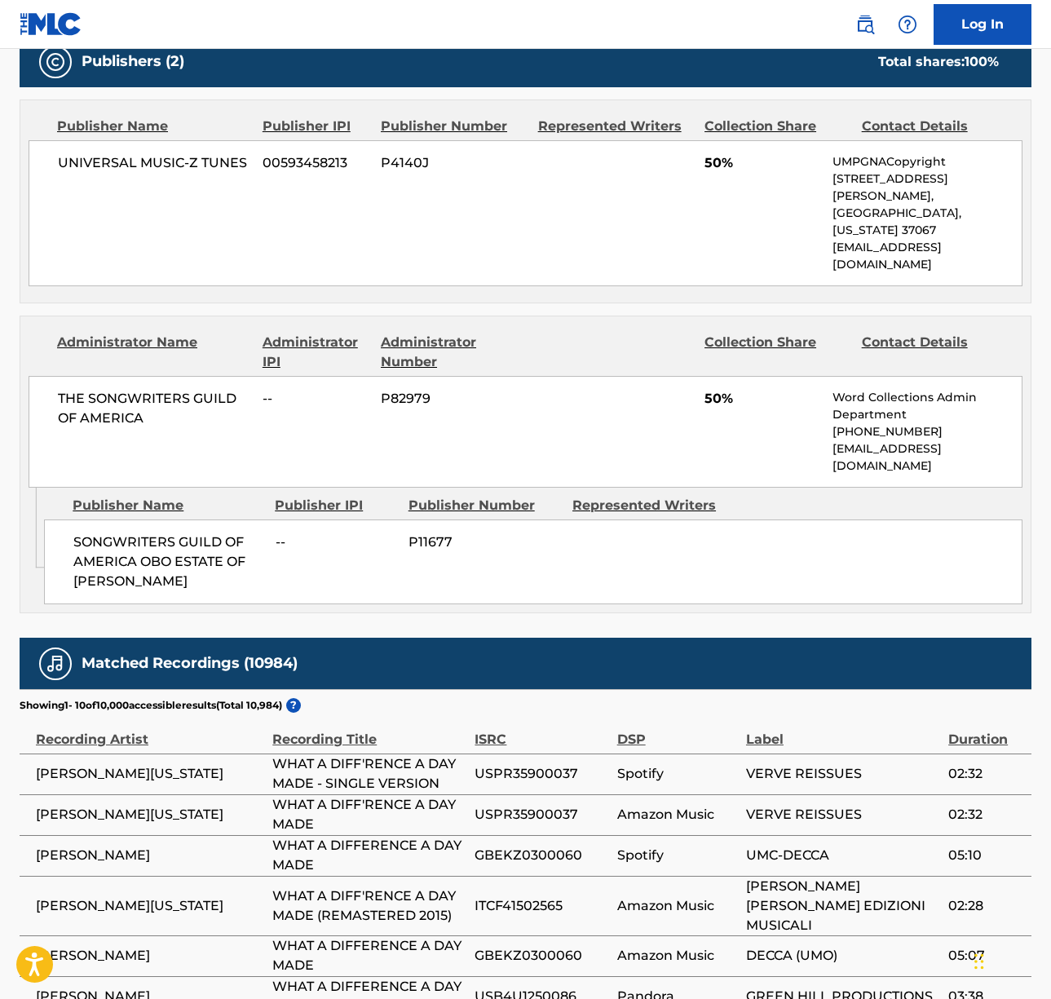
click at [121, 389] on span "THE SONGWRITERS GUILD OF AMERICA" at bounding box center [154, 408] width 192 height 39
